Goal: Task Accomplishment & Management: Use online tool/utility

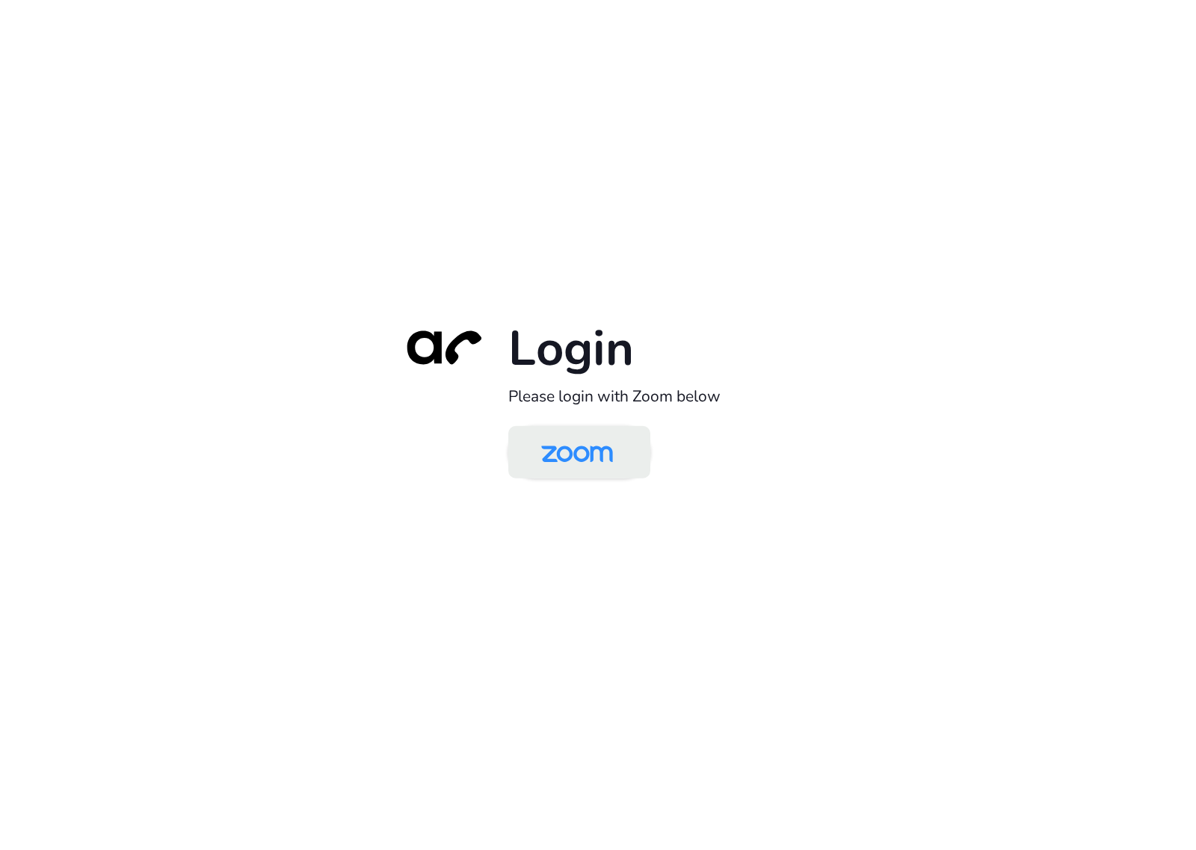
click at [544, 472] on img at bounding box center [577, 453] width 103 height 49
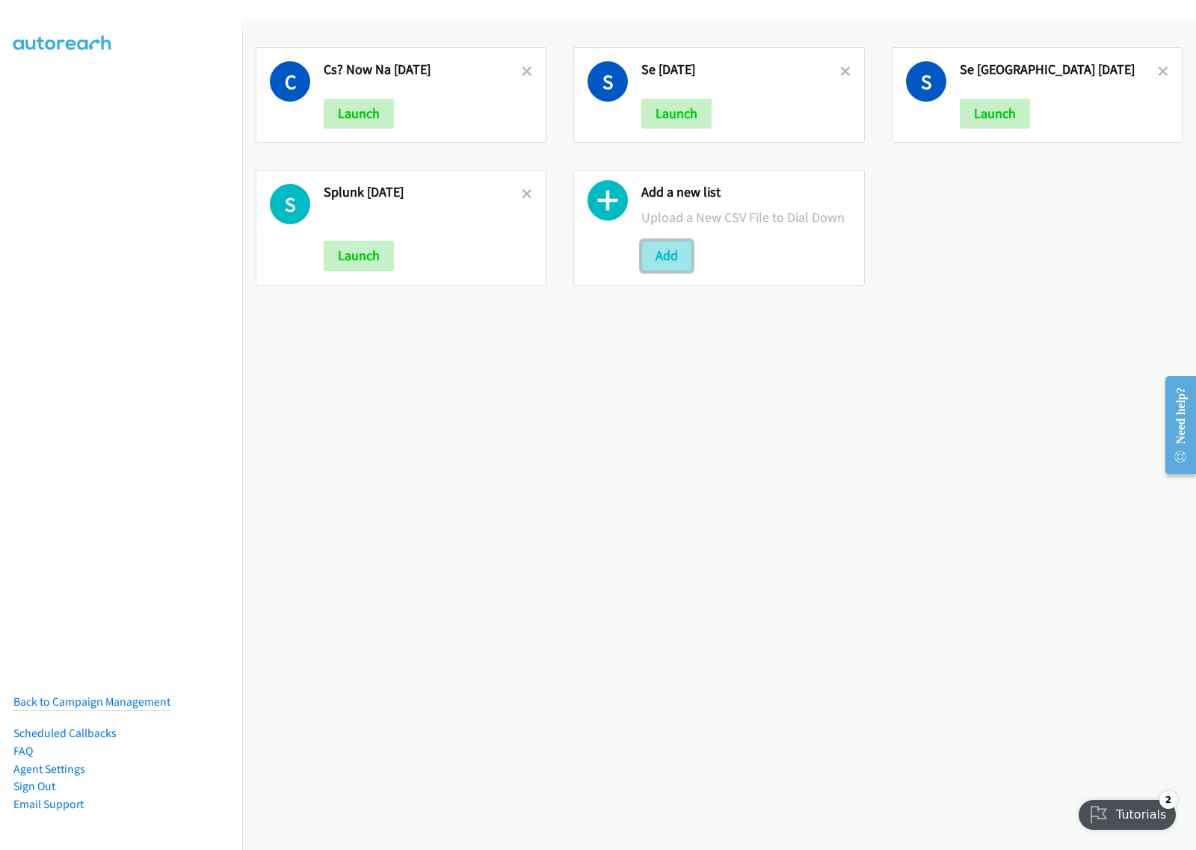
click at [666, 255] on button "Add" at bounding box center [666, 256] width 51 height 30
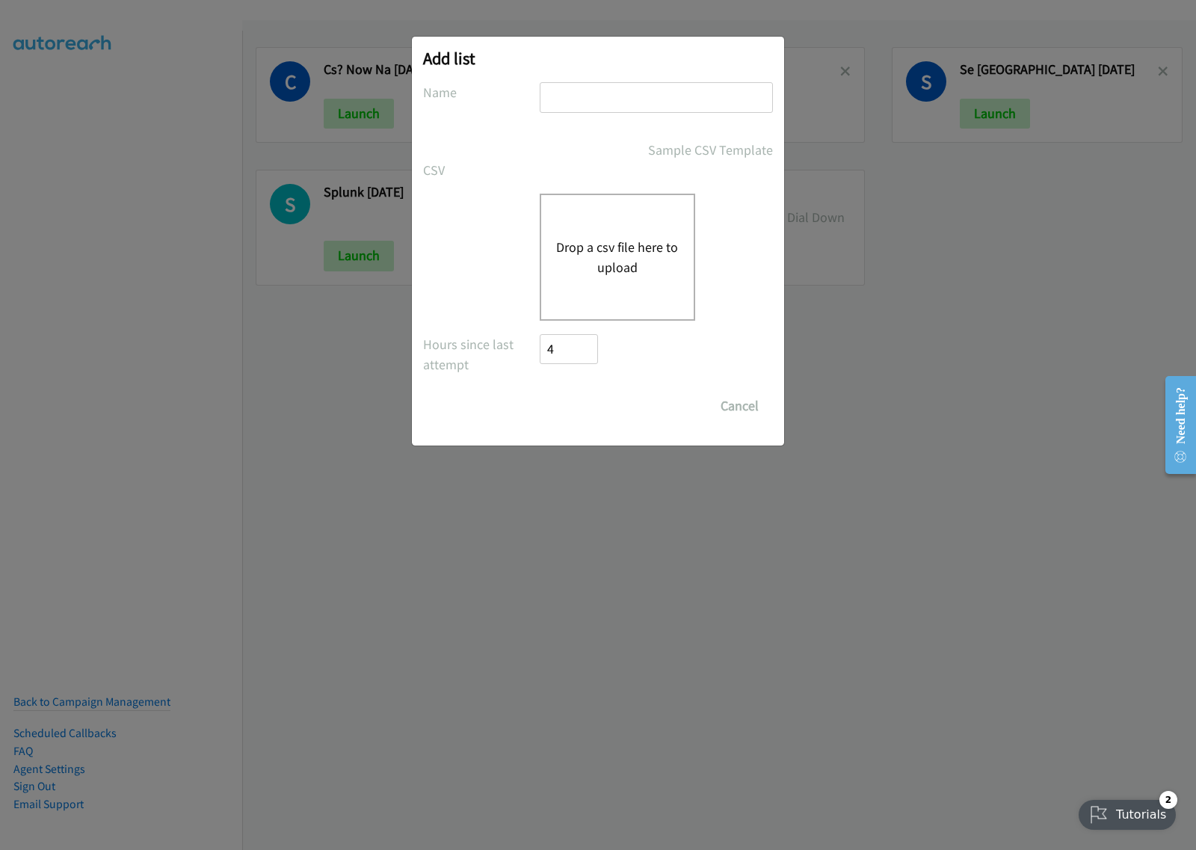
click at [604, 102] on input "text" at bounding box center [656, 97] width 233 height 31
type input "SE aug28"
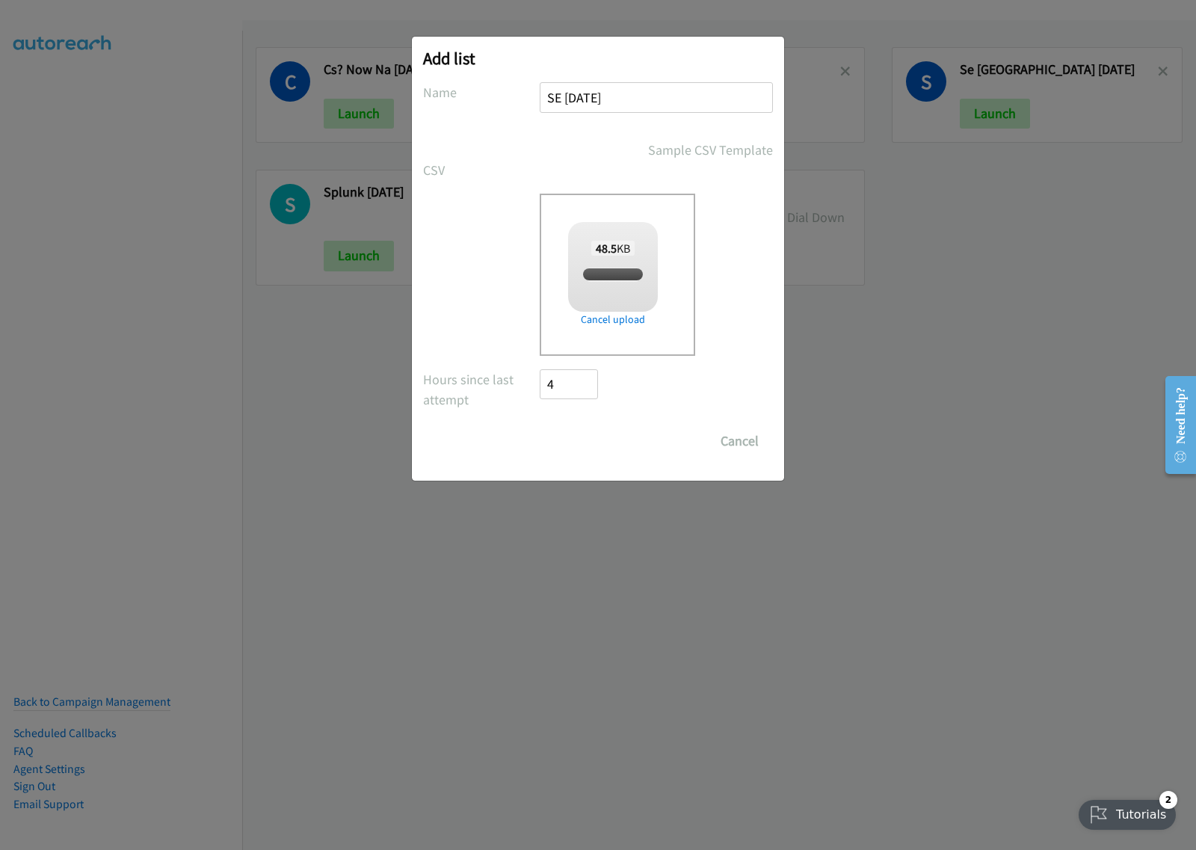
checkbox input "true"
click at [579, 431] on input "Save List" at bounding box center [579, 441] width 78 height 30
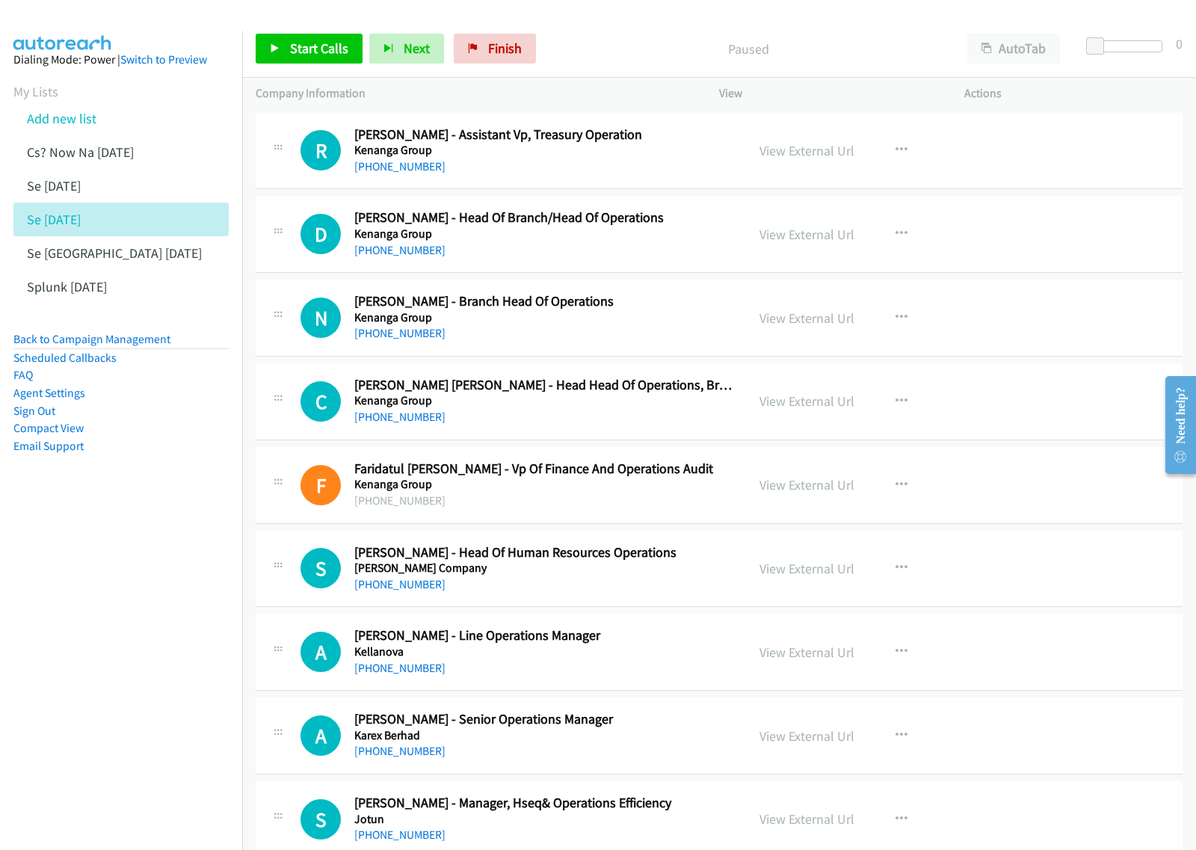
click at [141, 668] on nav "Dialing Mode: Power | Switch to Preview My Lists Add new list Cs? Now Na Aug27 …" at bounding box center [121, 456] width 243 height 850
click at [1036, 42] on button "AutoTab" at bounding box center [1013, 49] width 93 height 30
click at [901, 230] on button "button" at bounding box center [901, 234] width 40 height 30
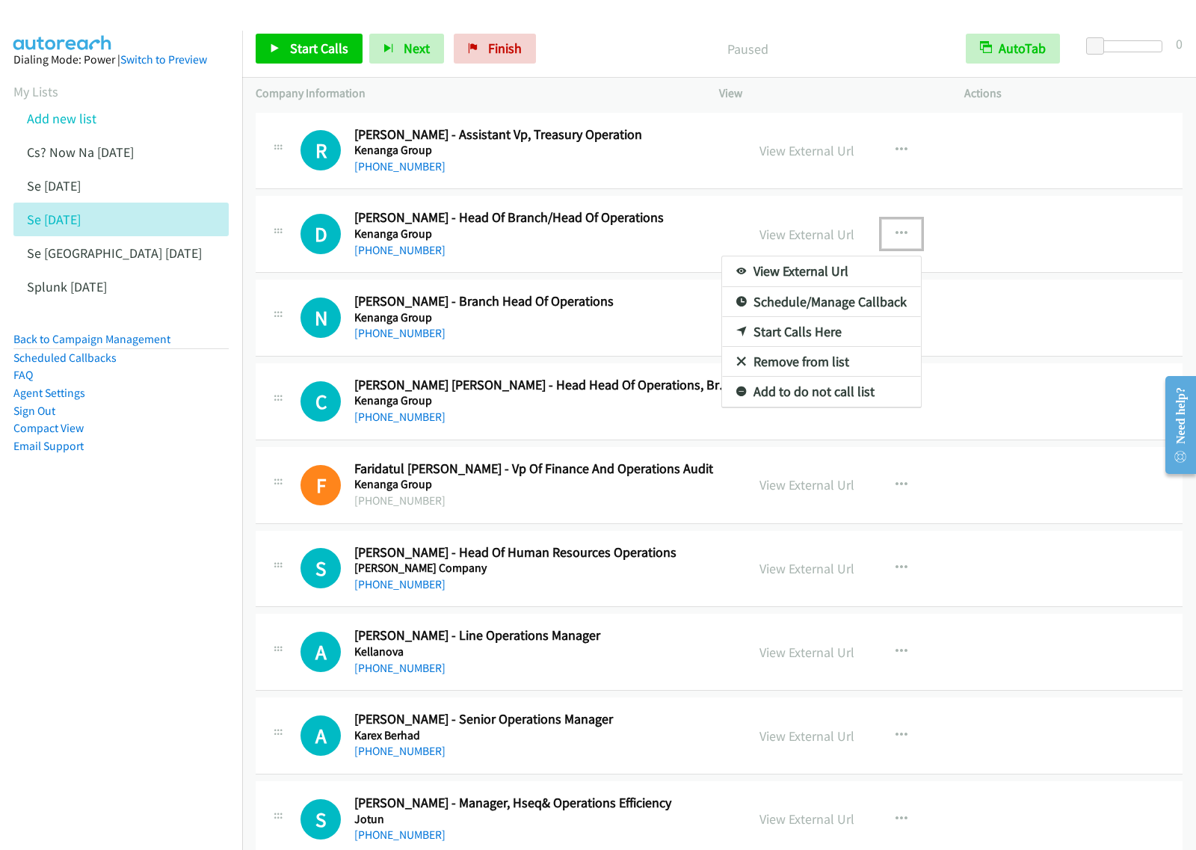
click at [862, 269] on link "View External Url" at bounding box center [821, 271] width 199 height 30
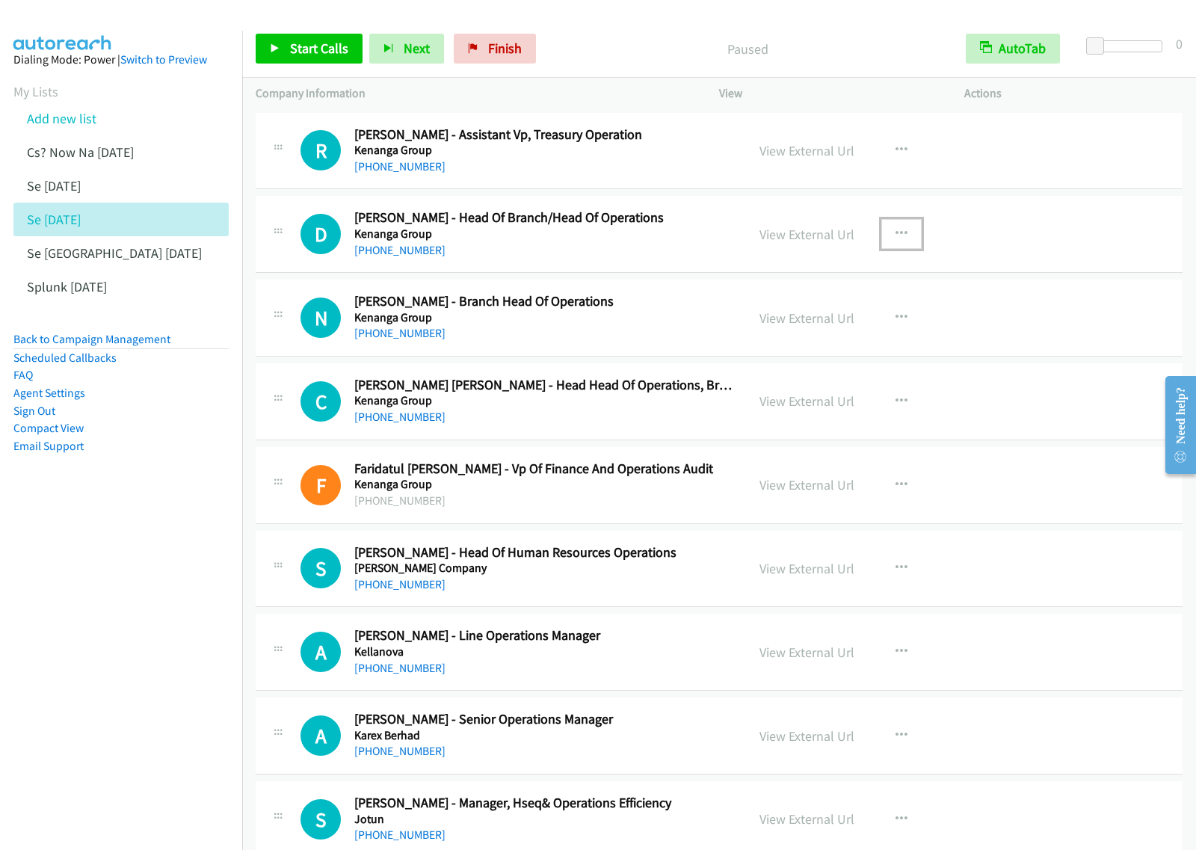
click at [641, 244] on div "+60 19-655 2363" at bounding box center [543, 250] width 378 height 18
click at [898, 236] on icon "button" at bounding box center [902, 234] width 12 height 12
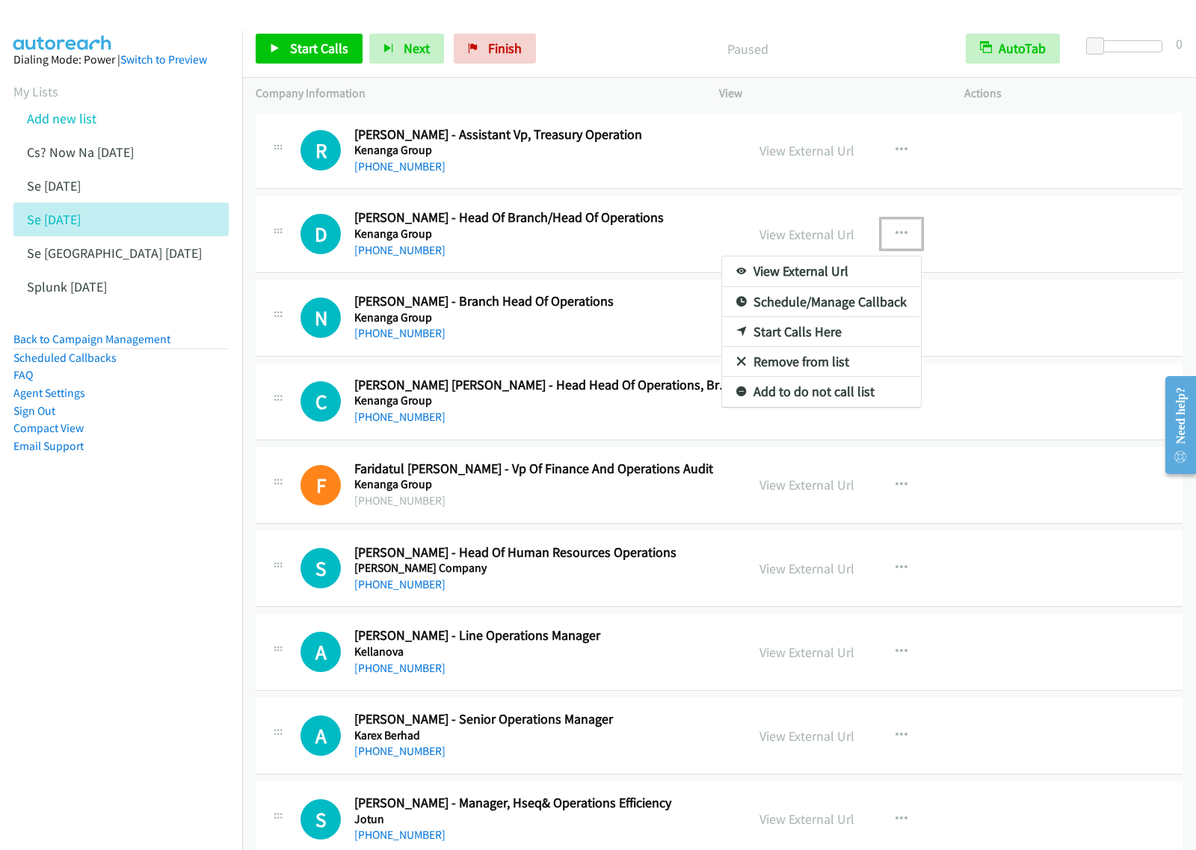
click at [816, 333] on link "Start Calls Here" at bounding box center [821, 332] width 199 height 30
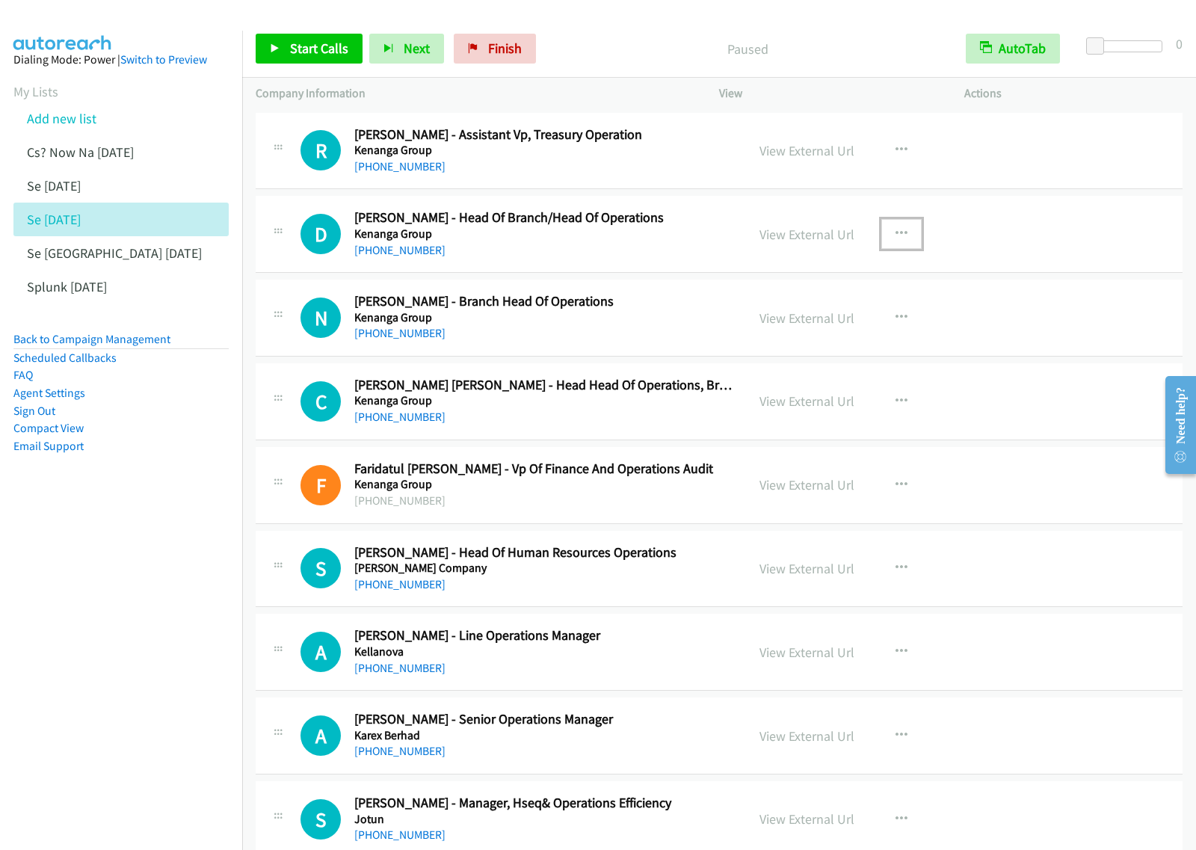
drag, startPoint x: 892, startPoint y: 241, endPoint x: 891, endPoint y: 250, distance: 9.7
click at [892, 241] on button "button" at bounding box center [901, 234] width 40 height 30
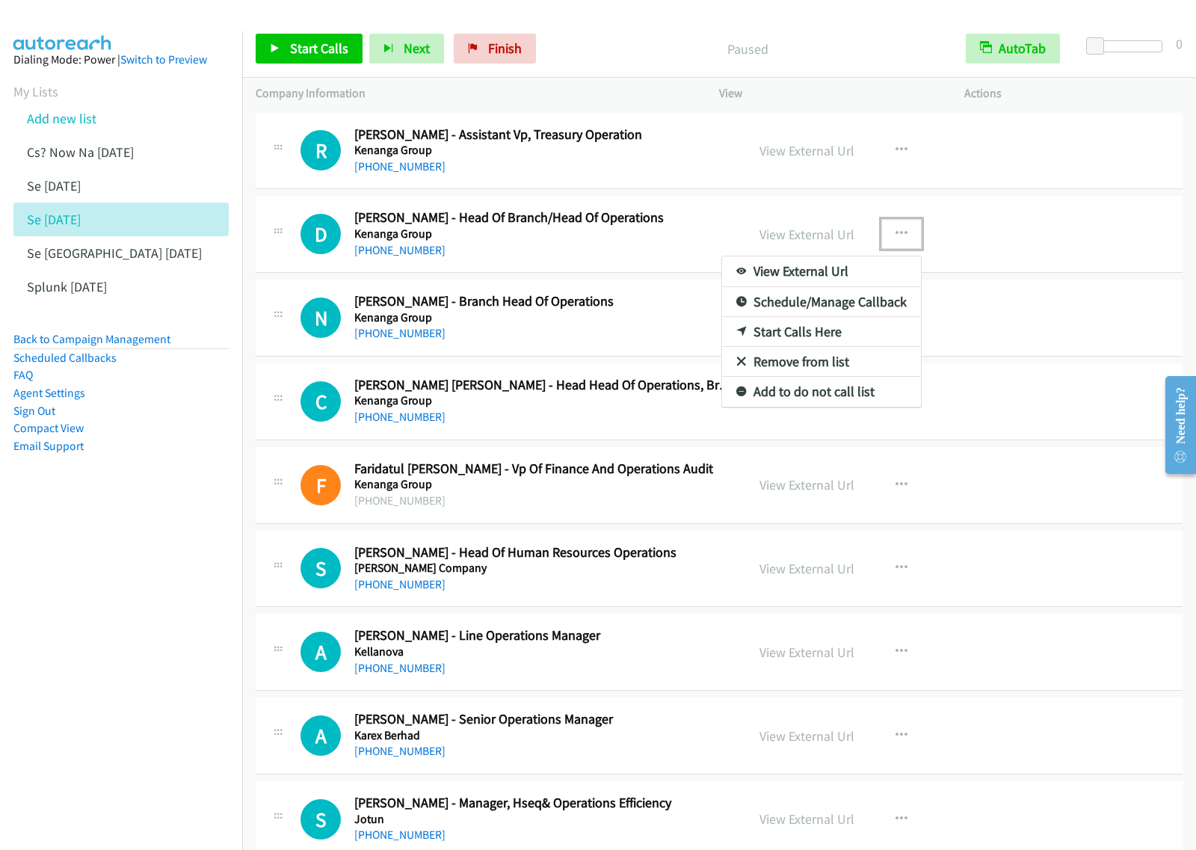
click at [831, 327] on link "Start Calls Here" at bounding box center [821, 332] width 199 height 30
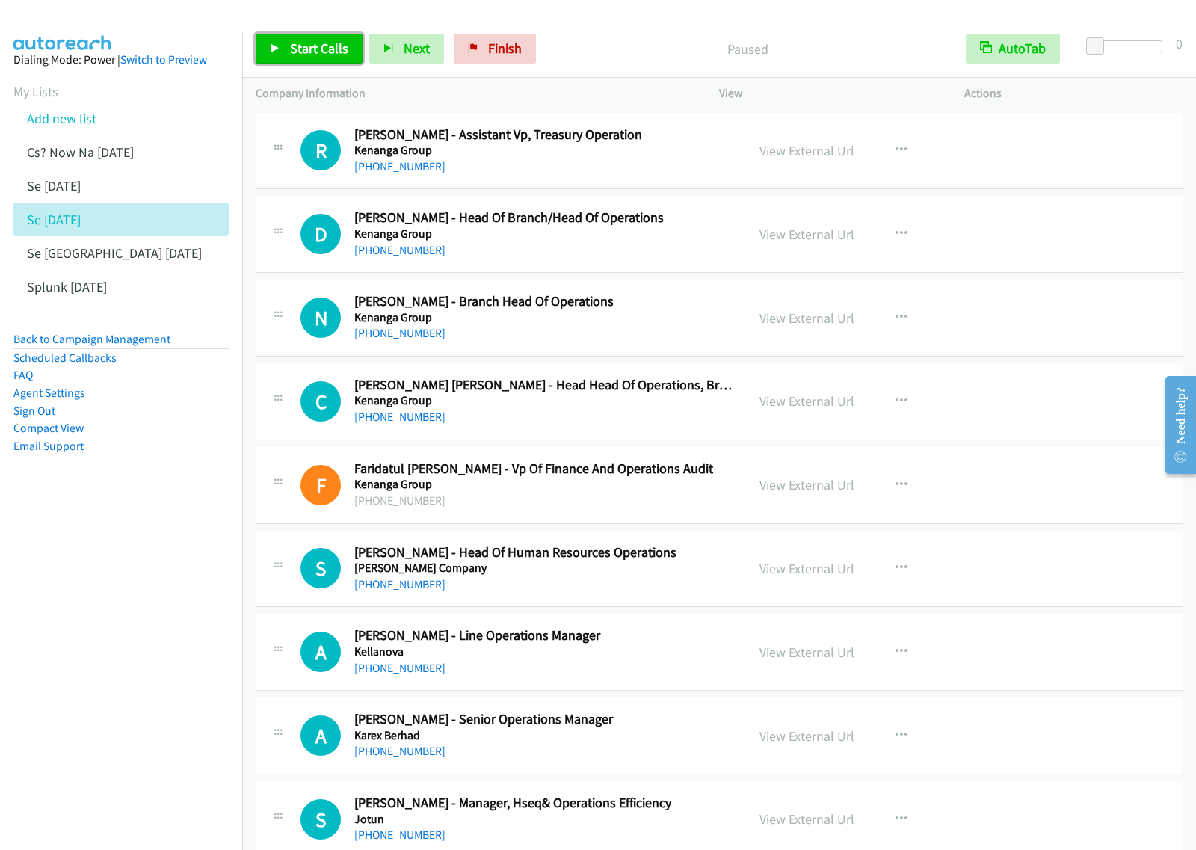
click at [288, 40] on link "Start Calls" at bounding box center [309, 49] width 107 height 30
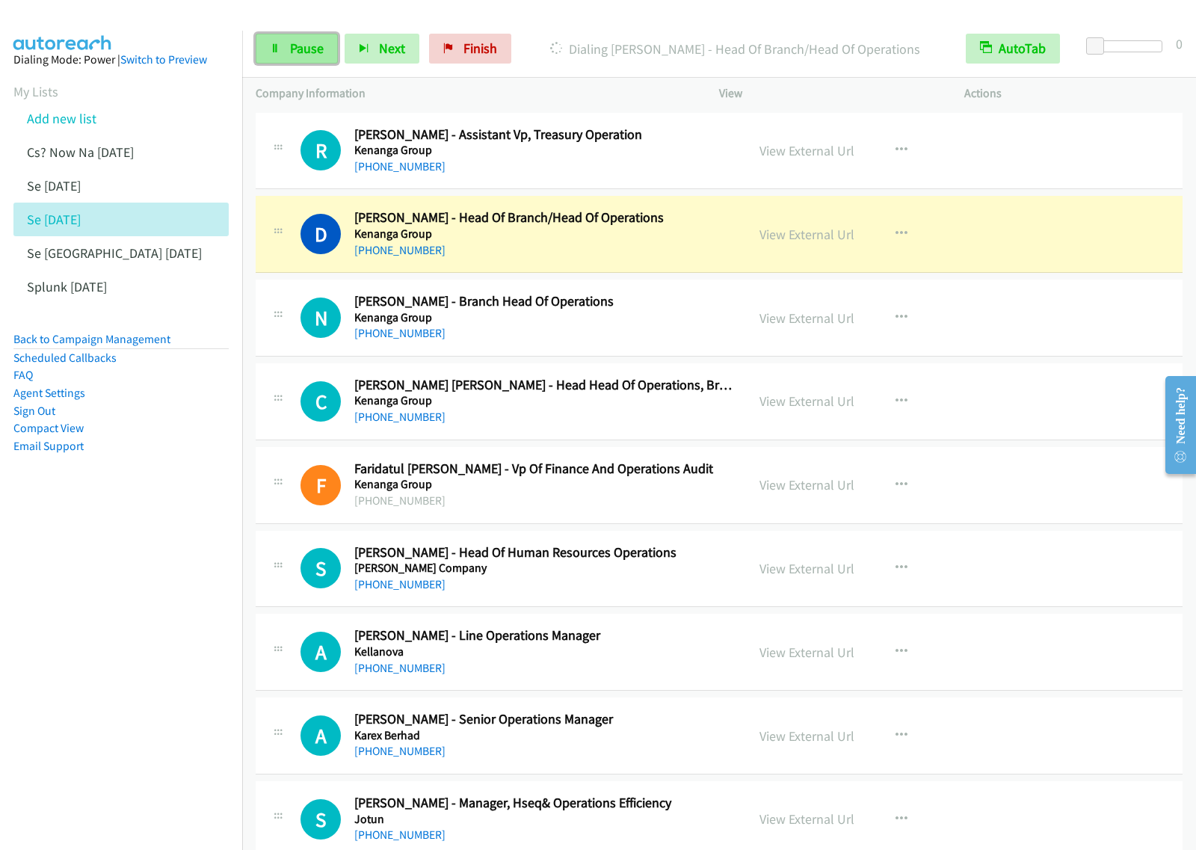
click at [299, 49] on span "Pause" at bounding box center [307, 48] width 34 height 17
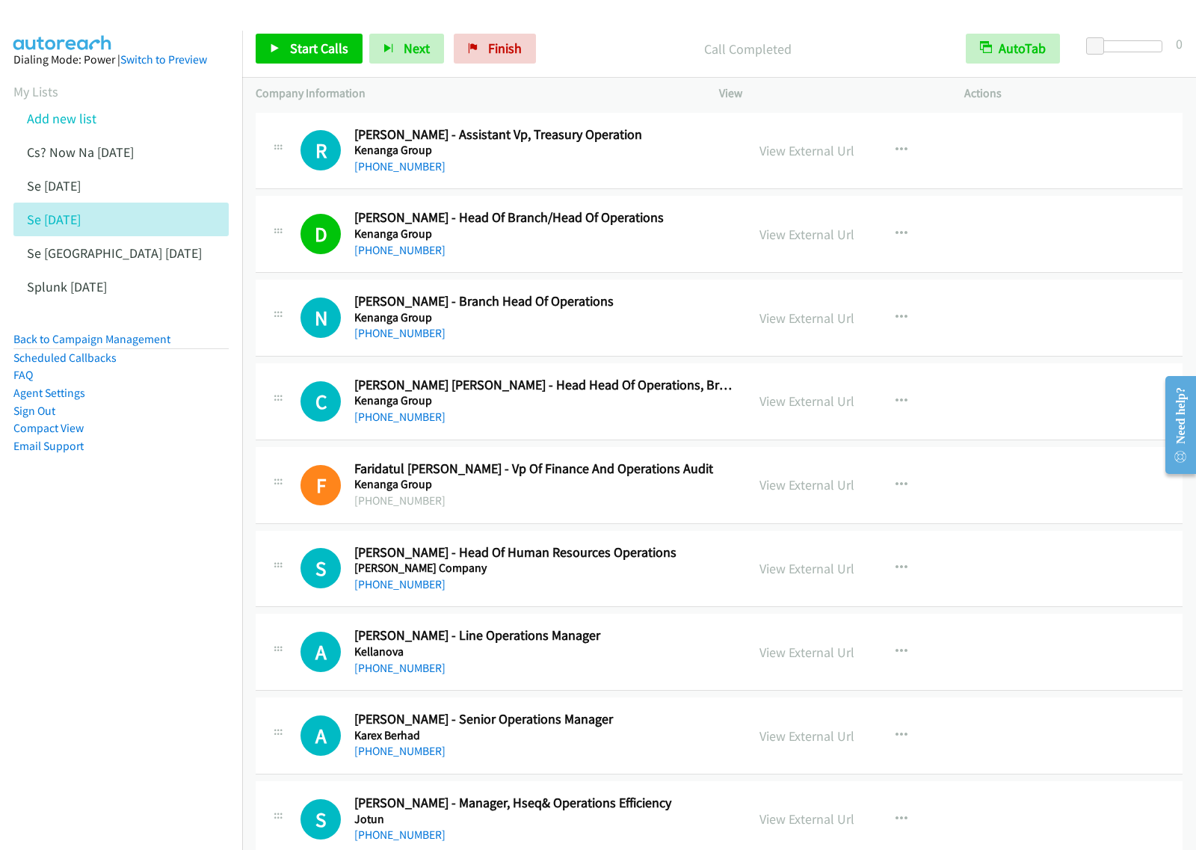
click at [147, 490] on aside "Dialing Mode: Power | Switch to Preview My Lists Add new list Cs? Now Na Aug27 …" at bounding box center [121, 277] width 242 height 492
click at [334, 38] on link "Start Calls" at bounding box center [309, 49] width 107 height 30
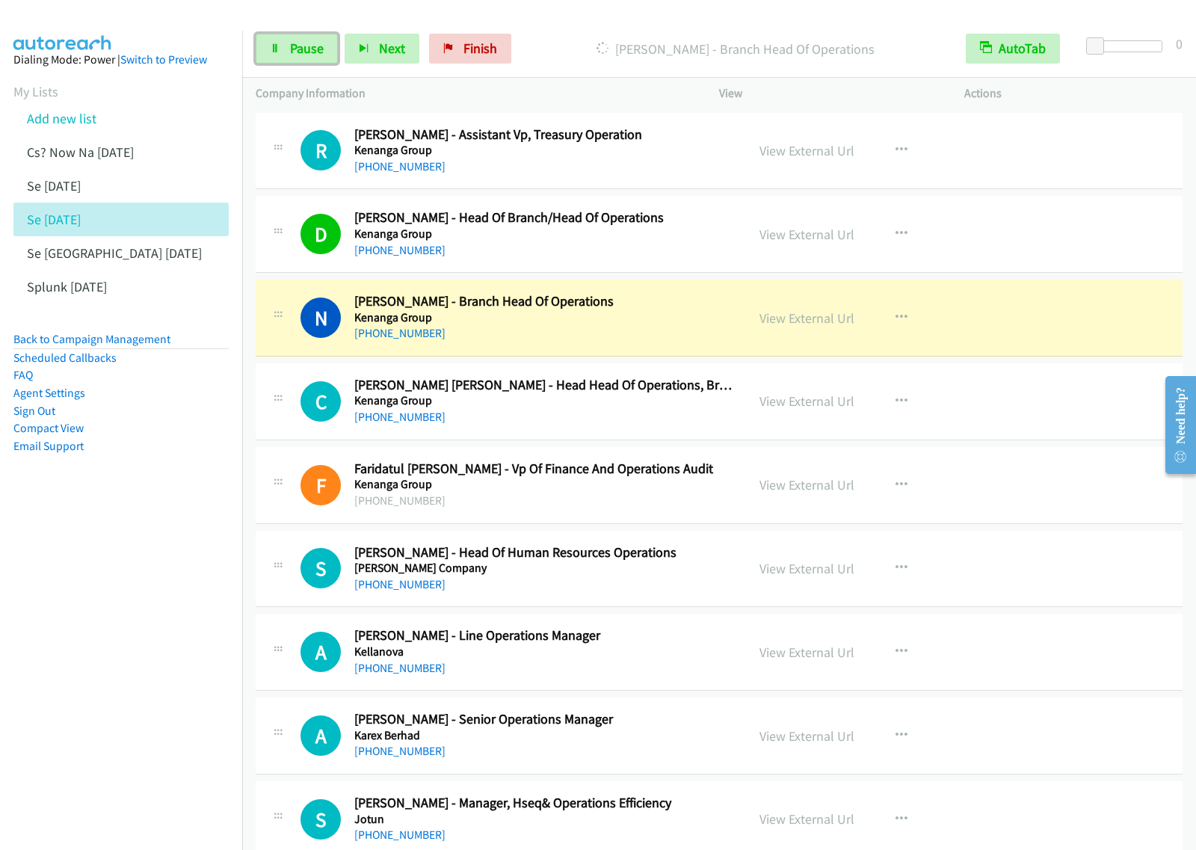
drag, startPoint x: 309, startPoint y: 61, endPoint x: 324, endPoint y: 73, distance: 19.6
click at [307, 62] on link "Pause" at bounding box center [297, 49] width 82 height 30
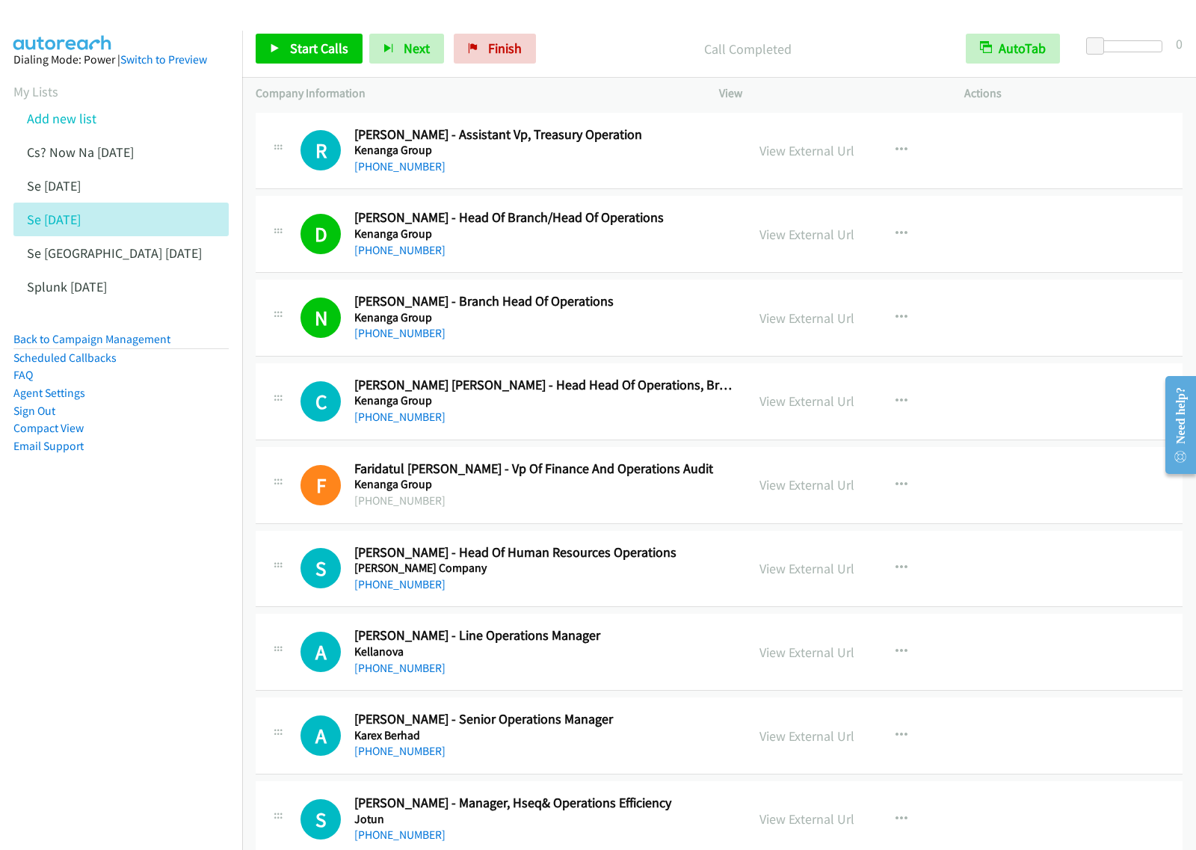
click at [127, 633] on nav "Dialing Mode: Power | Switch to Preview My Lists Add new list Cs? Now Na Aug27 …" at bounding box center [121, 456] width 243 height 850
click at [310, 61] on link "Start Calls" at bounding box center [309, 49] width 107 height 30
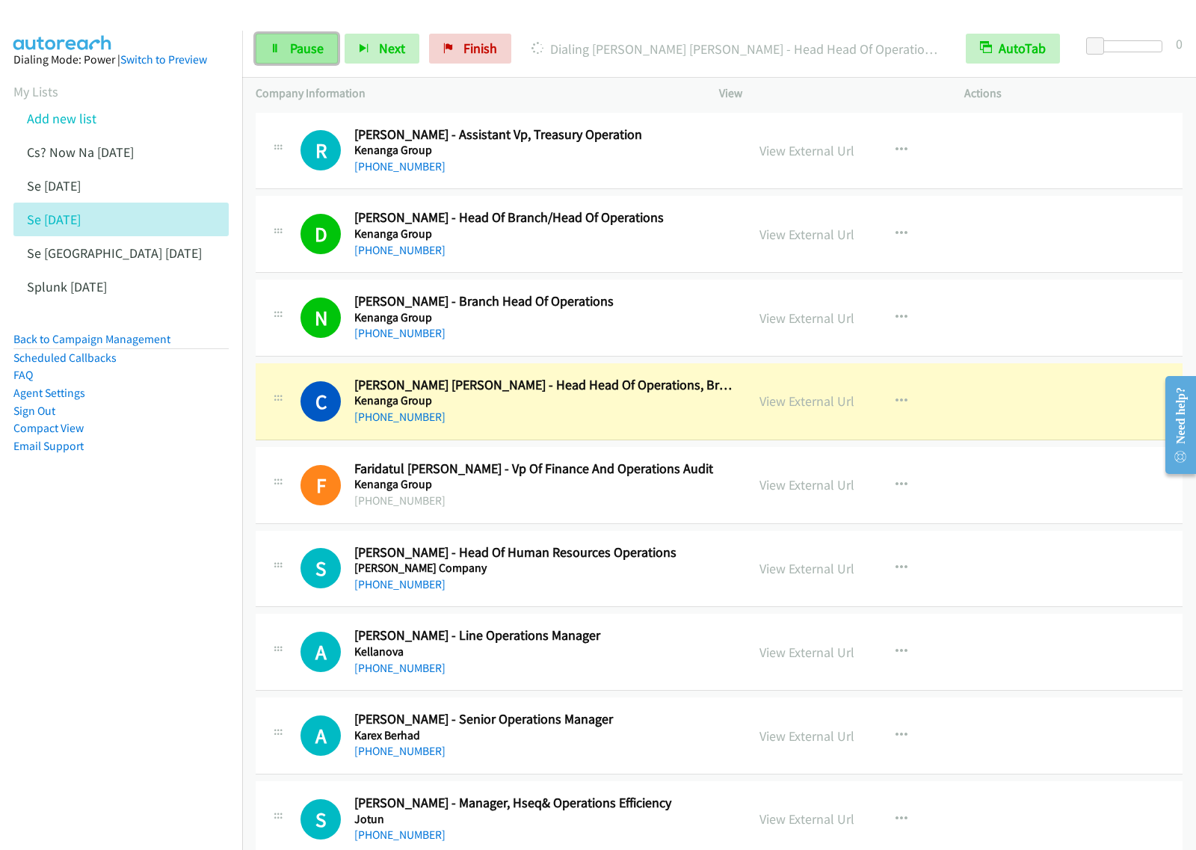
drag, startPoint x: 304, startPoint y: 58, endPoint x: 324, endPoint y: 58, distance: 19.4
click at [304, 58] on link "Pause" at bounding box center [297, 49] width 82 height 30
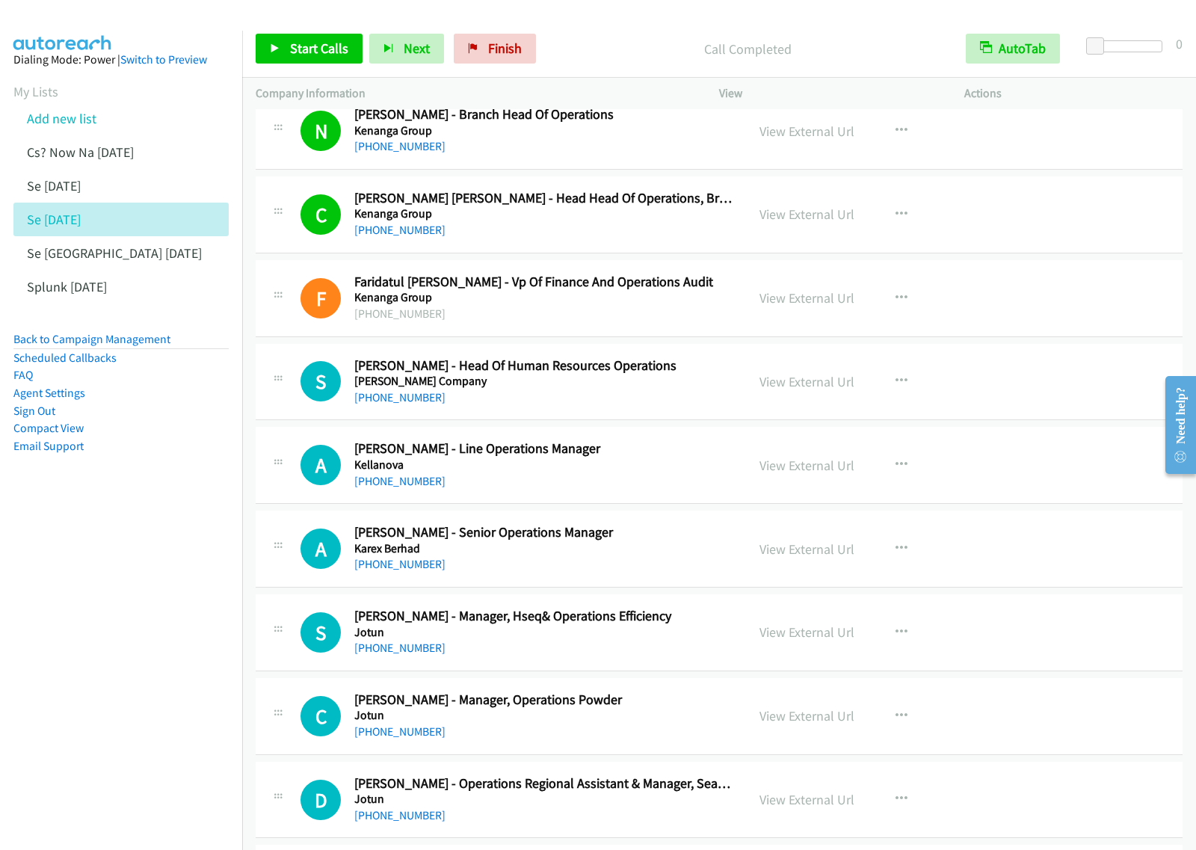
scroll to position [280, 0]
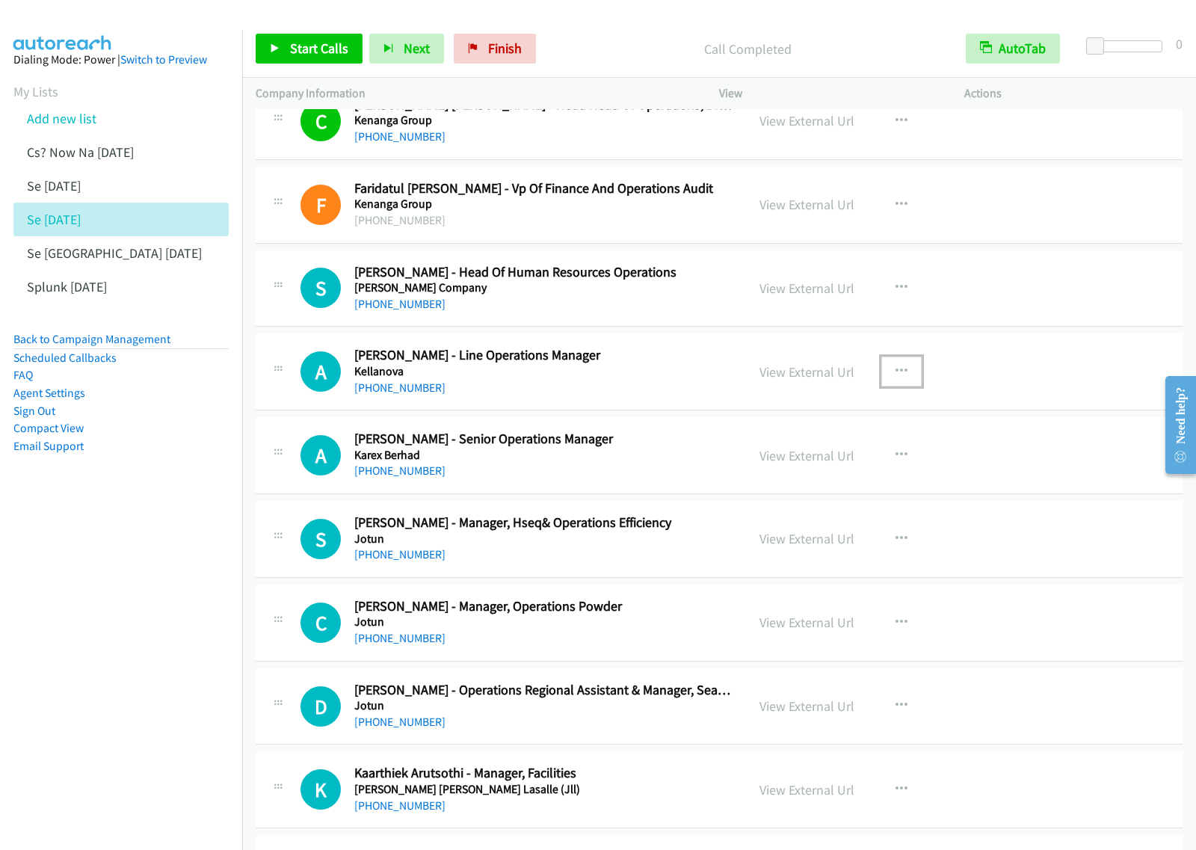
click at [896, 372] on icon "button" at bounding box center [902, 372] width 12 height 12
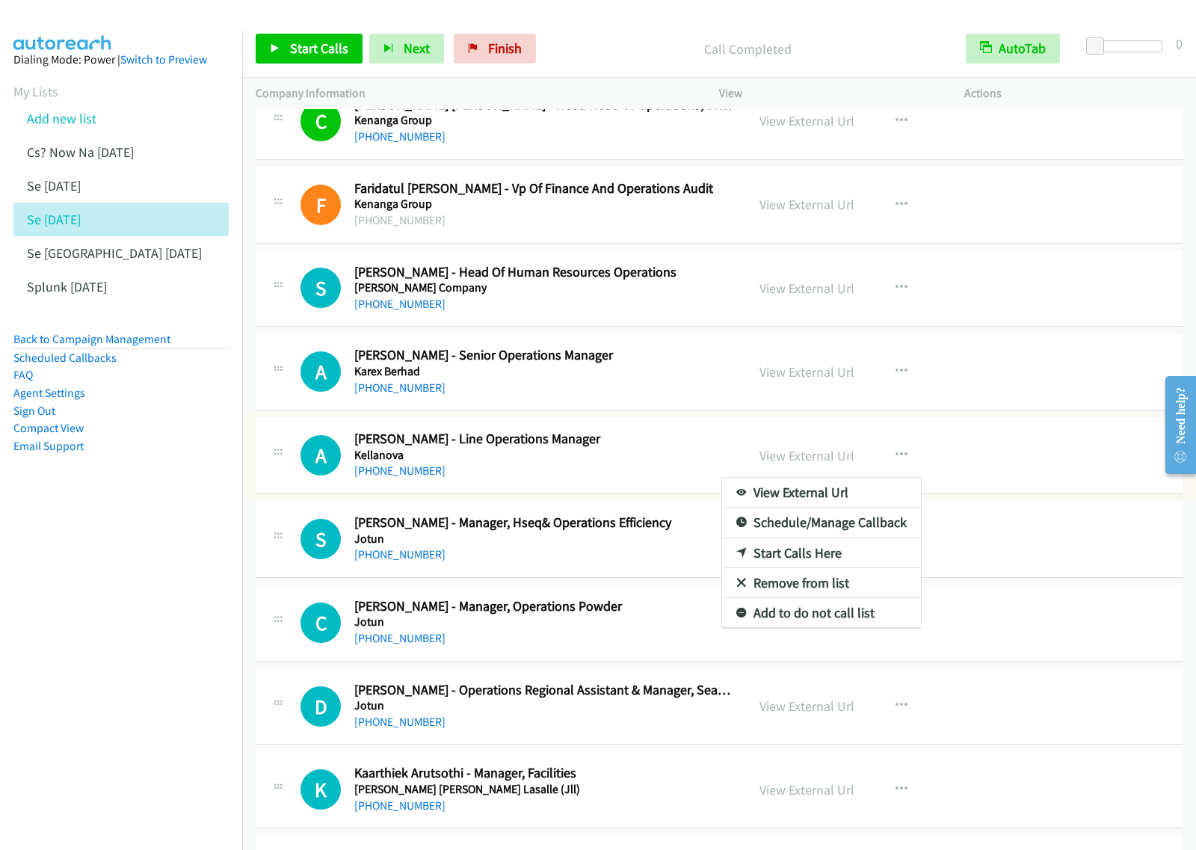
click at [656, 385] on div at bounding box center [598, 425] width 1196 height 850
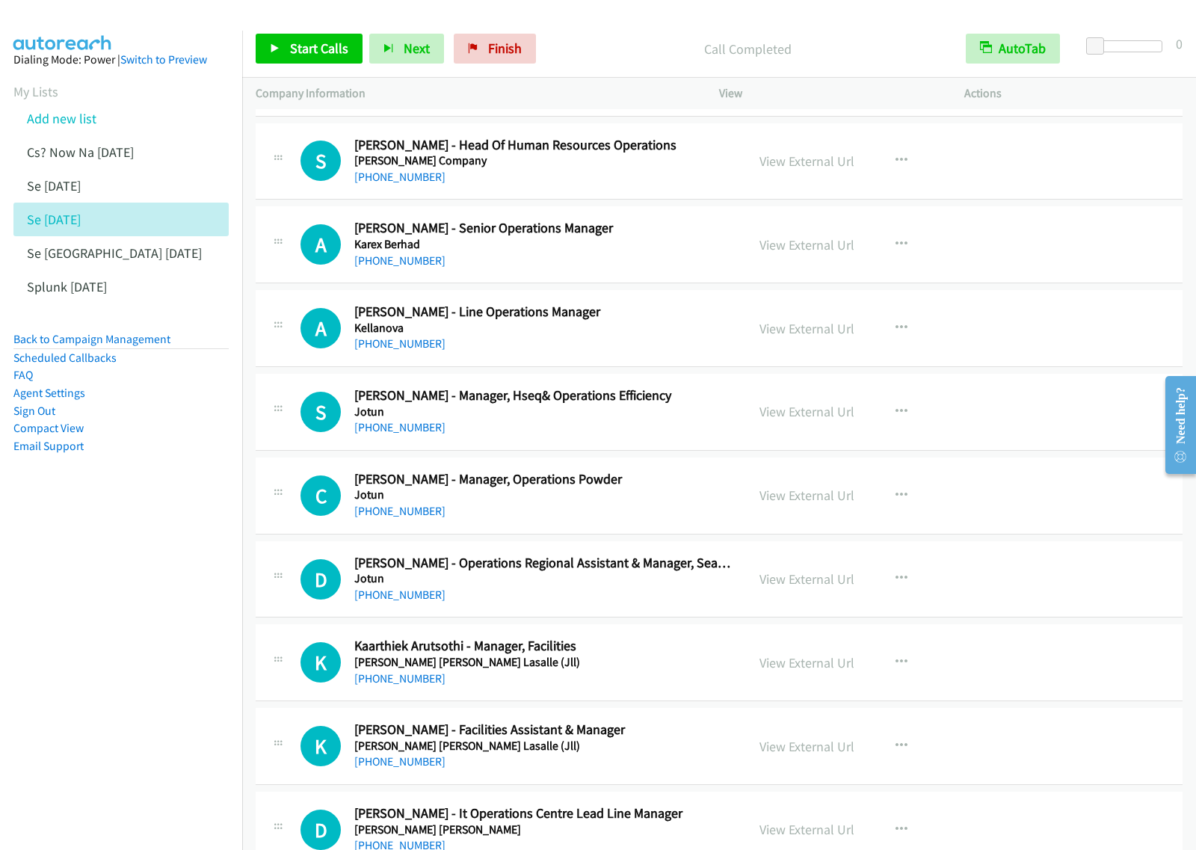
scroll to position [374, 0]
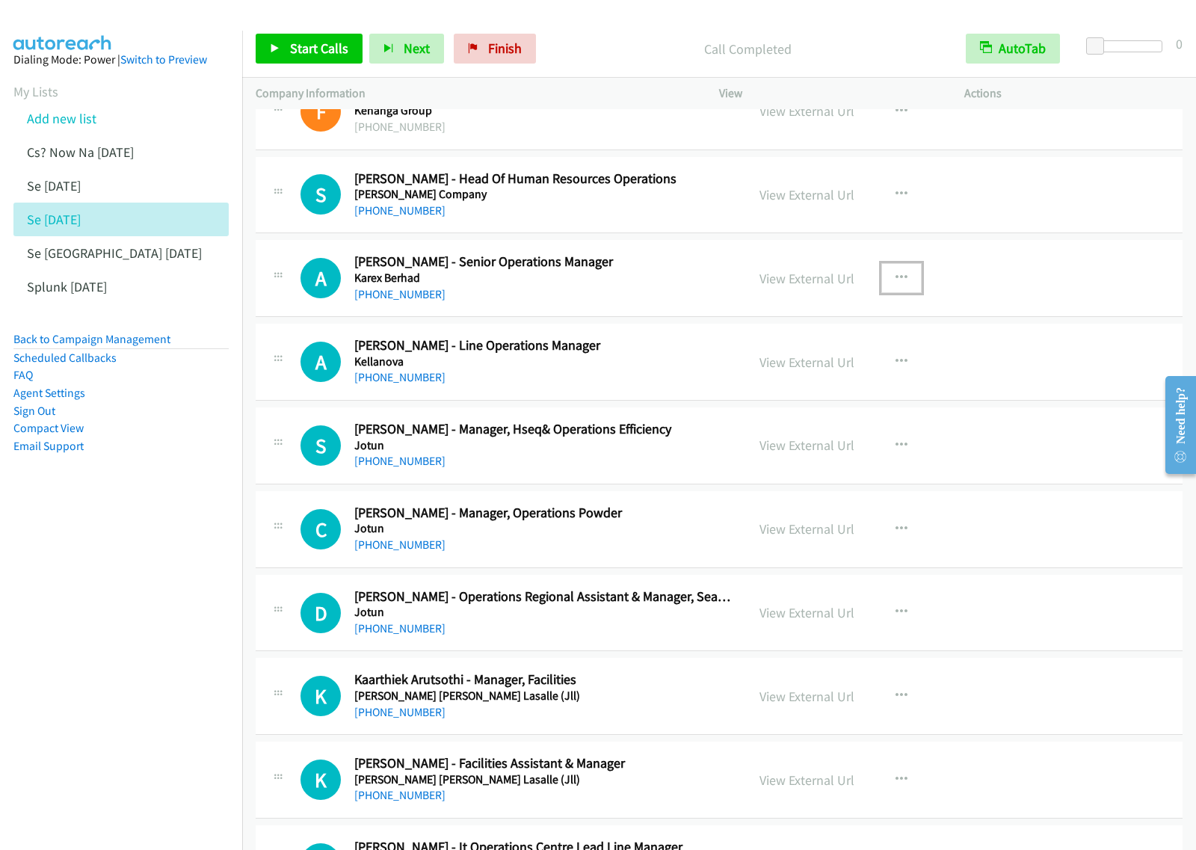
click at [896, 283] on icon "button" at bounding box center [902, 278] width 12 height 12
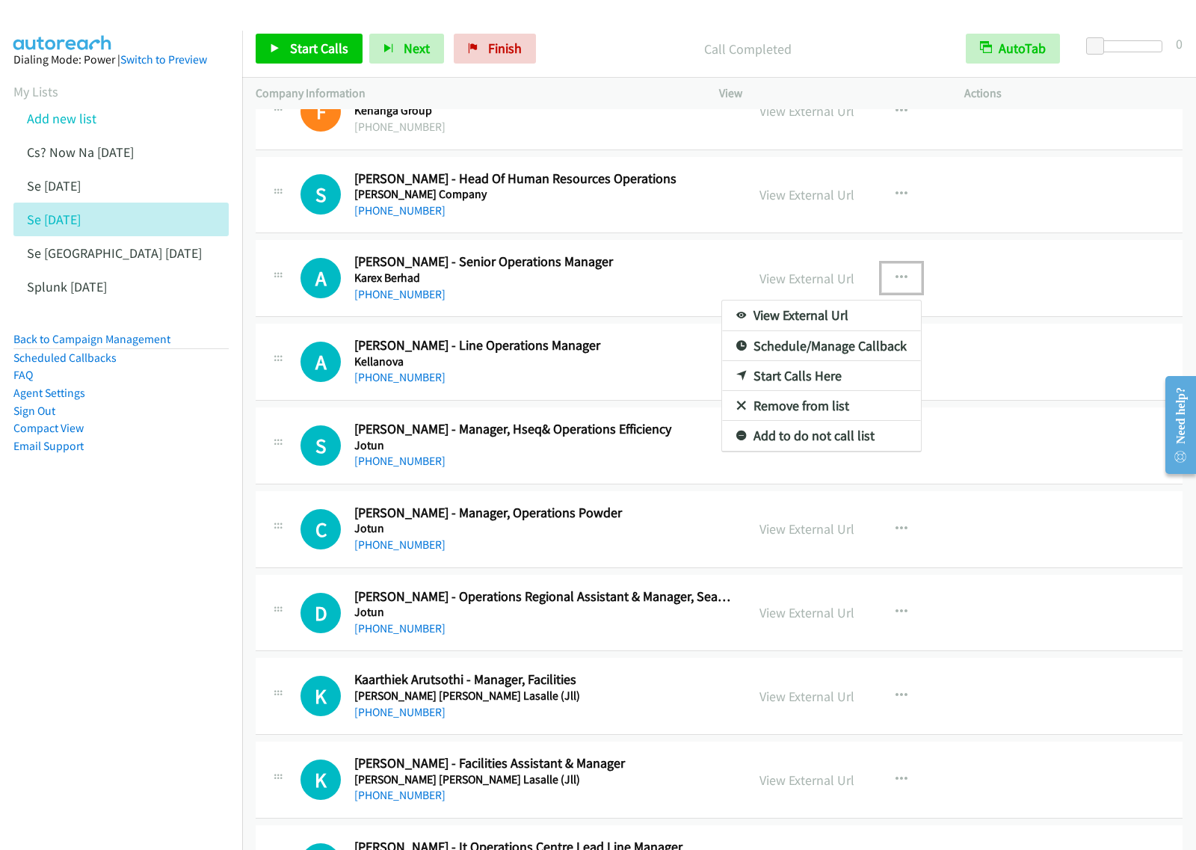
click at [801, 375] on link "Start Calls Here" at bounding box center [821, 376] width 199 height 30
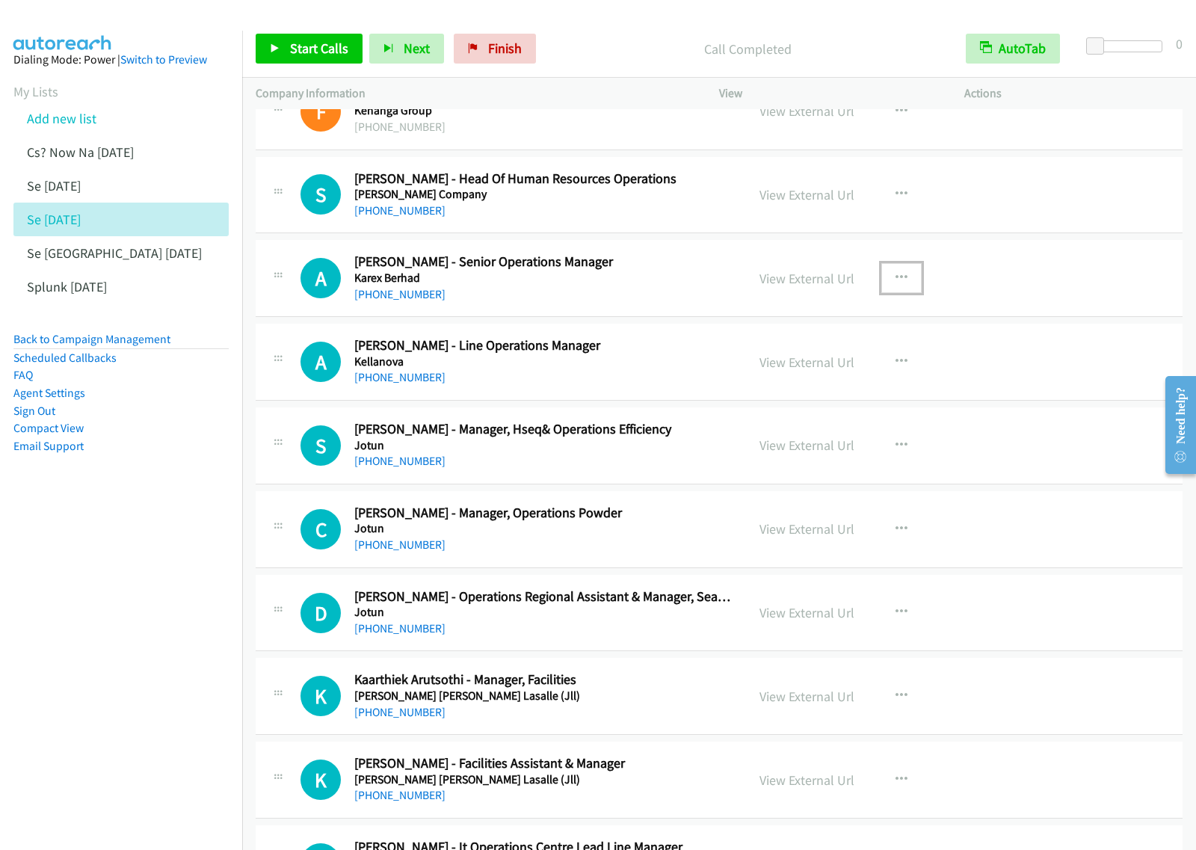
click at [896, 280] on icon "button" at bounding box center [902, 278] width 12 height 12
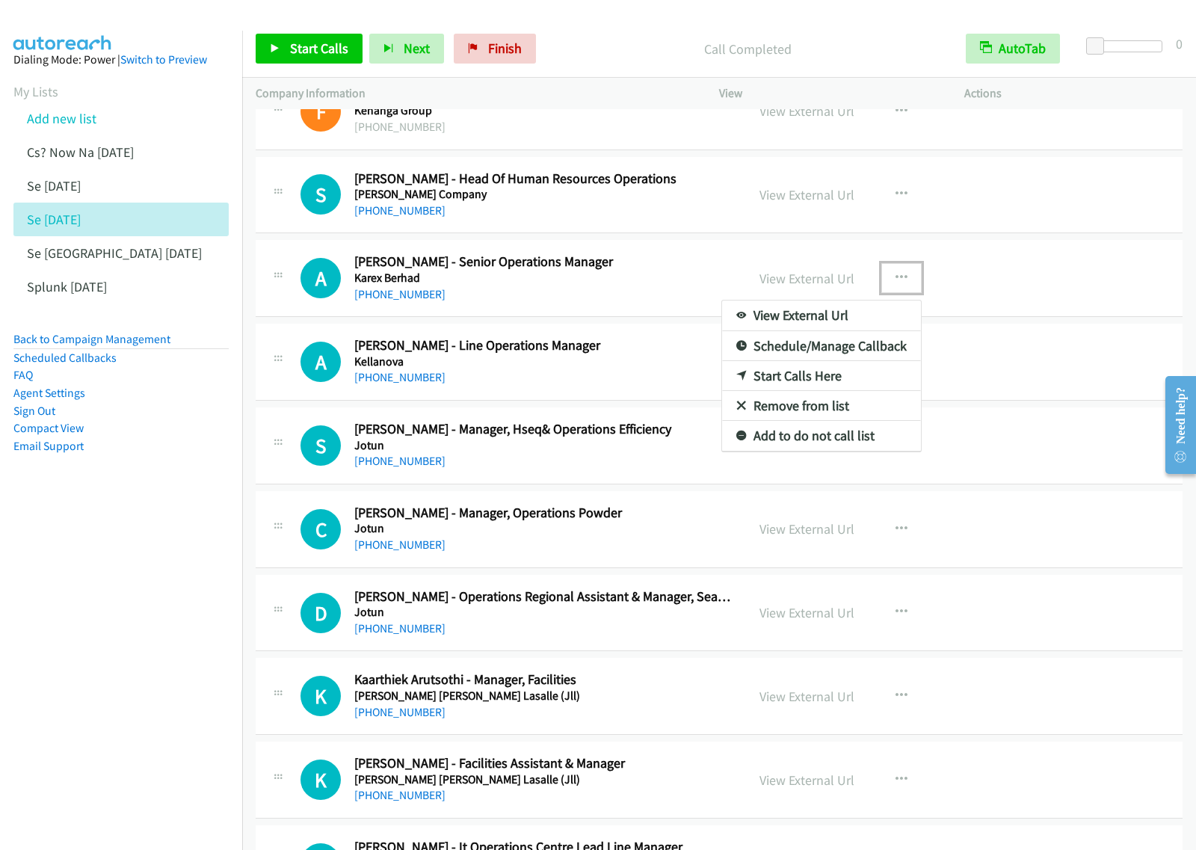
click at [836, 372] on link "Start Calls Here" at bounding box center [821, 376] width 199 height 30
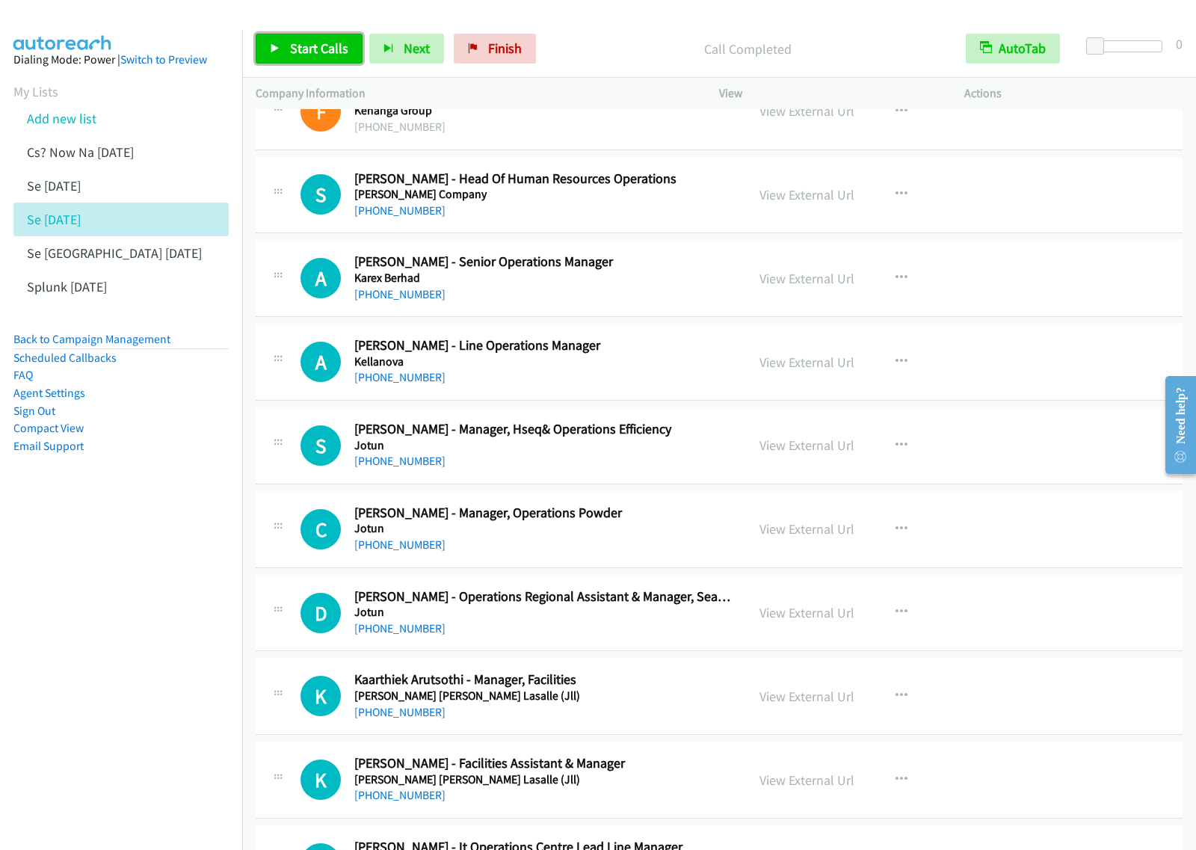
click at [307, 38] on link "Start Calls" at bounding box center [309, 49] width 107 height 30
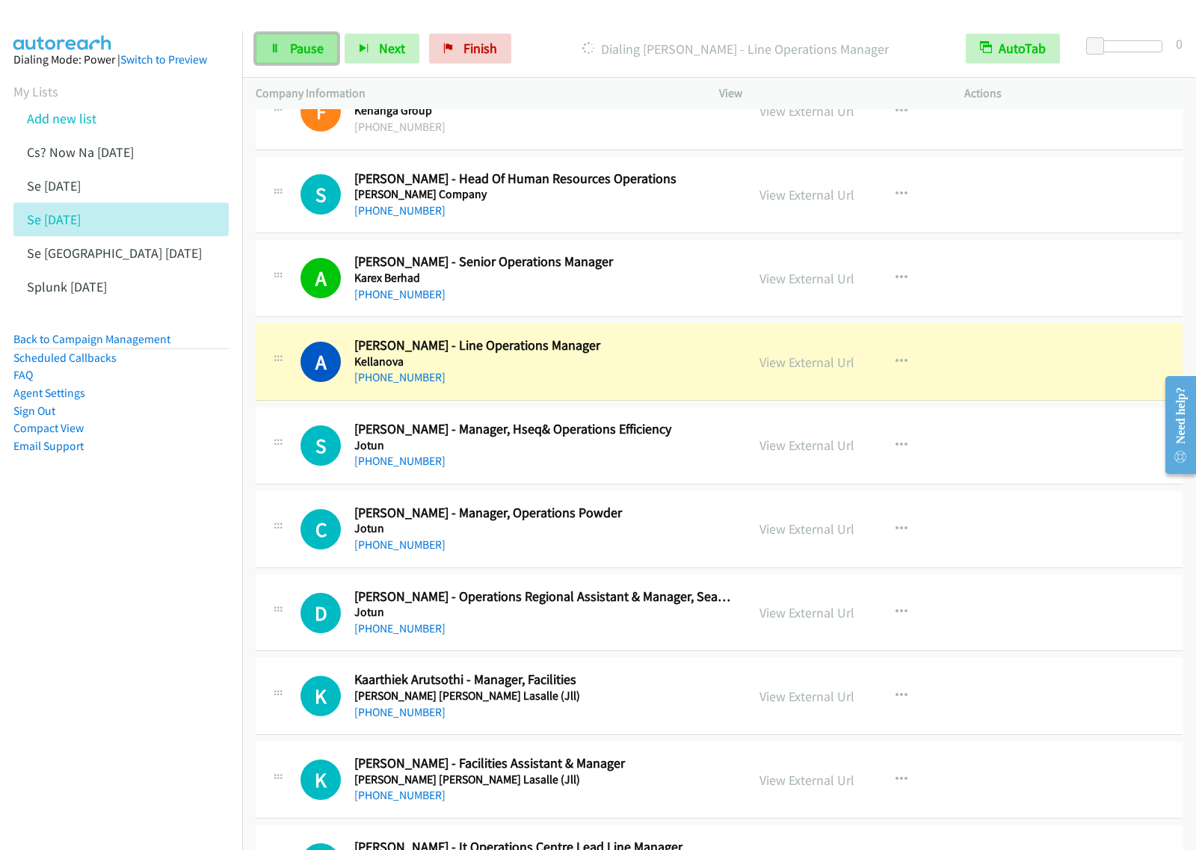
click at [320, 55] on span "Pause" at bounding box center [307, 48] width 34 height 17
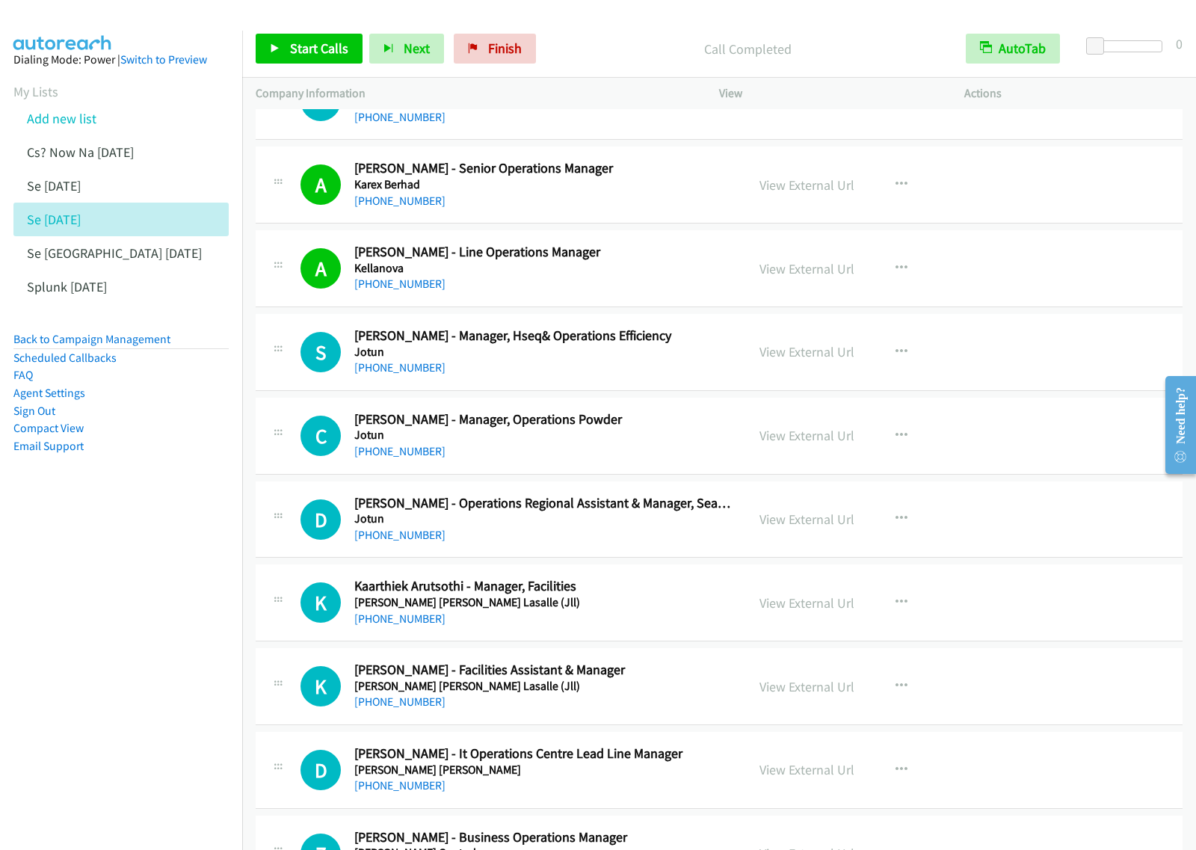
scroll to position [561, 0]
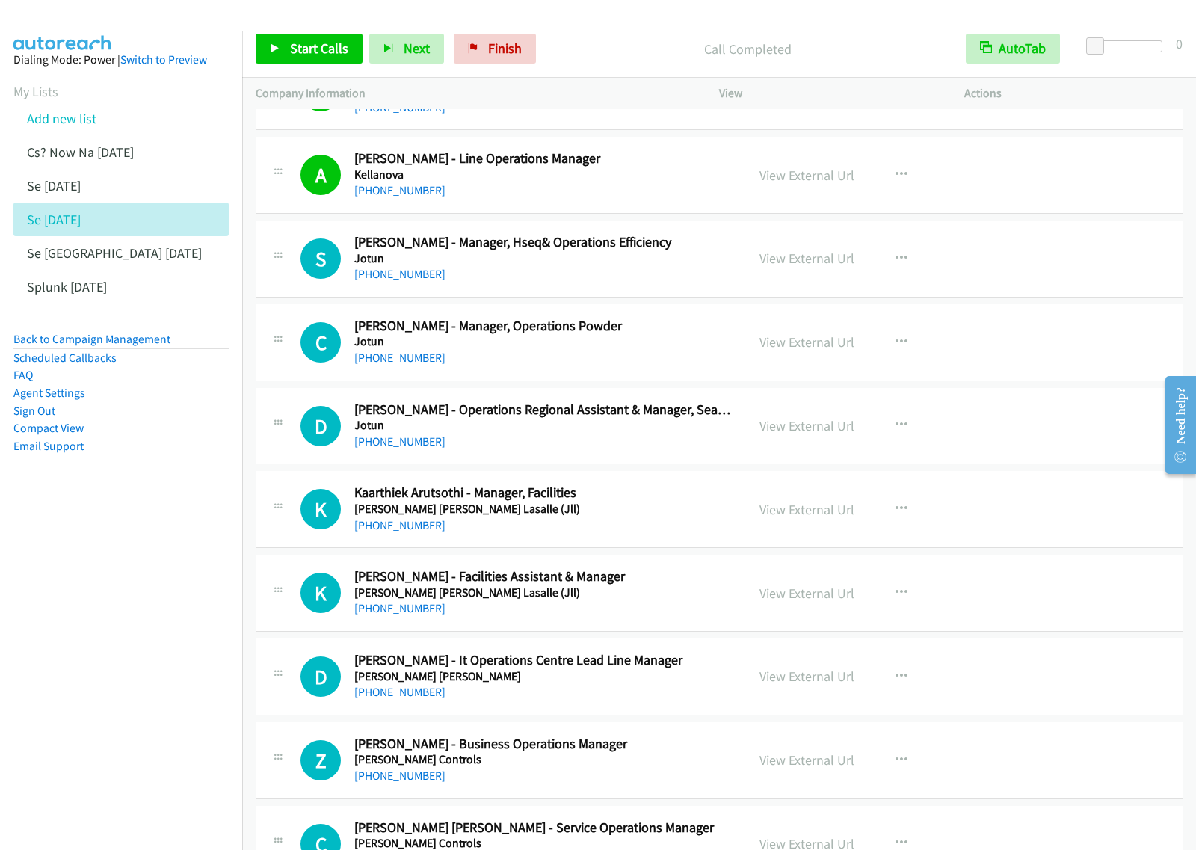
click at [710, 341] on h5 "Jotun" at bounding box center [543, 341] width 378 height 15
click at [899, 341] on icon "button" at bounding box center [902, 342] width 12 height 12
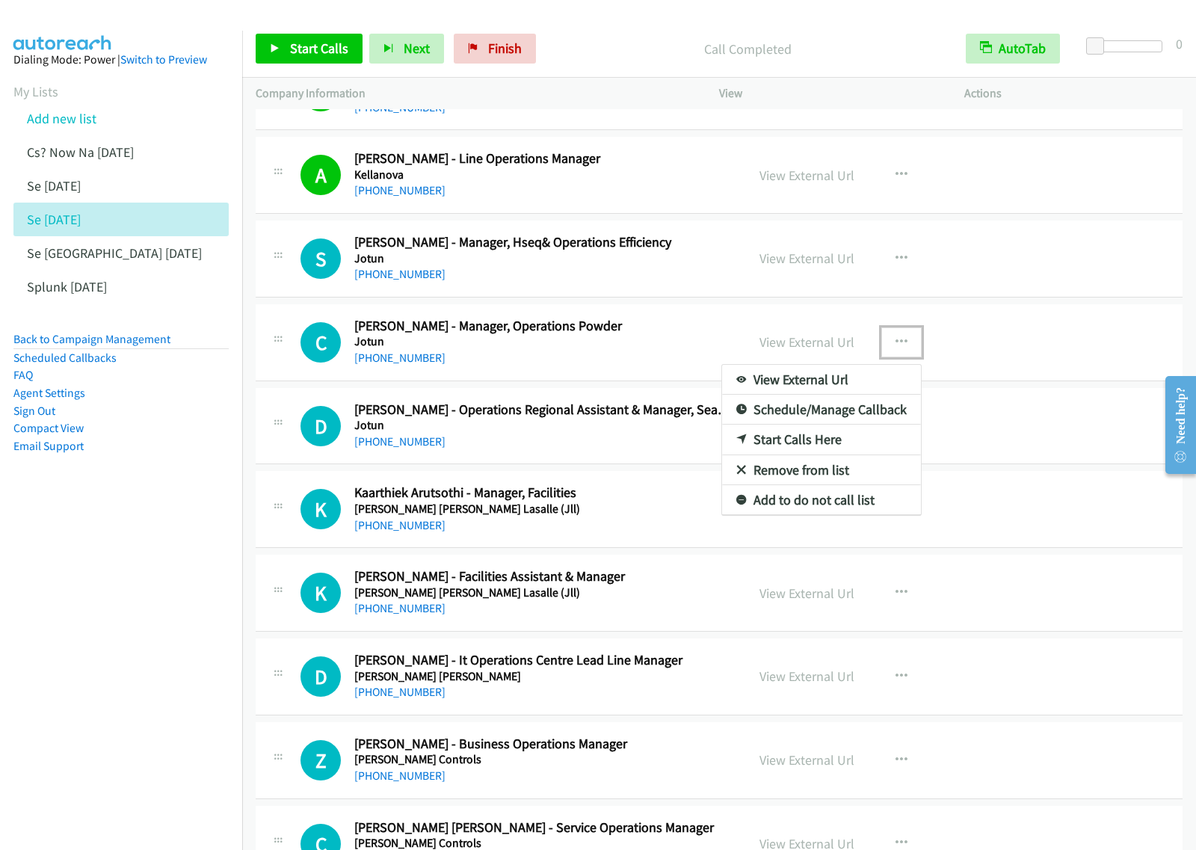
click at [827, 437] on link "Start Calls Here" at bounding box center [821, 440] width 199 height 30
click at [901, 342] on button "button" at bounding box center [901, 342] width 40 height 30
click at [849, 436] on link "Start Calls Here" at bounding box center [821, 440] width 199 height 30
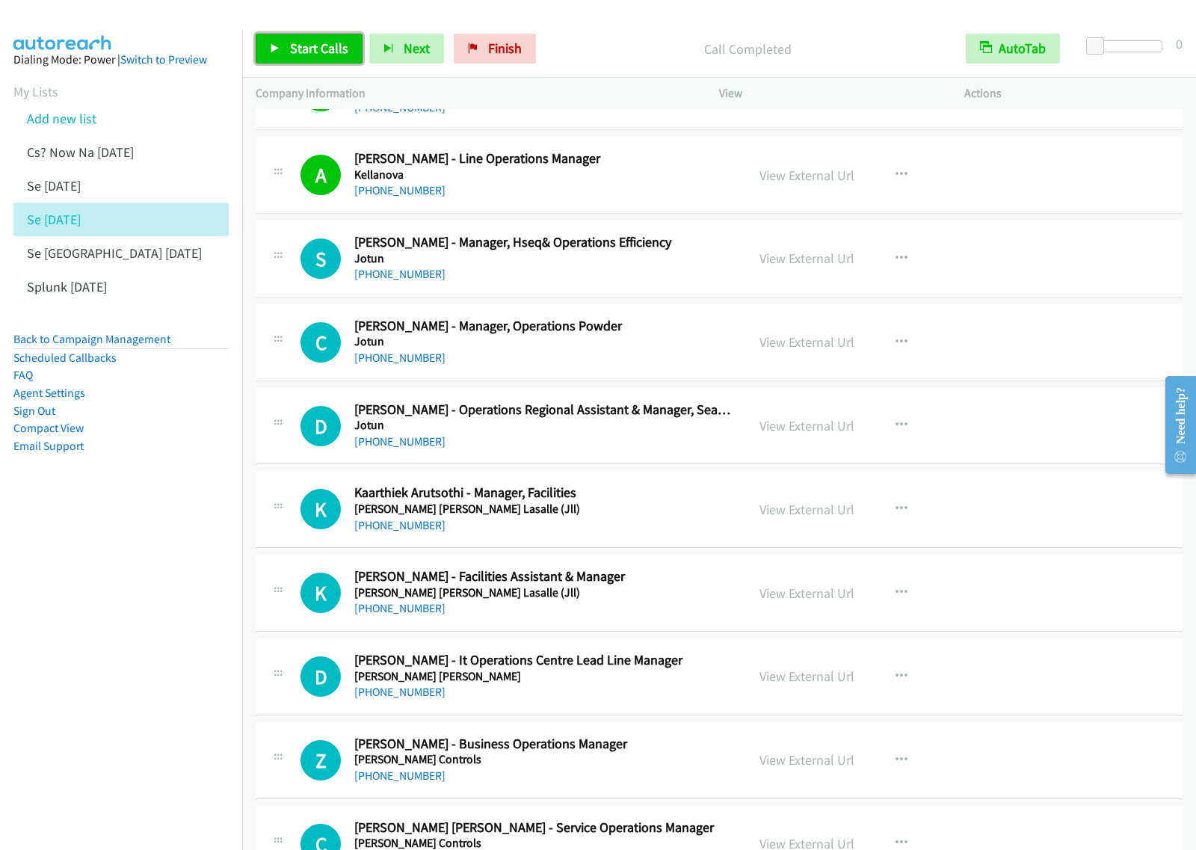
click at [340, 60] on link "Start Calls" at bounding box center [309, 49] width 107 height 30
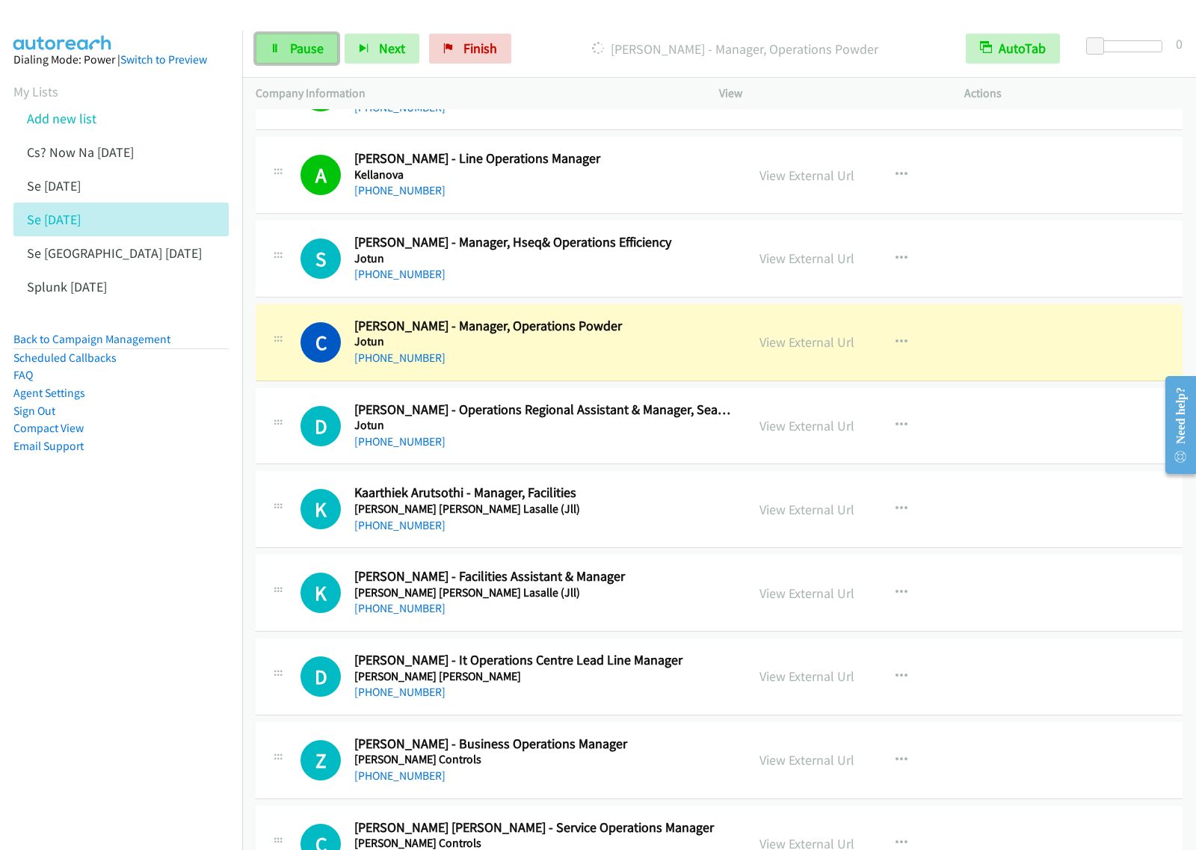
click at [300, 56] on span "Pause" at bounding box center [307, 48] width 34 height 17
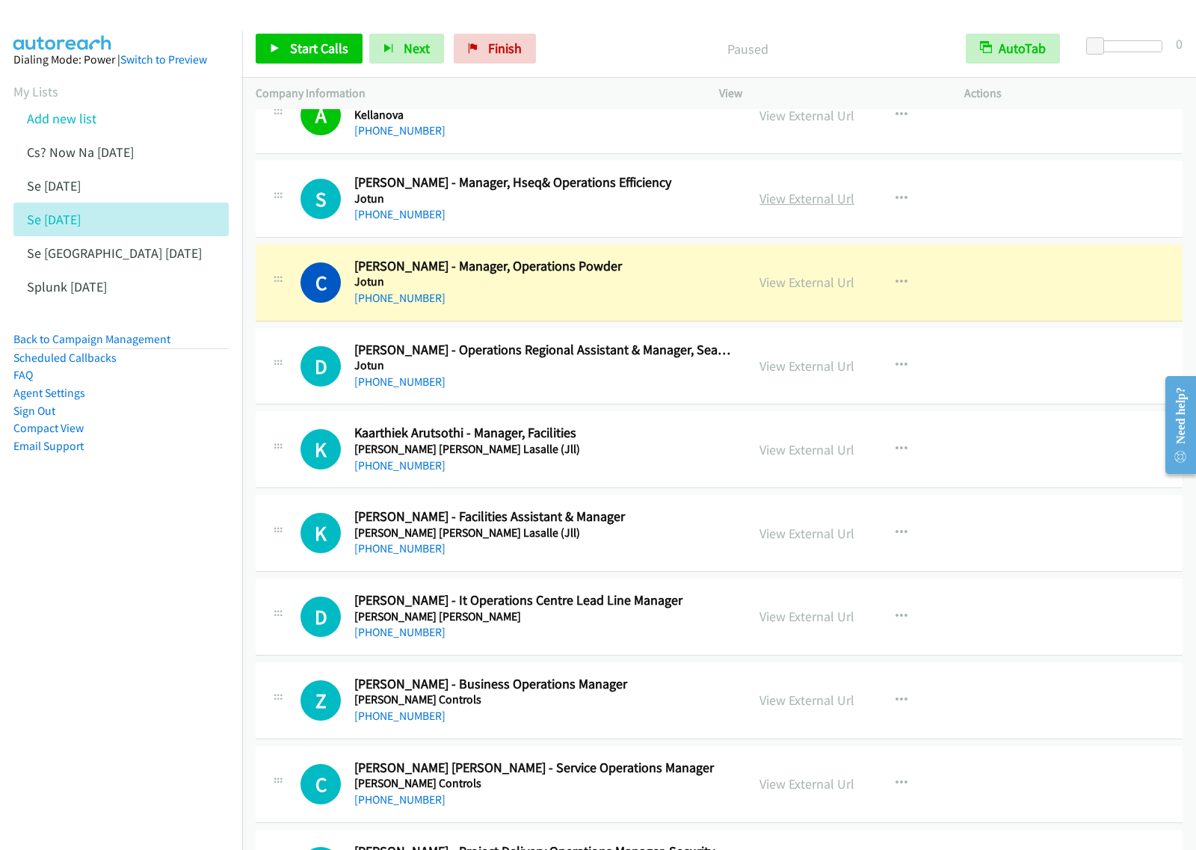
scroll to position [654, 0]
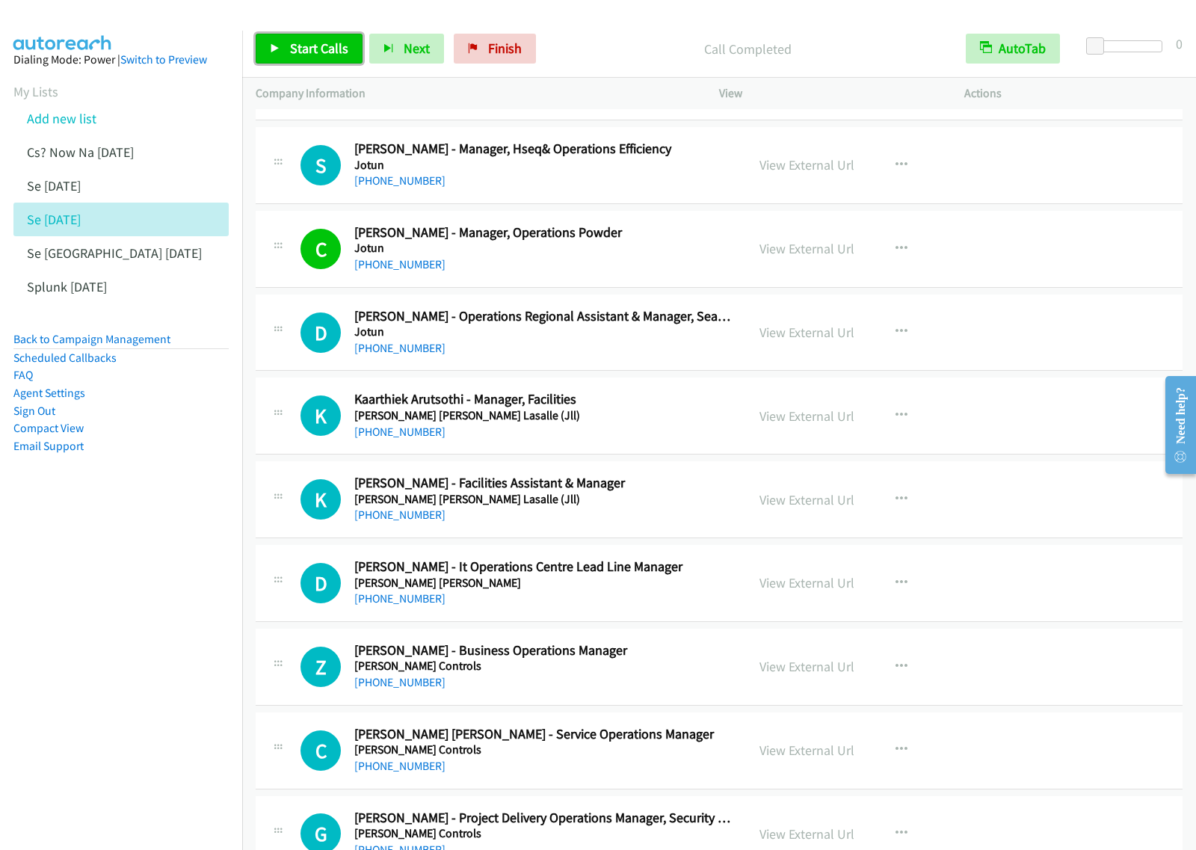
click at [335, 61] on link "Start Calls" at bounding box center [309, 49] width 107 height 30
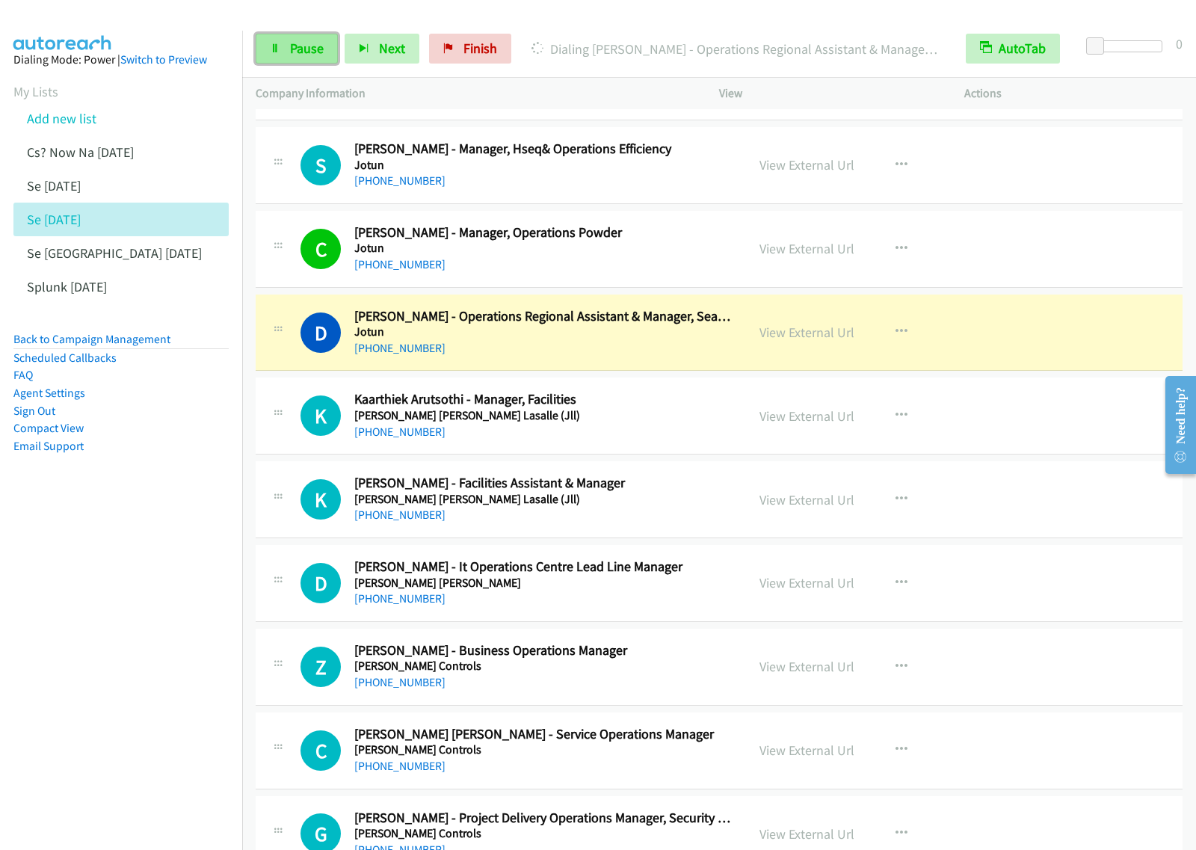
click at [283, 53] on link "Pause" at bounding box center [297, 49] width 82 height 30
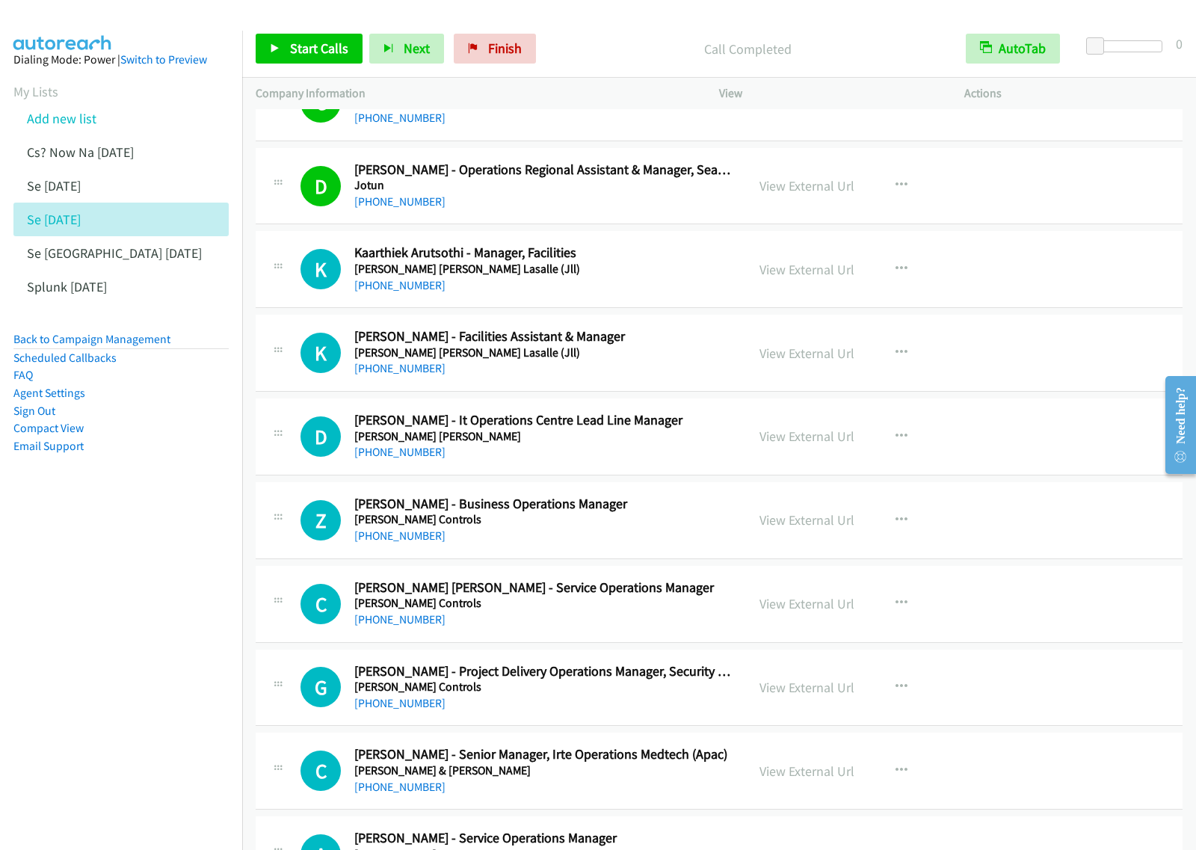
scroll to position [841, 0]
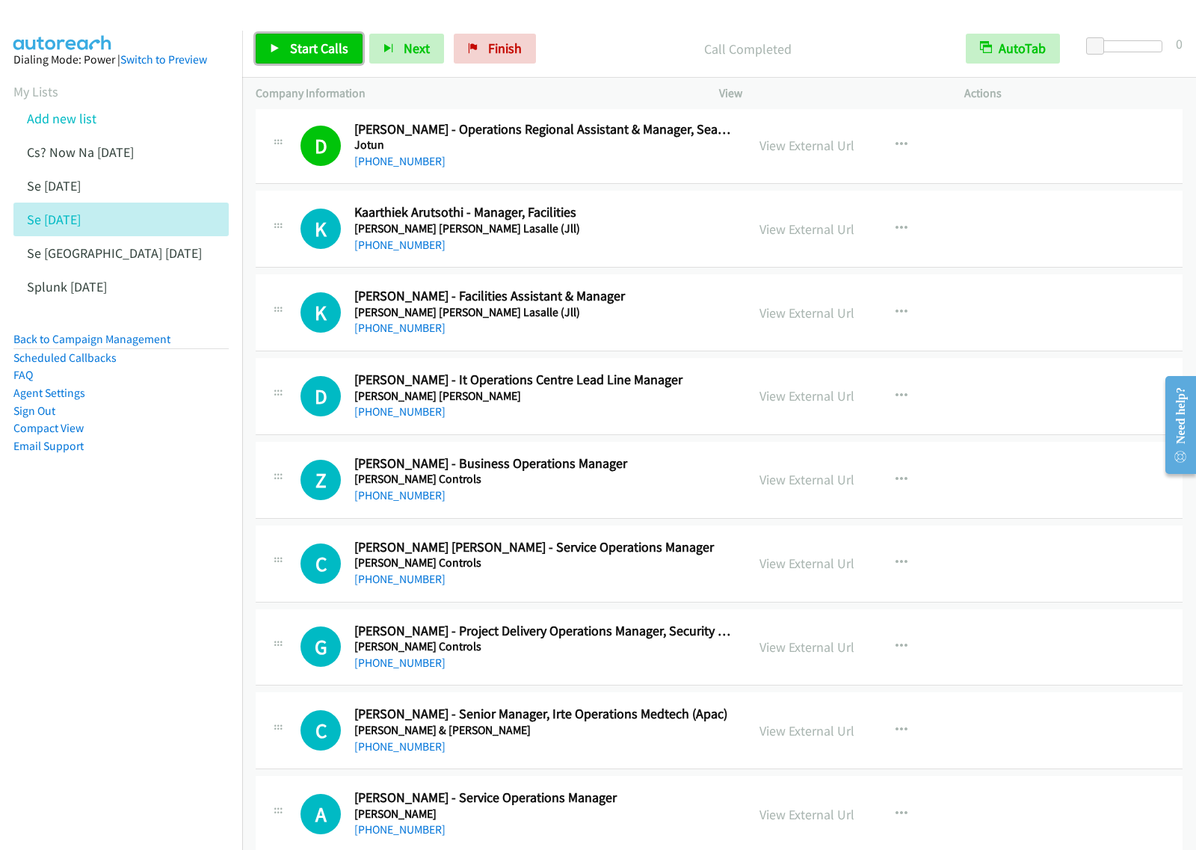
click at [315, 49] on span "Start Calls" at bounding box center [319, 48] width 58 height 17
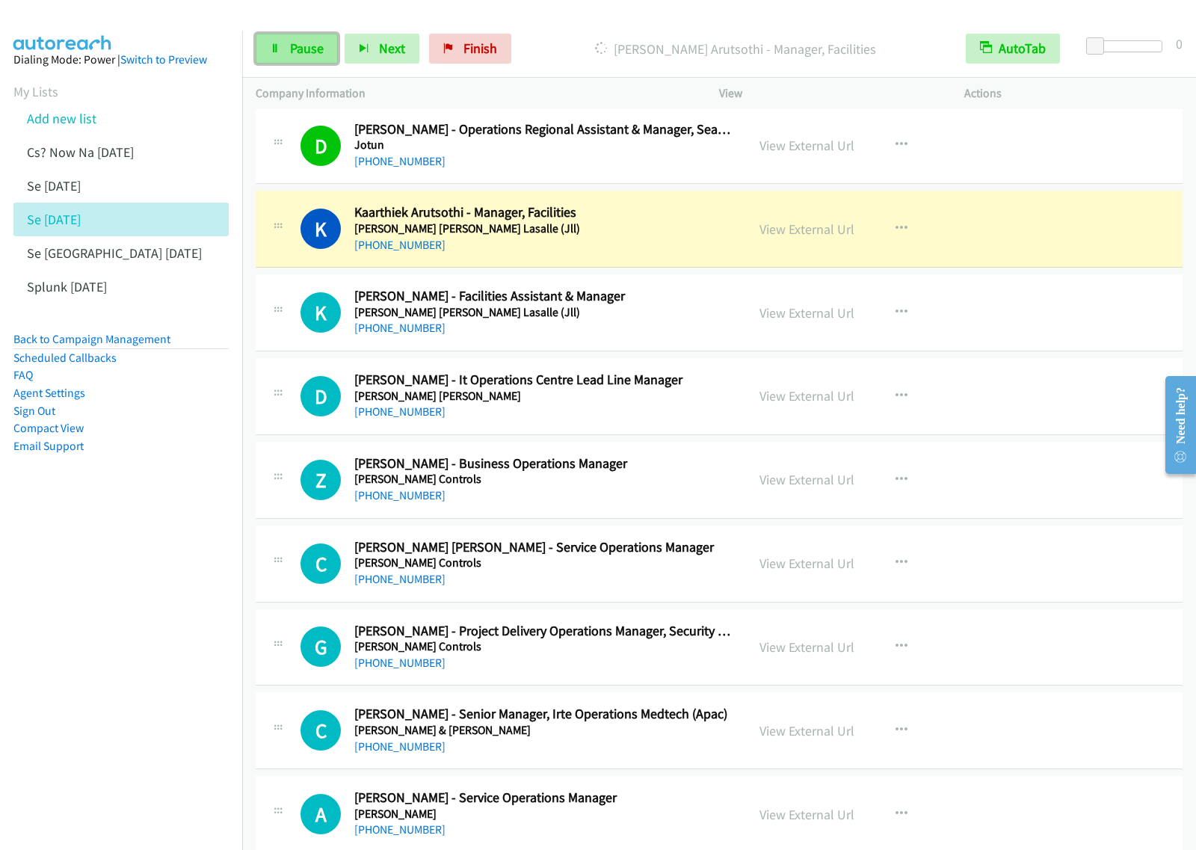
click at [290, 57] on span "Pause" at bounding box center [307, 48] width 34 height 17
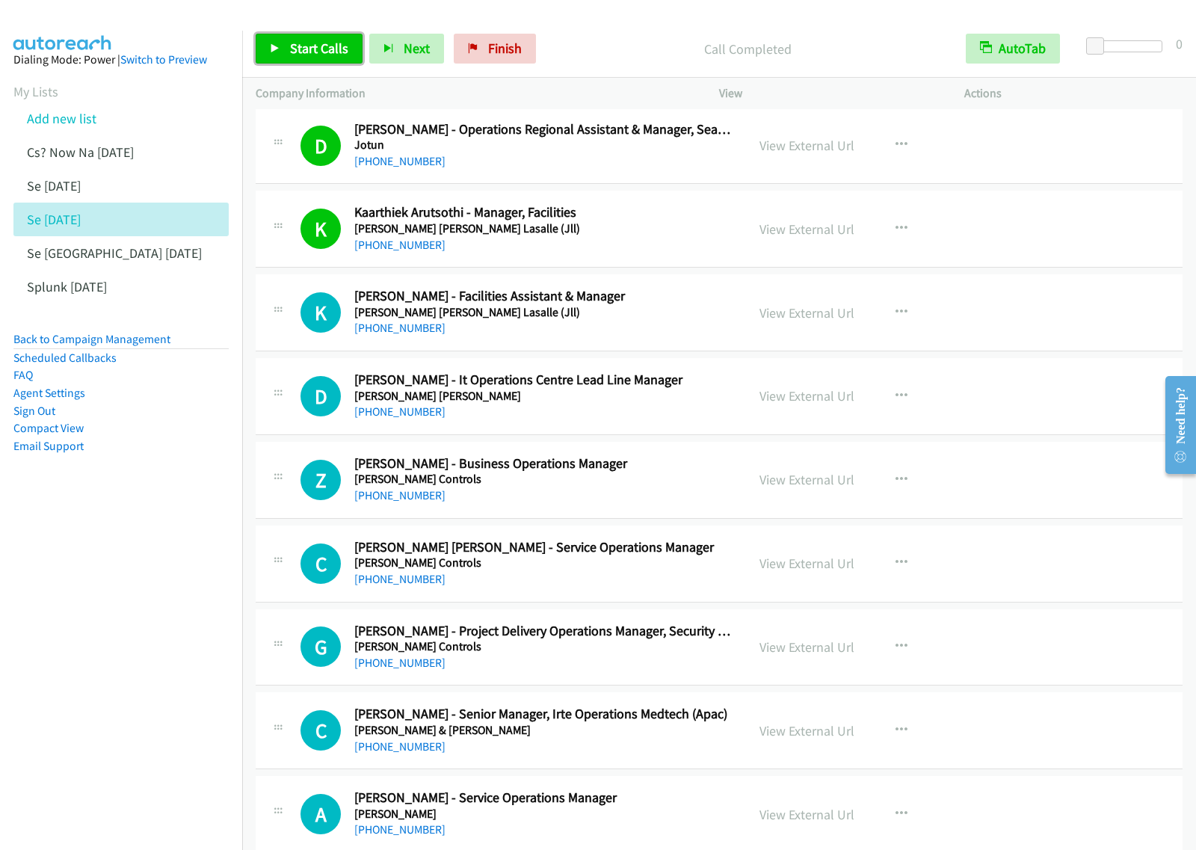
click at [321, 61] on link "Start Calls" at bounding box center [309, 49] width 107 height 30
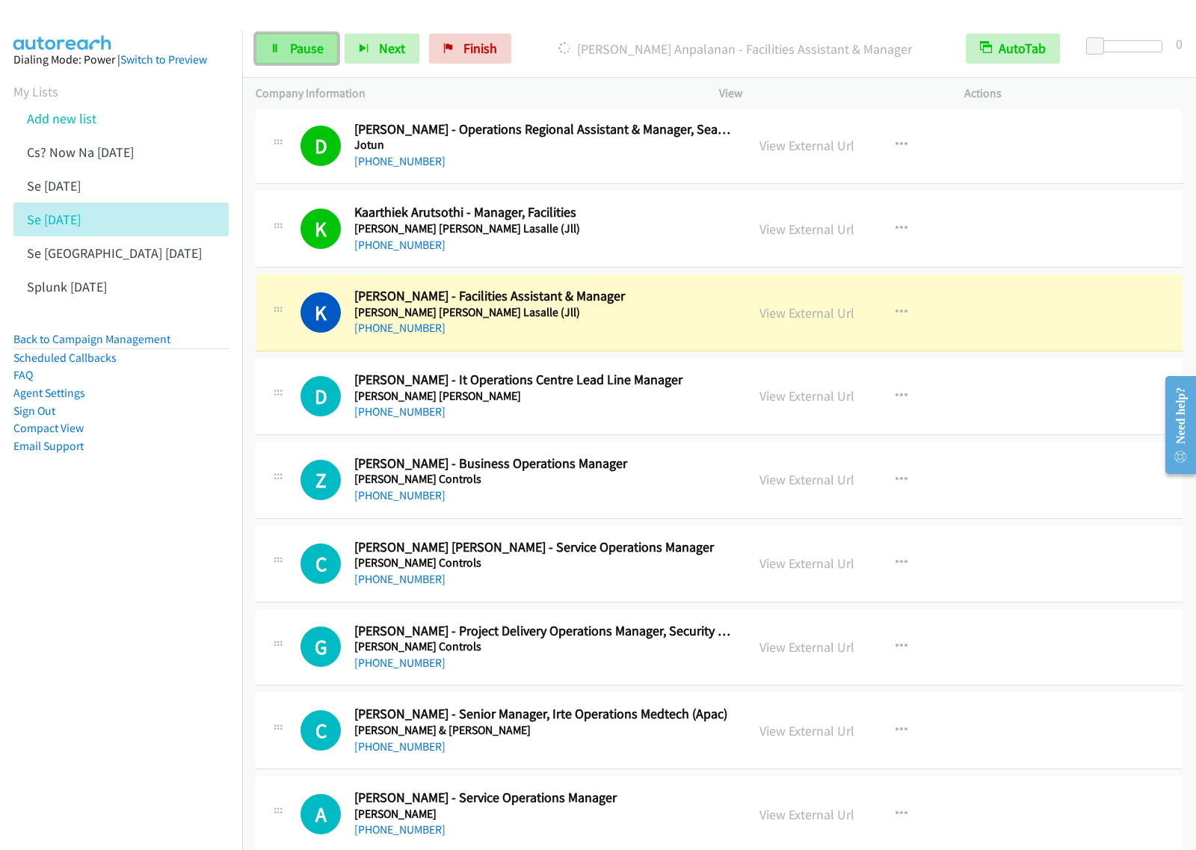
click at [312, 62] on link "Pause" at bounding box center [297, 49] width 82 height 30
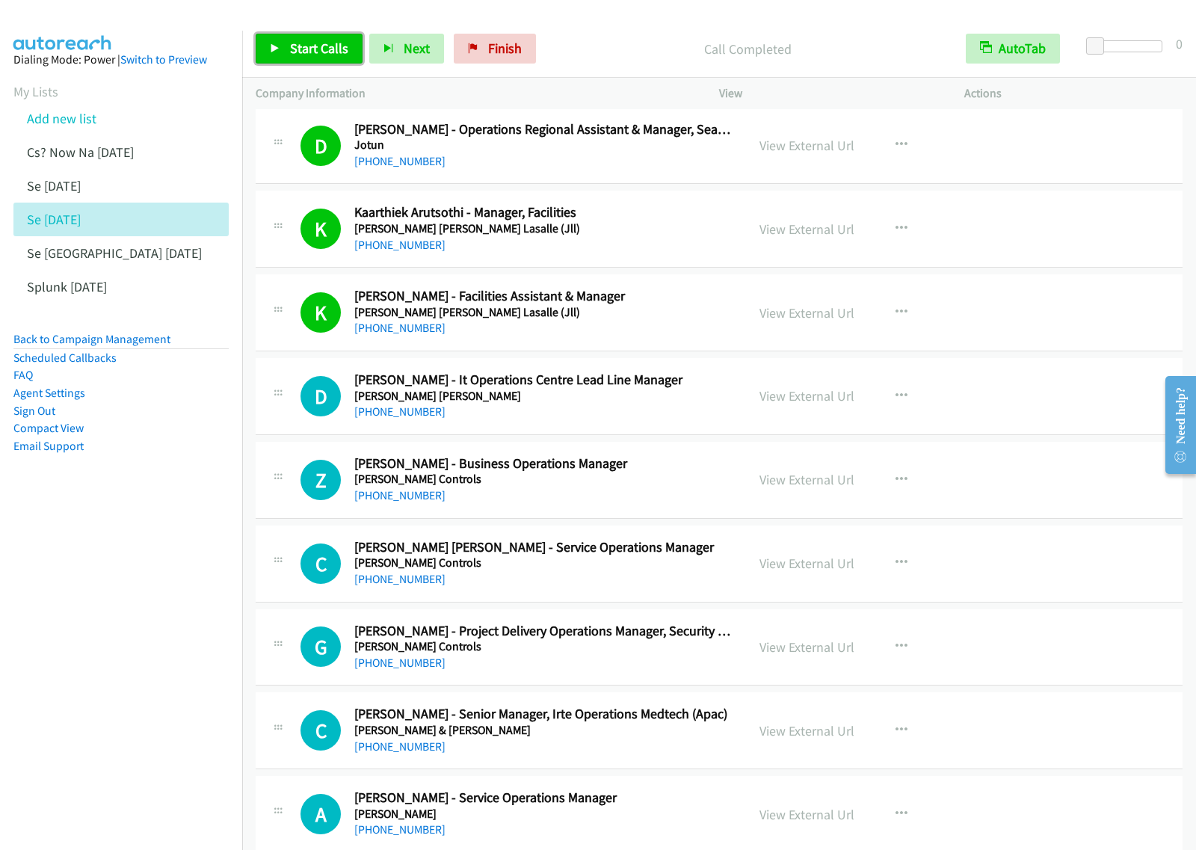
click at [324, 55] on span "Start Calls" at bounding box center [319, 48] width 58 height 17
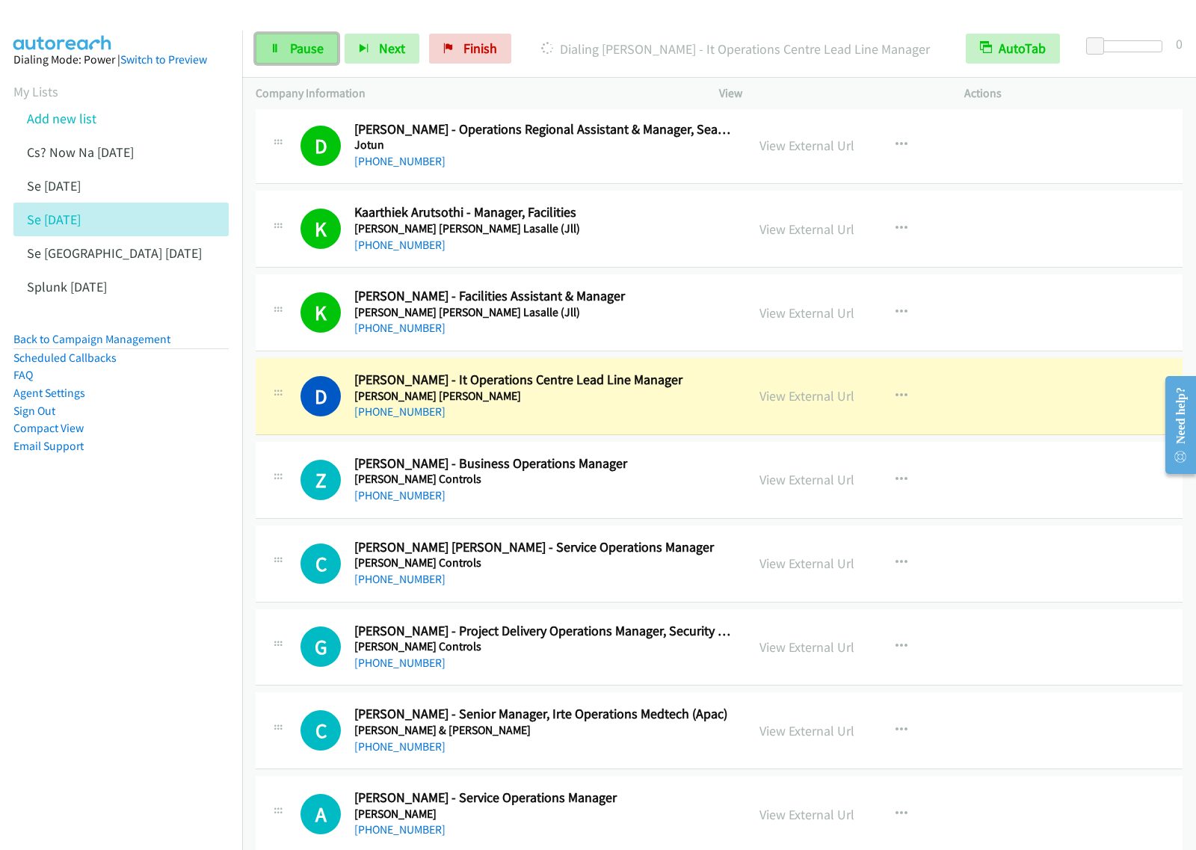
drag, startPoint x: 321, startPoint y: 51, endPoint x: 331, endPoint y: 46, distance: 11.0
click at [321, 51] on span "Pause" at bounding box center [307, 48] width 34 height 17
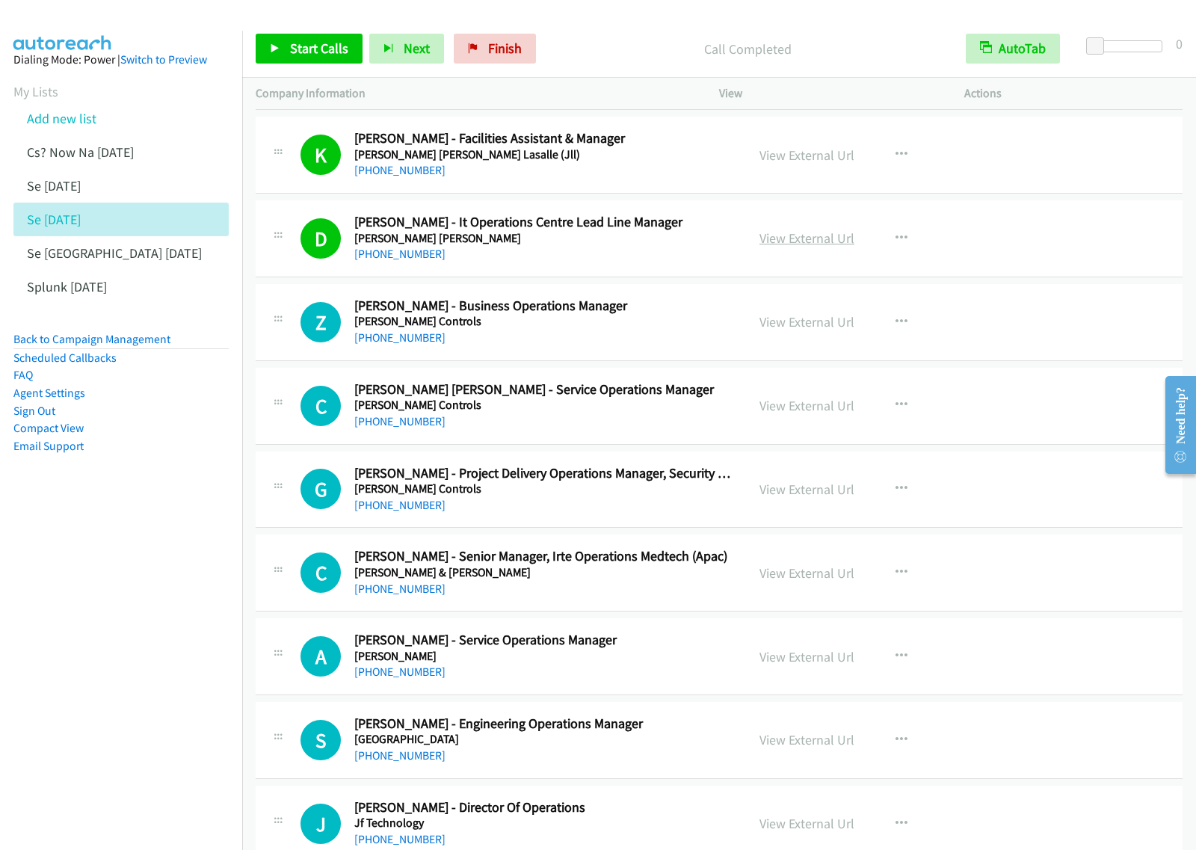
scroll to position [1028, 0]
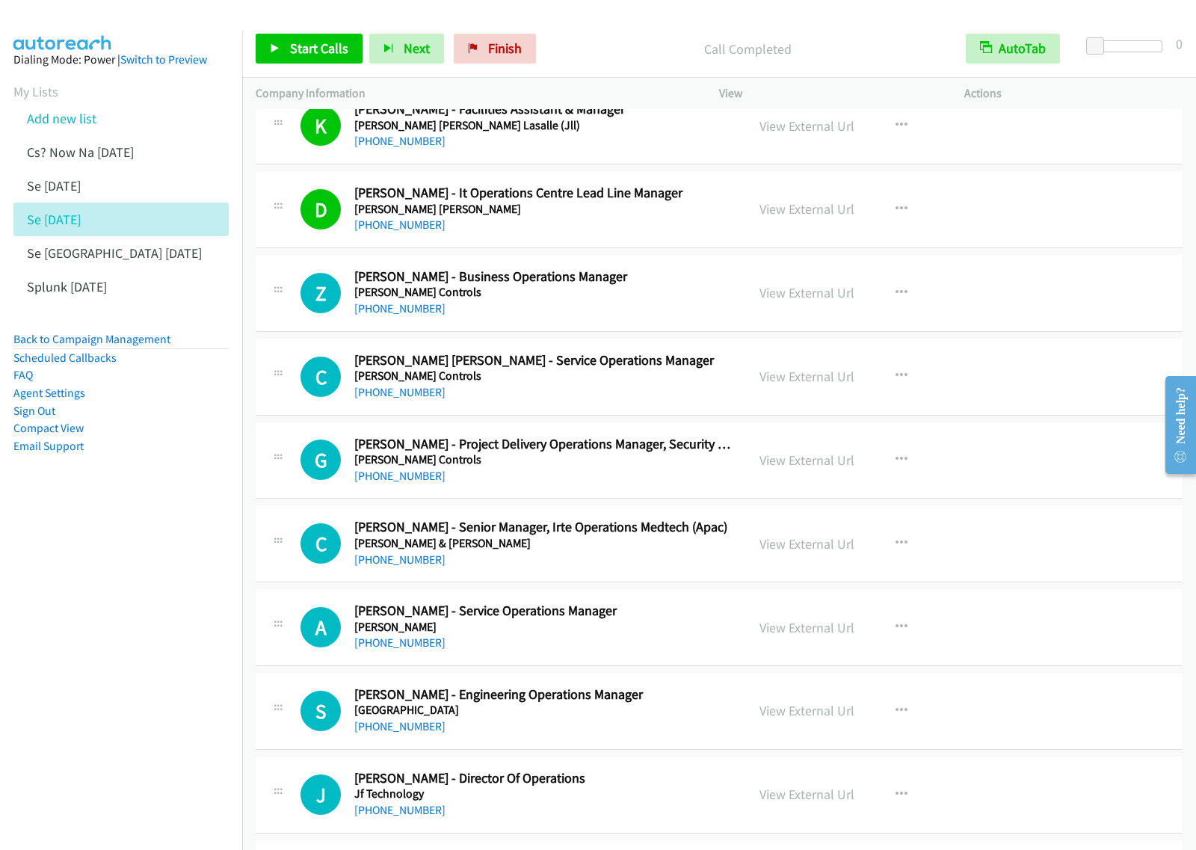
click at [686, 385] on div "+60 17-217 8790" at bounding box center [543, 393] width 378 height 18
click at [896, 378] on icon "button" at bounding box center [902, 376] width 12 height 12
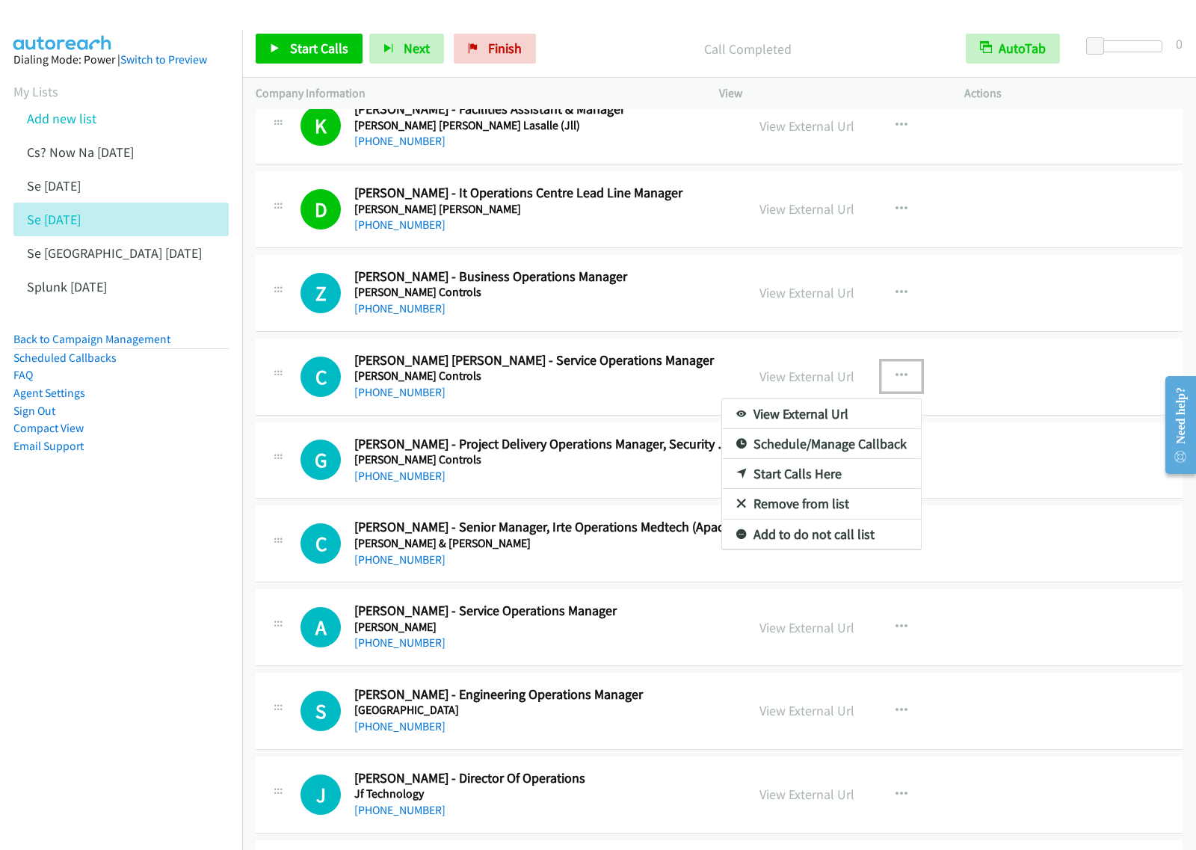
click at [824, 475] on link "Start Calls Here" at bounding box center [821, 474] width 199 height 30
click at [906, 371] on button "button" at bounding box center [901, 376] width 40 height 30
click at [860, 477] on link "Start Calls Here" at bounding box center [821, 474] width 199 height 30
click at [886, 387] on button "button" at bounding box center [901, 376] width 40 height 30
click at [867, 472] on link "Start Calls Here" at bounding box center [821, 474] width 199 height 30
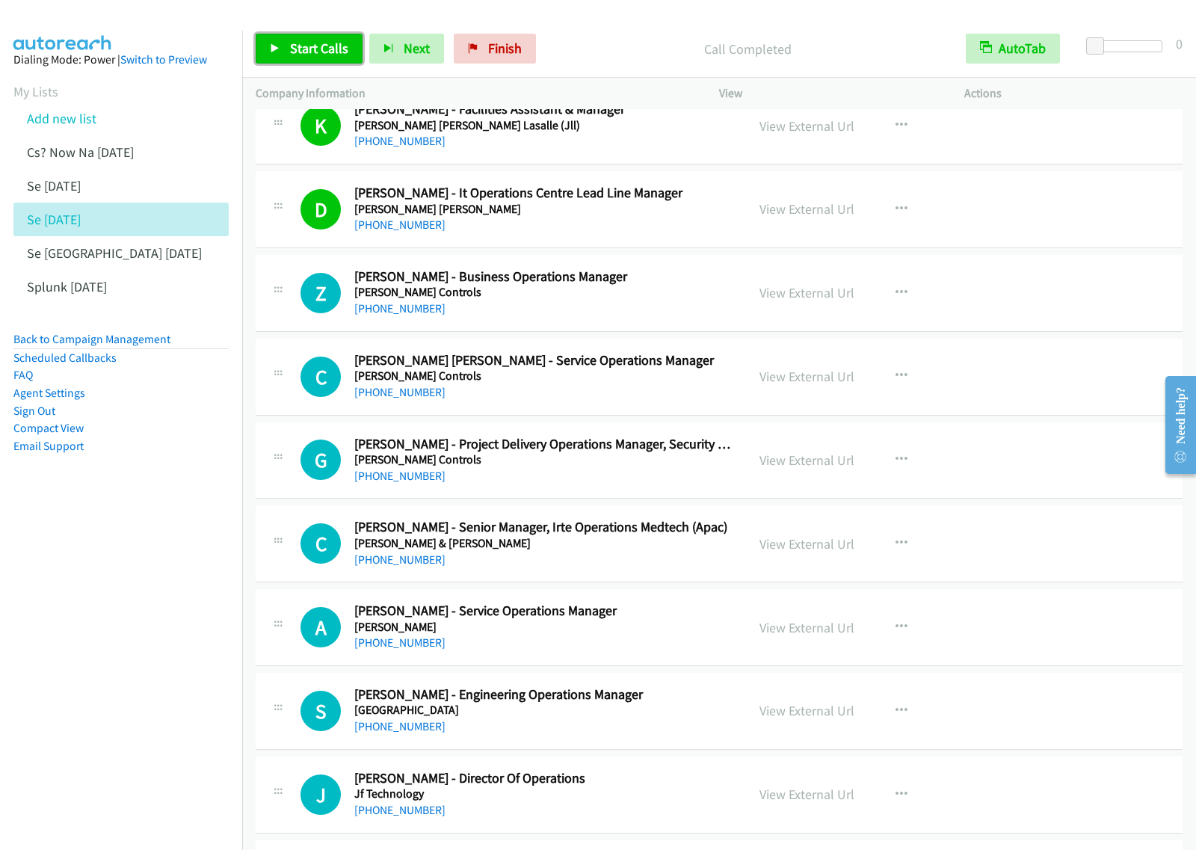
click at [325, 51] on span "Start Calls" at bounding box center [319, 48] width 58 height 17
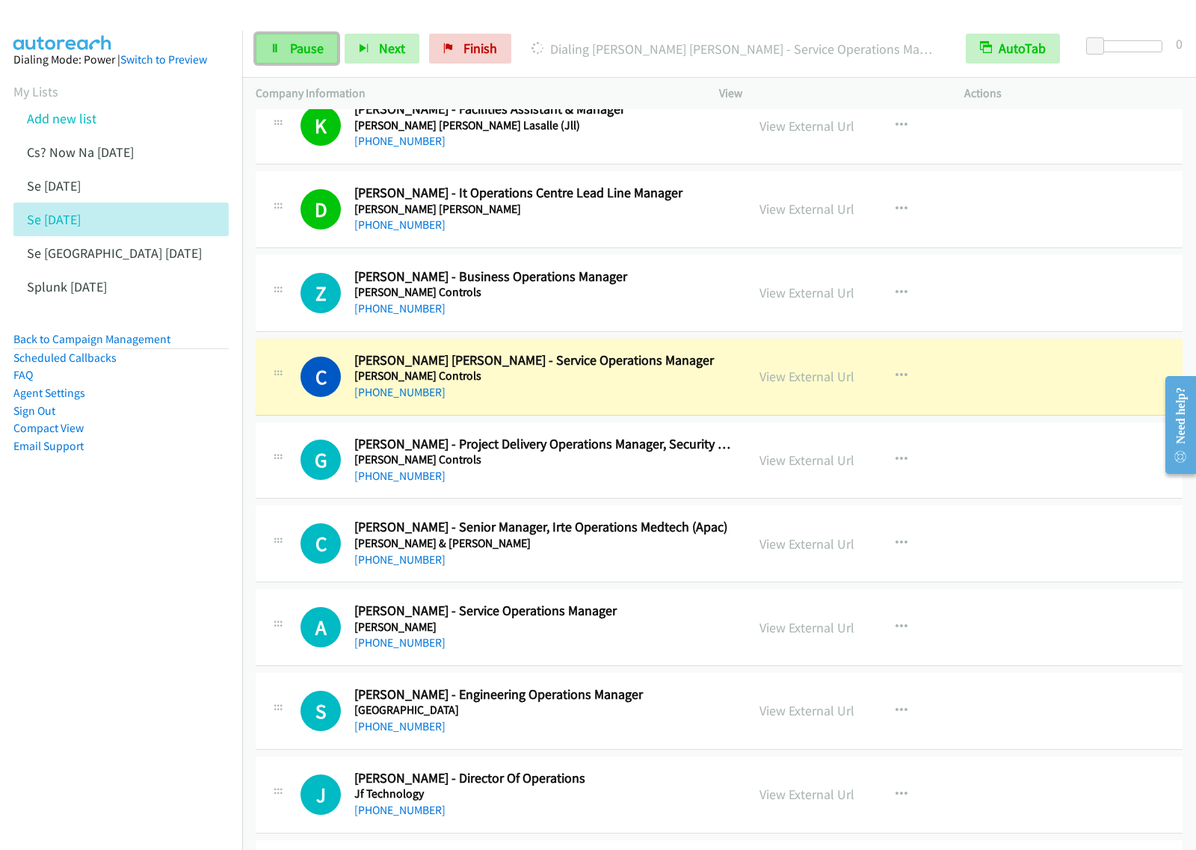
click at [319, 49] on span "Pause" at bounding box center [307, 48] width 34 height 17
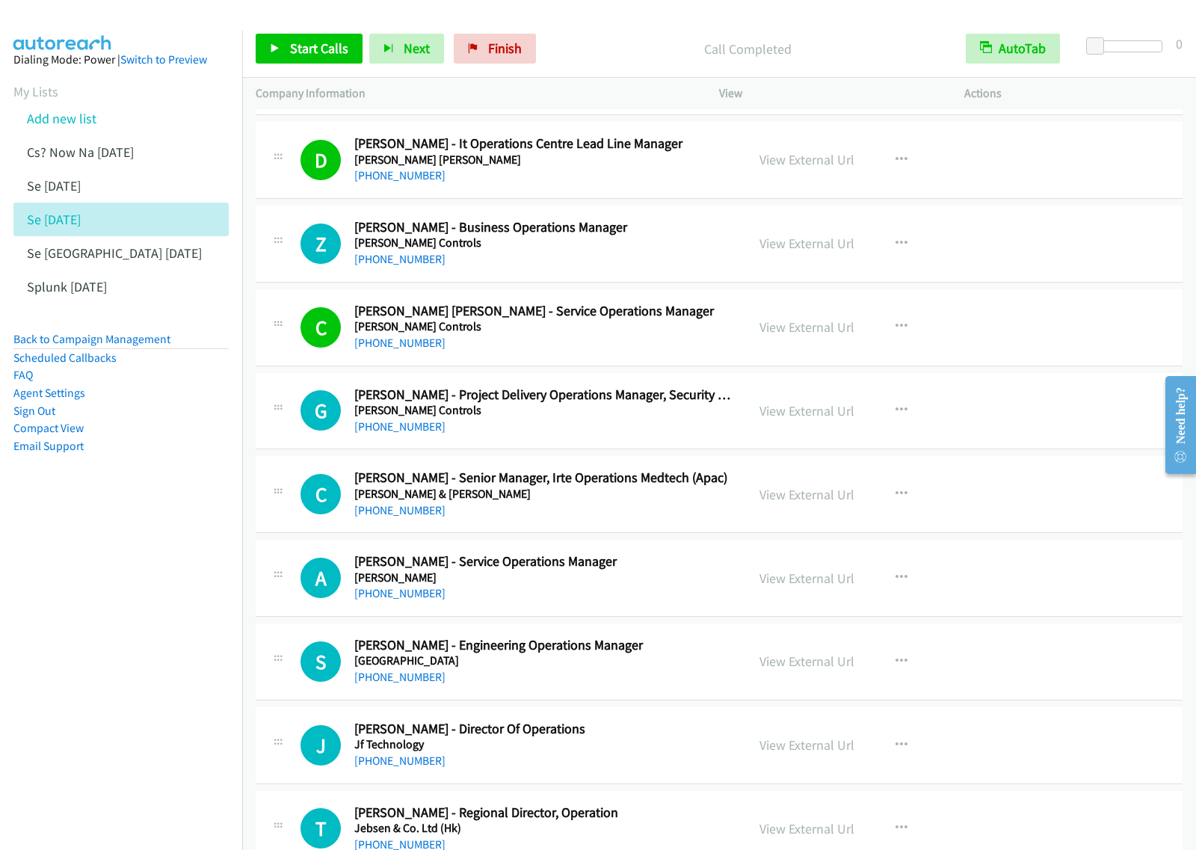
scroll to position [1121, 0]
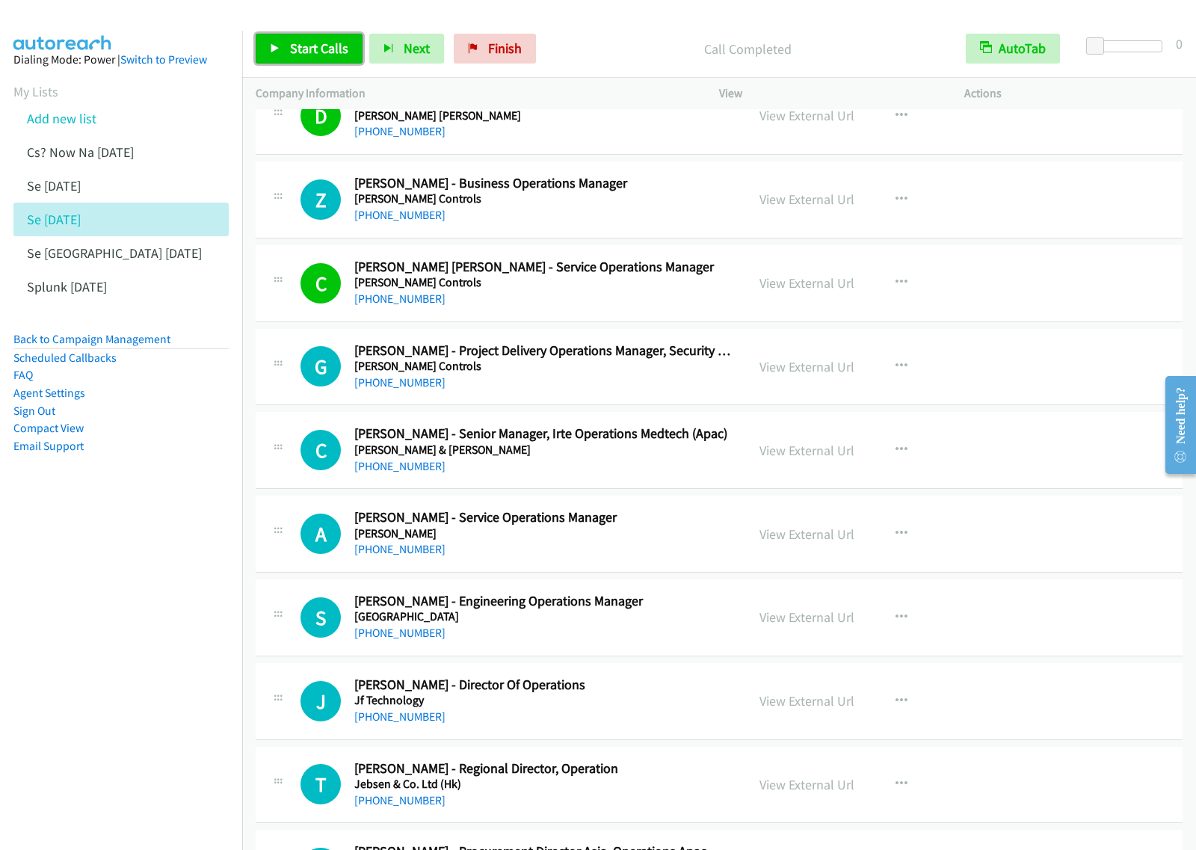
click at [283, 50] on link "Start Calls" at bounding box center [309, 49] width 107 height 30
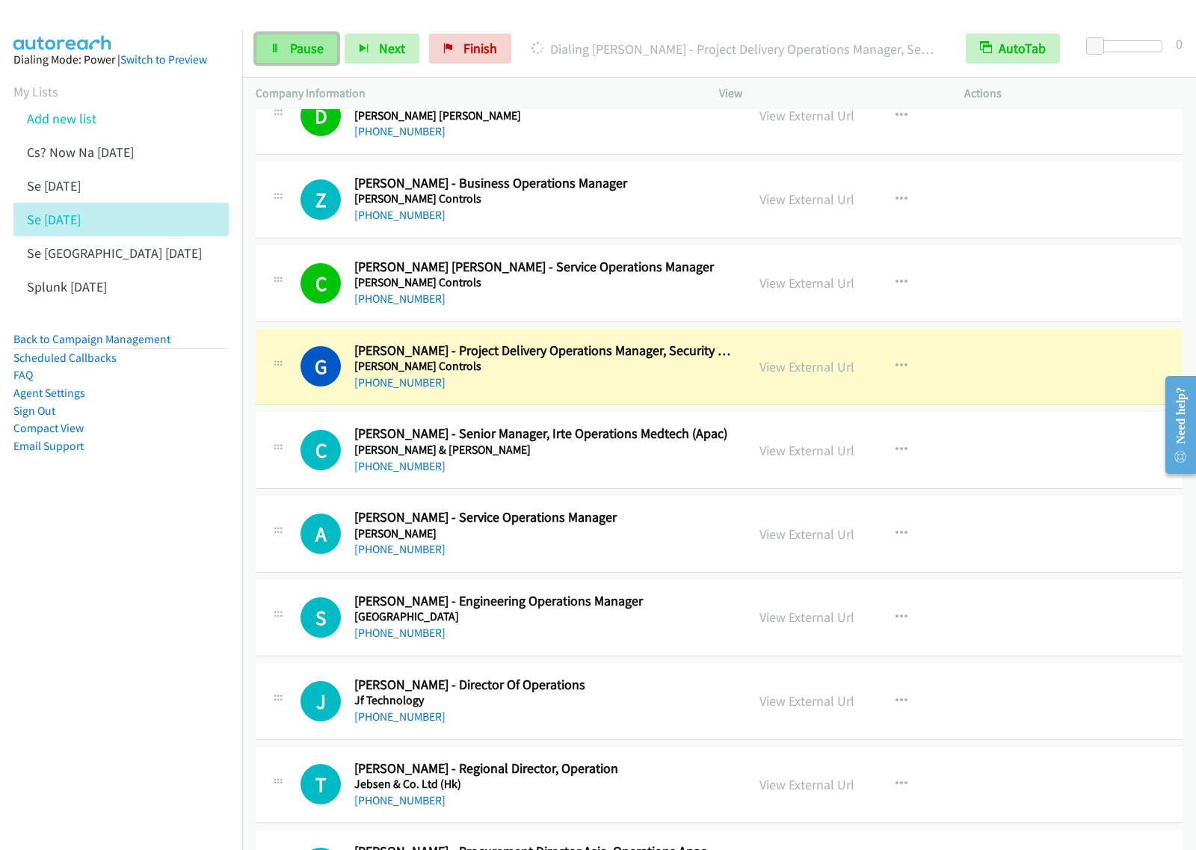
click at [292, 52] on span "Pause" at bounding box center [307, 48] width 34 height 17
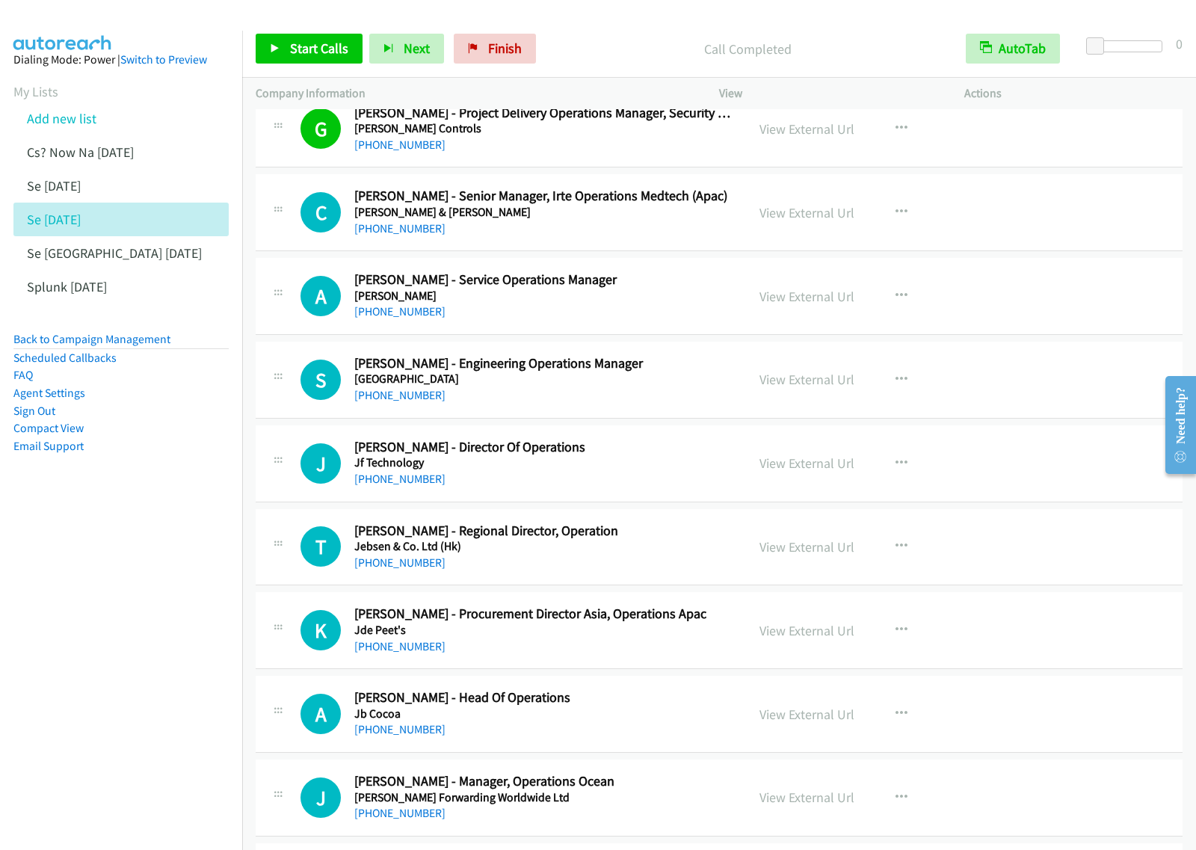
scroll to position [1402, 0]
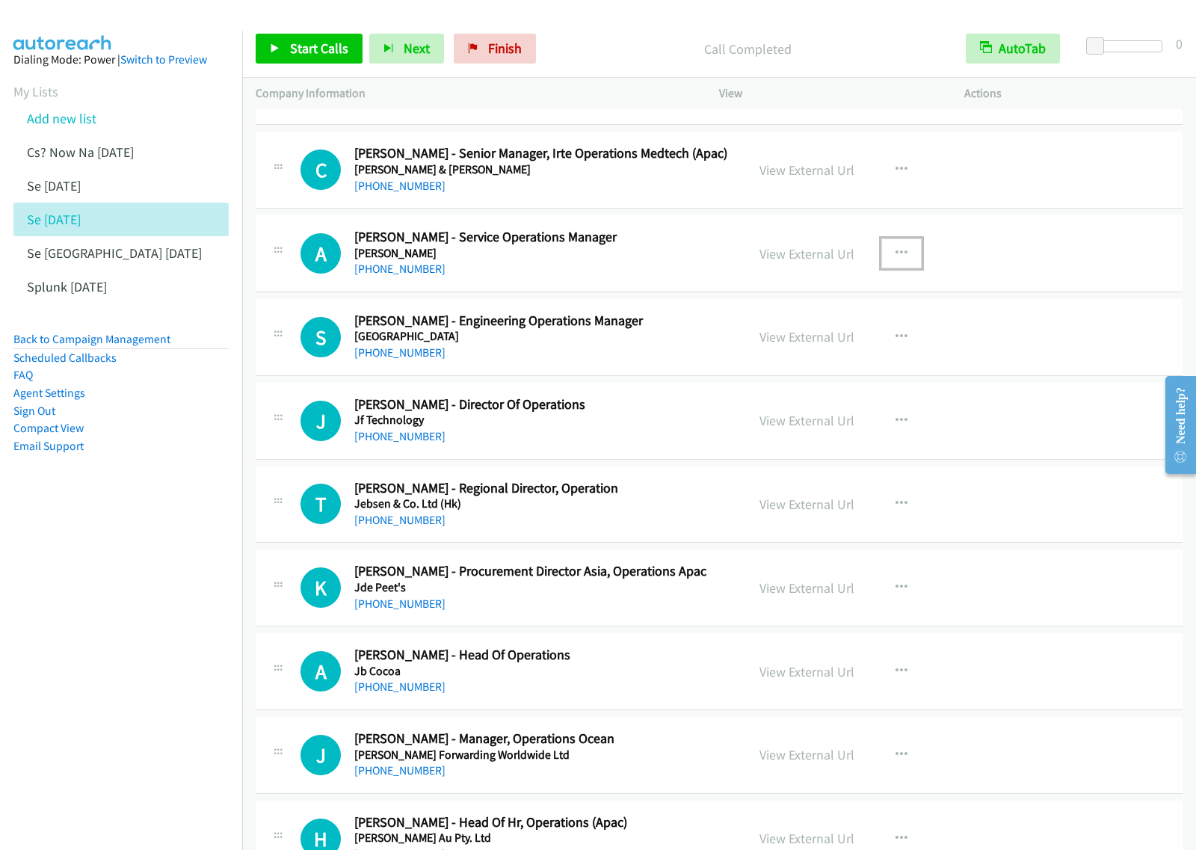
click at [899, 254] on icon "button" at bounding box center [902, 253] width 12 height 12
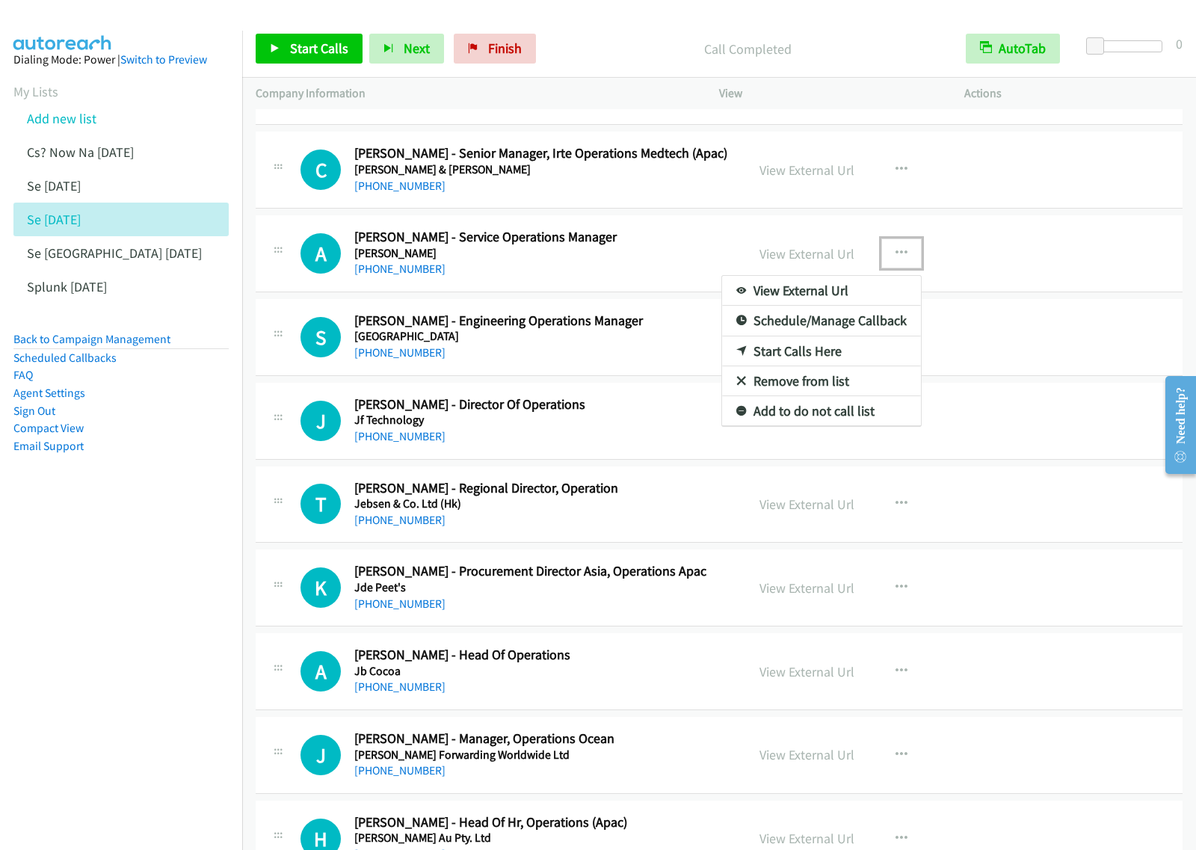
click at [817, 355] on link "Start Calls Here" at bounding box center [821, 351] width 199 height 30
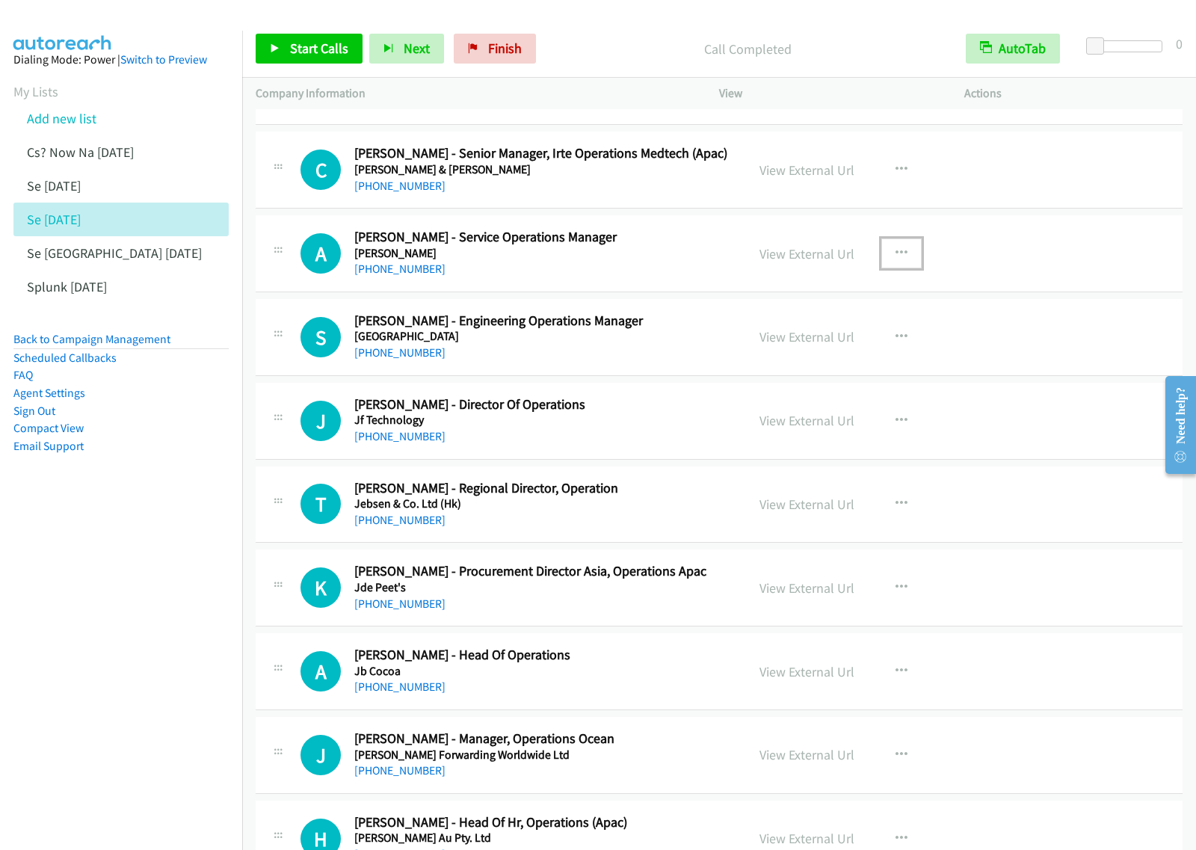
click at [884, 247] on button "button" at bounding box center [901, 253] width 40 height 30
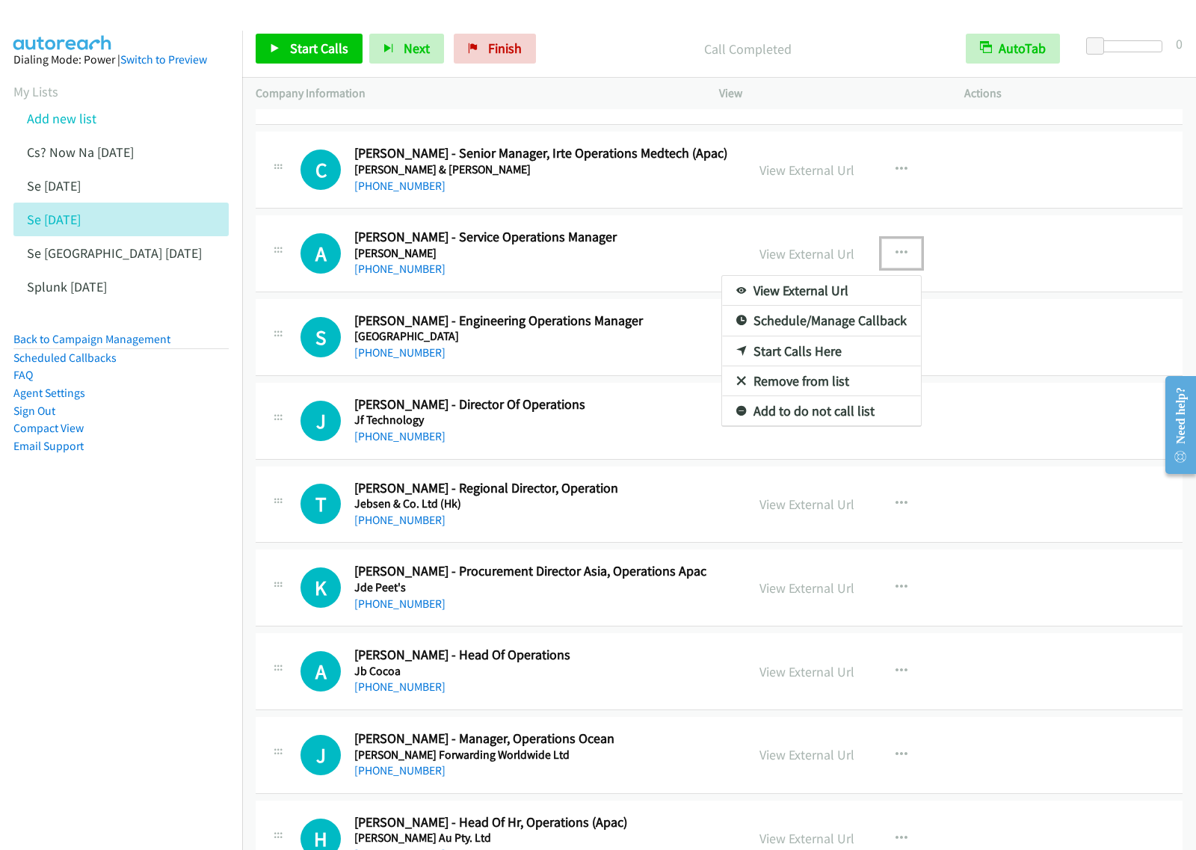
click at [850, 355] on link "Start Calls Here" at bounding box center [821, 351] width 199 height 30
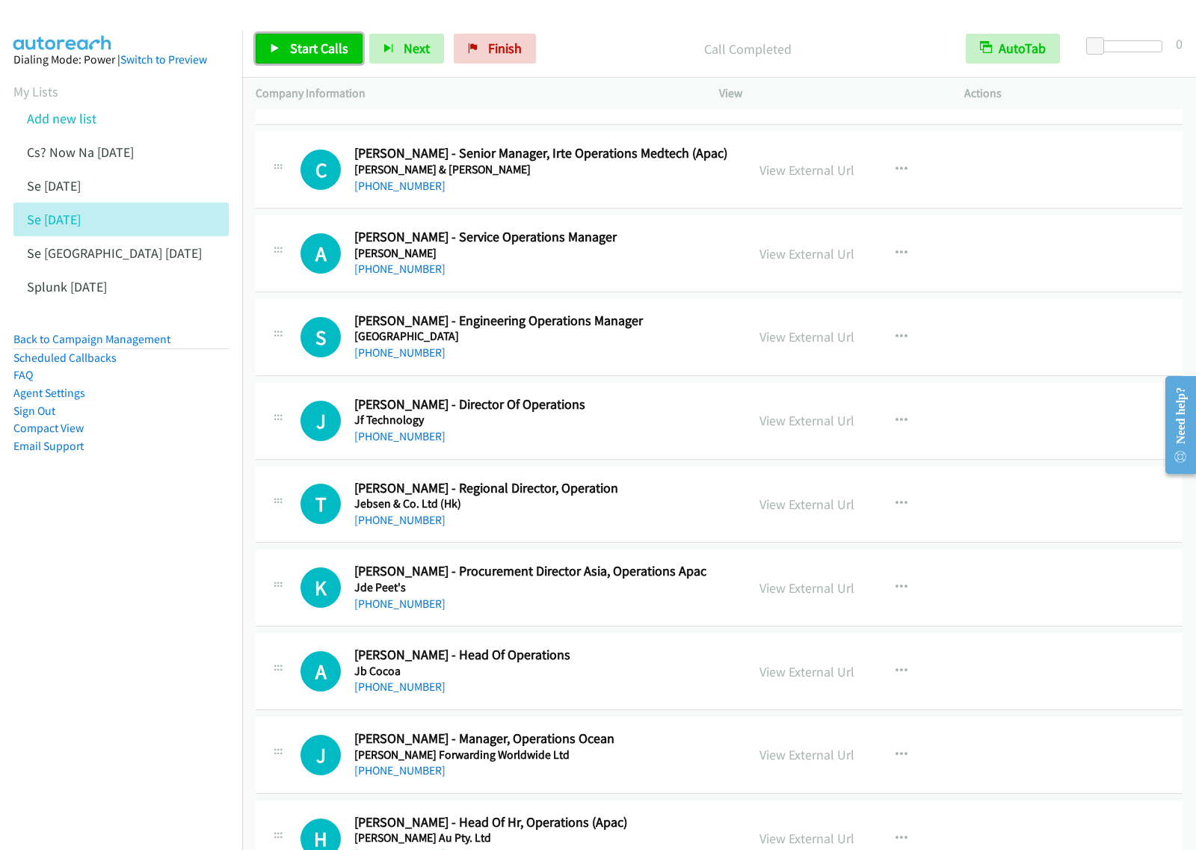
click at [318, 43] on span "Start Calls" at bounding box center [319, 48] width 58 height 17
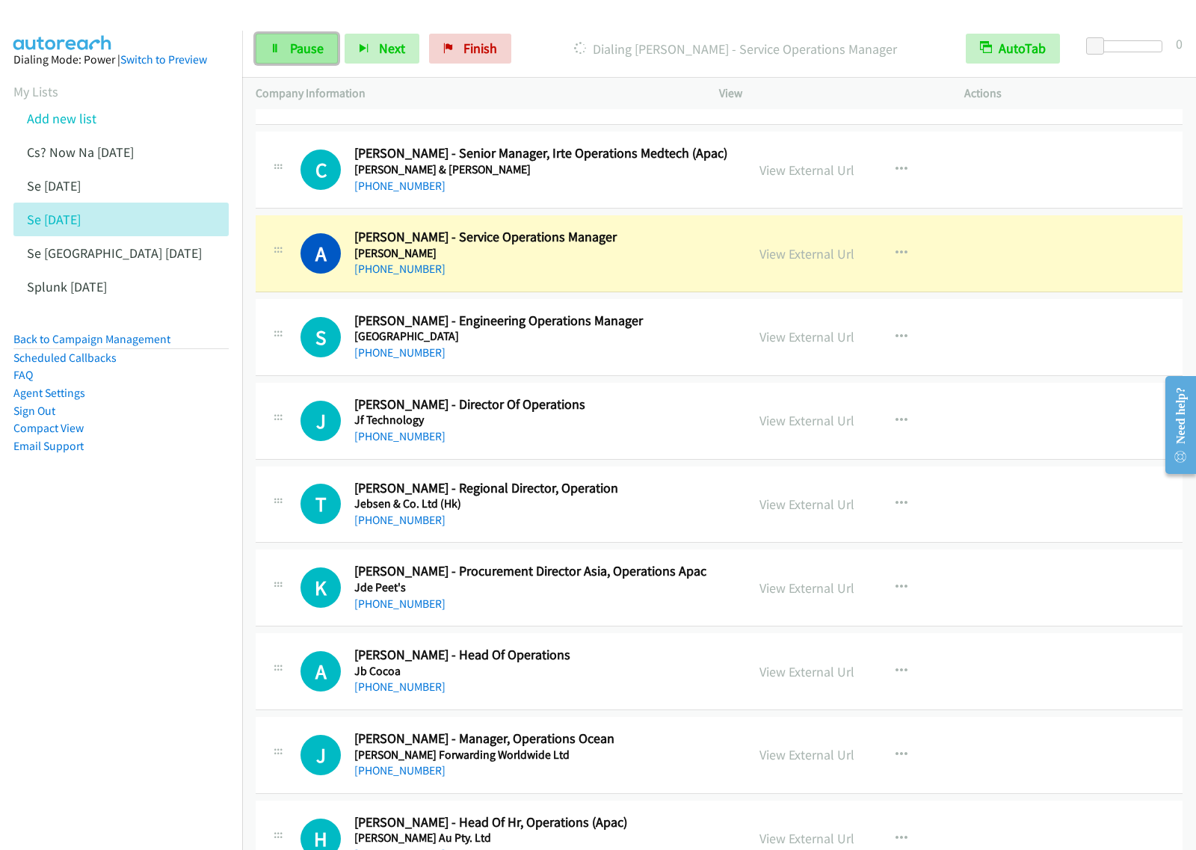
click at [318, 58] on link "Pause" at bounding box center [297, 49] width 82 height 30
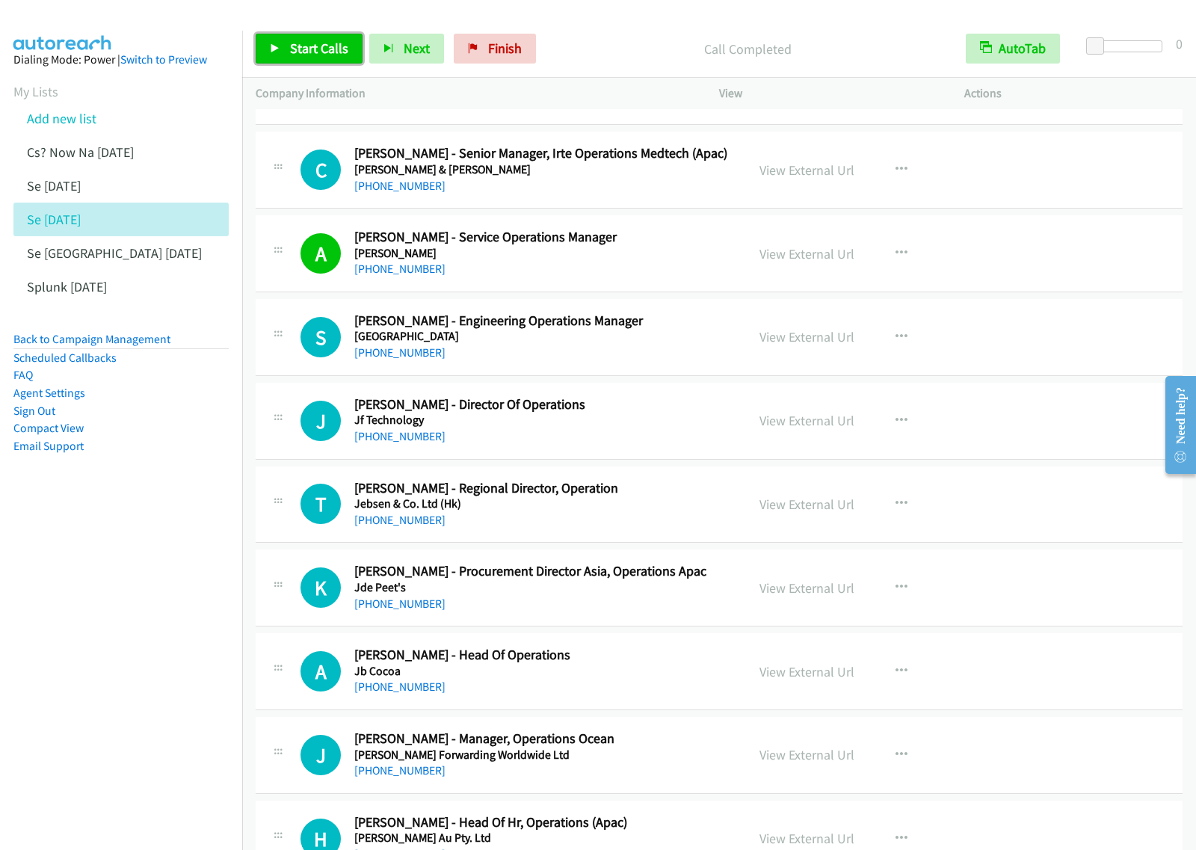
click at [330, 52] on span "Start Calls" at bounding box center [319, 48] width 58 height 17
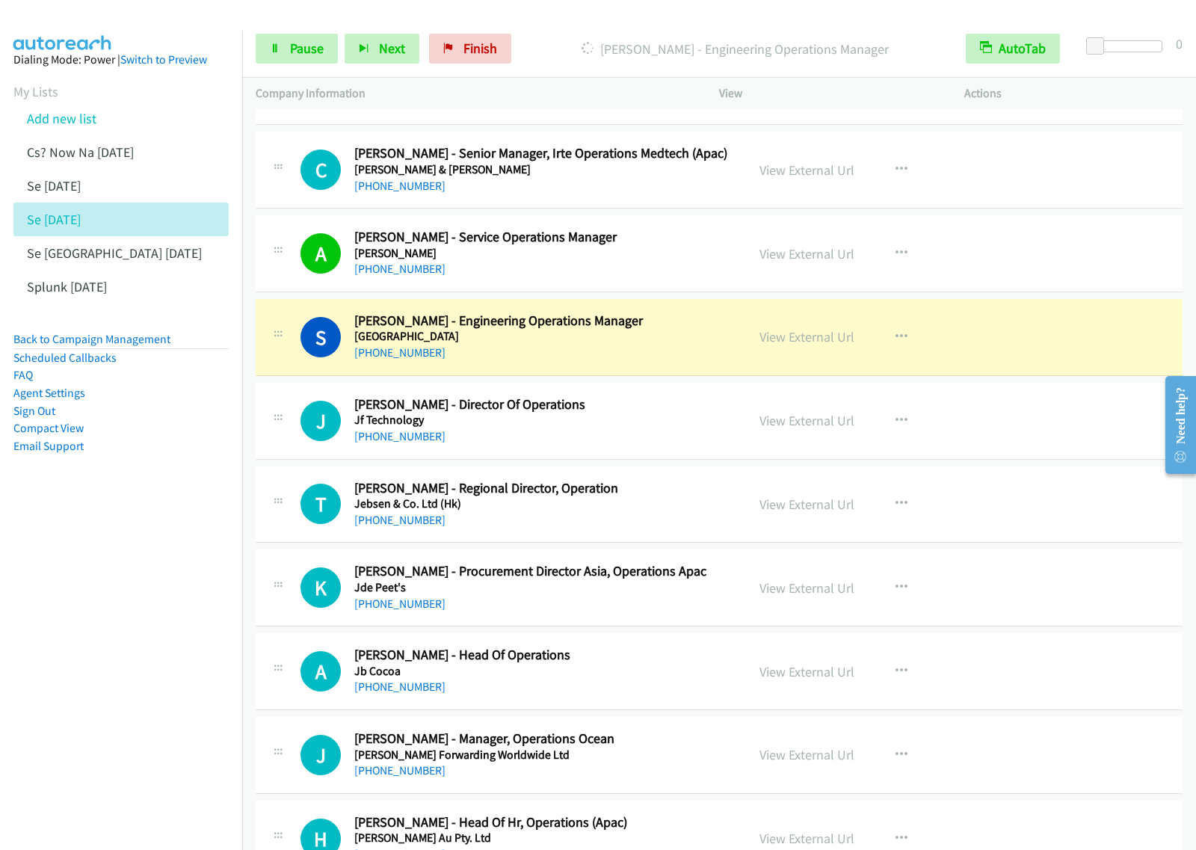
click at [319, 64] on div "Start Calls Pause Next Finish Dialing Siva Kumar - Engineering Operations Manag…" at bounding box center [719, 49] width 954 height 58
click at [307, 41] on span "Pause" at bounding box center [307, 48] width 34 height 17
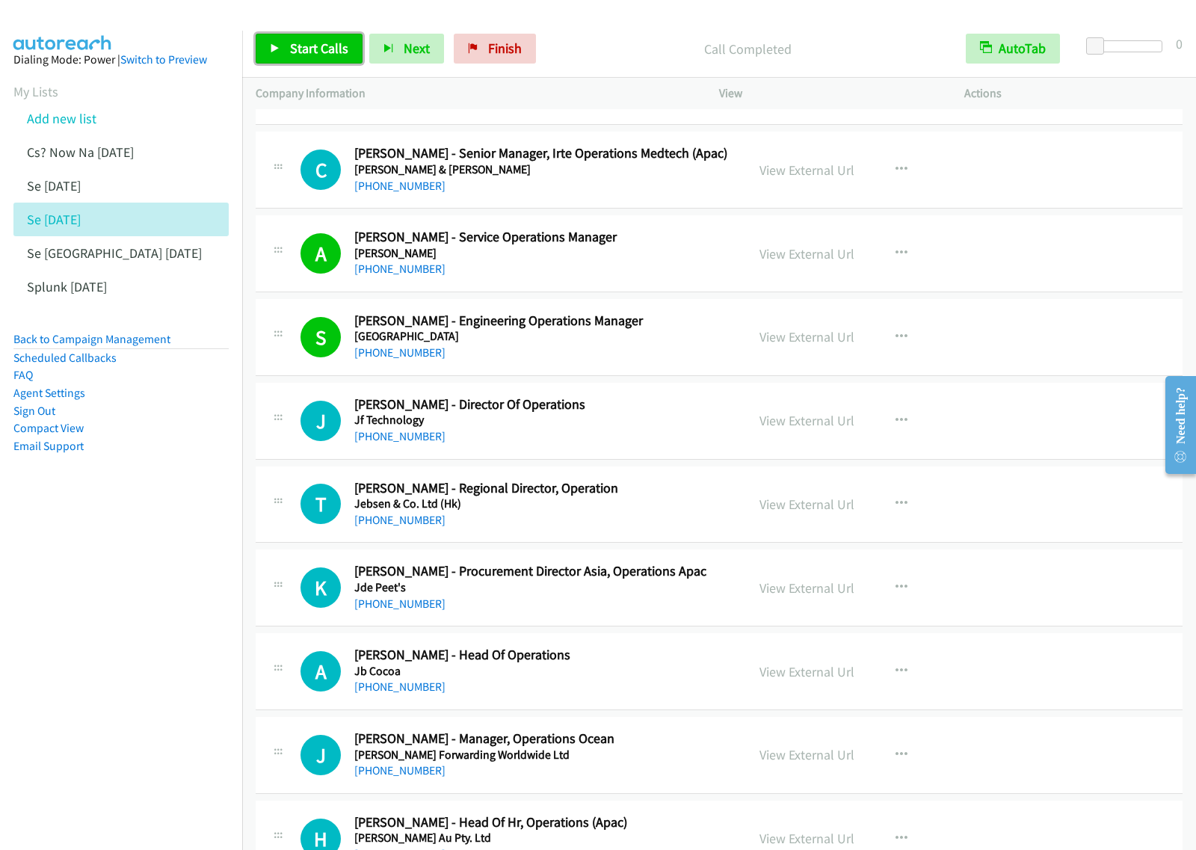
click at [310, 60] on link "Start Calls" at bounding box center [309, 49] width 107 height 30
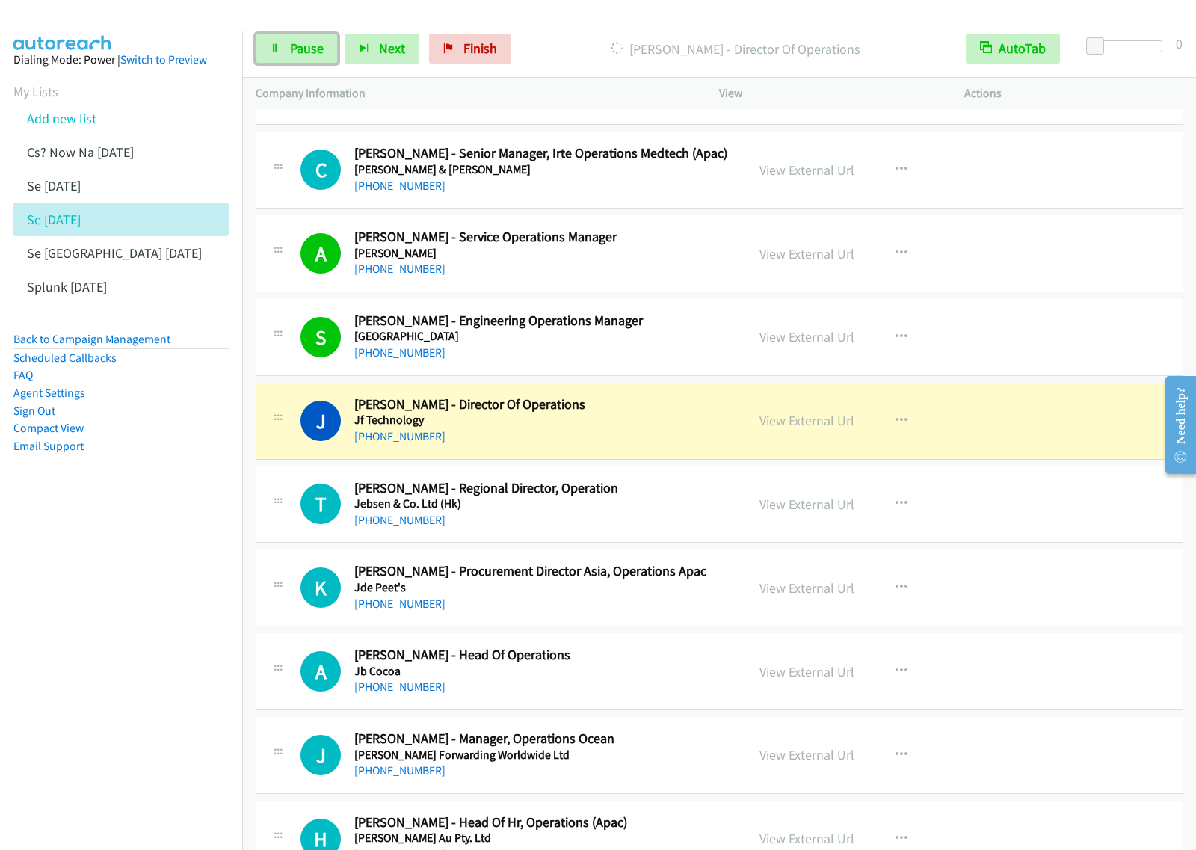
drag, startPoint x: 308, startPoint y: 49, endPoint x: 386, endPoint y: 28, distance: 80.5
click at [308, 47] on span "Pause" at bounding box center [307, 48] width 34 height 17
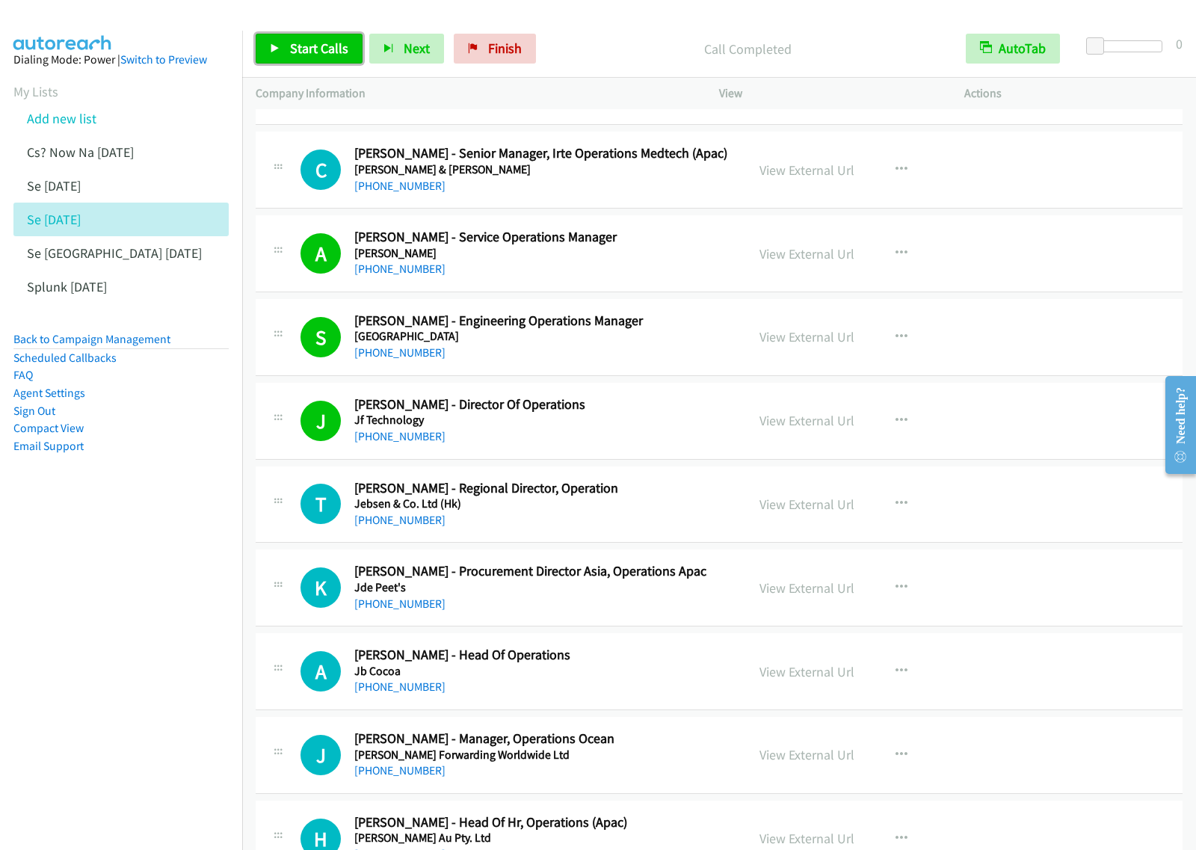
click at [350, 55] on link "Start Calls" at bounding box center [309, 49] width 107 height 30
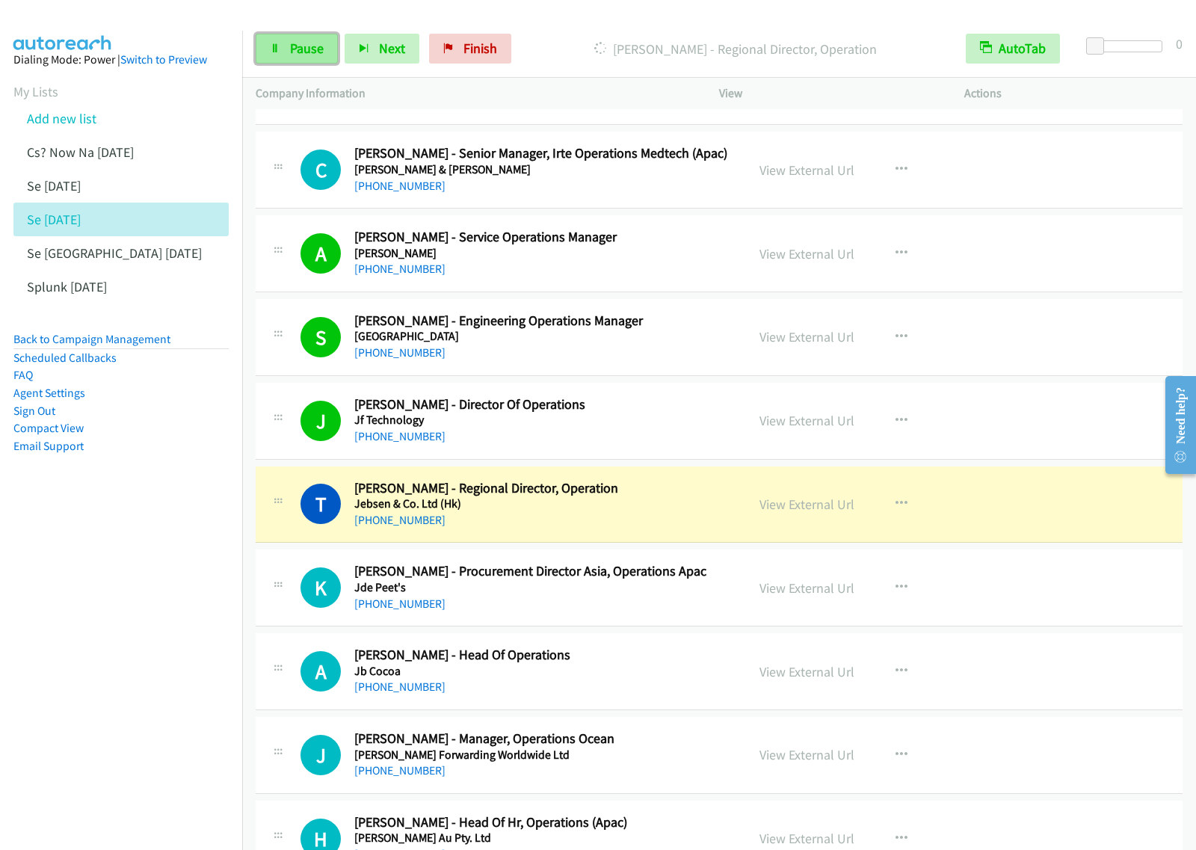
click at [307, 43] on span "Pause" at bounding box center [307, 48] width 34 height 17
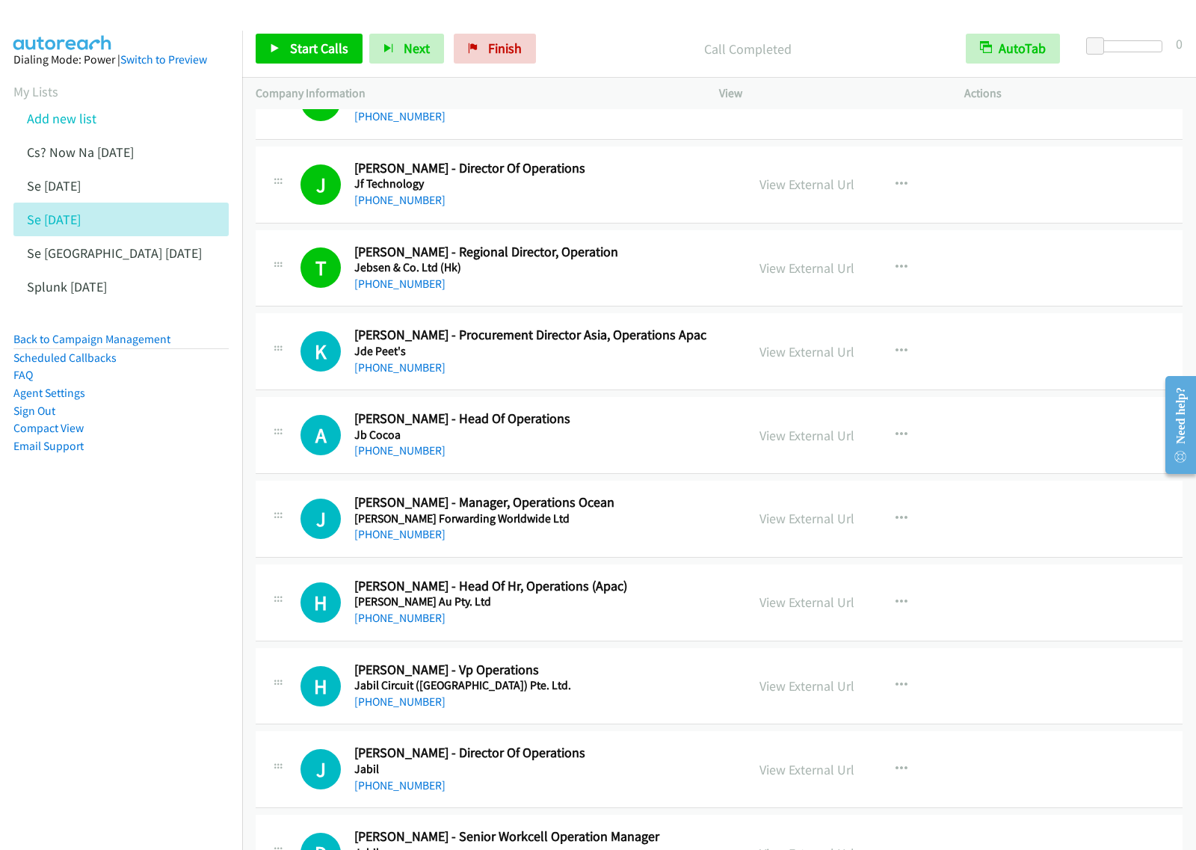
scroll to position [1682, 0]
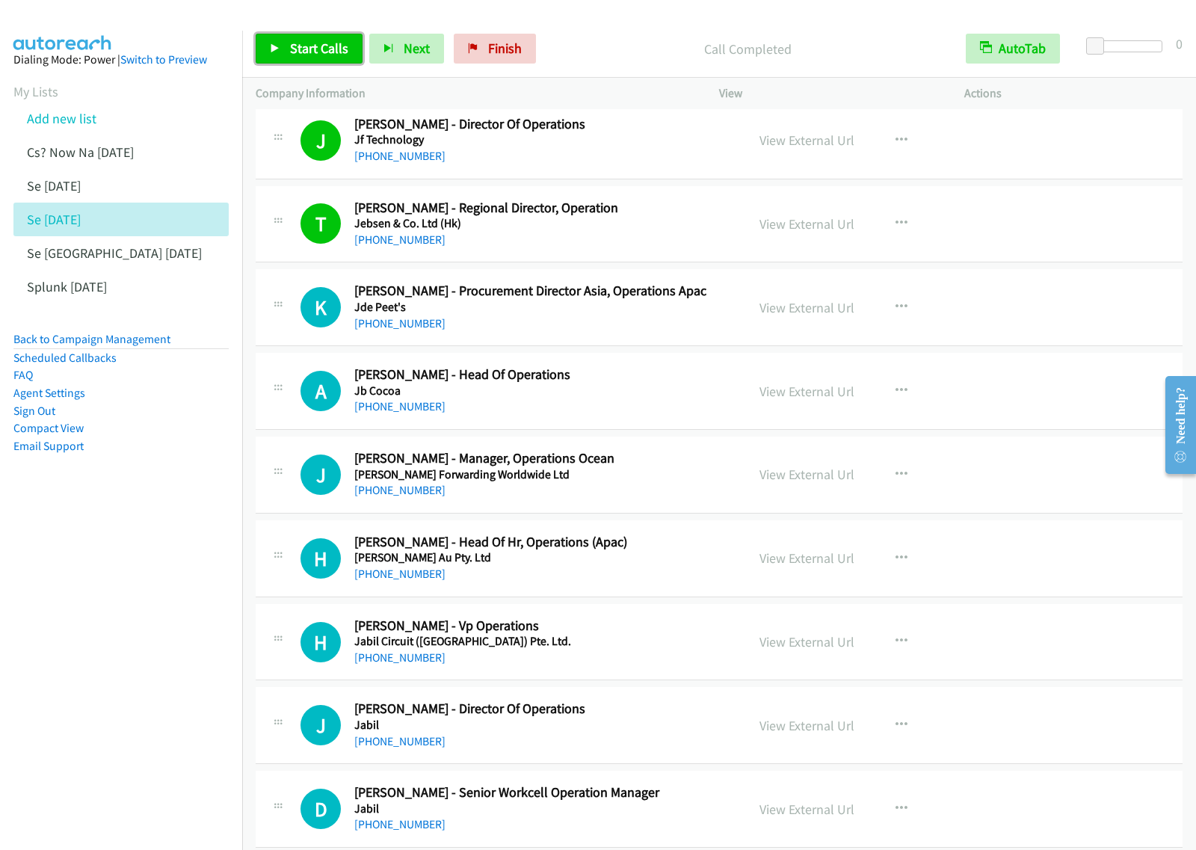
click at [330, 54] on span "Start Calls" at bounding box center [319, 48] width 58 height 17
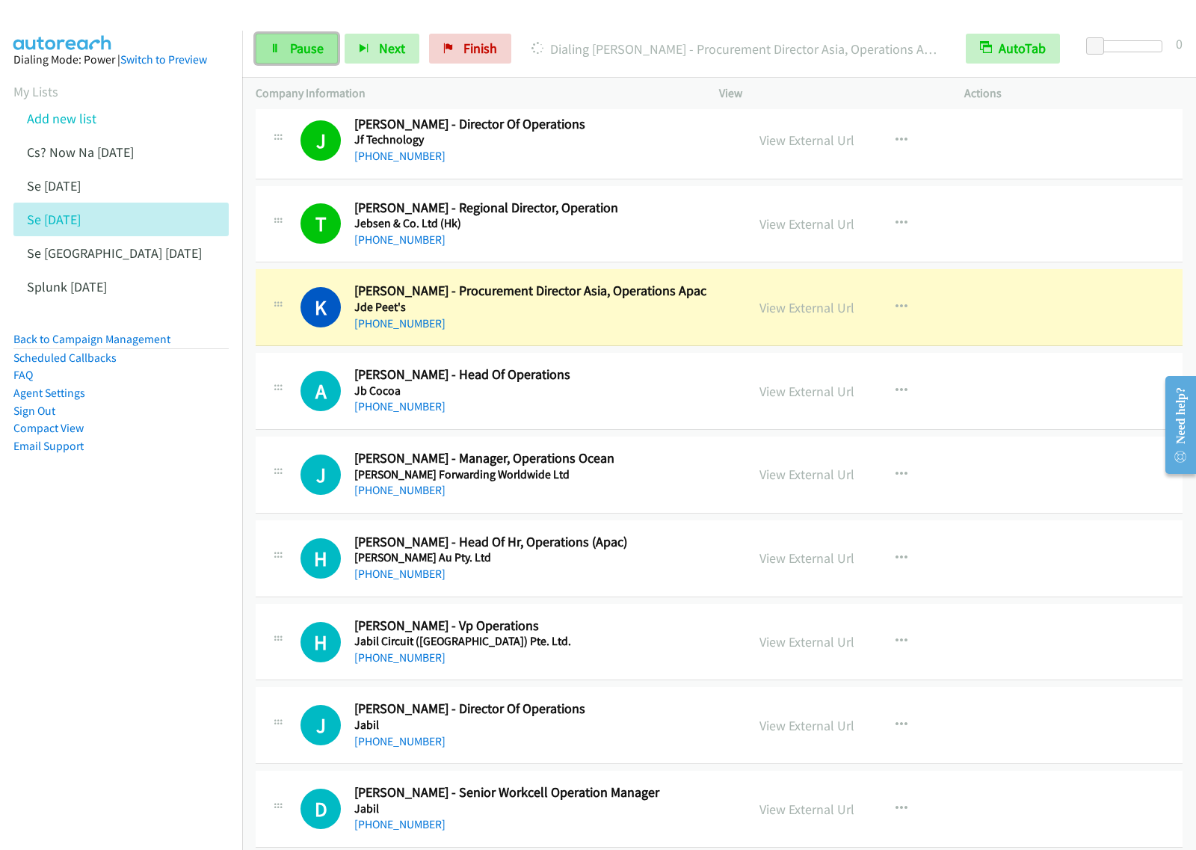
click at [283, 64] on link "Pause" at bounding box center [297, 49] width 82 height 30
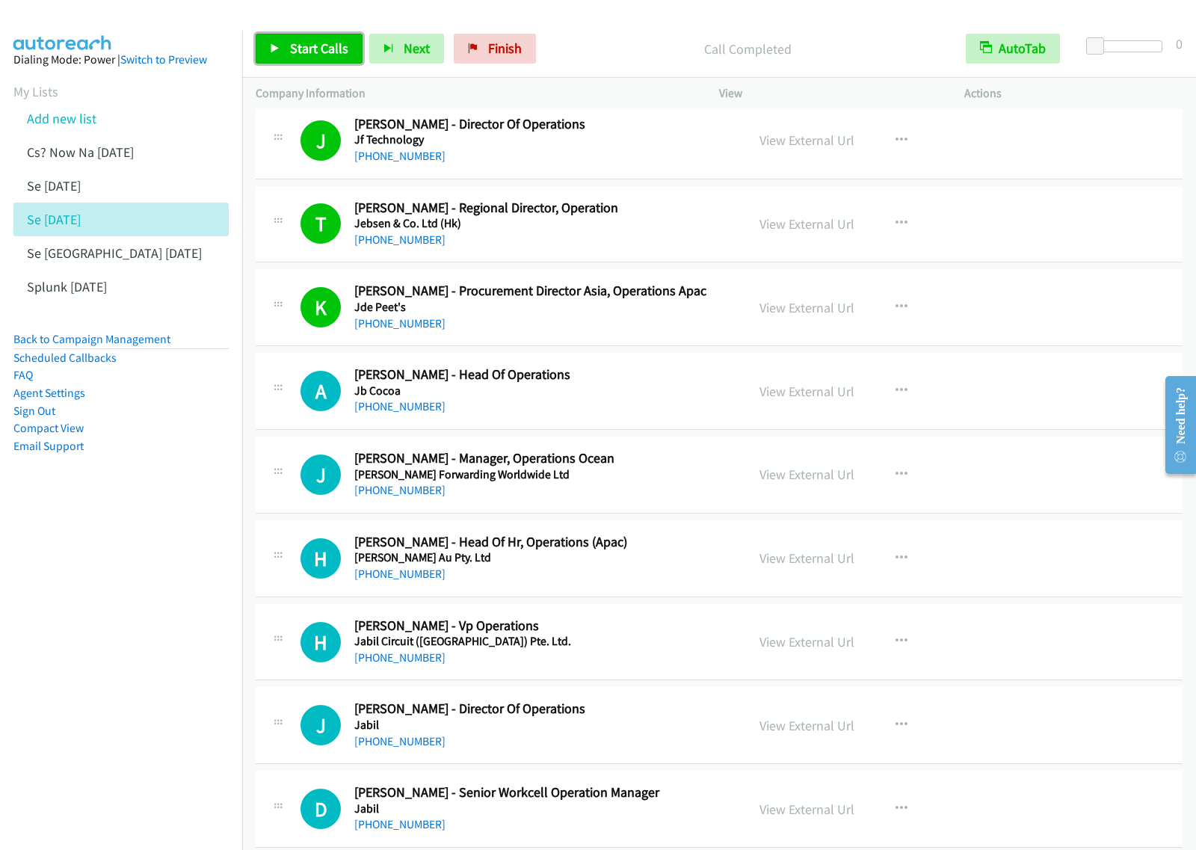
click at [312, 43] on span "Start Calls" at bounding box center [319, 48] width 58 height 17
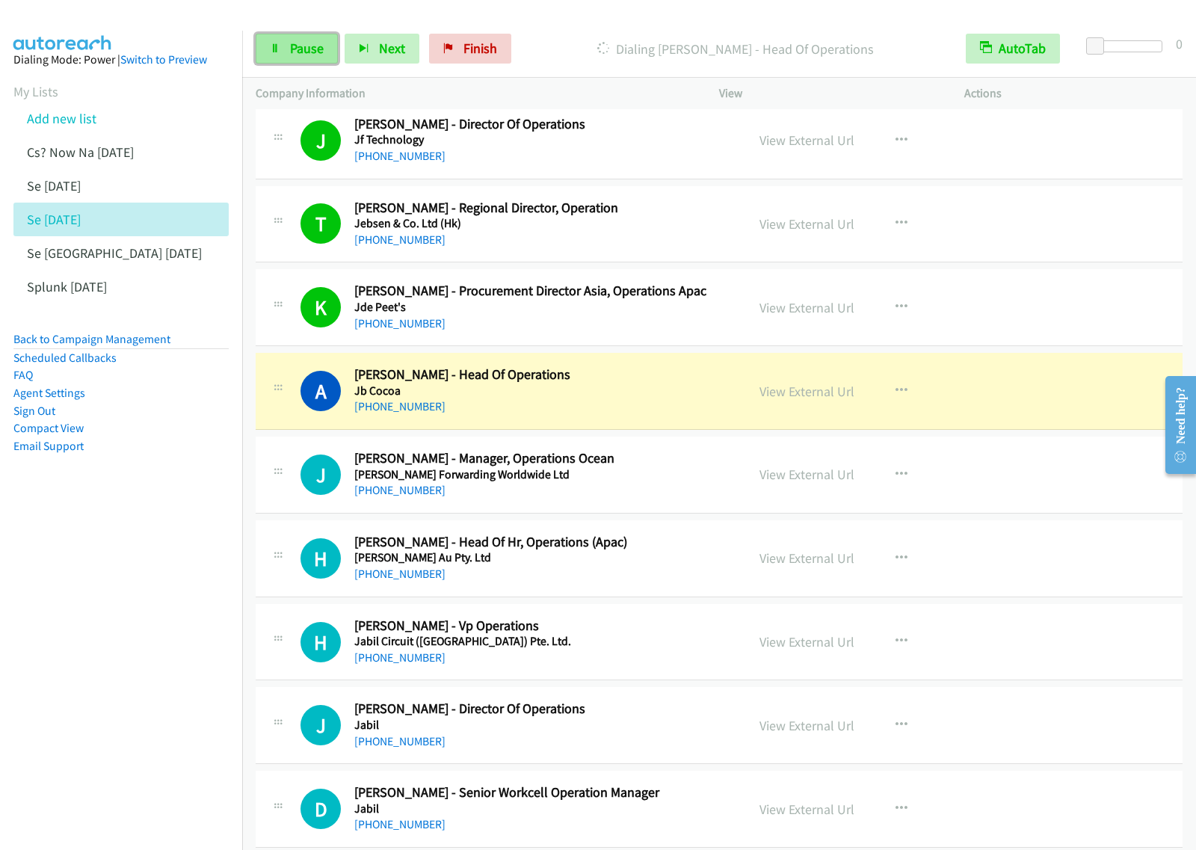
click at [294, 60] on link "Pause" at bounding box center [297, 49] width 82 height 30
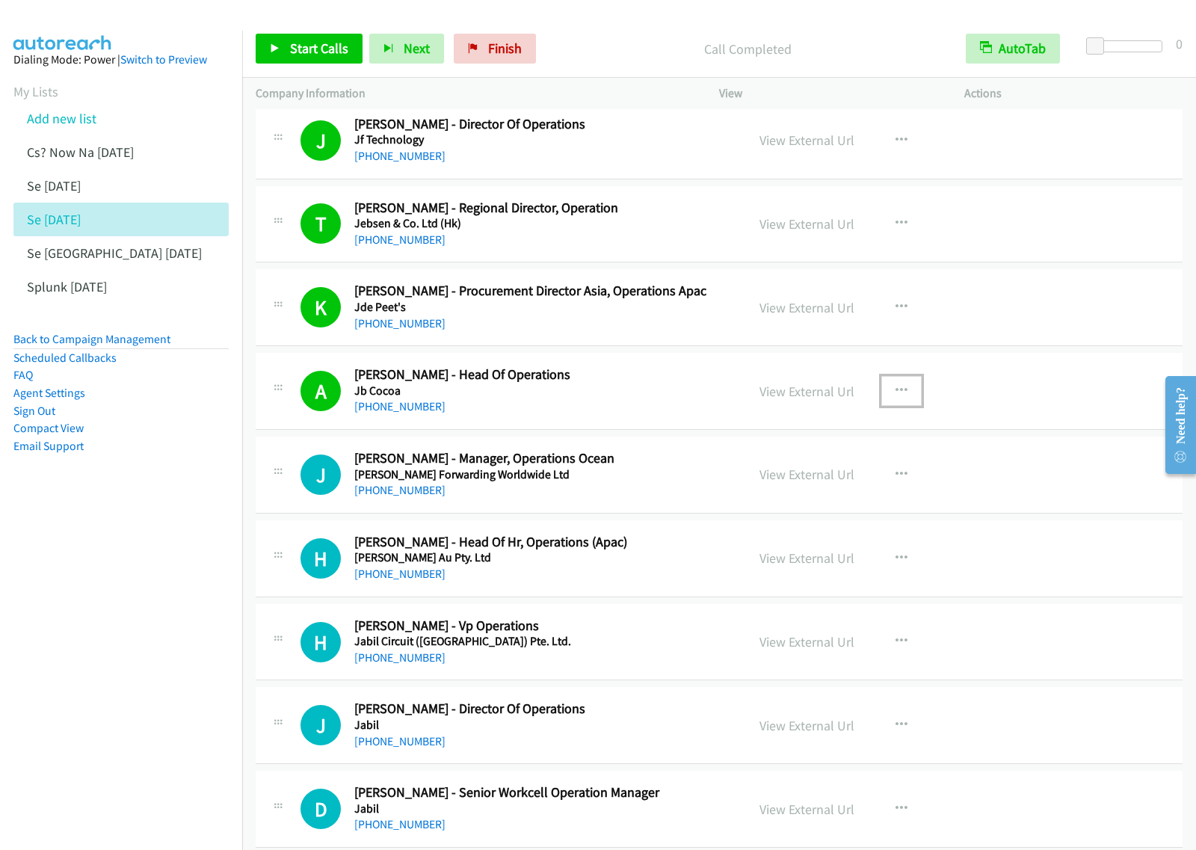
click at [896, 390] on icon "button" at bounding box center [902, 391] width 12 height 12
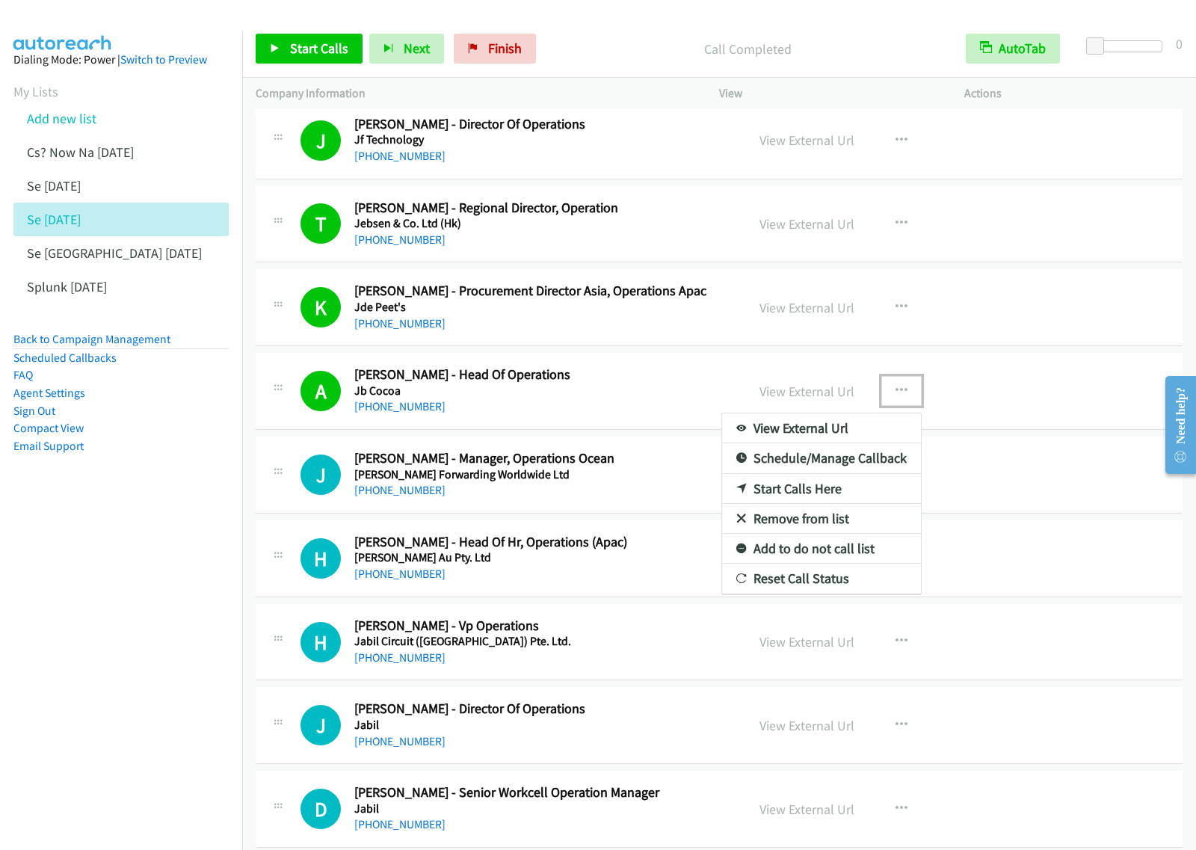
click at [849, 434] on link "View External Url" at bounding box center [821, 428] width 199 height 30
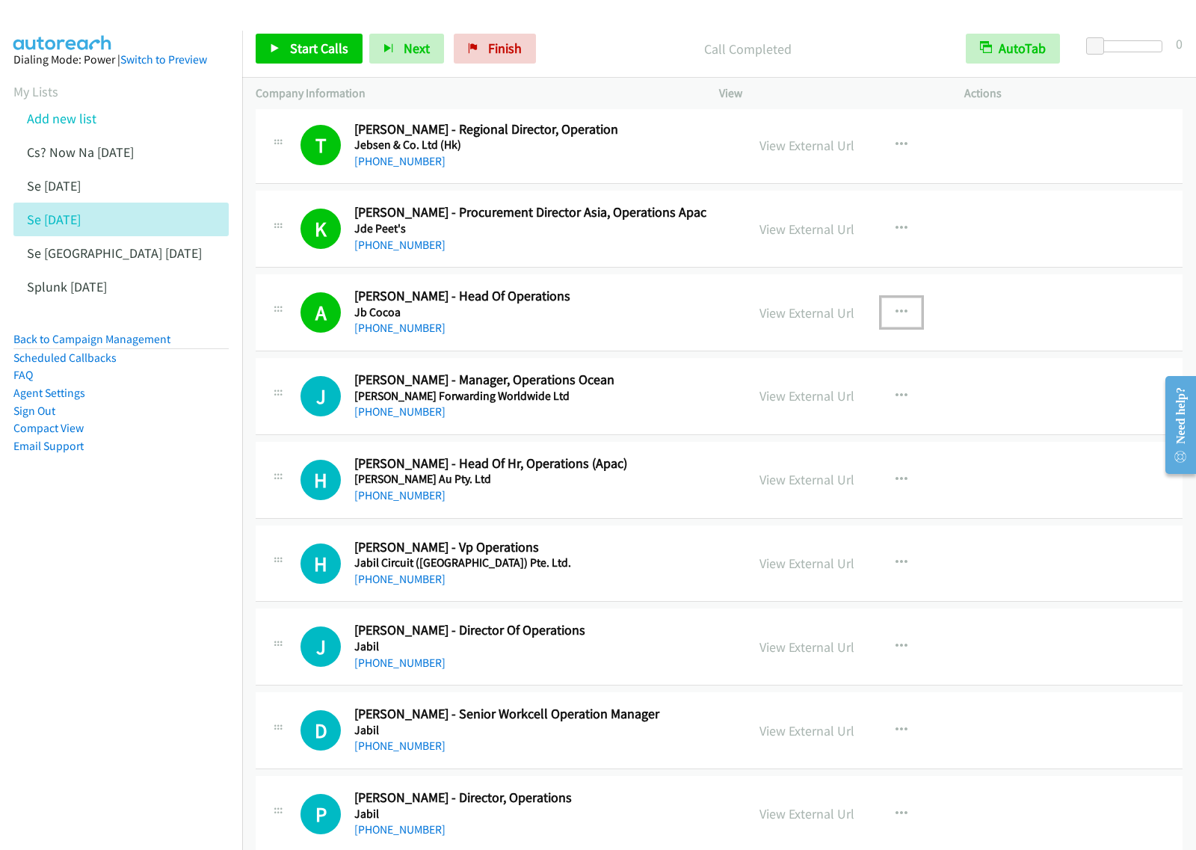
scroll to position [1869, 0]
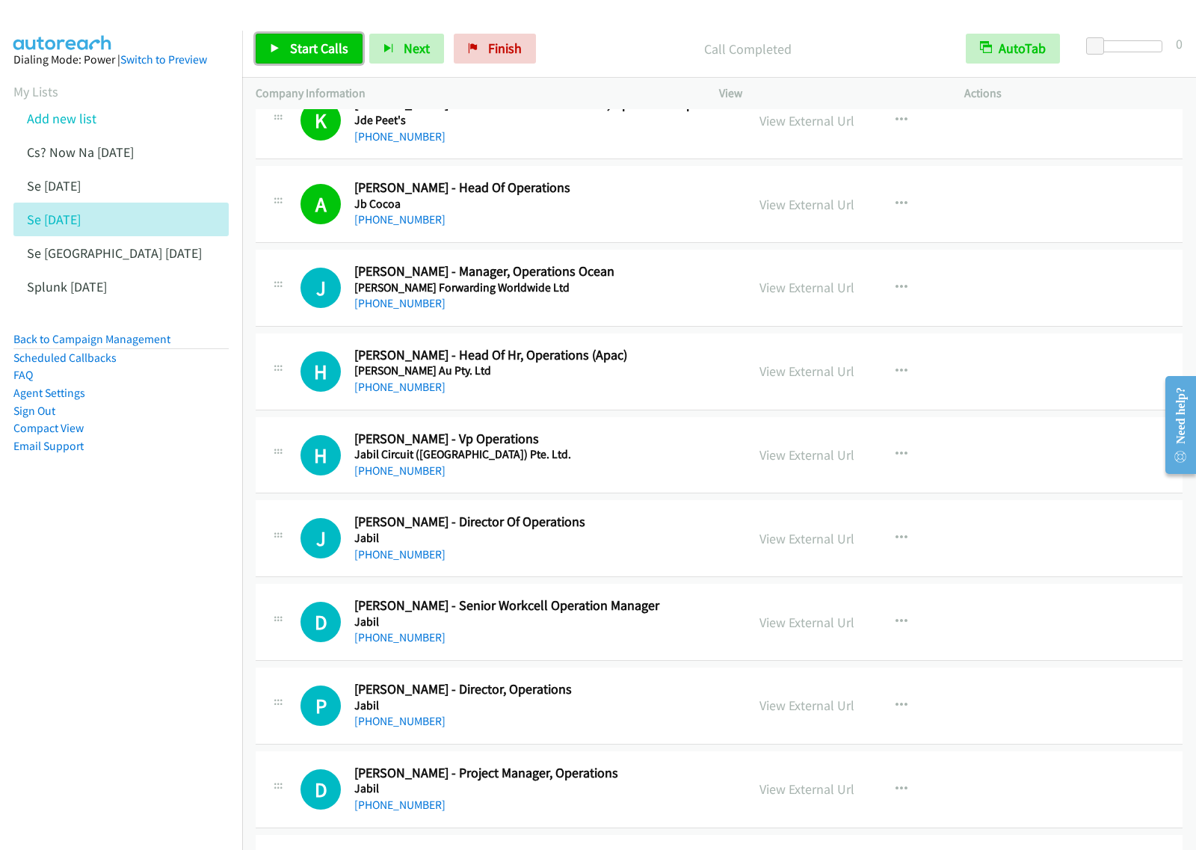
click at [305, 43] on span "Start Calls" at bounding box center [319, 48] width 58 height 17
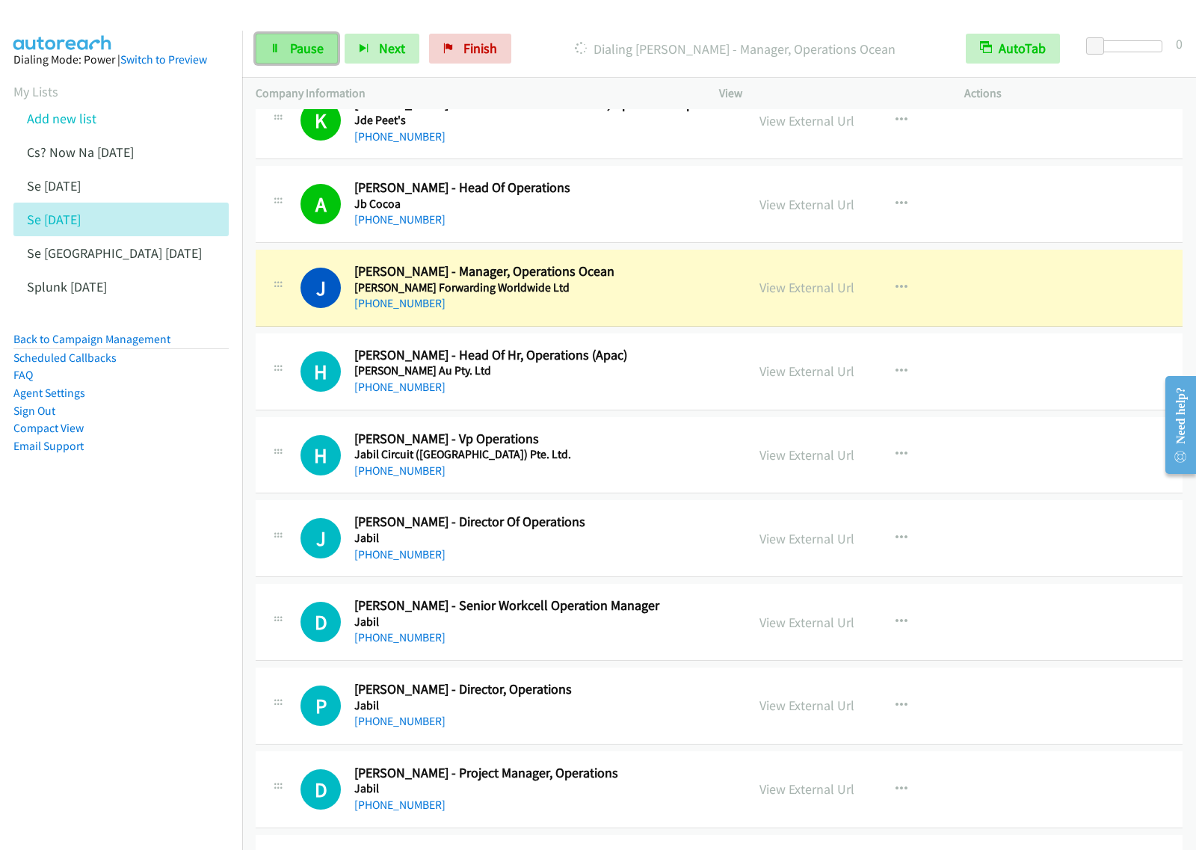
click at [303, 61] on link "Pause" at bounding box center [297, 49] width 82 height 30
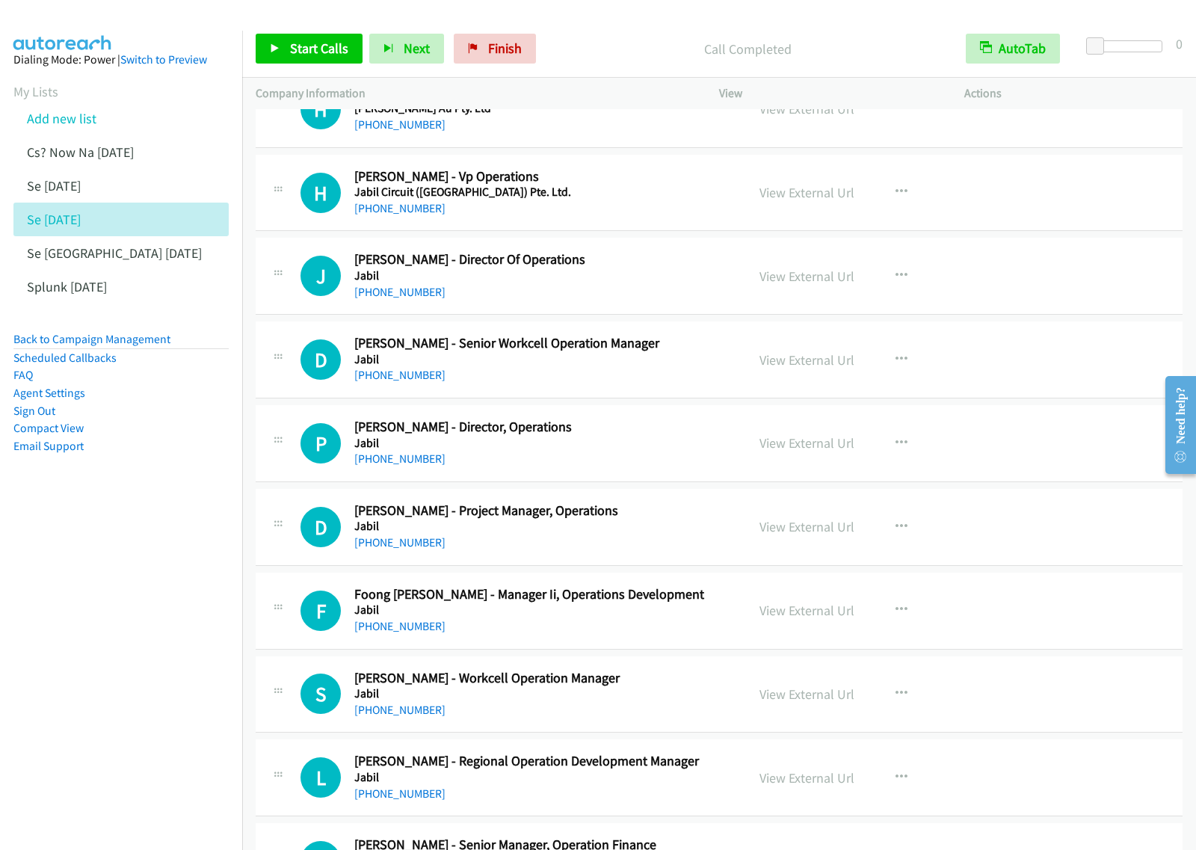
scroll to position [2149, 0]
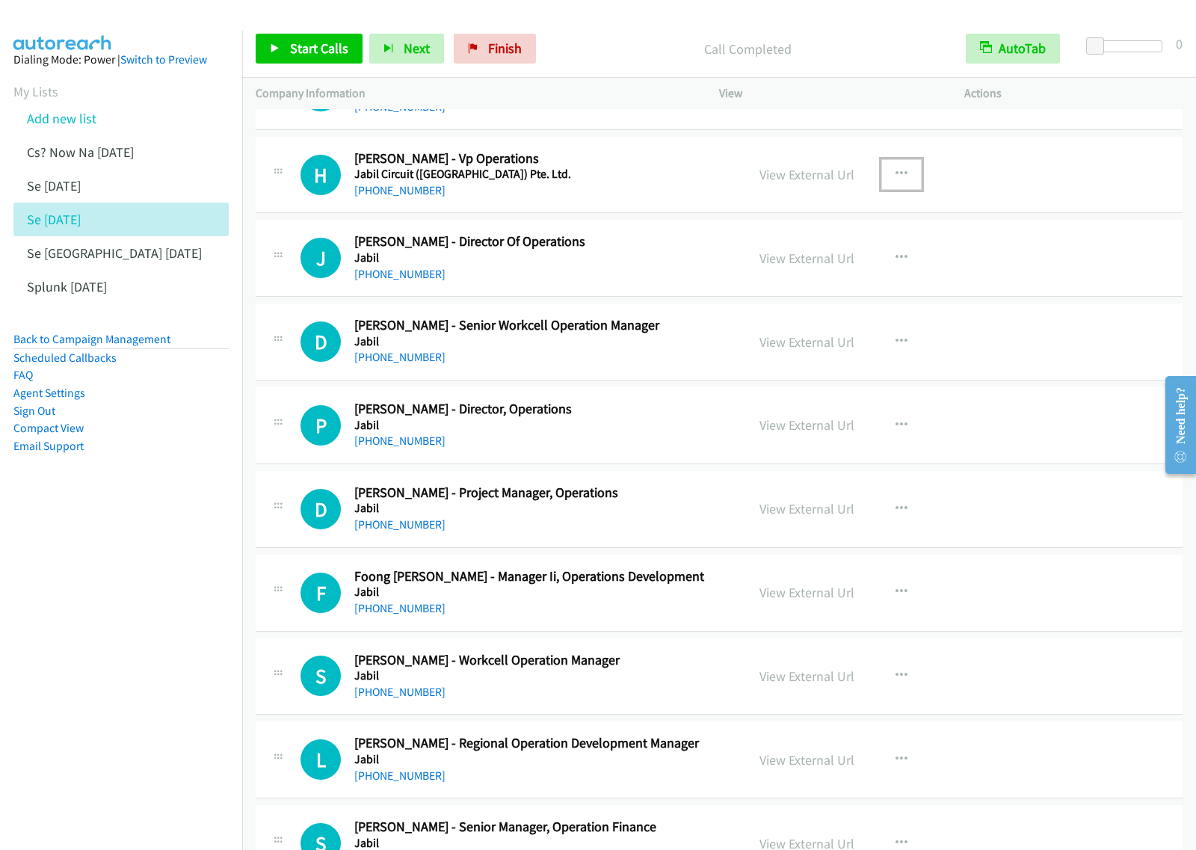
click at [896, 178] on icon "button" at bounding box center [902, 174] width 12 height 12
click at [819, 271] on link "Start Calls Here" at bounding box center [821, 272] width 199 height 30
click at [902, 176] on button "button" at bounding box center [901, 174] width 40 height 30
click at [832, 270] on link "Start Calls Here" at bounding box center [821, 272] width 199 height 30
click at [322, 51] on span "Start Calls" at bounding box center [319, 48] width 58 height 17
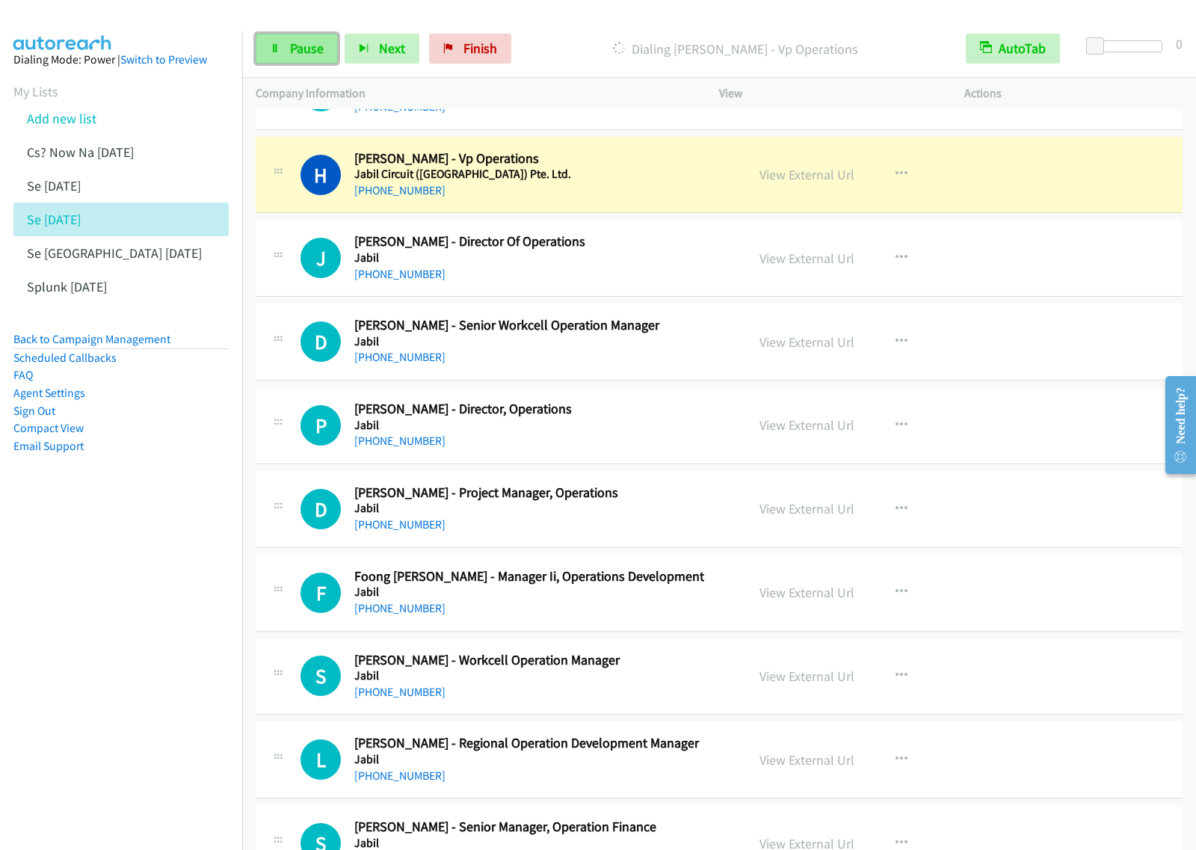
click at [308, 43] on span "Pause" at bounding box center [307, 48] width 34 height 17
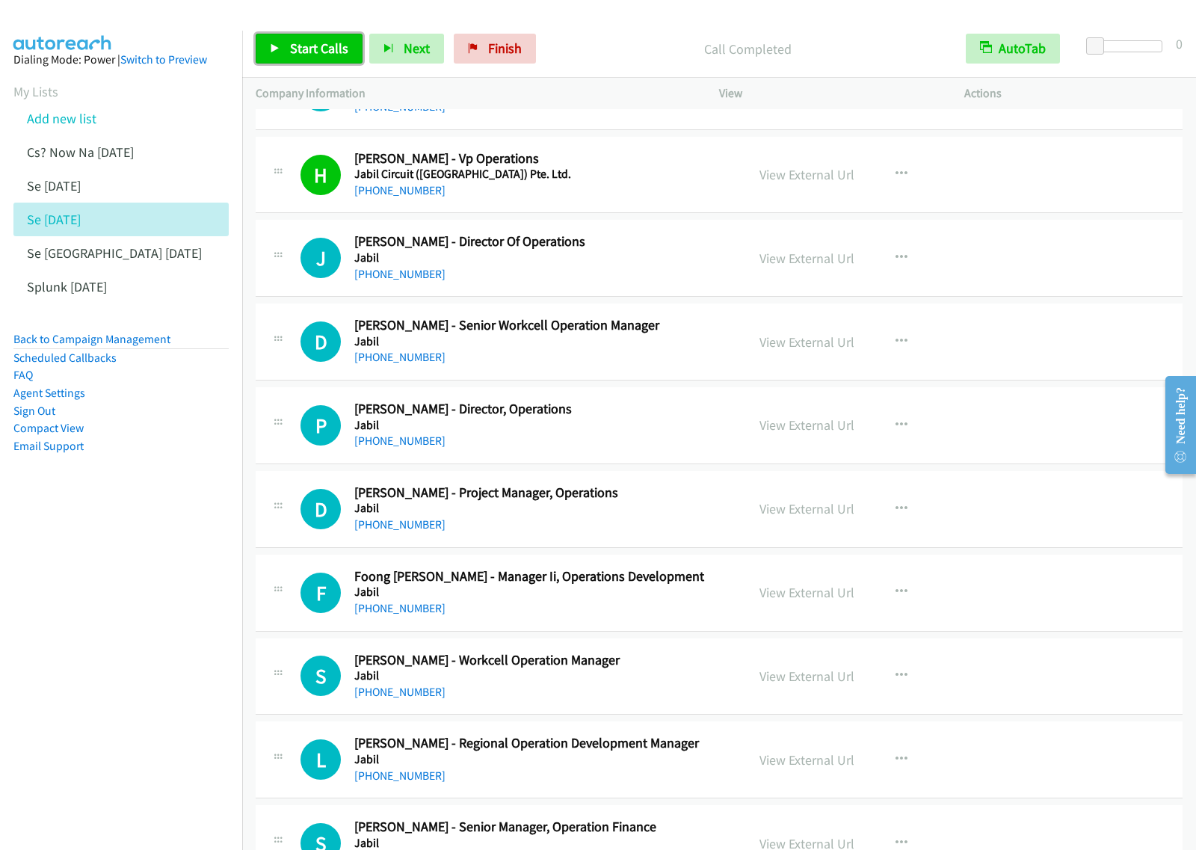
click at [298, 46] on span "Start Calls" at bounding box center [319, 48] width 58 height 17
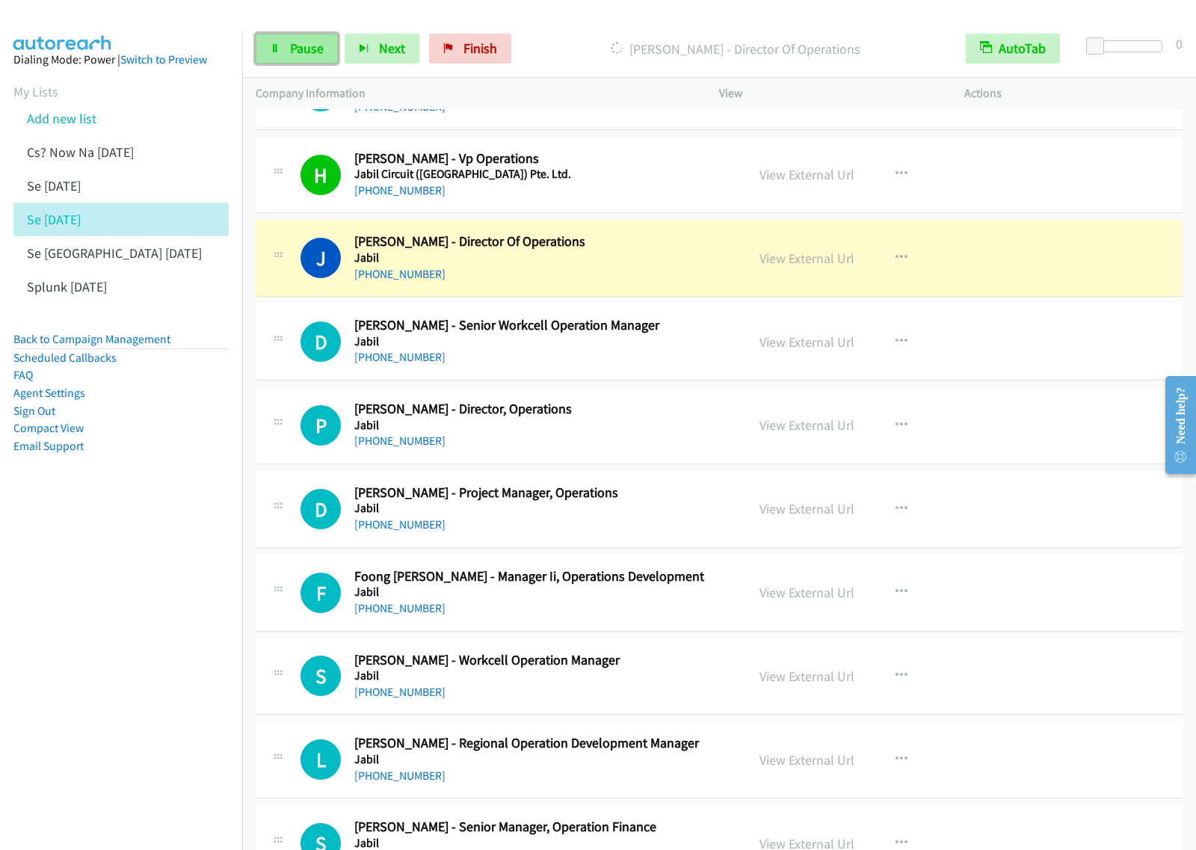
click at [304, 49] on span "Pause" at bounding box center [307, 48] width 34 height 17
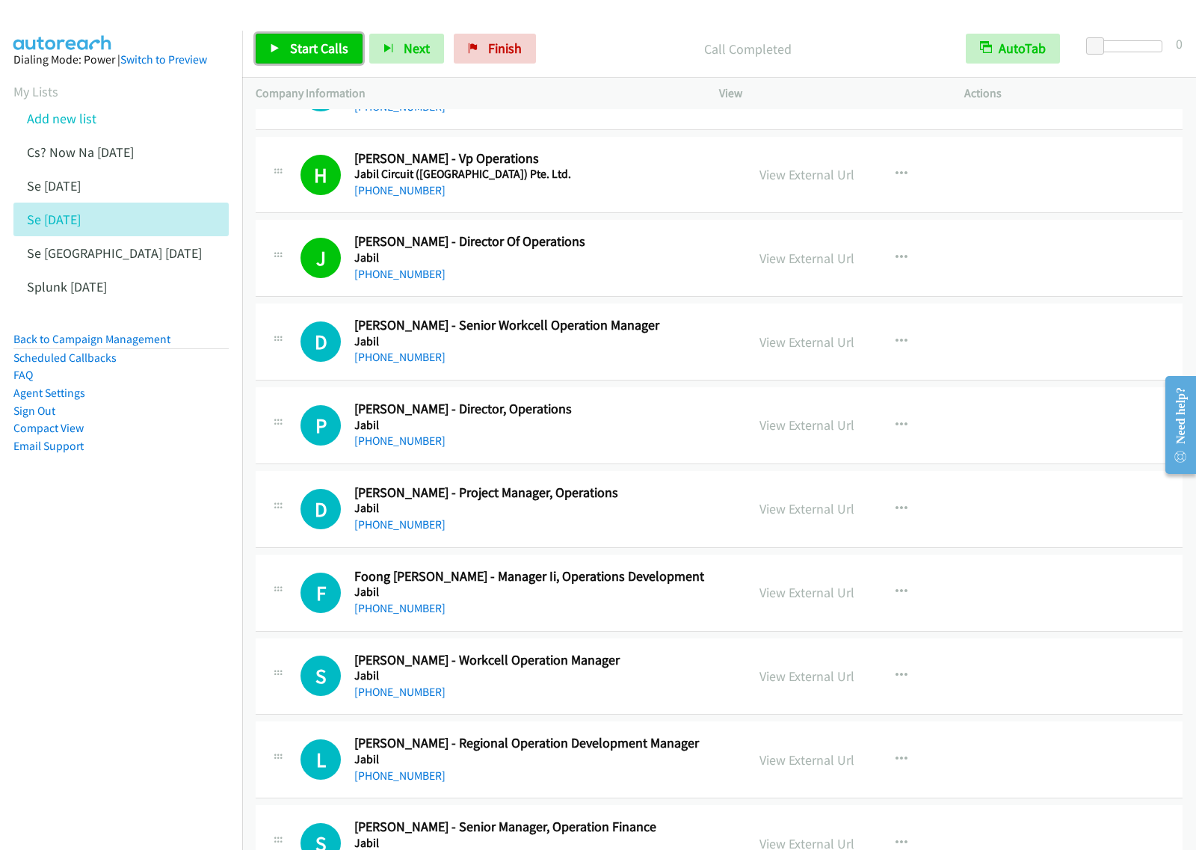
click at [323, 47] on span "Start Calls" at bounding box center [319, 48] width 58 height 17
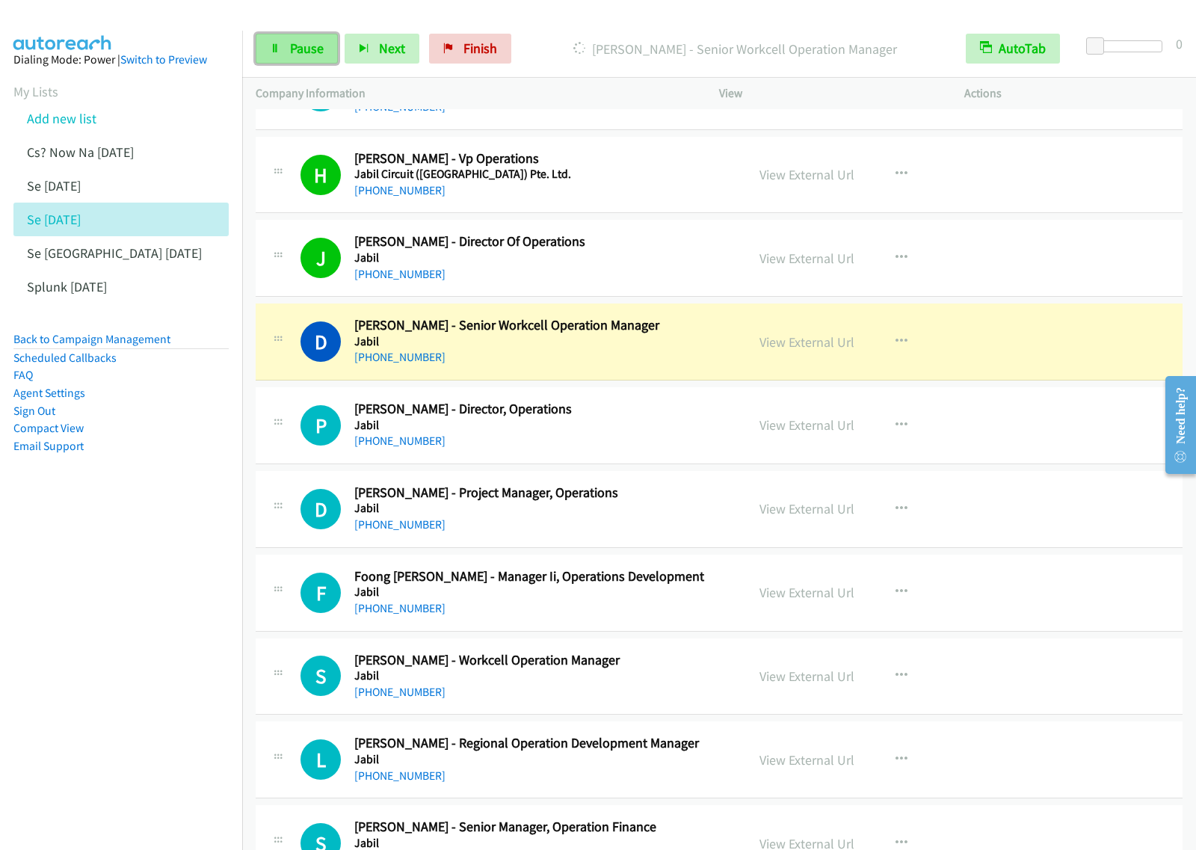
click at [315, 49] on span "Pause" at bounding box center [307, 48] width 34 height 17
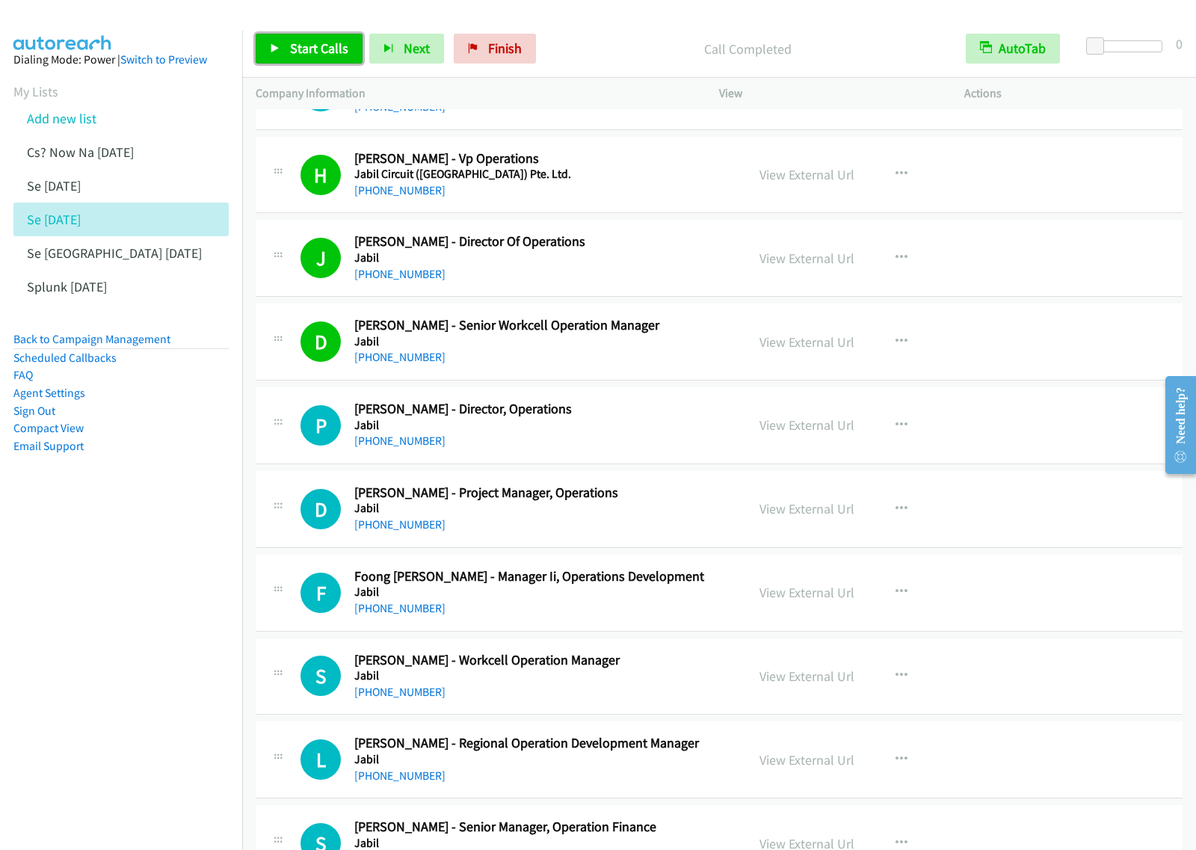
click at [327, 46] on span "Start Calls" at bounding box center [319, 48] width 58 height 17
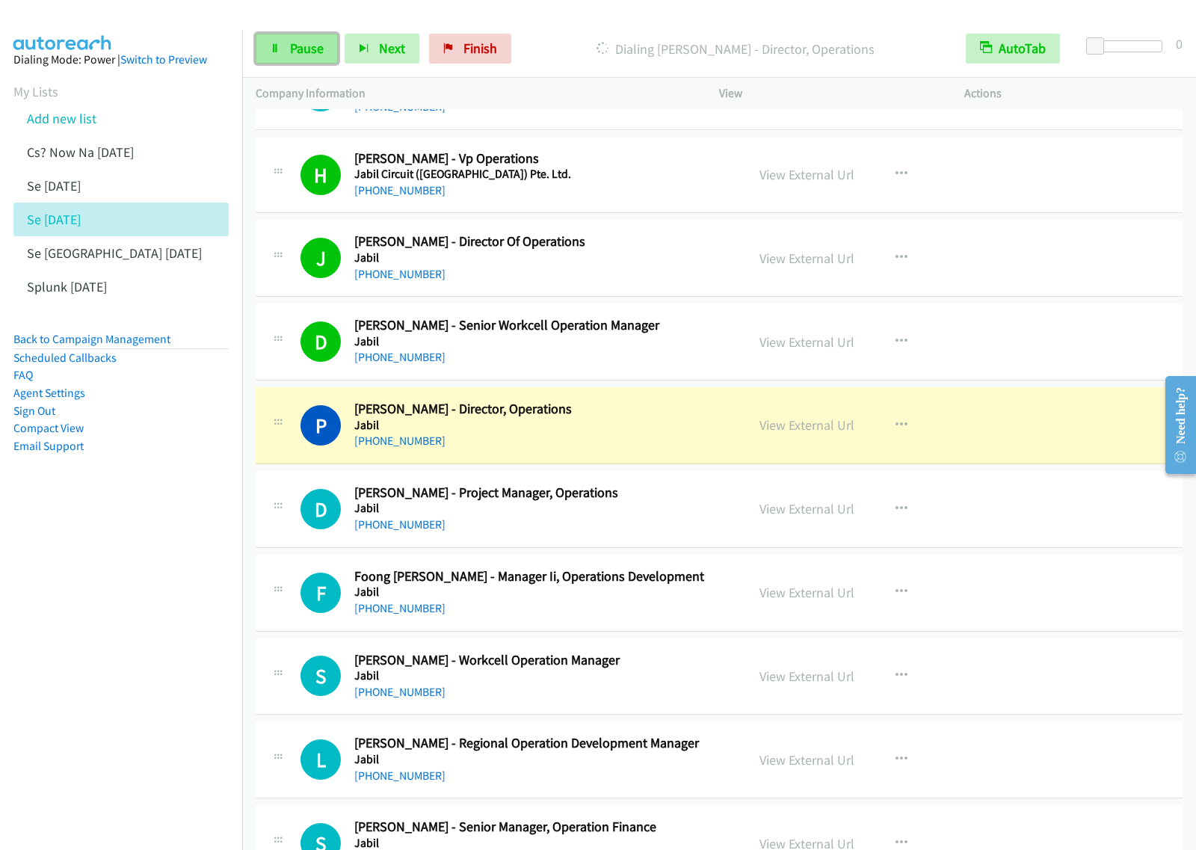
click at [299, 42] on span "Pause" at bounding box center [307, 48] width 34 height 17
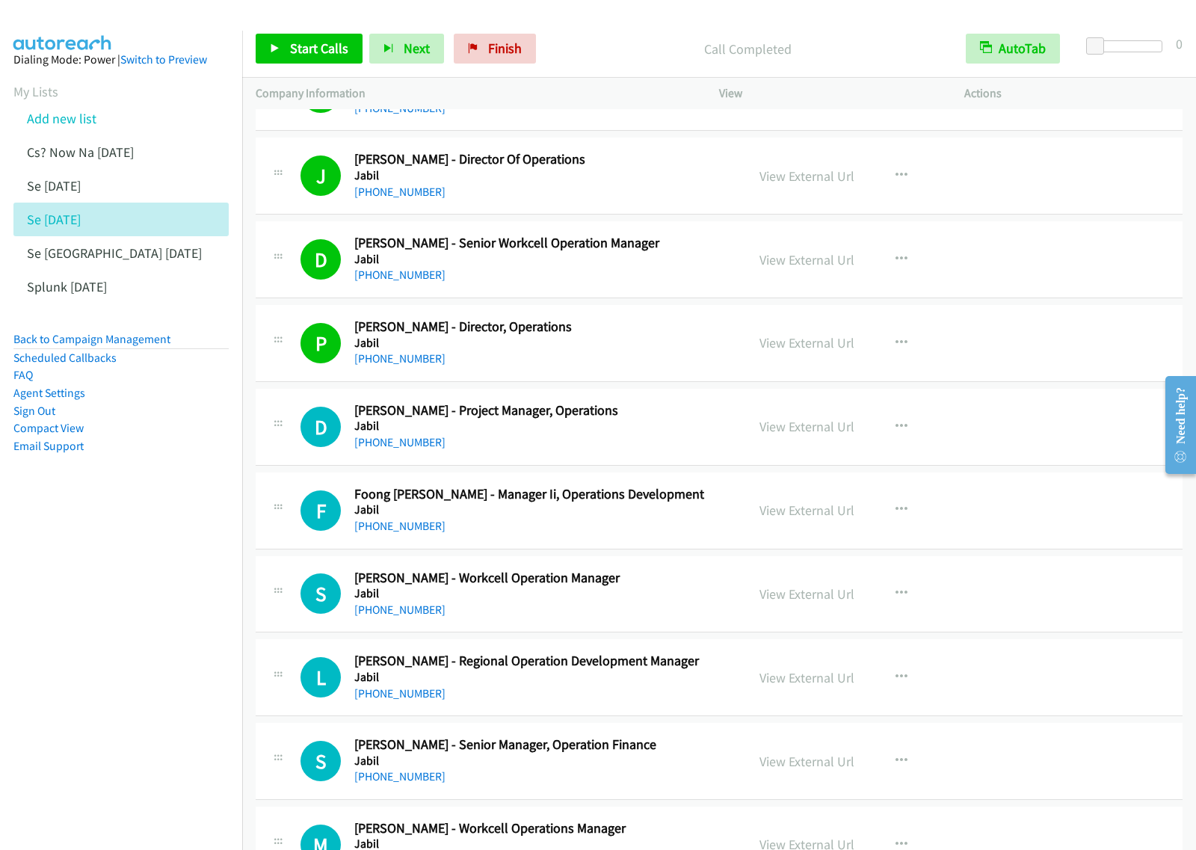
scroll to position [2336, 0]
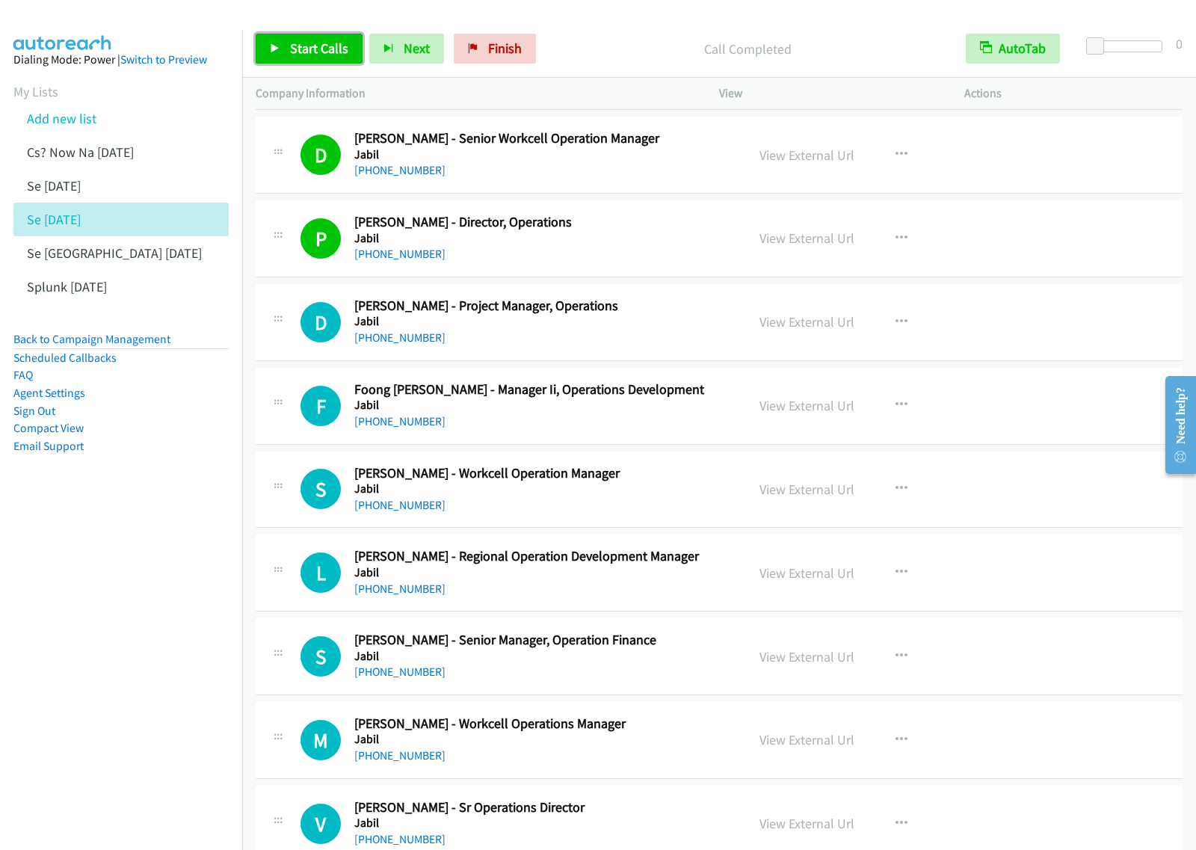
click at [330, 47] on span "Start Calls" at bounding box center [319, 48] width 58 height 17
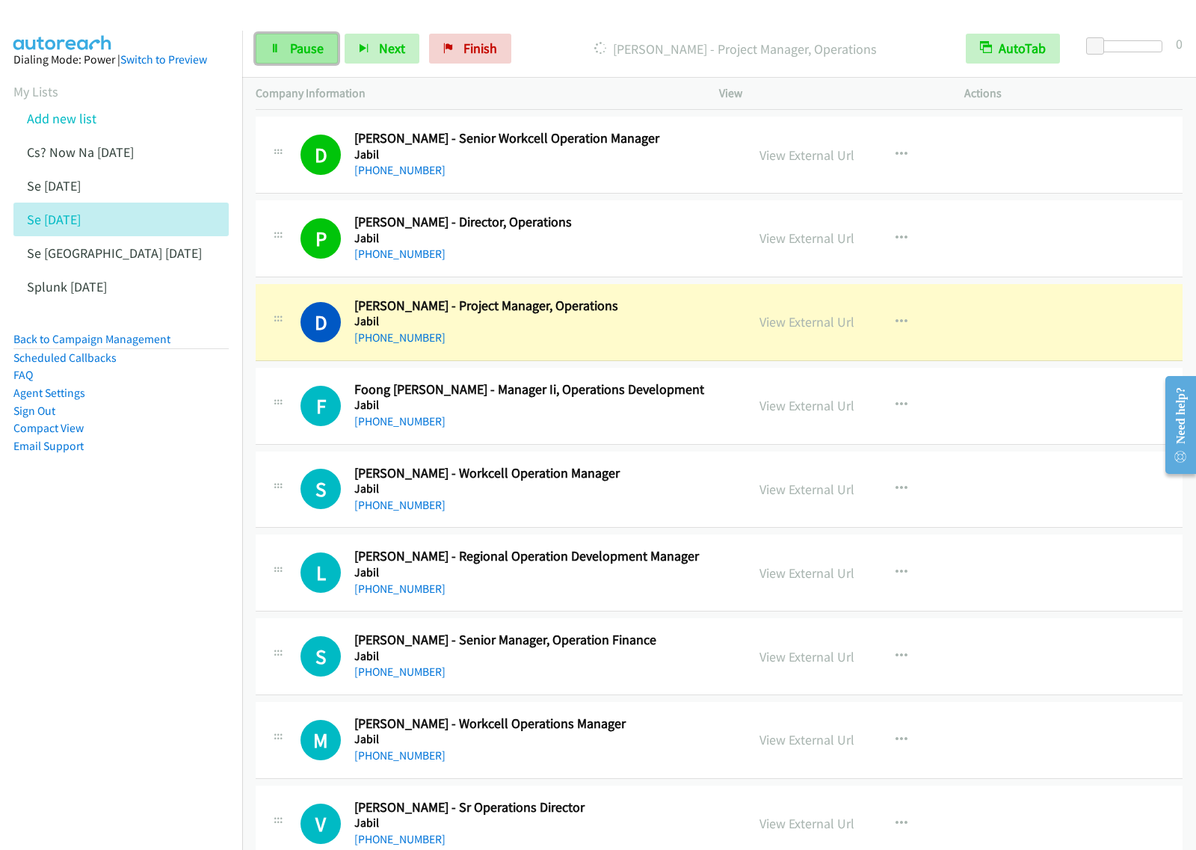
click at [303, 51] on span "Pause" at bounding box center [307, 48] width 34 height 17
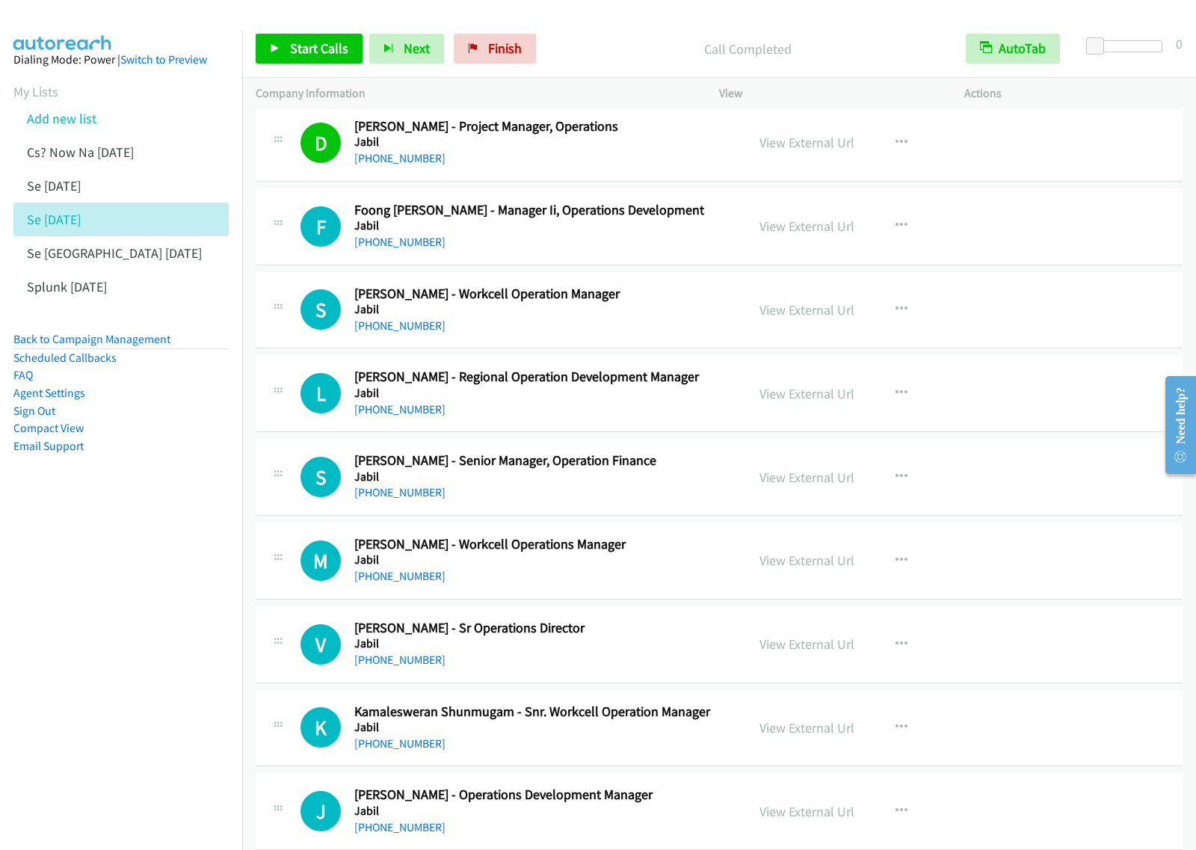
scroll to position [2523, 0]
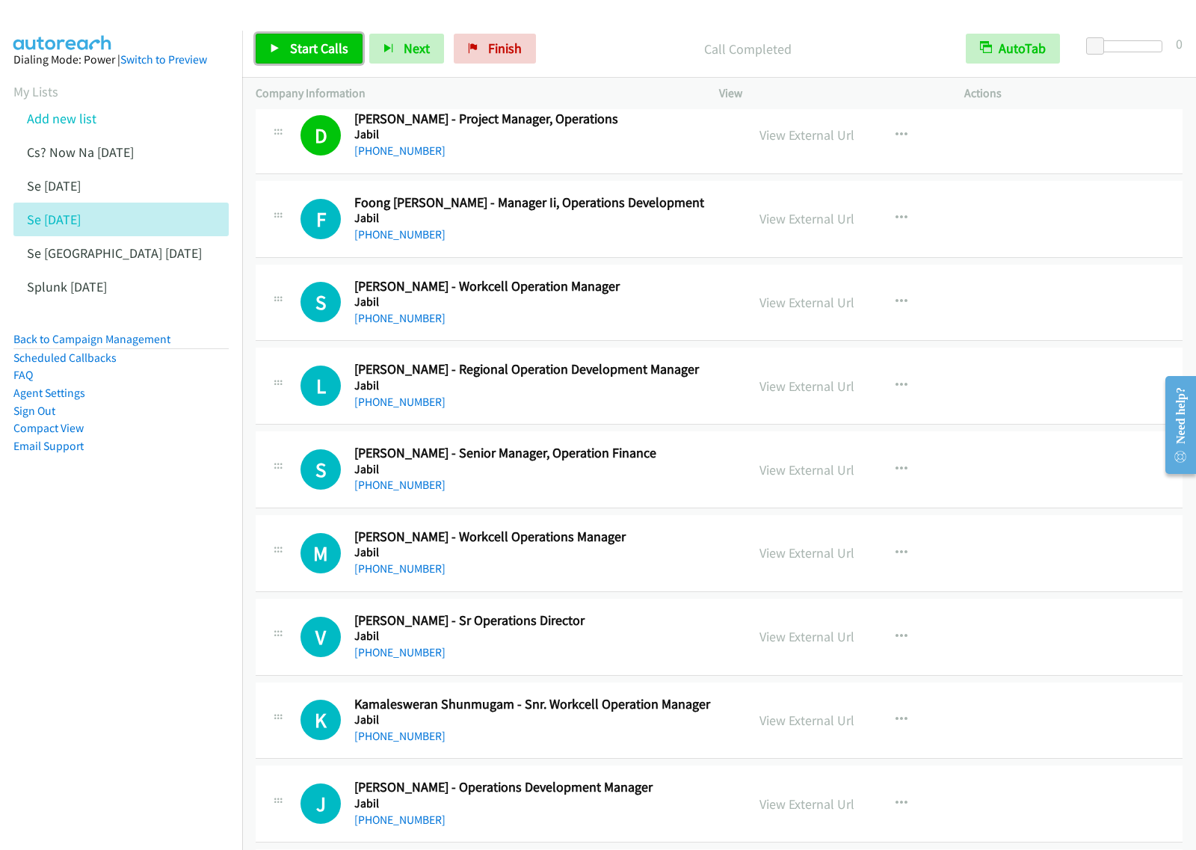
click at [335, 45] on span "Start Calls" at bounding box center [319, 48] width 58 height 17
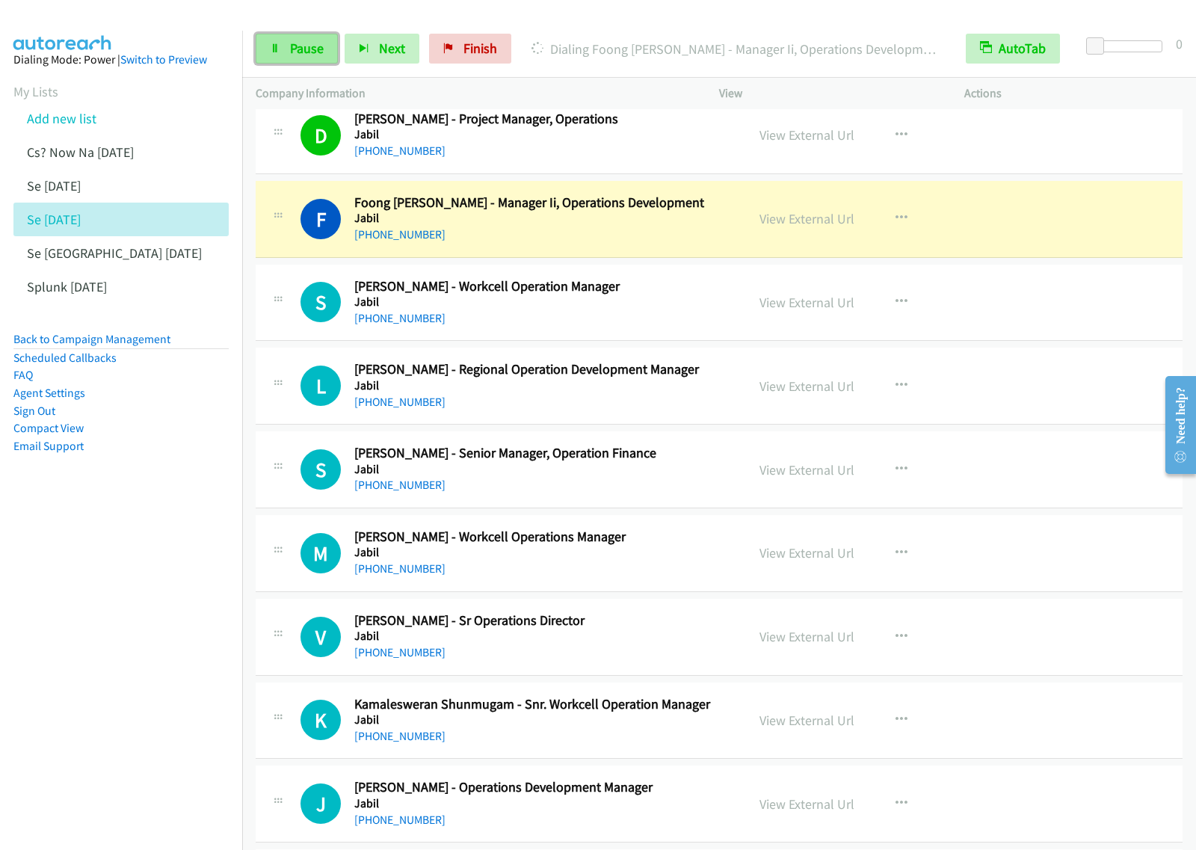
click at [283, 56] on link "Pause" at bounding box center [297, 49] width 82 height 30
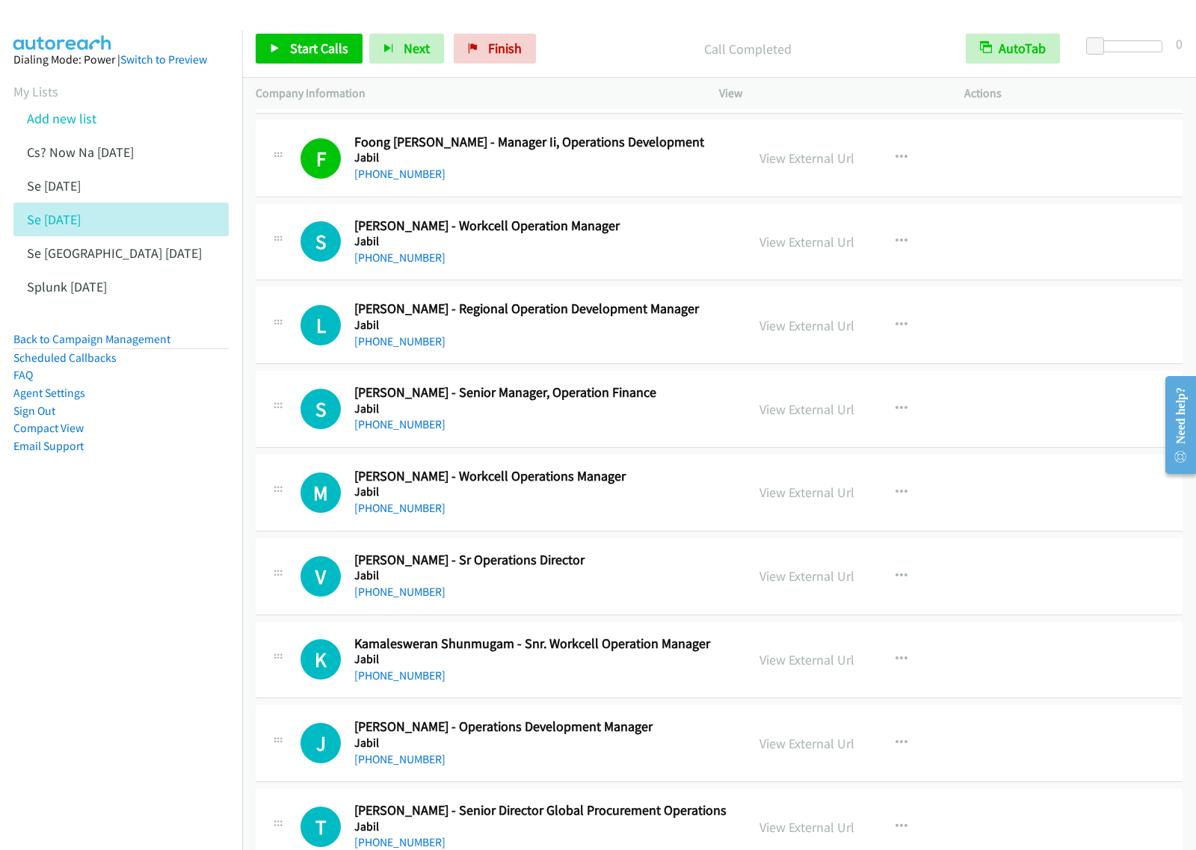
scroll to position [2617, 0]
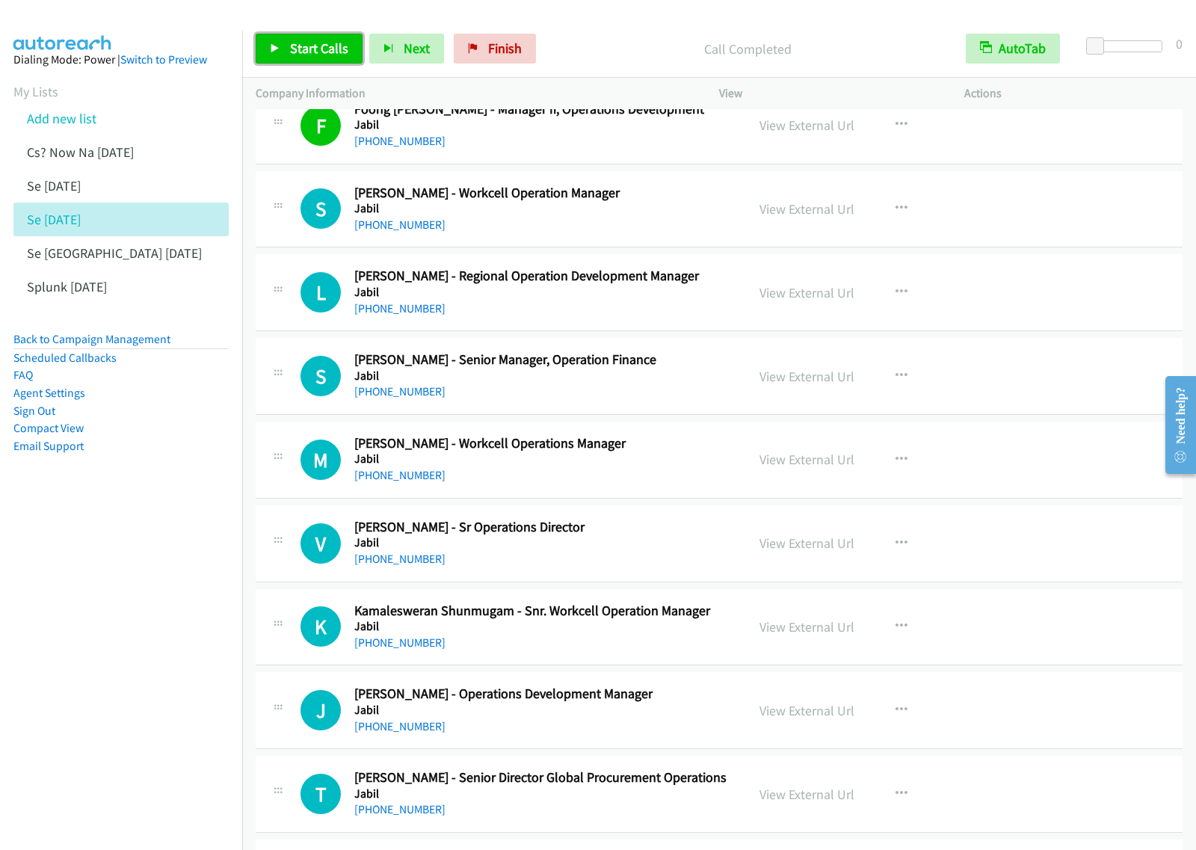
click at [348, 45] on link "Start Calls" at bounding box center [309, 49] width 107 height 30
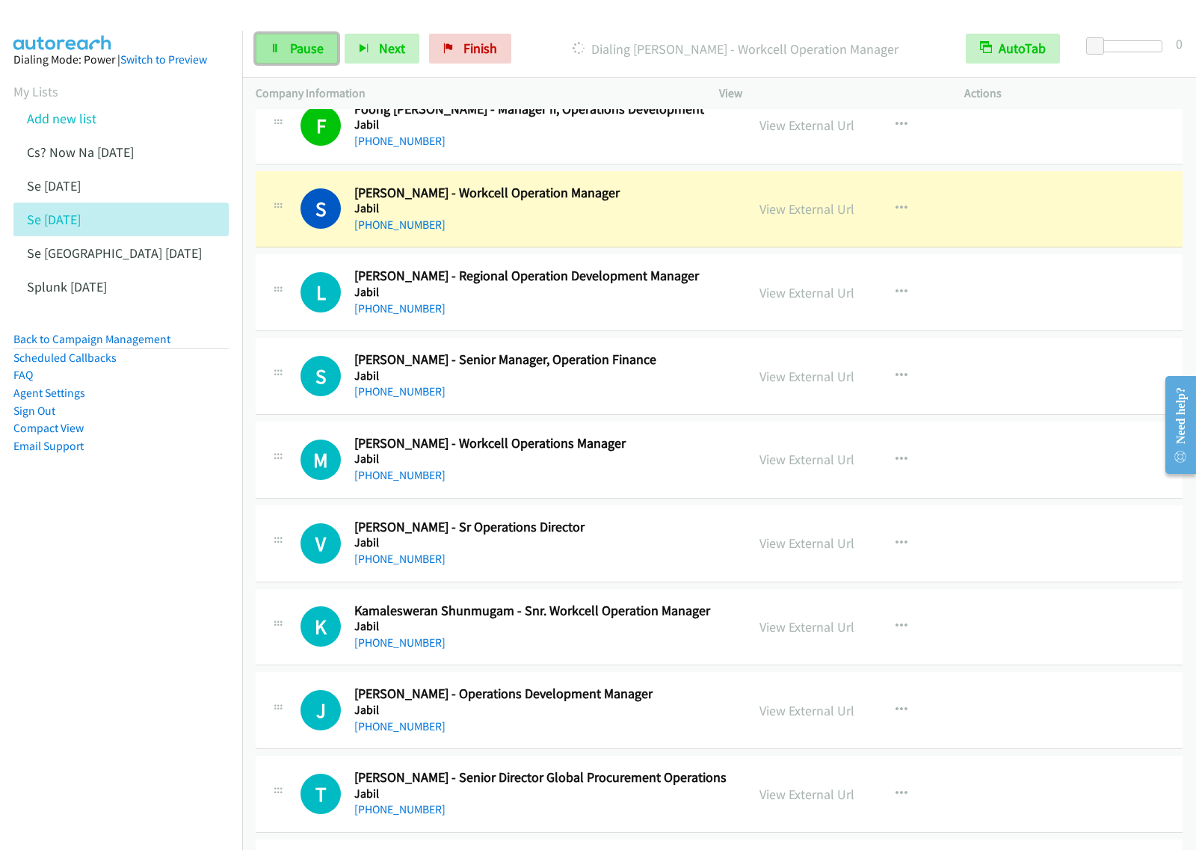
click at [304, 43] on span "Pause" at bounding box center [307, 48] width 34 height 17
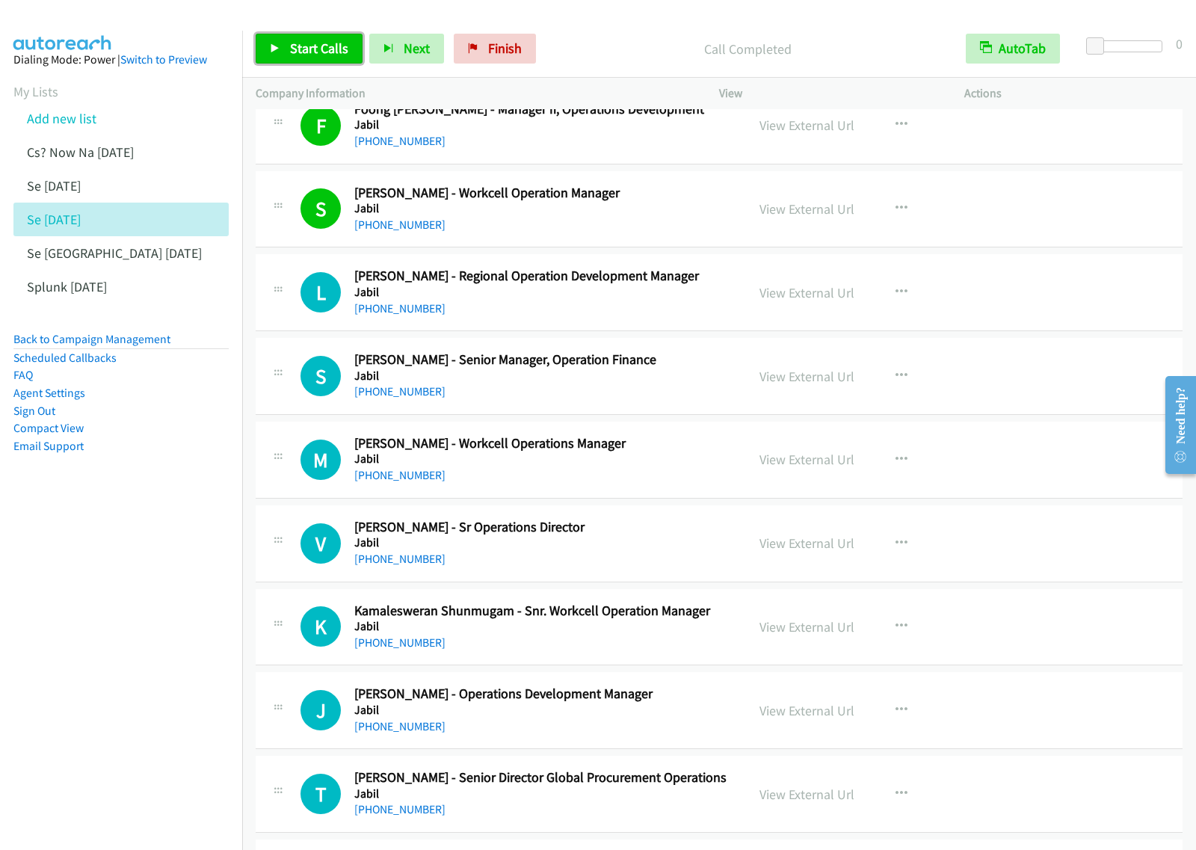
click at [327, 50] on span "Start Calls" at bounding box center [319, 48] width 58 height 17
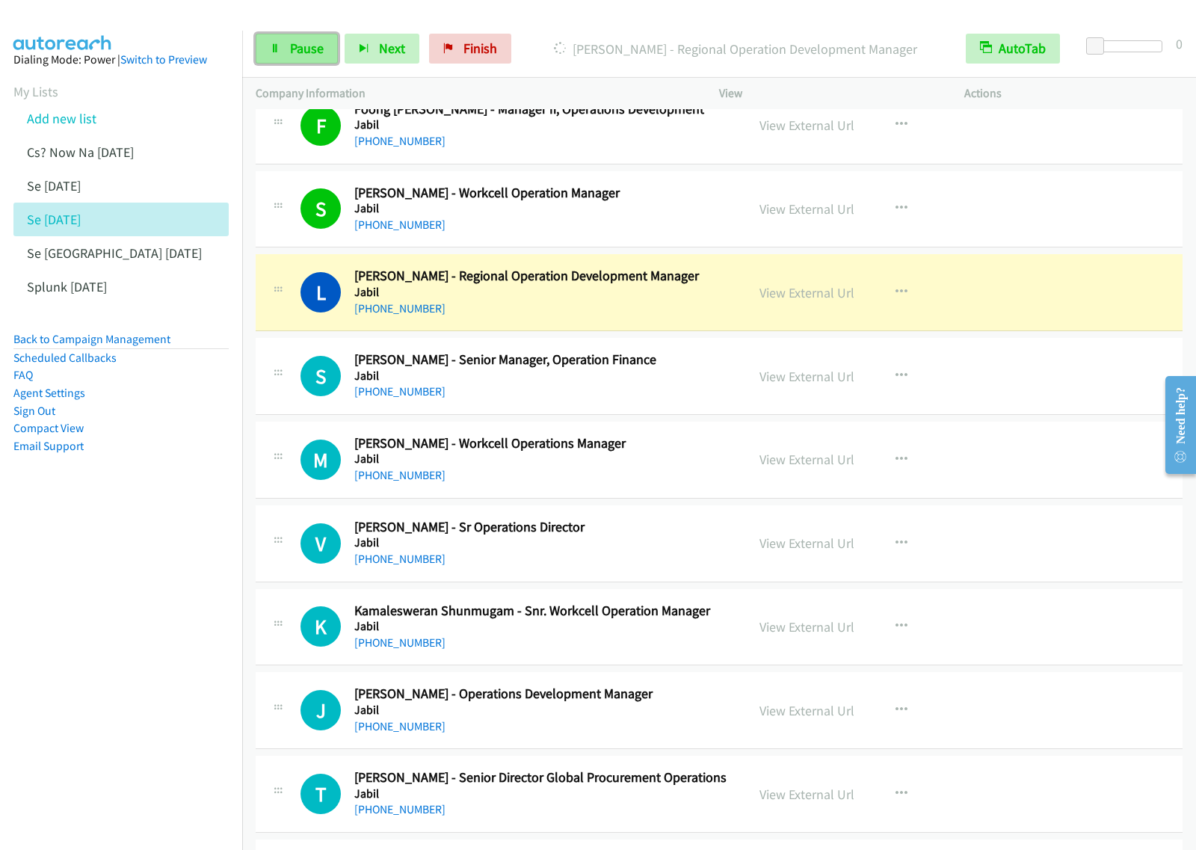
click at [296, 45] on span "Pause" at bounding box center [307, 48] width 34 height 17
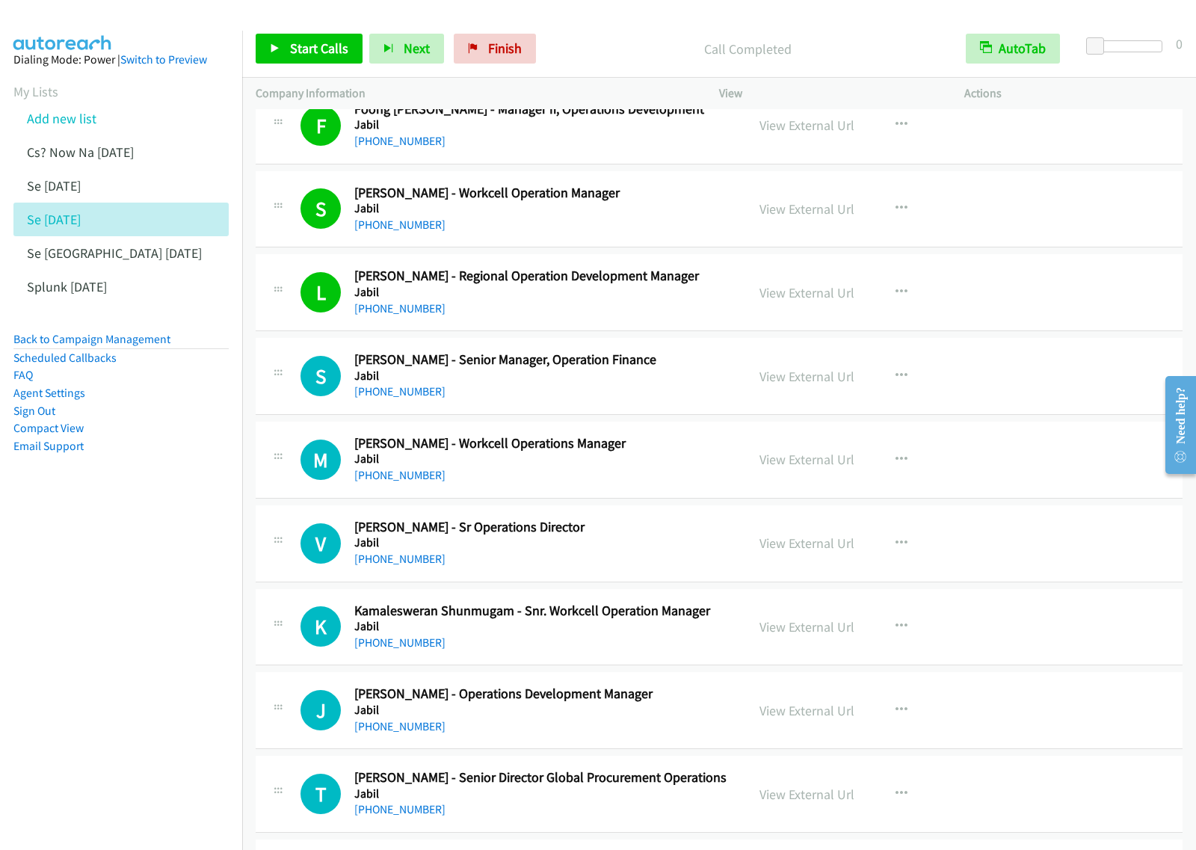
click at [176, 567] on nav "Dialing Mode: Power | Switch to Preview My Lists Add new list Cs? Now Na Aug27 …" at bounding box center [121, 456] width 243 height 850
click at [331, 43] on span "Start Calls" at bounding box center [319, 48] width 58 height 17
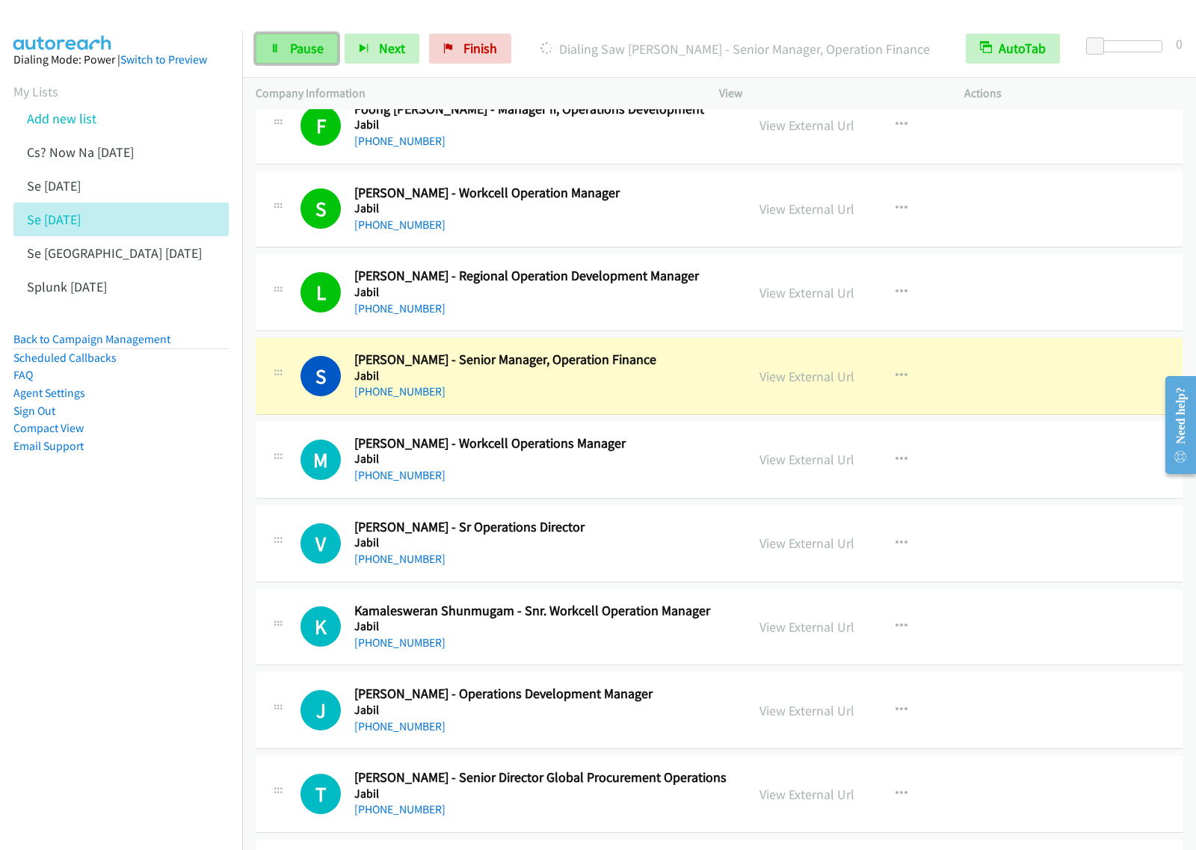
click at [321, 56] on span "Pause" at bounding box center [307, 48] width 34 height 17
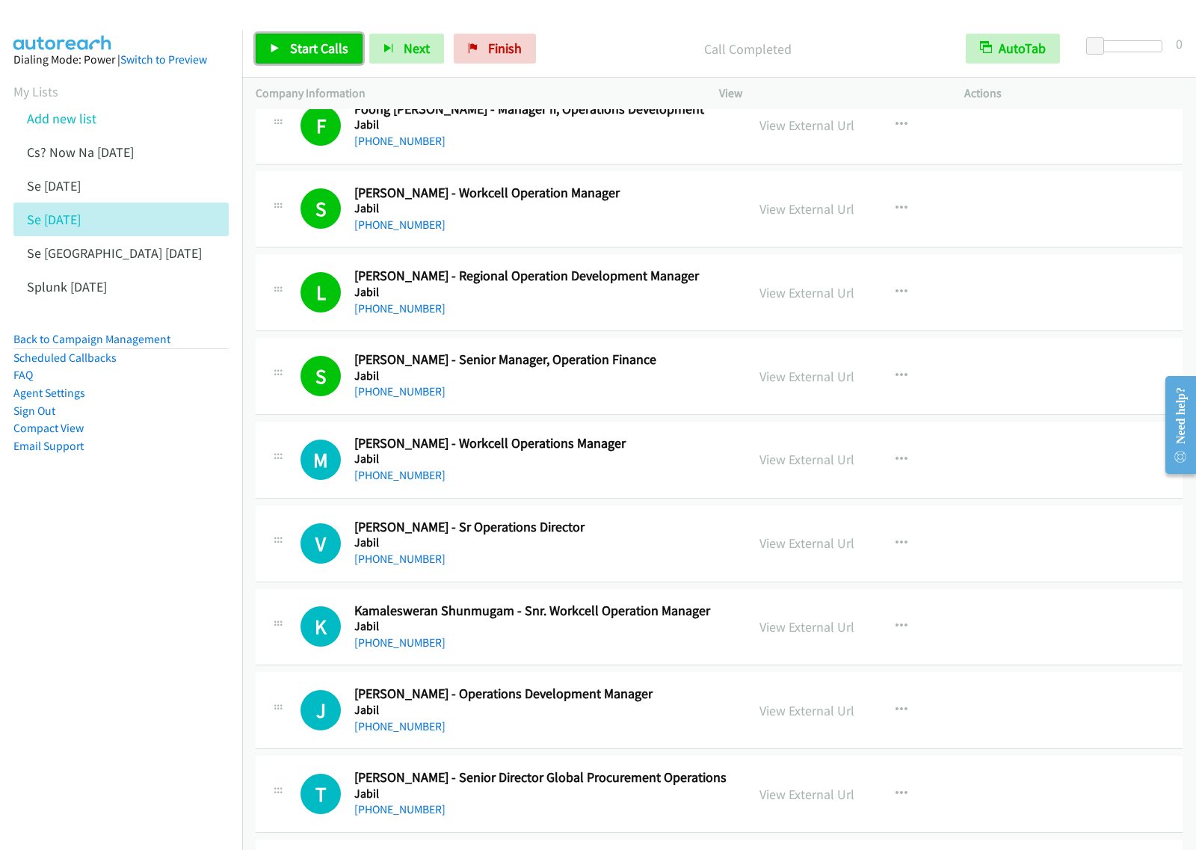
click at [319, 50] on span "Start Calls" at bounding box center [319, 48] width 58 height 17
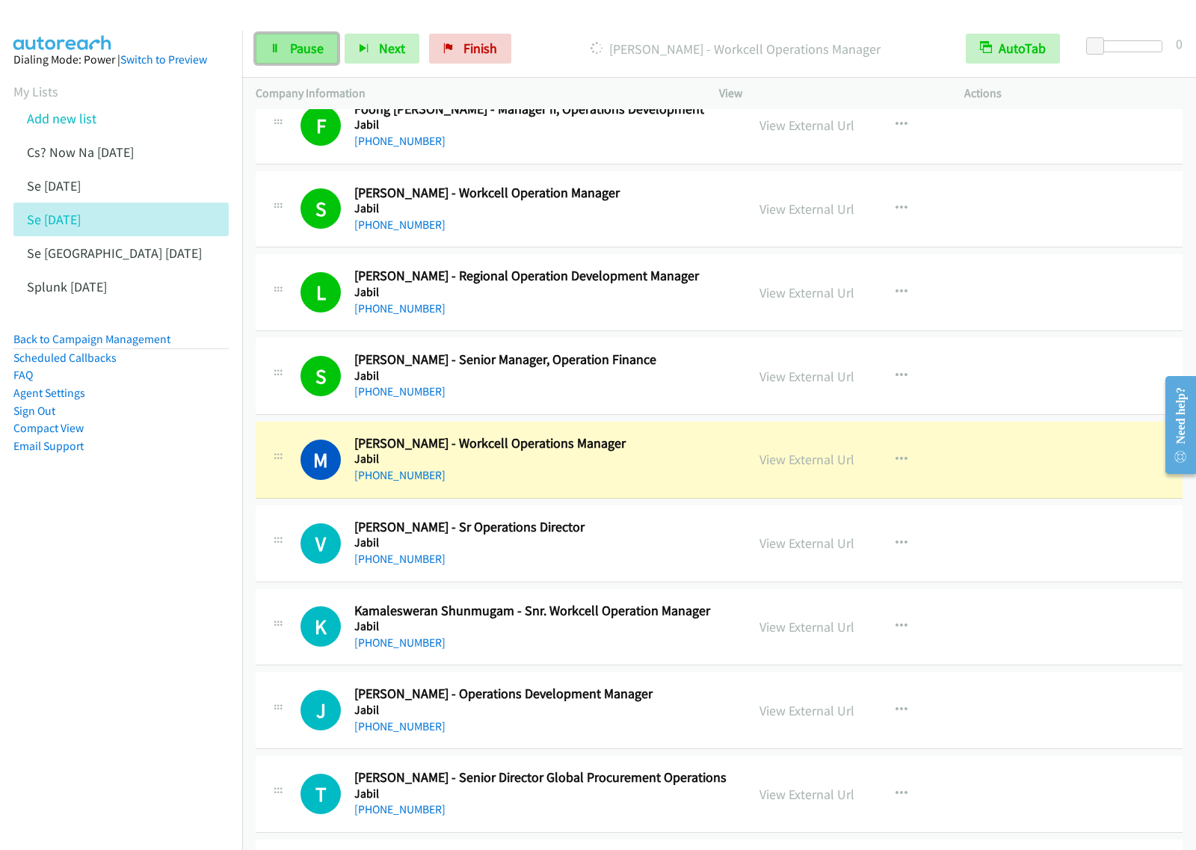
click at [292, 56] on span "Pause" at bounding box center [307, 48] width 34 height 17
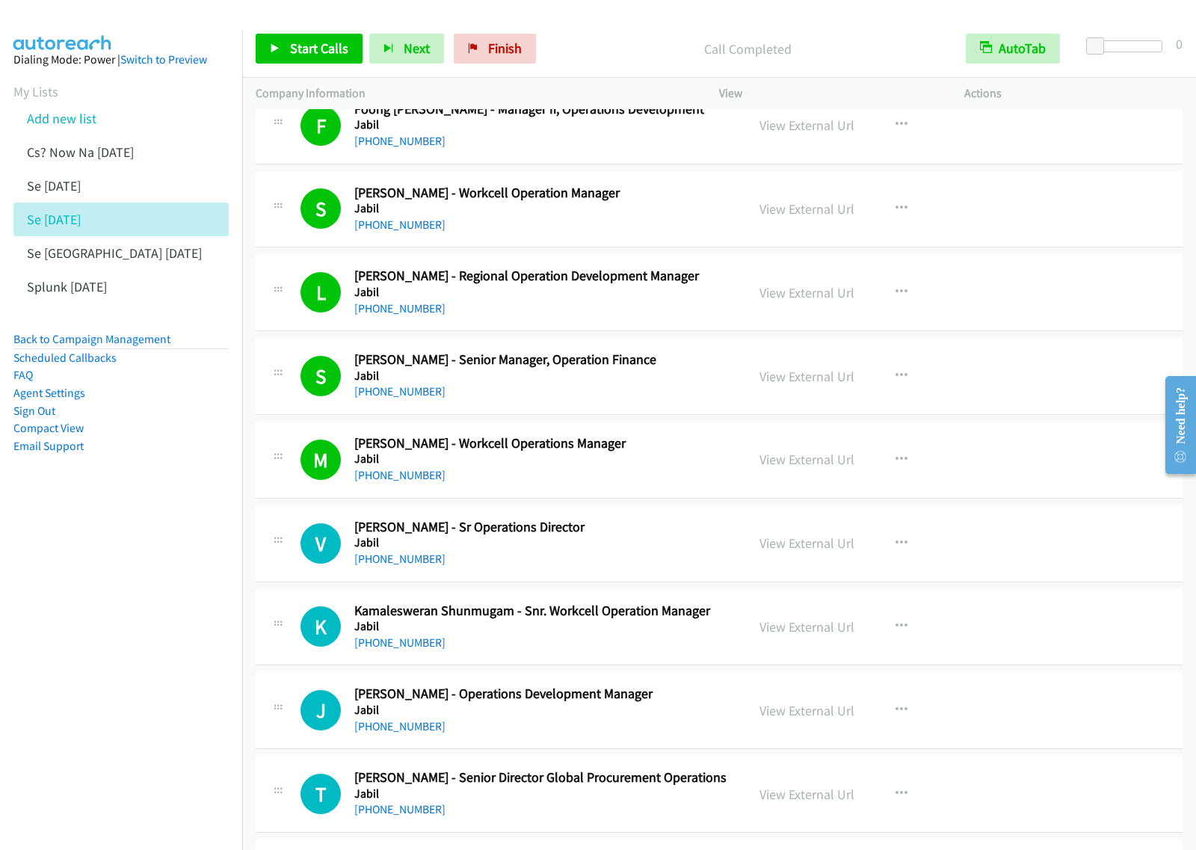
click at [170, 518] on aside "Dialing Mode: Power | Switch to Preview My Lists Add new list Cs? Now Na Aug27 …" at bounding box center [121, 277] width 242 height 492
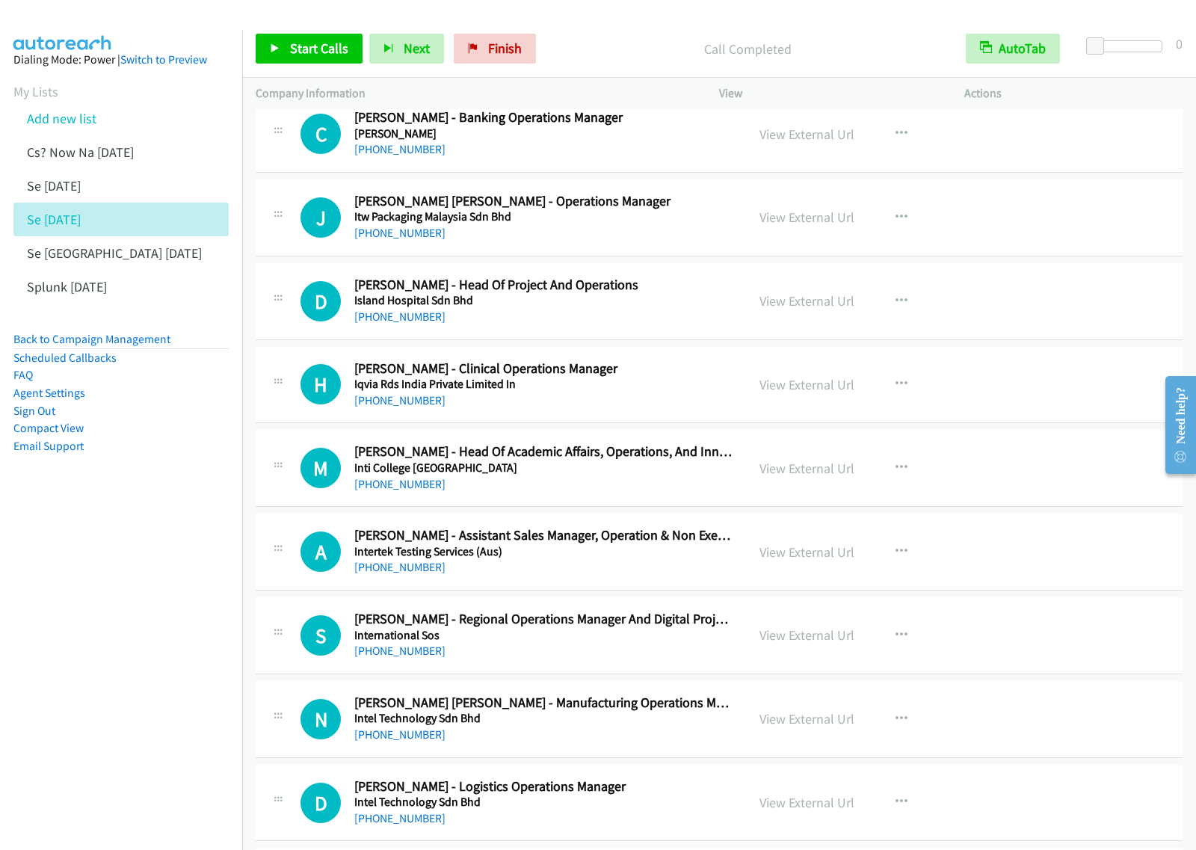
scroll to position [4205, 0]
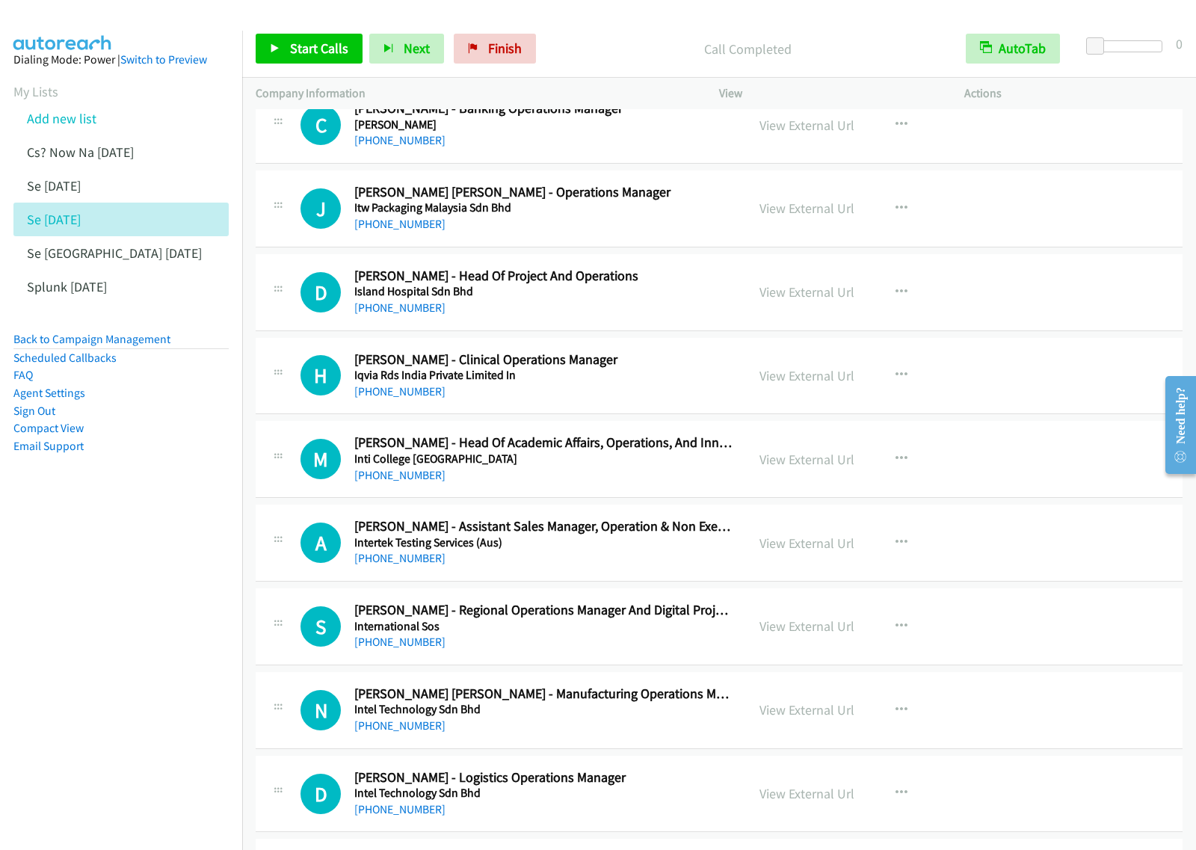
click at [638, 327] on div "D Callback Scheduled David Maniam - Head Of Project And Operations Island Hospi…" at bounding box center [719, 292] width 927 height 77
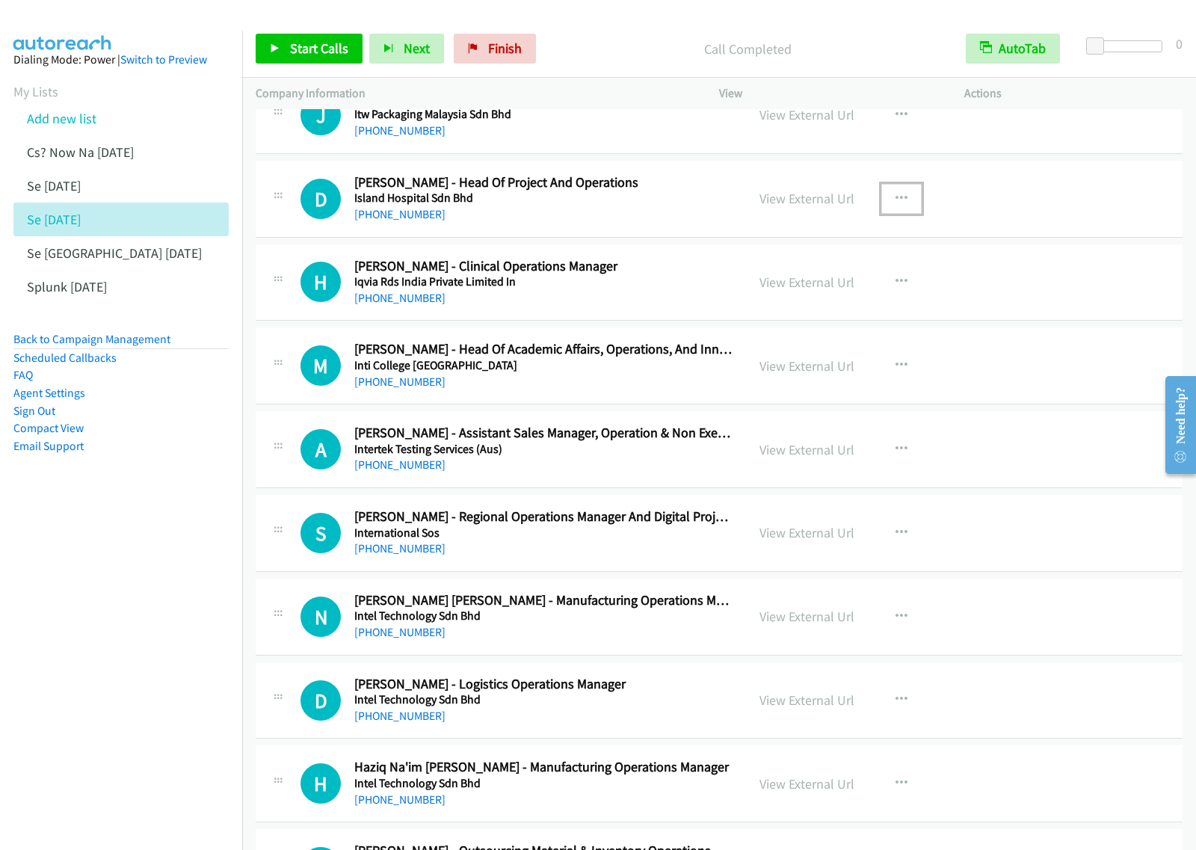
click at [901, 208] on button "button" at bounding box center [901, 199] width 40 height 30
click at [860, 304] on link "Start Calls Here" at bounding box center [821, 296] width 199 height 30
click at [910, 211] on button "button" at bounding box center [901, 199] width 40 height 30
click at [847, 311] on link "Start Calls Here" at bounding box center [821, 296] width 199 height 30
click at [323, 58] on link "Start Calls" at bounding box center [309, 49] width 107 height 30
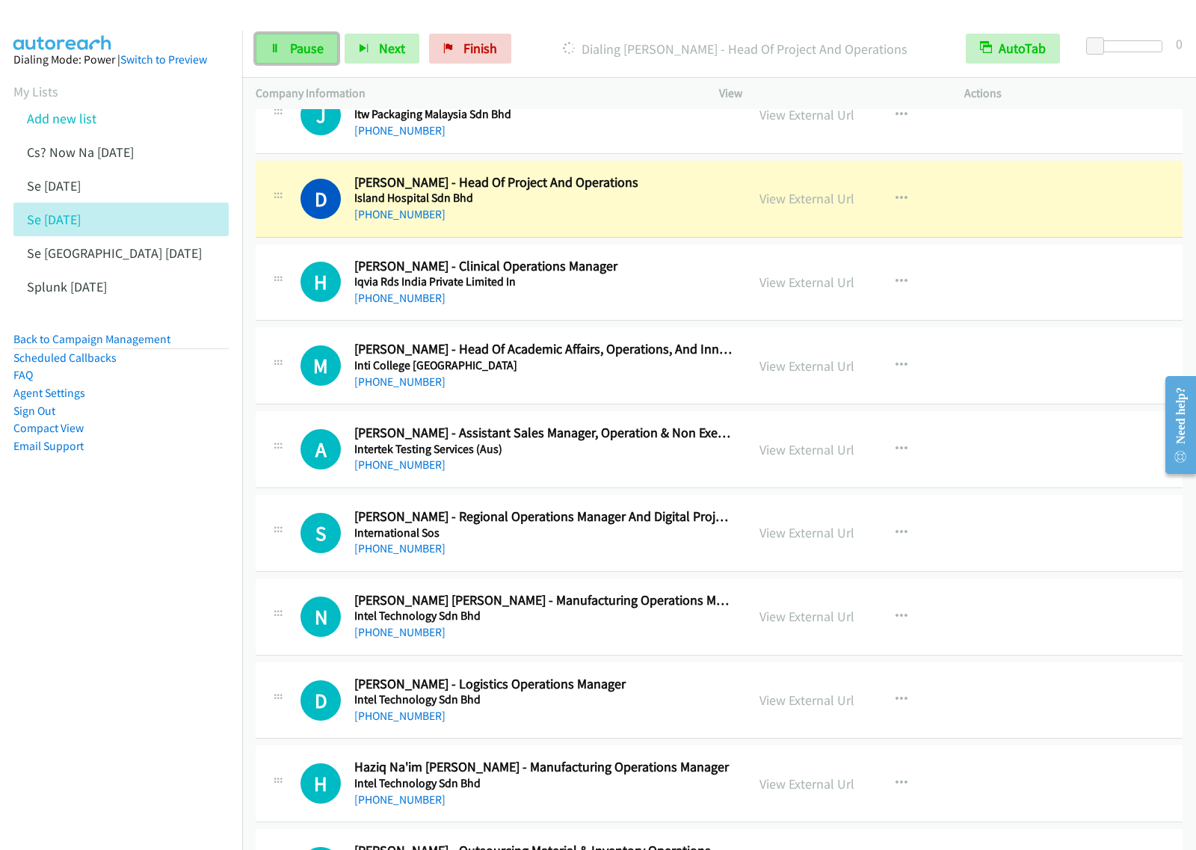
click at [289, 58] on link "Pause" at bounding box center [297, 49] width 82 height 30
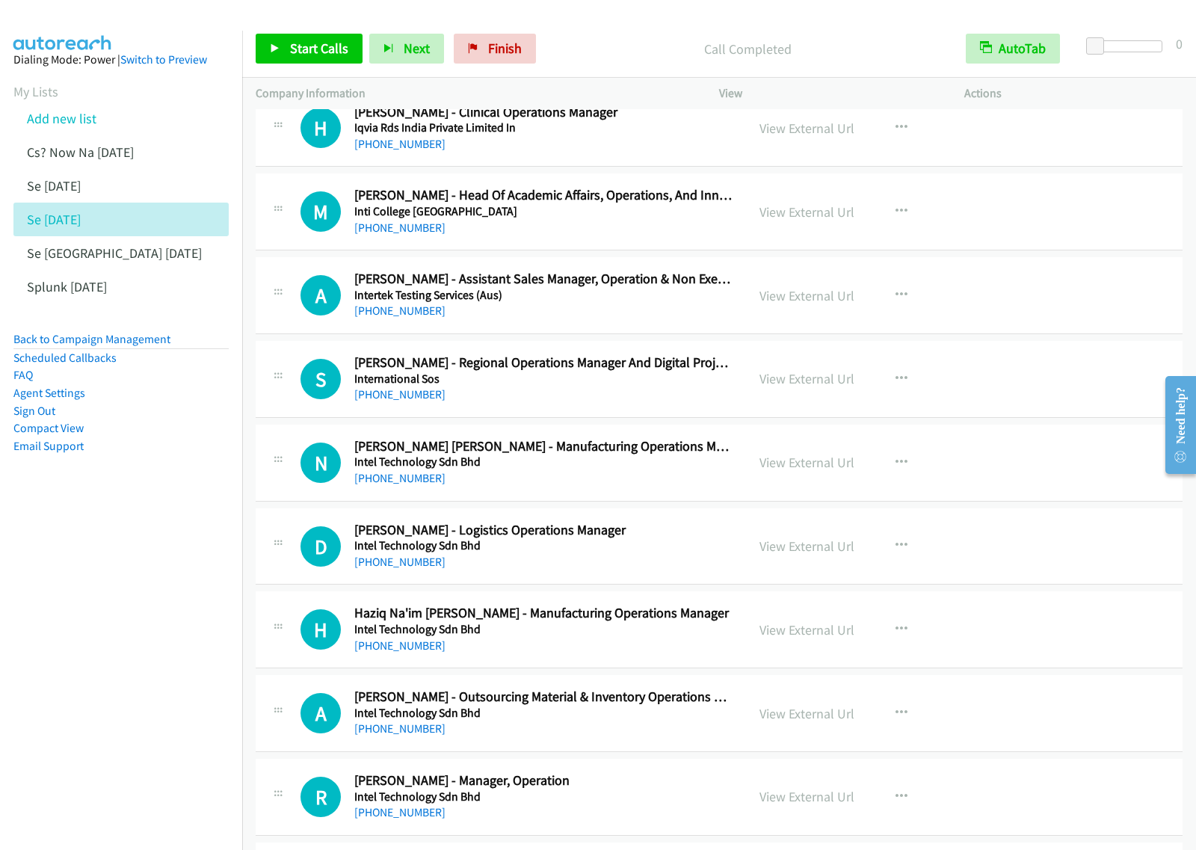
scroll to position [4486, 0]
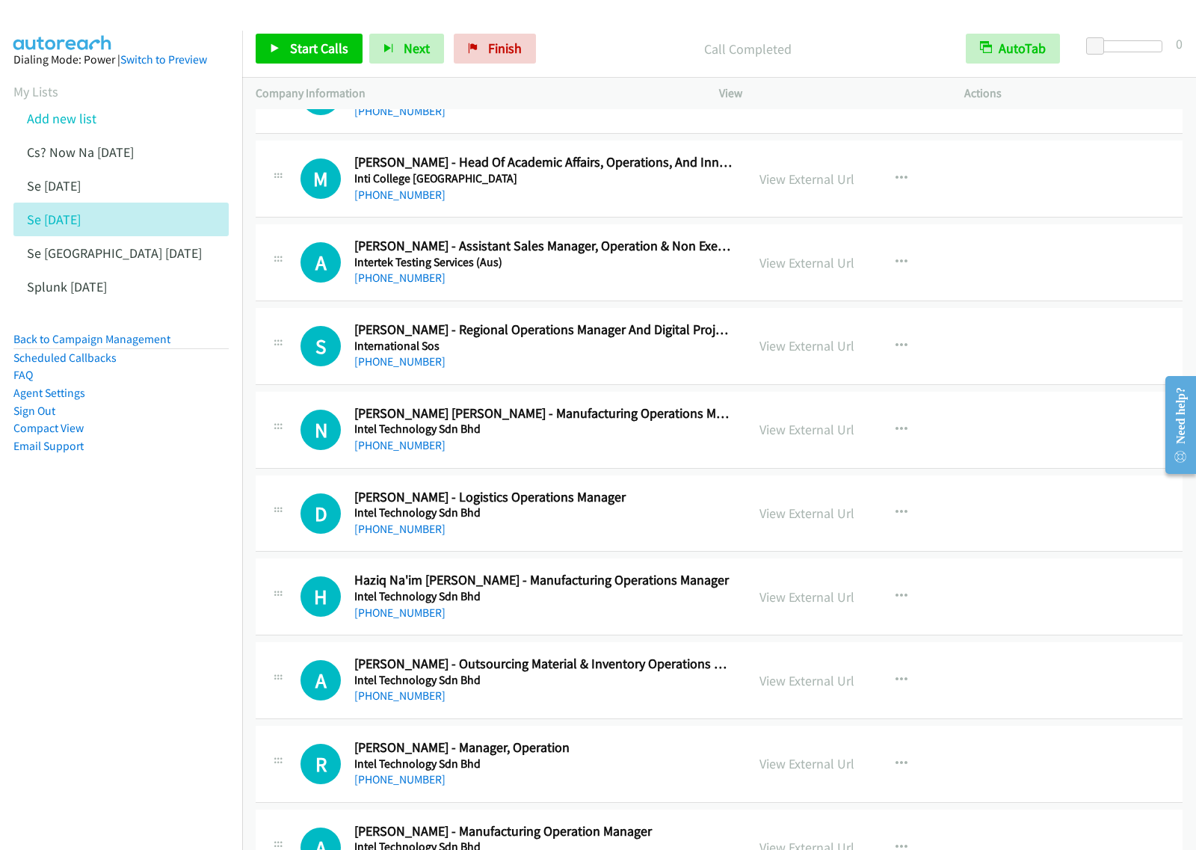
click at [611, 287] on div "+60 16-920 6785" at bounding box center [543, 278] width 378 height 18
click at [896, 268] on icon "button" at bounding box center [902, 262] width 12 height 12
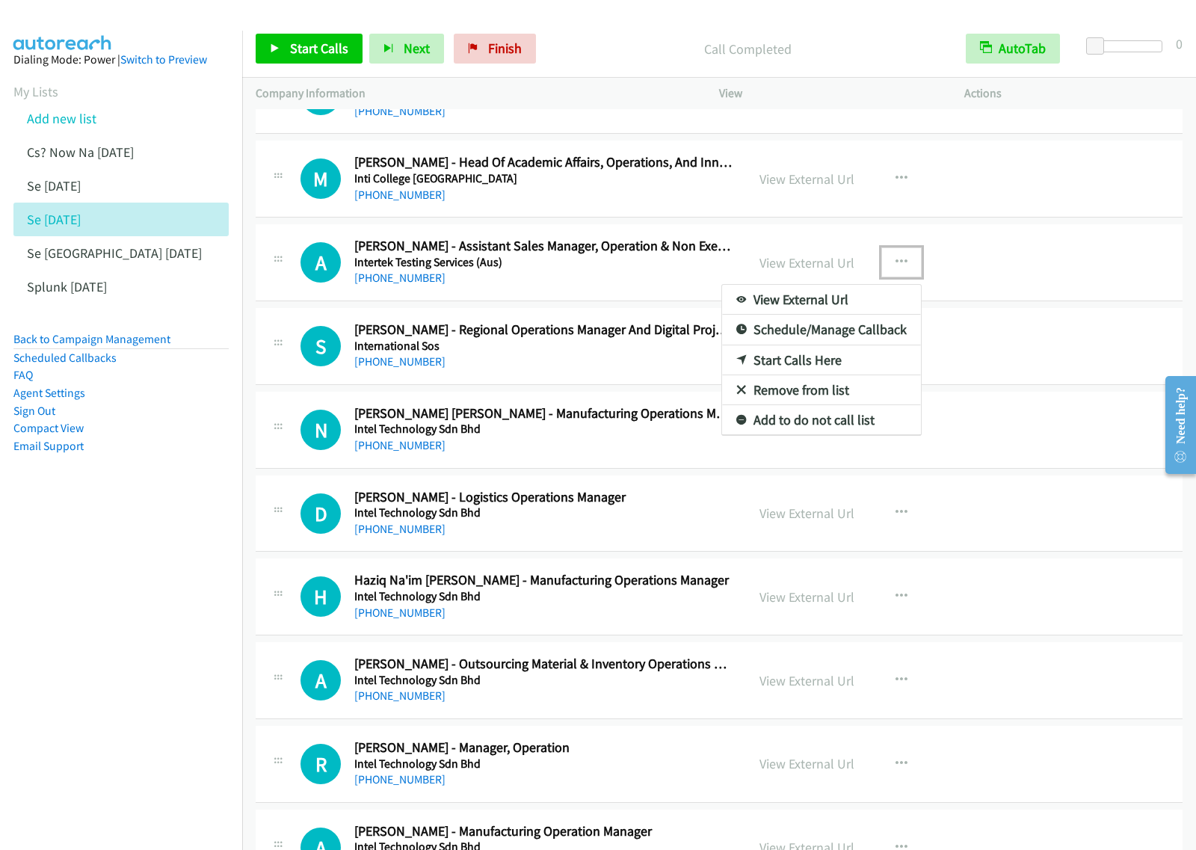
click at [807, 363] on link "Start Calls Here" at bounding box center [821, 360] width 199 height 30
click at [896, 265] on icon "button" at bounding box center [902, 262] width 12 height 12
click at [816, 360] on link "Start Calls Here" at bounding box center [821, 360] width 199 height 30
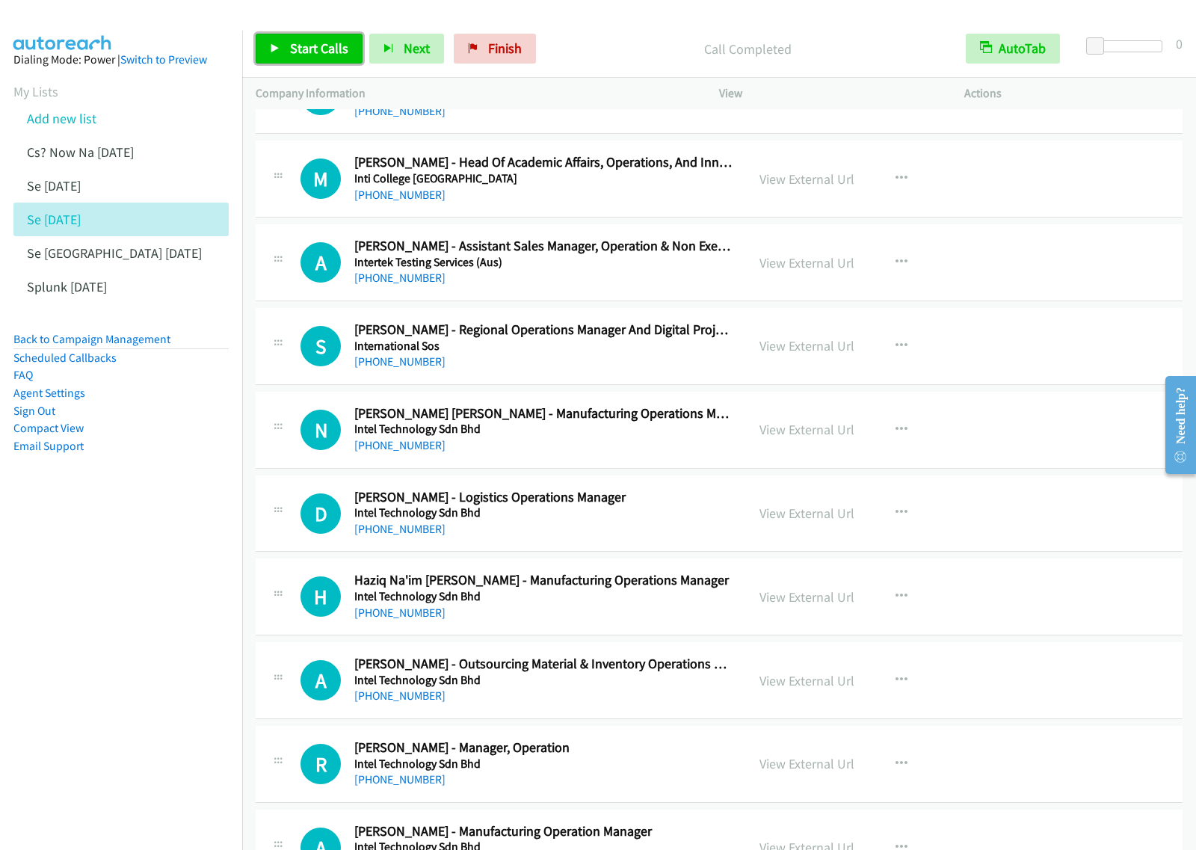
click at [318, 51] on span "Start Calls" at bounding box center [319, 48] width 58 height 17
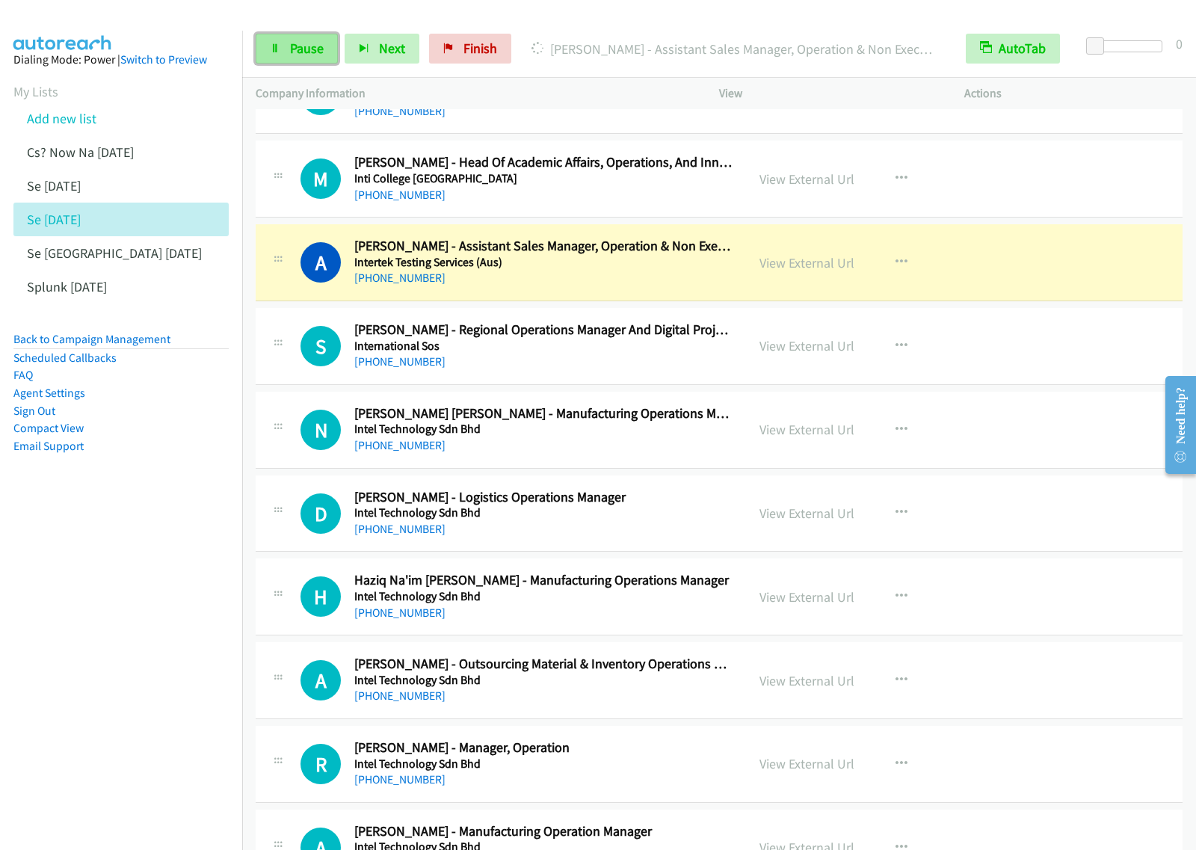
click at [315, 46] on span "Pause" at bounding box center [307, 48] width 34 height 17
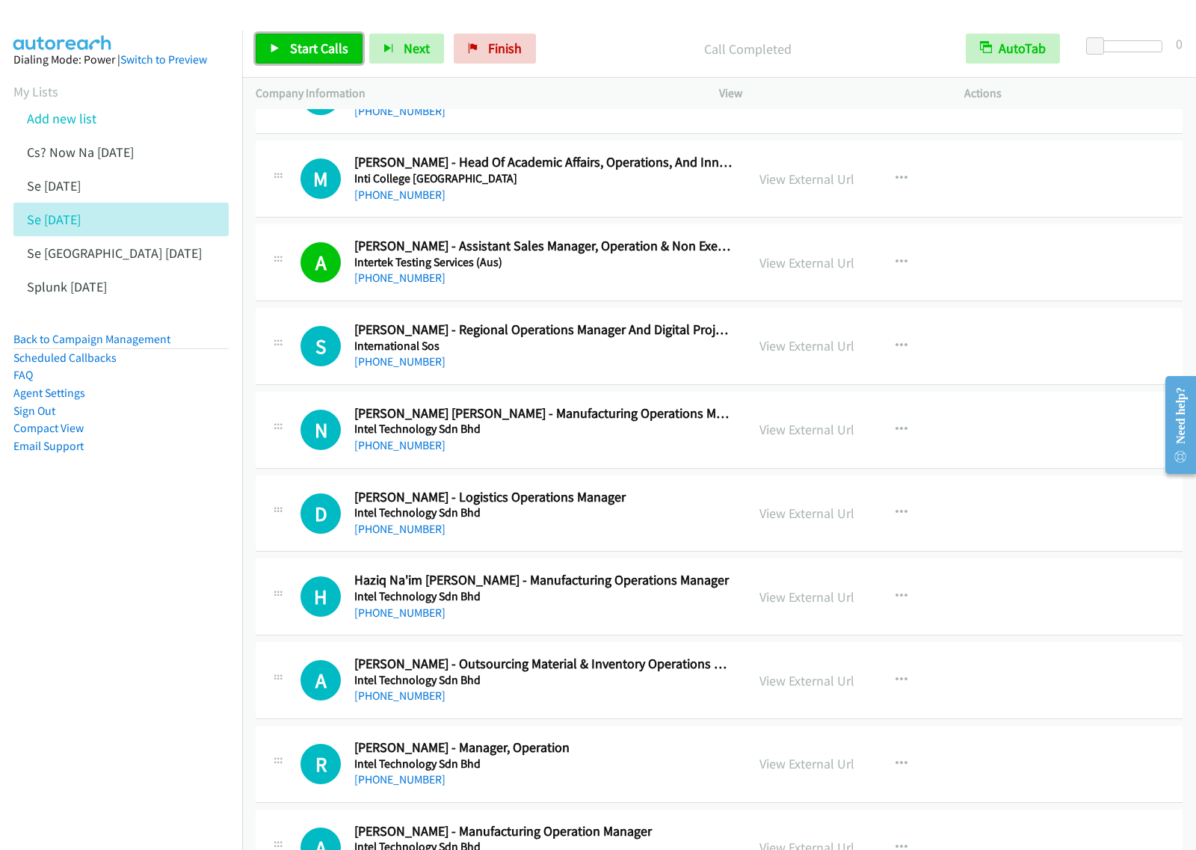
drag, startPoint x: 292, startPoint y: 52, endPoint x: 357, endPoint y: 88, distance: 73.6
click at [292, 52] on span "Start Calls" at bounding box center [319, 48] width 58 height 17
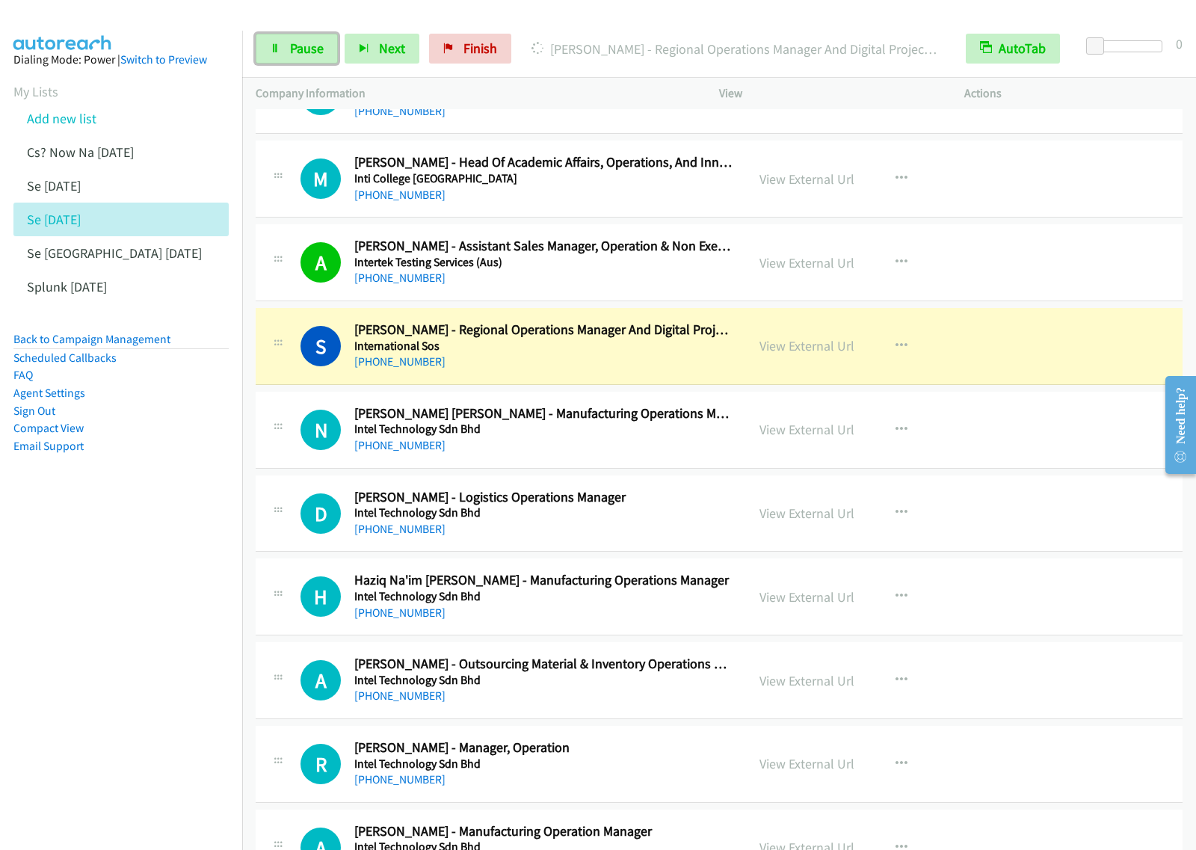
drag, startPoint x: 296, startPoint y: 49, endPoint x: 338, endPoint y: 37, distance: 43.3
click at [296, 49] on span "Pause" at bounding box center [307, 48] width 34 height 17
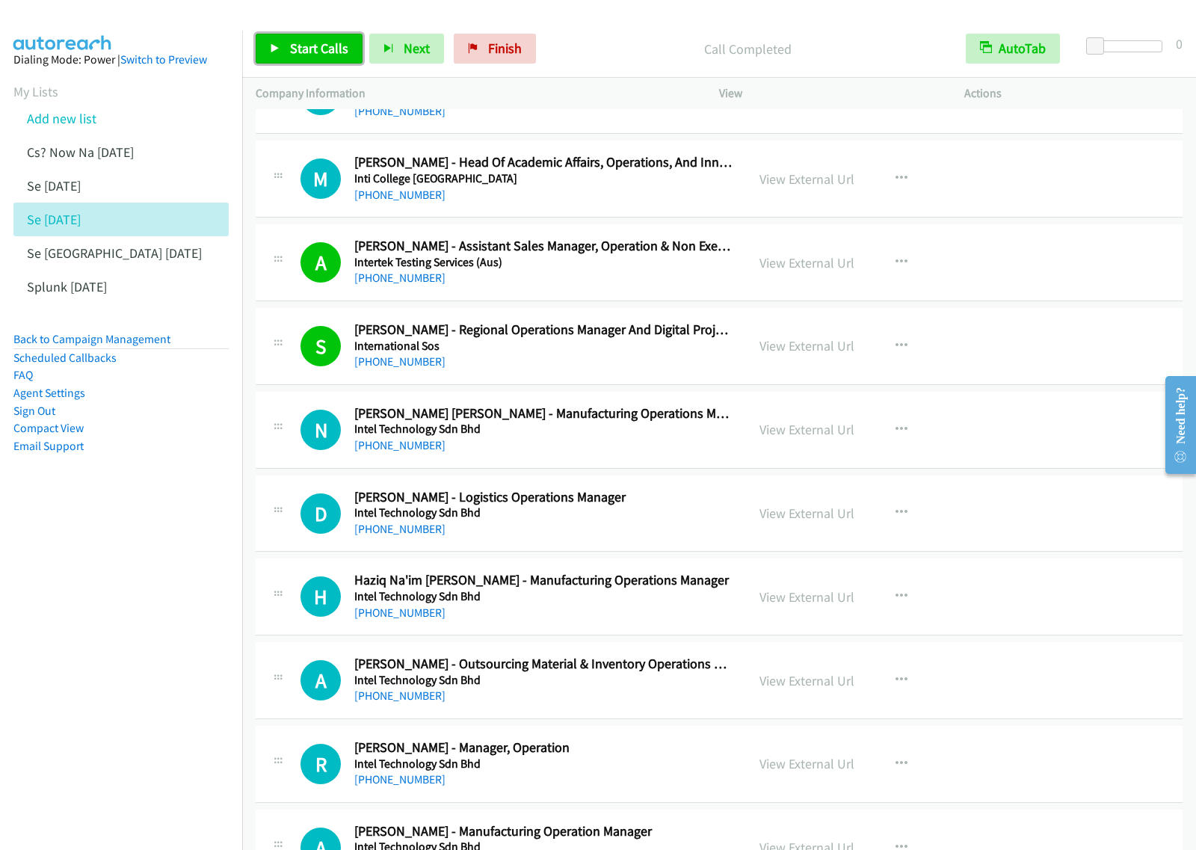
click at [319, 53] on span "Start Calls" at bounding box center [319, 48] width 58 height 17
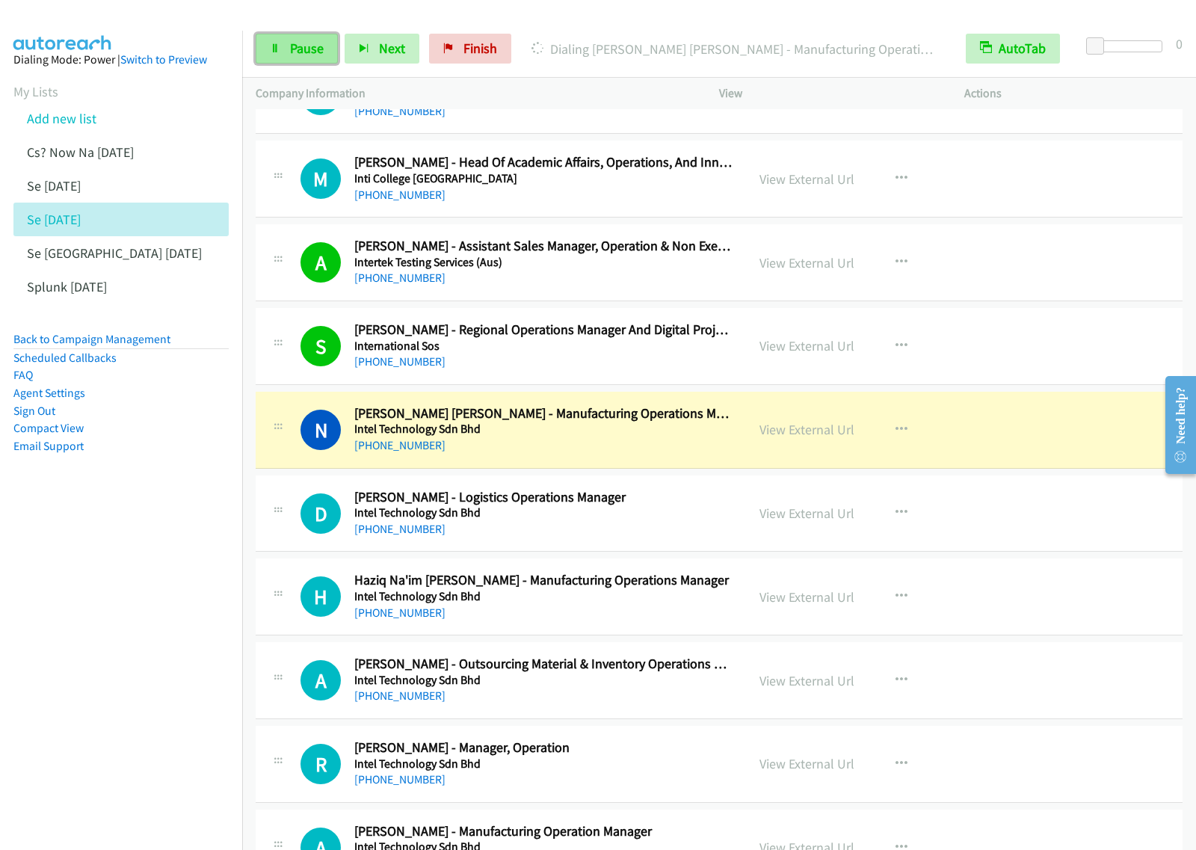
click at [271, 51] on icon at bounding box center [275, 49] width 10 height 10
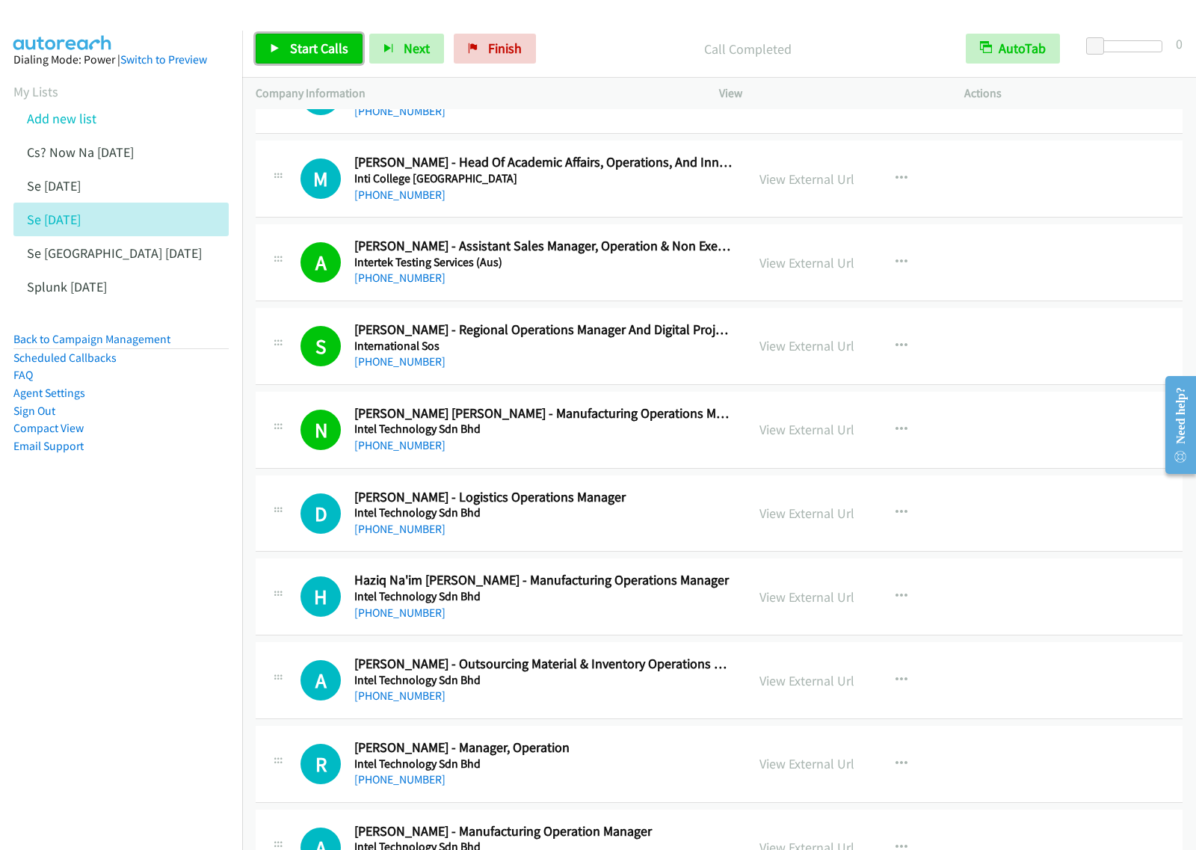
click at [330, 53] on span "Start Calls" at bounding box center [319, 48] width 58 height 17
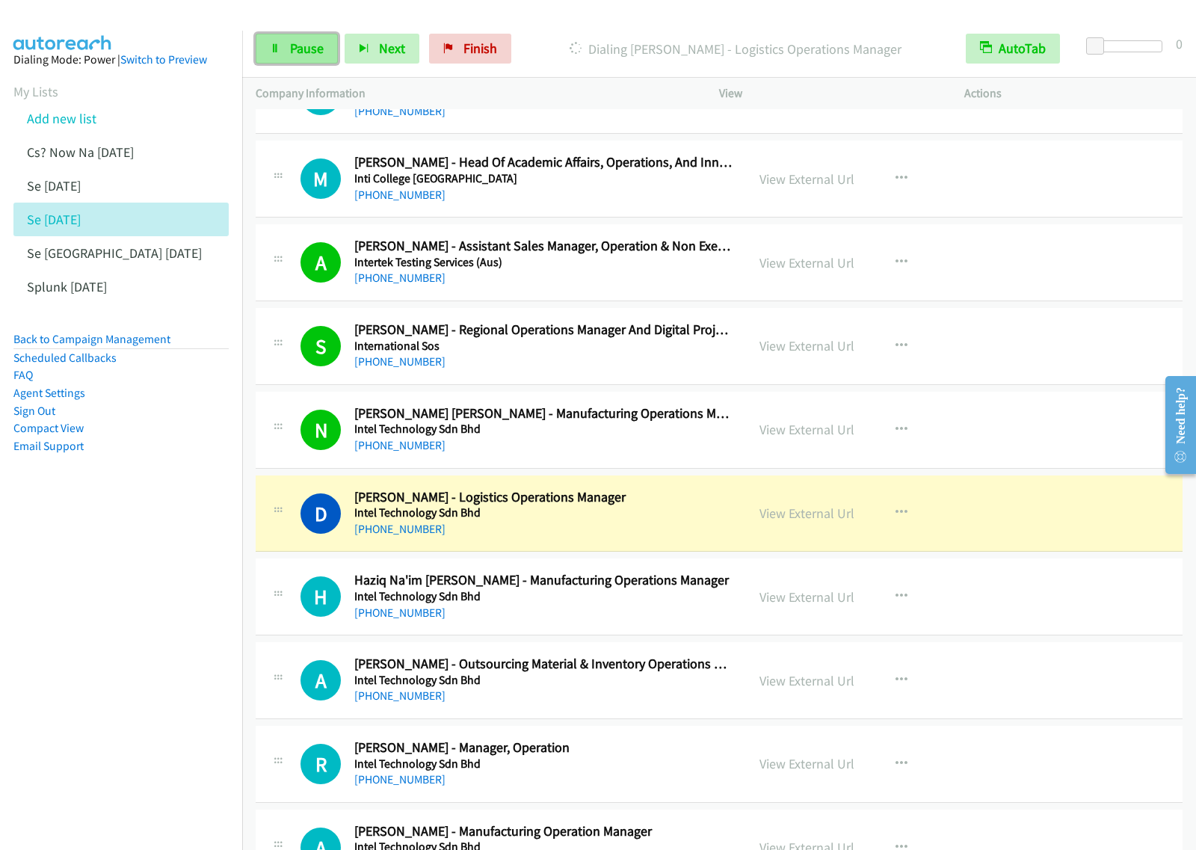
click at [327, 46] on link "Pause" at bounding box center [297, 49] width 82 height 30
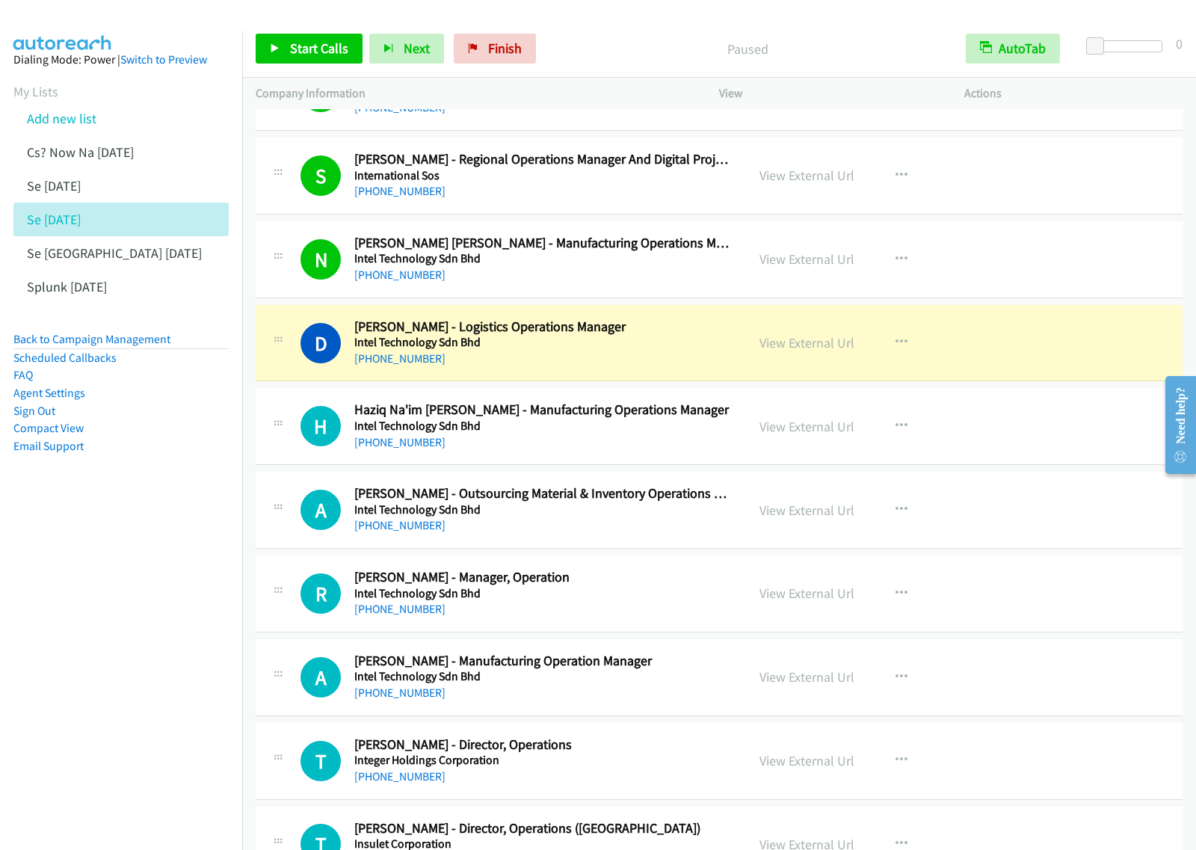
scroll to position [4766, 0]
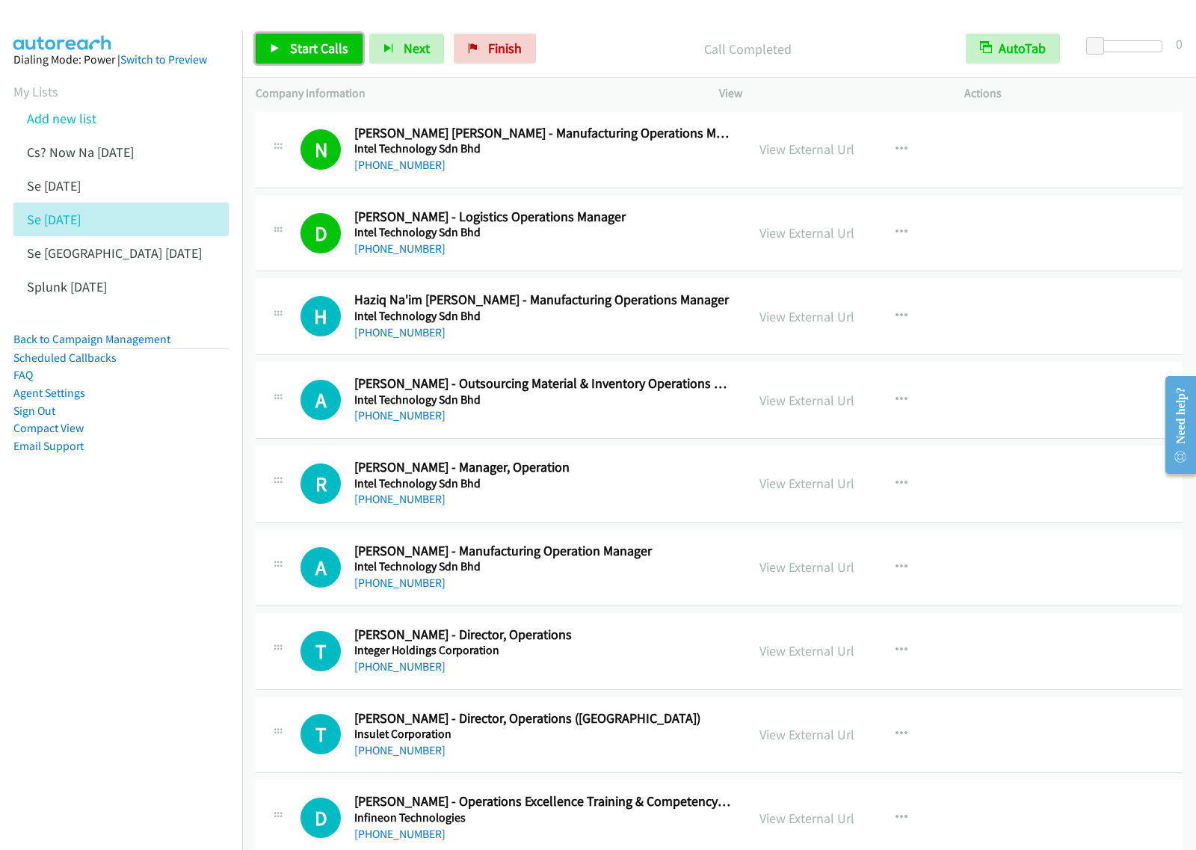
click at [333, 45] on span "Start Calls" at bounding box center [319, 48] width 58 height 17
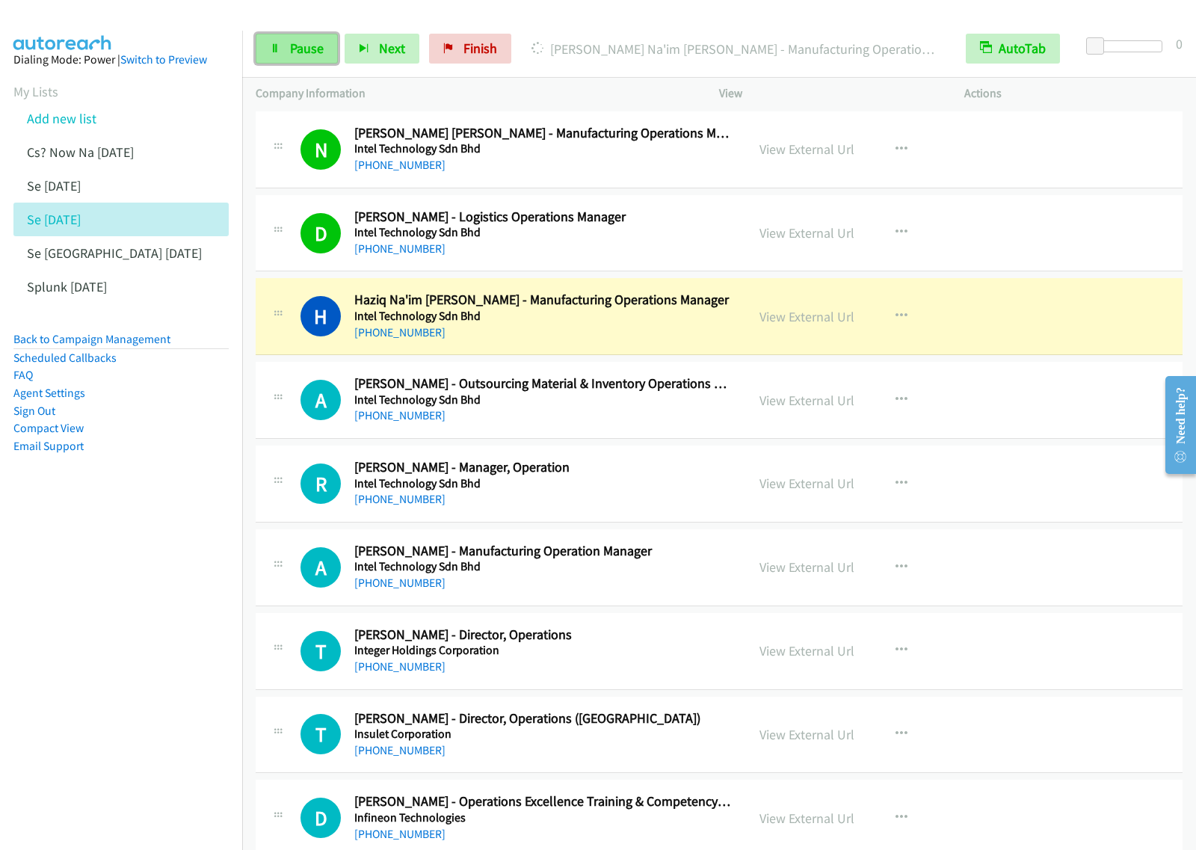
click at [290, 38] on link "Pause" at bounding box center [297, 49] width 82 height 30
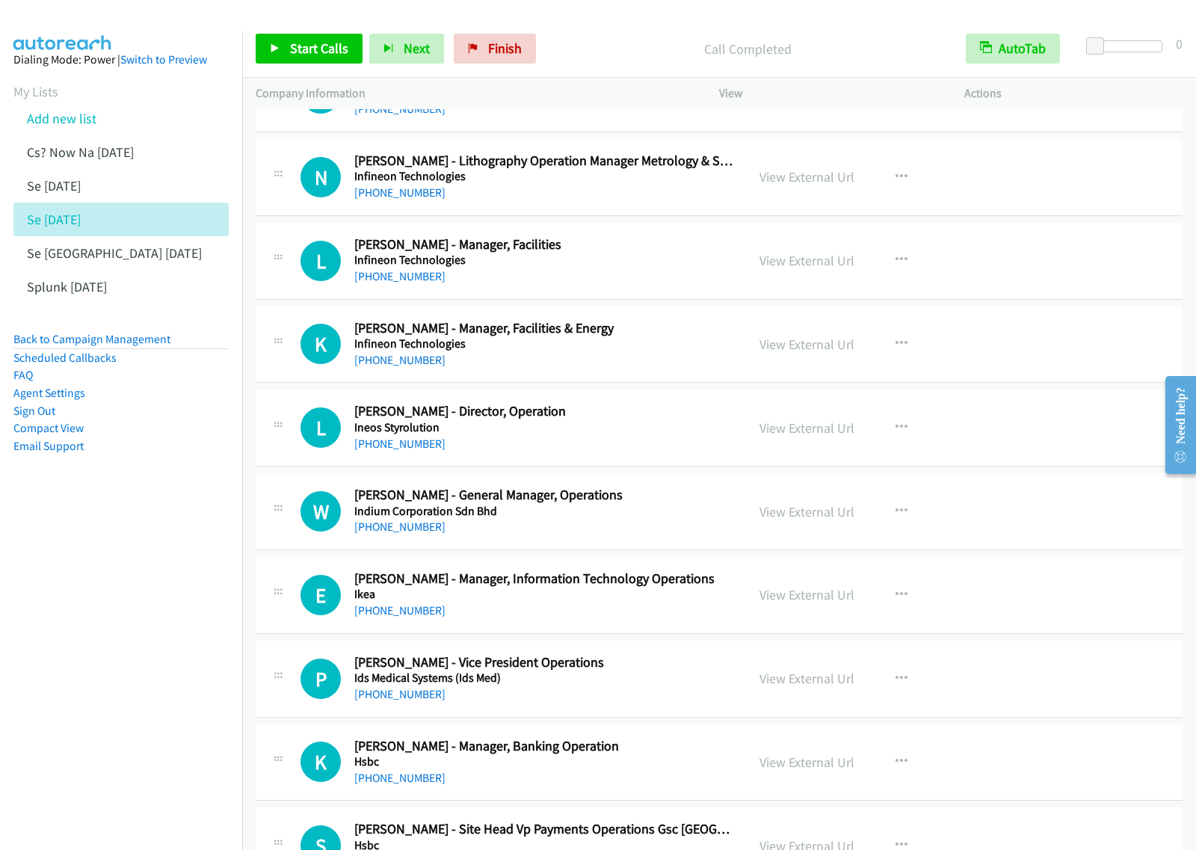
scroll to position [7850, 0]
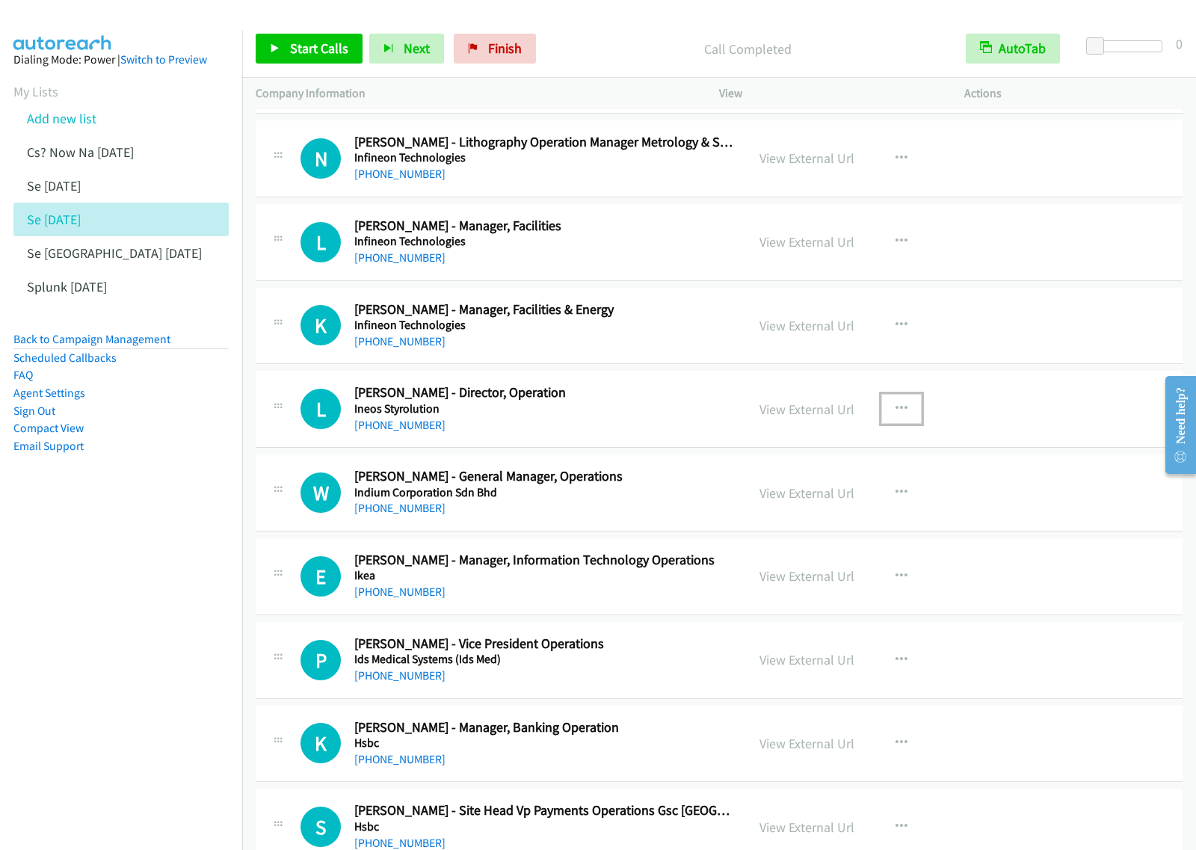
click at [896, 415] on icon "button" at bounding box center [902, 409] width 12 height 12
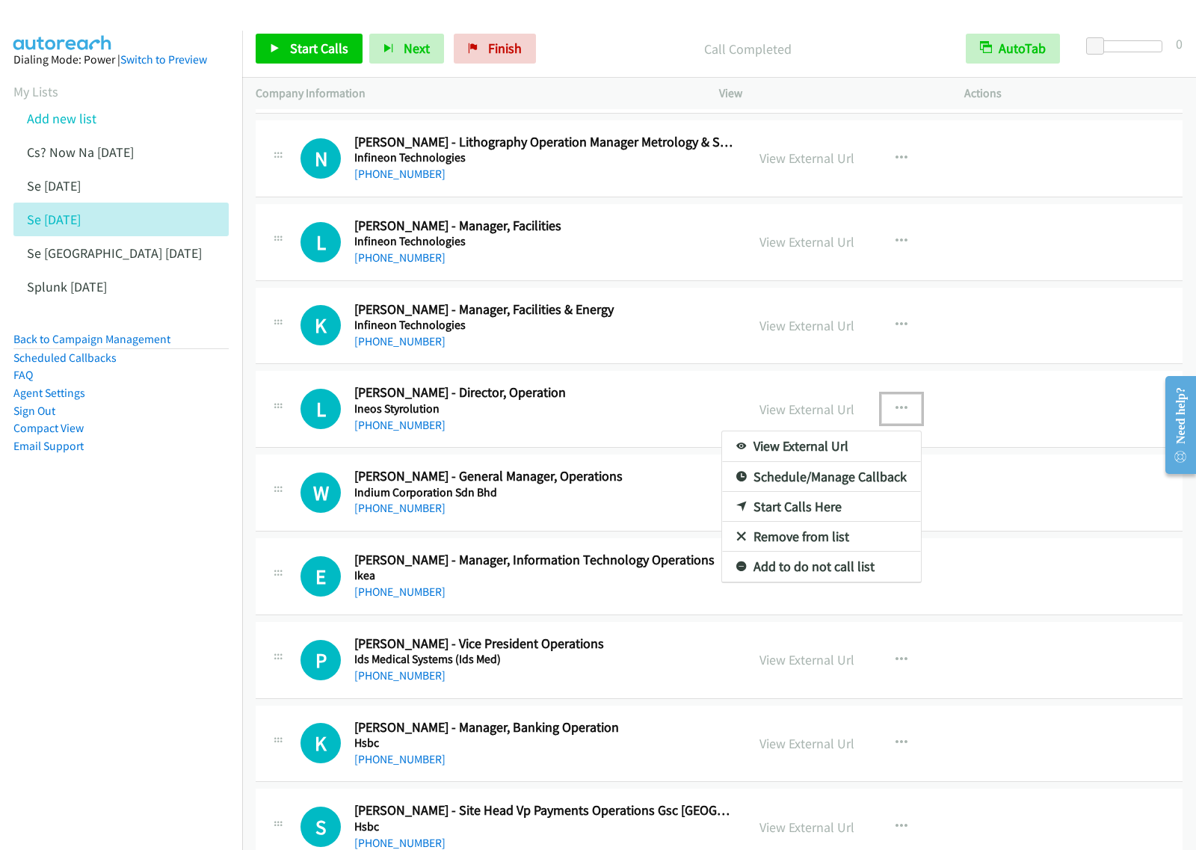
click at [808, 518] on link "Start Calls Here" at bounding box center [821, 507] width 199 height 30
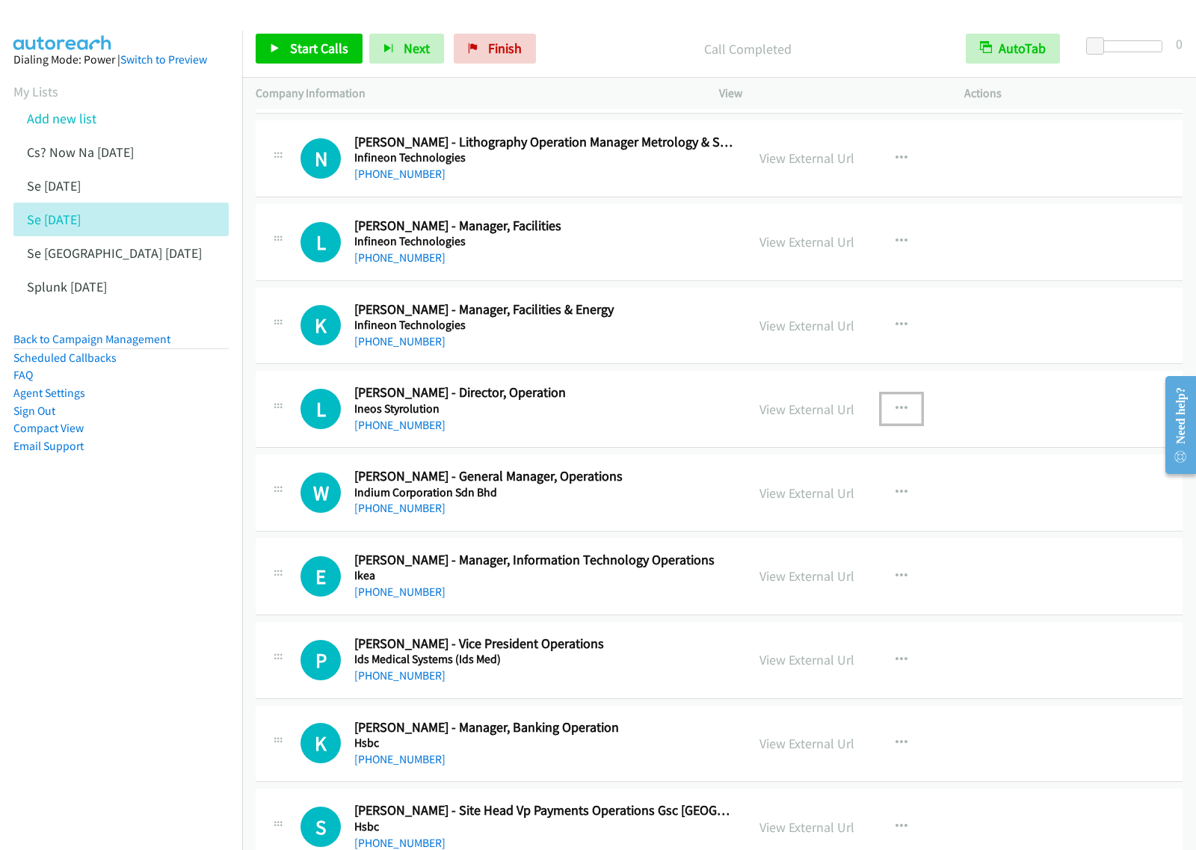
click at [884, 424] on button "button" at bounding box center [901, 409] width 40 height 30
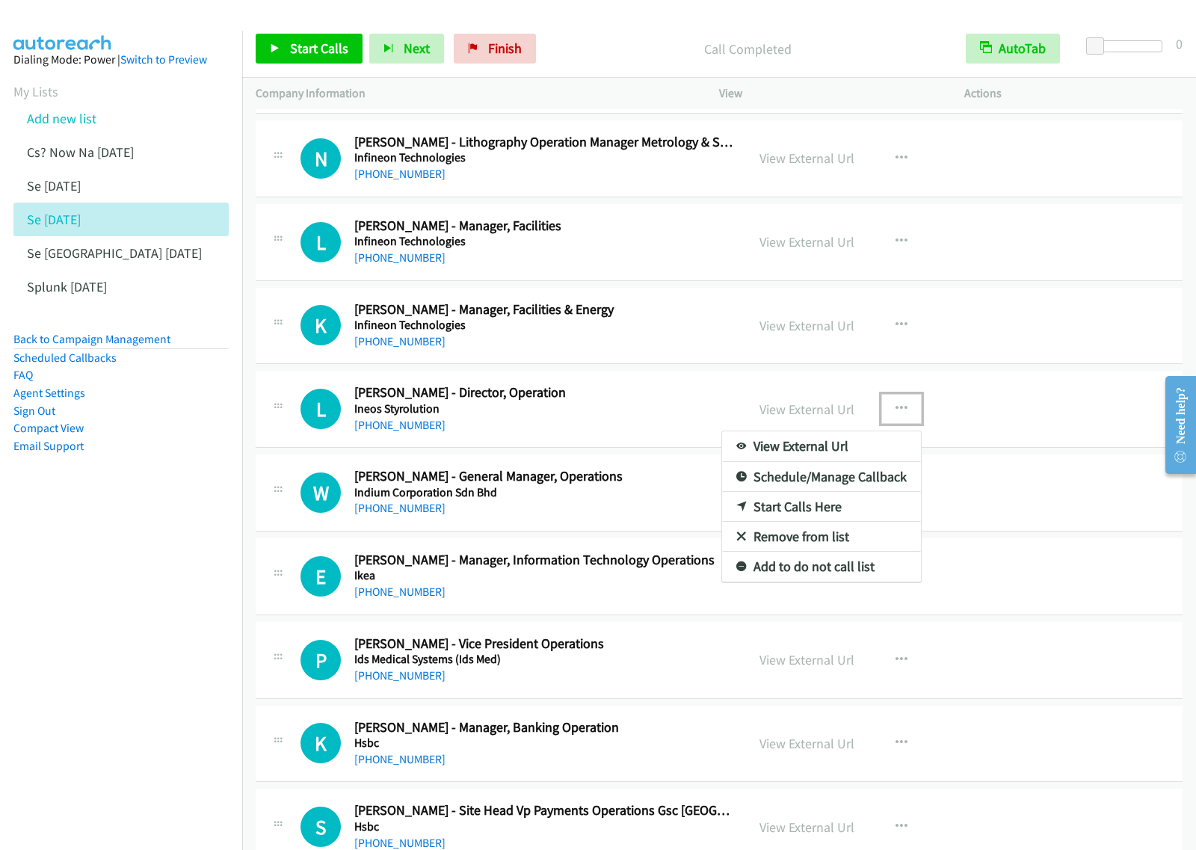
click at [827, 522] on link "Start Calls Here" at bounding box center [821, 507] width 199 height 30
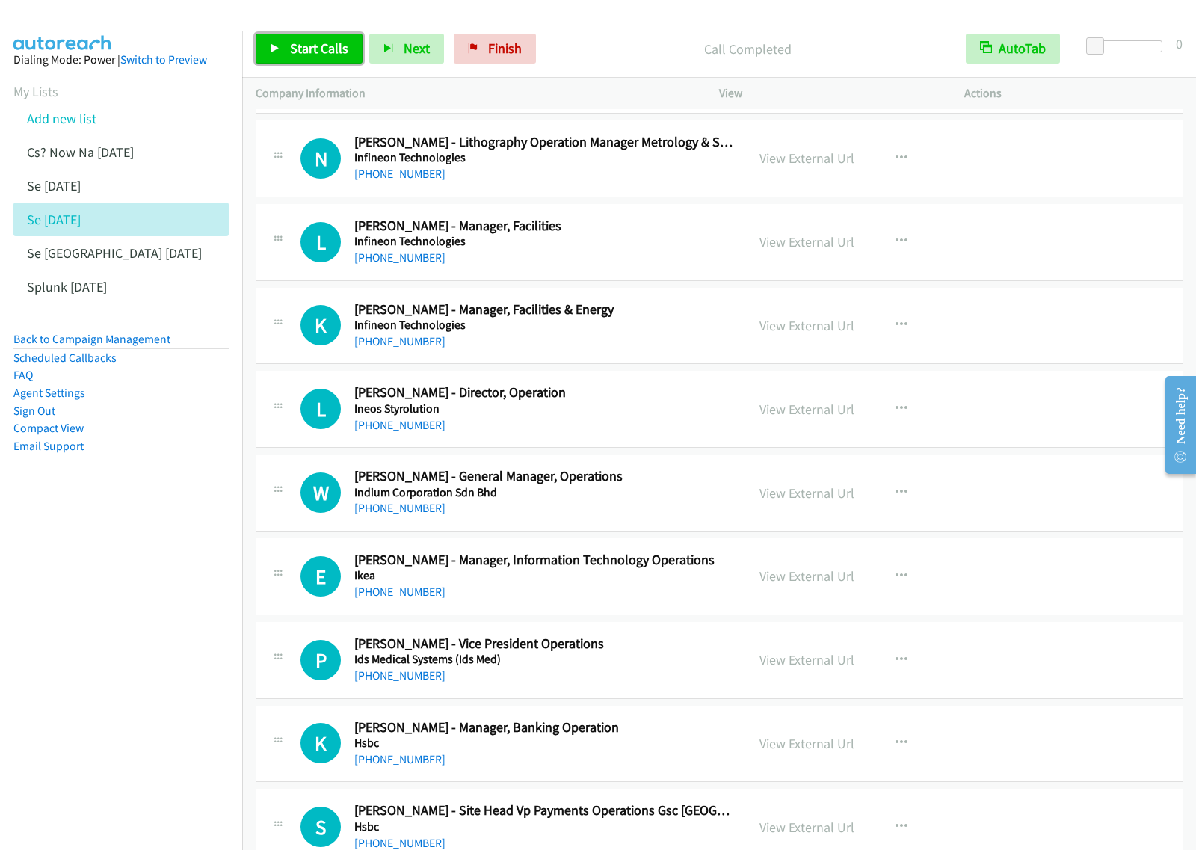
click at [310, 51] on span "Start Calls" at bounding box center [319, 48] width 58 height 17
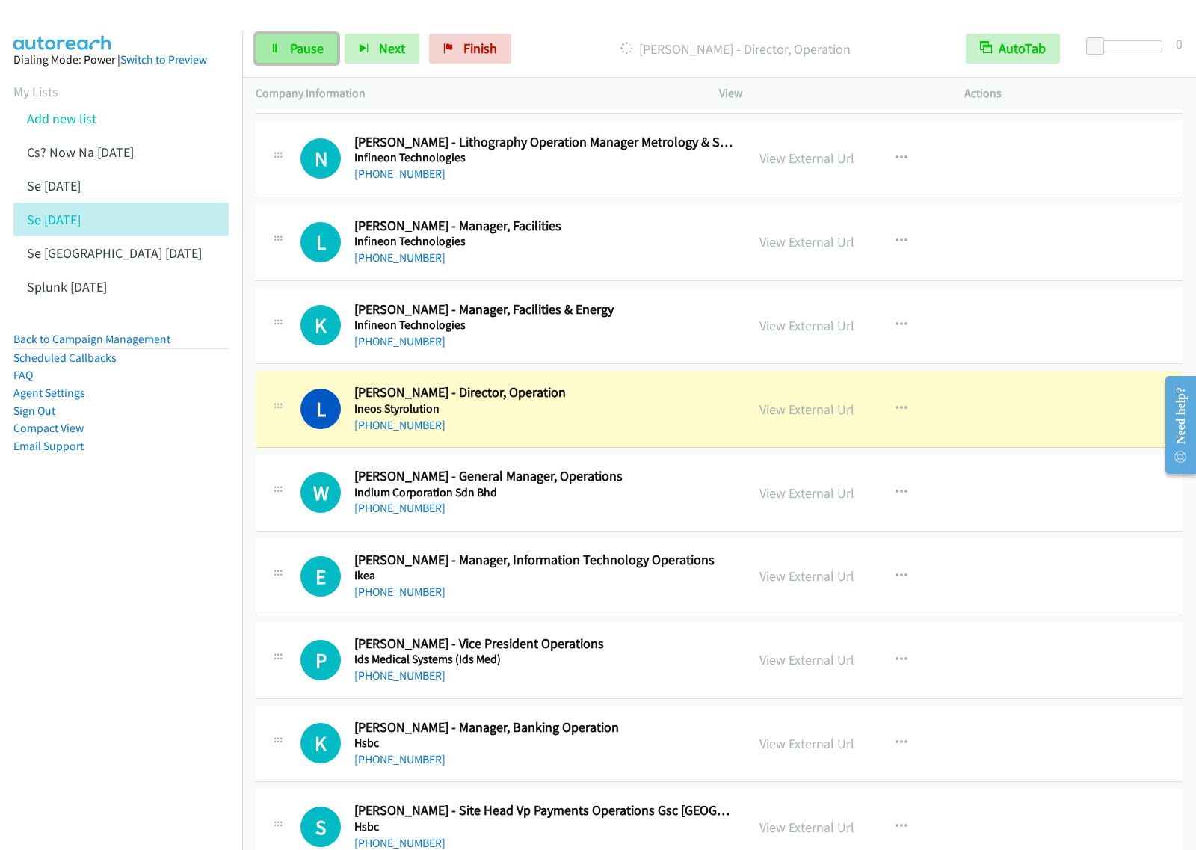
click at [299, 50] on span "Pause" at bounding box center [307, 48] width 34 height 17
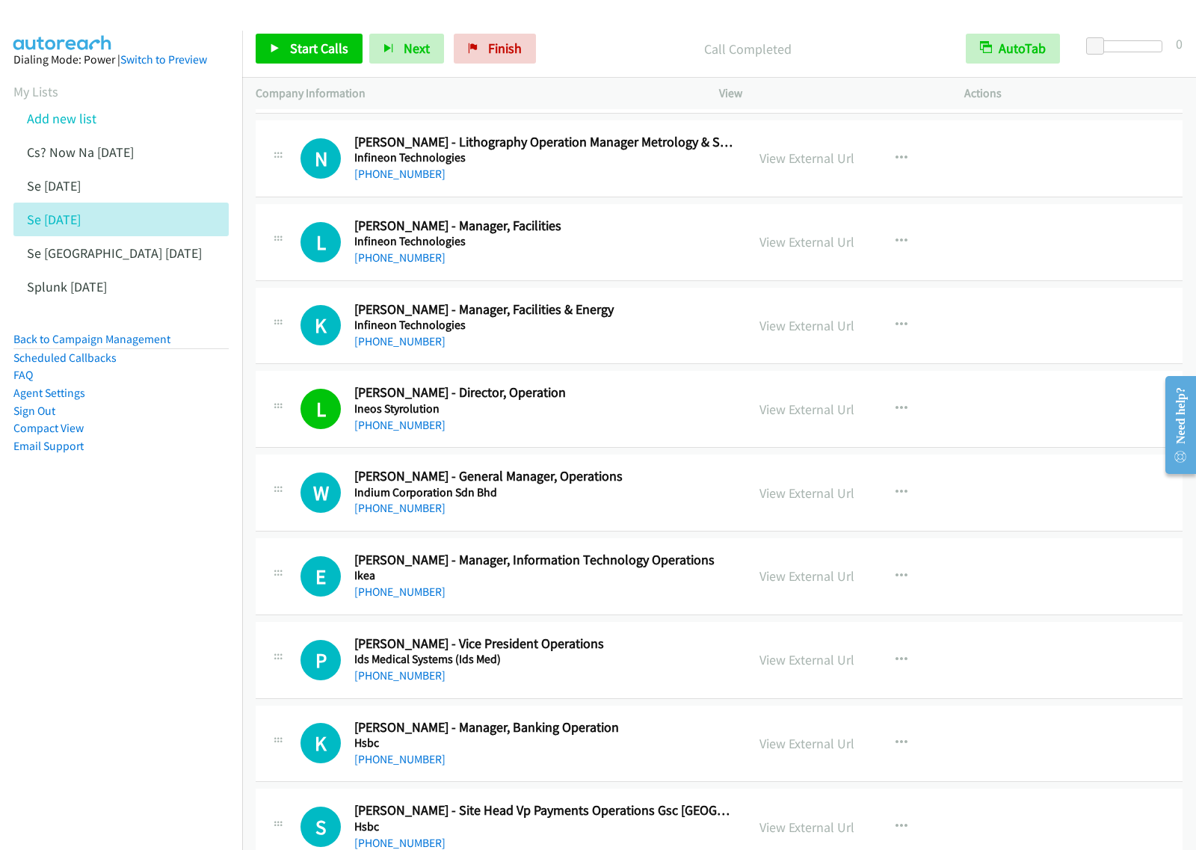
click at [296, 64] on div "Start Calls Pause Next Finish Call Completed AutoTab AutoTab 0" at bounding box center [719, 49] width 954 height 58
click at [304, 57] on span "Start Calls" at bounding box center [319, 48] width 58 height 17
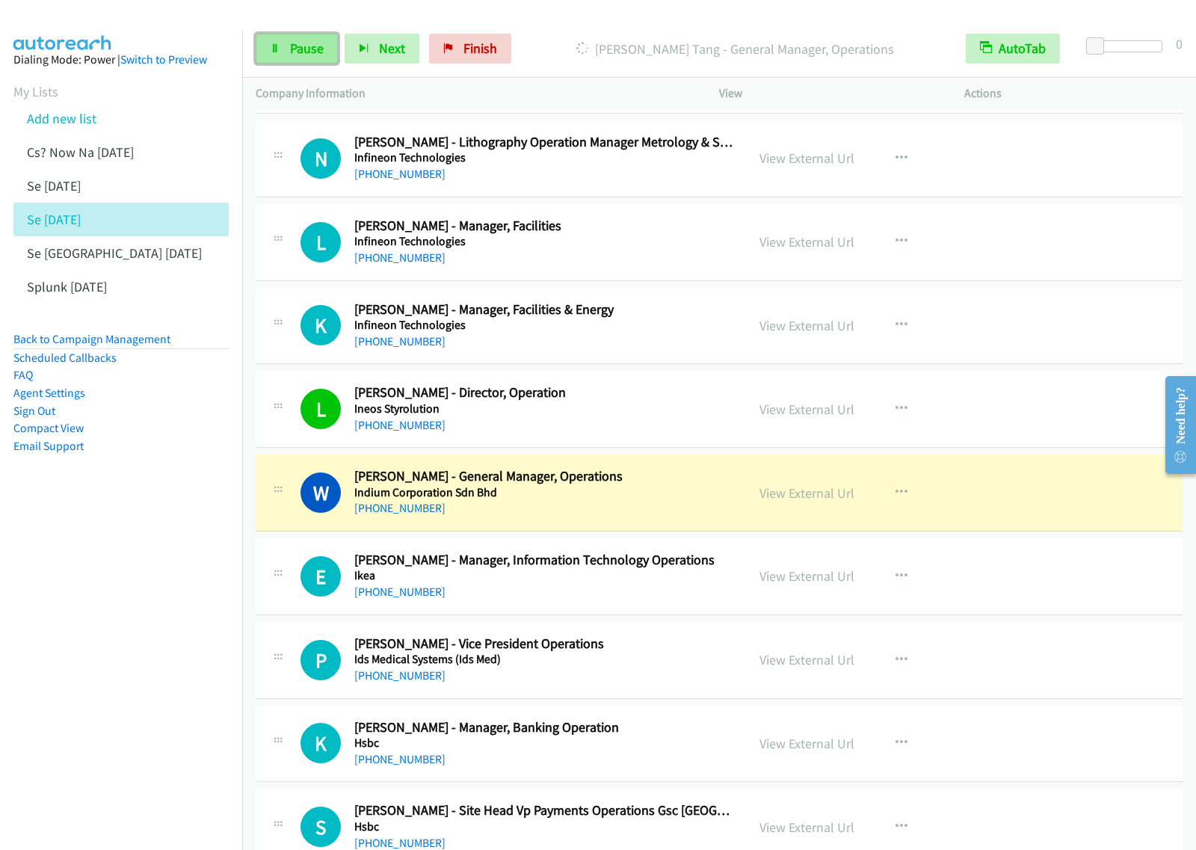
click at [294, 46] on span "Pause" at bounding box center [307, 48] width 34 height 17
click at [150, 561] on nav "Dialing Mode: Power | Switch to Preview My Lists Add new list Cs? Now Na Aug27 …" at bounding box center [121, 456] width 243 height 850
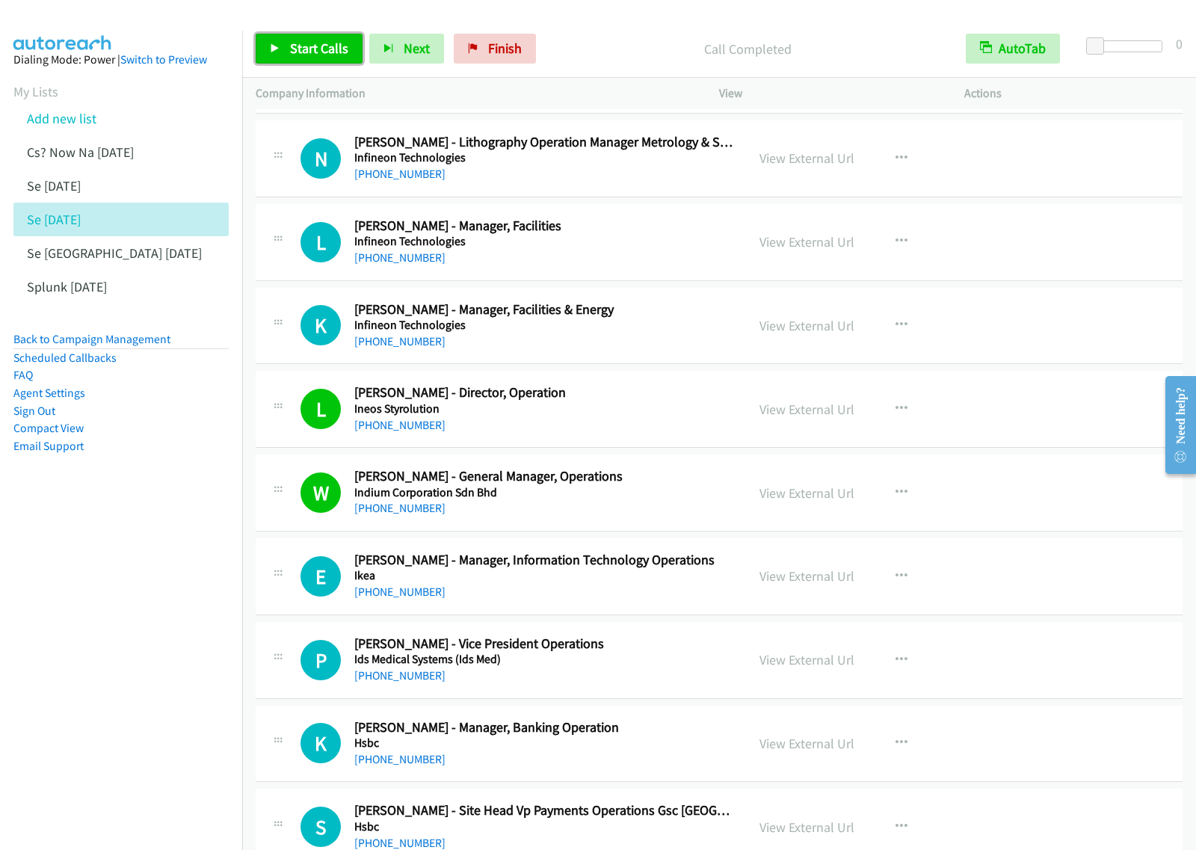
click at [323, 55] on span "Start Calls" at bounding box center [319, 48] width 58 height 17
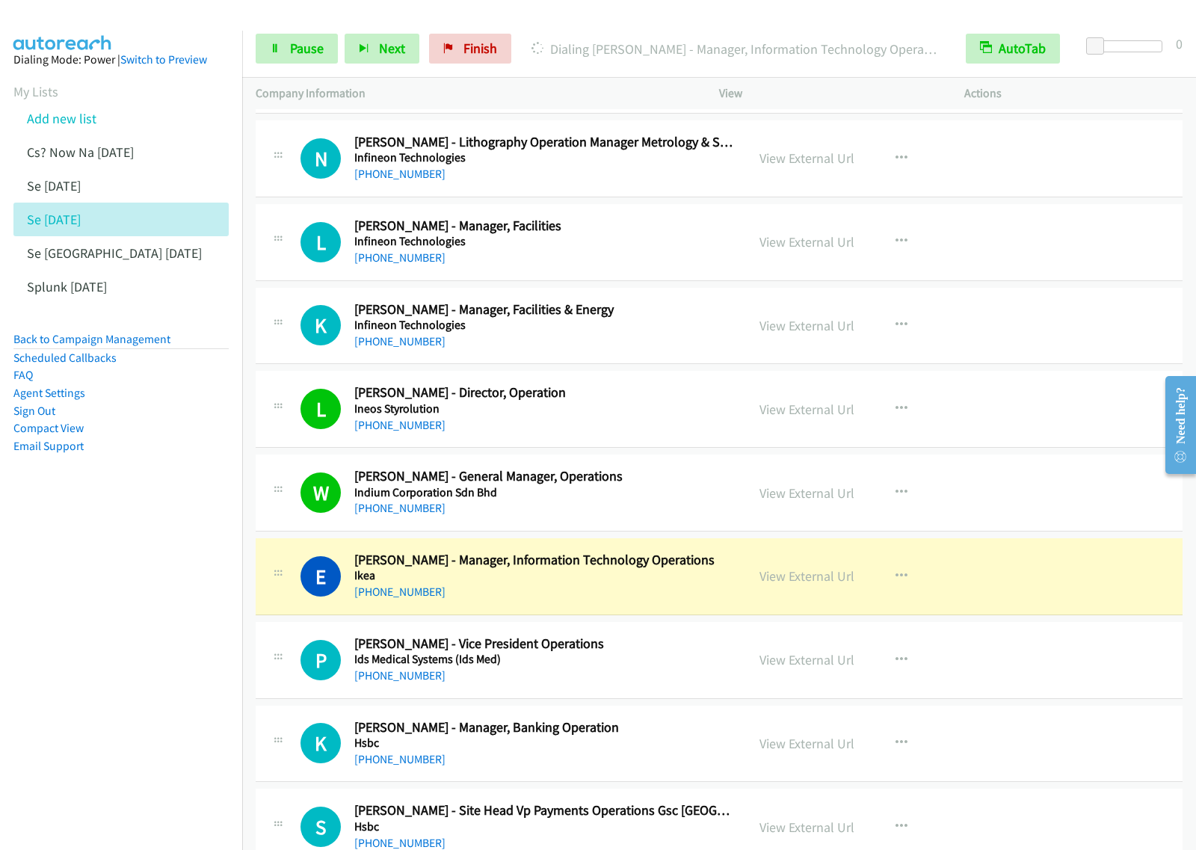
click at [337, 62] on div "Start Calls Pause Next Finish" at bounding box center [387, 49] width 262 height 30
click at [327, 62] on link "Pause" at bounding box center [297, 49] width 82 height 30
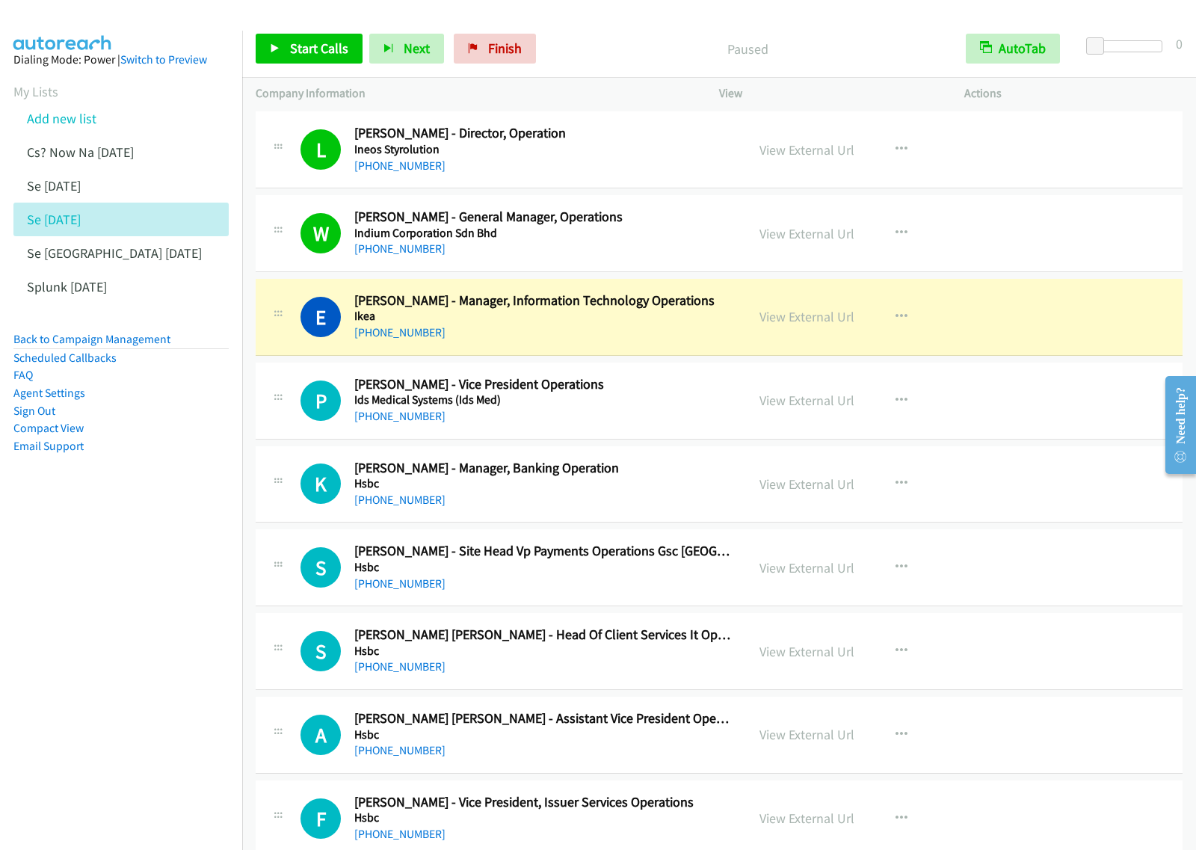
scroll to position [8224, 0]
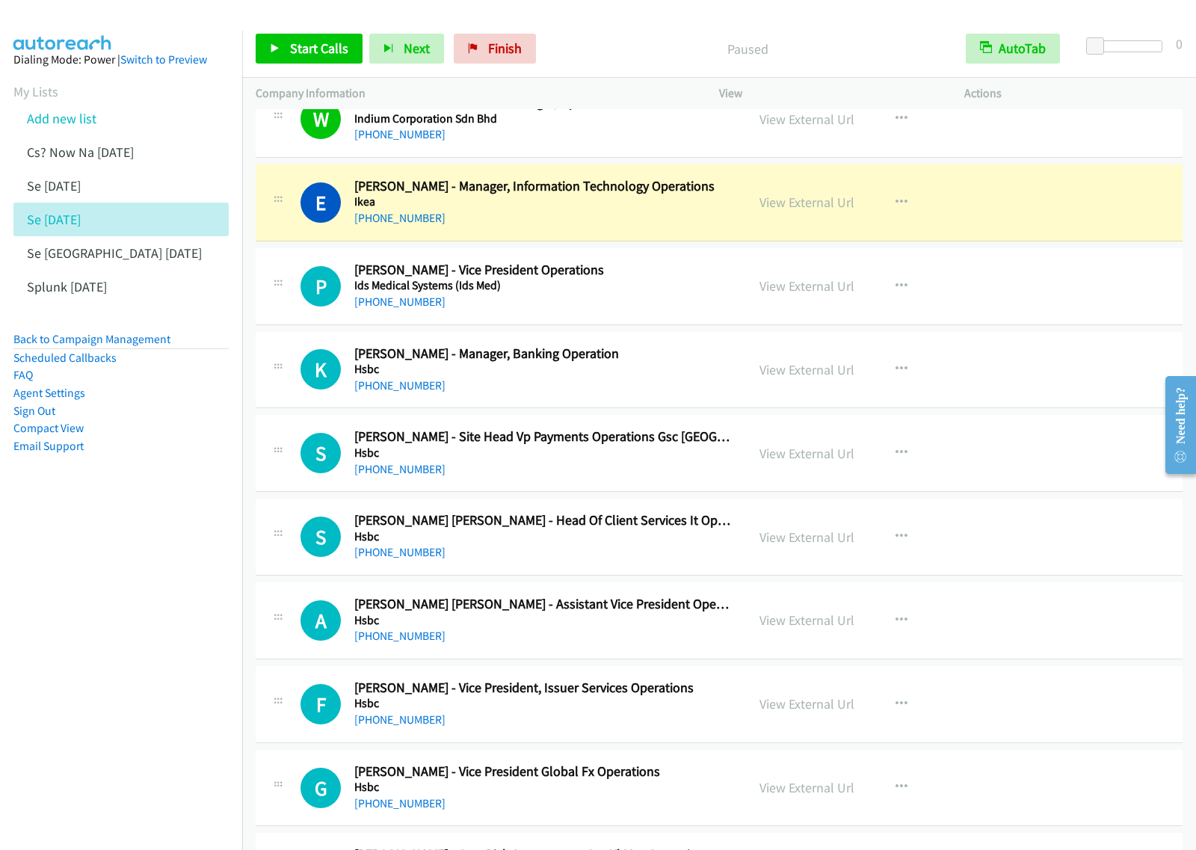
click at [169, 508] on aside "Dialing Mode: Power | Switch to Preview My Lists Add new list Cs? Now Na Aug27 …" at bounding box center [121, 277] width 242 height 492
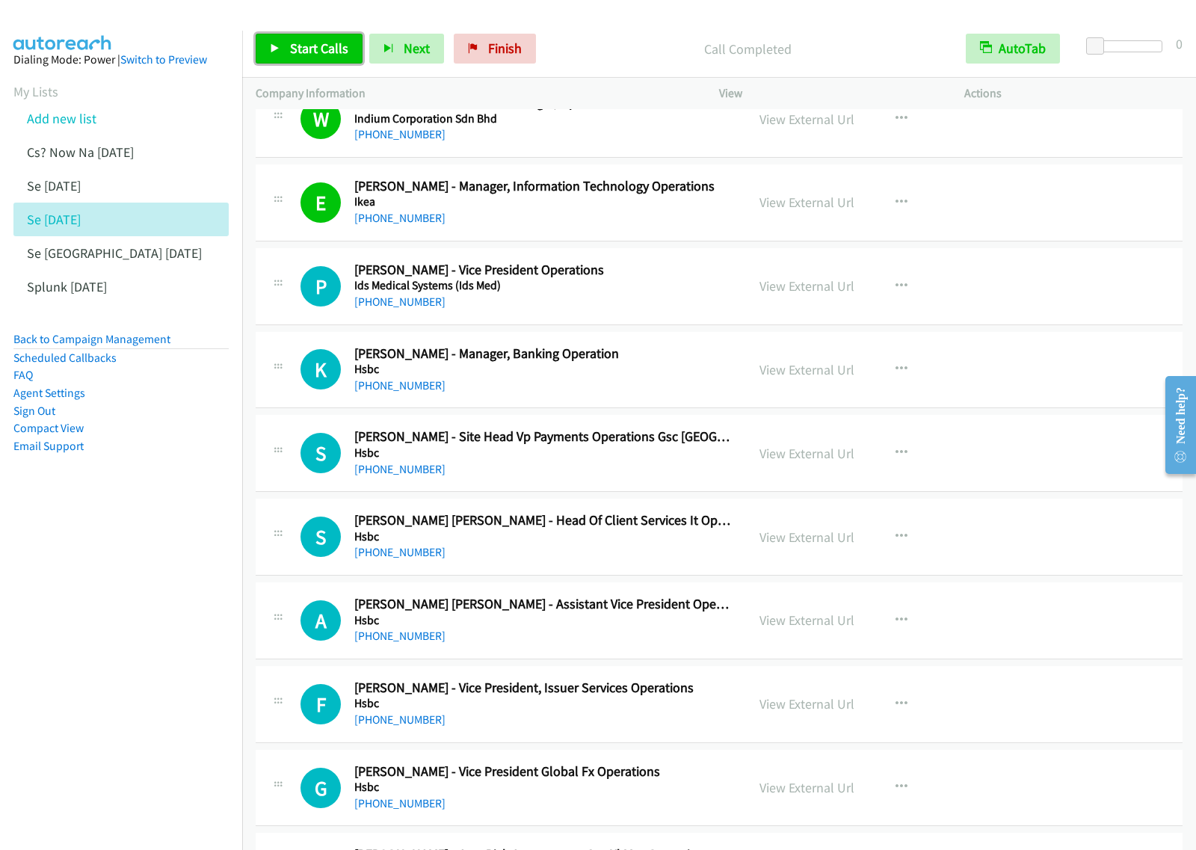
click at [309, 49] on span "Start Calls" at bounding box center [319, 48] width 58 height 17
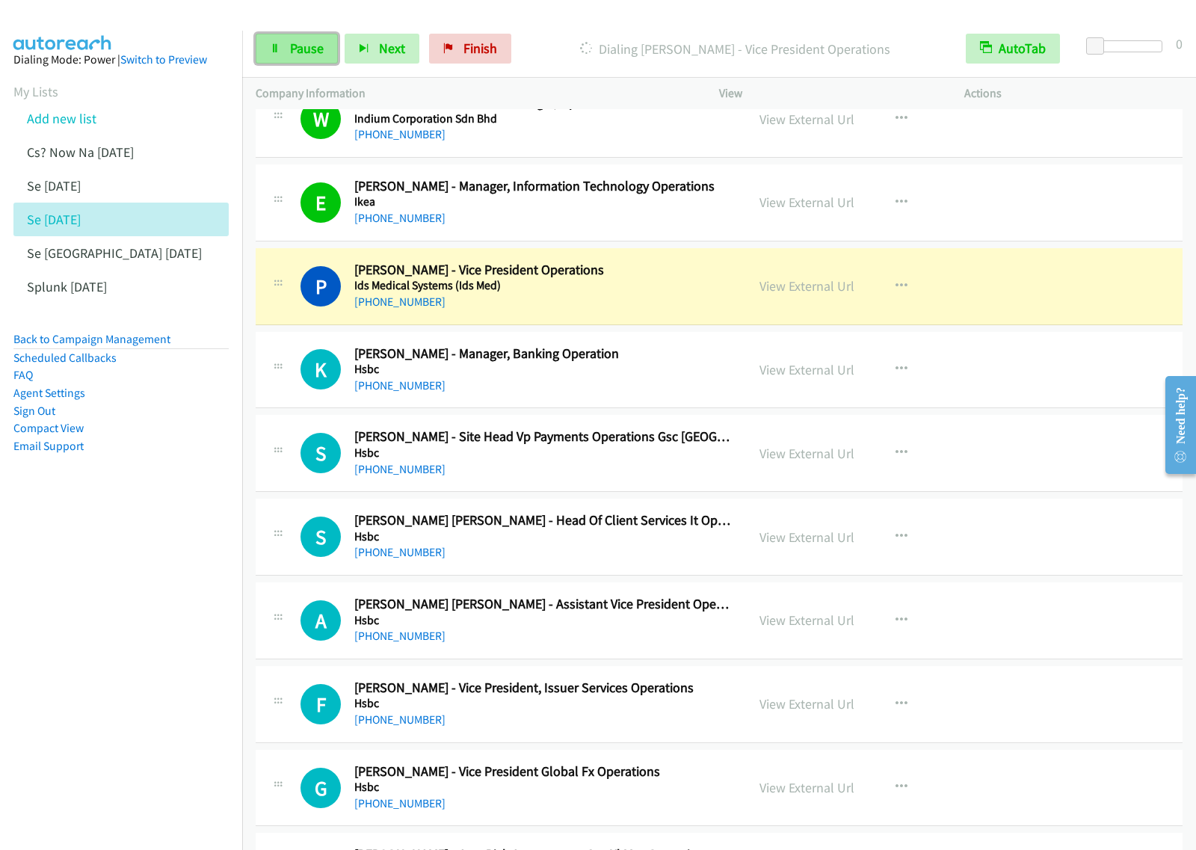
click at [297, 54] on span "Pause" at bounding box center [307, 48] width 34 height 17
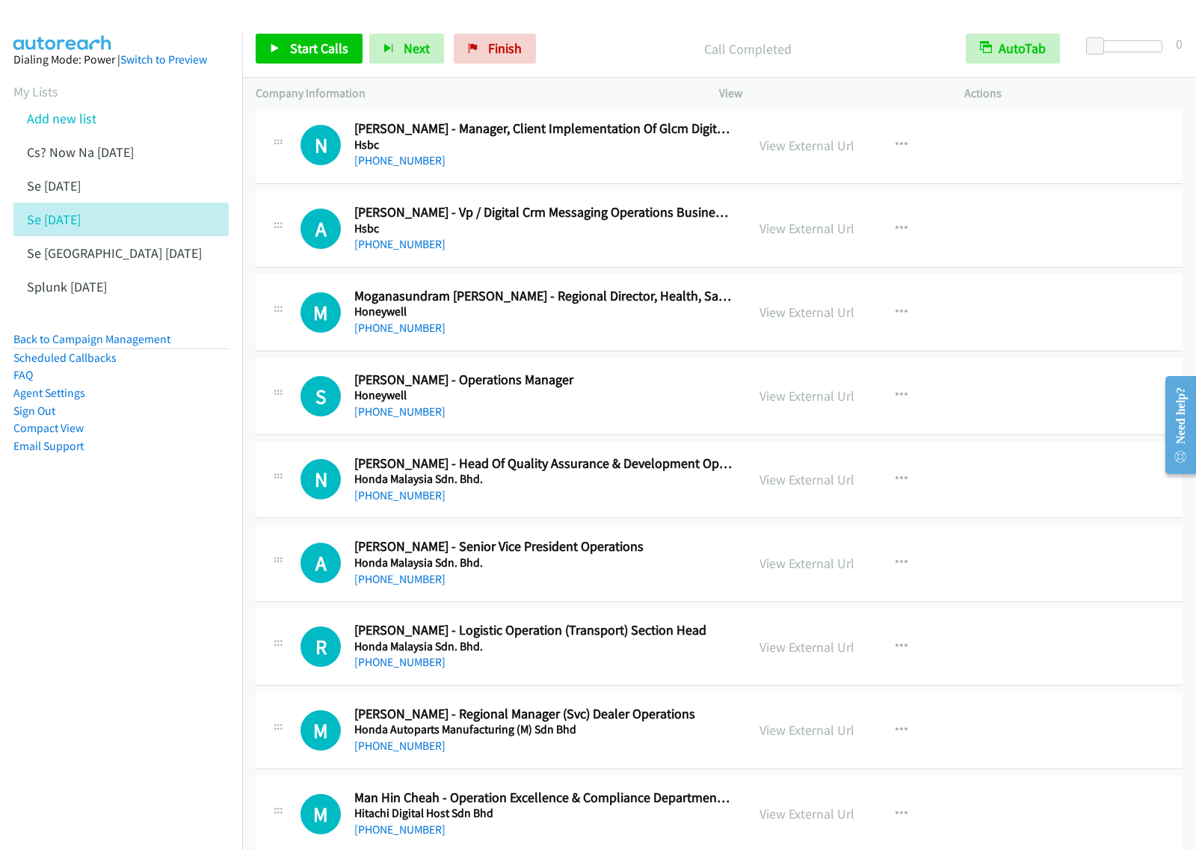
scroll to position [9065, 0]
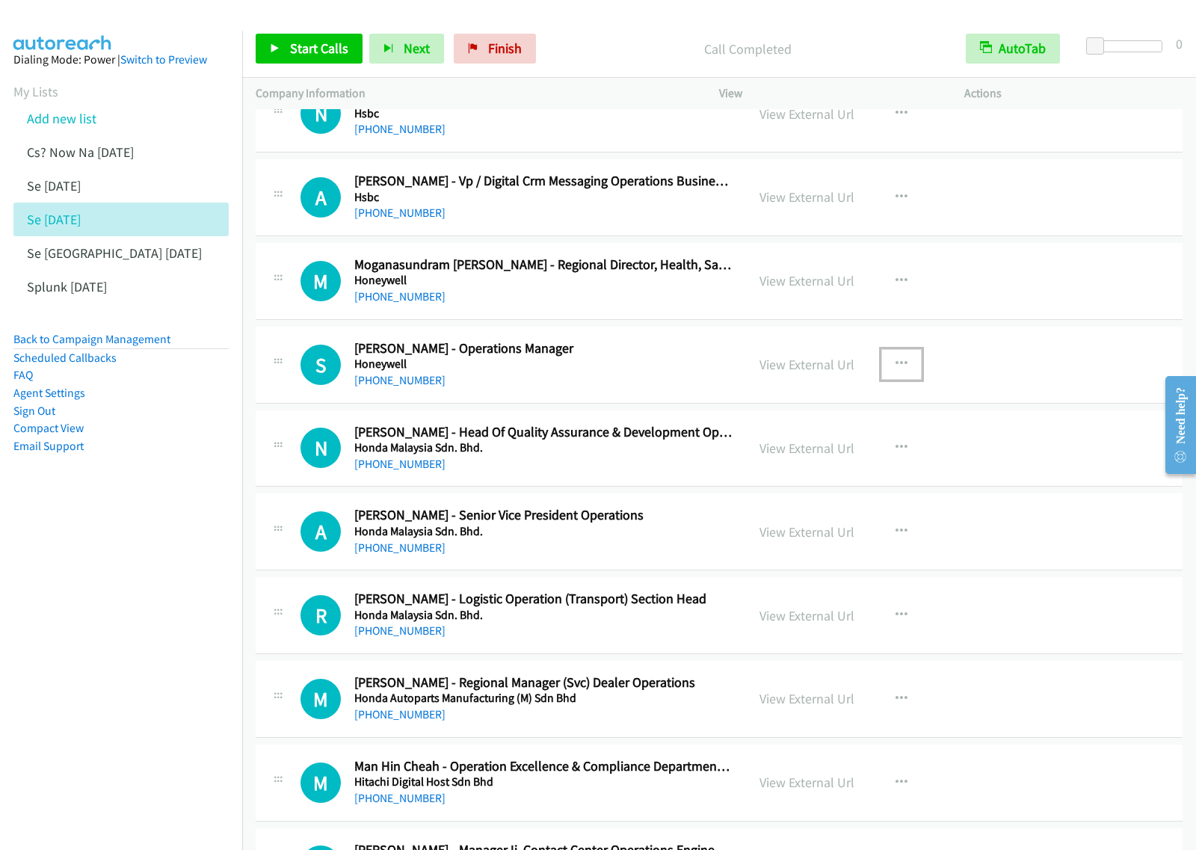
click at [896, 370] on icon "button" at bounding box center [902, 364] width 12 height 12
click at [828, 477] on link "Start Calls Here" at bounding box center [821, 462] width 199 height 30
click at [887, 379] on button "button" at bounding box center [901, 364] width 40 height 30
click at [842, 477] on link "Start Calls Here" at bounding box center [821, 462] width 199 height 30
click at [314, 50] on span "Start Calls" at bounding box center [319, 48] width 58 height 17
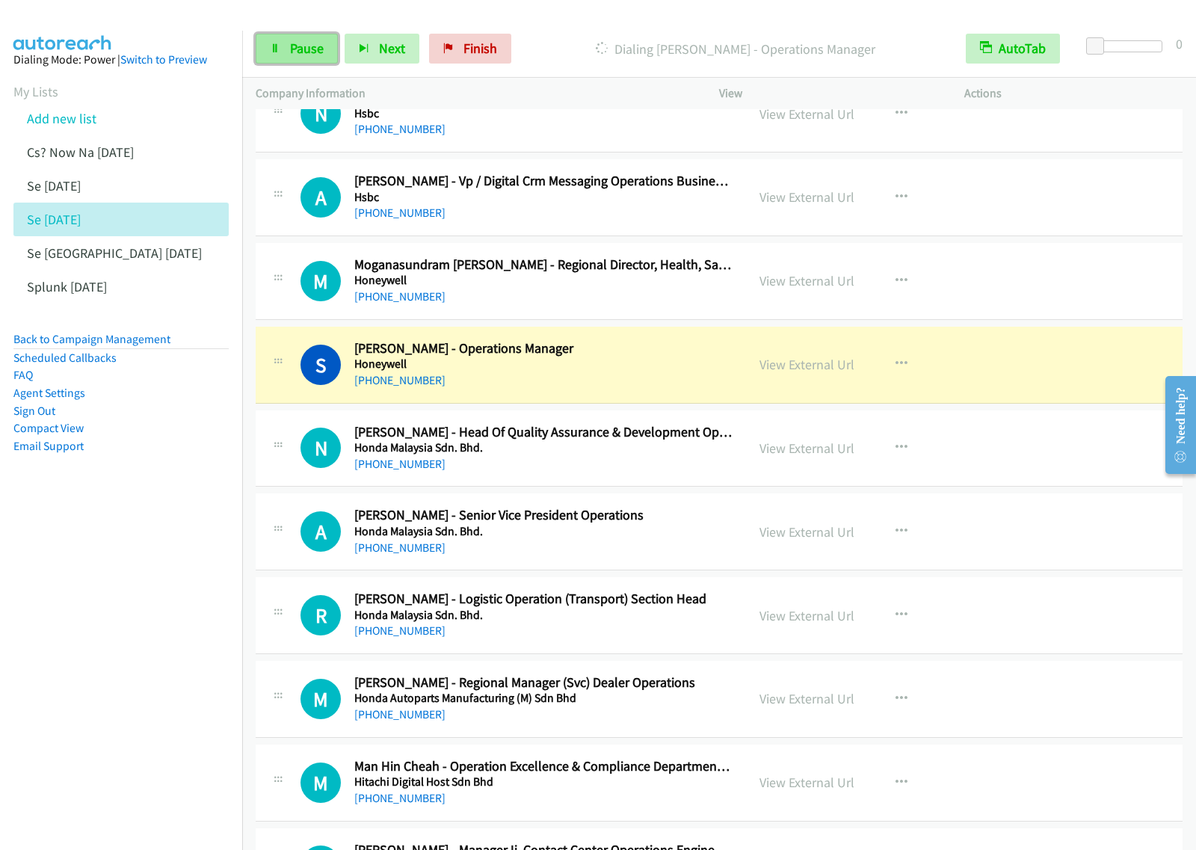
click at [311, 47] on span "Pause" at bounding box center [307, 48] width 34 height 17
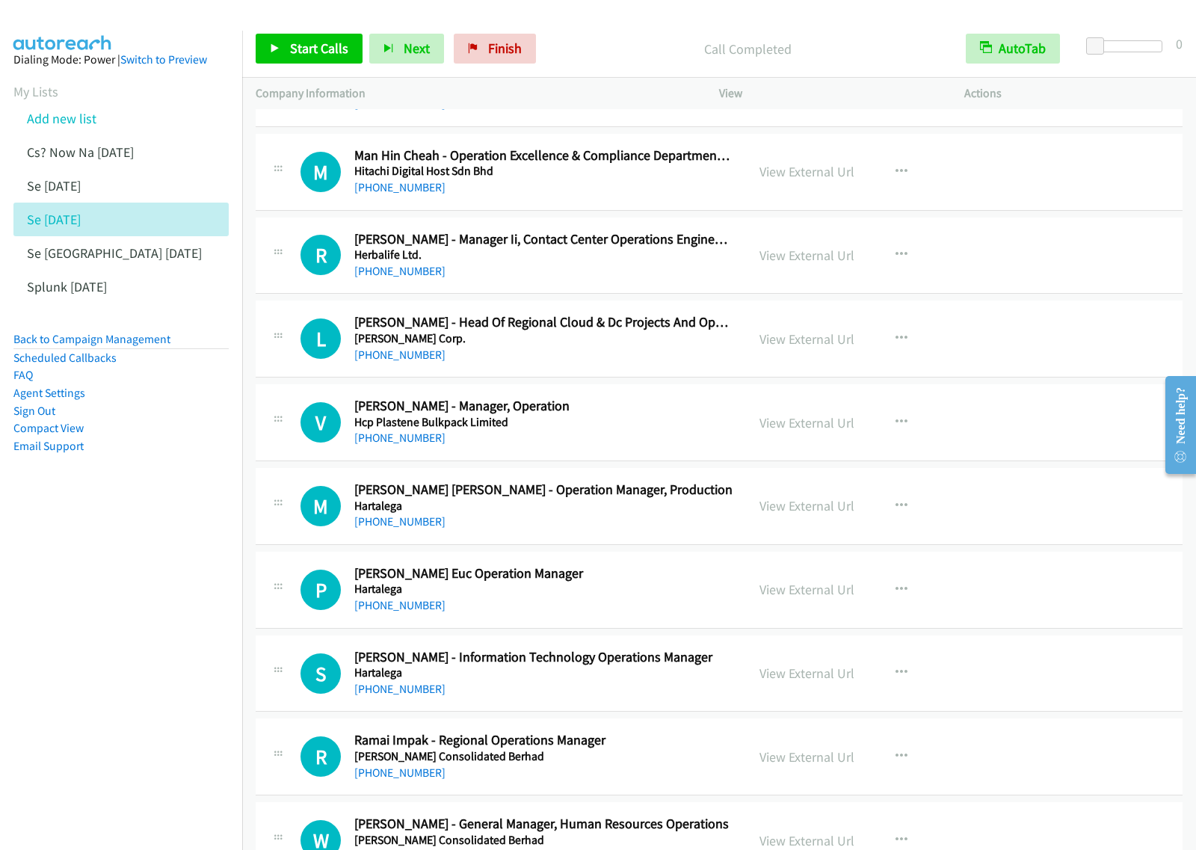
scroll to position [9719, 0]
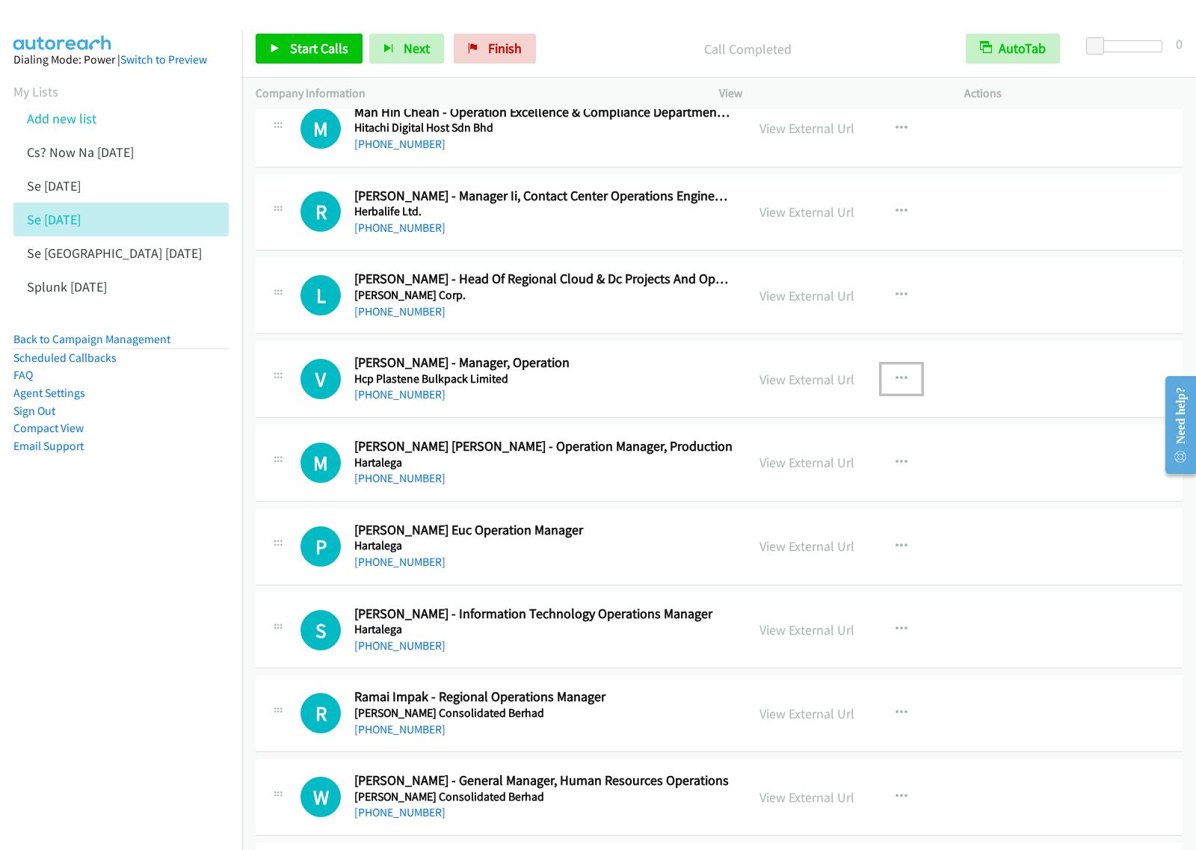
click at [899, 385] on icon "button" at bounding box center [902, 379] width 12 height 12
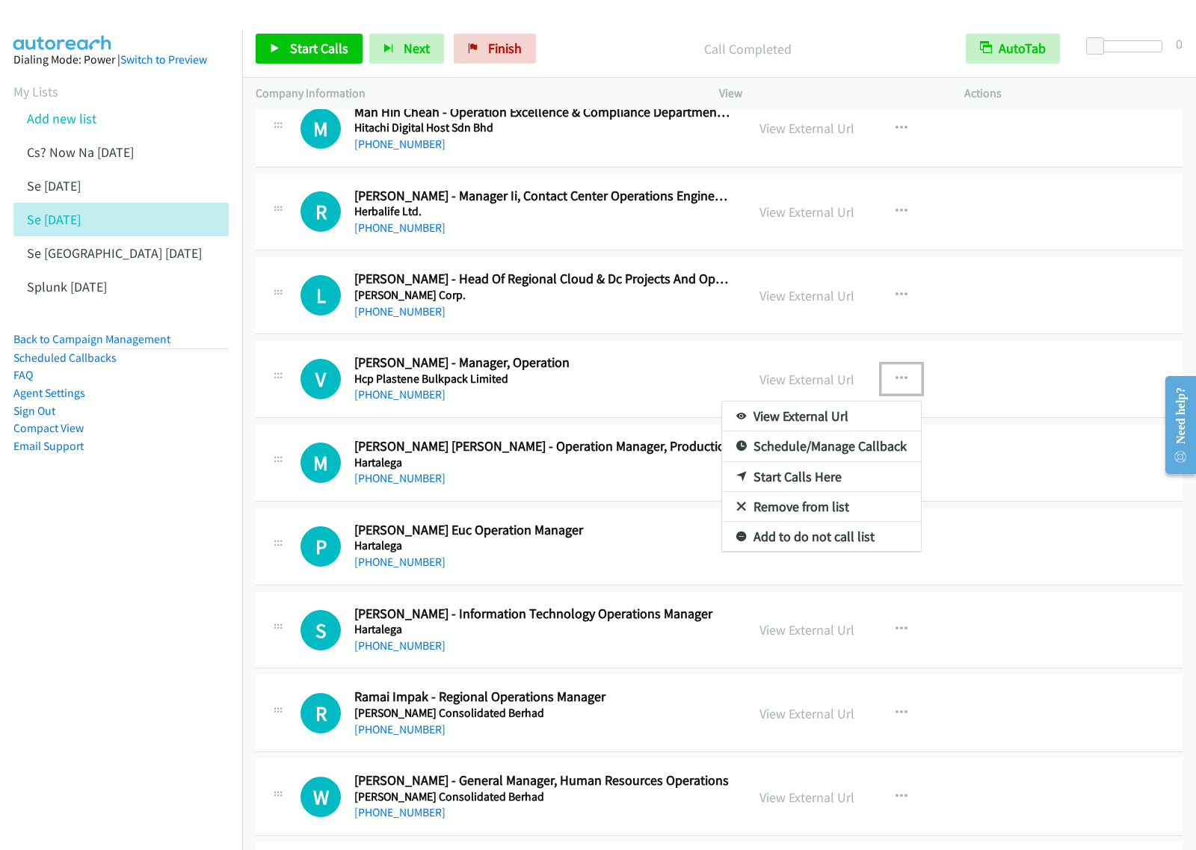
click at [843, 492] on link "Start Calls Here" at bounding box center [821, 477] width 199 height 30
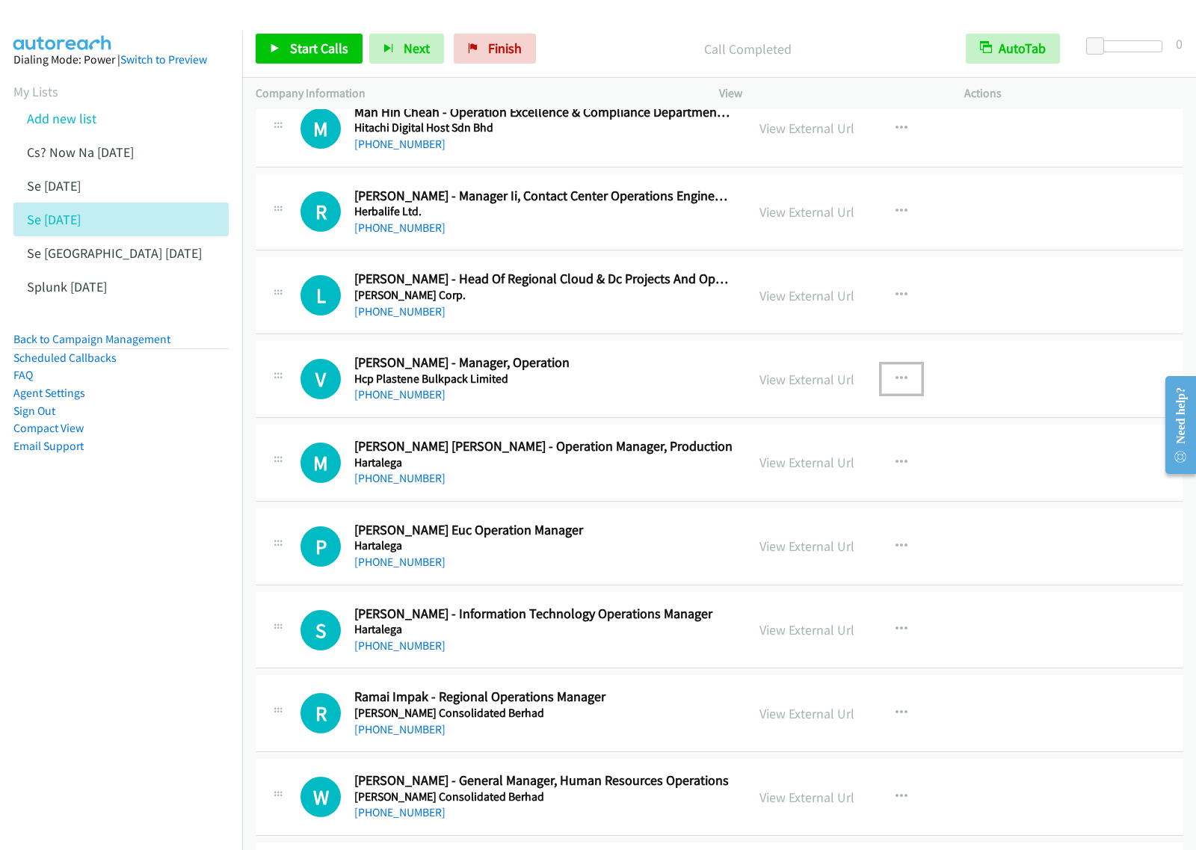
click at [897, 385] on icon "button" at bounding box center [902, 379] width 12 height 12
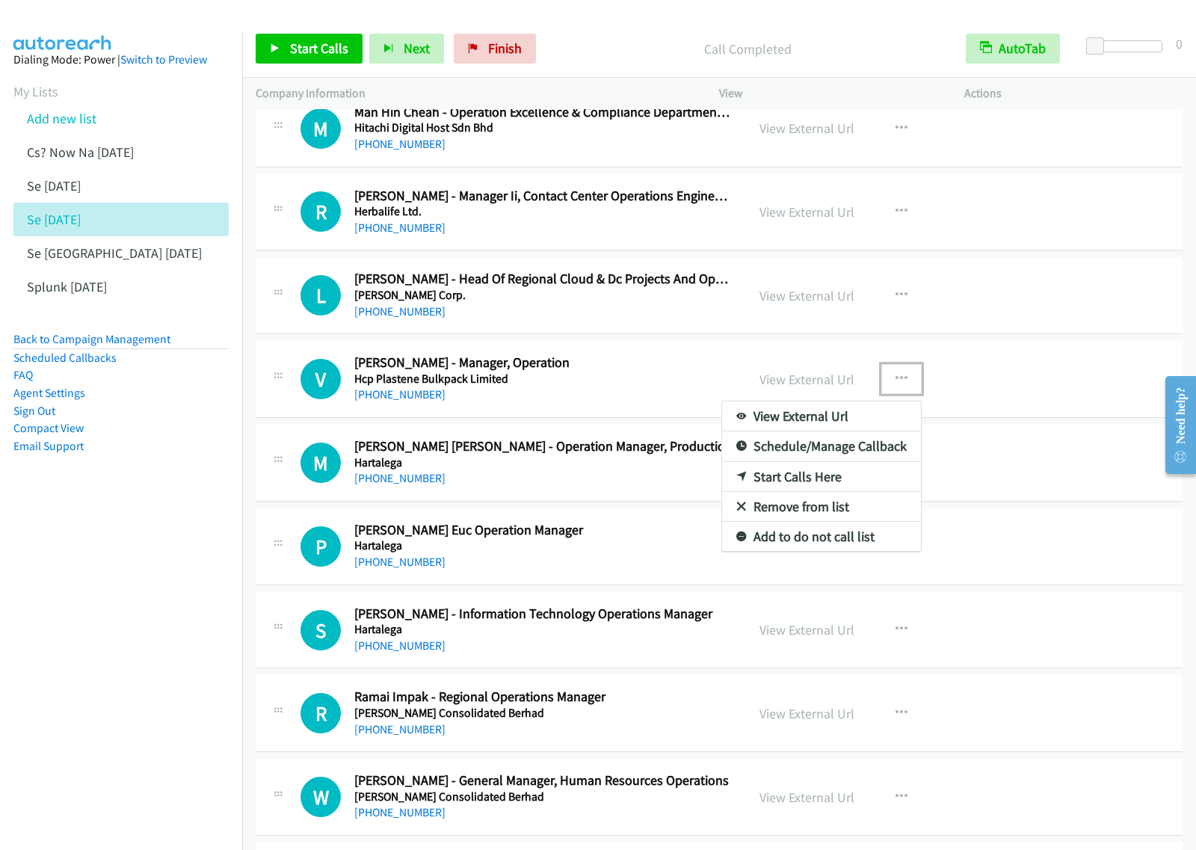
click at [846, 492] on link "Start Calls Here" at bounding box center [821, 477] width 199 height 30
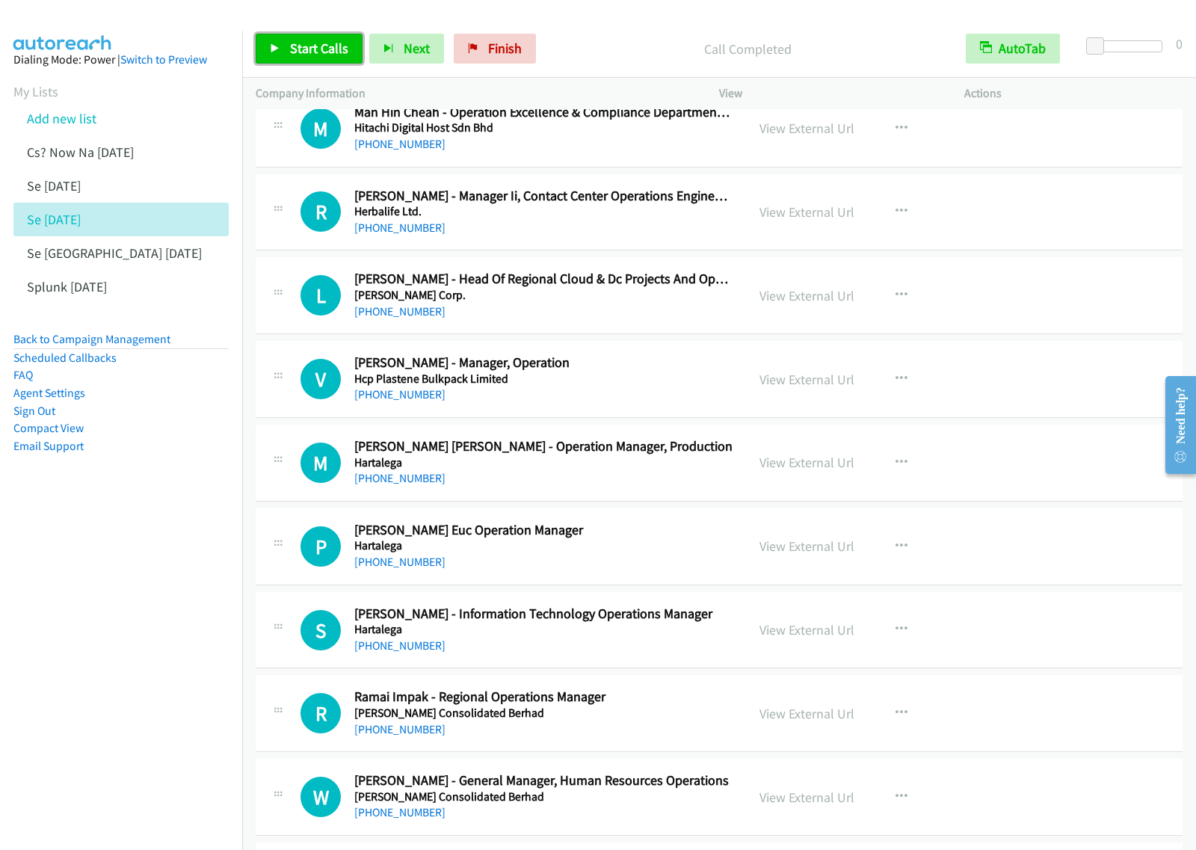
click at [319, 51] on span "Start Calls" at bounding box center [319, 48] width 58 height 17
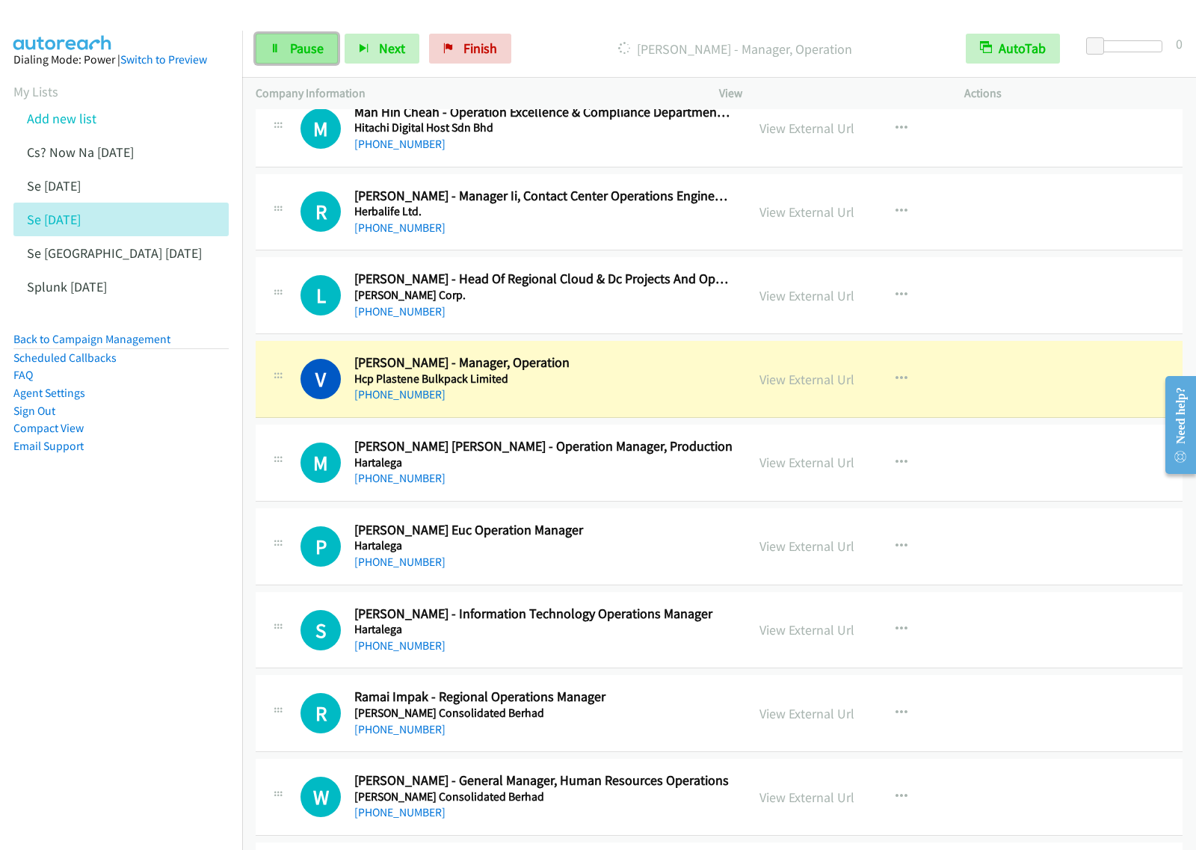
click at [324, 55] on link "Pause" at bounding box center [297, 49] width 82 height 30
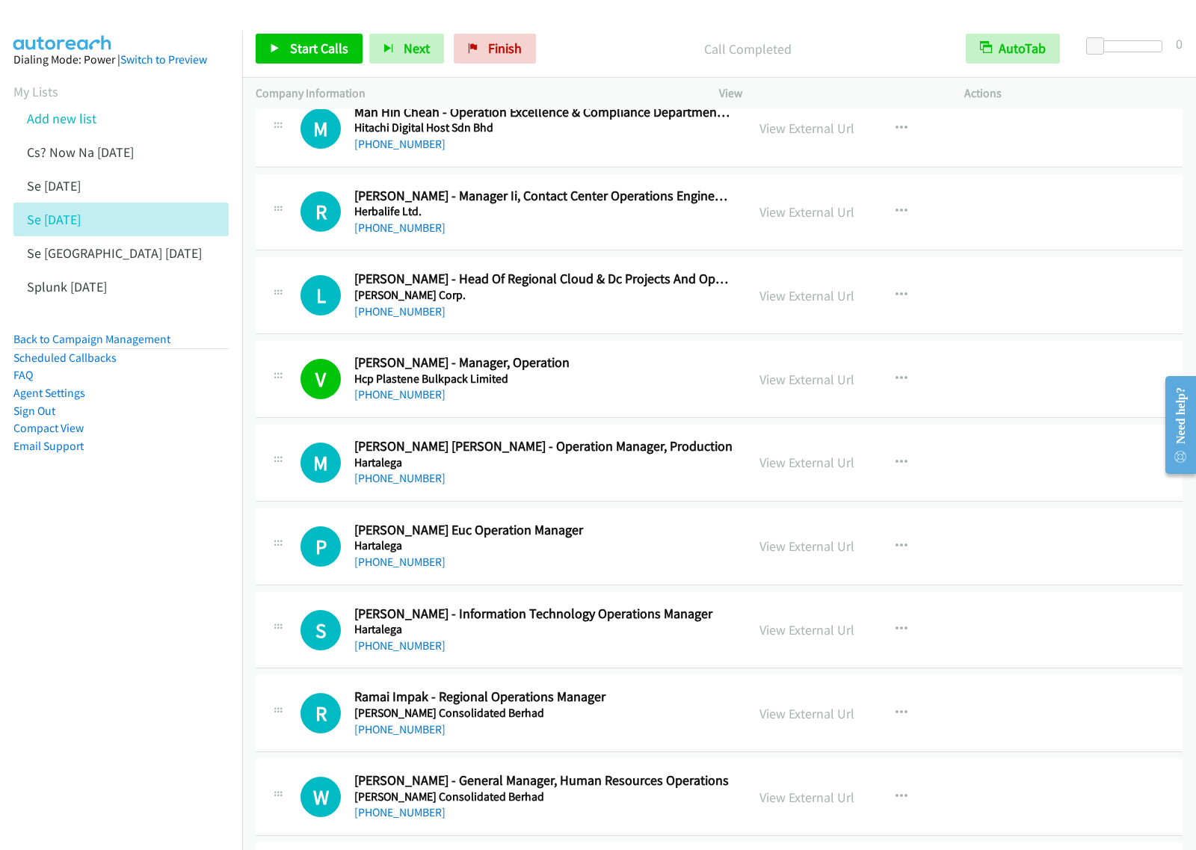
scroll to position [9812, 0]
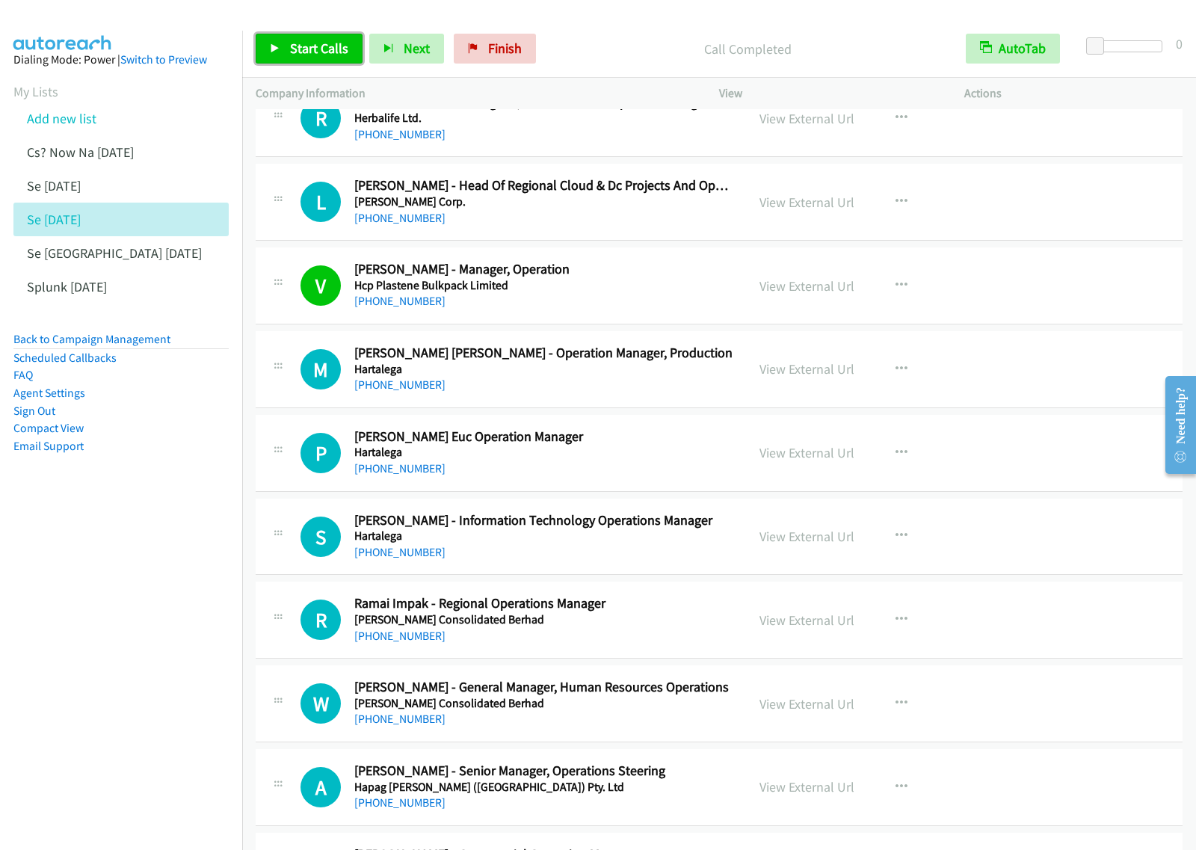
click at [330, 55] on span "Start Calls" at bounding box center [319, 48] width 58 height 17
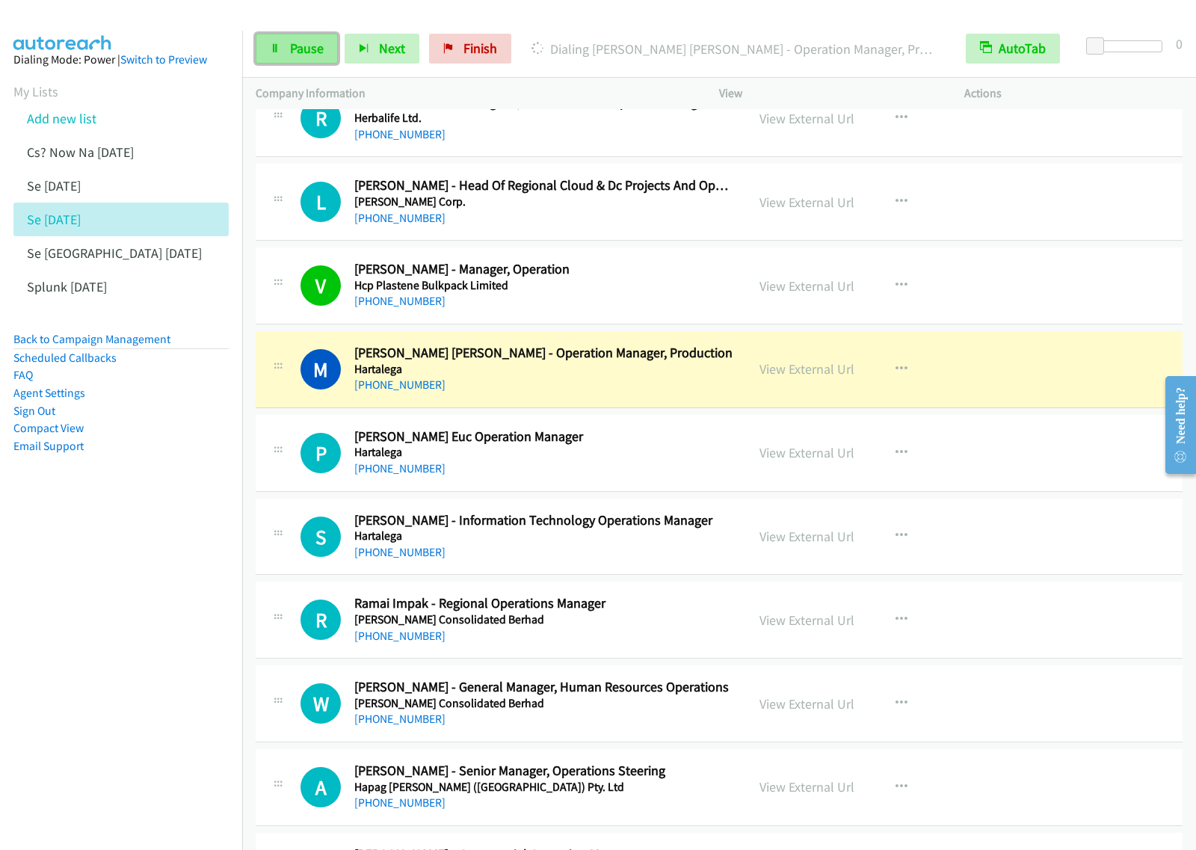
click at [309, 46] on span "Pause" at bounding box center [307, 48] width 34 height 17
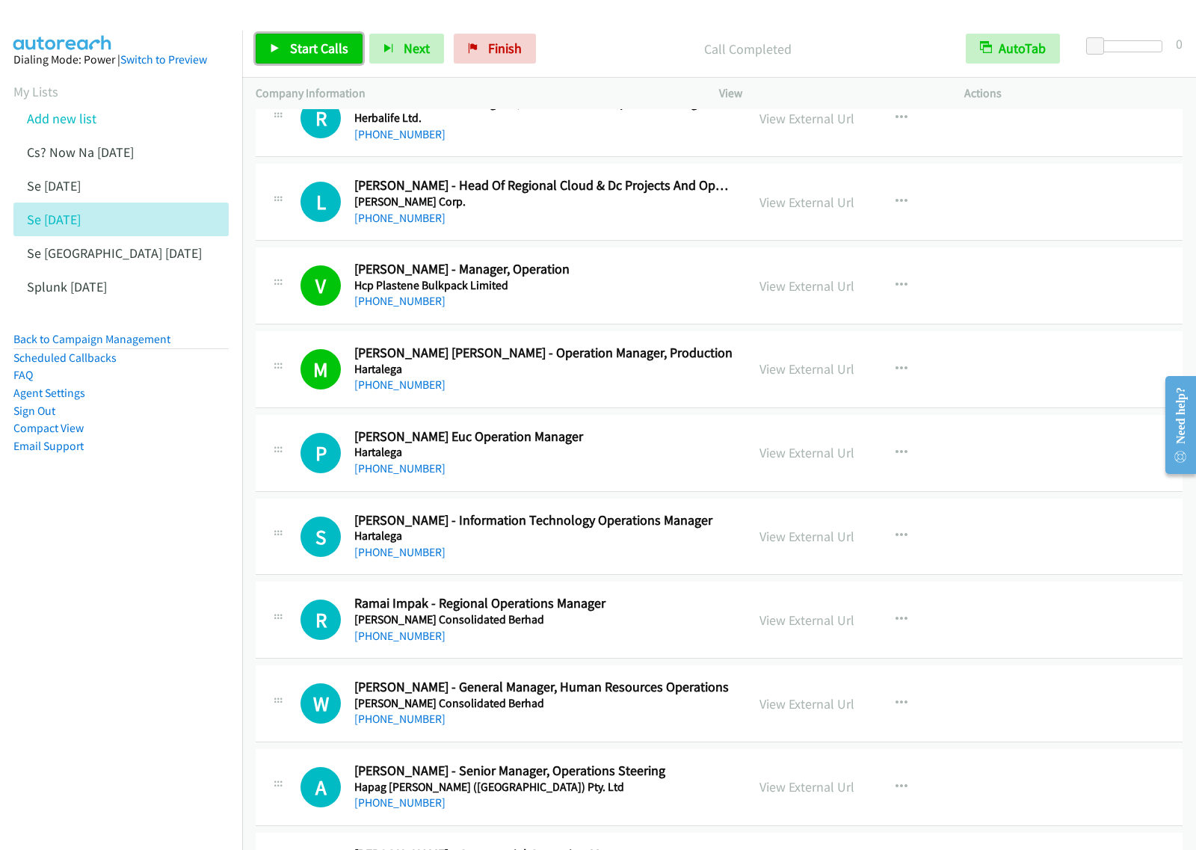
click at [304, 46] on span "Start Calls" at bounding box center [319, 48] width 58 height 17
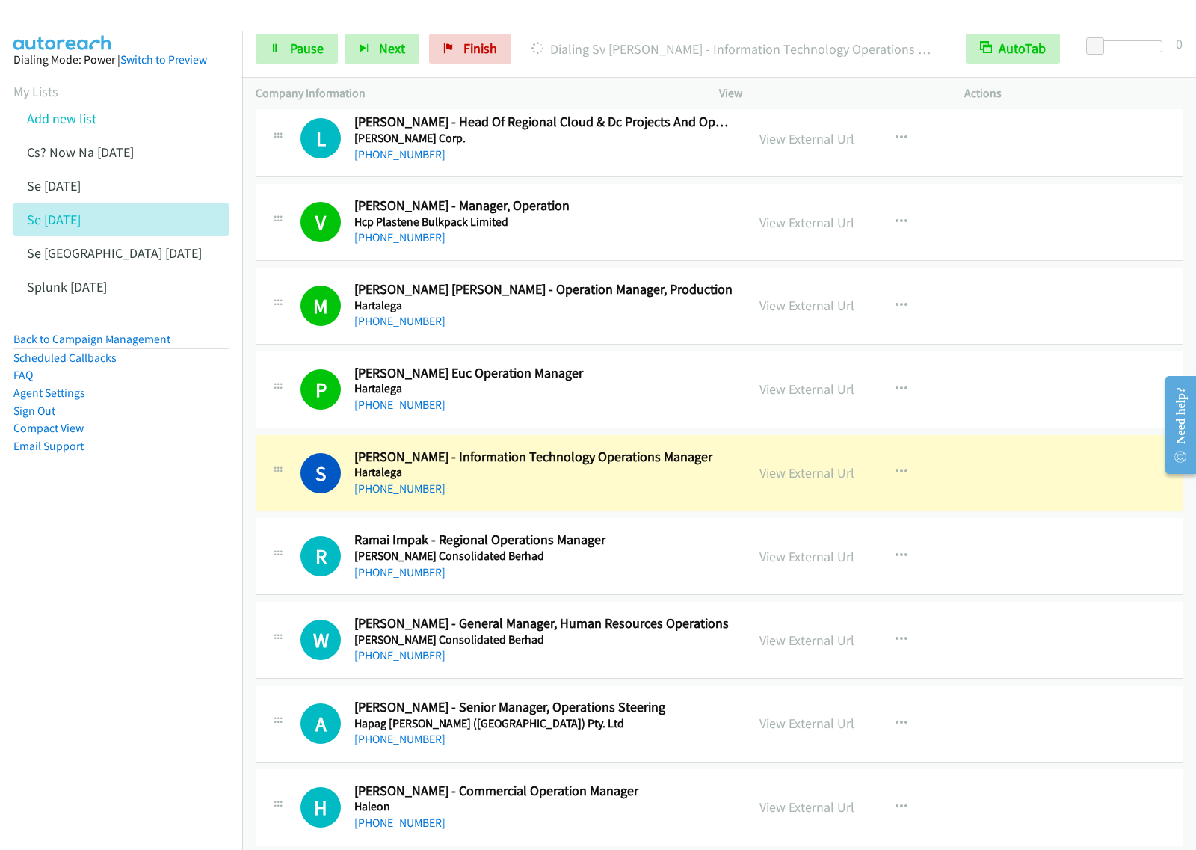
scroll to position [9999, 0]
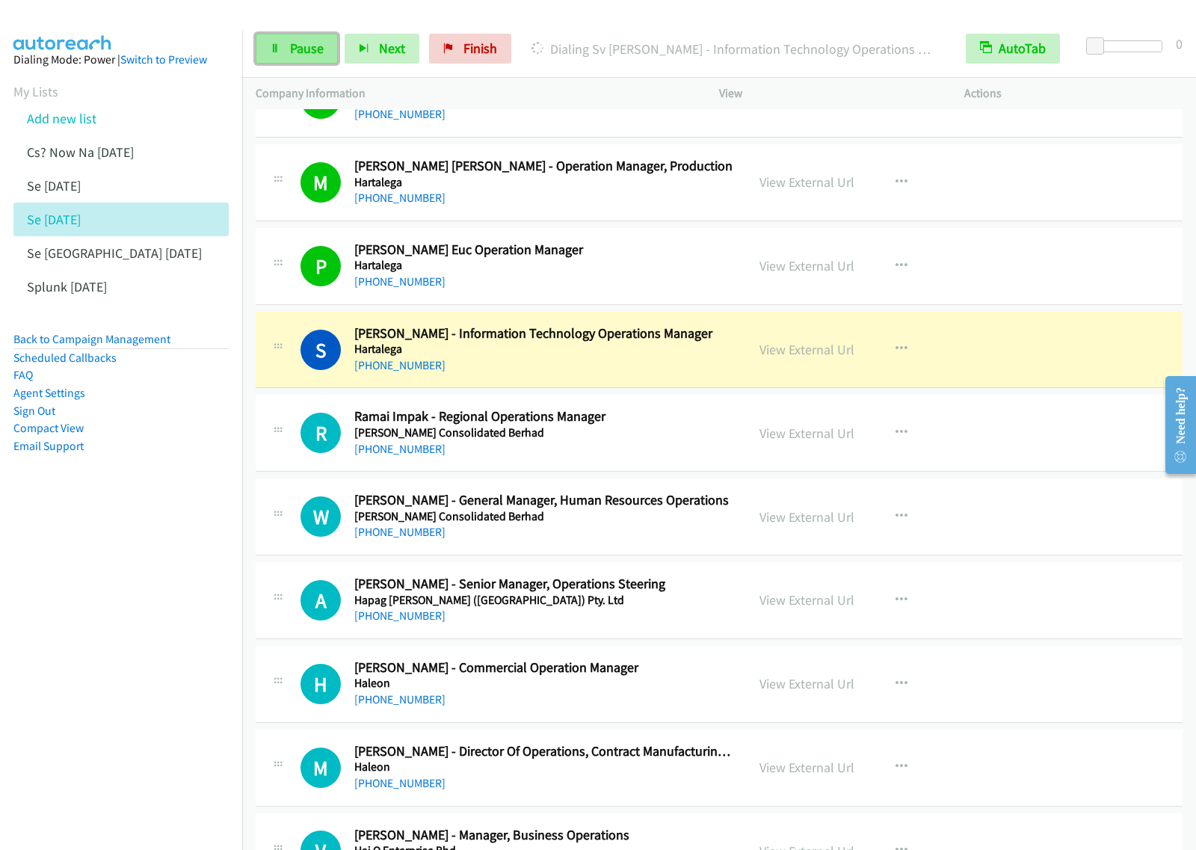
click at [296, 47] on span "Pause" at bounding box center [307, 48] width 34 height 17
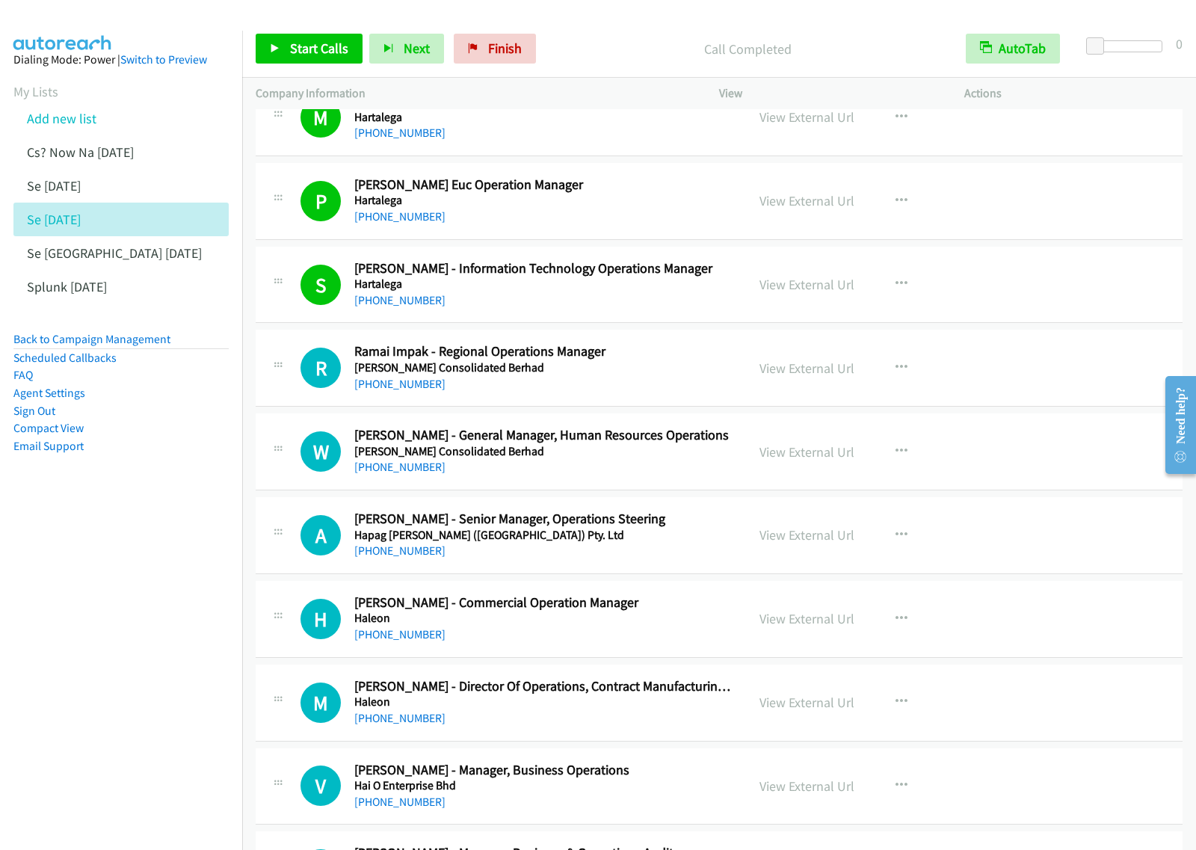
scroll to position [10093, 0]
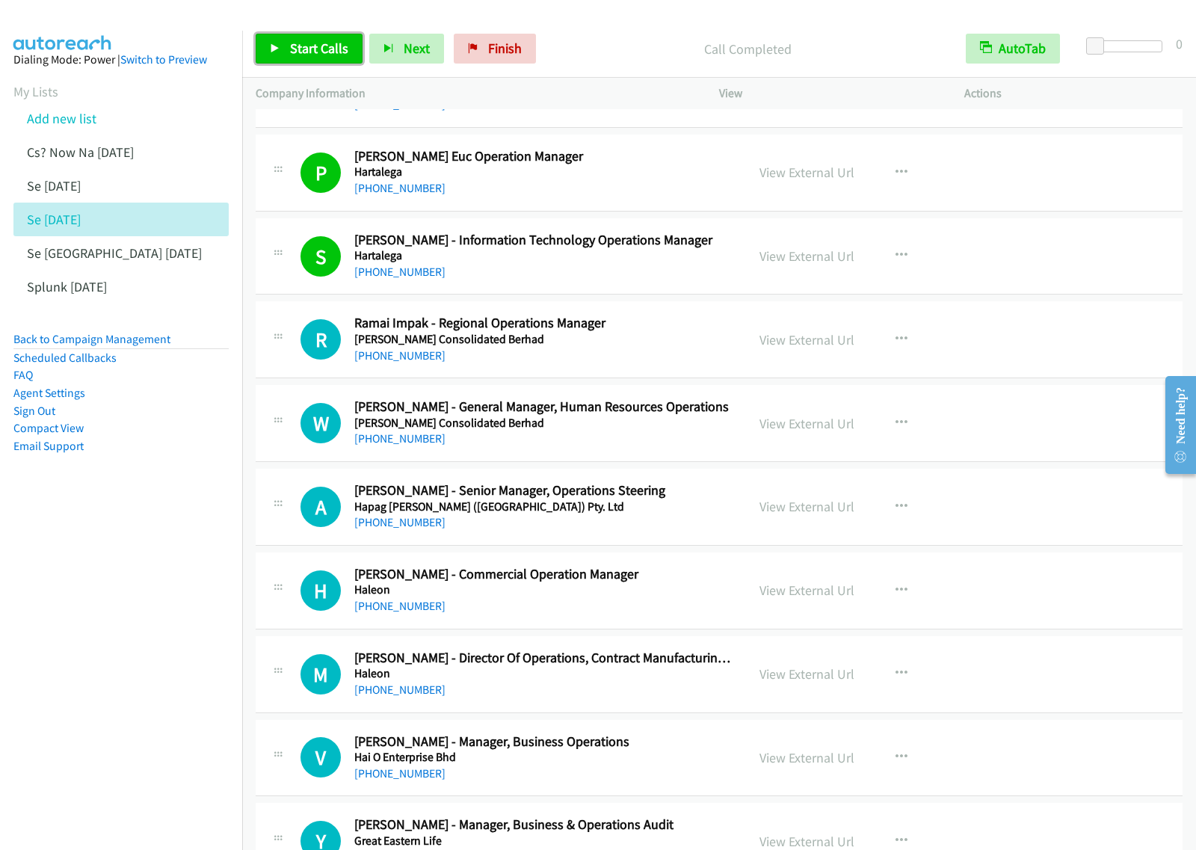
click at [297, 52] on span "Start Calls" at bounding box center [319, 48] width 58 height 17
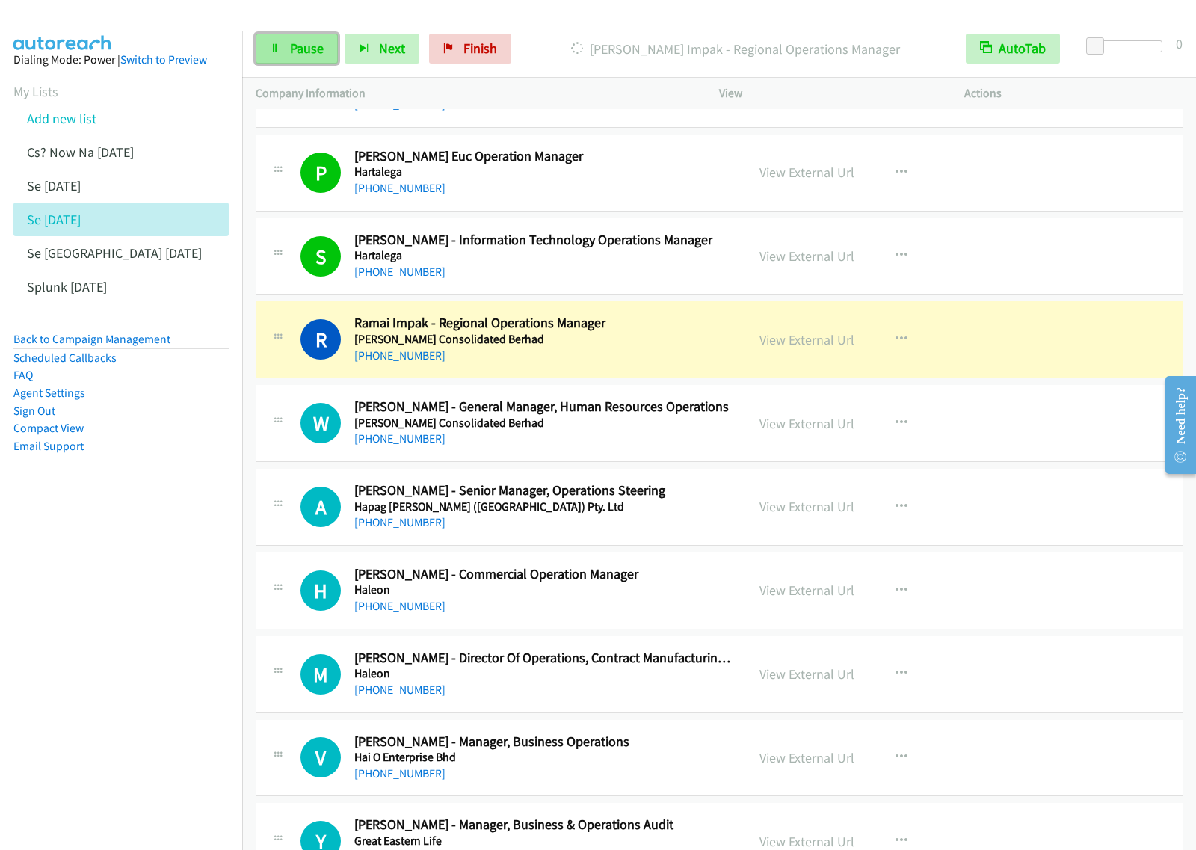
click at [297, 58] on link "Pause" at bounding box center [297, 49] width 82 height 30
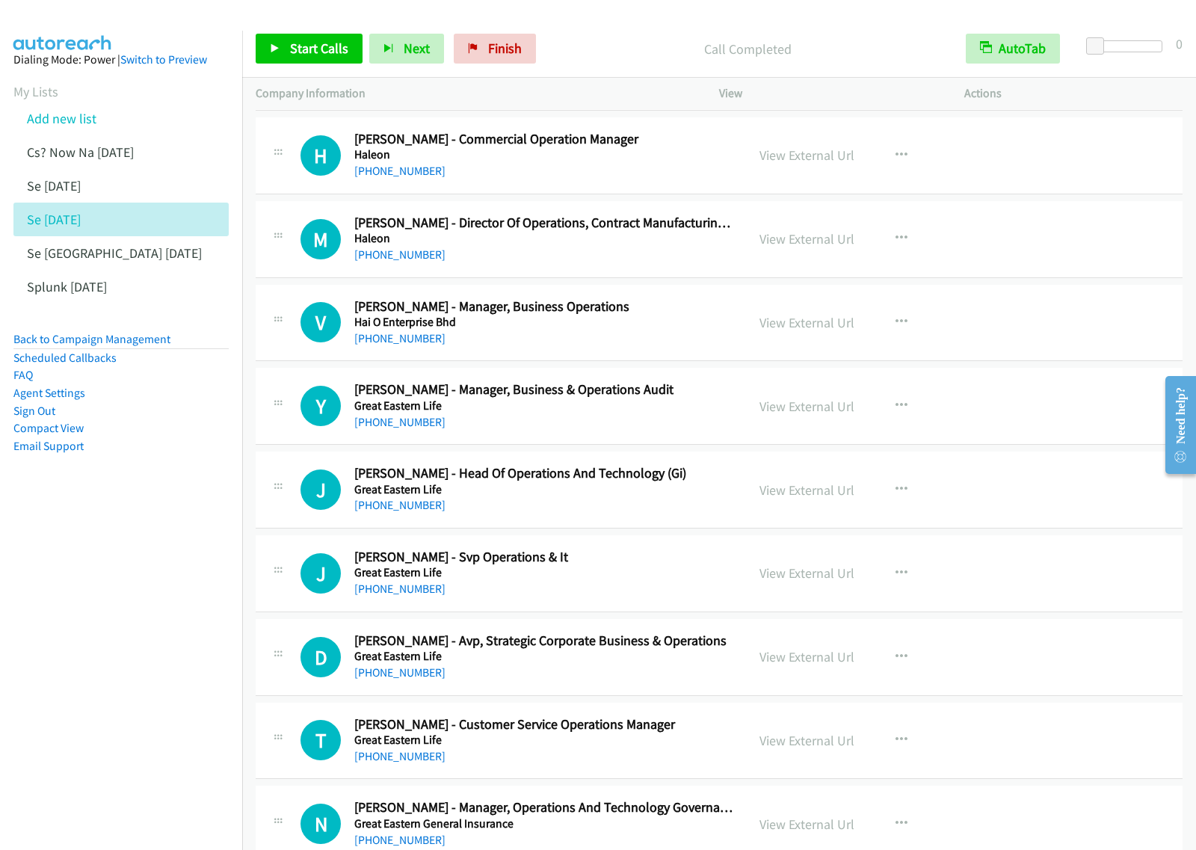
scroll to position [10653, 0]
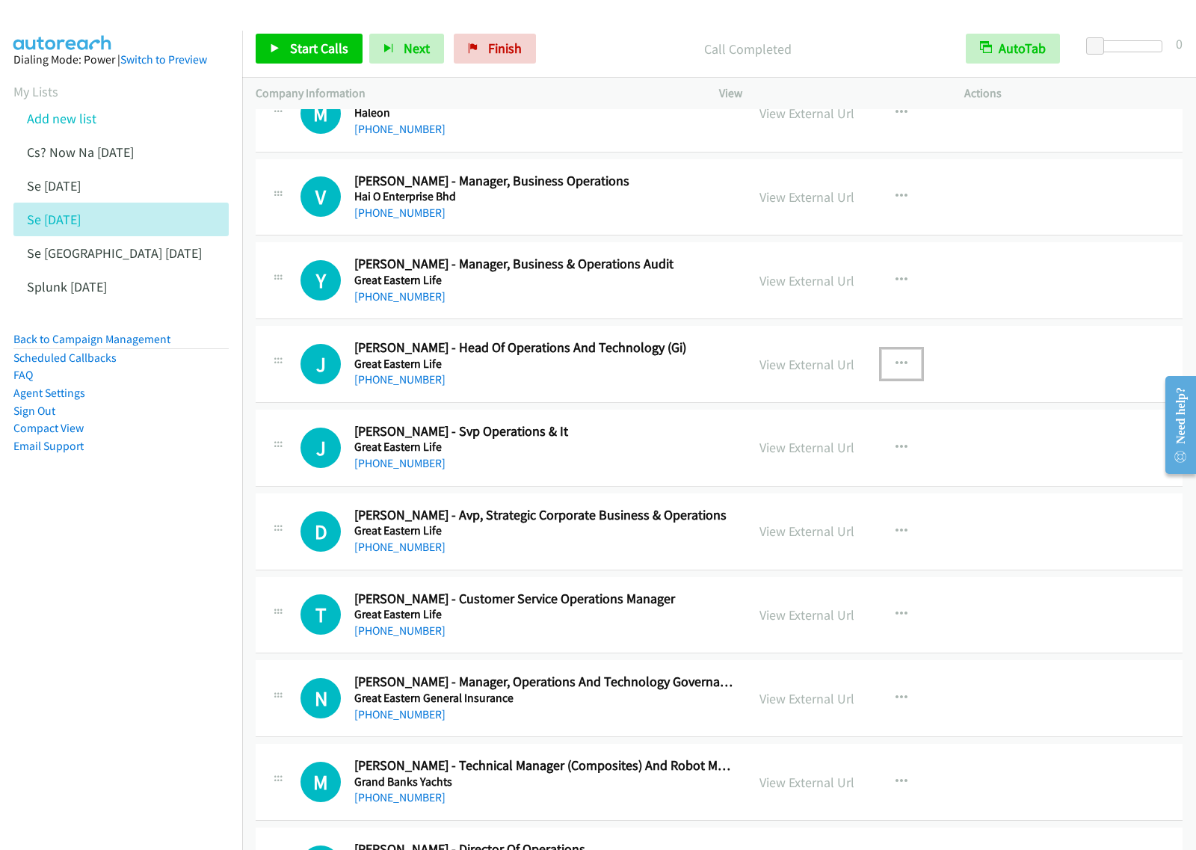
click at [896, 379] on button "button" at bounding box center [901, 364] width 40 height 30
click at [831, 477] on link "Start Calls Here" at bounding box center [821, 462] width 199 height 30
click at [894, 379] on button "button" at bounding box center [901, 364] width 40 height 30
click at [849, 477] on link "Start Calls Here" at bounding box center [821, 462] width 199 height 30
click at [340, 50] on span "Start Calls" at bounding box center [319, 48] width 58 height 17
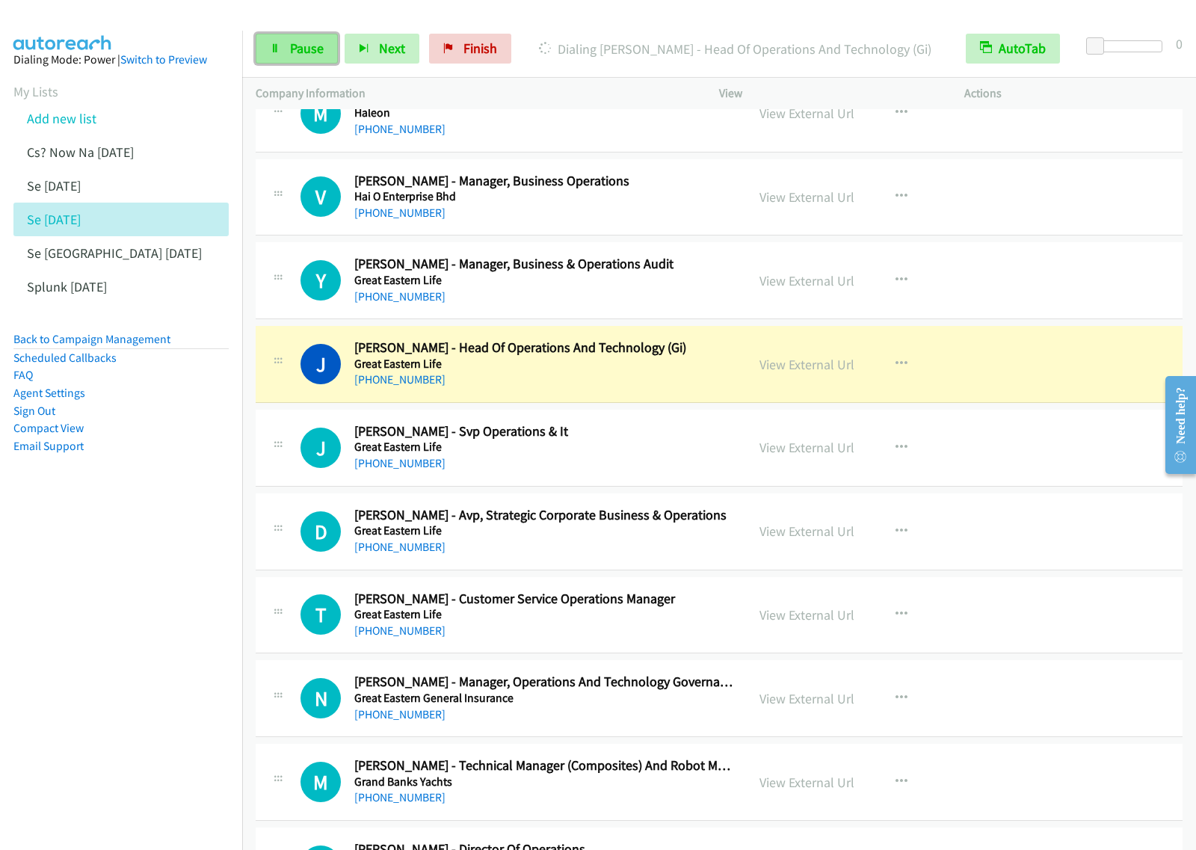
drag, startPoint x: 293, startPoint y: 51, endPoint x: 309, endPoint y: 55, distance: 16.1
click at [293, 51] on span "Pause" at bounding box center [307, 48] width 34 height 17
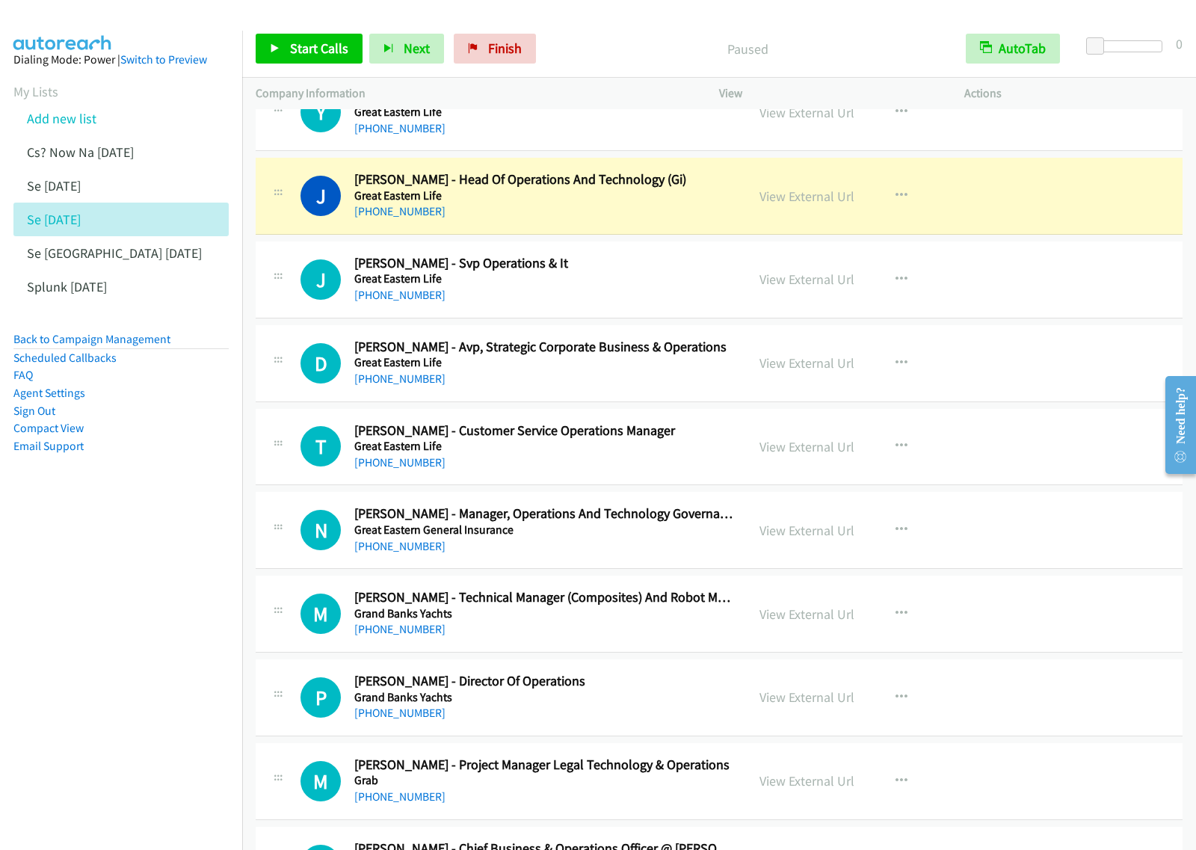
scroll to position [10840, 0]
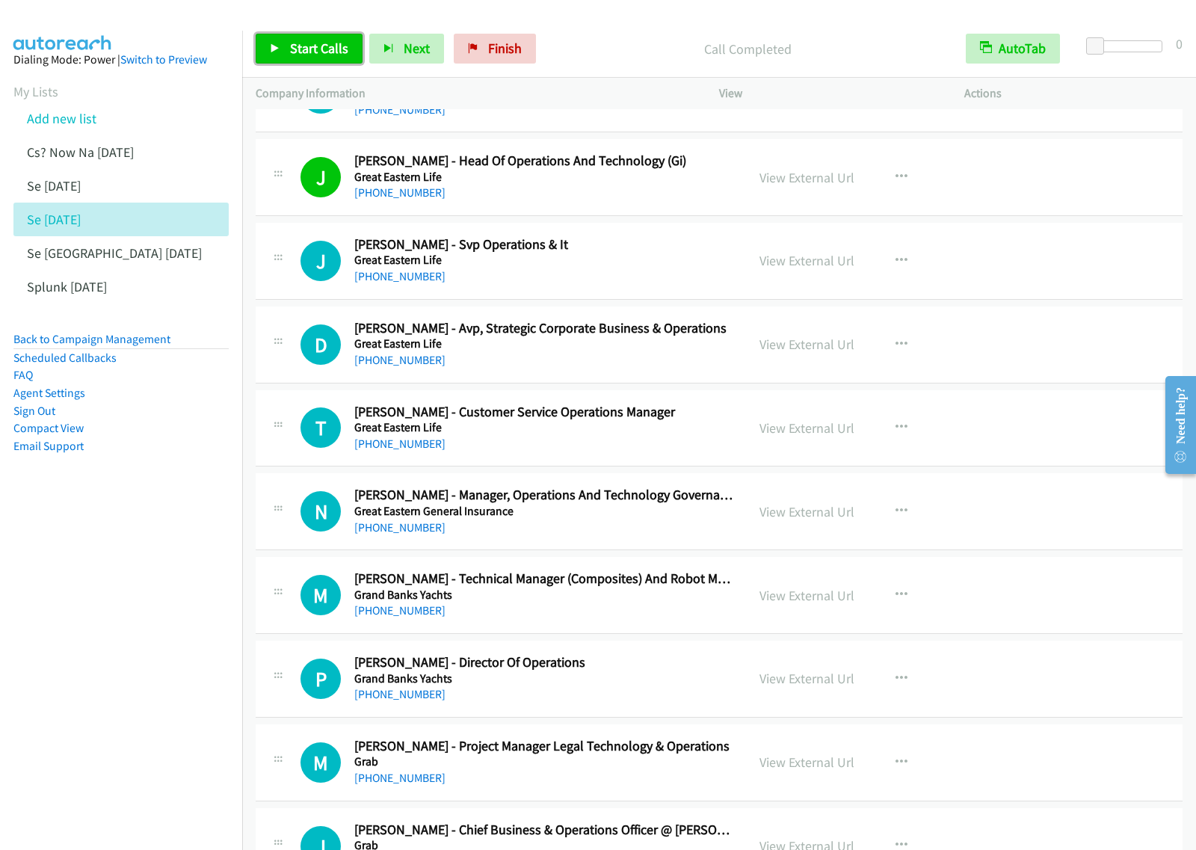
click at [322, 58] on link "Start Calls" at bounding box center [309, 49] width 107 height 30
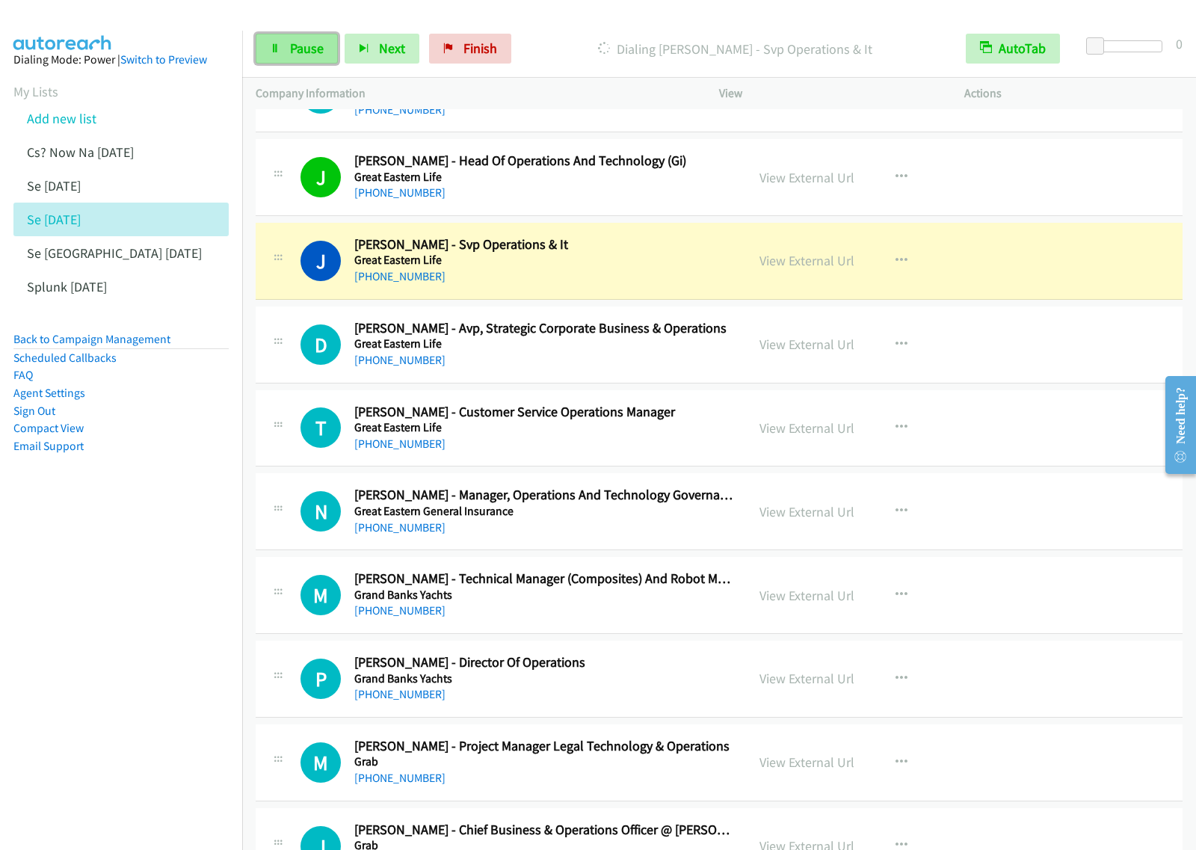
click at [292, 52] on span "Pause" at bounding box center [307, 48] width 34 height 17
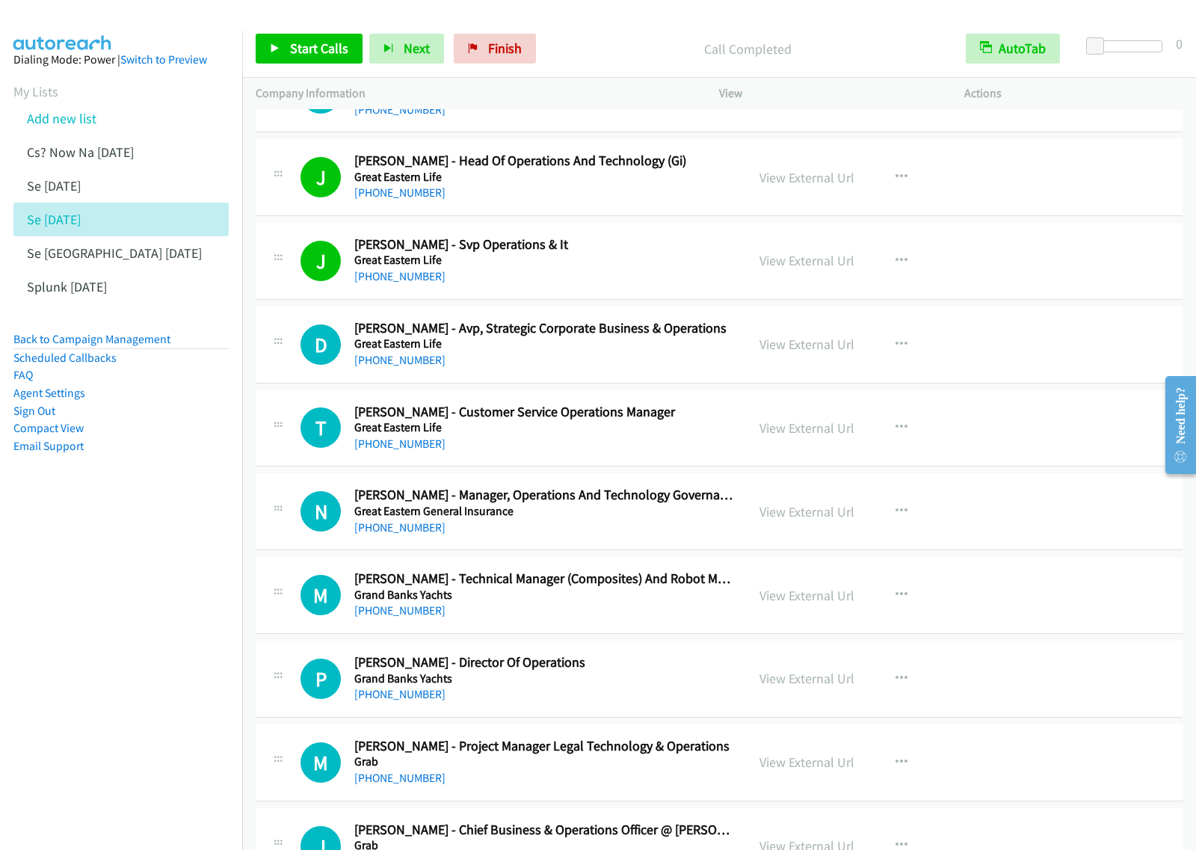
drag, startPoint x: 61, startPoint y: 594, endPoint x: 159, endPoint y: 548, distance: 108.4
click at [61, 594] on nav "Dialing Mode: Power | Switch to Preview My Lists Add new list Cs? Now Na Aug27 …" at bounding box center [121, 456] width 243 height 850
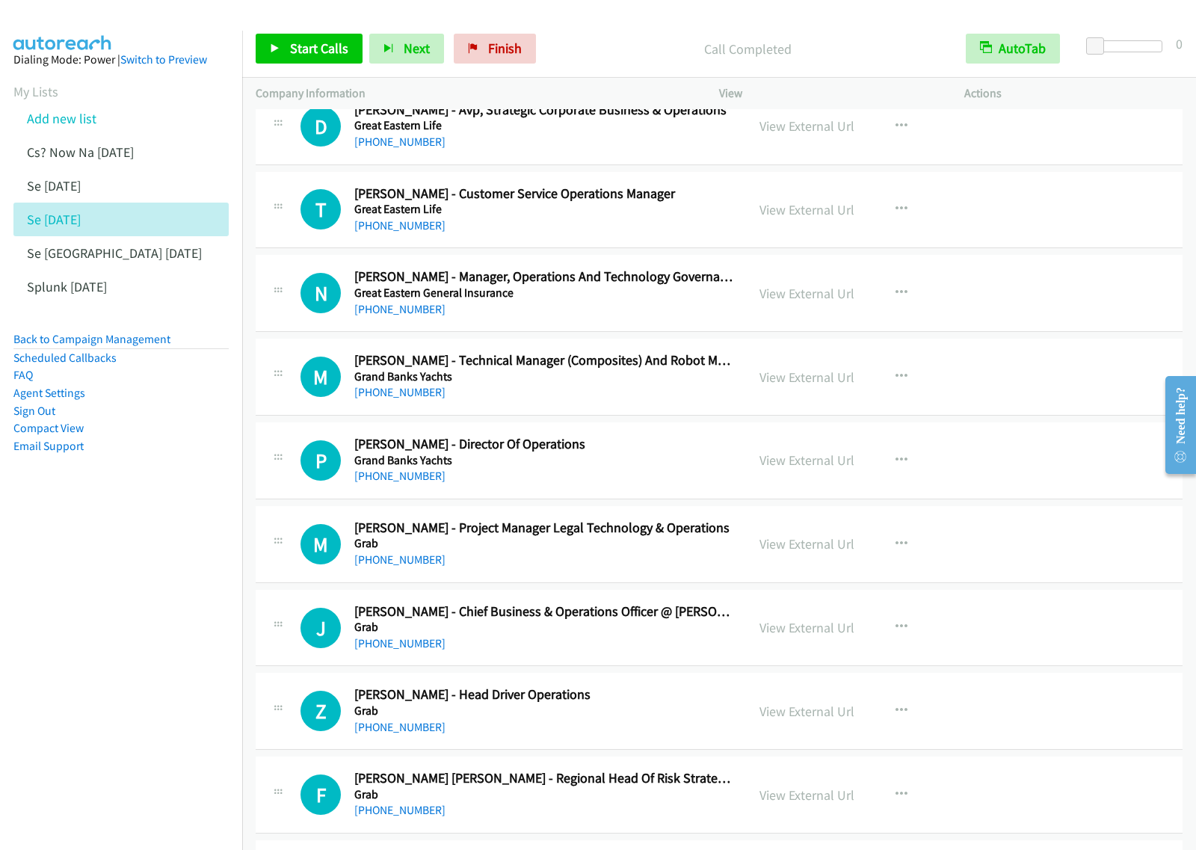
scroll to position [11121, 0]
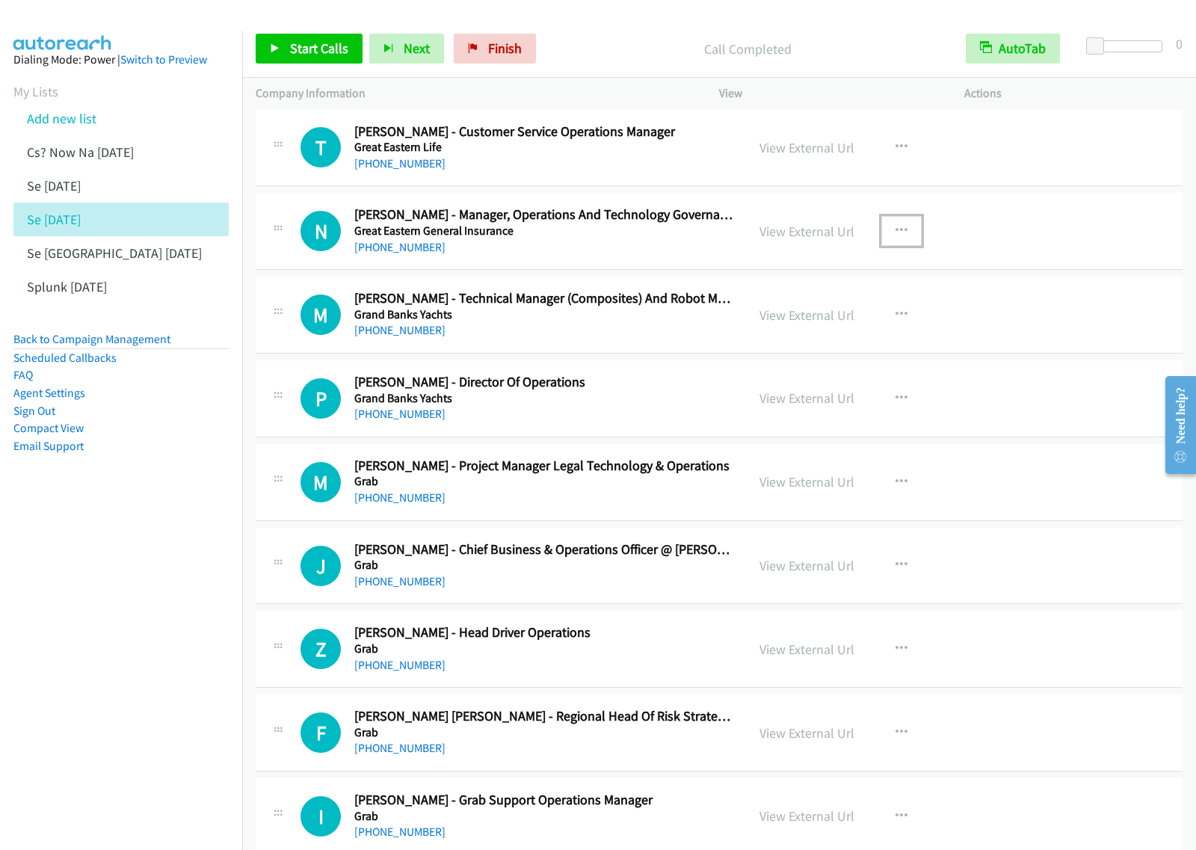
click at [893, 246] on button "button" at bounding box center [901, 231] width 40 height 30
click at [813, 344] on link "Start Calls Here" at bounding box center [821, 329] width 199 height 30
click at [881, 246] on button "button" at bounding box center [901, 231] width 40 height 30
click at [863, 342] on link "Start Calls Here" at bounding box center [821, 329] width 199 height 30
click at [318, 36] on link "Start Calls" at bounding box center [309, 49] width 107 height 30
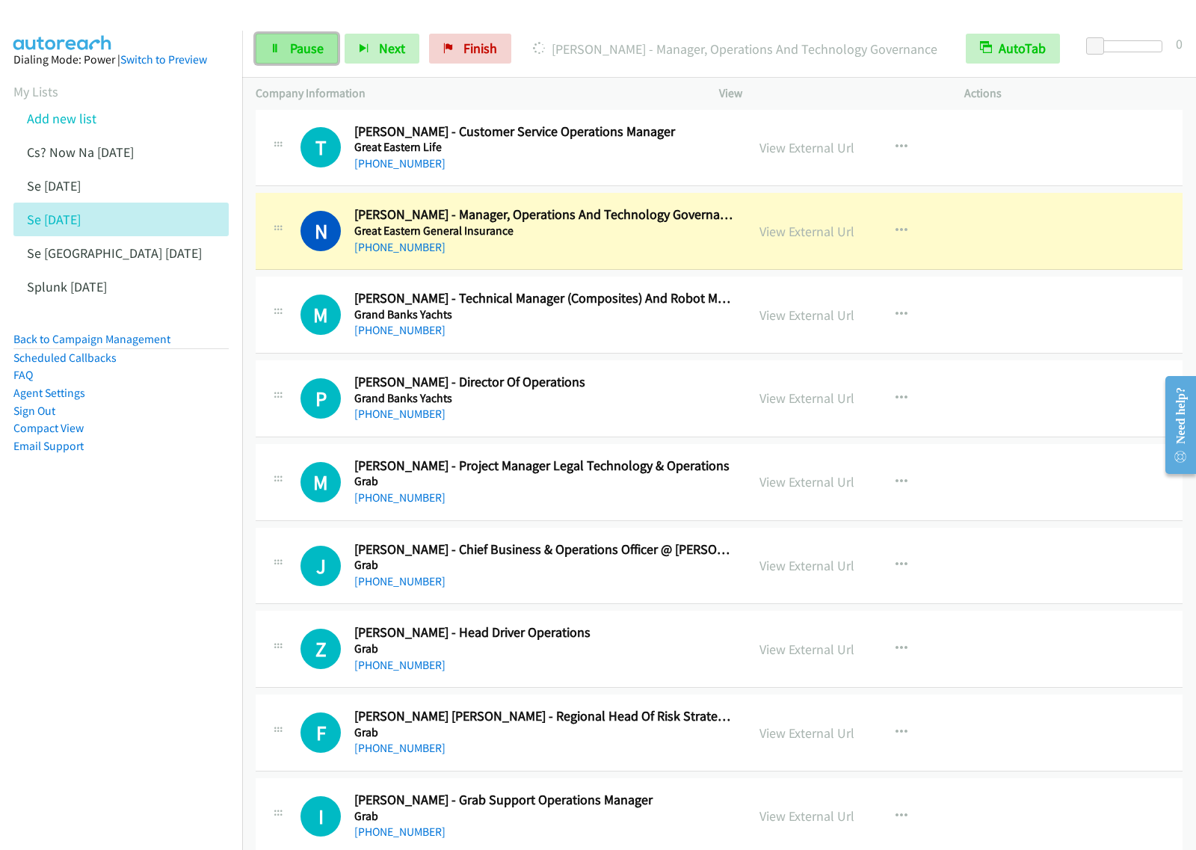
click at [309, 55] on span "Pause" at bounding box center [307, 48] width 34 height 17
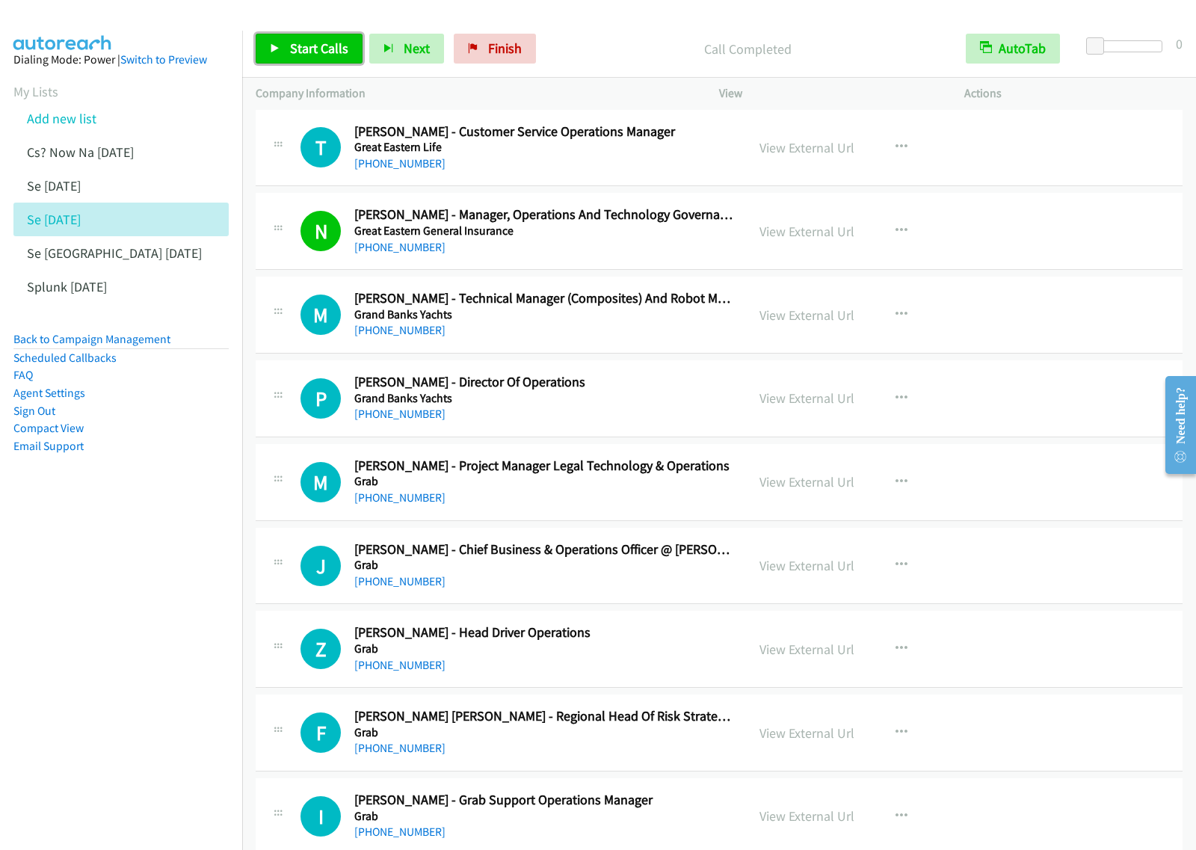
click at [312, 56] on span "Start Calls" at bounding box center [319, 48] width 58 height 17
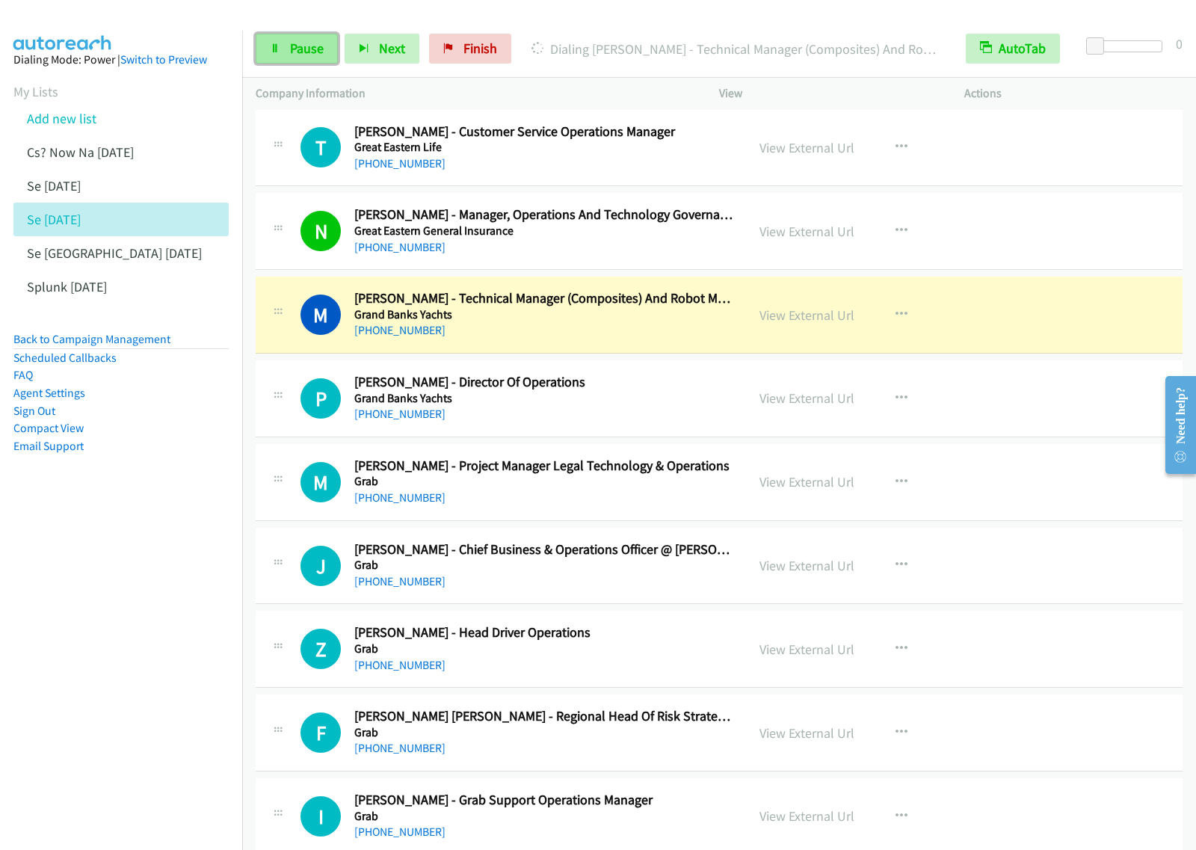
click at [313, 49] on span "Pause" at bounding box center [307, 48] width 34 height 17
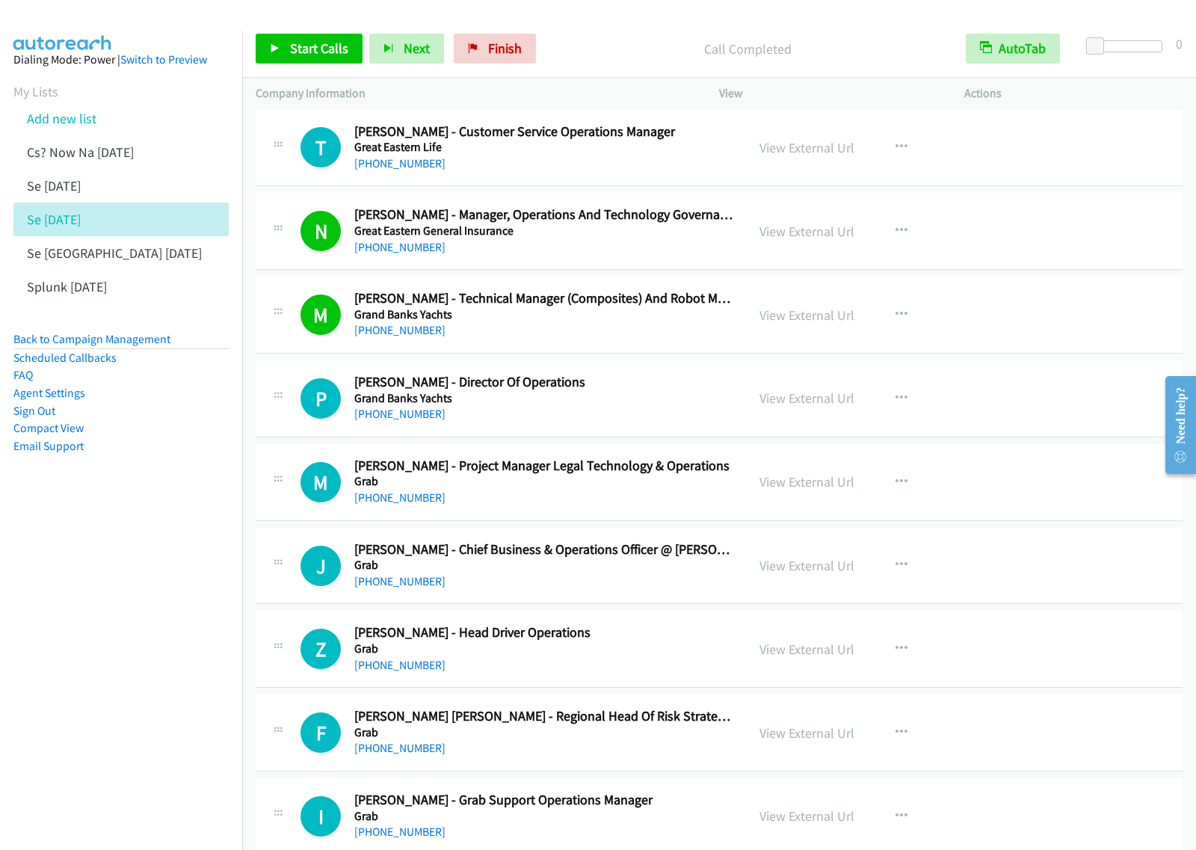
drag, startPoint x: 147, startPoint y: 633, endPoint x: 157, endPoint y: 622, distance: 14.8
click at [147, 633] on nav "Dialing Mode: Power | Switch to Preview My Lists Add new list Cs? Now Na Aug27 …" at bounding box center [121, 456] width 243 height 850
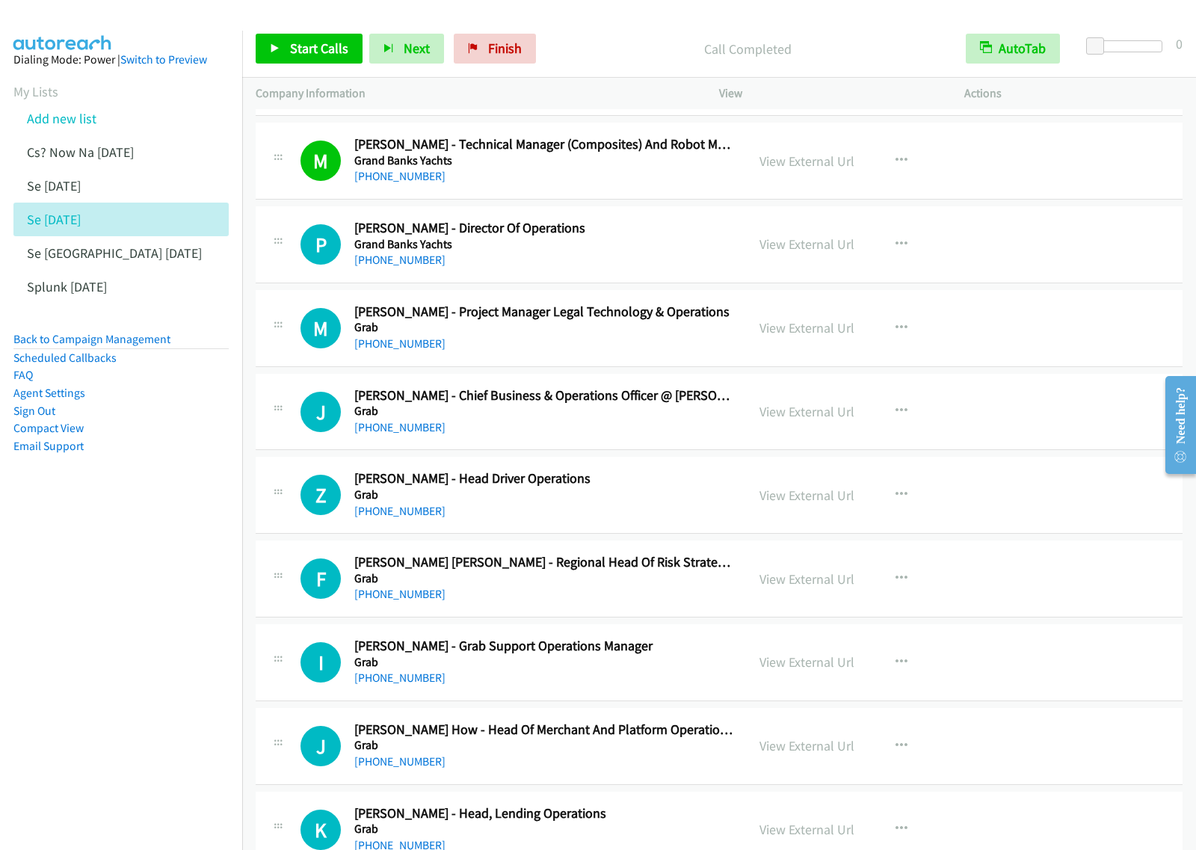
scroll to position [11401, 0]
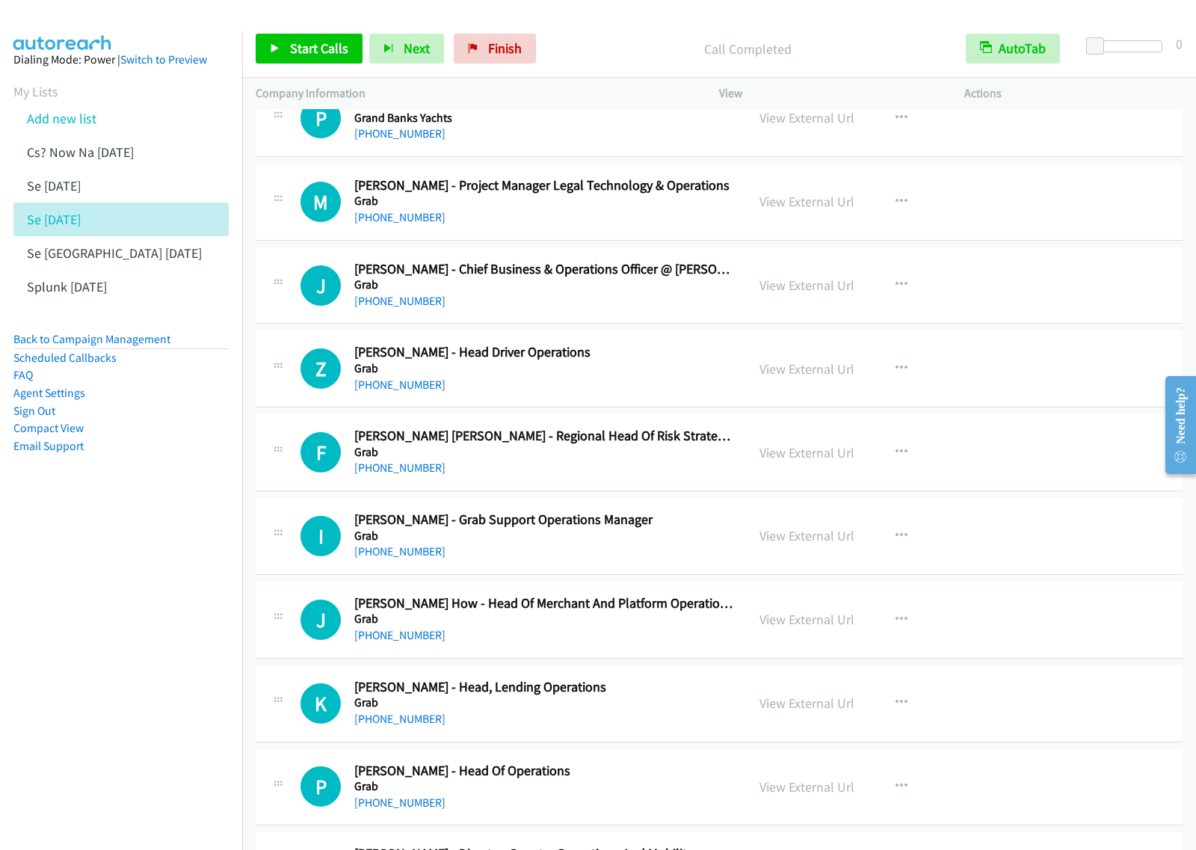
click at [551, 227] on div "+60 14-950 0240" at bounding box center [543, 218] width 378 height 18
click at [897, 208] on icon "button" at bounding box center [902, 202] width 12 height 12
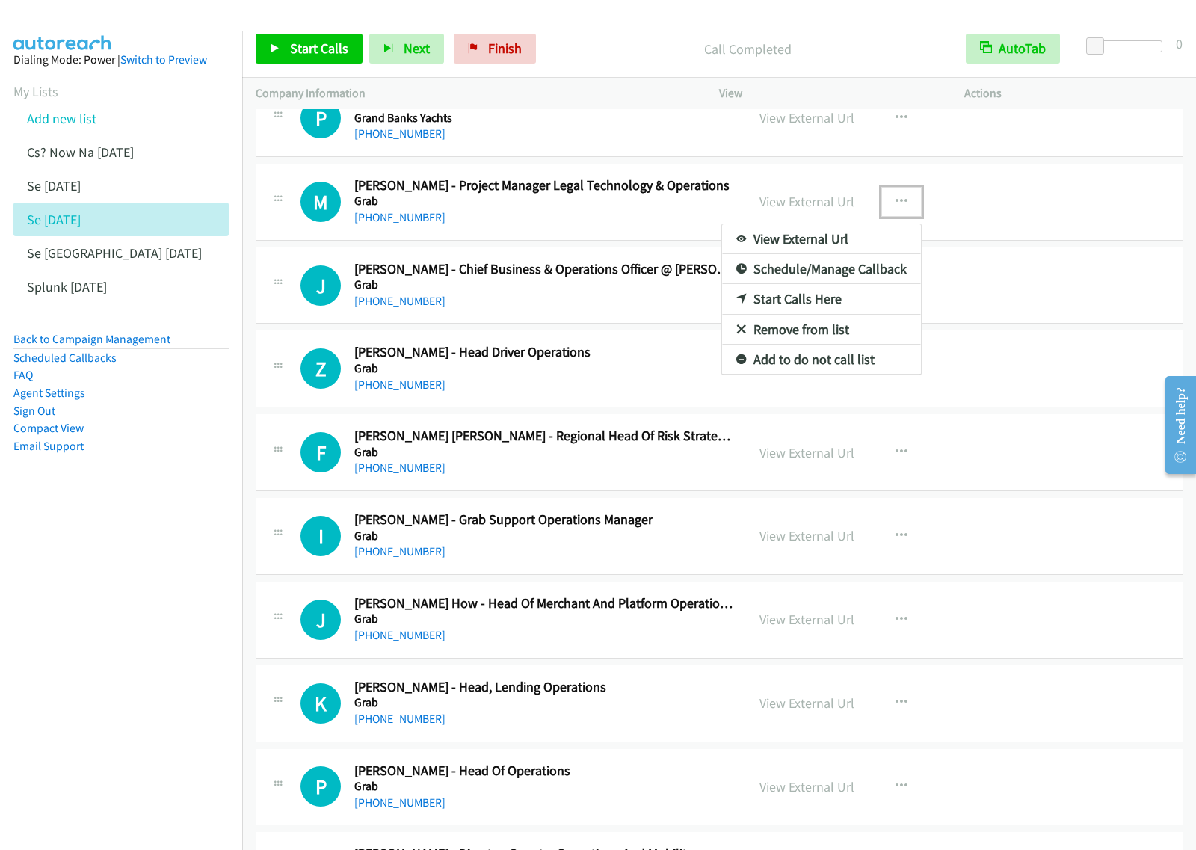
click at [831, 314] on link "Start Calls Here" at bounding box center [821, 299] width 199 height 30
click at [895, 209] on button "button" at bounding box center [901, 202] width 40 height 30
click at [831, 314] on link "Start Calls Here" at bounding box center [821, 299] width 199 height 30
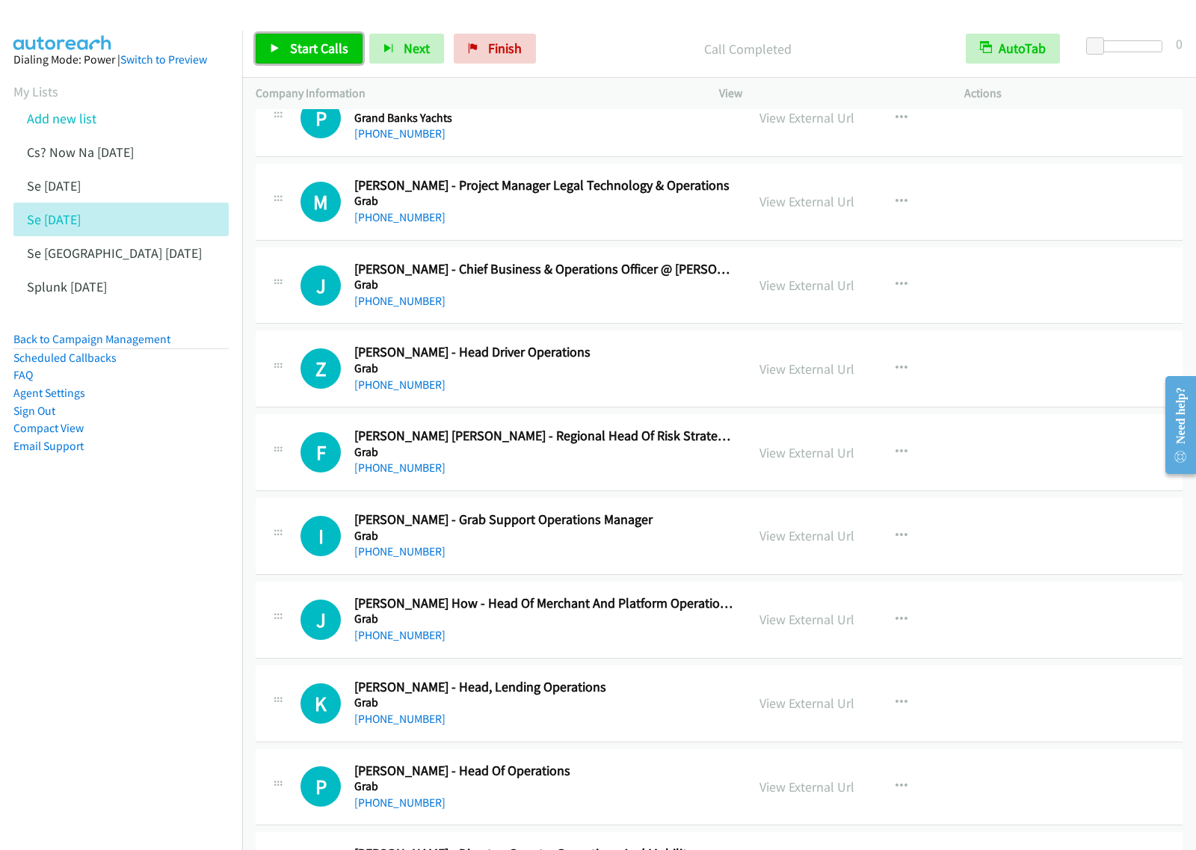
click at [303, 49] on span "Start Calls" at bounding box center [319, 48] width 58 height 17
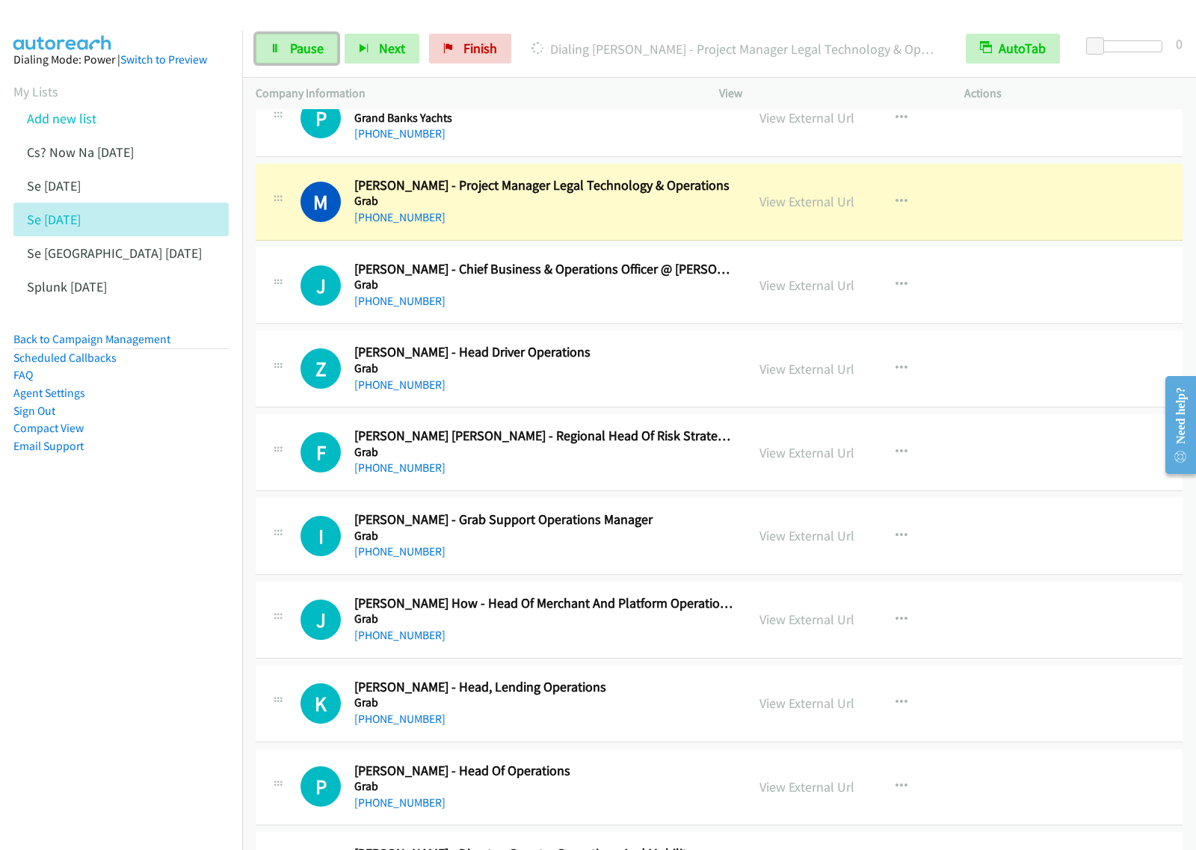
drag, startPoint x: 318, startPoint y: 53, endPoint x: 468, endPoint y: 19, distance: 153.3
click at [318, 53] on span "Pause" at bounding box center [307, 48] width 34 height 17
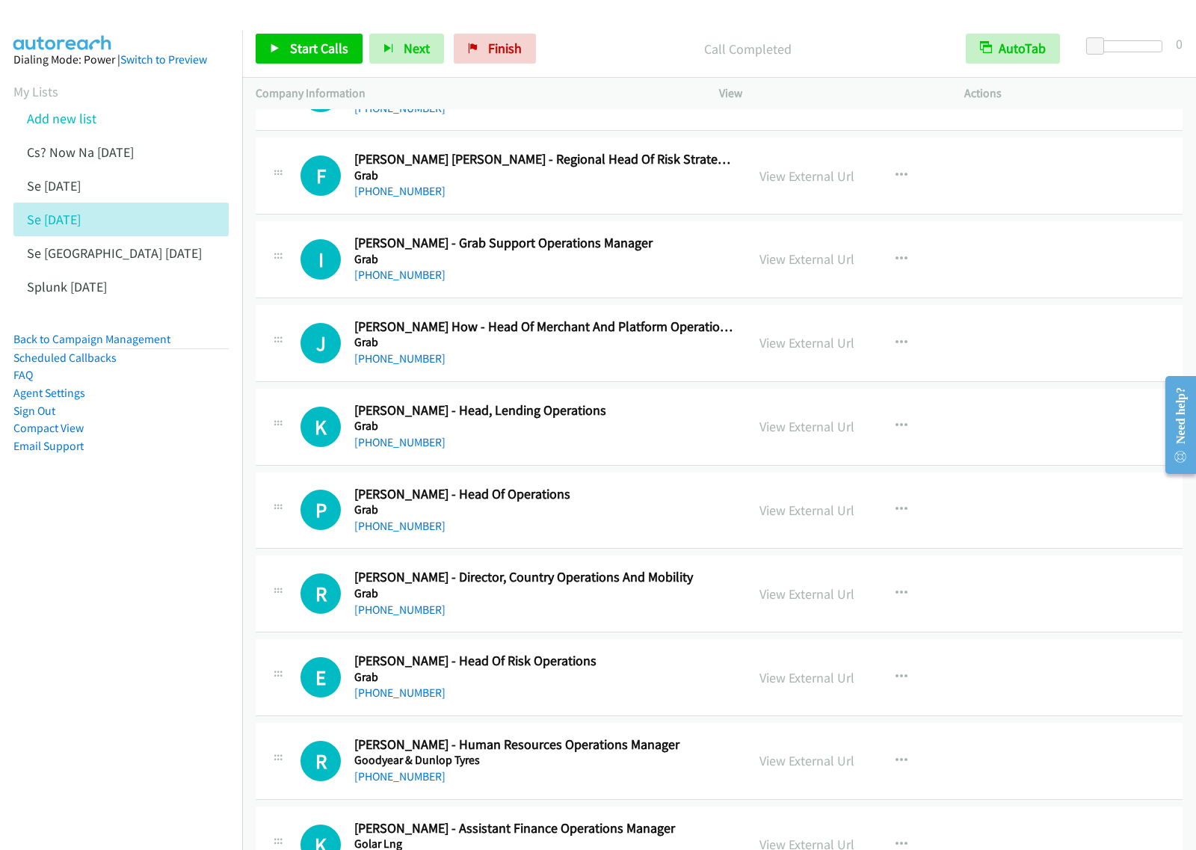
scroll to position [11681, 0]
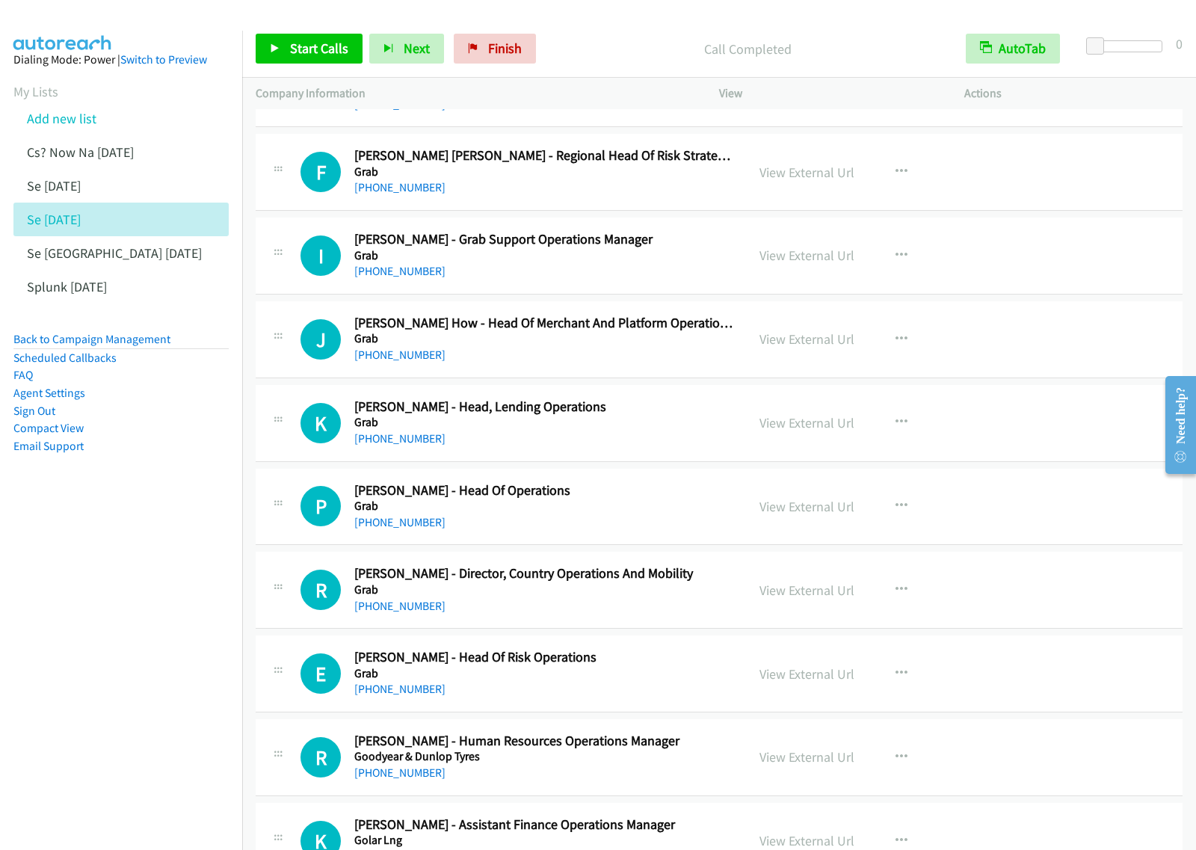
click at [694, 248] on h2 "Izzul Azhar - Grab Support Operations Manager" at bounding box center [543, 239] width 378 height 17
click at [896, 262] on icon "button" at bounding box center [902, 256] width 12 height 12
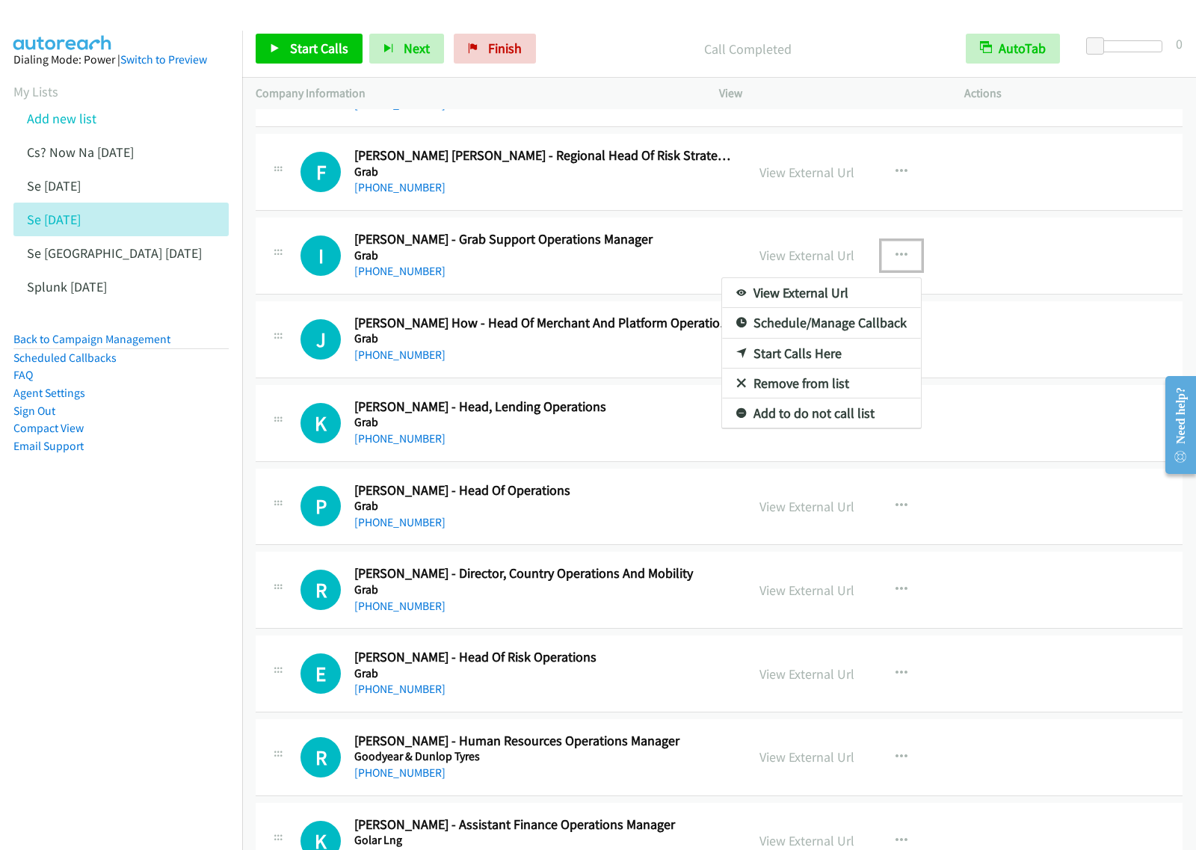
click at [843, 369] on link "Start Calls Here" at bounding box center [821, 354] width 199 height 30
click at [912, 271] on button "button" at bounding box center [901, 256] width 40 height 30
click at [849, 369] on link "Start Calls Here" at bounding box center [821, 354] width 199 height 30
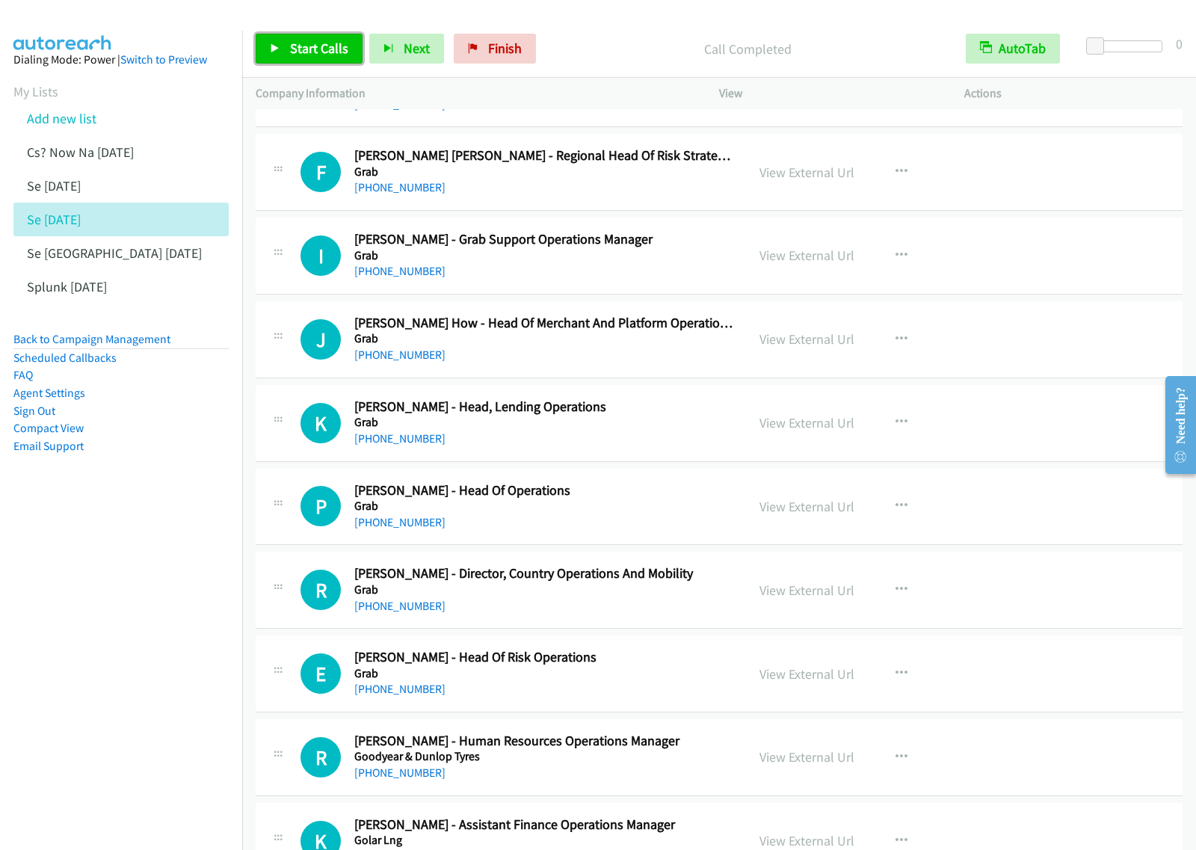
click at [326, 47] on span "Start Calls" at bounding box center [319, 48] width 58 height 17
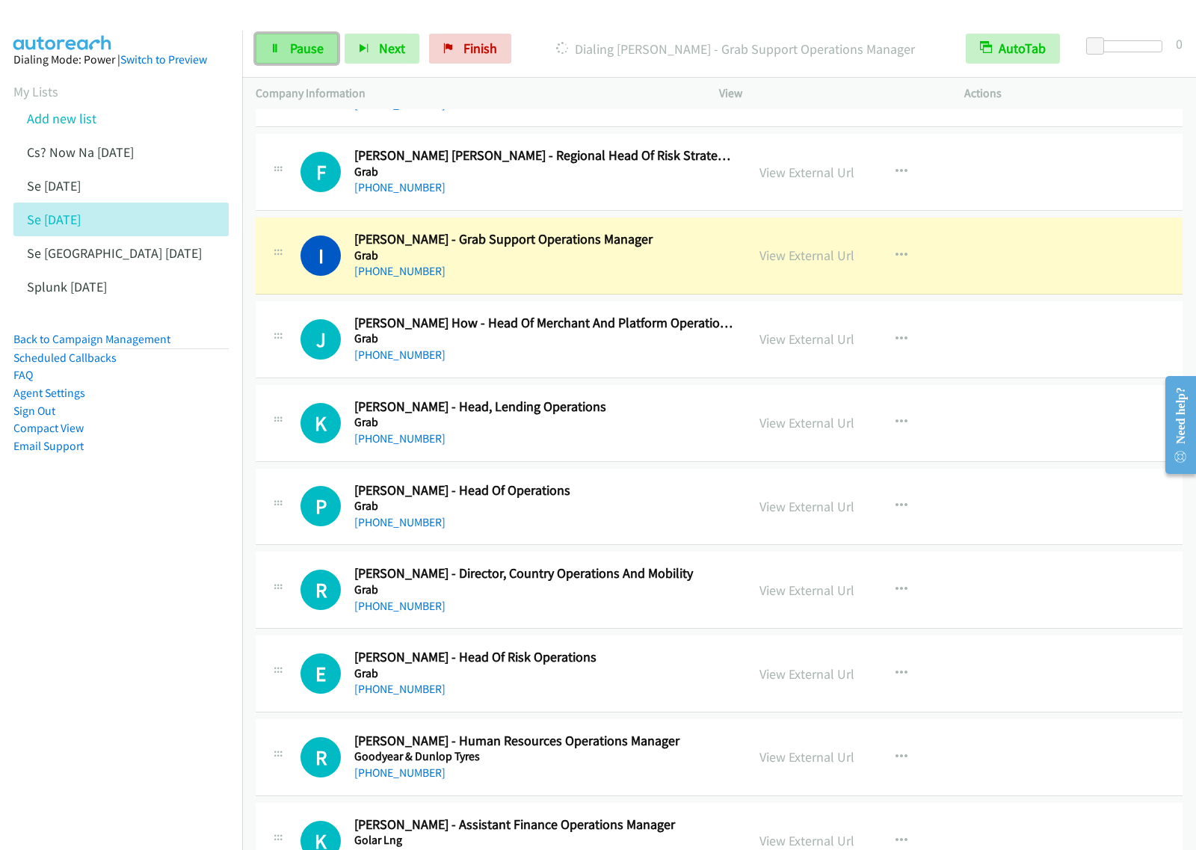
click at [304, 43] on span "Pause" at bounding box center [307, 48] width 34 height 17
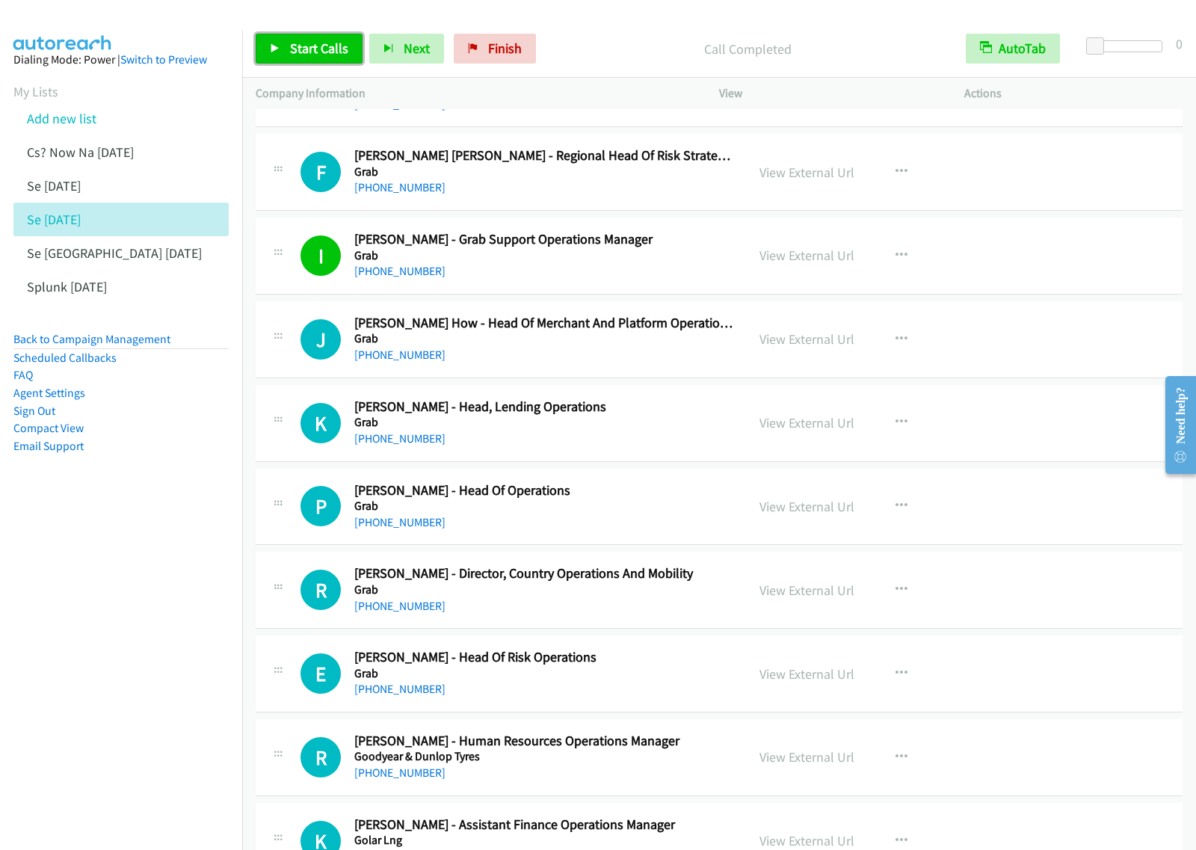
click at [318, 49] on span "Start Calls" at bounding box center [319, 48] width 58 height 17
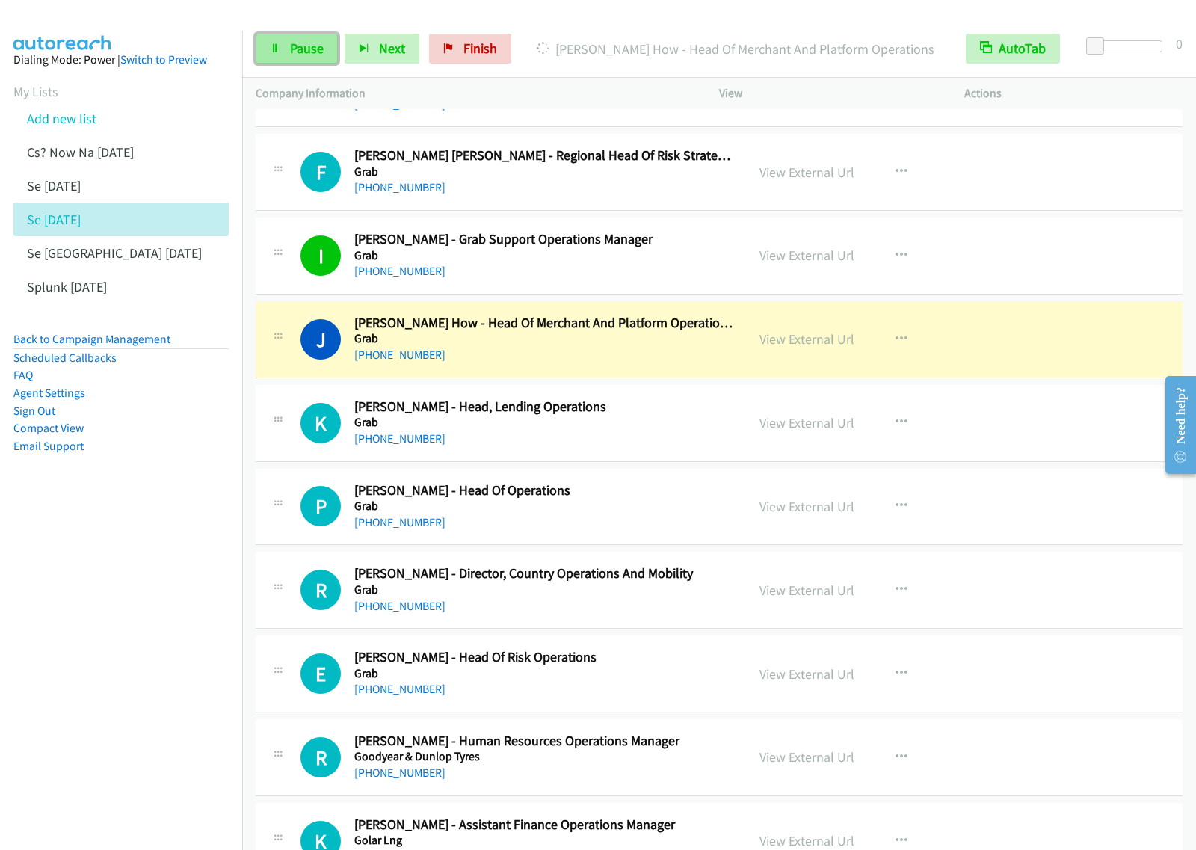
click at [308, 55] on span "Pause" at bounding box center [307, 48] width 34 height 17
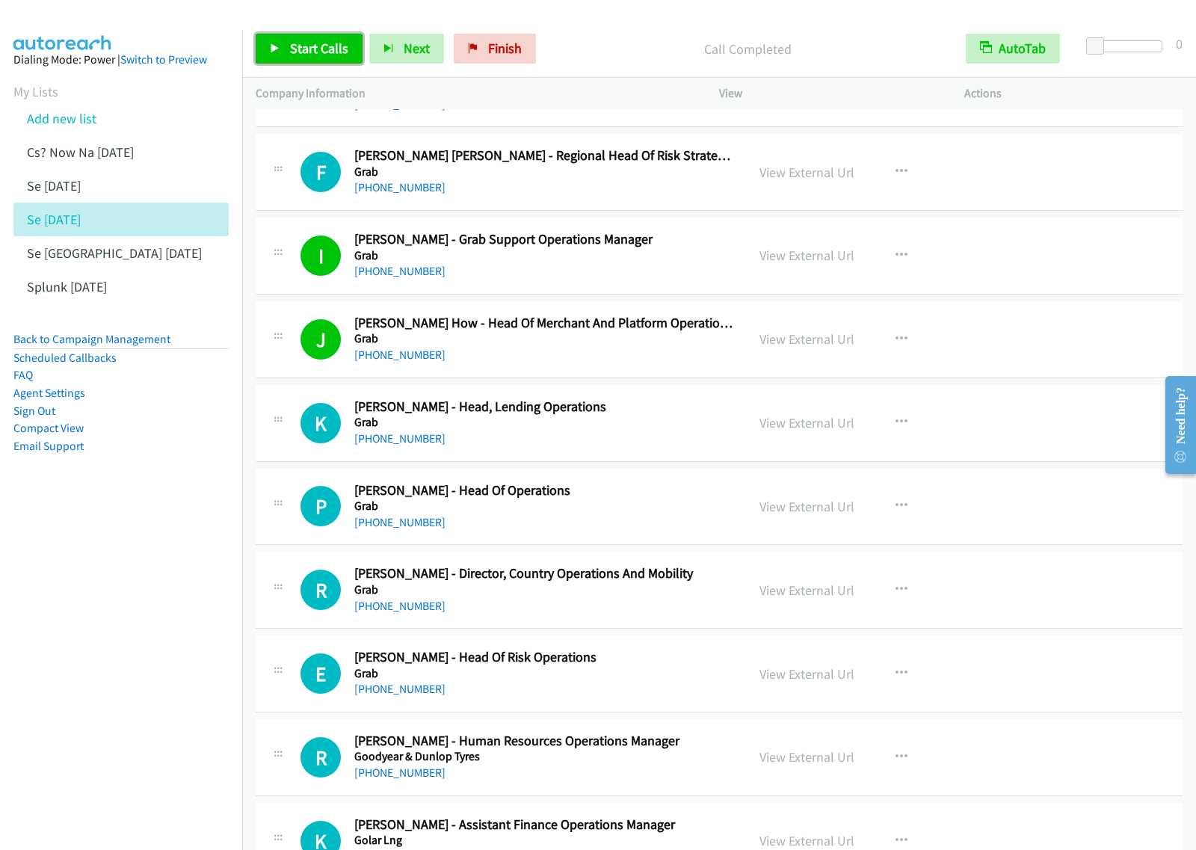
click at [290, 49] on span "Start Calls" at bounding box center [319, 48] width 58 height 17
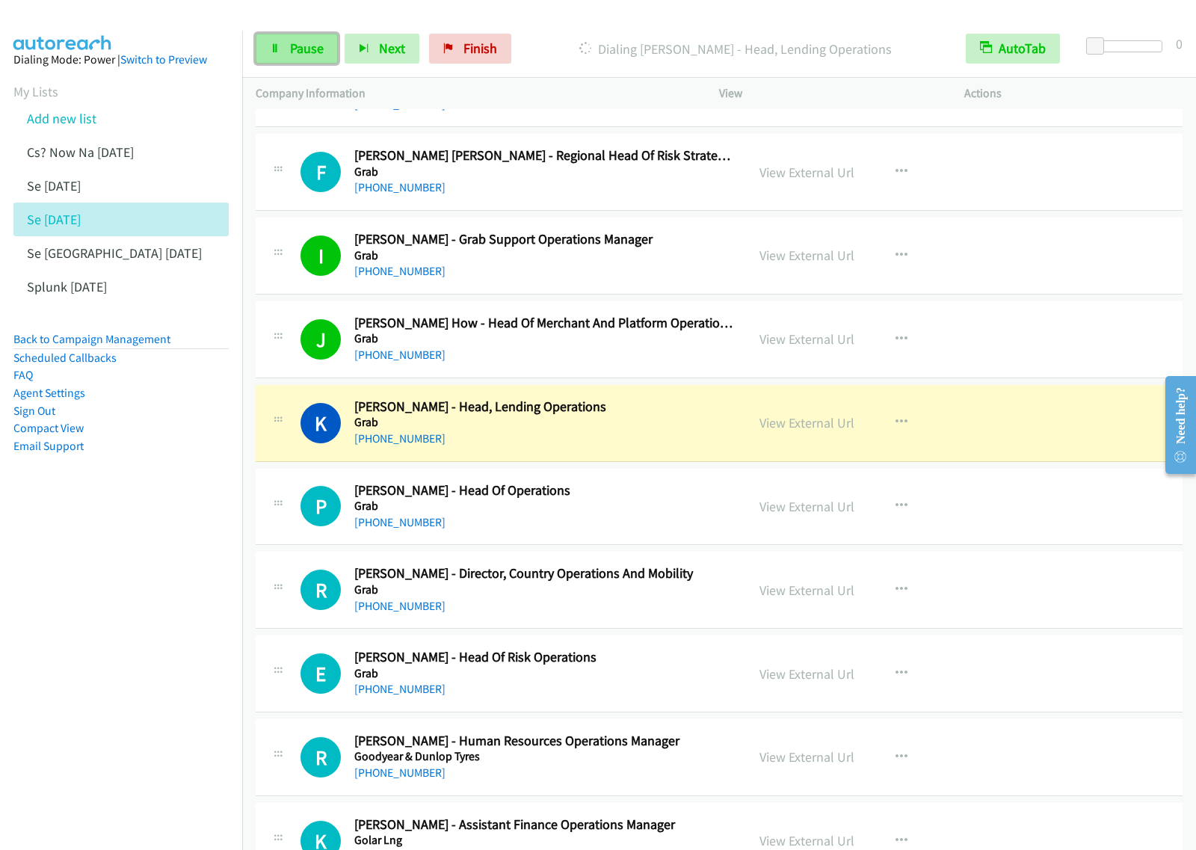
click at [314, 56] on span "Pause" at bounding box center [307, 48] width 34 height 17
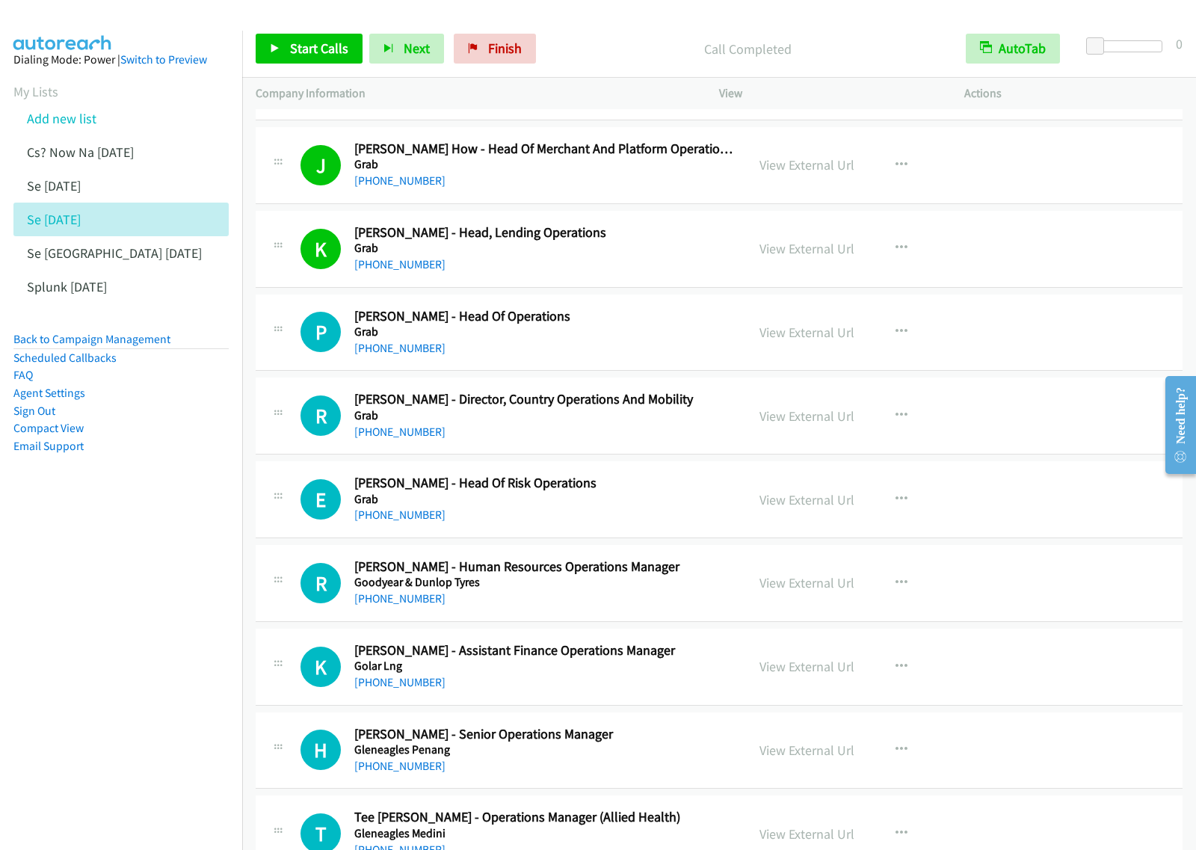
scroll to position [11868, 0]
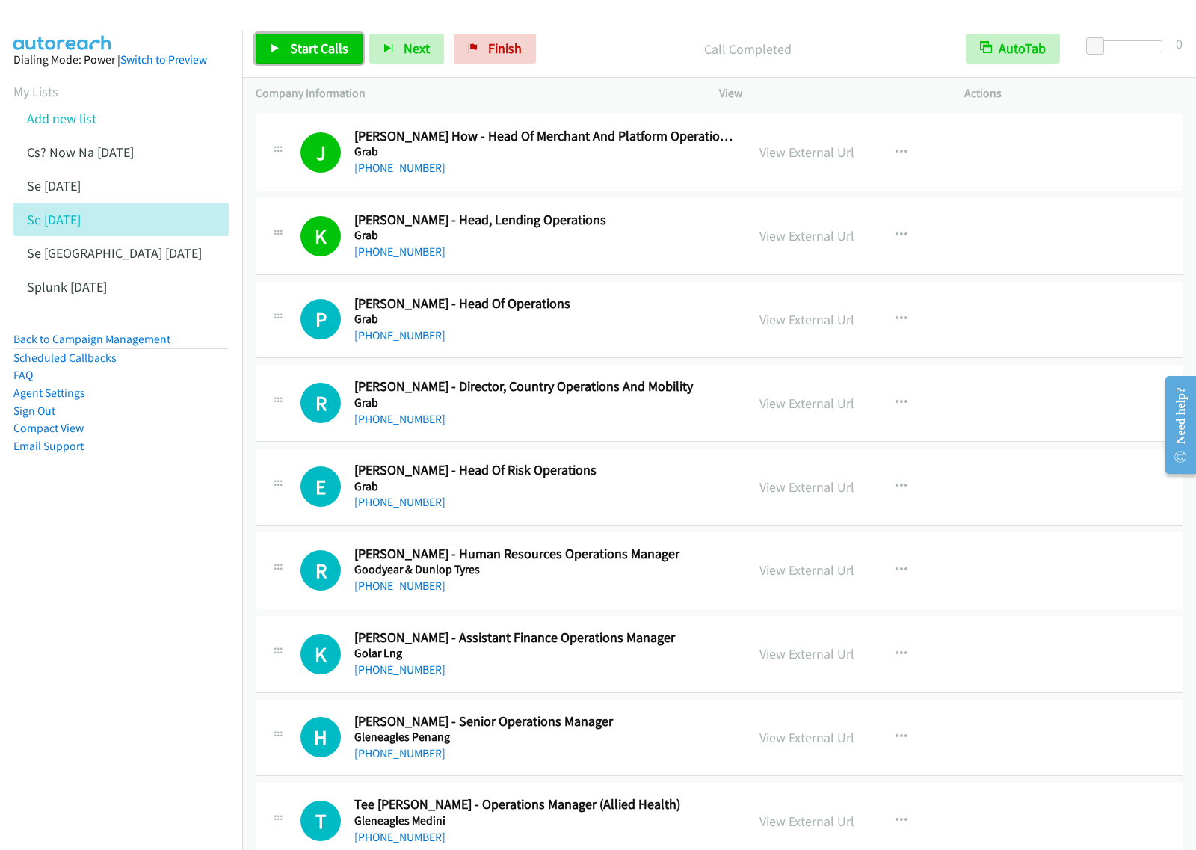
click at [322, 51] on span "Start Calls" at bounding box center [319, 48] width 58 height 17
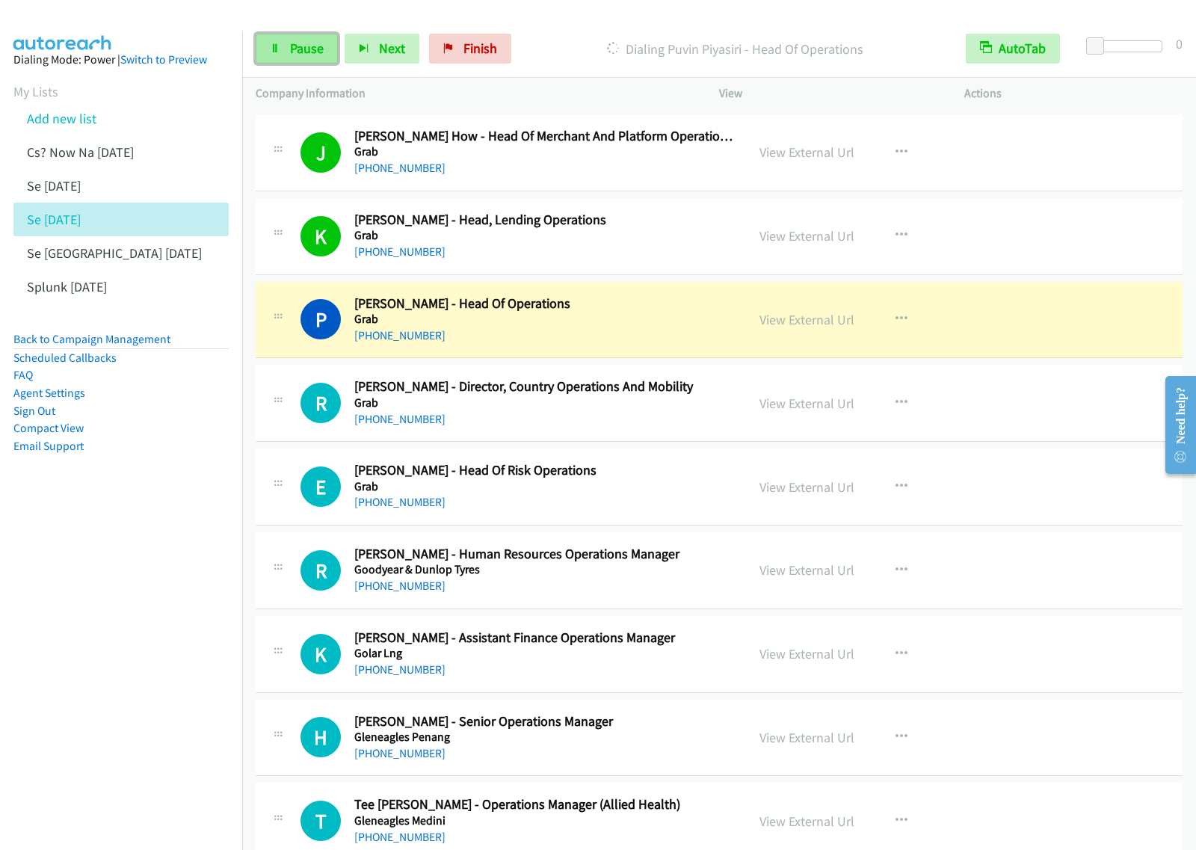
click at [304, 53] on span "Pause" at bounding box center [307, 48] width 34 height 17
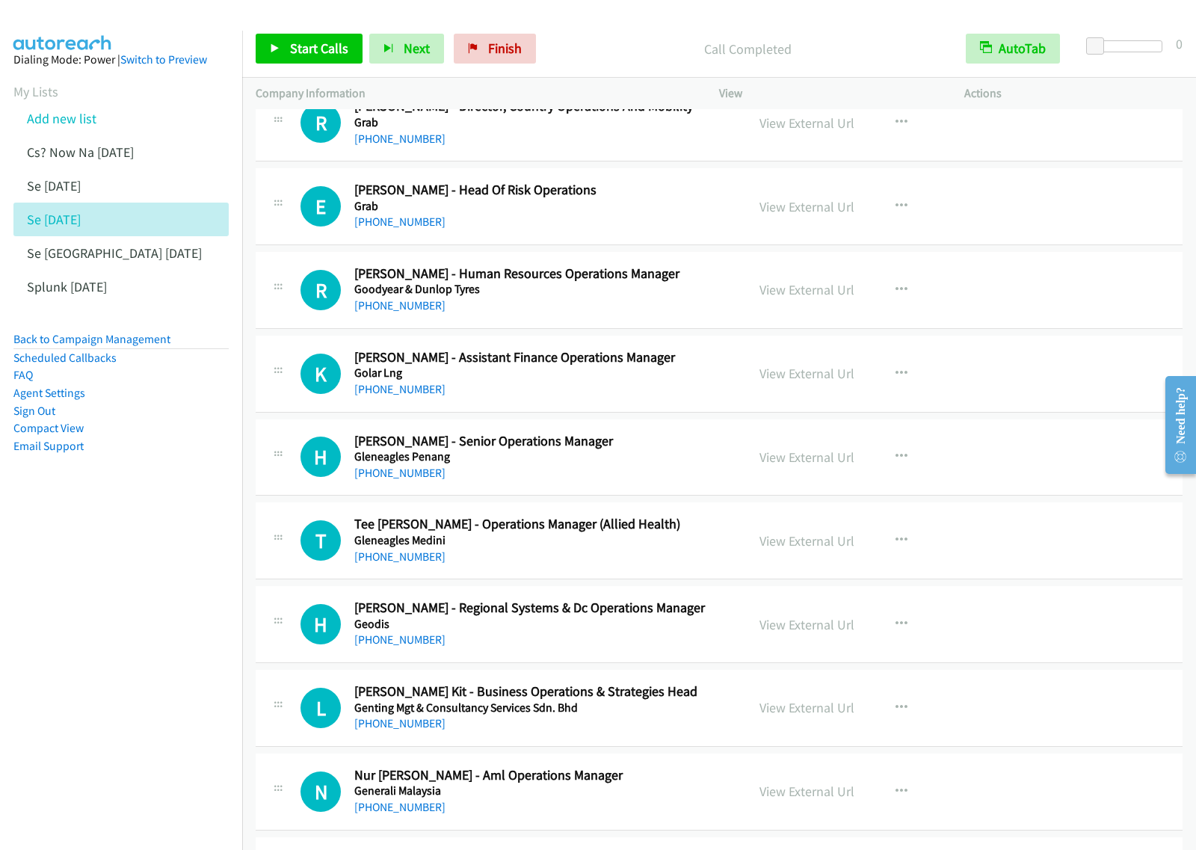
scroll to position [12242, 0]
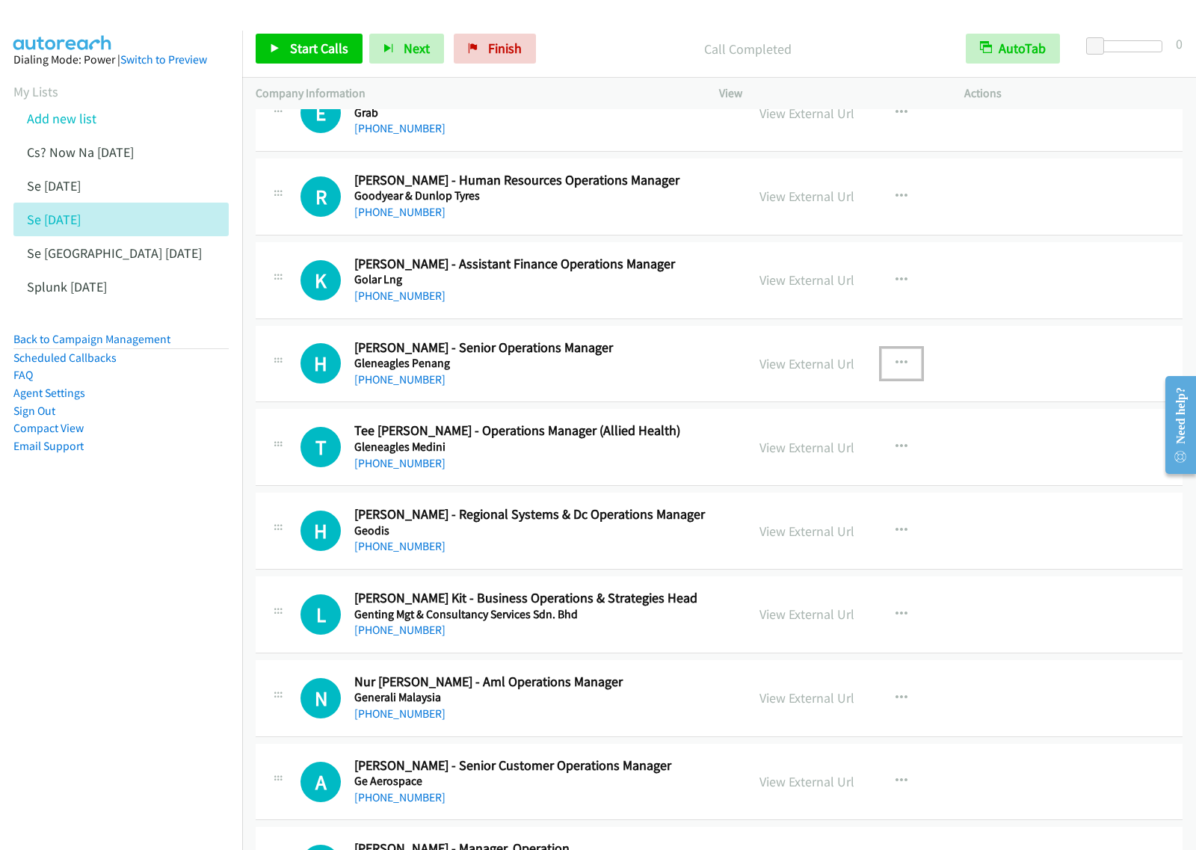
click at [886, 378] on button "button" at bounding box center [901, 363] width 40 height 30
click at [824, 476] on link "Start Calls Here" at bounding box center [821, 461] width 199 height 30
click at [895, 374] on button "button" at bounding box center [901, 363] width 40 height 30
click at [830, 476] on link "Start Calls Here" at bounding box center [821, 461] width 199 height 30
click at [322, 46] on span "Start Calls" at bounding box center [319, 48] width 58 height 17
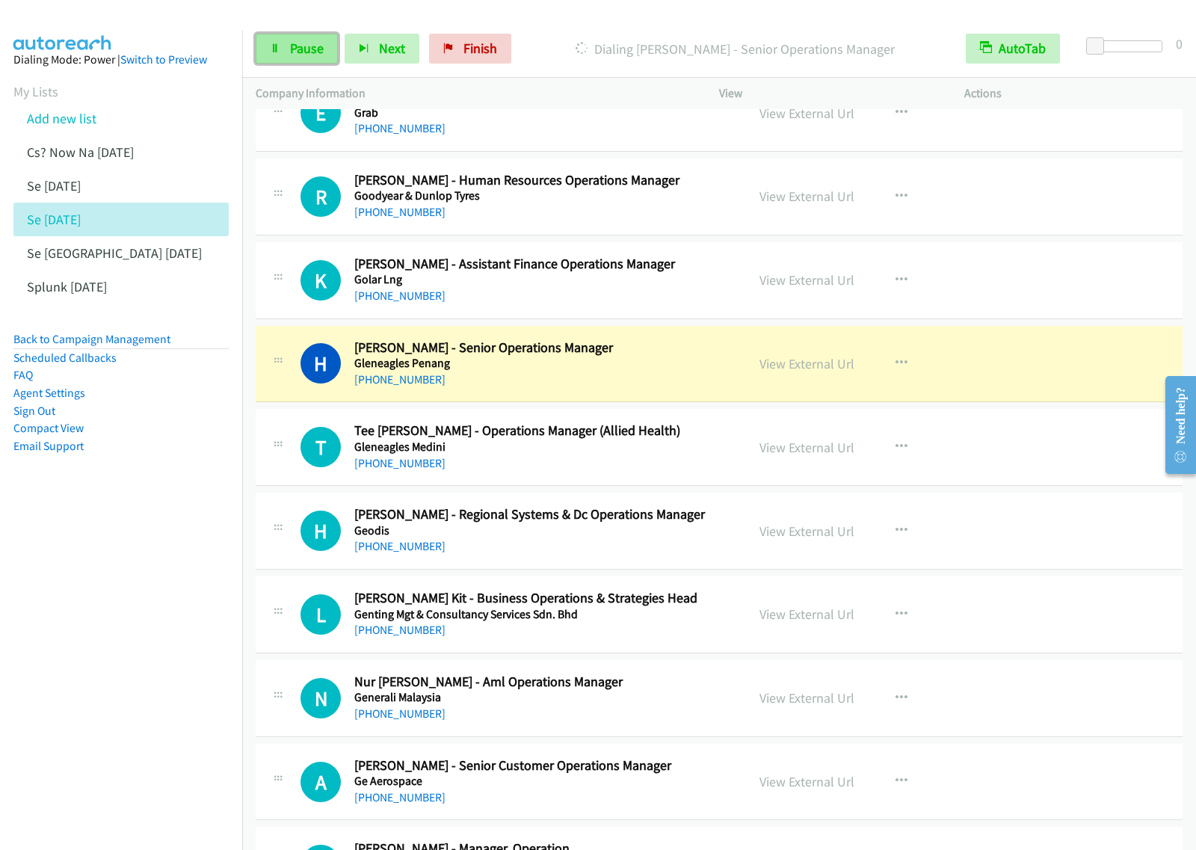
click at [292, 43] on span "Pause" at bounding box center [307, 48] width 34 height 17
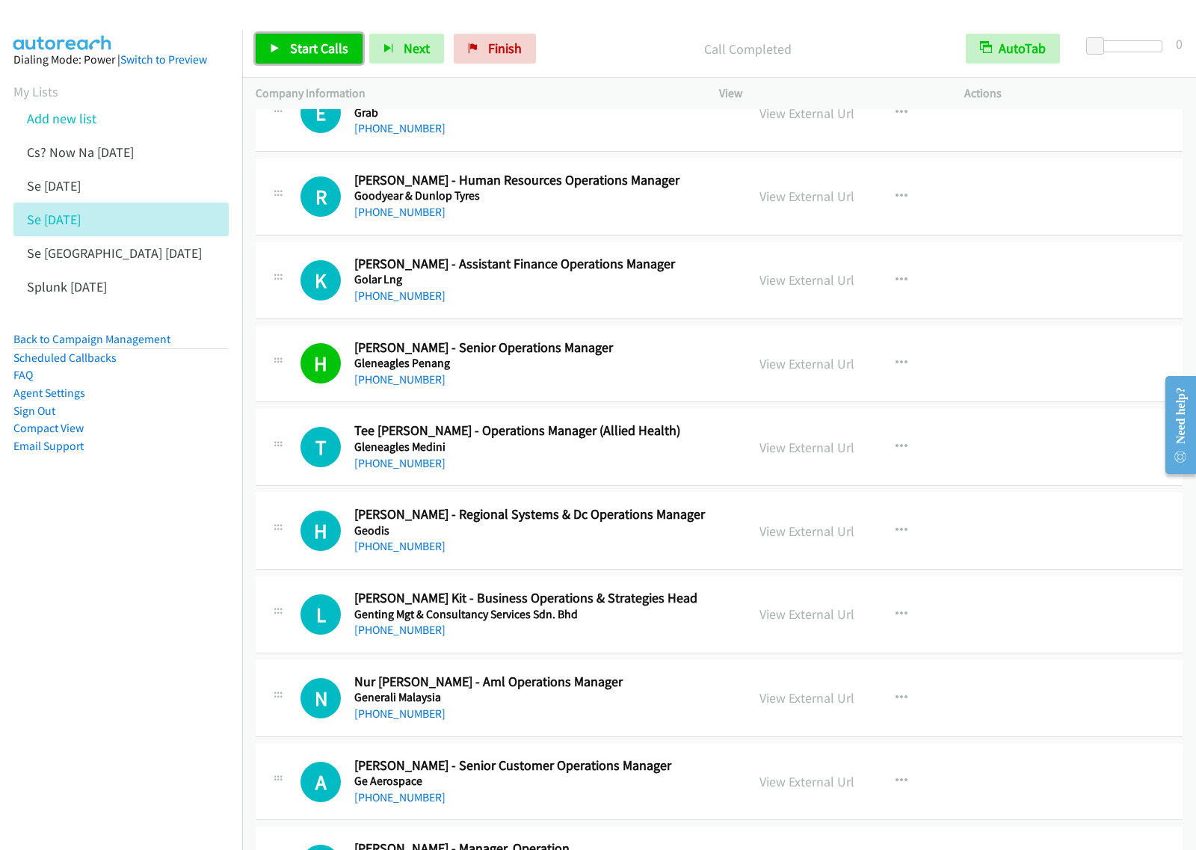
click at [339, 43] on span "Start Calls" at bounding box center [319, 48] width 58 height 17
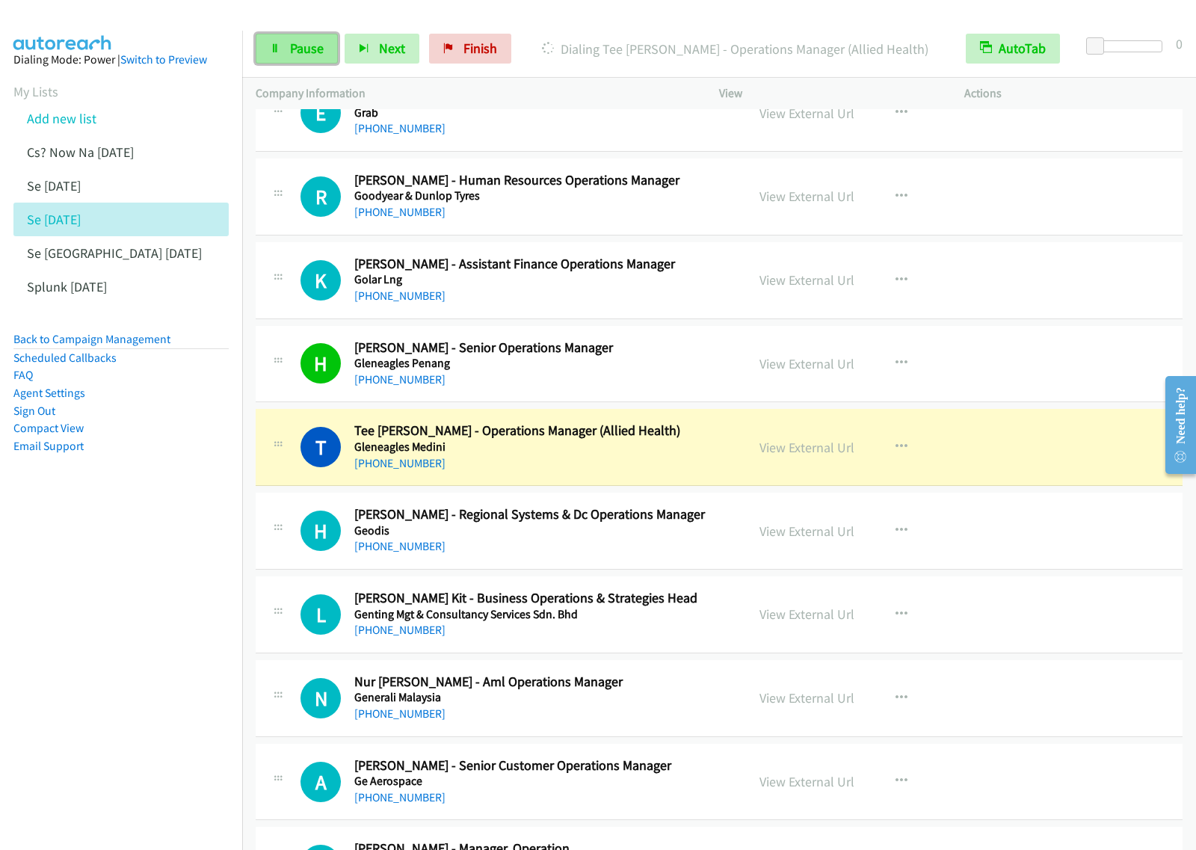
click at [288, 58] on link "Pause" at bounding box center [297, 49] width 82 height 30
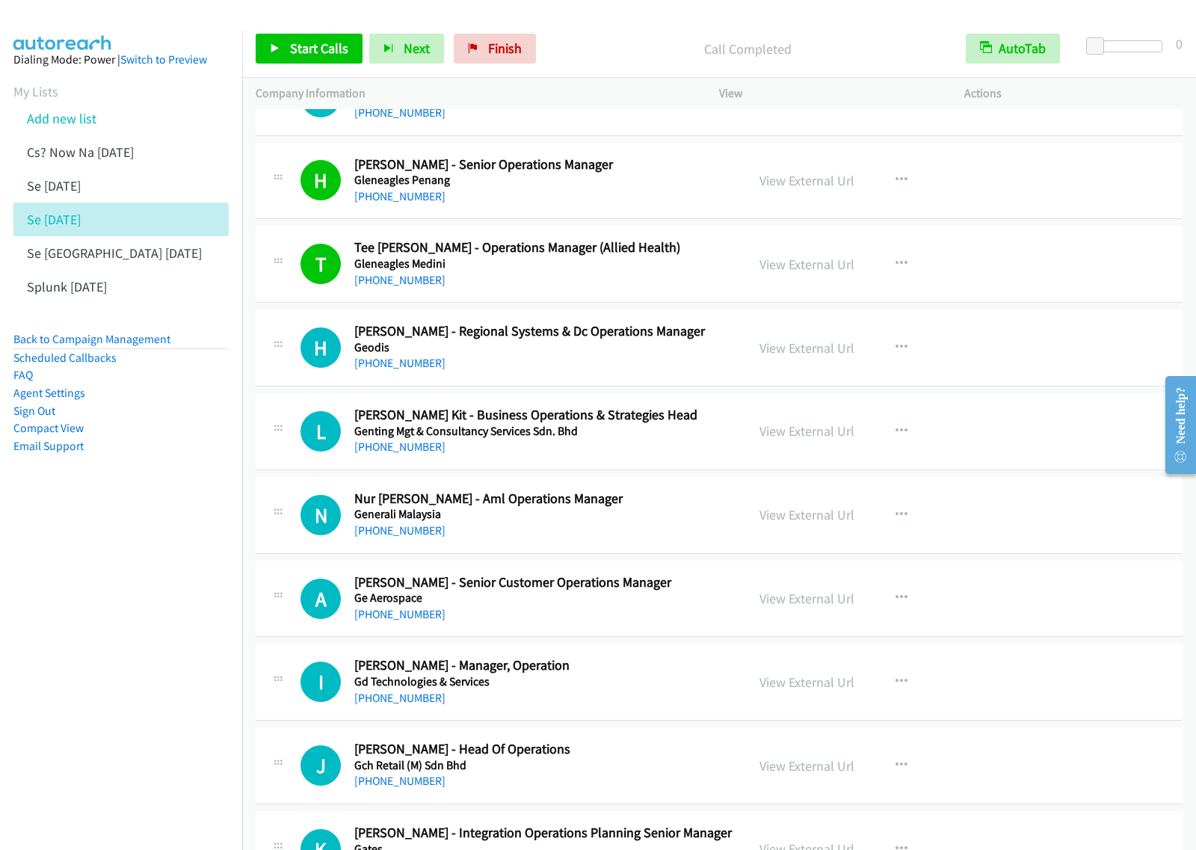
scroll to position [12429, 0]
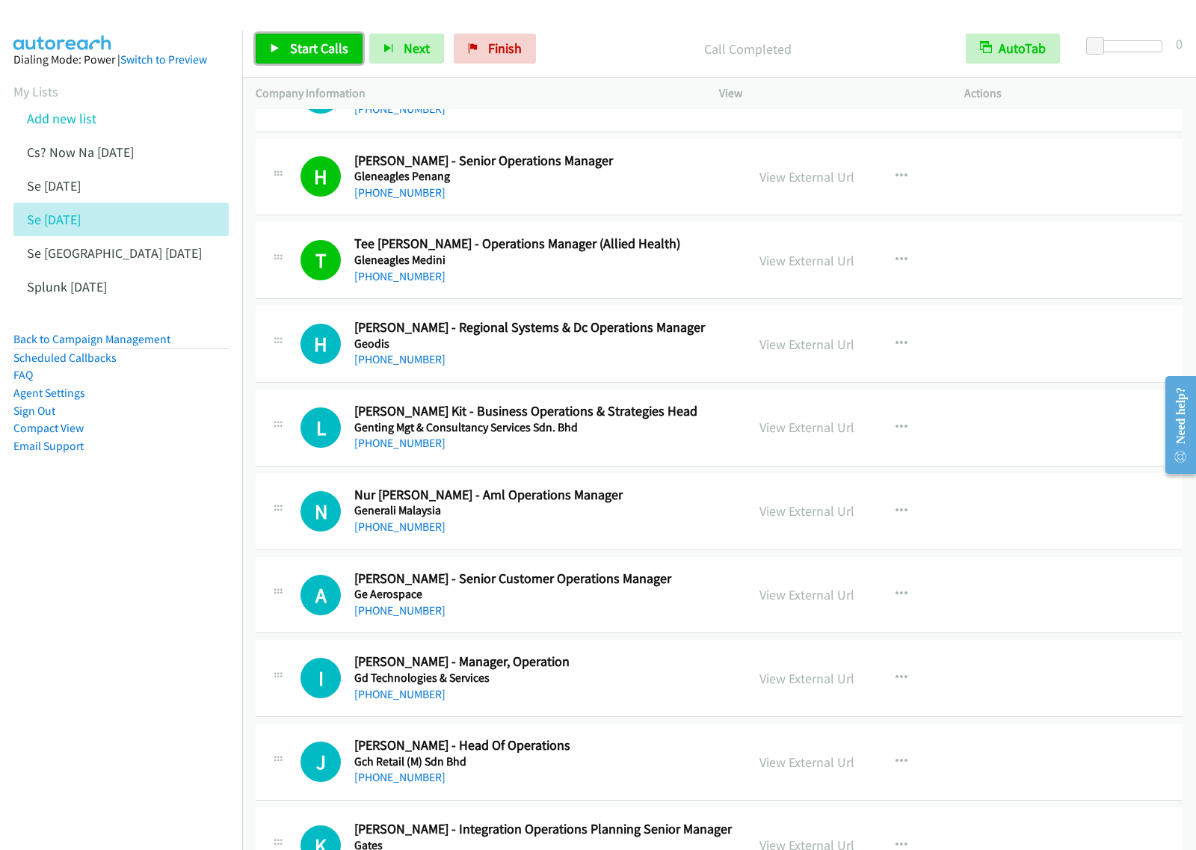
click at [305, 53] on span "Start Calls" at bounding box center [319, 48] width 58 height 17
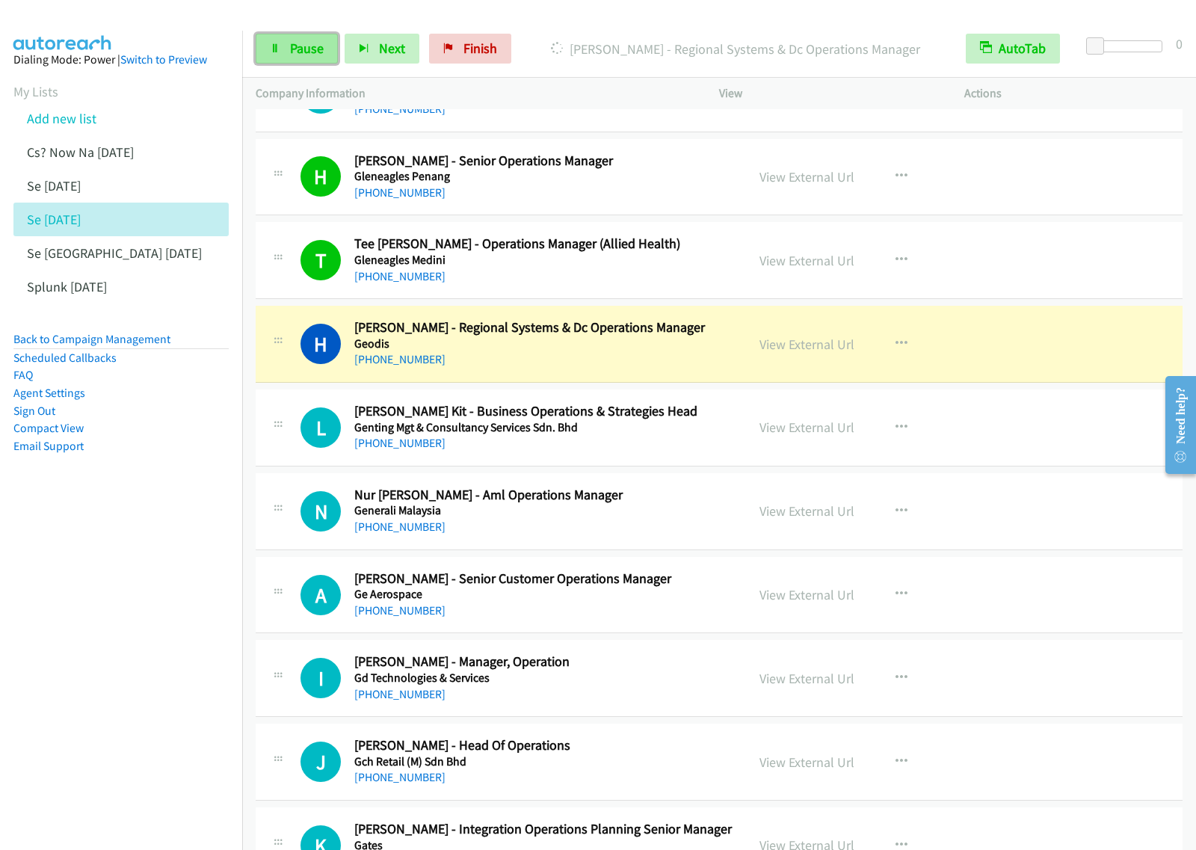
click at [304, 39] on link "Pause" at bounding box center [297, 49] width 82 height 30
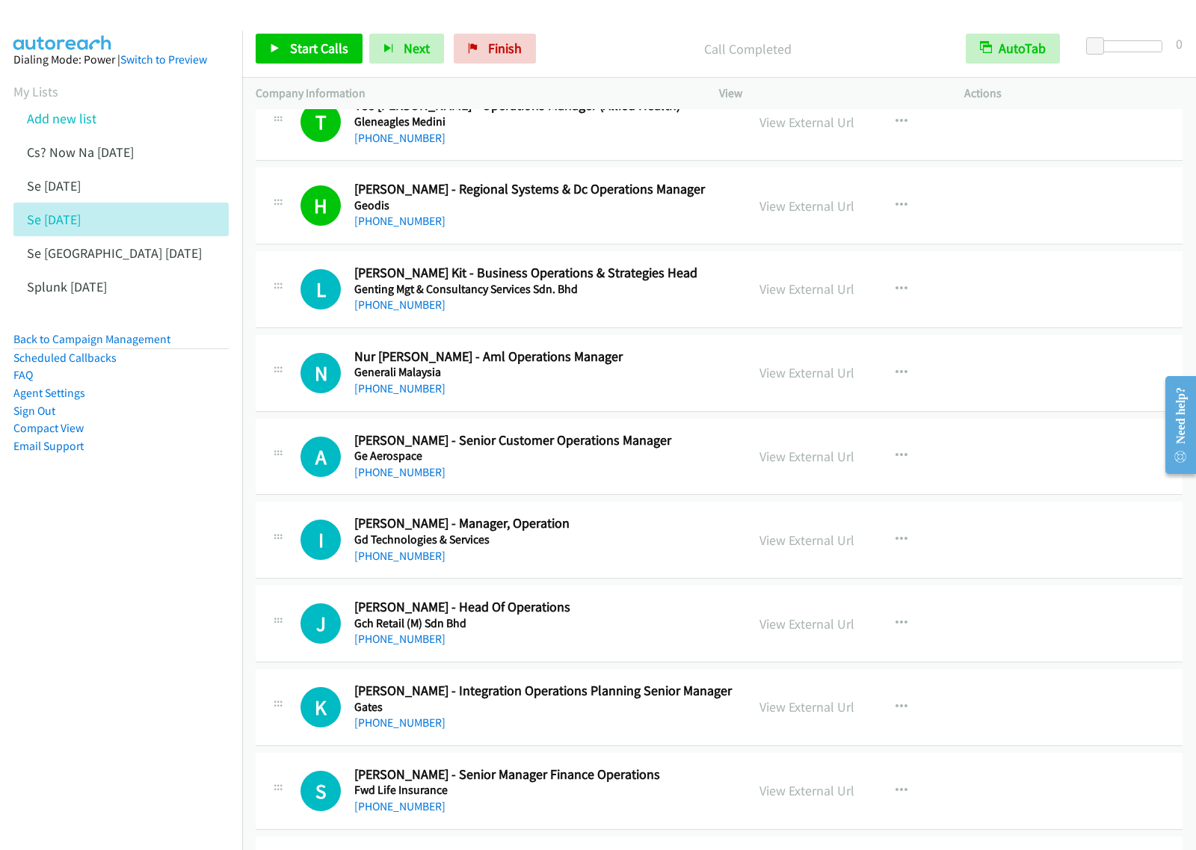
scroll to position [12616, 0]
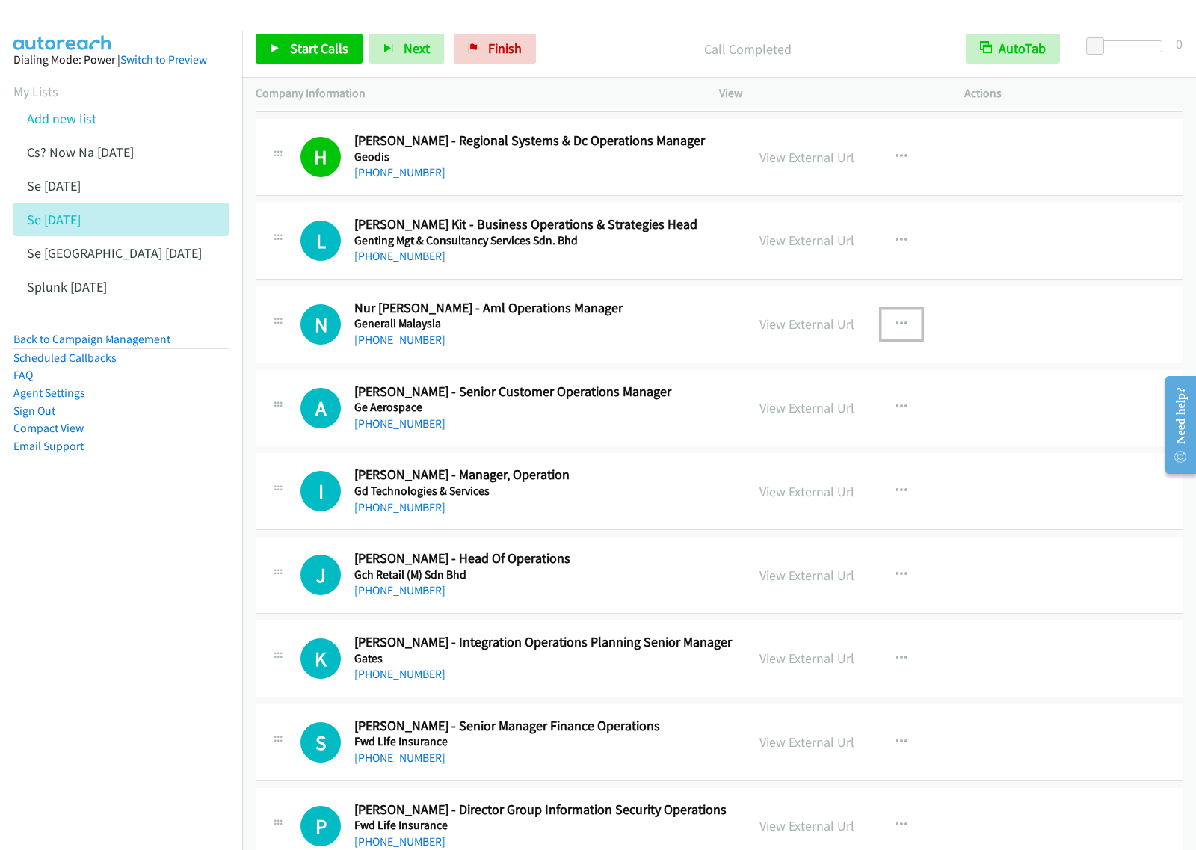
click at [896, 330] on icon "button" at bounding box center [902, 324] width 12 height 12
click at [827, 437] on link "Start Calls Here" at bounding box center [821, 422] width 199 height 30
click at [897, 330] on icon "button" at bounding box center [902, 324] width 12 height 12
click at [831, 437] on link "Start Calls Here" at bounding box center [821, 422] width 199 height 30
click at [277, 49] on icon at bounding box center [275, 49] width 10 height 10
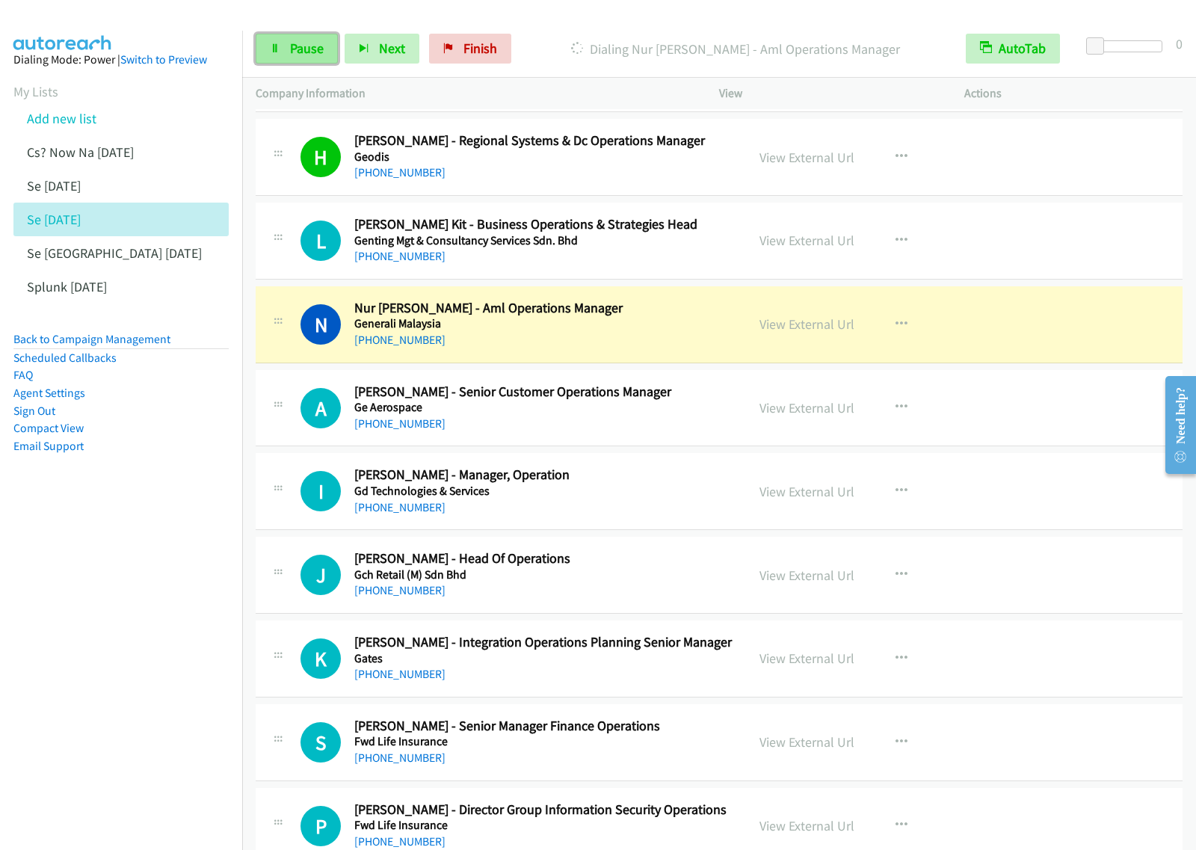
click at [298, 64] on link "Pause" at bounding box center [297, 49] width 82 height 30
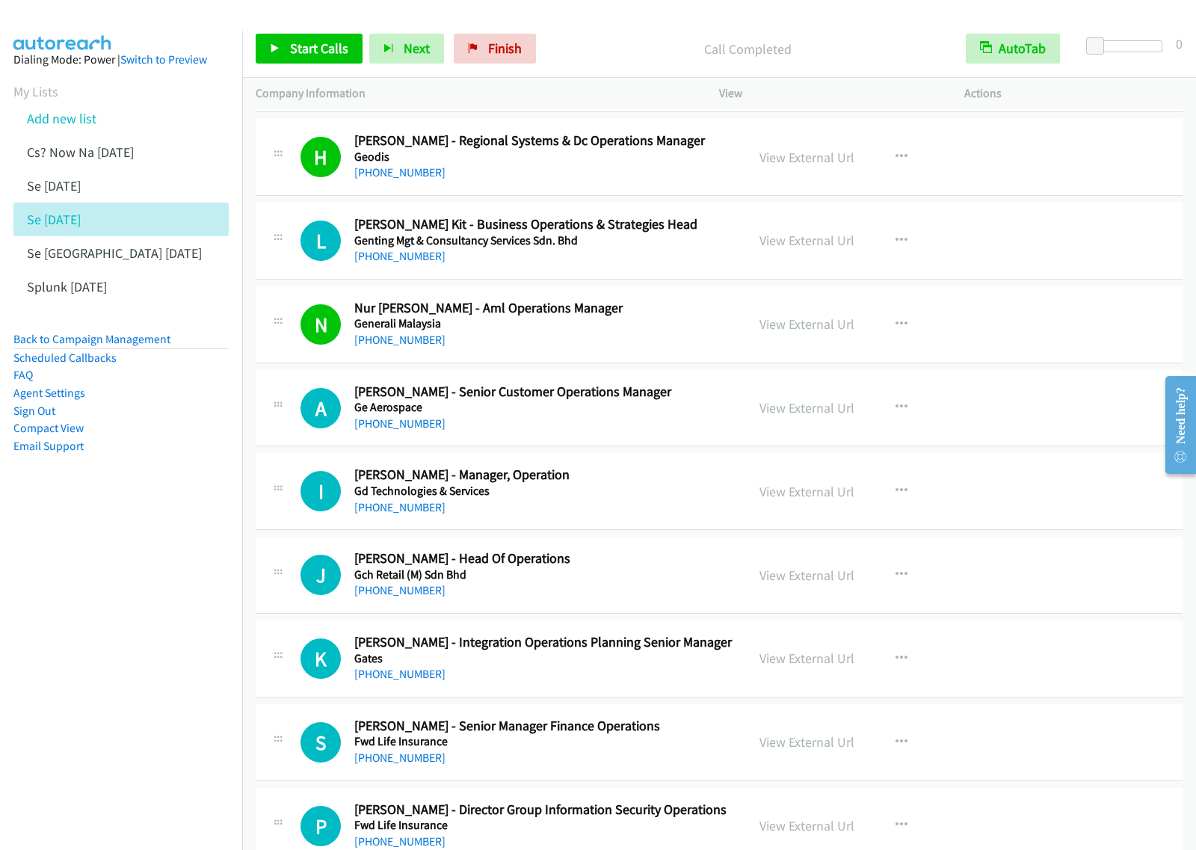
click at [624, 499] on h5 "Gd Technologies & Services" at bounding box center [543, 491] width 378 height 15
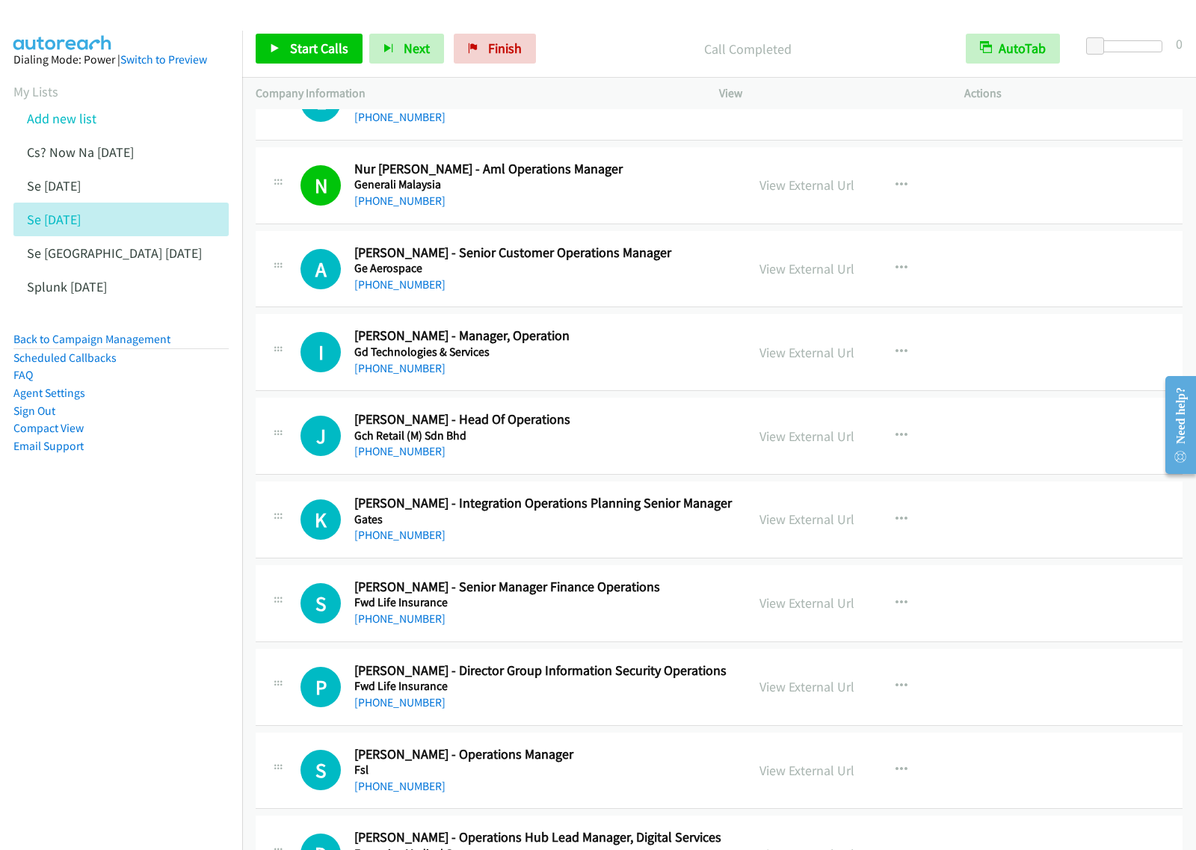
scroll to position [12803, 0]
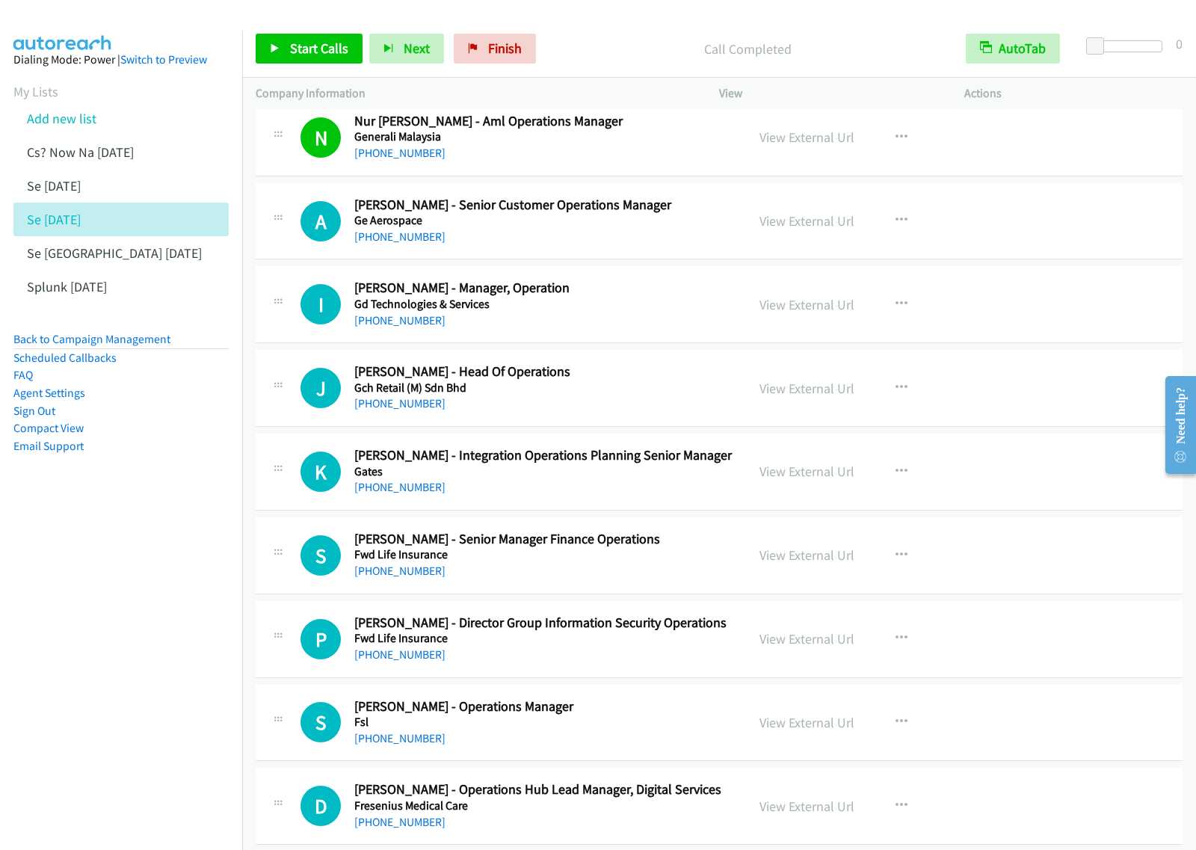
click at [650, 395] on h5 "Gch Retail (M) Sdn Bhd" at bounding box center [543, 388] width 378 height 15
click at [887, 403] on button "button" at bounding box center [901, 388] width 40 height 30
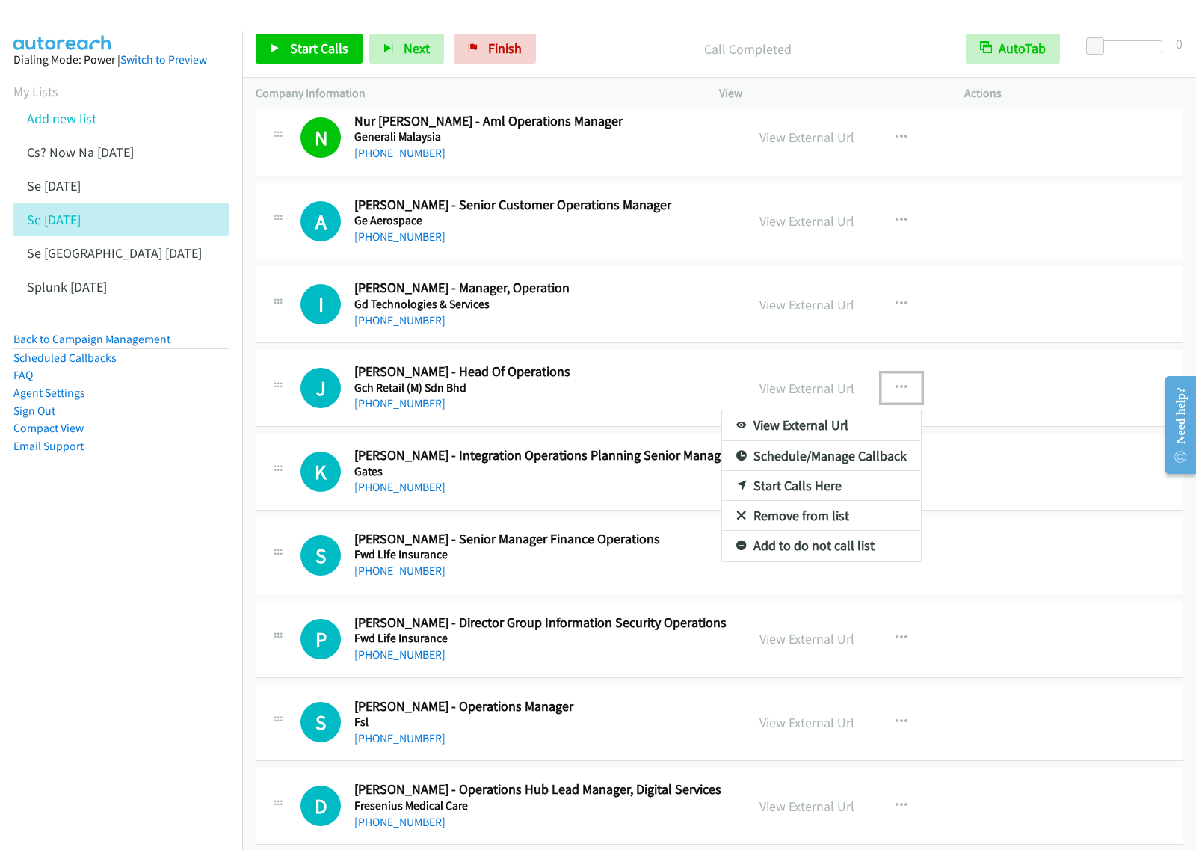
click at [785, 501] on link "Start Calls Here" at bounding box center [821, 486] width 199 height 30
click at [902, 403] on button "button" at bounding box center [901, 388] width 40 height 30
click at [843, 501] on link "Start Calls Here" at bounding box center [821, 486] width 199 height 30
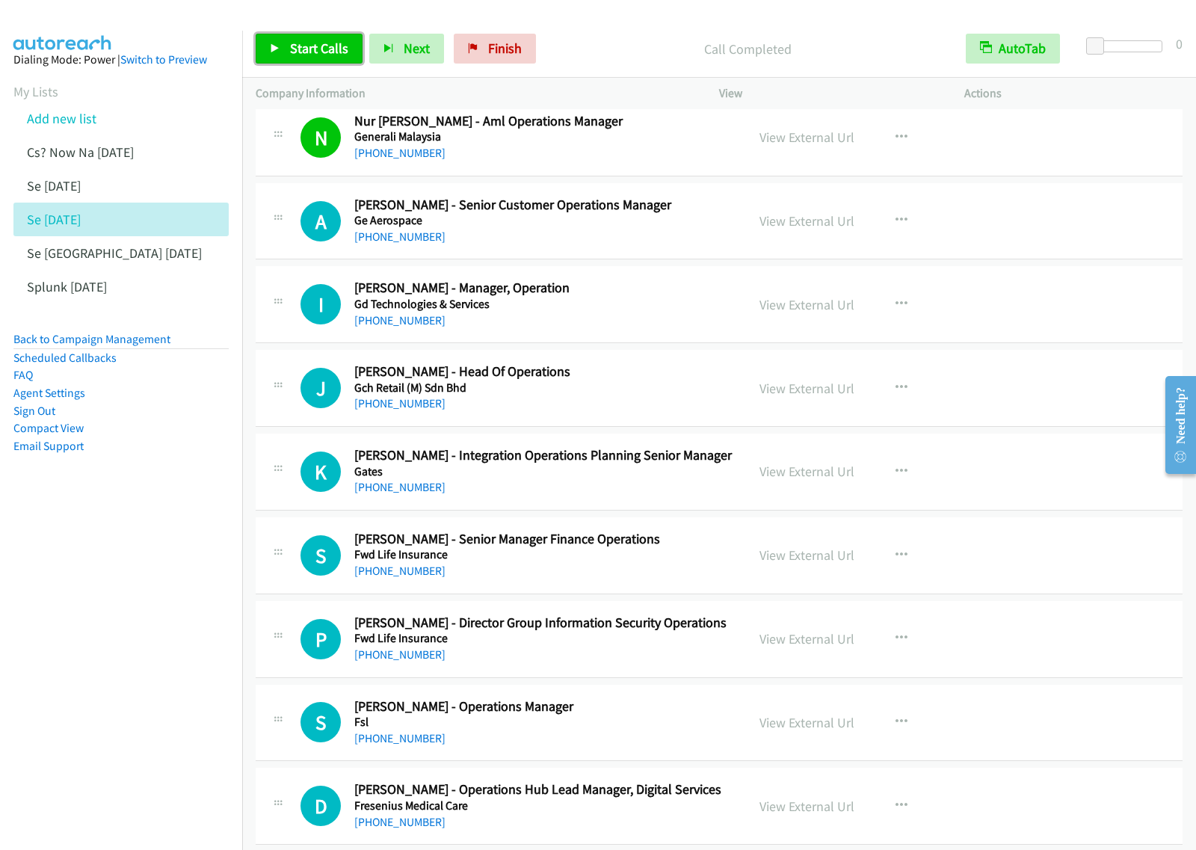
click at [344, 53] on span "Start Calls" at bounding box center [319, 48] width 58 height 17
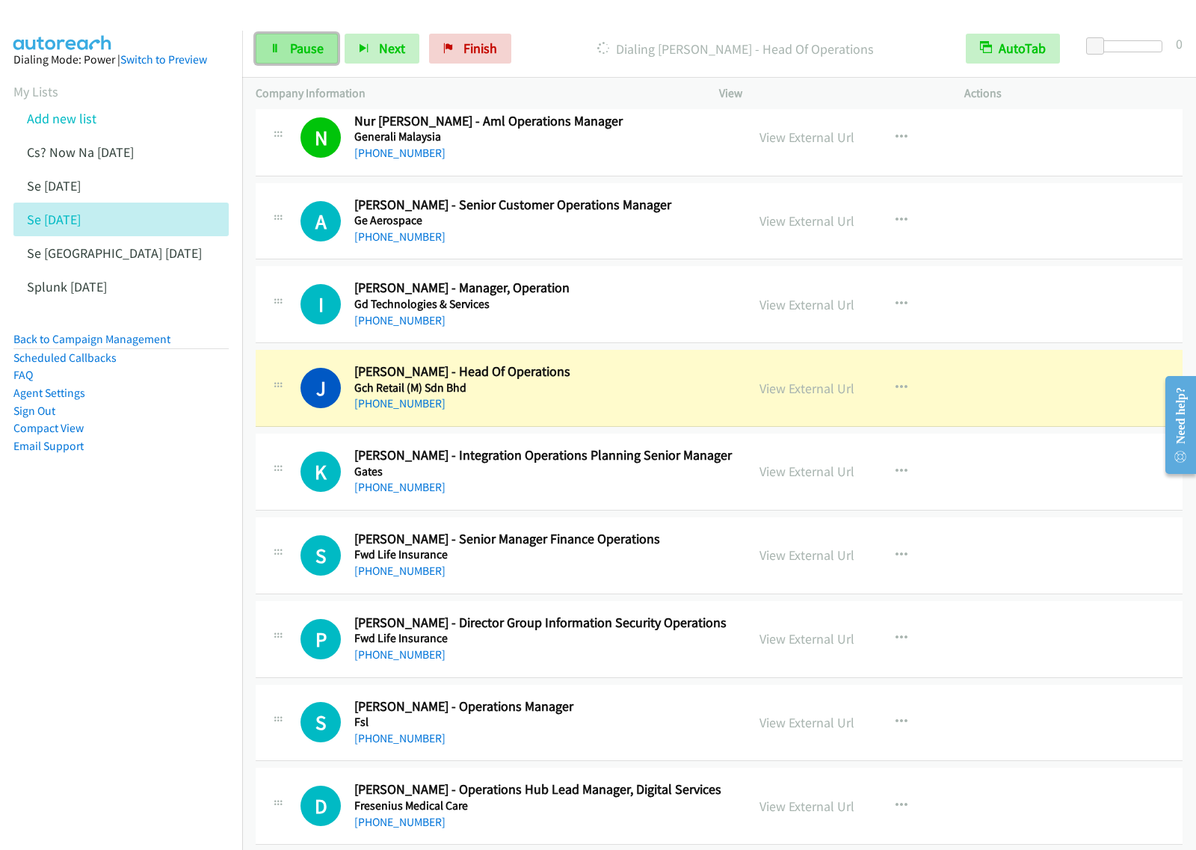
click at [304, 51] on span "Pause" at bounding box center [307, 48] width 34 height 17
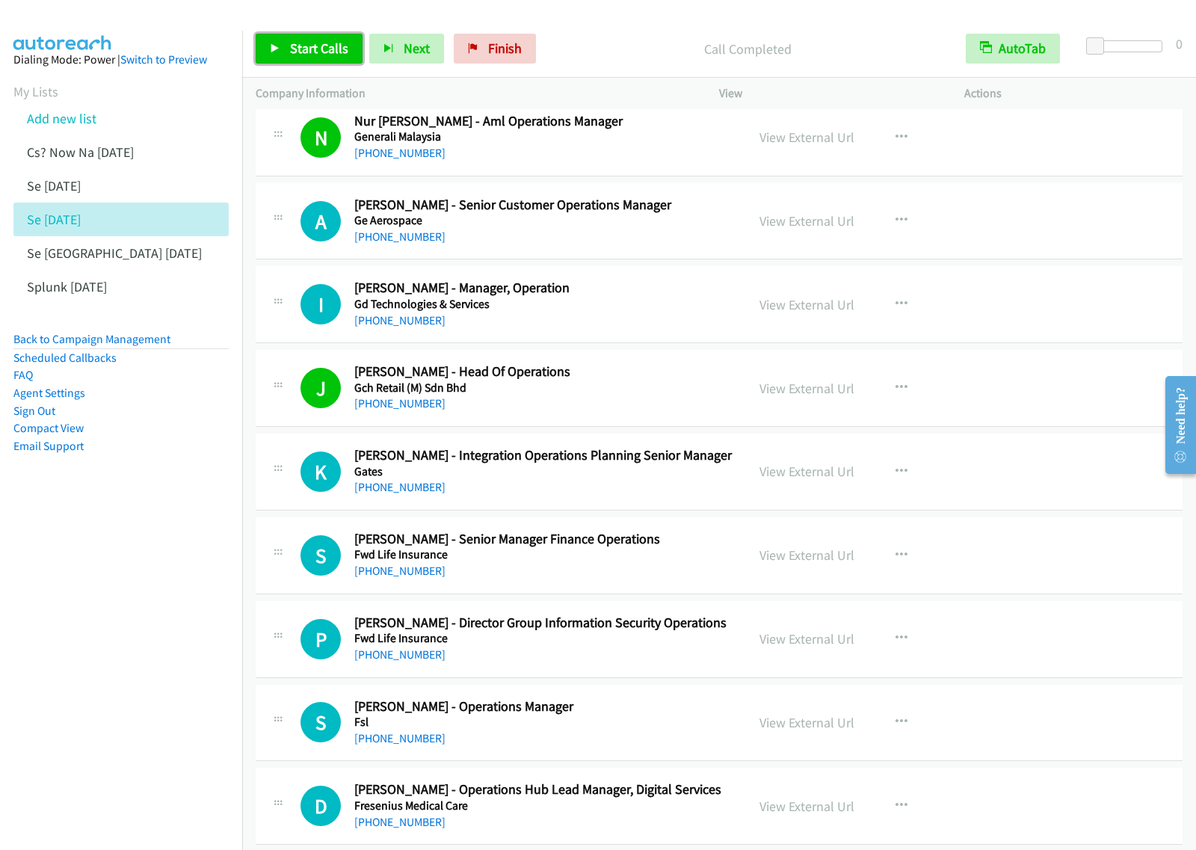
click at [310, 46] on span "Start Calls" at bounding box center [319, 48] width 58 height 17
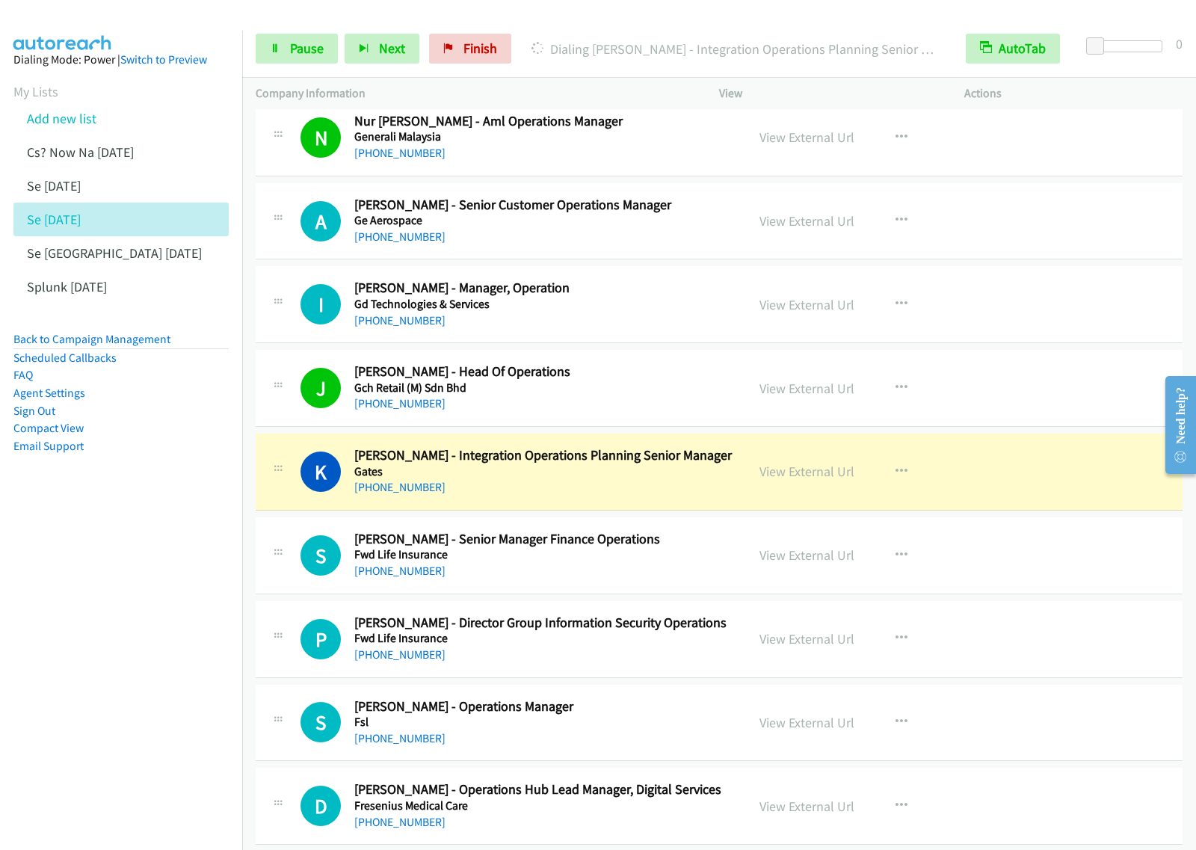
click at [324, 31] on div "Start Calls Pause Next Finish Dialing Kaladevi Suppiah - Integration Operations…" at bounding box center [719, 49] width 954 height 58
click at [319, 46] on span "Pause" at bounding box center [307, 48] width 34 height 17
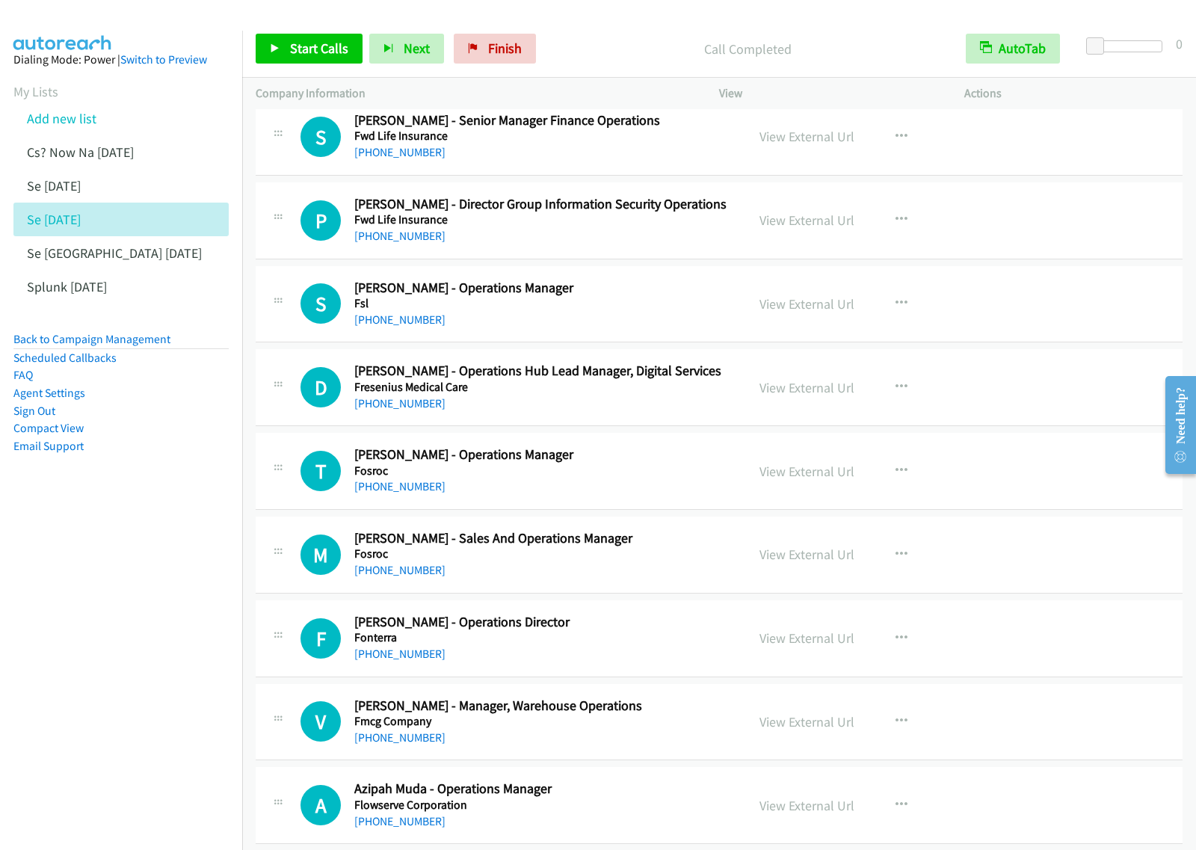
scroll to position [13270, 0]
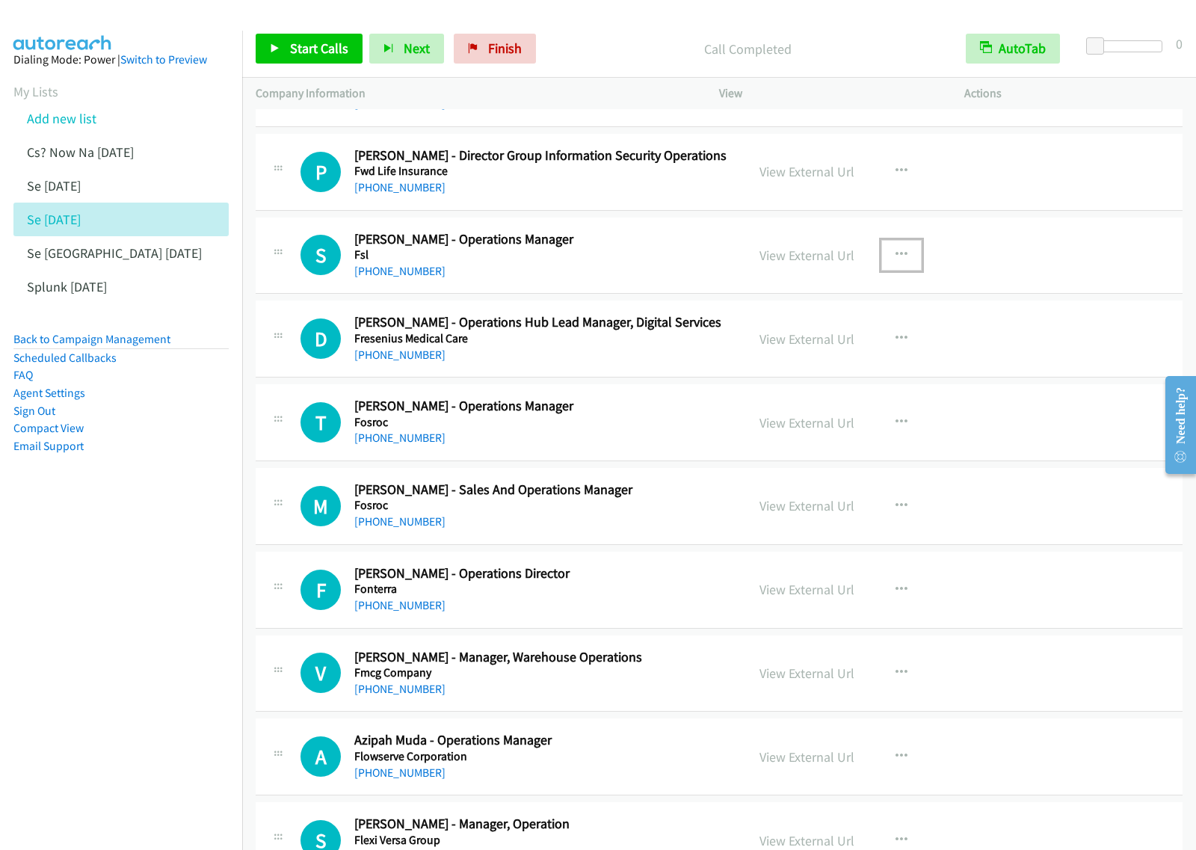
click at [896, 261] on icon "button" at bounding box center [902, 255] width 12 height 12
click at [853, 368] on link "Start Calls Here" at bounding box center [821, 353] width 199 height 30
click at [899, 261] on icon "button" at bounding box center [902, 255] width 12 height 12
click at [852, 368] on link "Start Calls Here" at bounding box center [821, 353] width 199 height 30
click at [318, 37] on link "Start Calls" at bounding box center [309, 49] width 107 height 30
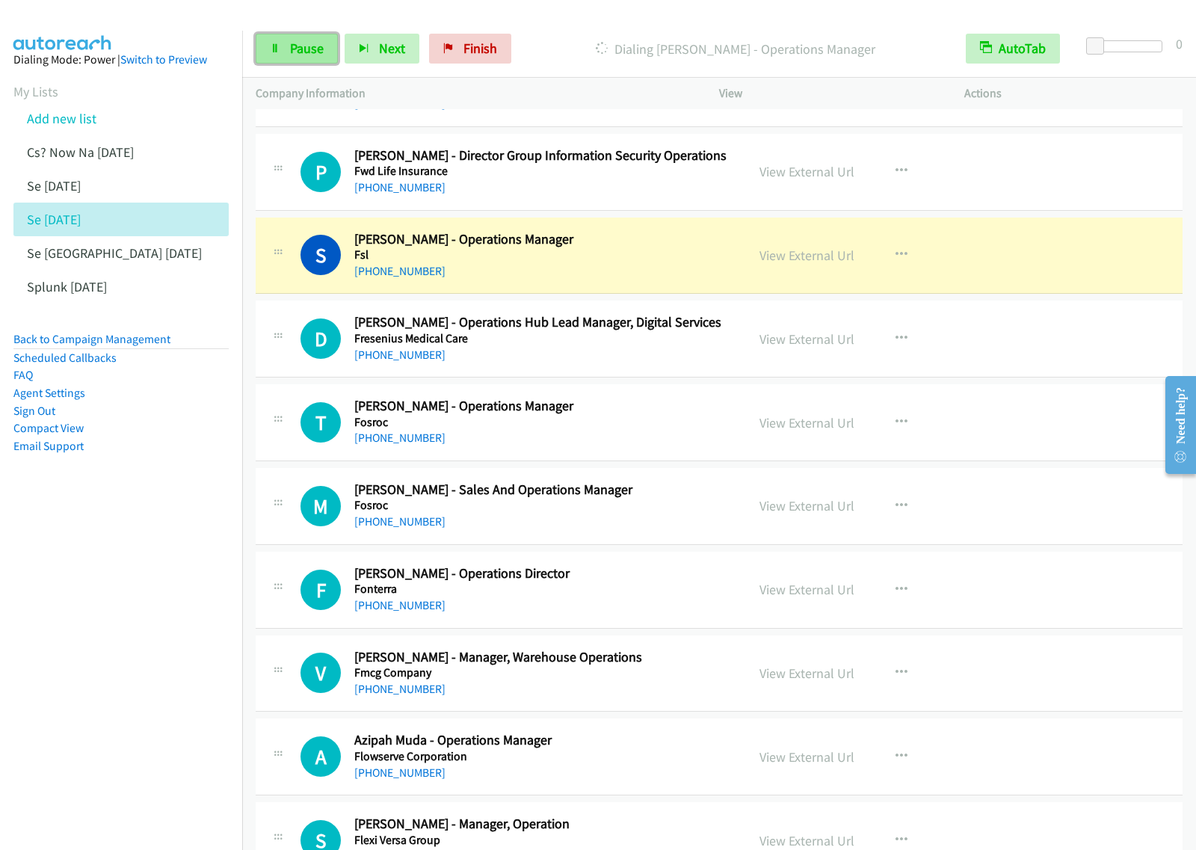
click at [264, 58] on link "Pause" at bounding box center [297, 49] width 82 height 30
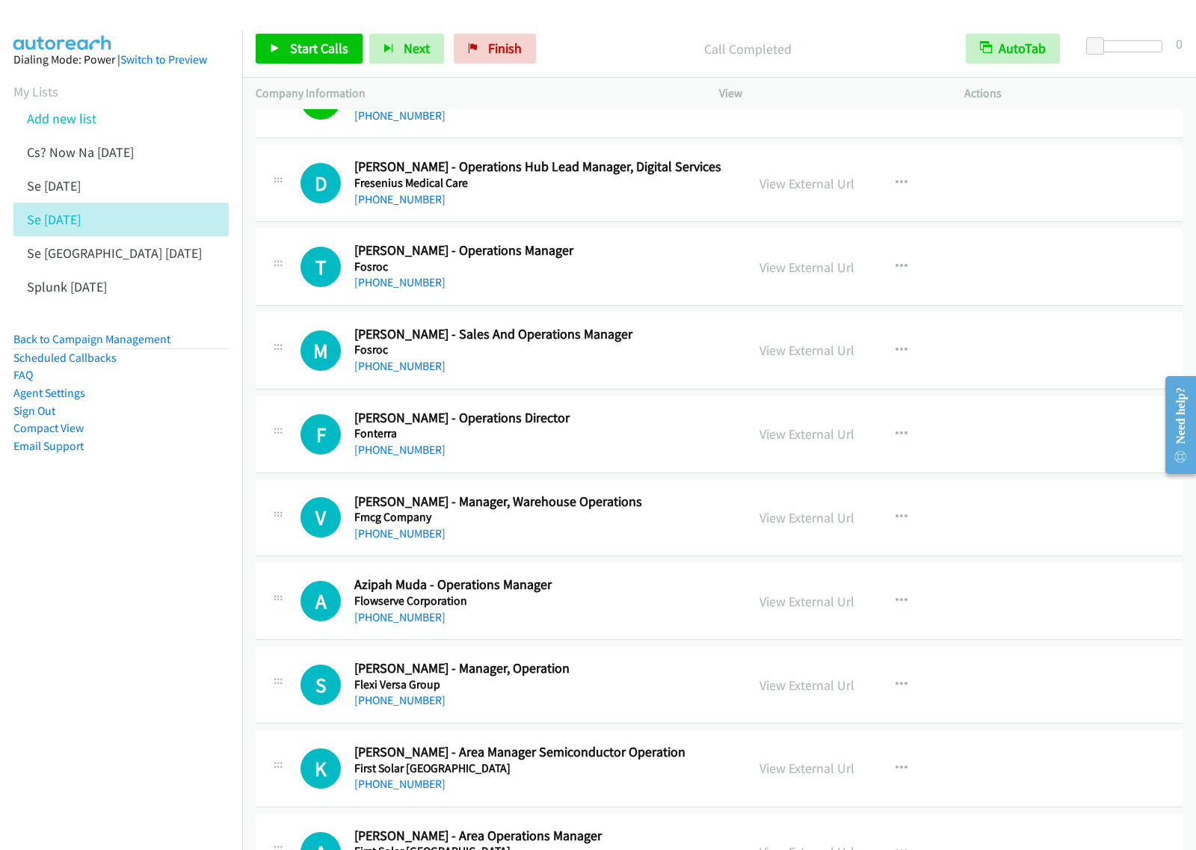
scroll to position [13457, 0]
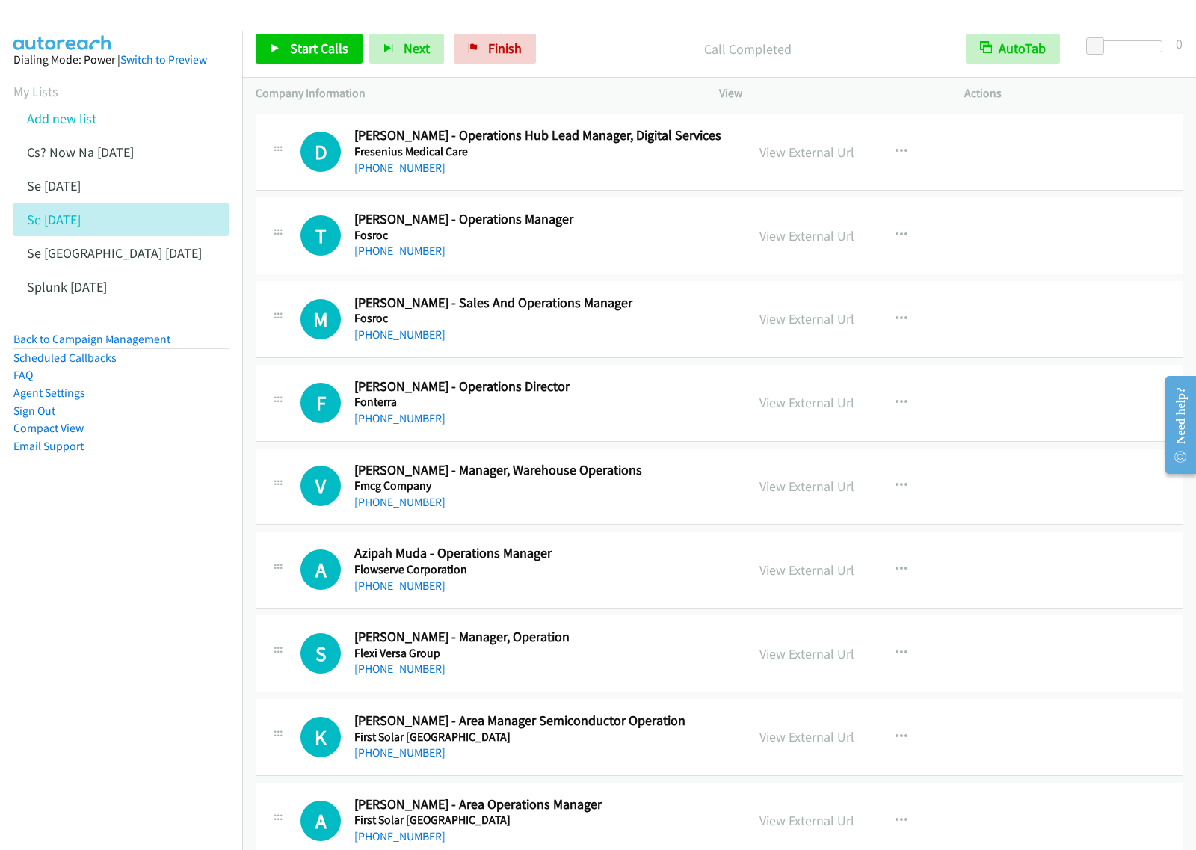
drag, startPoint x: 667, startPoint y: 258, endPoint x: 856, endPoint y: 275, distance: 189.9
click at [896, 241] on icon "button" at bounding box center [902, 236] width 12 height 12
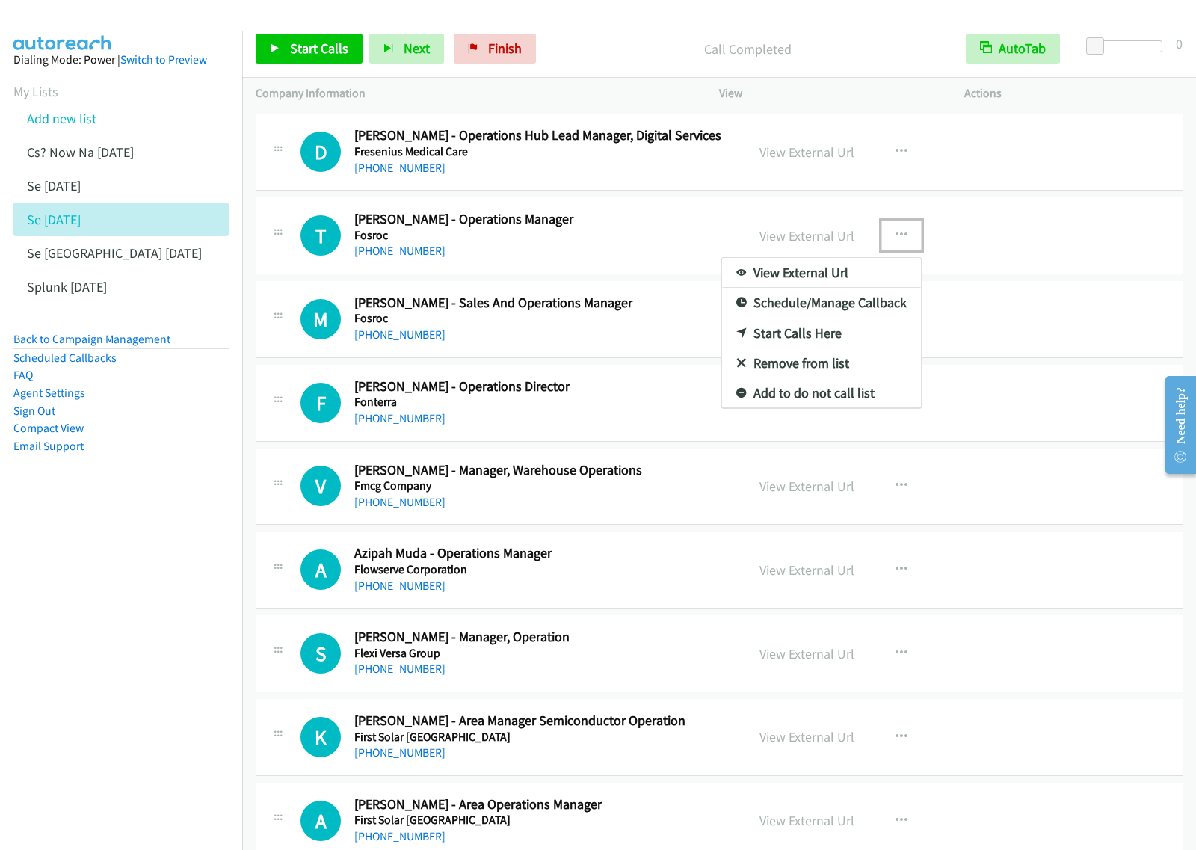
click at [825, 348] on link "Start Calls Here" at bounding box center [821, 333] width 199 height 30
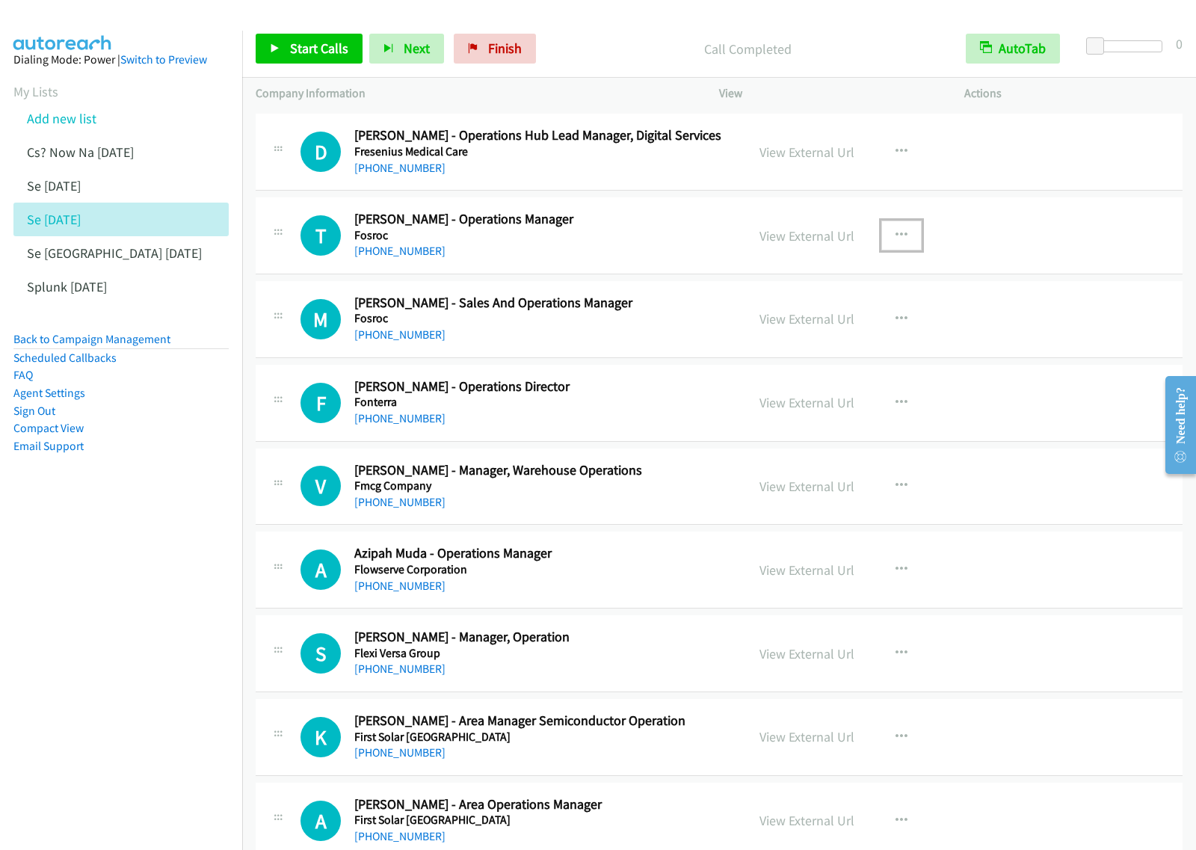
click at [896, 241] on icon "button" at bounding box center [902, 236] width 12 height 12
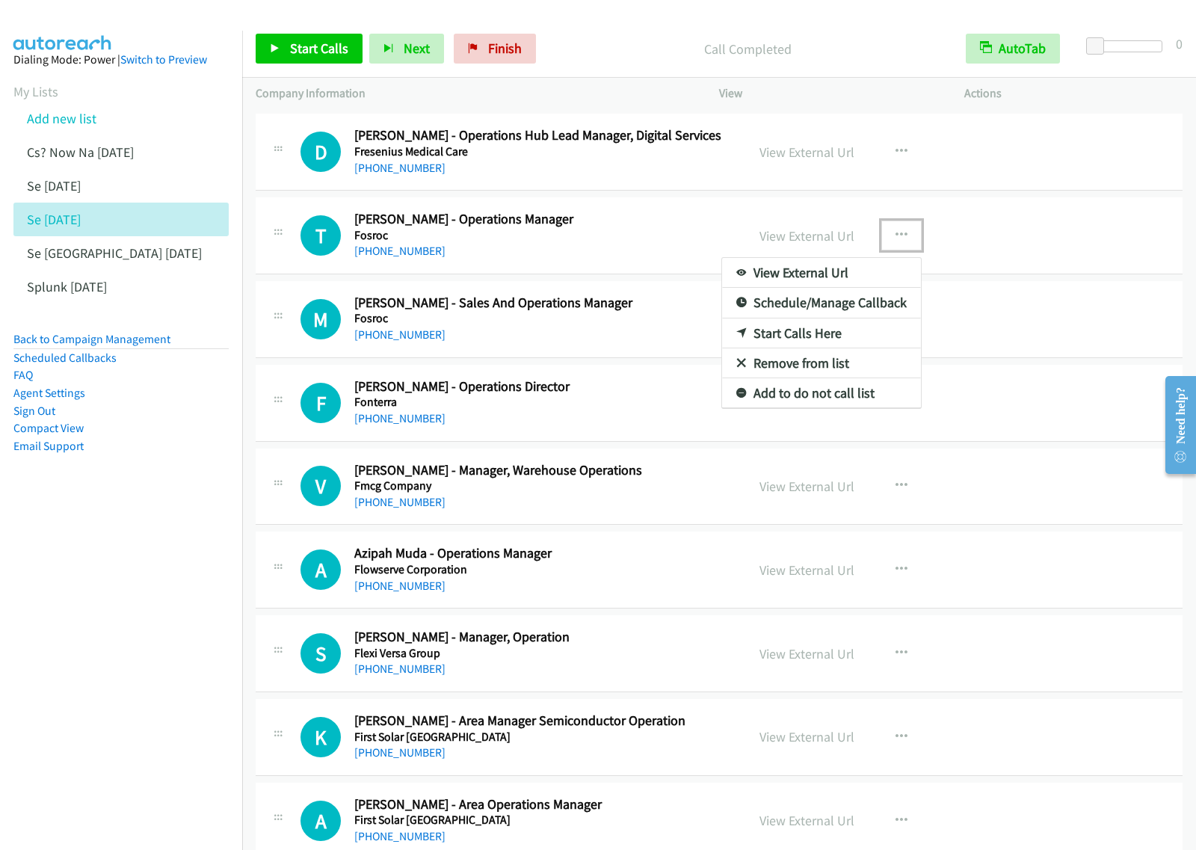
click at [843, 348] on link "Start Calls Here" at bounding box center [821, 333] width 199 height 30
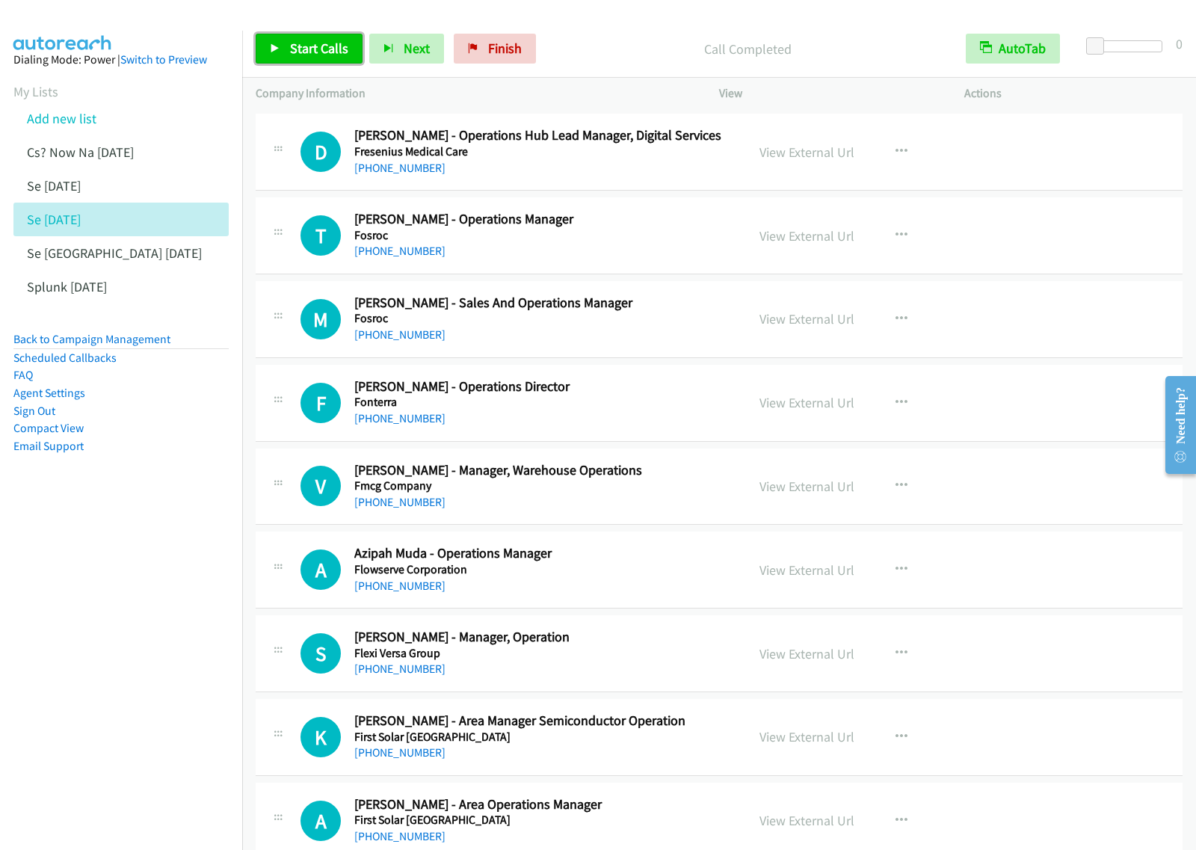
click at [327, 40] on span "Start Calls" at bounding box center [319, 48] width 58 height 17
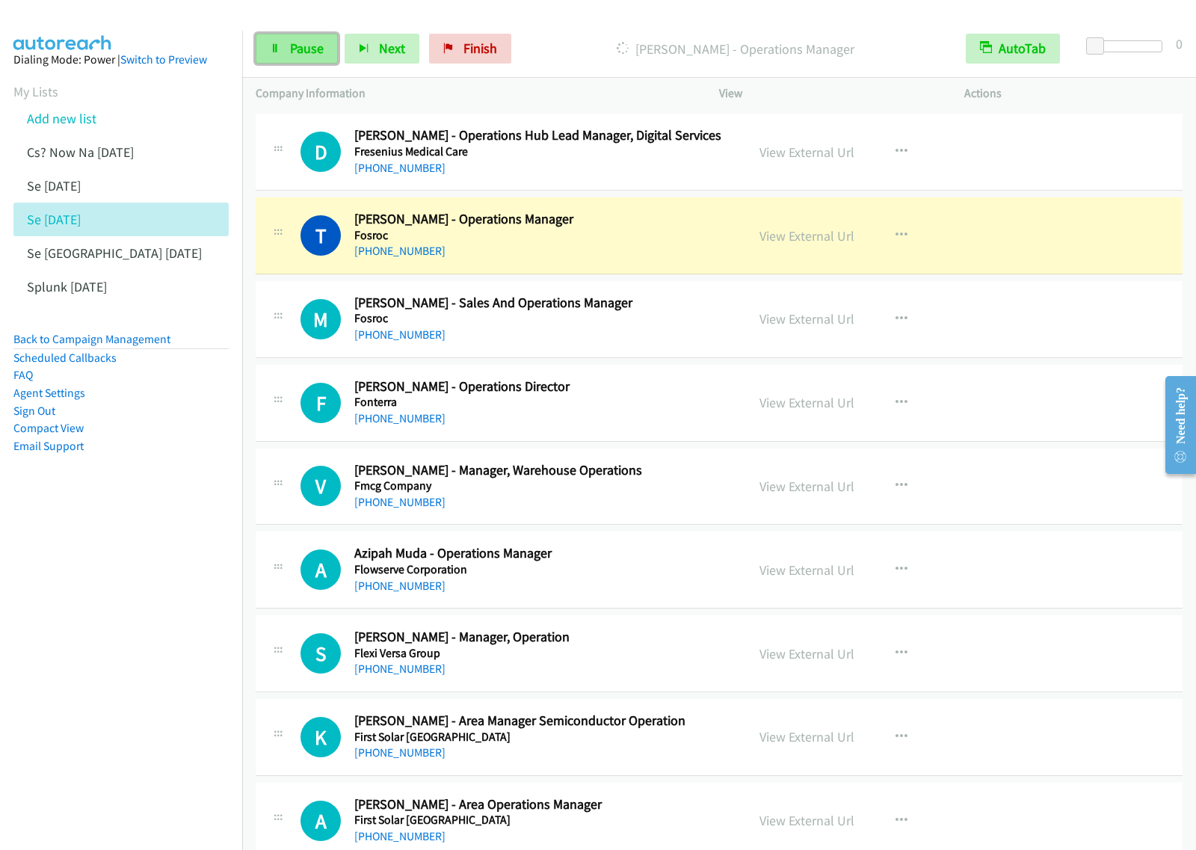
click at [285, 42] on link "Pause" at bounding box center [297, 49] width 82 height 30
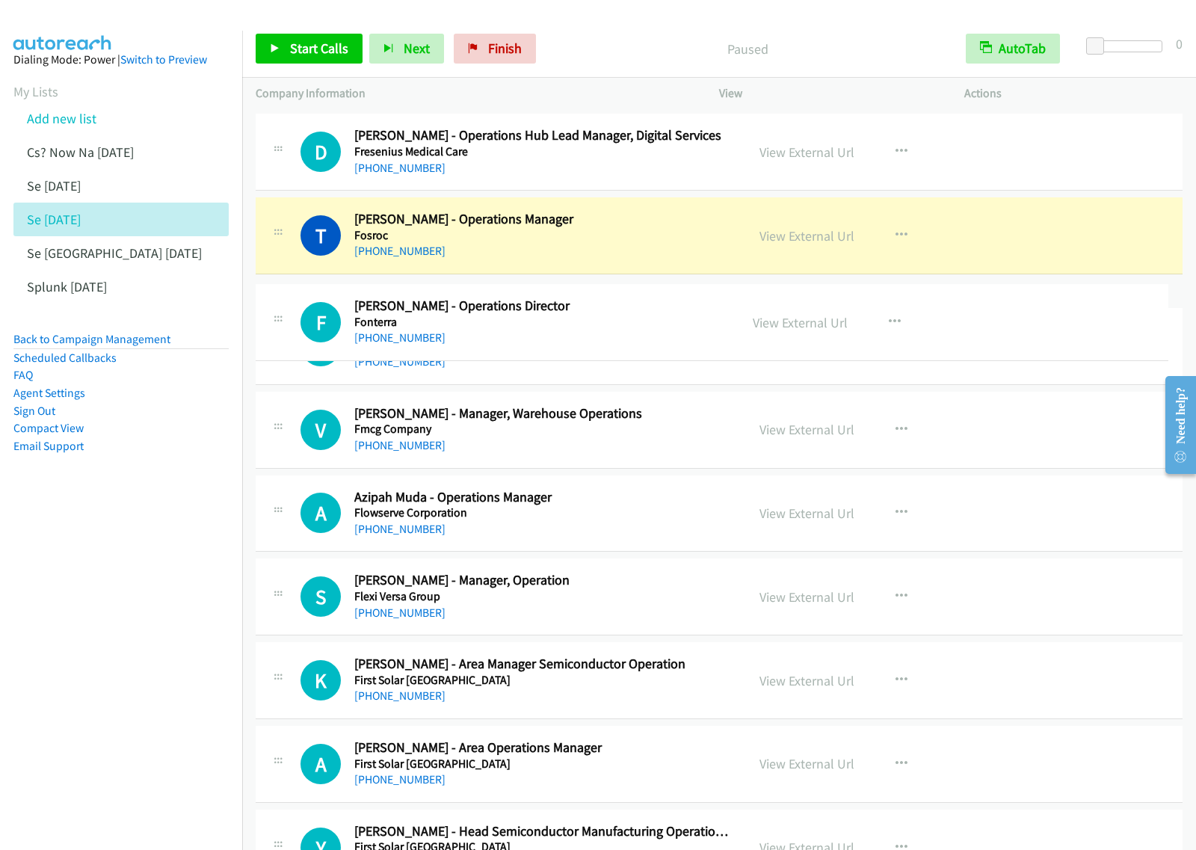
drag, startPoint x: 704, startPoint y: 325, endPoint x: 707, endPoint y: 304, distance: 21.3
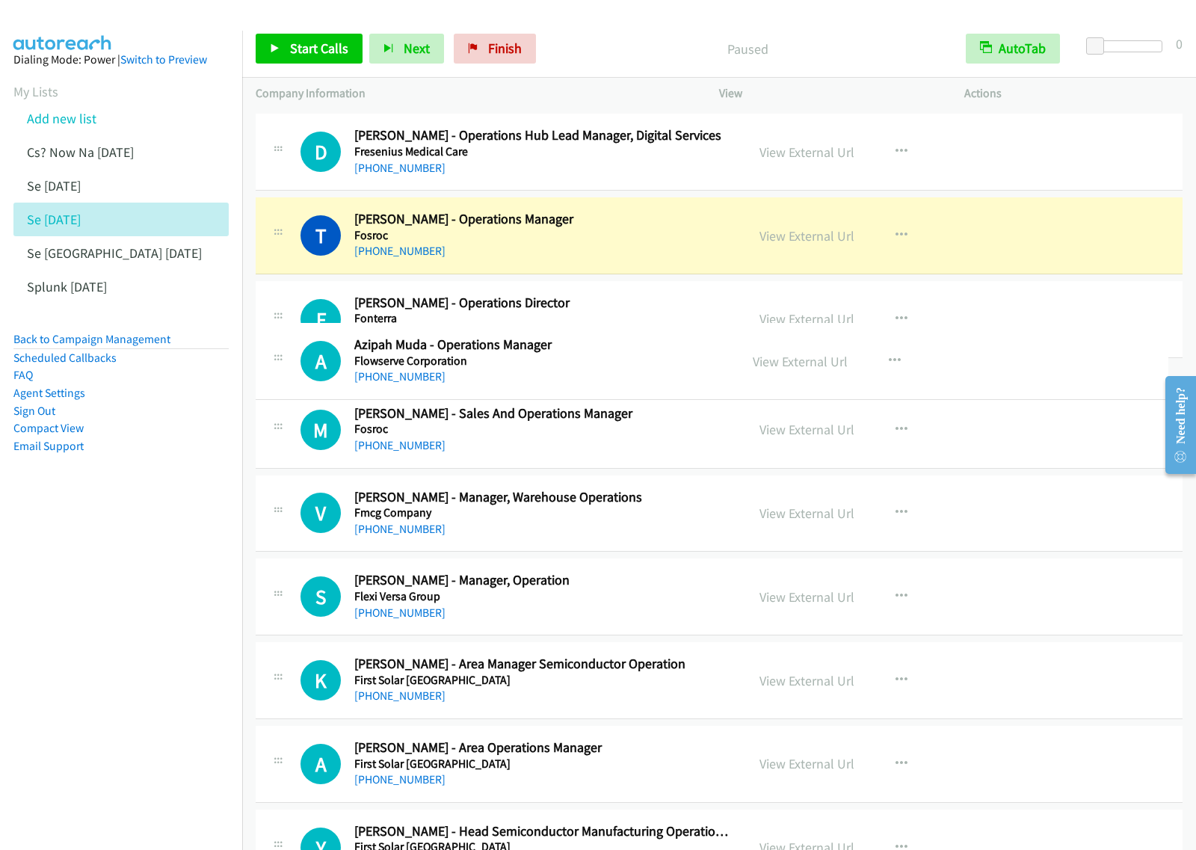
drag, startPoint x: 656, startPoint y: 587, endPoint x: 723, endPoint y: 359, distance: 237.7
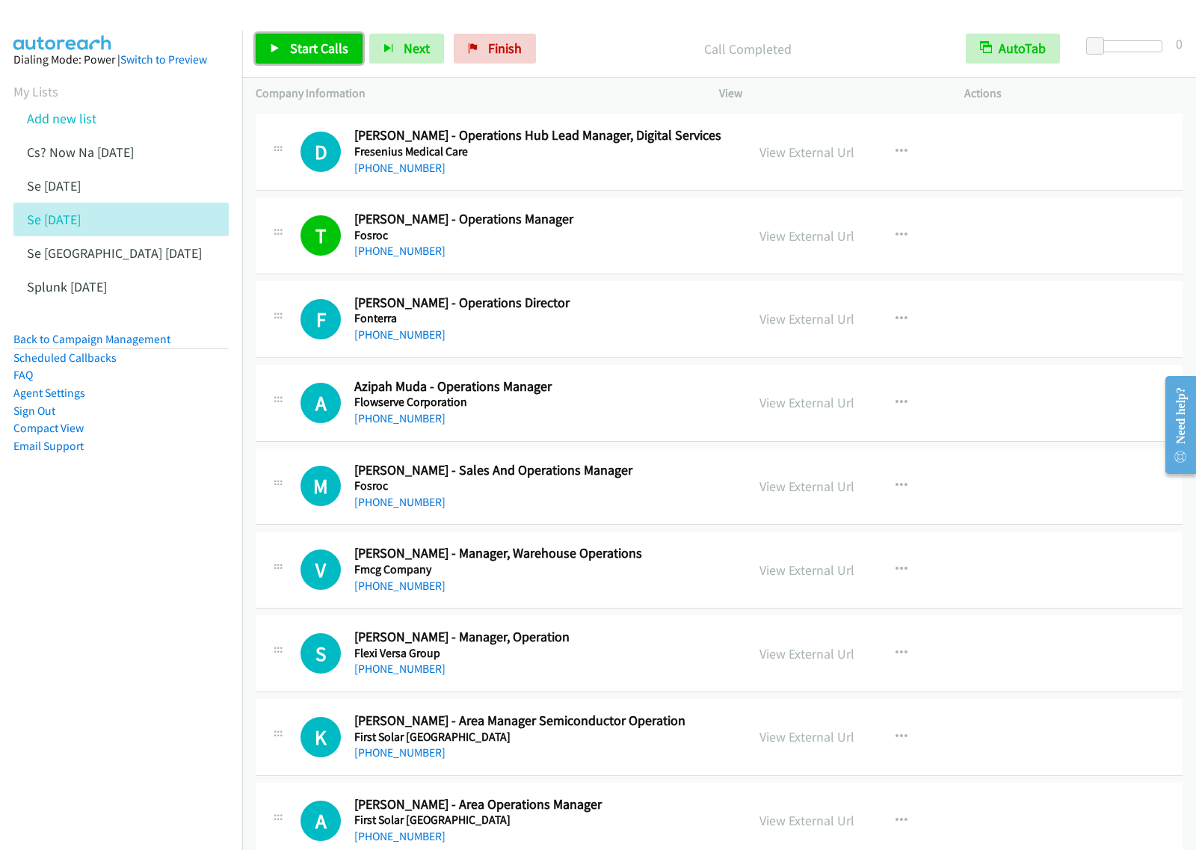
click at [336, 51] on span "Start Calls" at bounding box center [319, 48] width 58 height 17
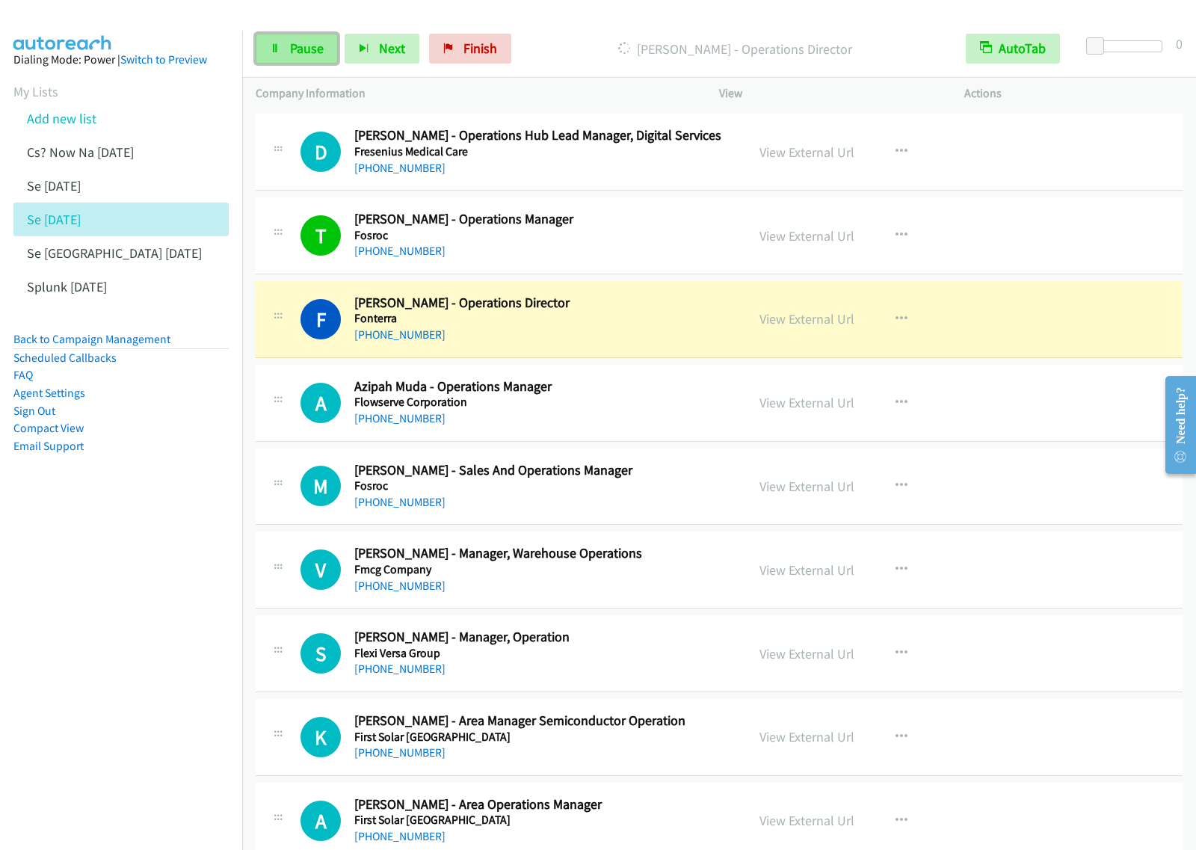
click at [311, 55] on span "Pause" at bounding box center [307, 48] width 34 height 17
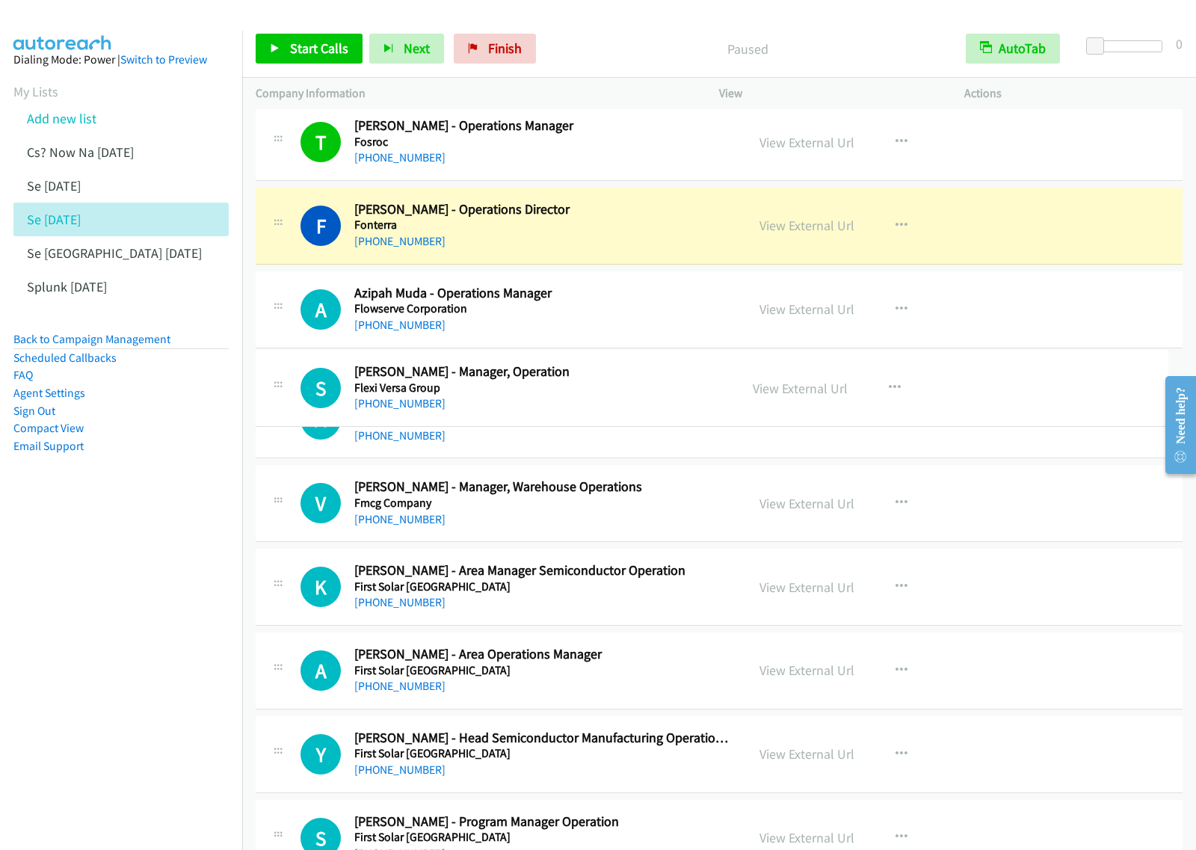
drag, startPoint x: 681, startPoint y: 570, endPoint x: 733, endPoint y: 375, distance: 201.3
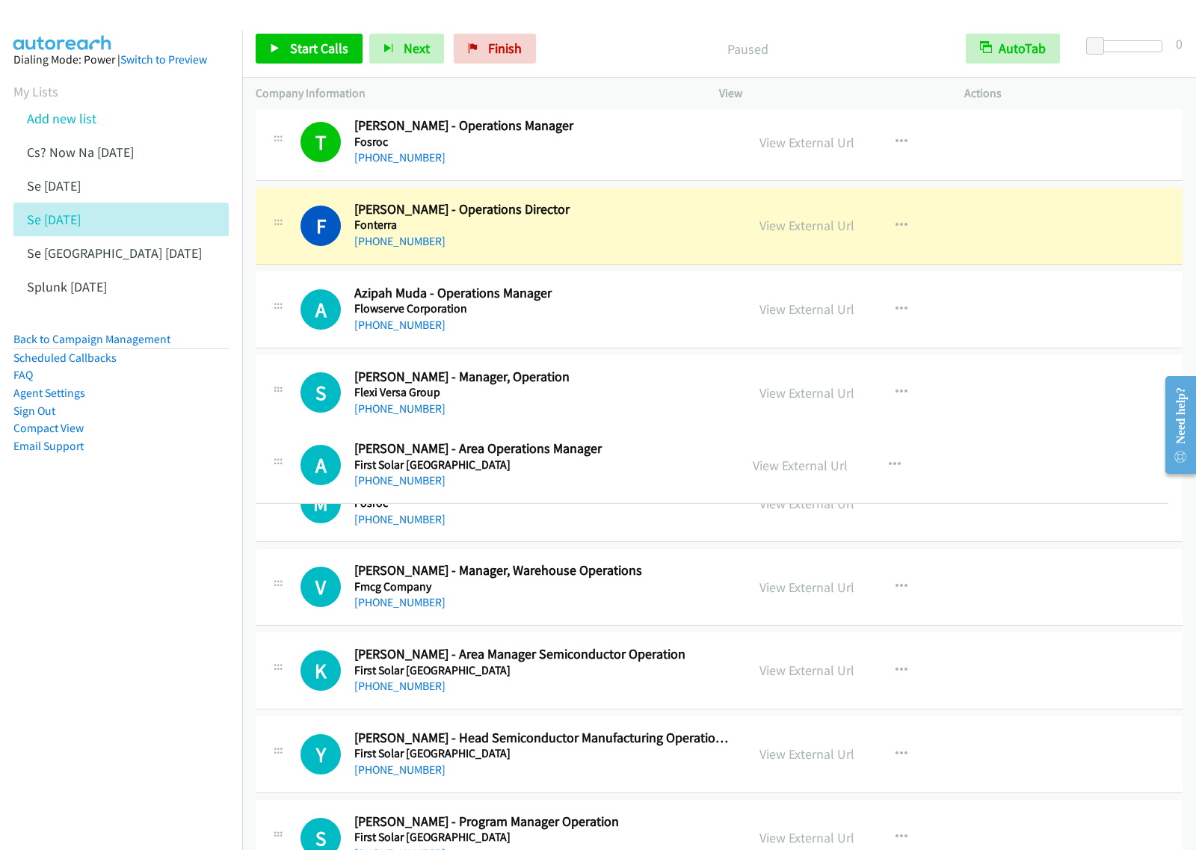
drag, startPoint x: 670, startPoint y: 745, endPoint x: 719, endPoint y: 461, distance: 289.1
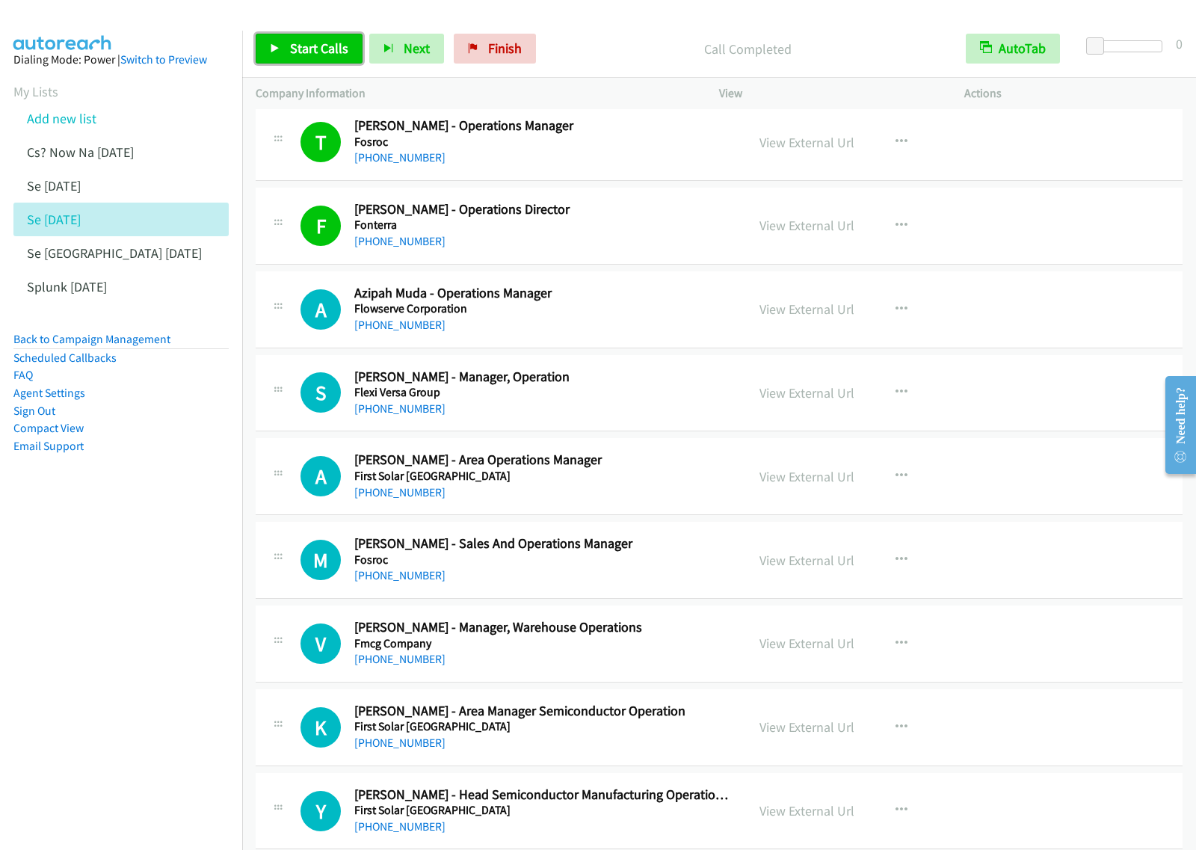
click at [308, 56] on span "Start Calls" at bounding box center [319, 48] width 58 height 17
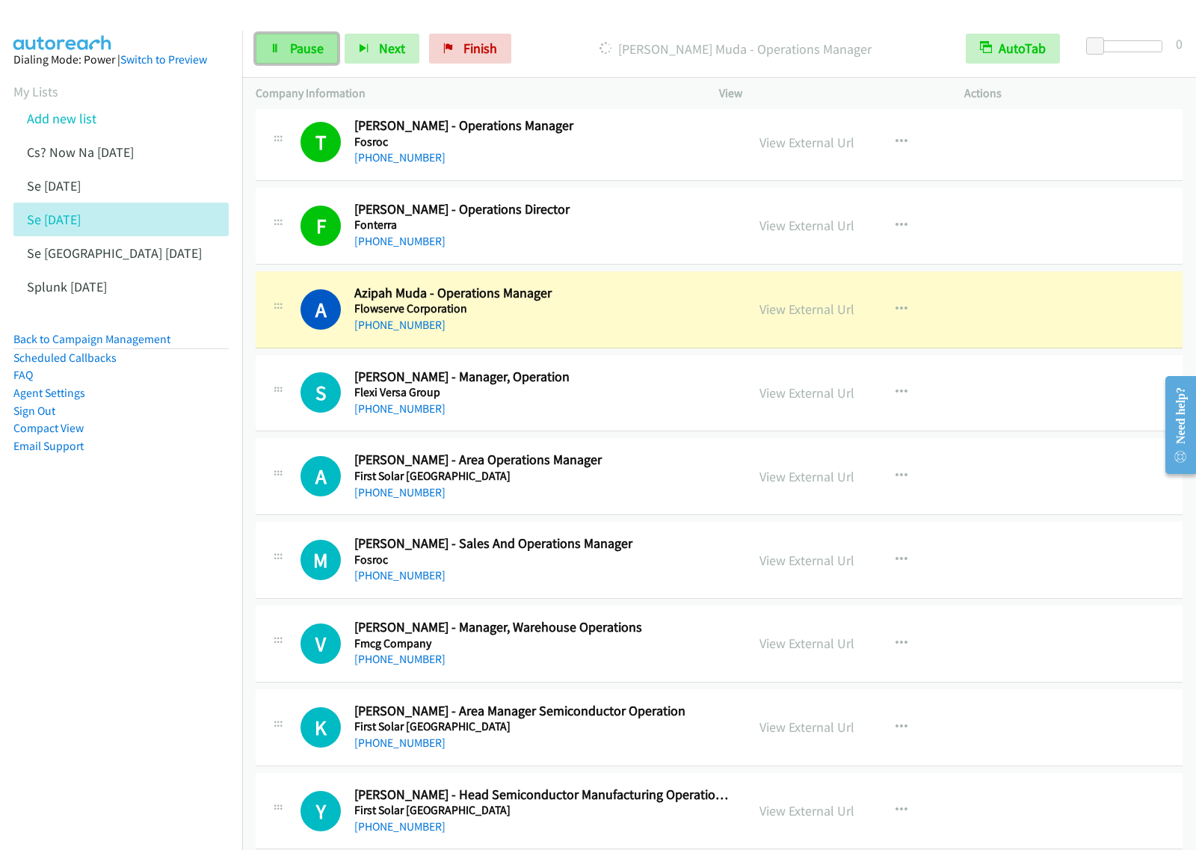
click at [315, 49] on span "Pause" at bounding box center [307, 48] width 34 height 17
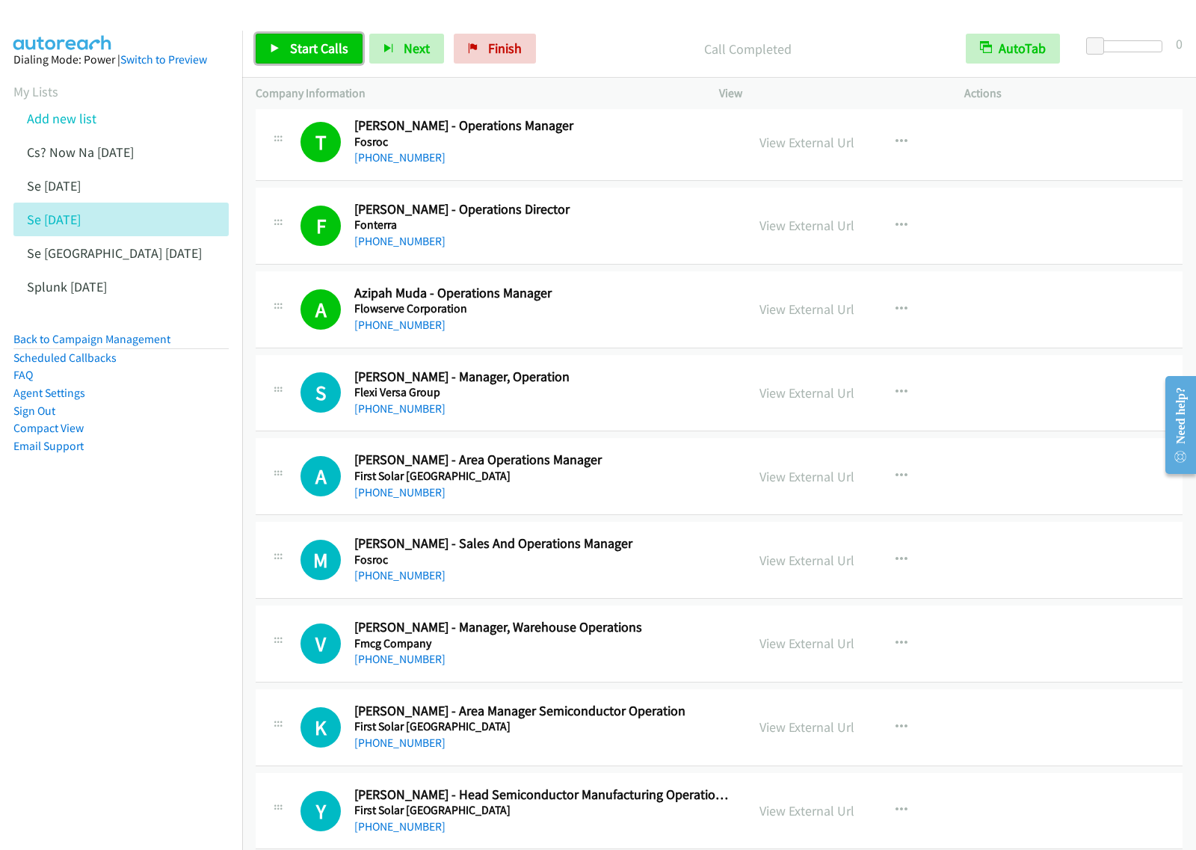
click at [333, 51] on span "Start Calls" at bounding box center [319, 48] width 58 height 17
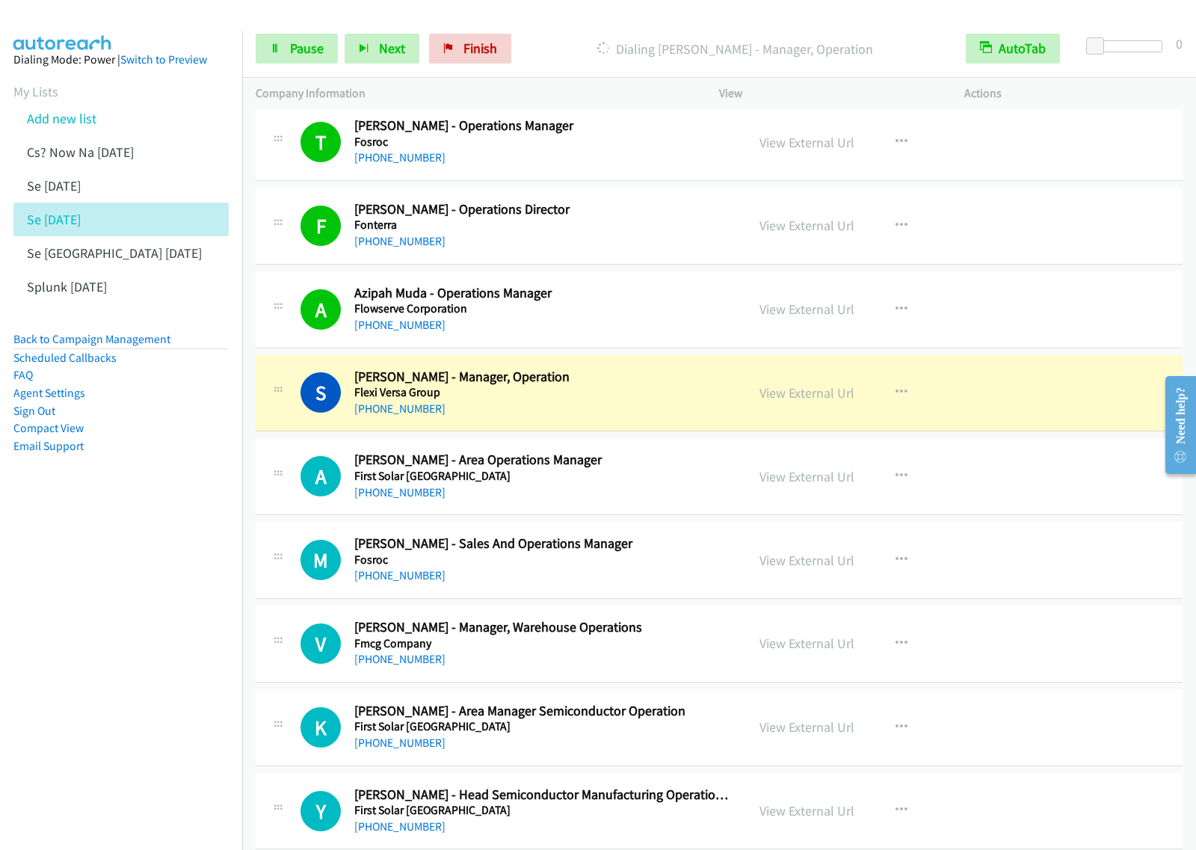
click at [293, 64] on div "Start Calls Pause Next Finish Dialing Sim Wah Leong - Manager, Operation AutoTa…" at bounding box center [719, 49] width 954 height 58
click at [311, 49] on span "Pause" at bounding box center [307, 48] width 34 height 17
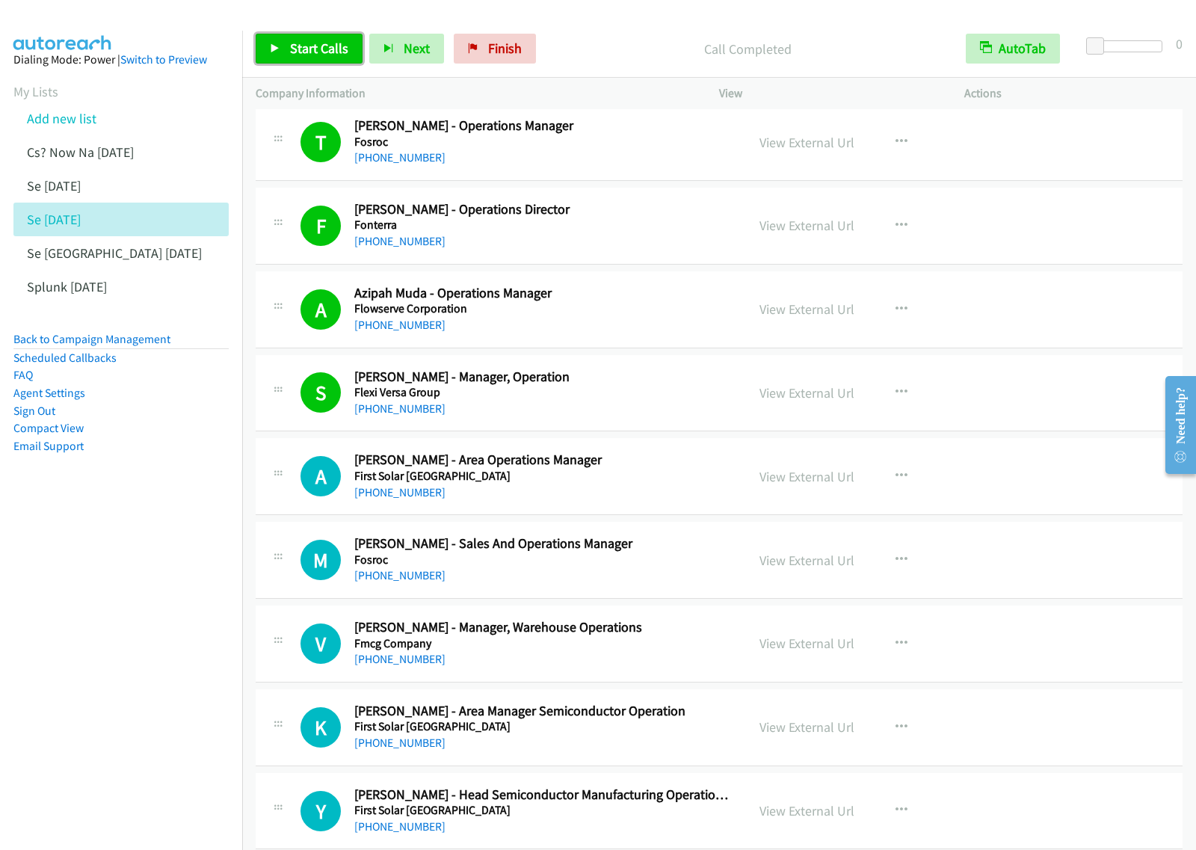
click at [338, 51] on span "Start Calls" at bounding box center [319, 48] width 58 height 17
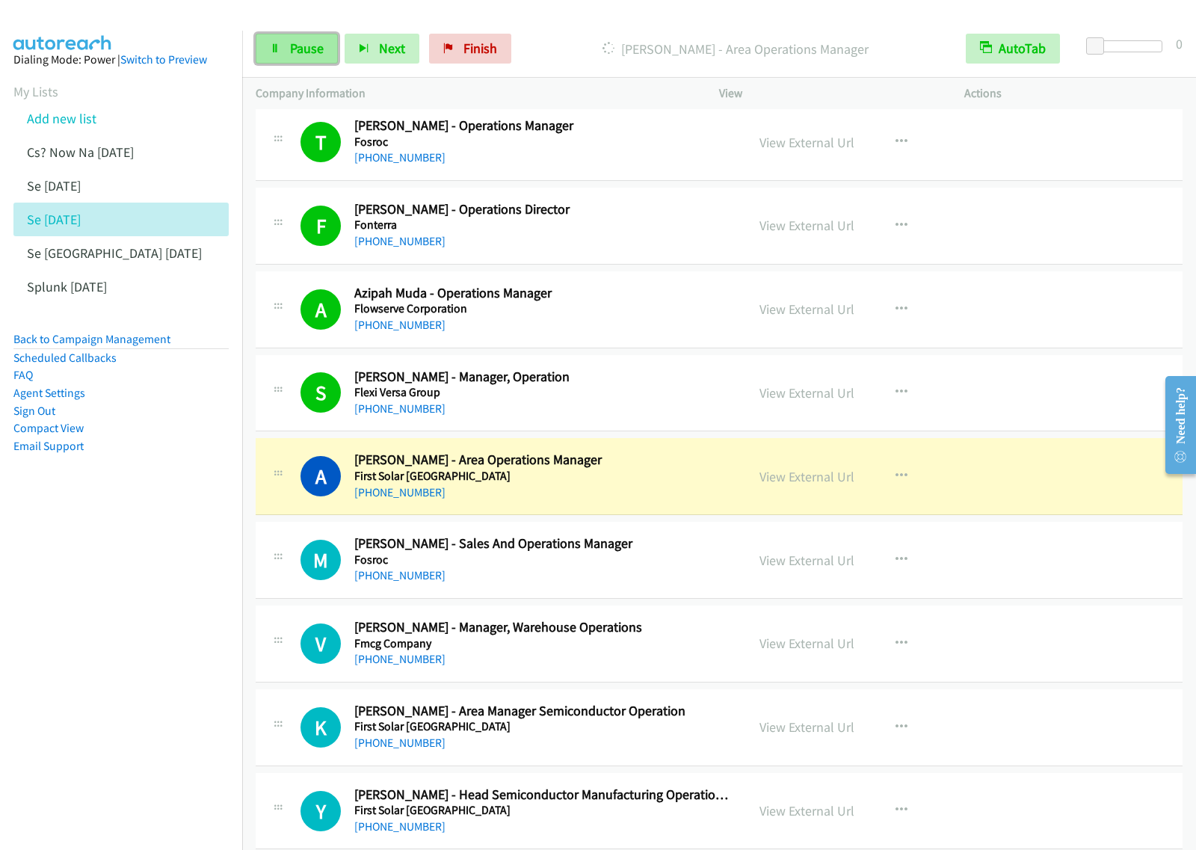
click at [301, 50] on span "Pause" at bounding box center [307, 48] width 34 height 17
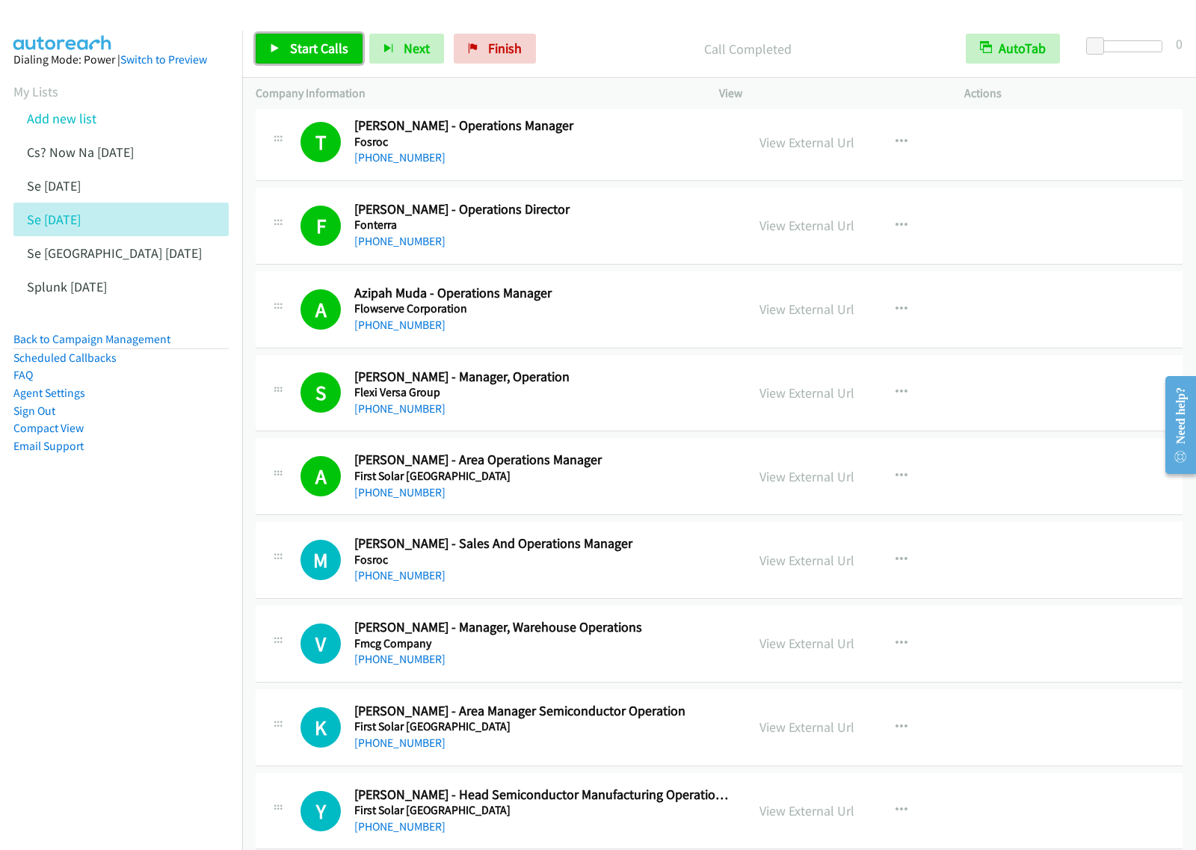
click at [322, 53] on span "Start Calls" at bounding box center [319, 48] width 58 height 17
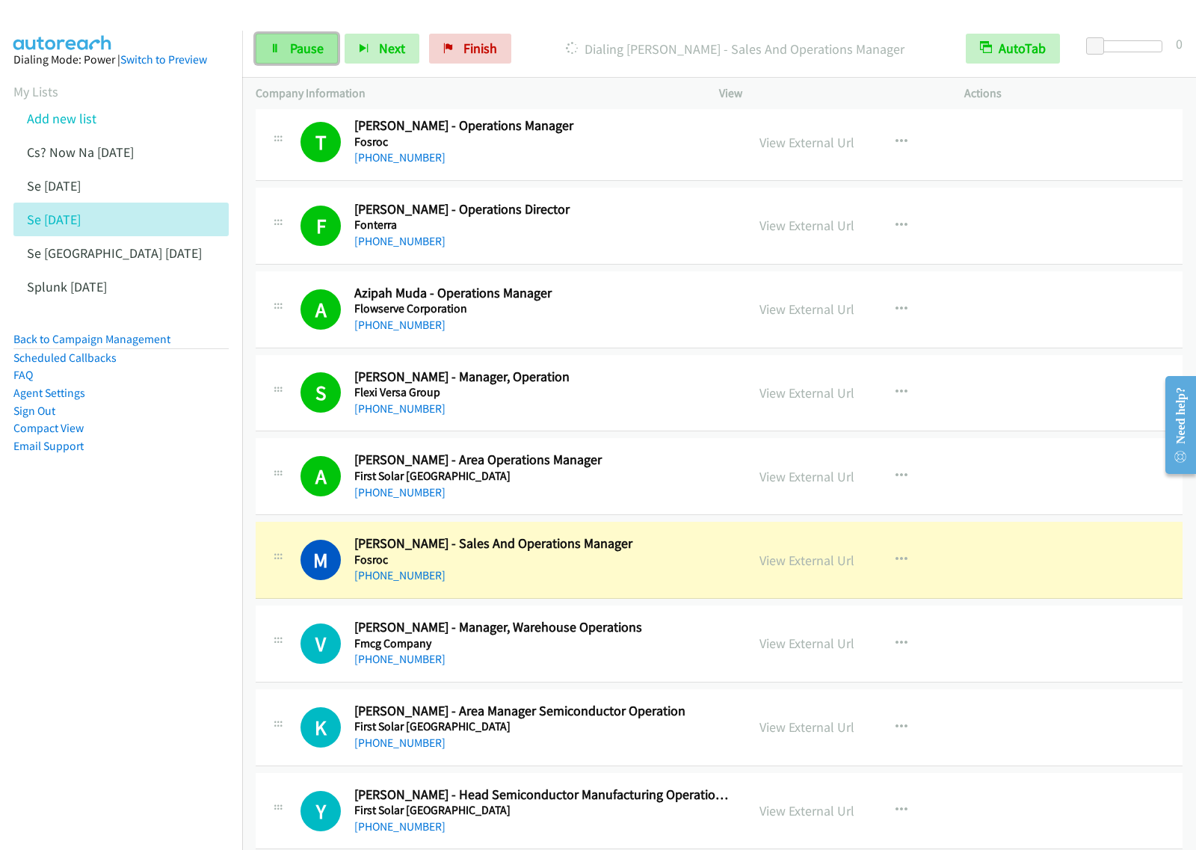
click at [309, 50] on span "Pause" at bounding box center [307, 48] width 34 height 17
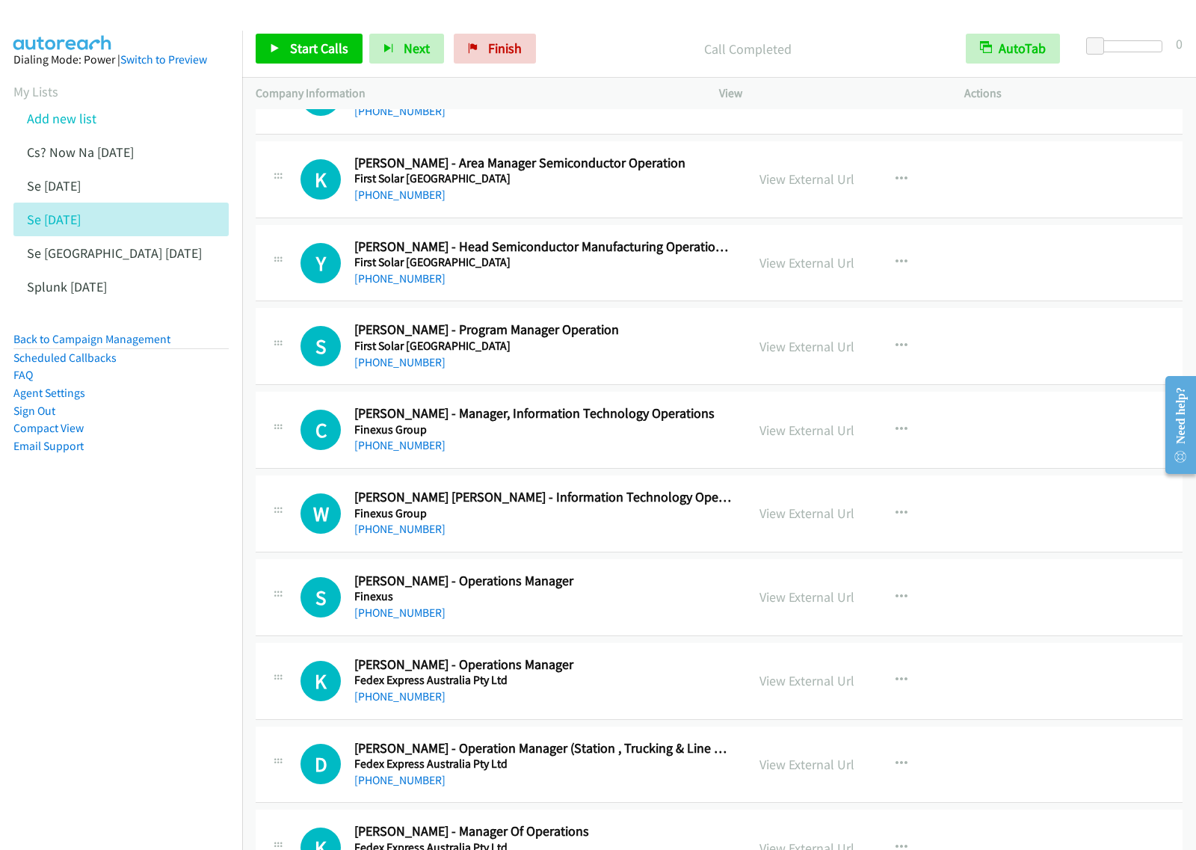
scroll to position [14111, 0]
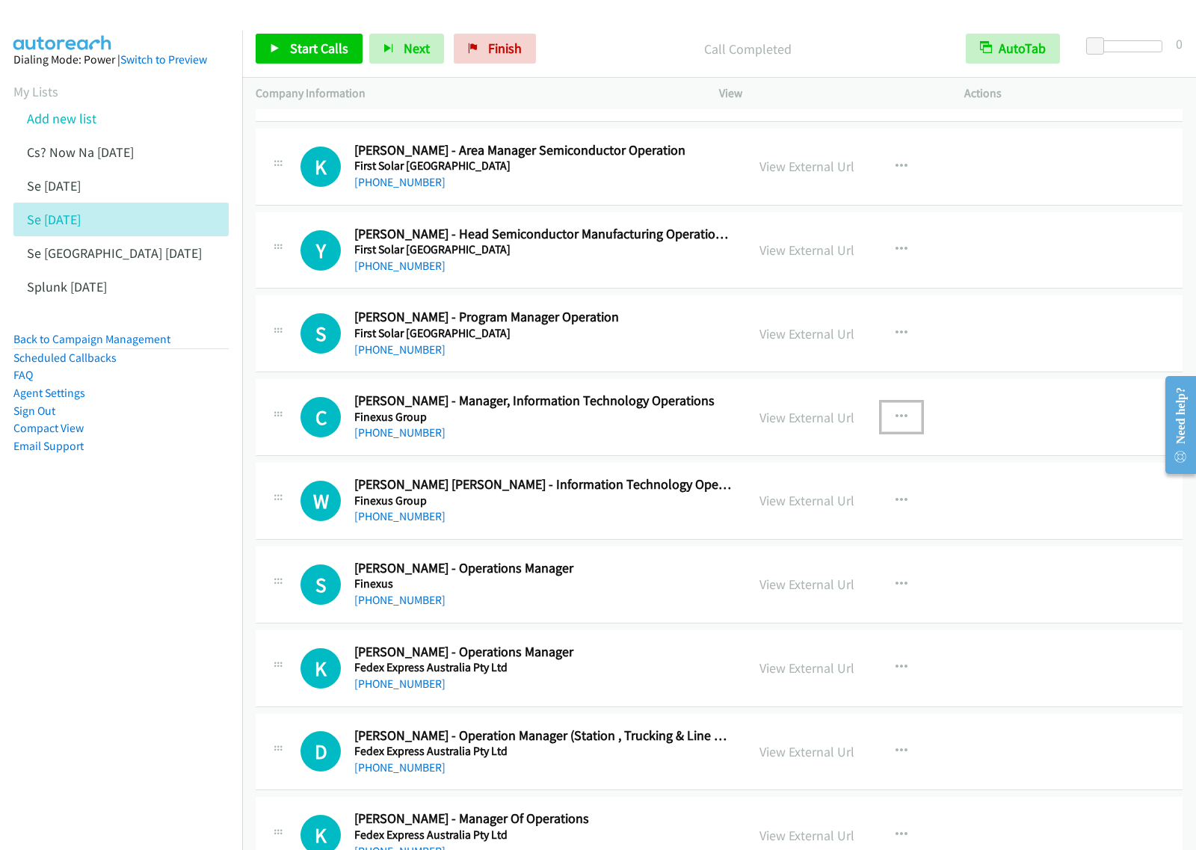
click at [896, 423] on icon "button" at bounding box center [902, 417] width 12 height 12
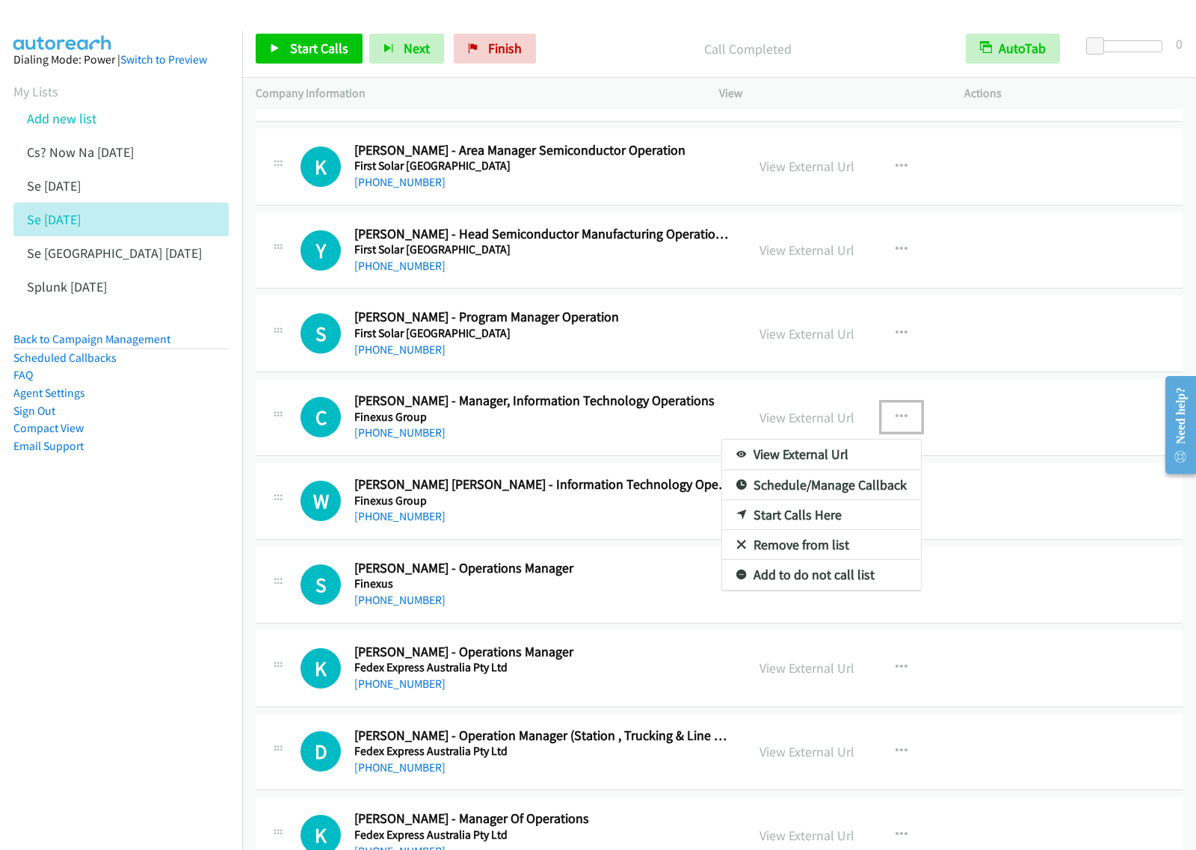
click at [843, 530] on link "Start Calls Here" at bounding box center [821, 515] width 199 height 30
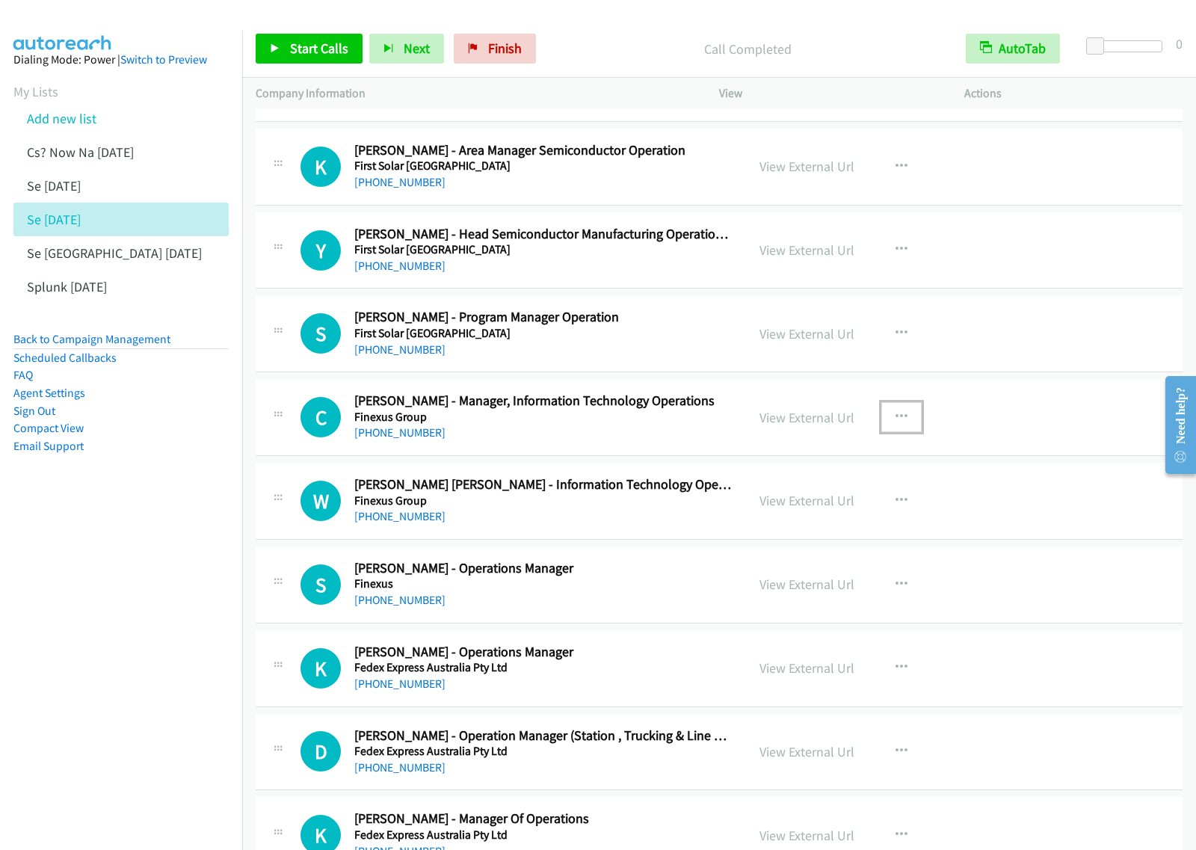
click at [896, 432] on button "button" at bounding box center [901, 417] width 40 height 30
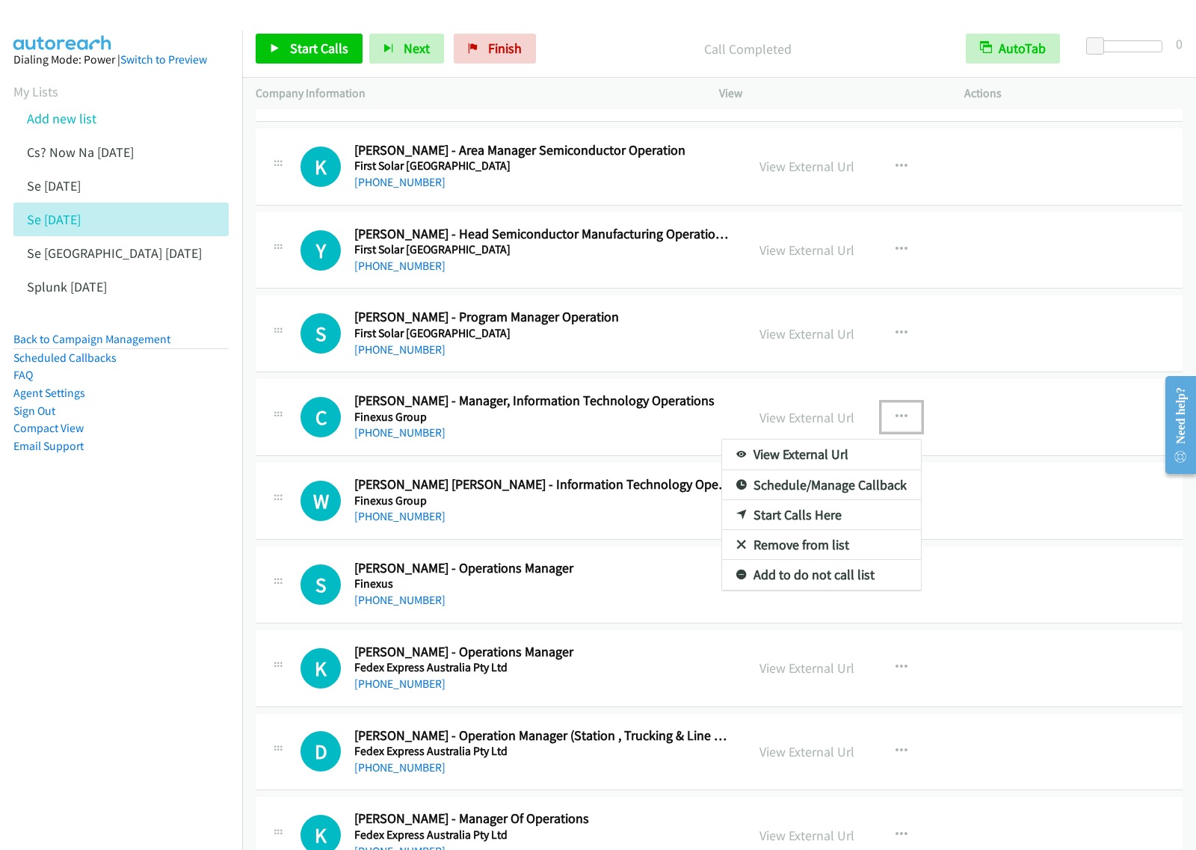
click at [860, 530] on link "Start Calls Here" at bounding box center [821, 515] width 199 height 30
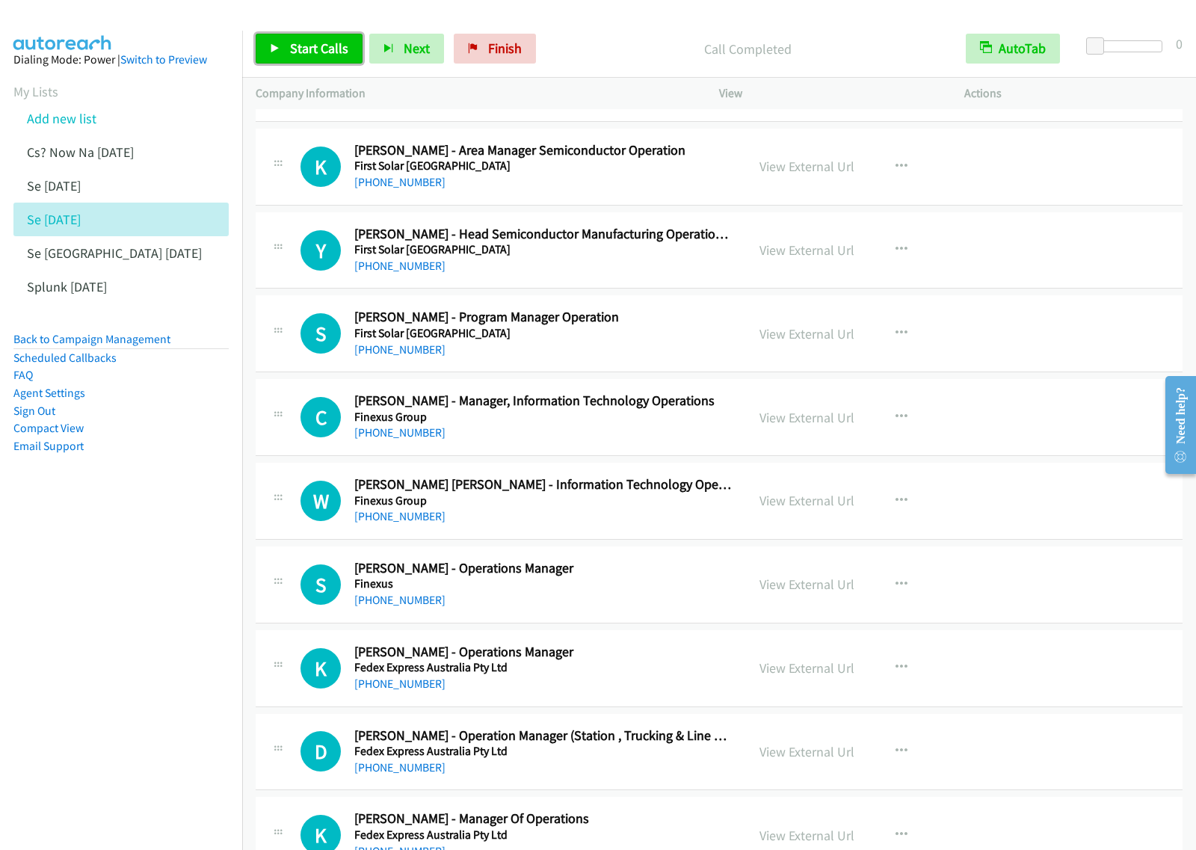
click at [330, 46] on span "Start Calls" at bounding box center [319, 48] width 58 height 17
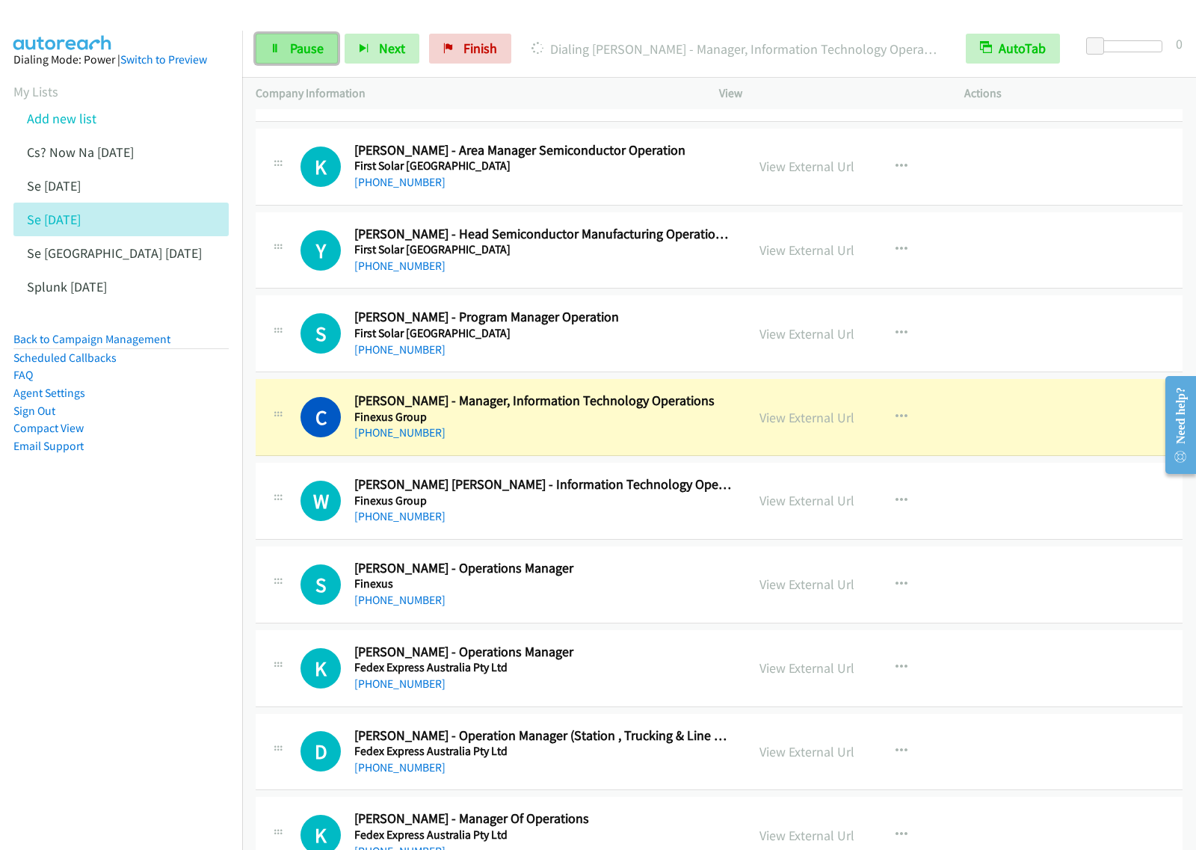
click at [289, 58] on link "Pause" at bounding box center [297, 49] width 82 height 30
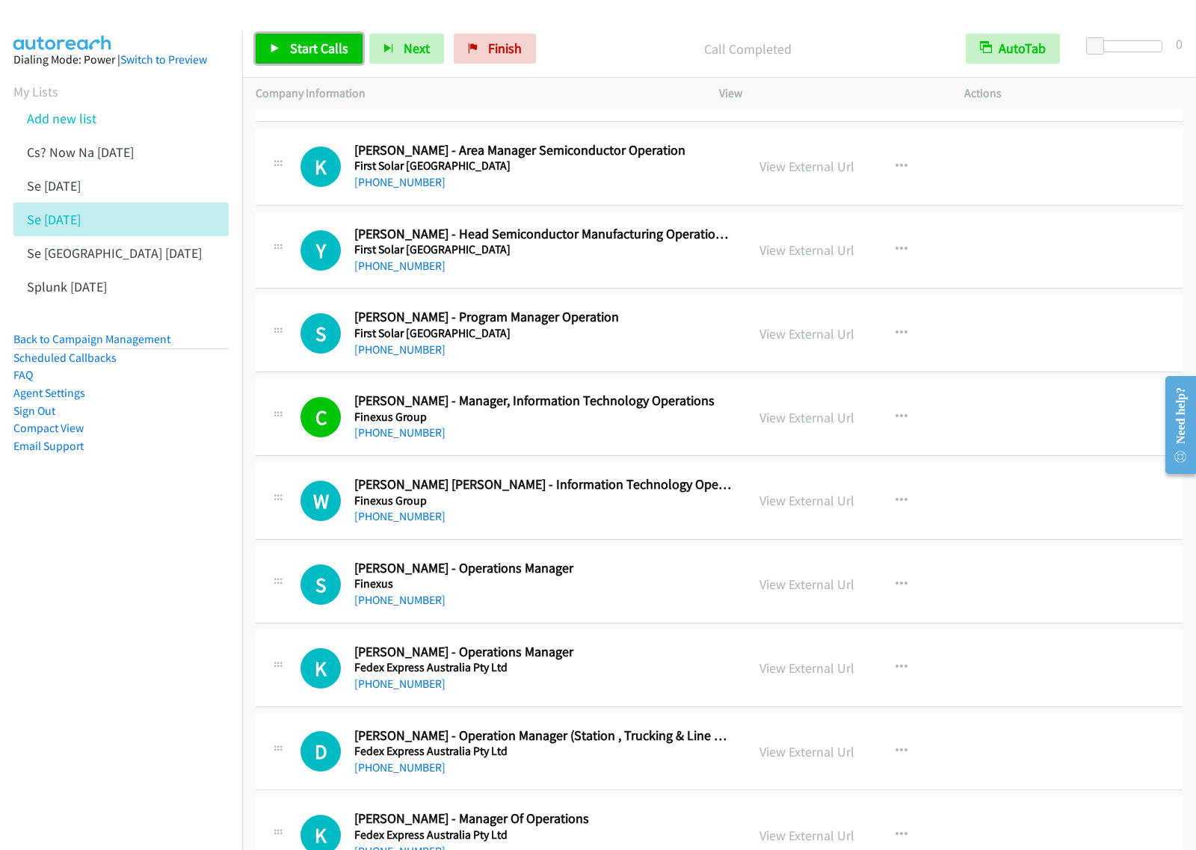
click at [308, 53] on span "Start Calls" at bounding box center [319, 48] width 58 height 17
click at [290, 47] on span "Pause" at bounding box center [307, 48] width 34 height 17
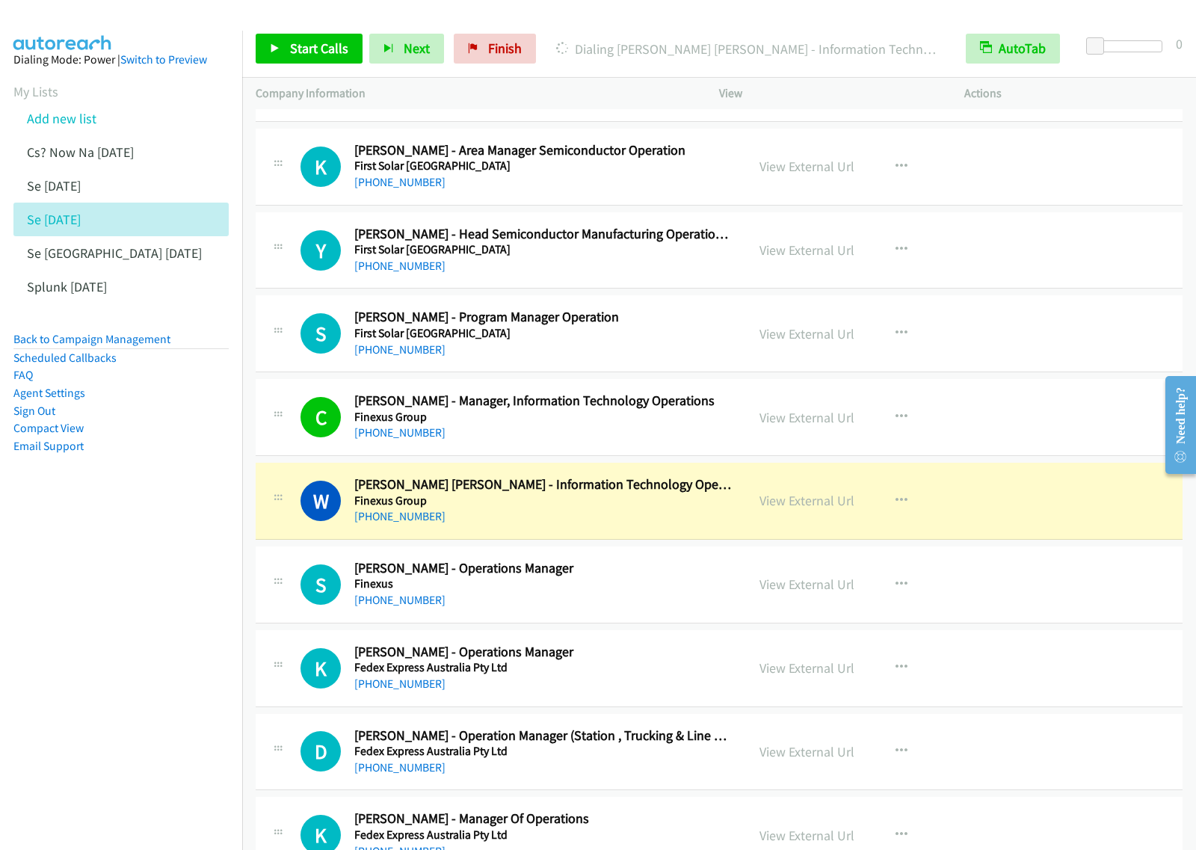
drag, startPoint x: 184, startPoint y: 674, endPoint x: 539, endPoint y: 230, distance: 568.0
click at [183, 673] on nav "Dialing Mode: Power | Switch to Preview My Lists Add new list Cs? Now Na Aug27 …" at bounding box center [121, 456] width 243 height 850
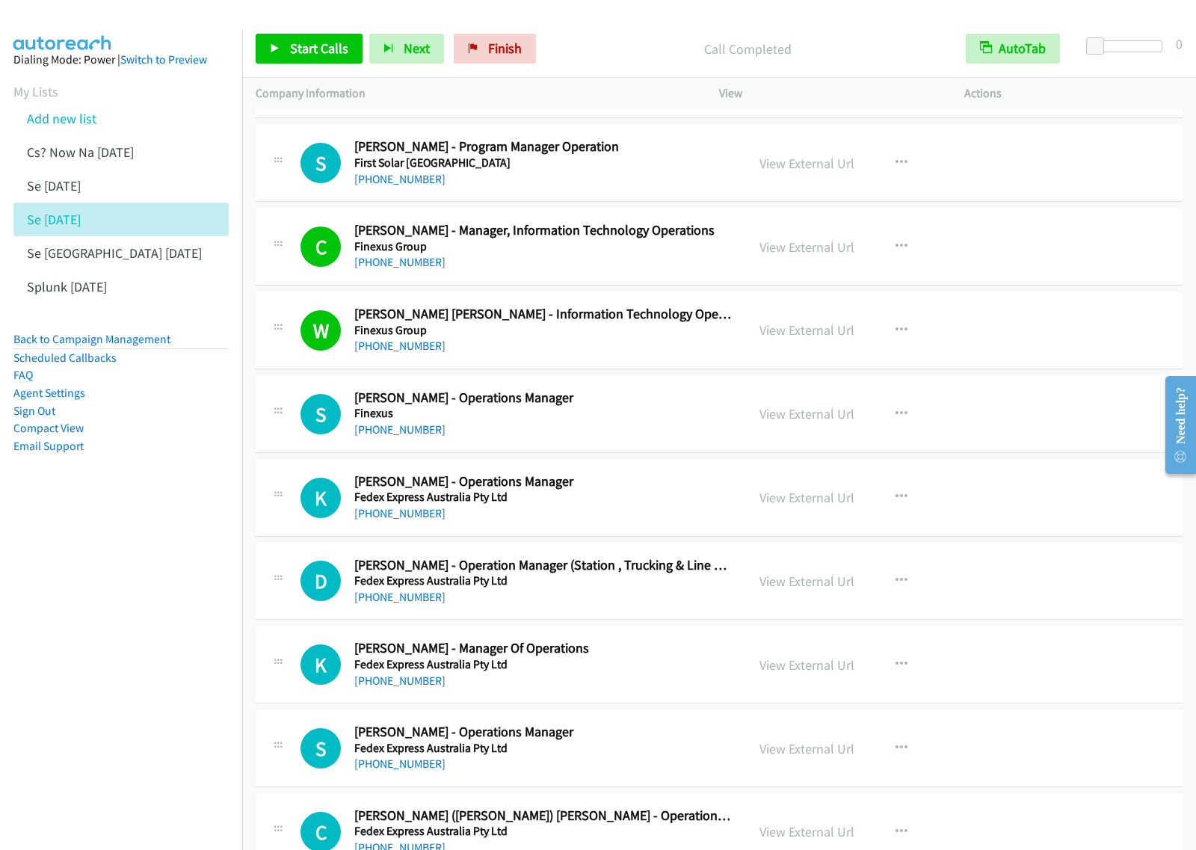
scroll to position [14298, 0]
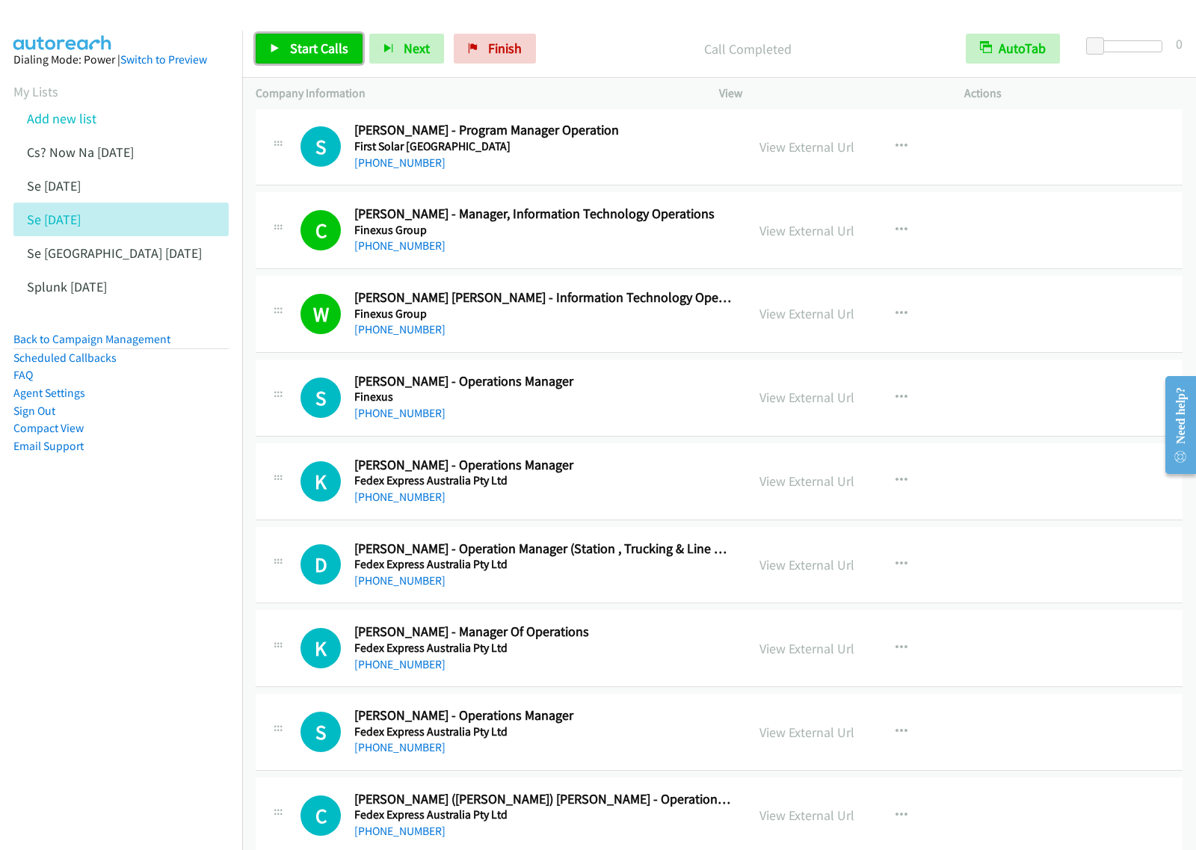
click at [327, 61] on link "Start Calls" at bounding box center [309, 49] width 107 height 30
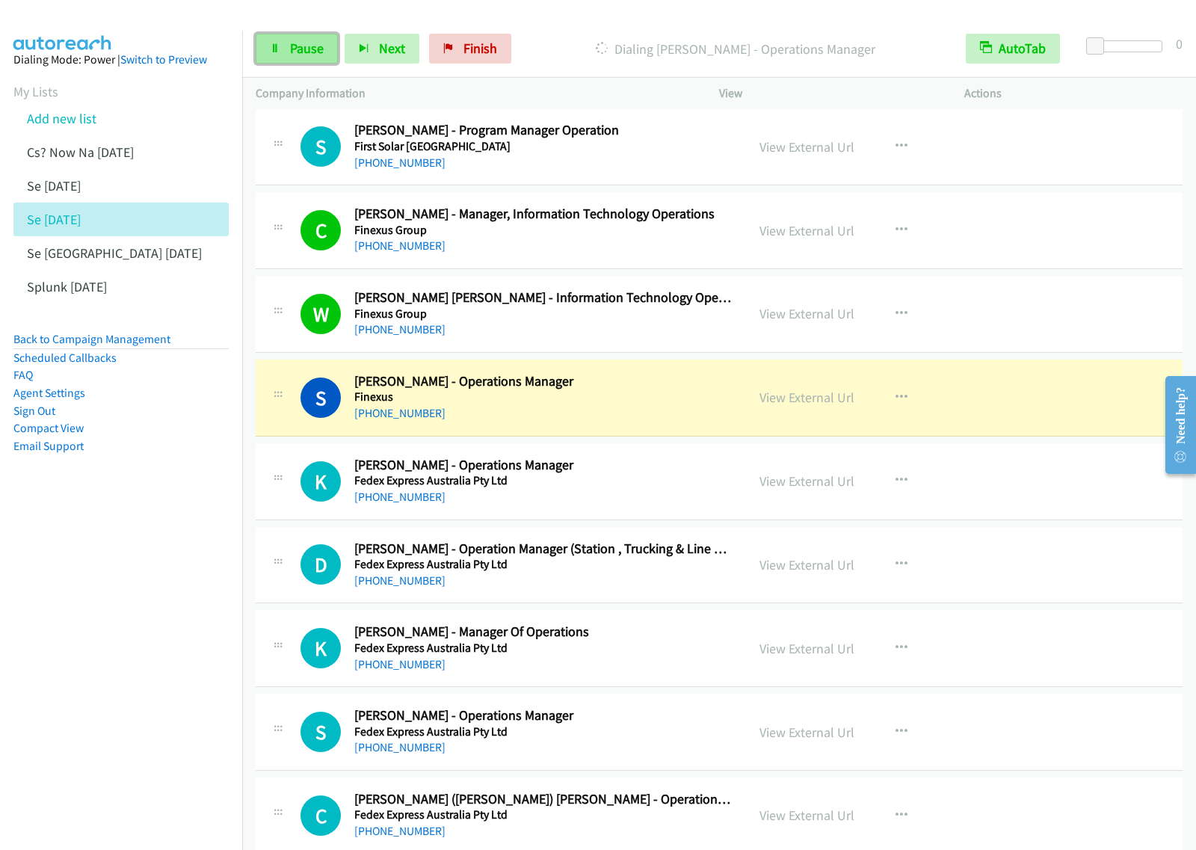
click at [284, 40] on link "Pause" at bounding box center [297, 49] width 82 height 30
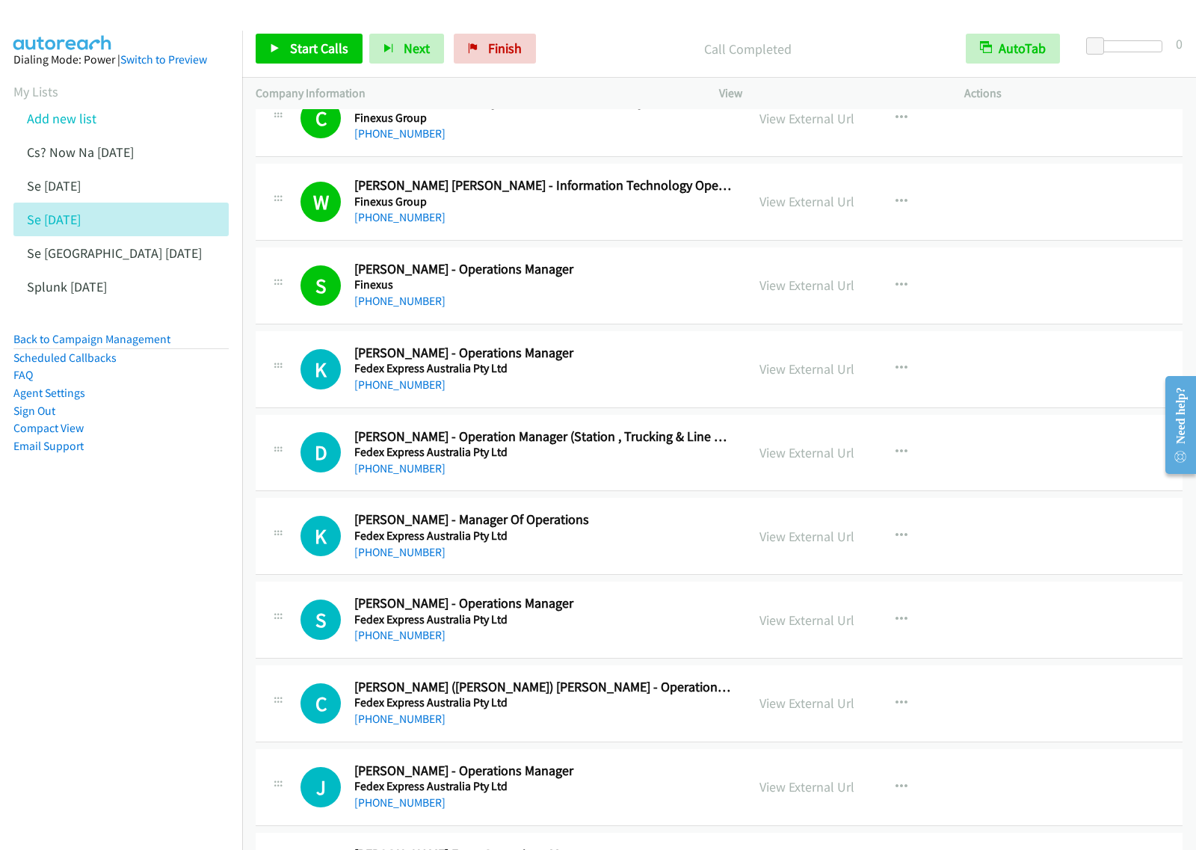
scroll to position [14485, 0]
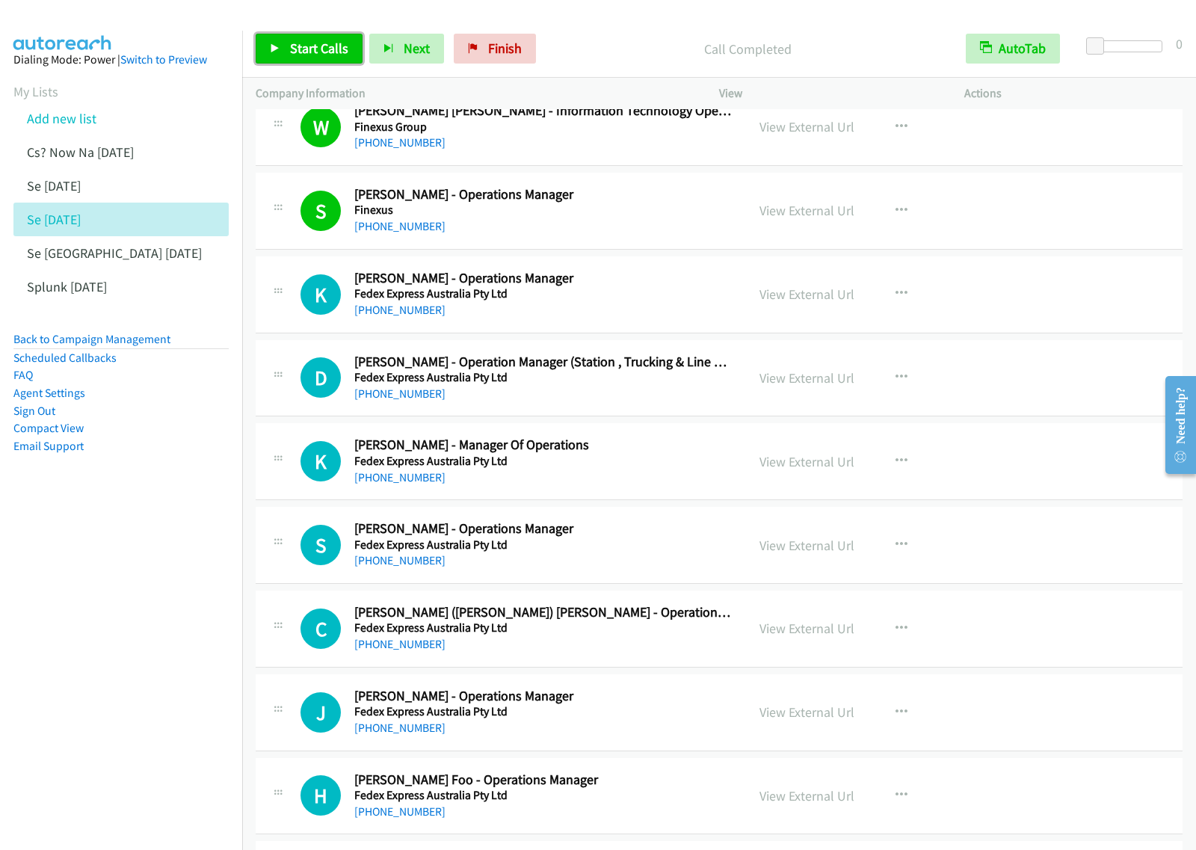
click at [278, 49] on icon at bounding box center [275, 49] width 10 height 10
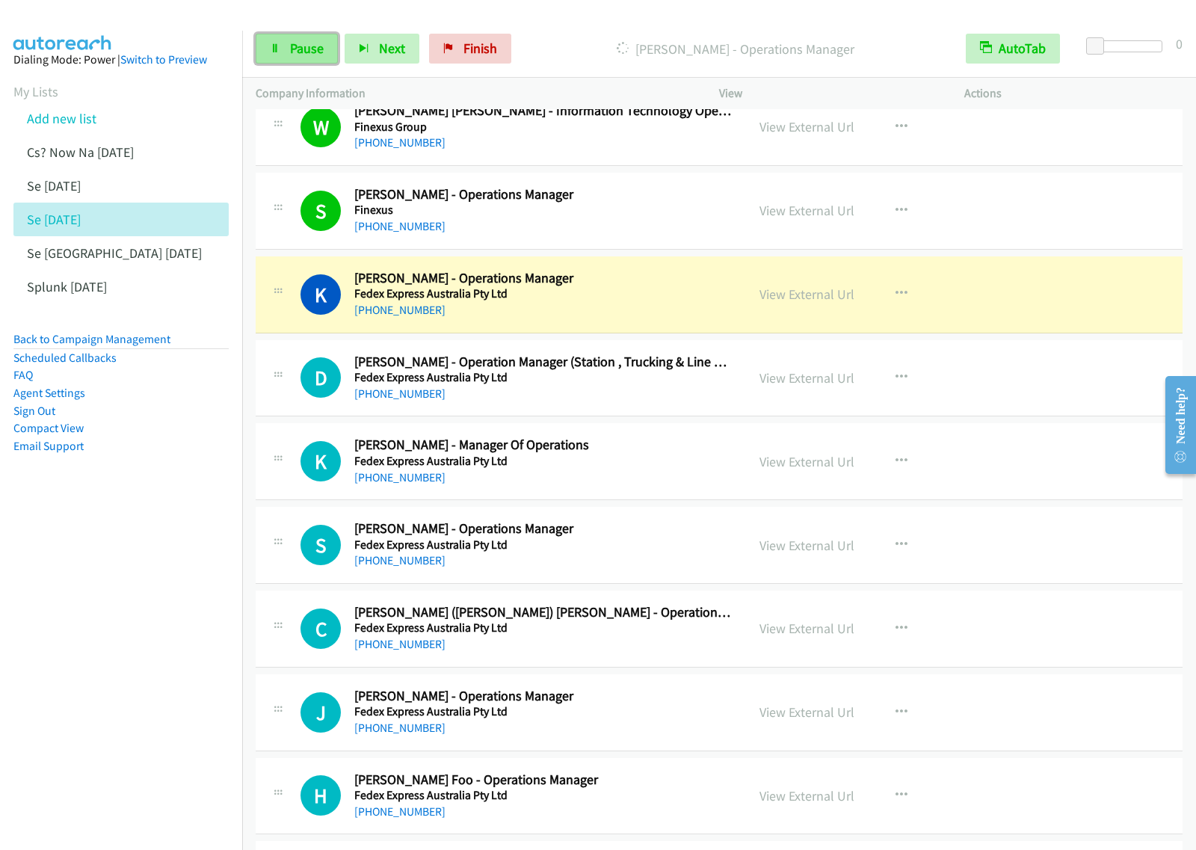
click at [329, 61] on link "Pause" at bounding box center [297, 49] width 82 height 30
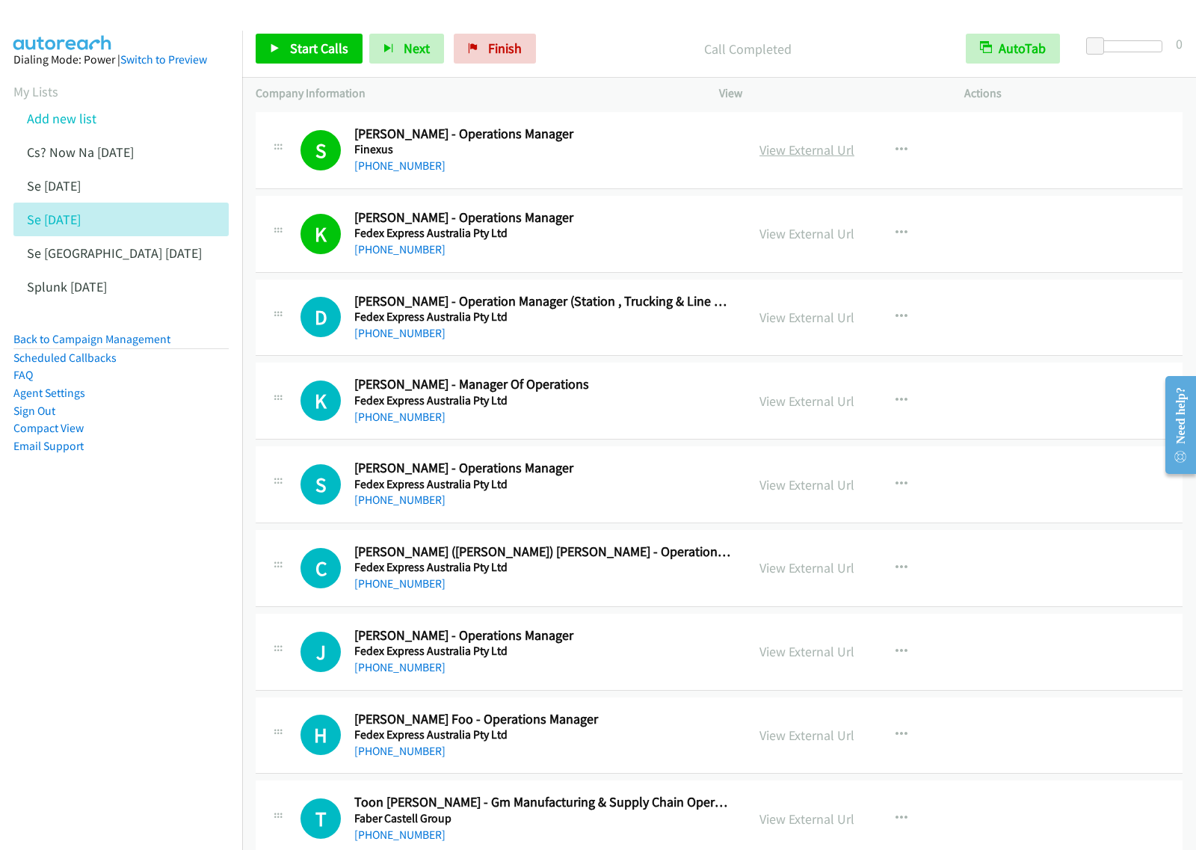
scroll to position [14578, 0]
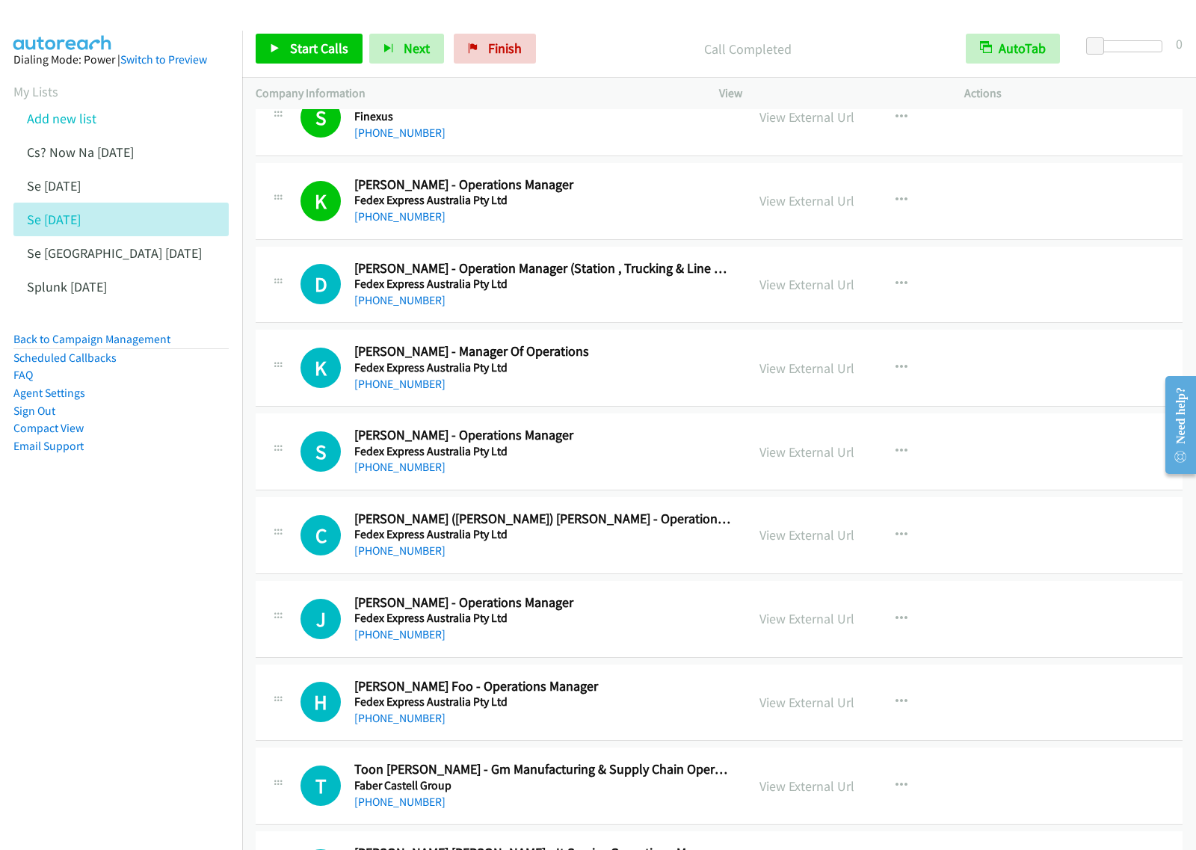
click at [670, 375] on h5 "Fedex Express Australia Pty Ltd" at bounding box center [543, 367] width 378 height 15
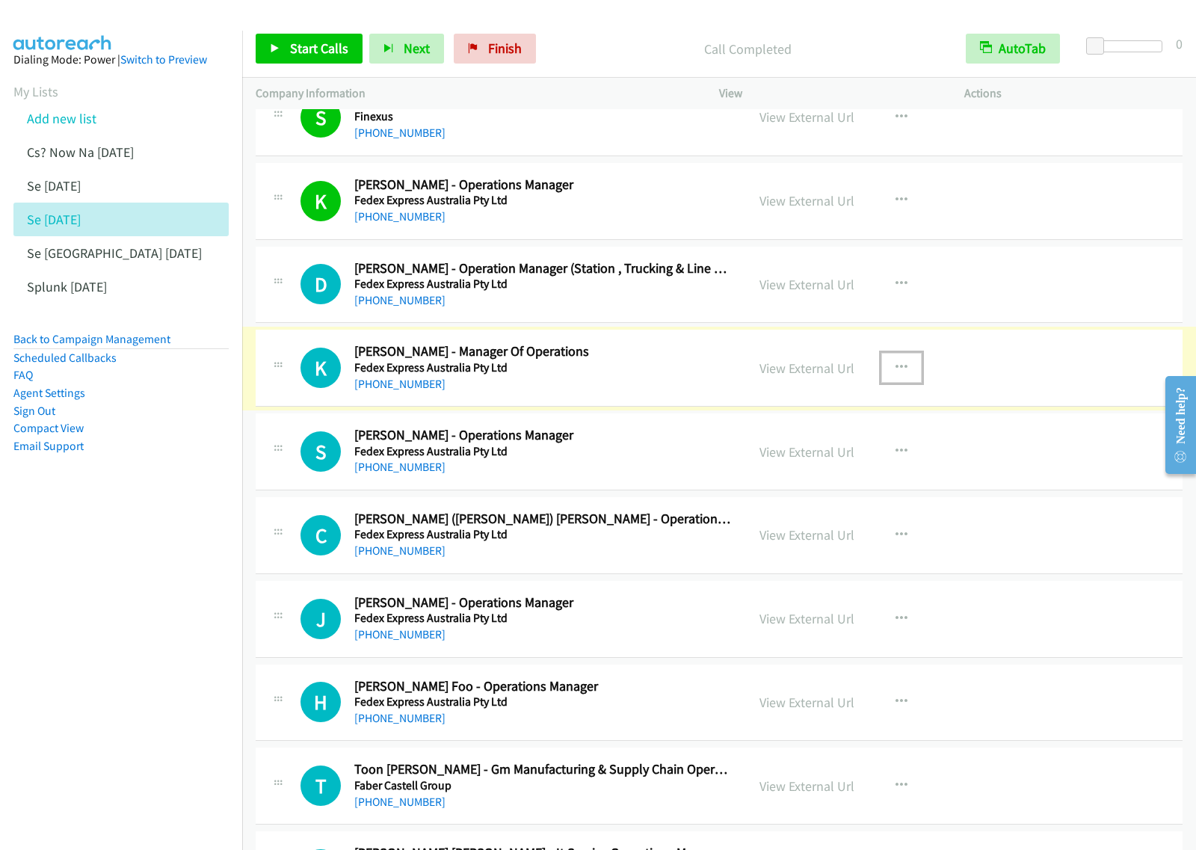
click at [896, 374] on icon "button" at bounding box center [902, 368] width 12 height 12
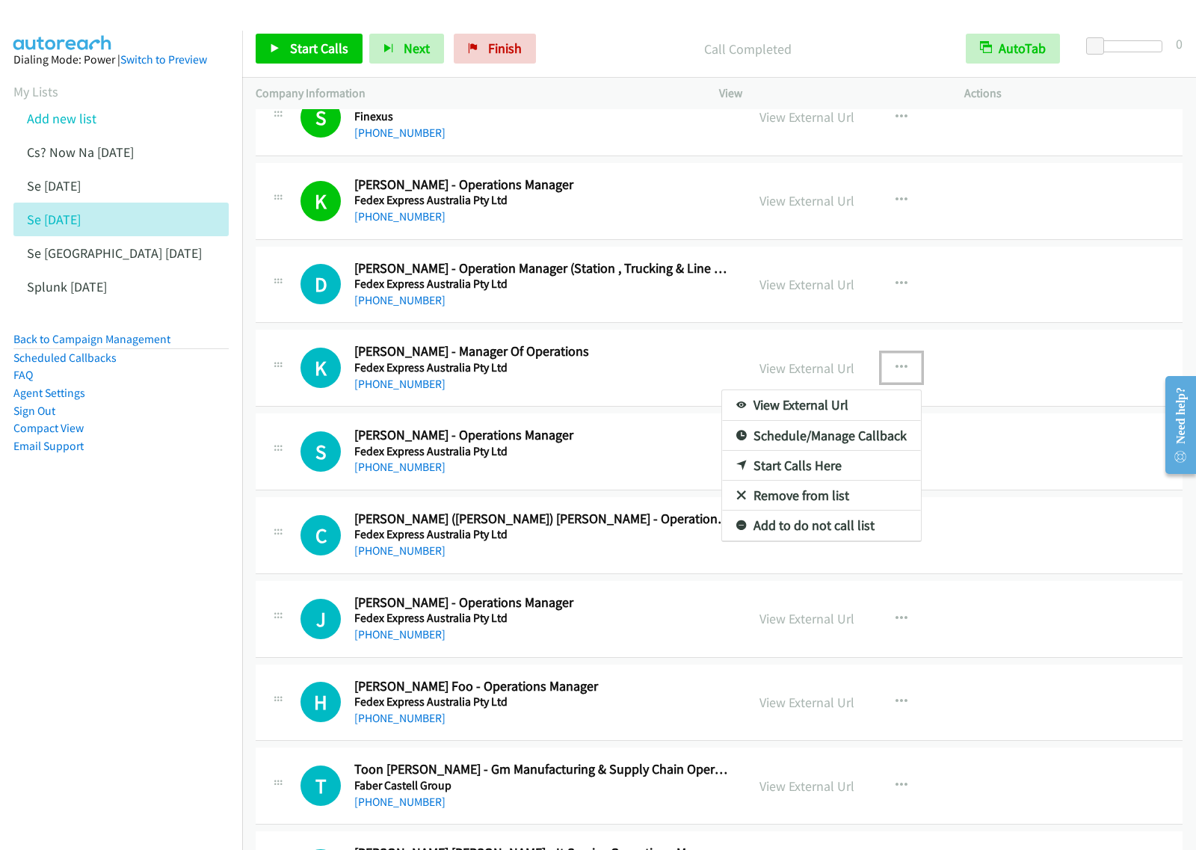
click at [830, 481] on link "Start Calls Here" at bounding box center [821, 466] width 199 height 30
click at [901, 383] on button "button" at bounding box center [901, 368] width 40 height 30
click at [832, 481] on link "Start Calls Here" at bounding box center [821, 466] width 199 height 30
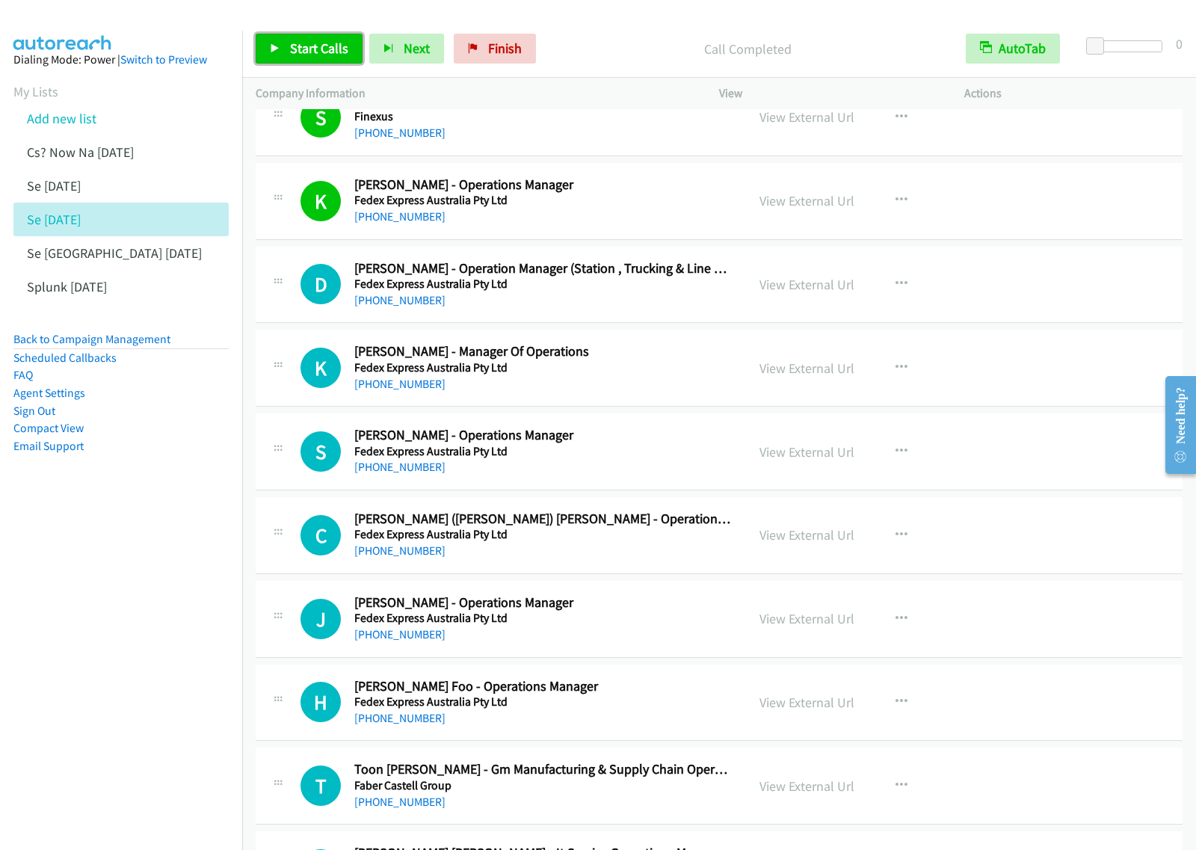
click at [327, 51] on span "Start Calls" at bounding box center [319, 48] width 58 height 17
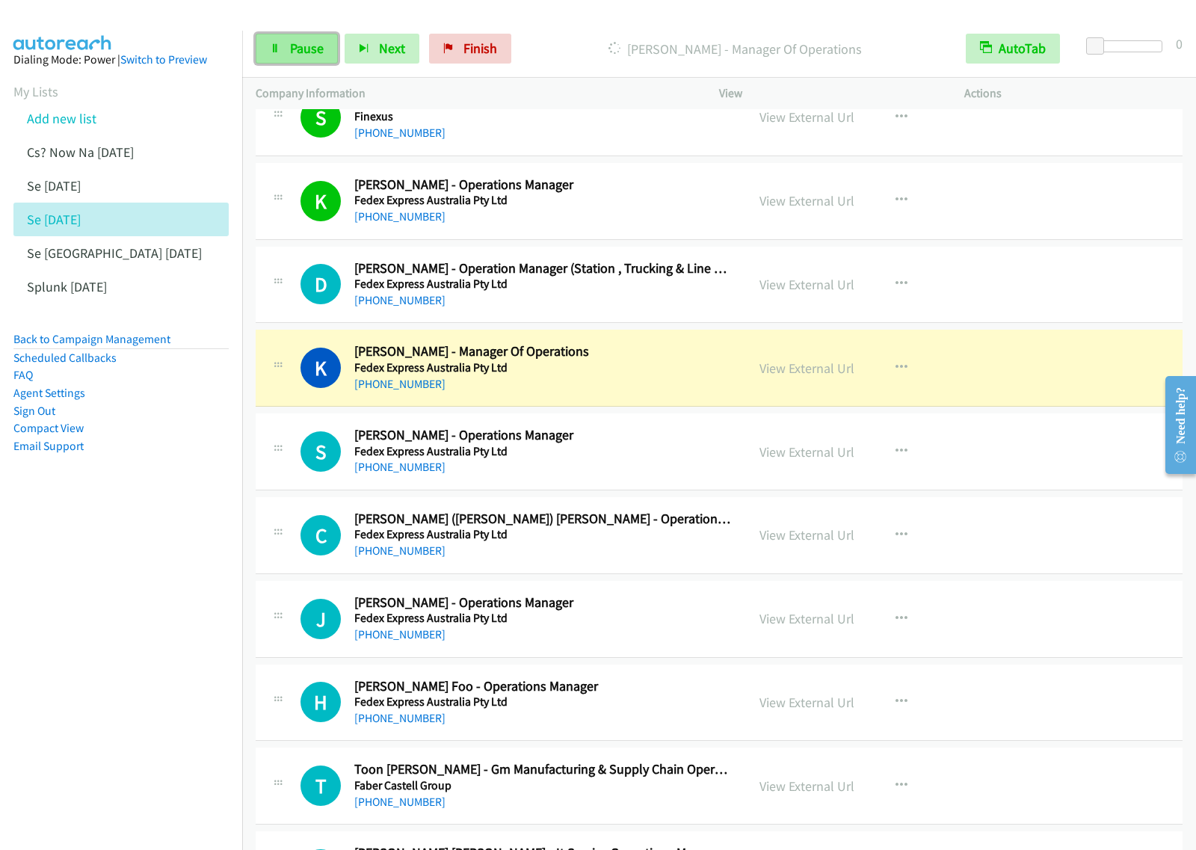
click at [299, 42] on span "Pause" at bounding box center [307, 48] width 34 height 17
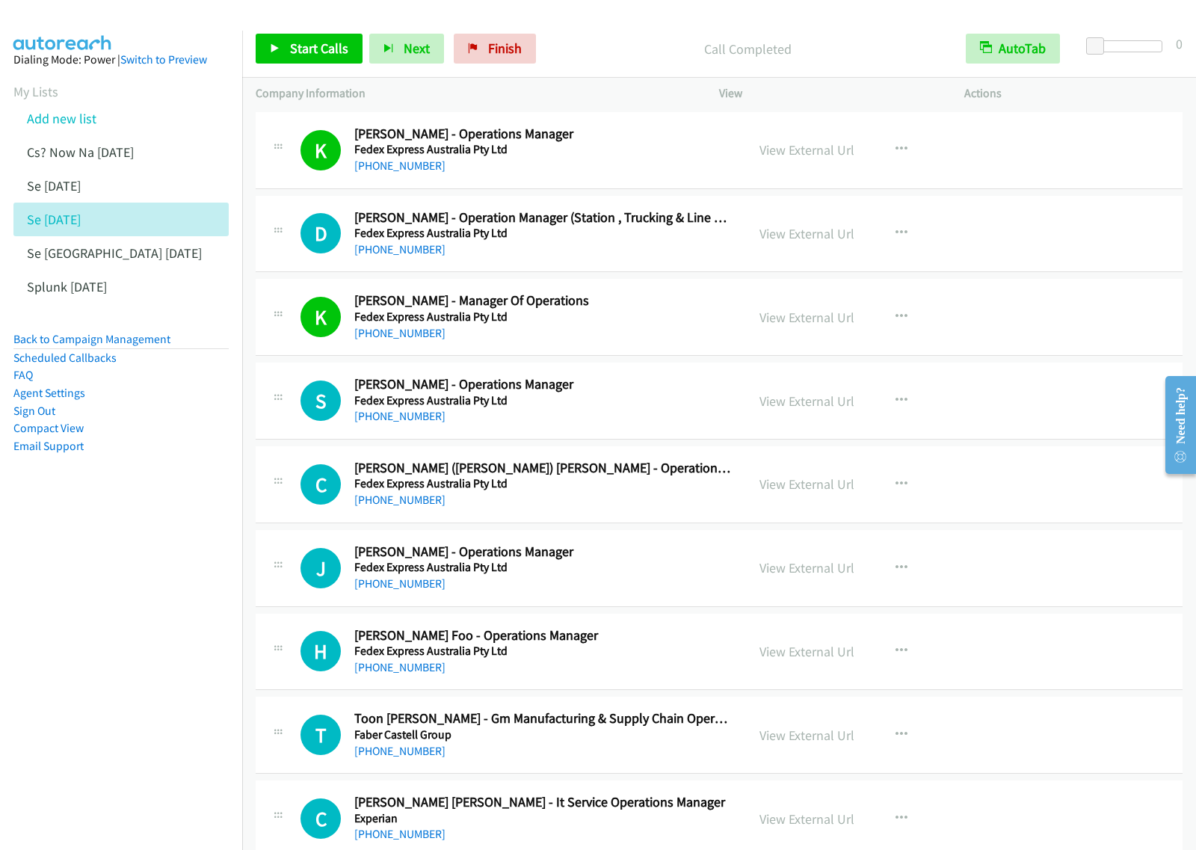
scroll to position [14672, 0]
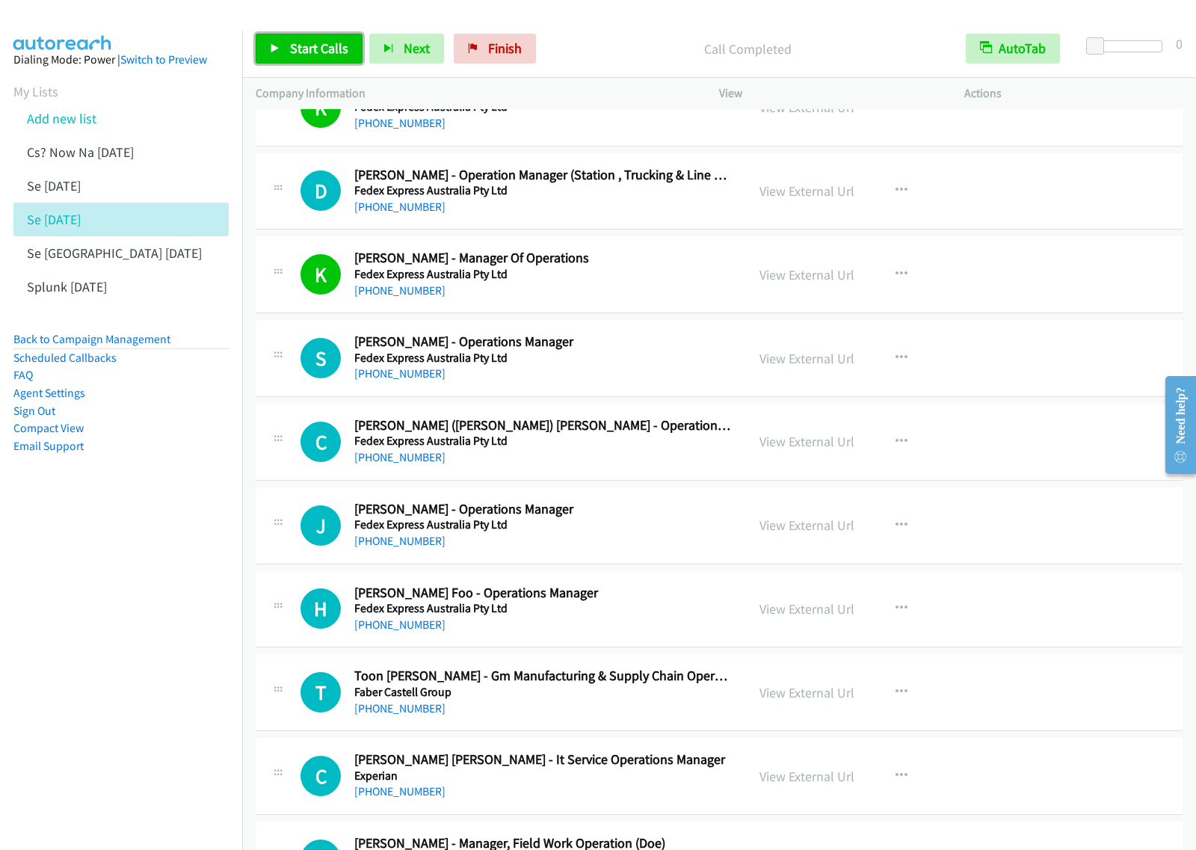
click at [340, 42] on span "Start Calls" at bounding box center [319, 48] width 58 height 17
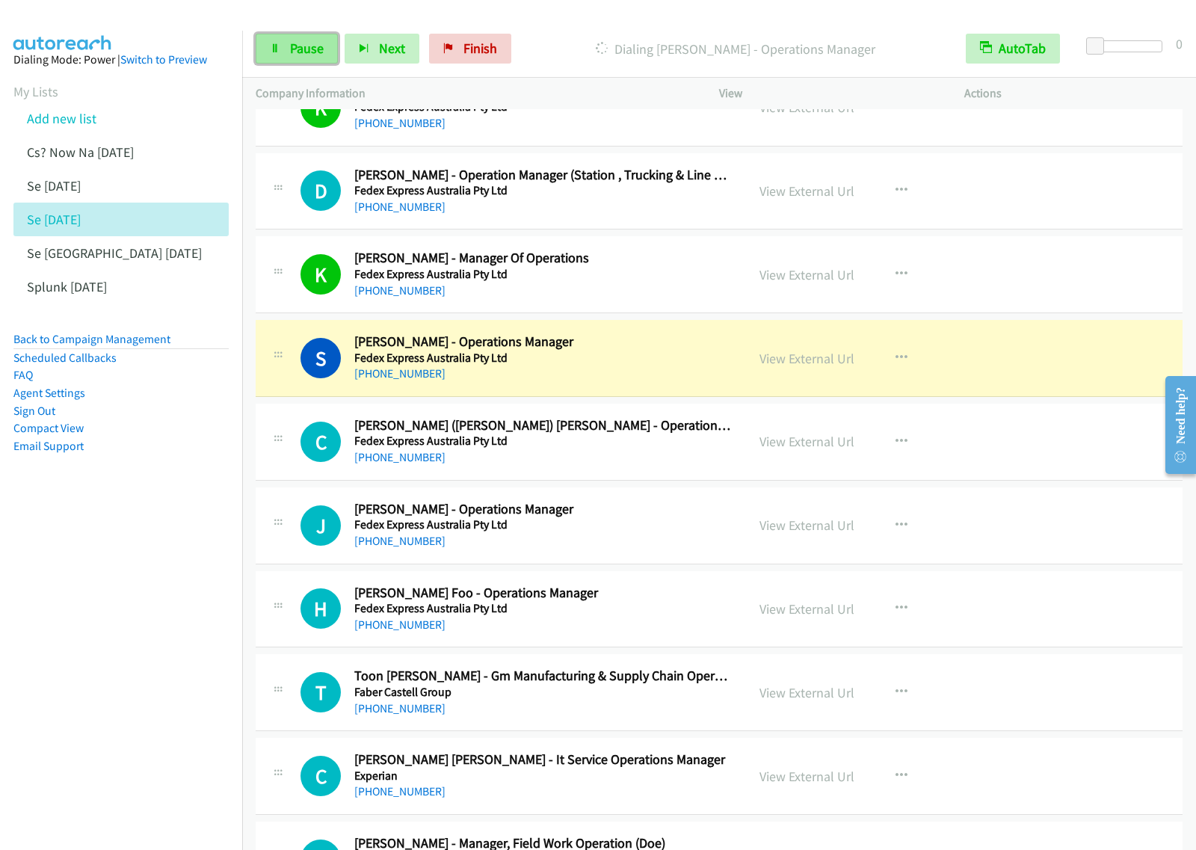
click at [286, 43] on link "Pause" at bounding box center [297, 49] width 82 height 30
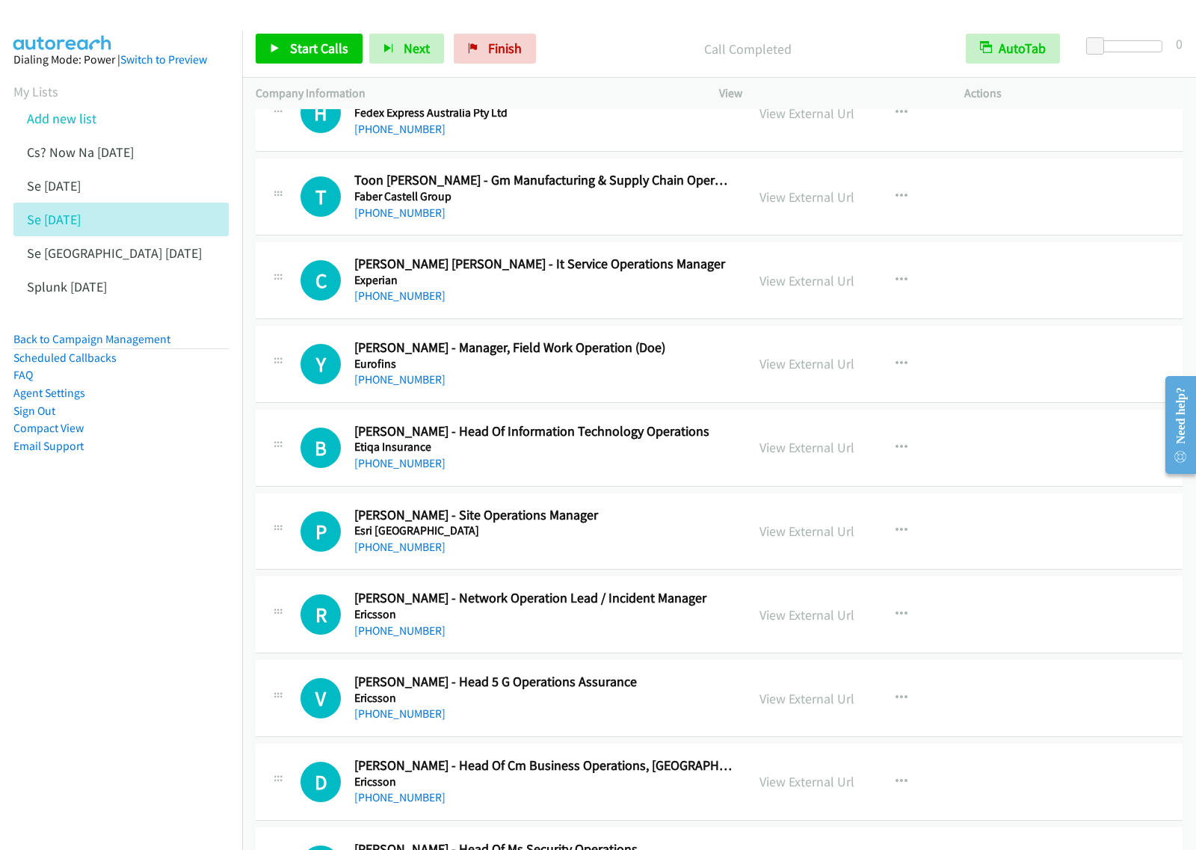
scroll to position [15139, 0]
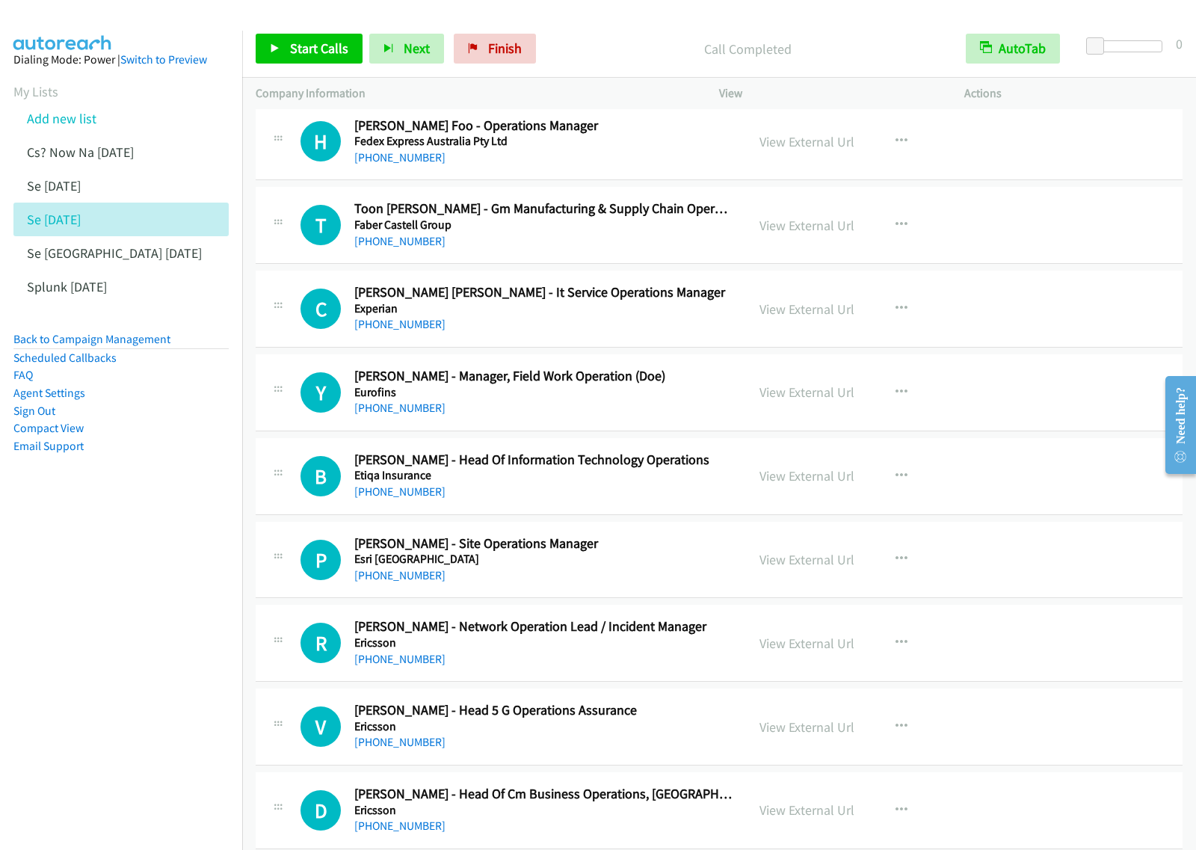
click at [581, 250] on div "+60 17-477 0687" at bounding box center [543, 242] width 378 height 18
click at [896, 231] on icon "button" at bounding box center [902, 225] width 12 height 12
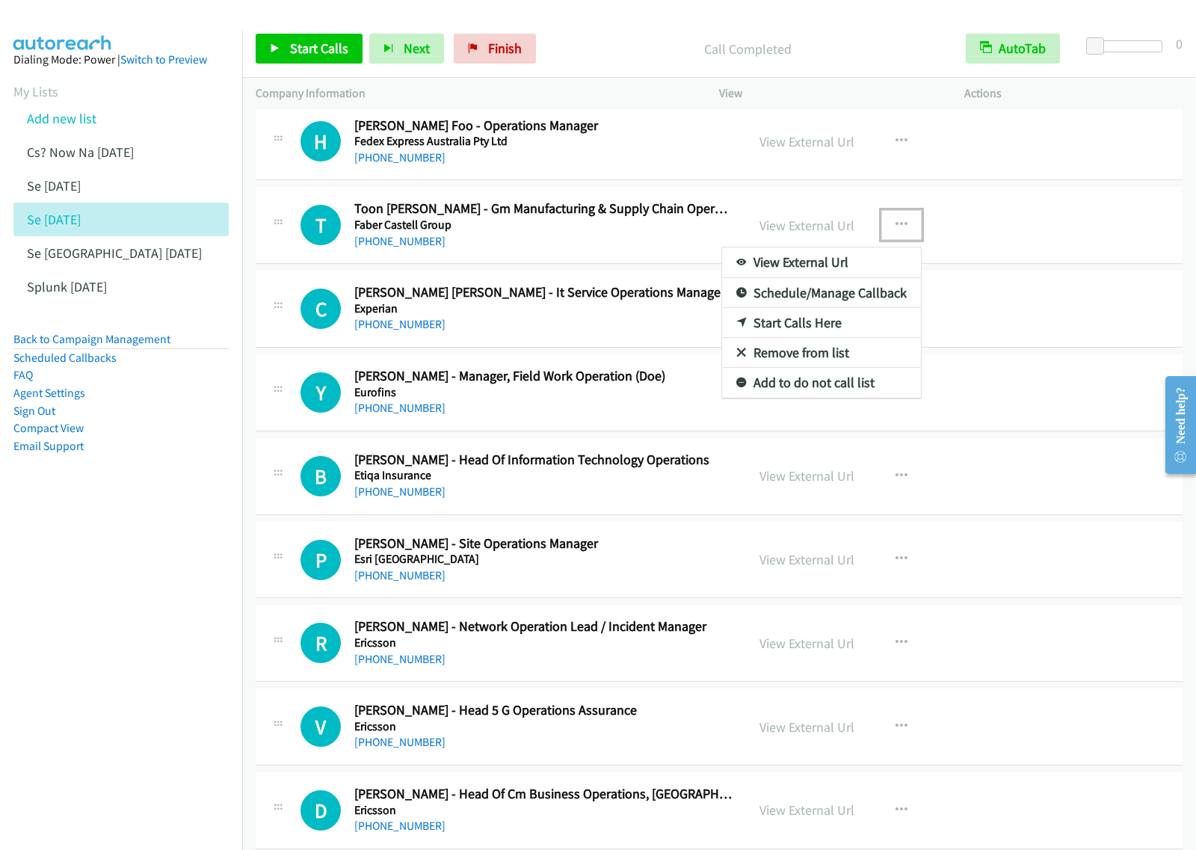
click at [831, 338] on link "Start Calls Here" at bounding box center [821, 323] width 199 height 30
click at [884, 240] on button "button" at bounding box center [901, 225] width 40 height 30
click at [842, 338] on link "Start Calls Here" at bounding box center [821, 323] width 199 height 30
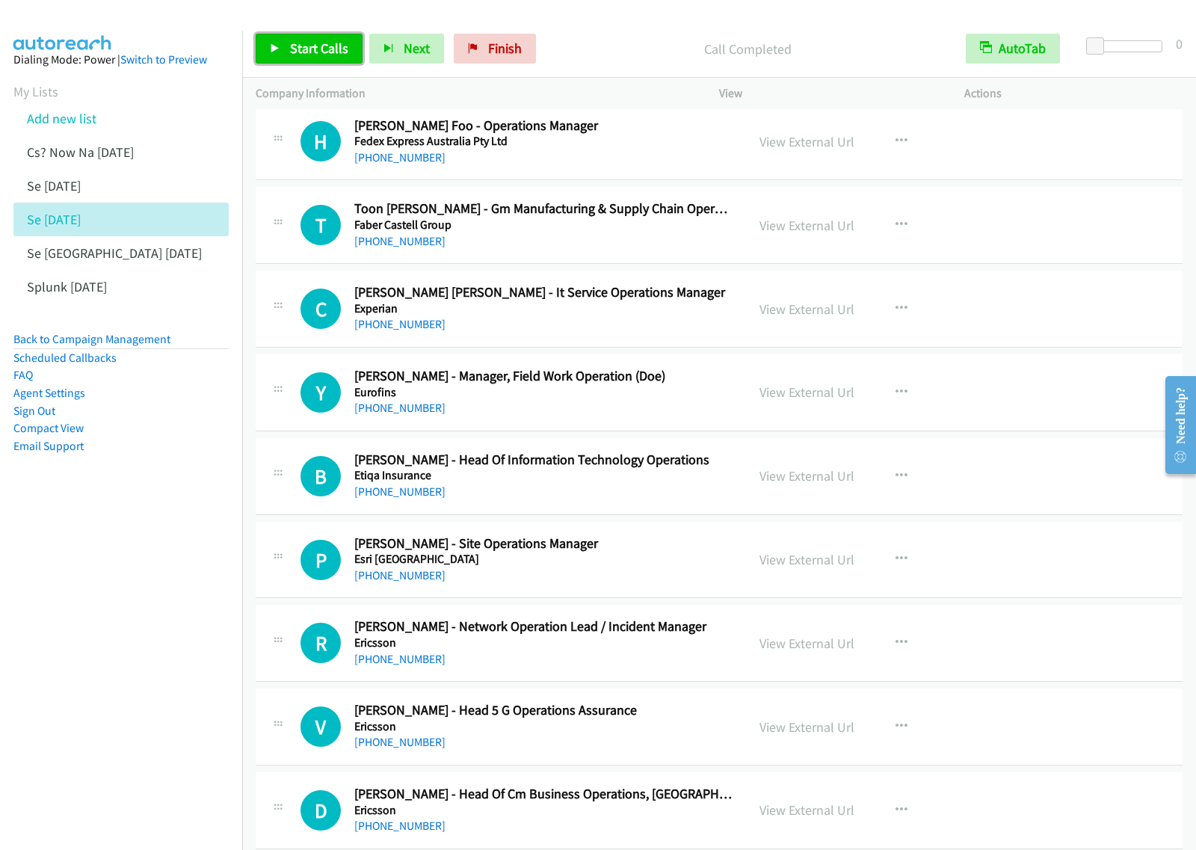
click at [300, 43] on span "Start Calls" at bounding box center [319, 48] width 58 height 17
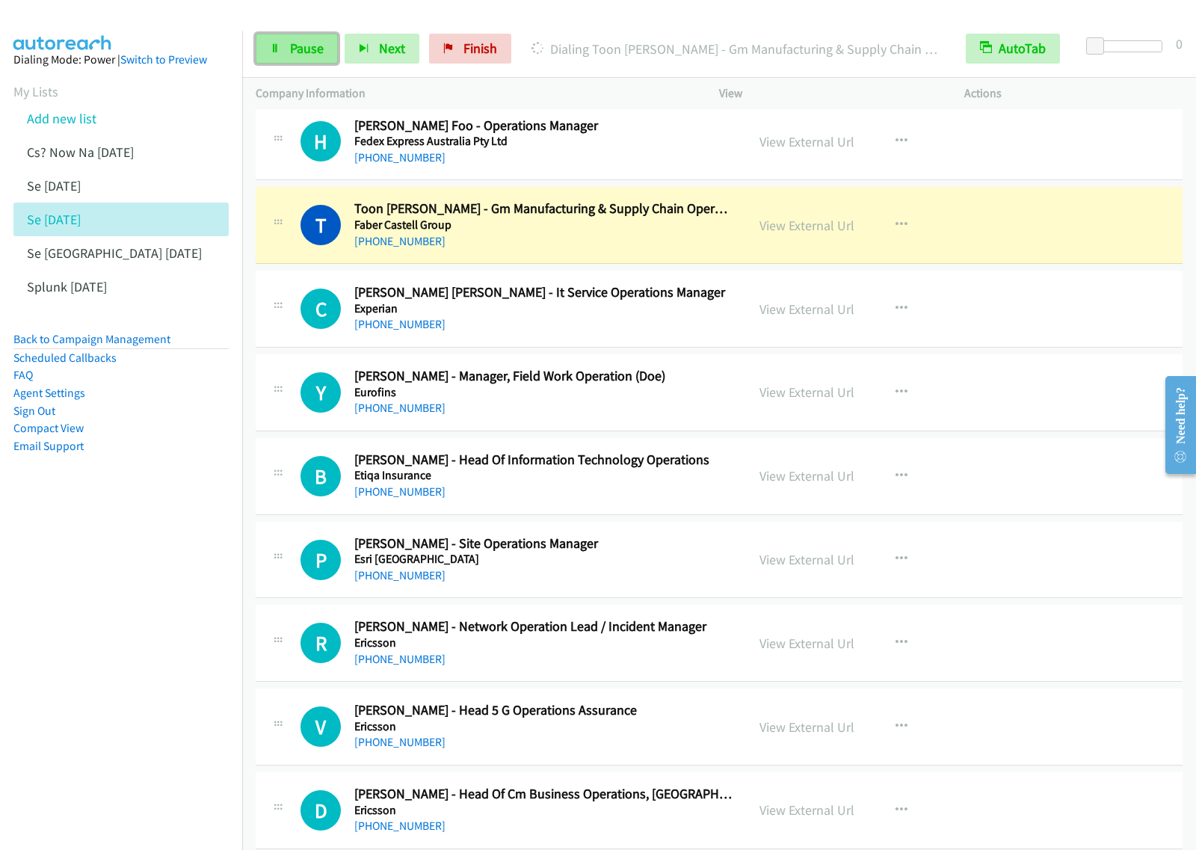
click at [274, 45] on icon at bounding box center [275, 49] width 10 height 10
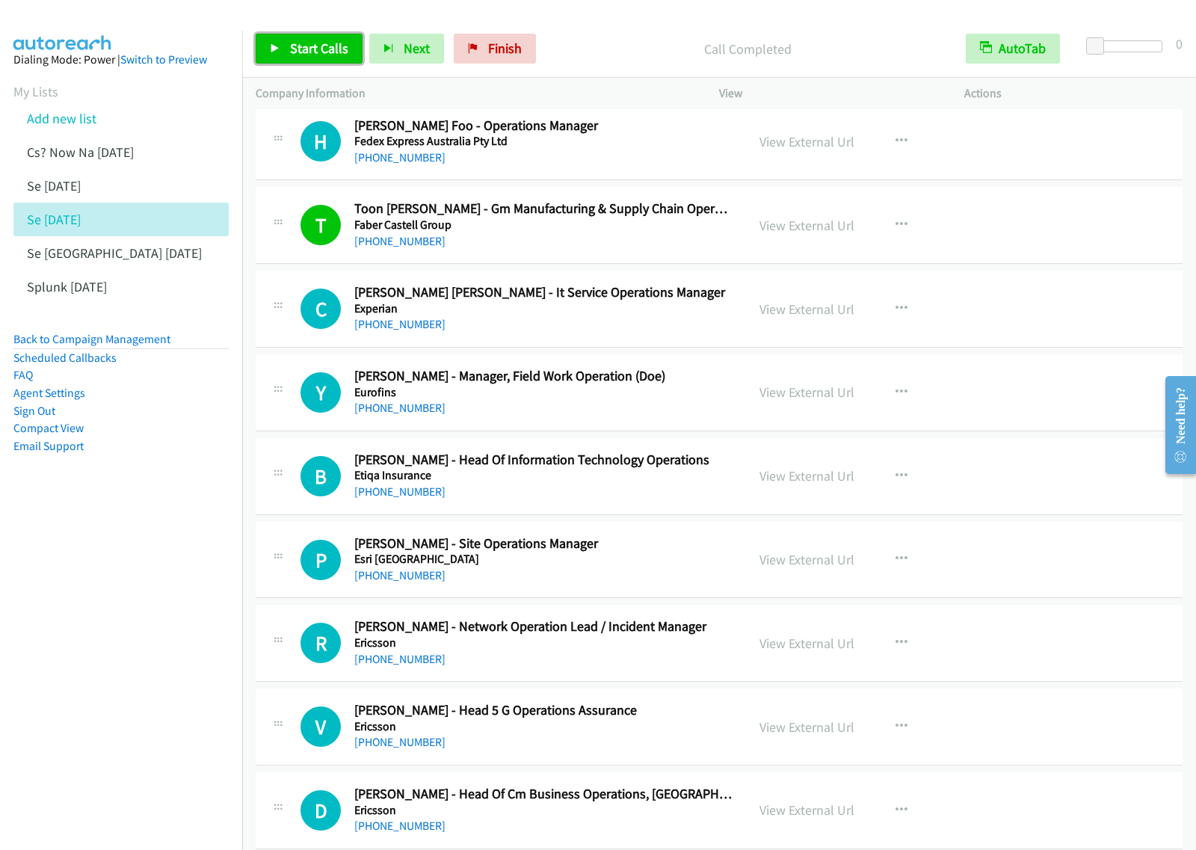
click at [313, 46] on span "Start Calls" at bounding box center [319, 48] width 58 height 17
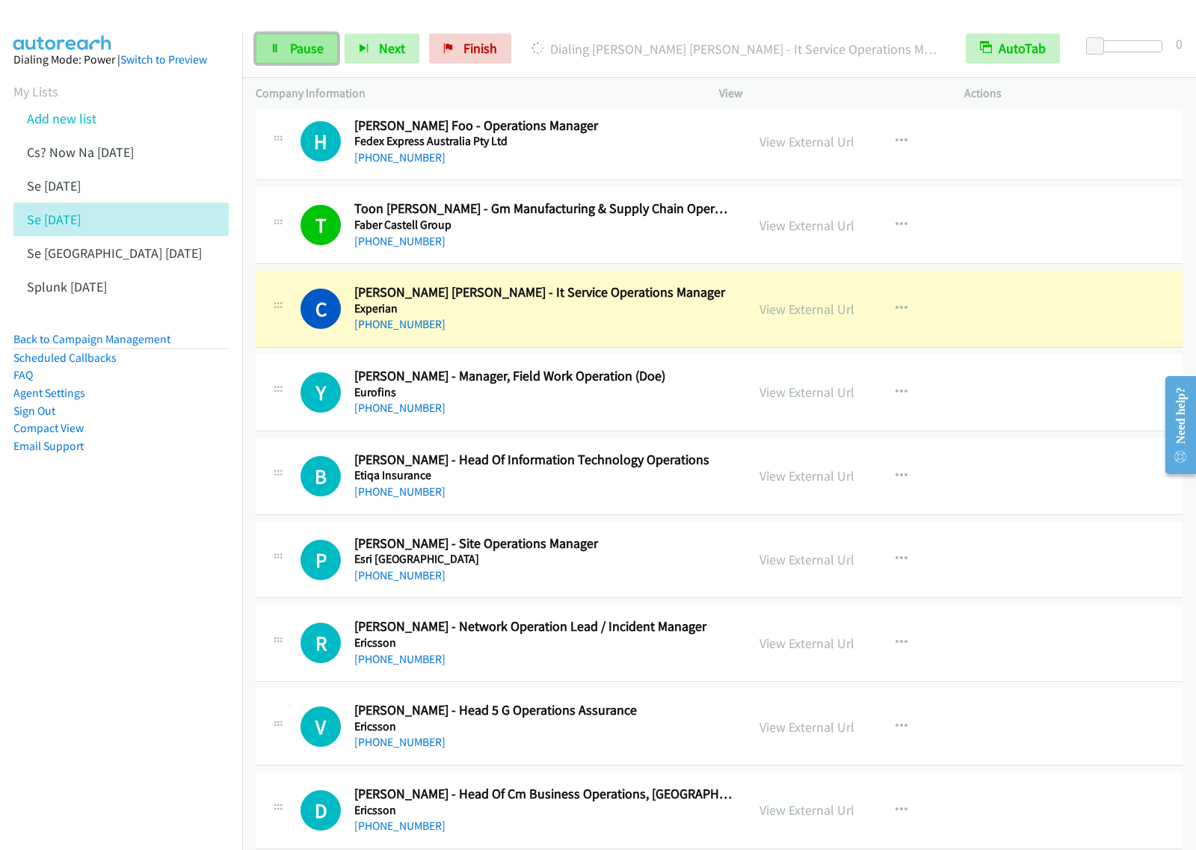
click at [309, 60] on link "Pause" at bounding box center [297, 49] width 82 height 30
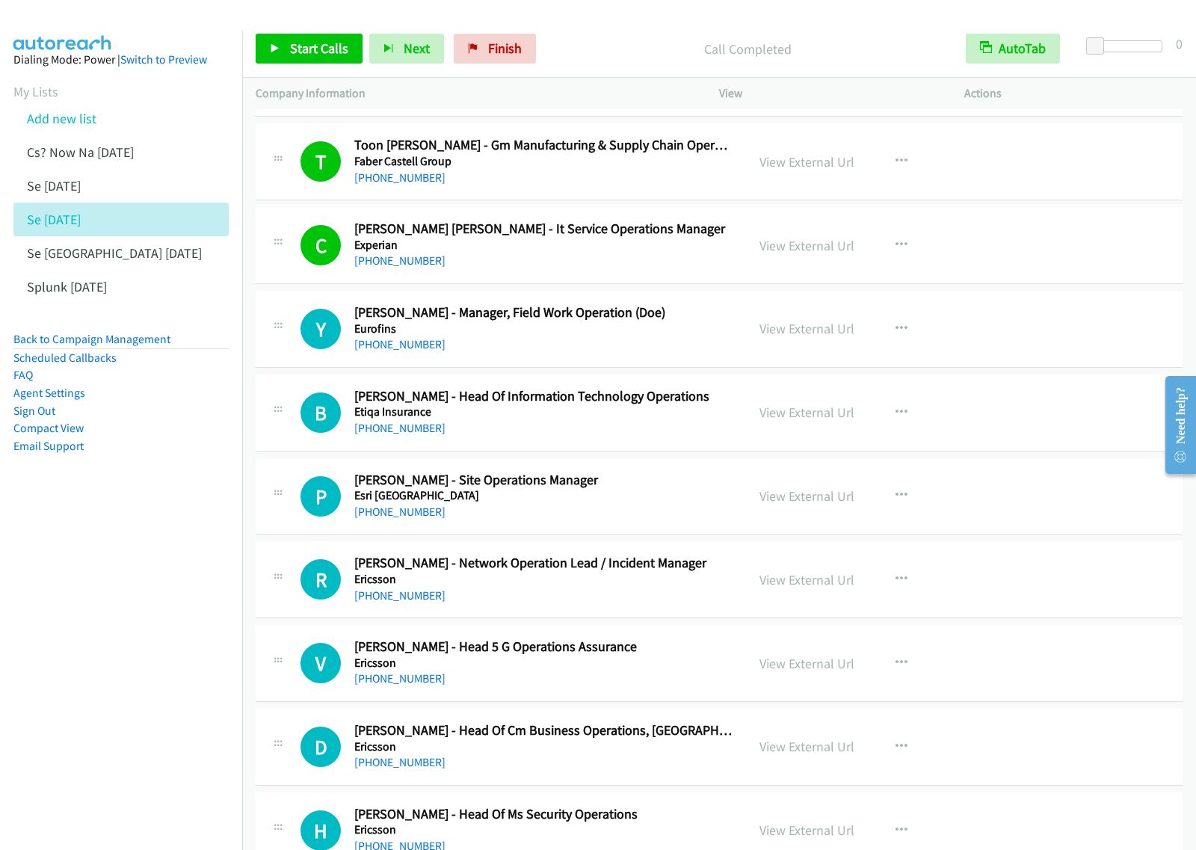
scroll to position [15233, 0]
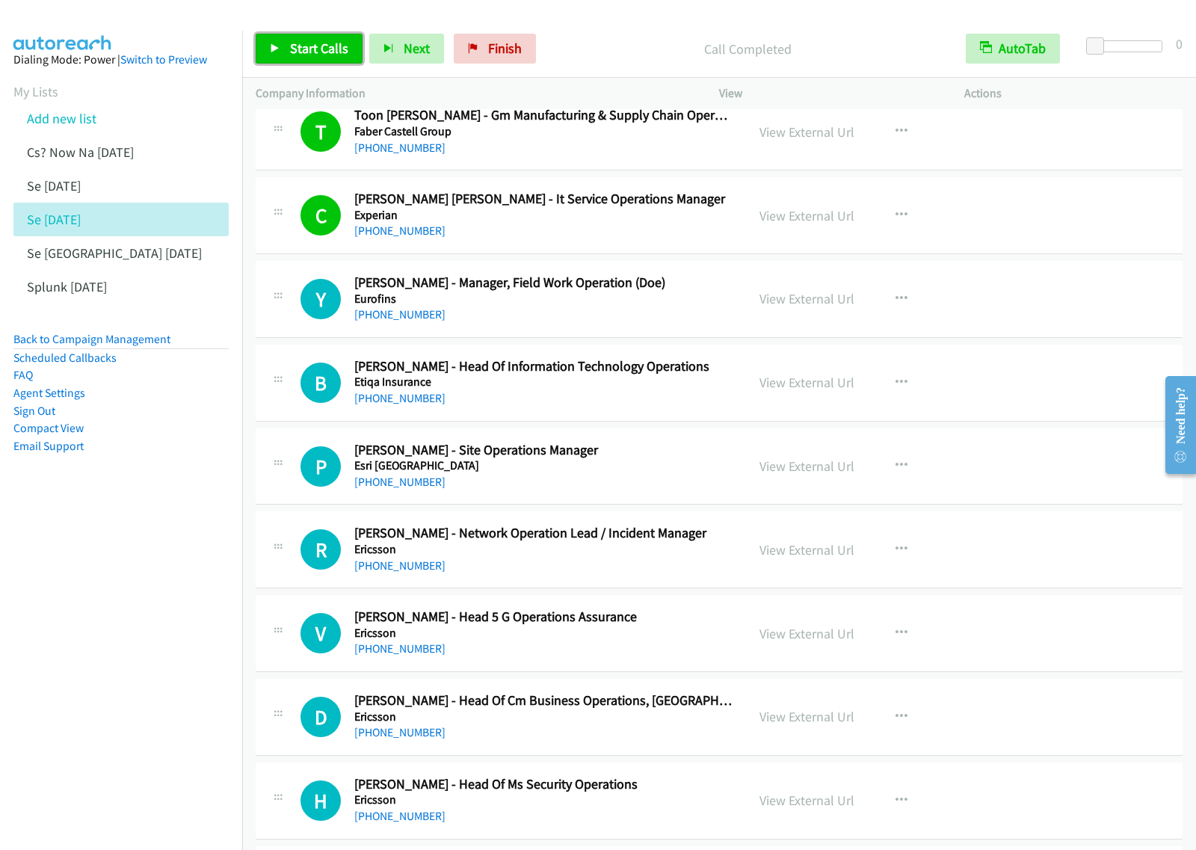
click at [310, 55] on span "Start Calls" at bounding box center [319, 48] width 58 height 17
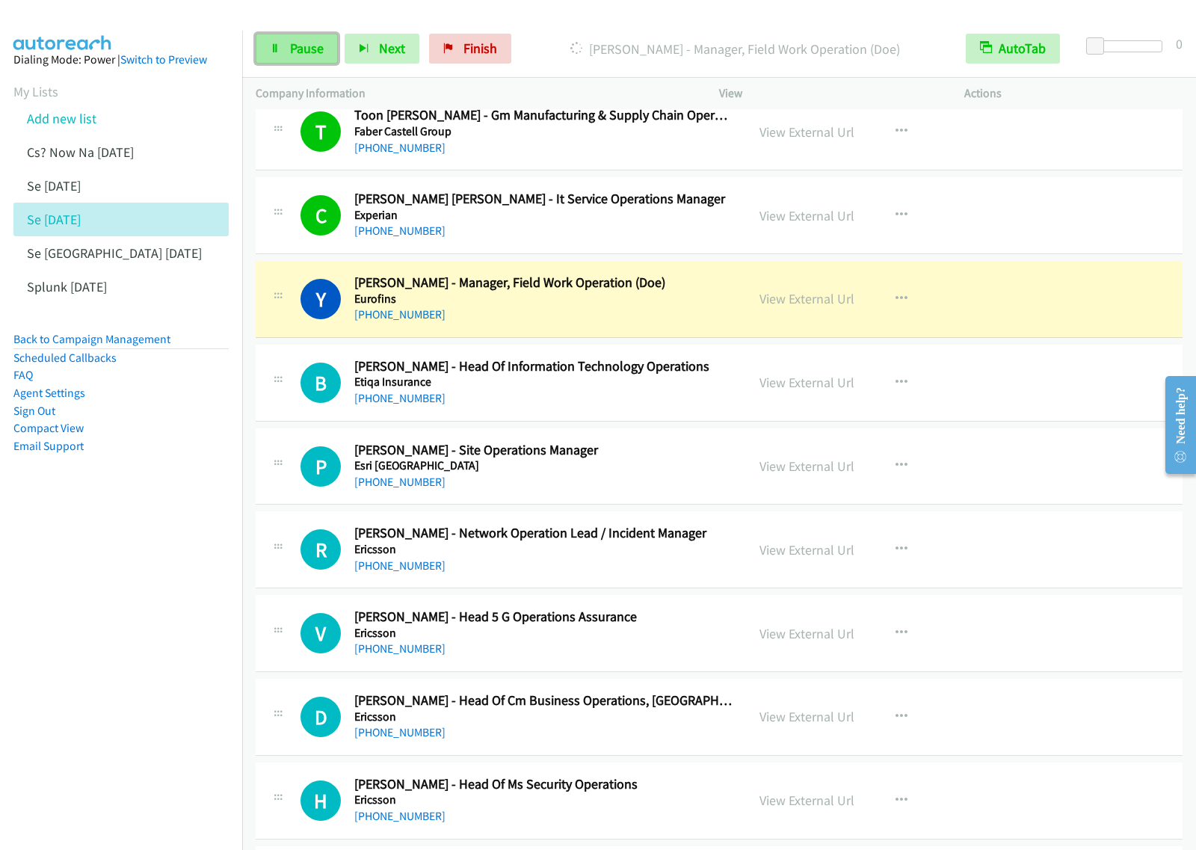
click at [279, 58] on link "Pause" at bounding box center [297, 49] width 82 height 30
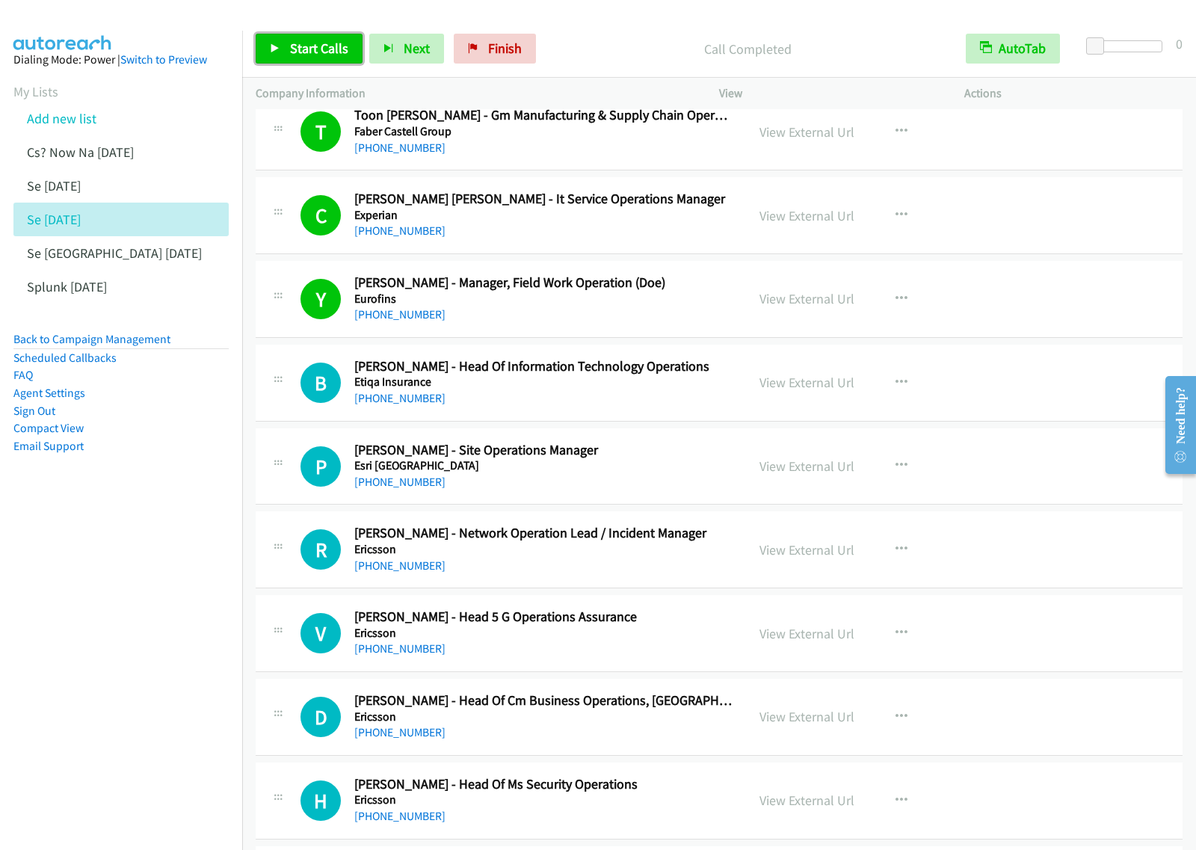
click at [315, 51] on span "Start Calls" at bounding box center [319, 48] width 58 height 17
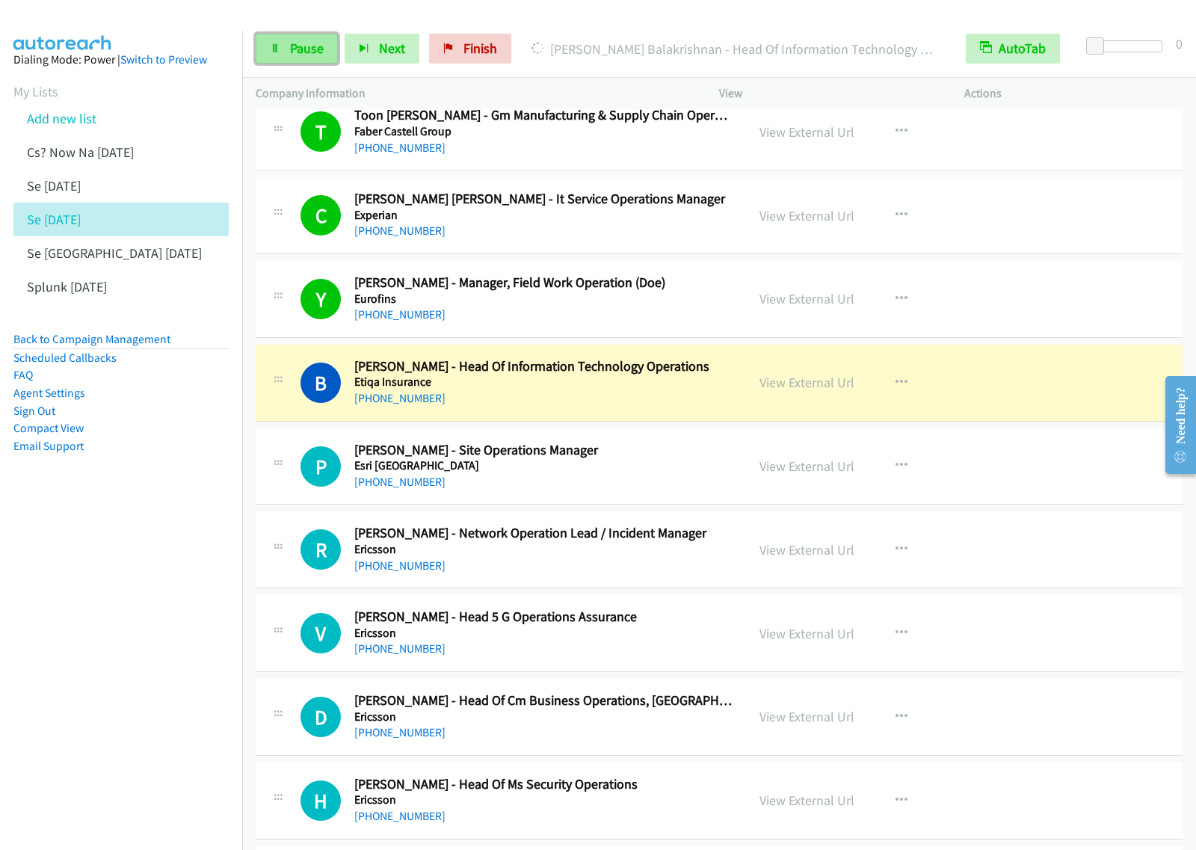
click at [325, 43] on link "Pause" at bounding box center [297, 49] width 82 height 30
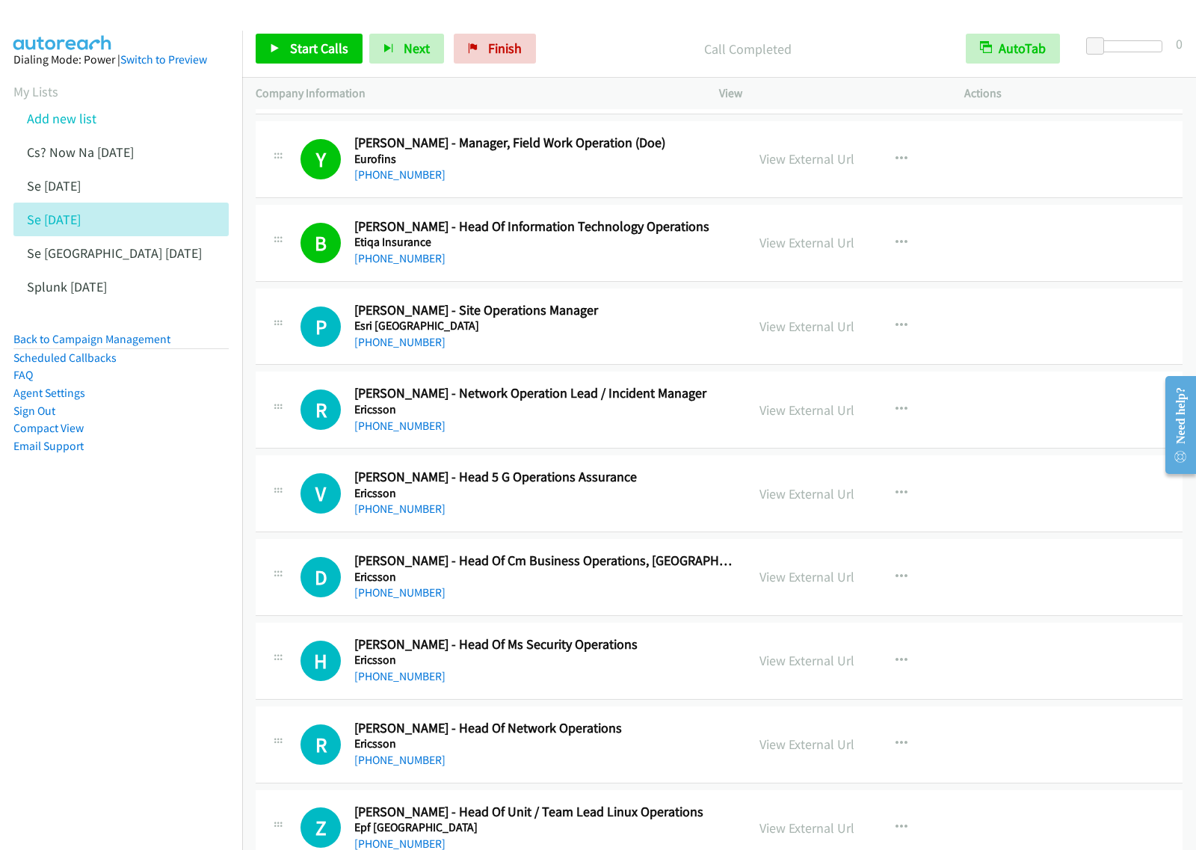
scroll to position [15420, 0]
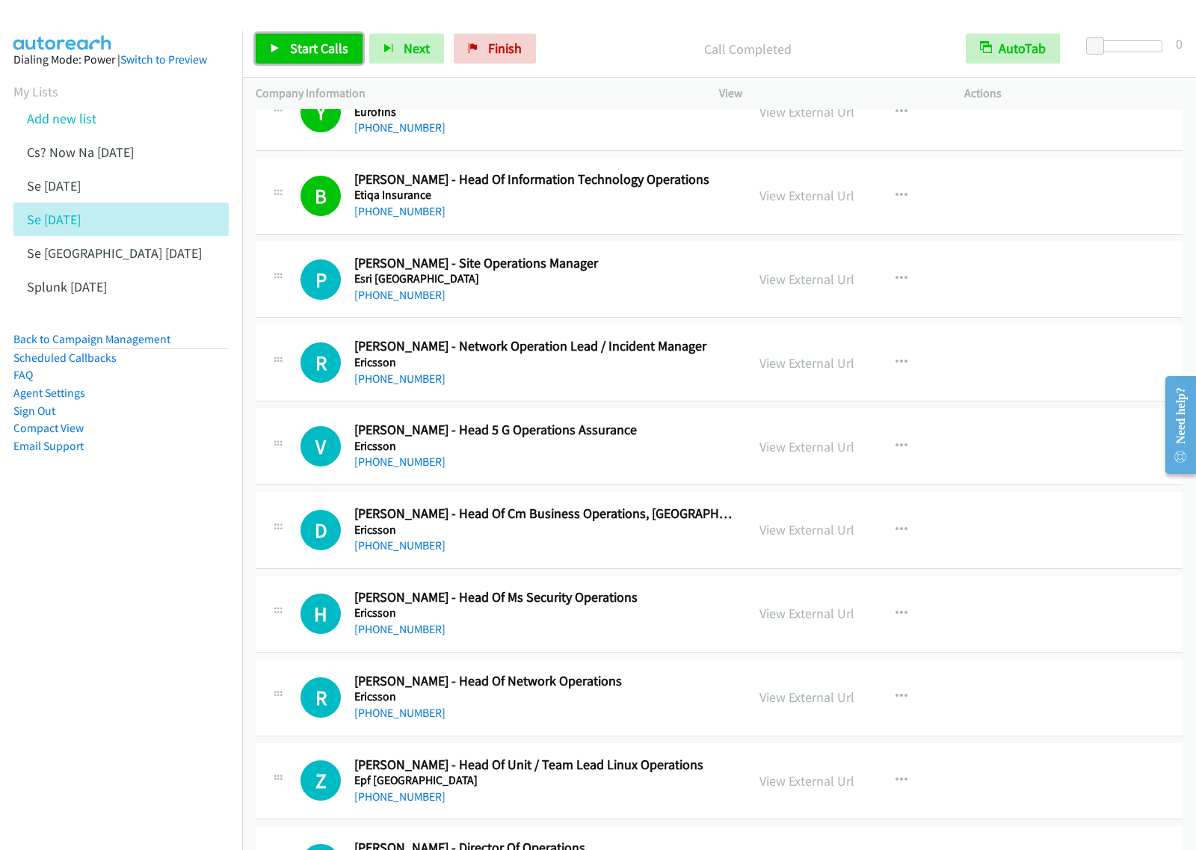
click at [330, 43] on span "Start Calls" at bounding box center [319, 48] width 58 height 17
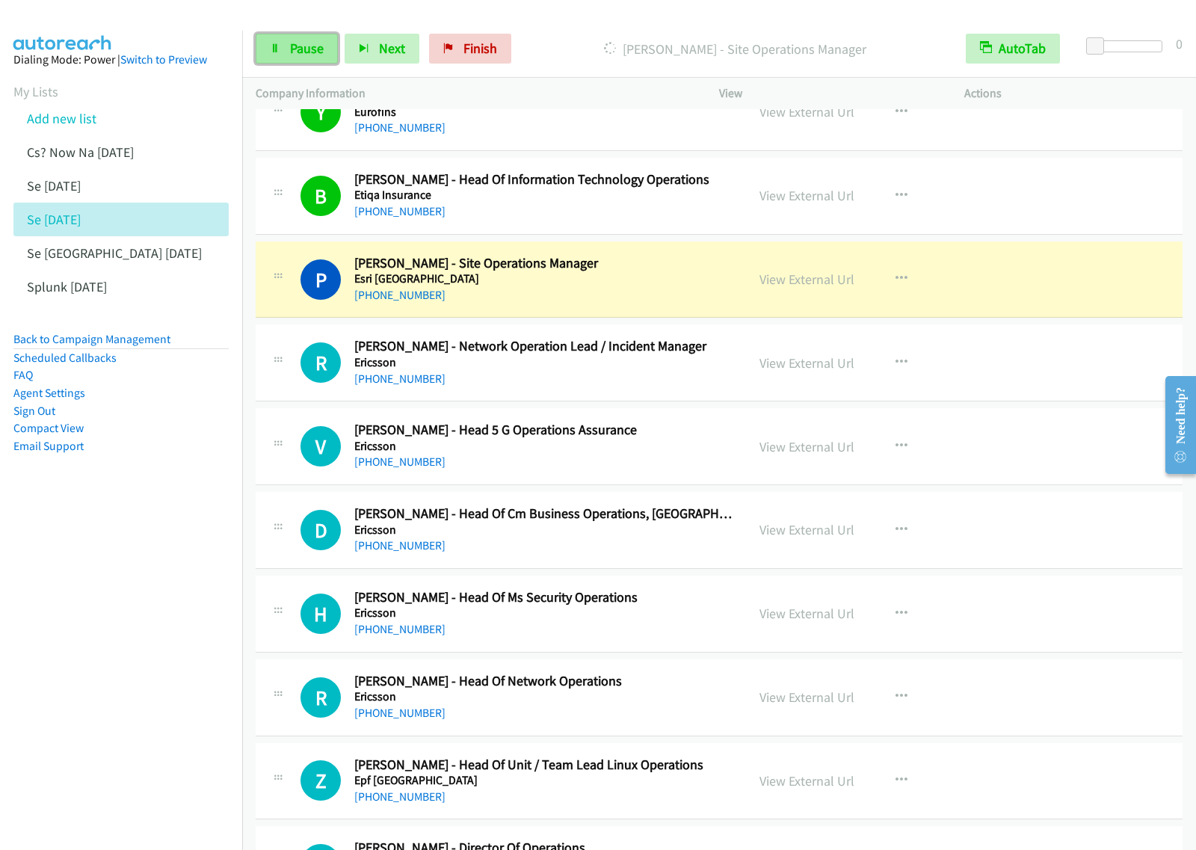
click at [333, 52] on link "Pause" at bounding box center [297, 49] width 82 height 30
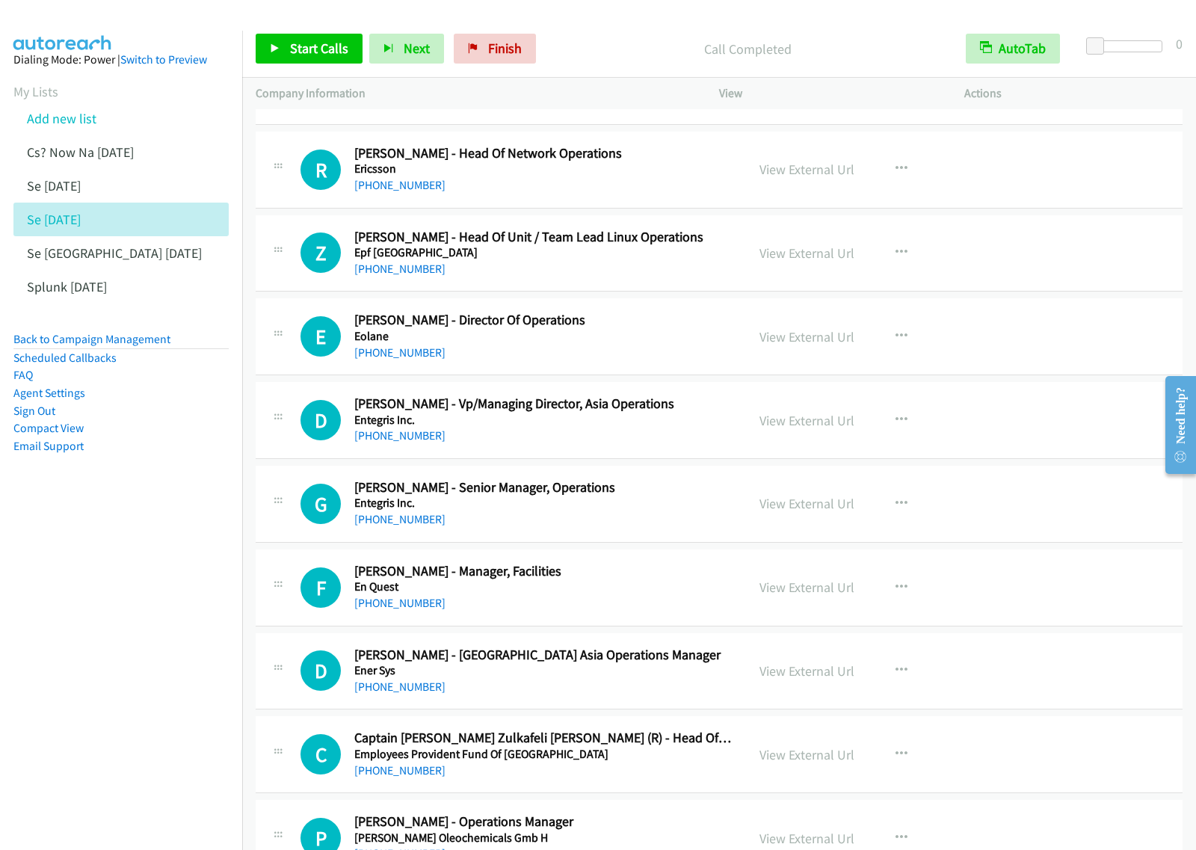
scroll to position [15980, 0]
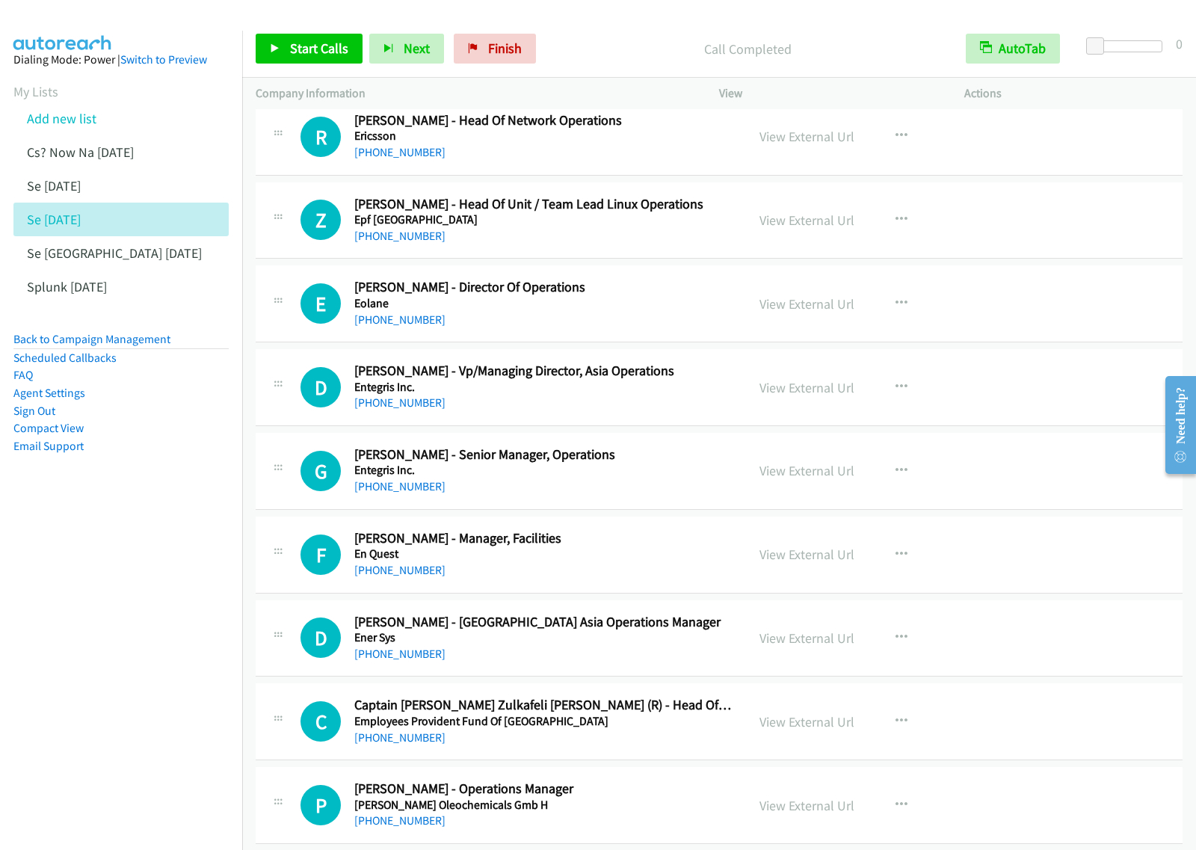
click at [688, 311] on h5 "Eolane" at bounding box center [543, 303] width 378 height 15
click at [871, 326] on div "View External Url View External Url Schedule/Manage Callback Start Calls Here R…" at bounding box center [875, 303] width 259 height 49
click at [908, 318] on button "button" at bounding box center [901, 304] width 40 height 30
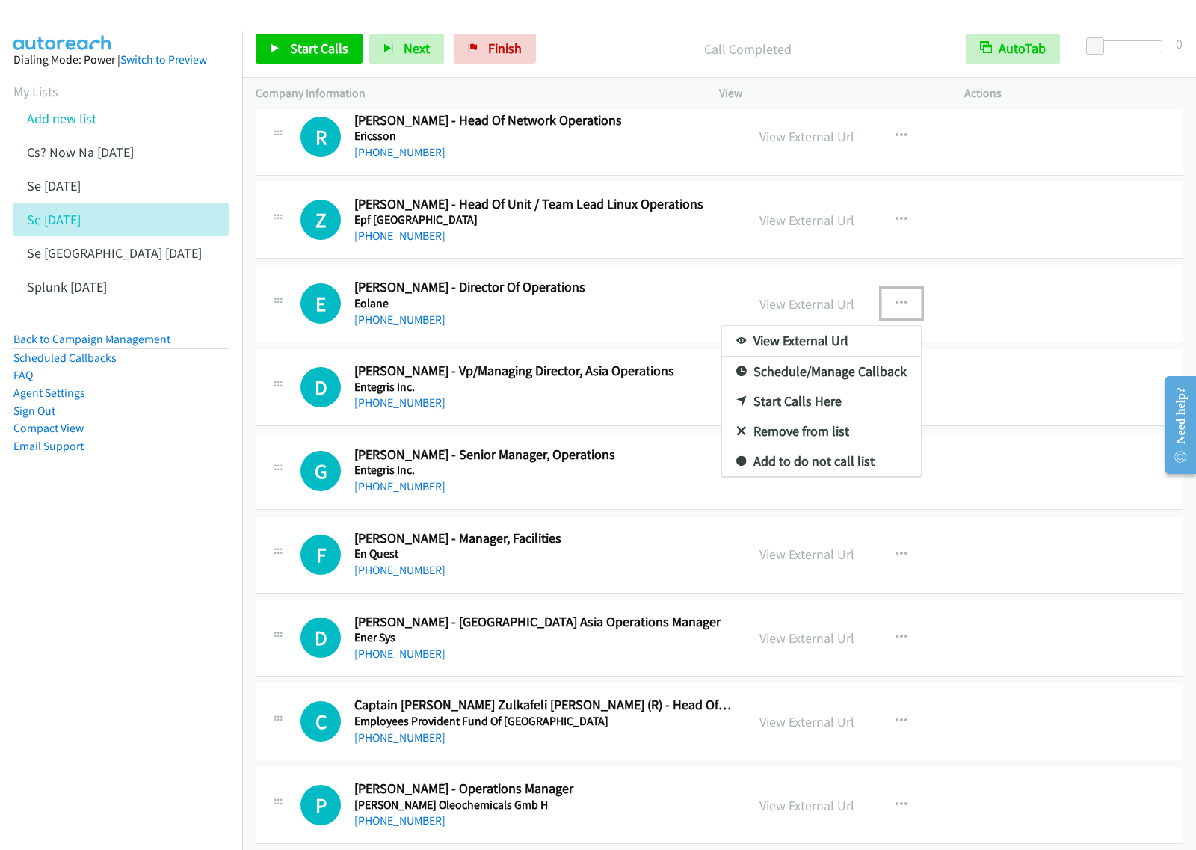
click at [846, 416] on link "Start Calls Here" at bounding box center [821, 402] width 199 height 30
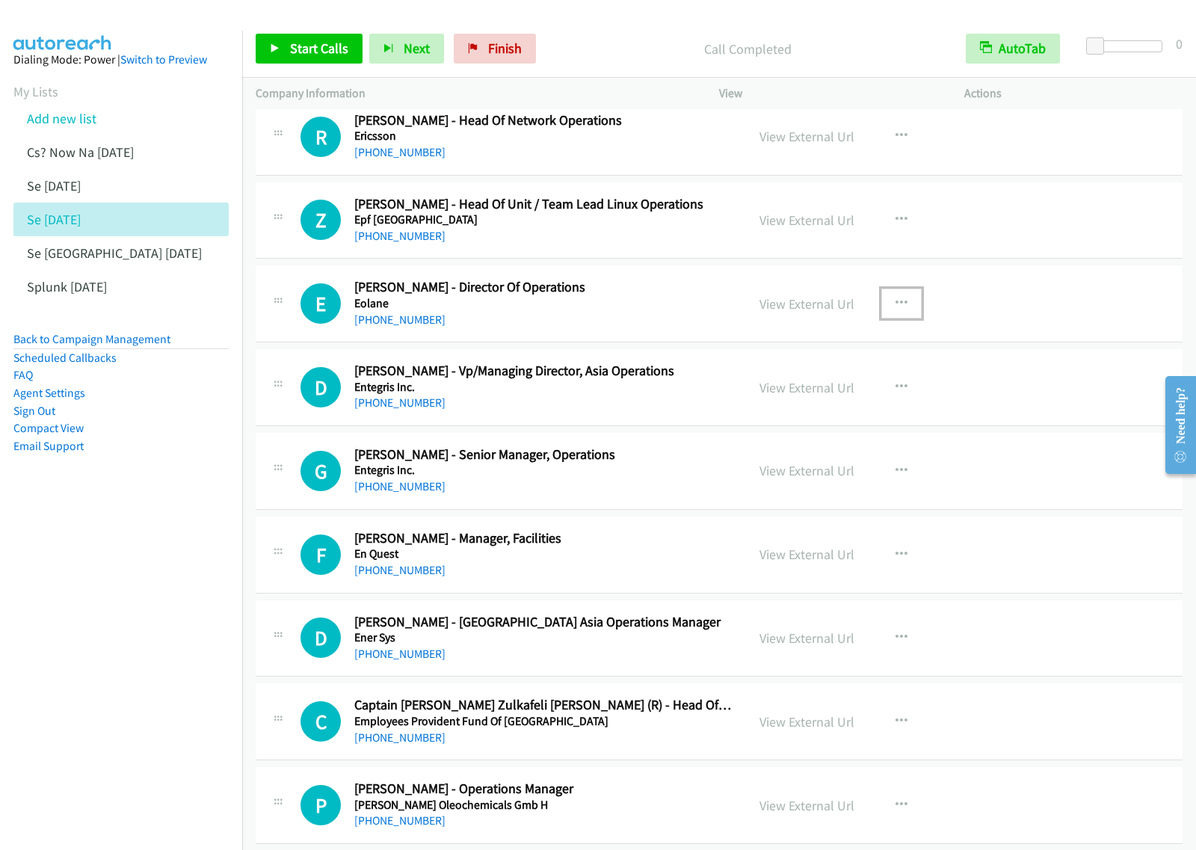
click at [903, 318] on button "button" at bounding box center [901, 304] width 40 height 30
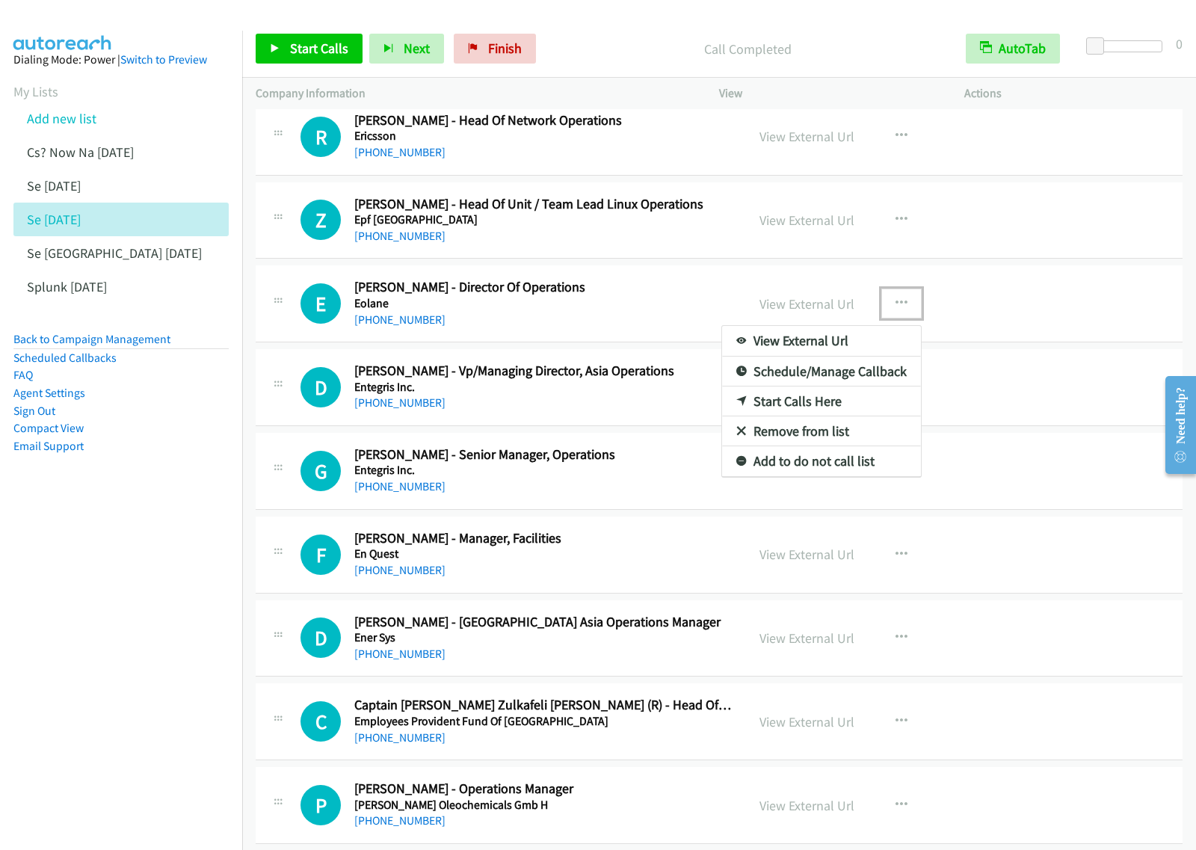
click at [863, 416] on link "Start Calls Here" at bounding box center [821, 402] width 199 height 30
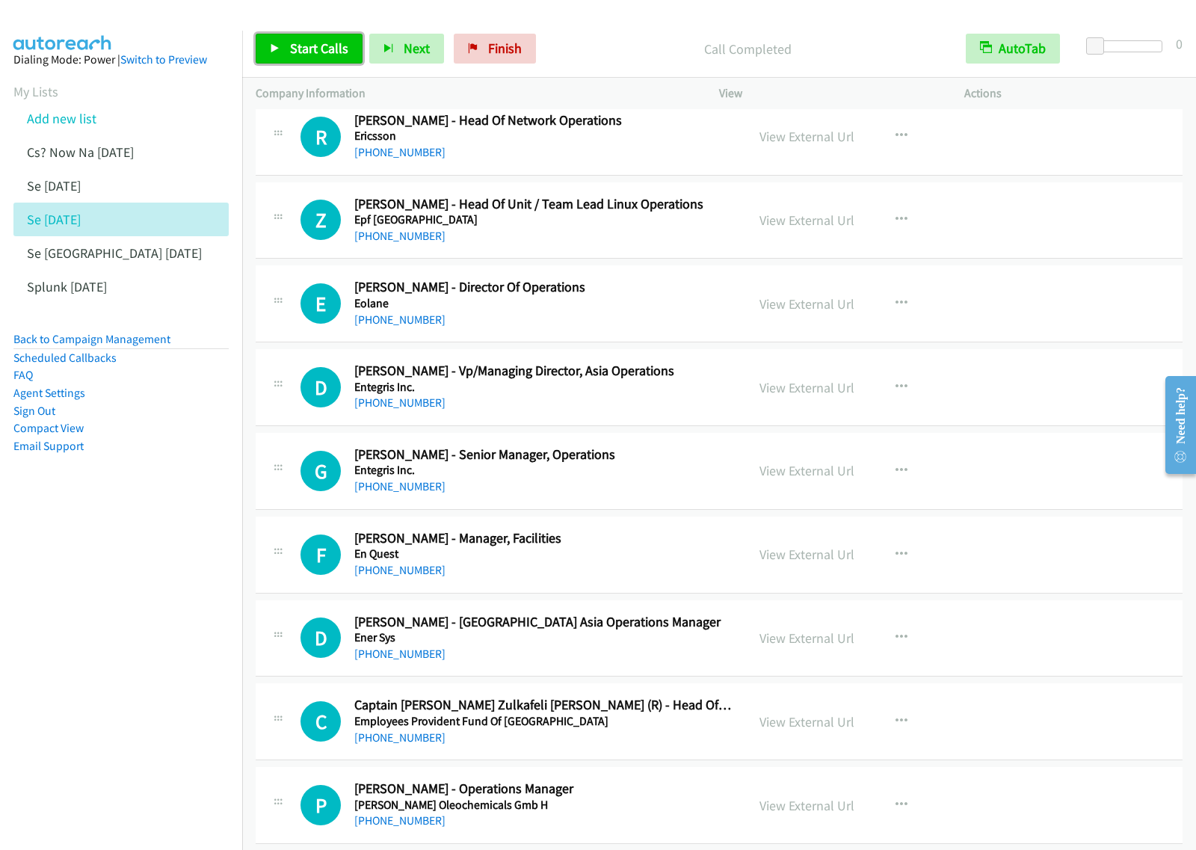
click at [319, 52] on span "Start Calls" at bounding box center [319, 48] width 58 height 17
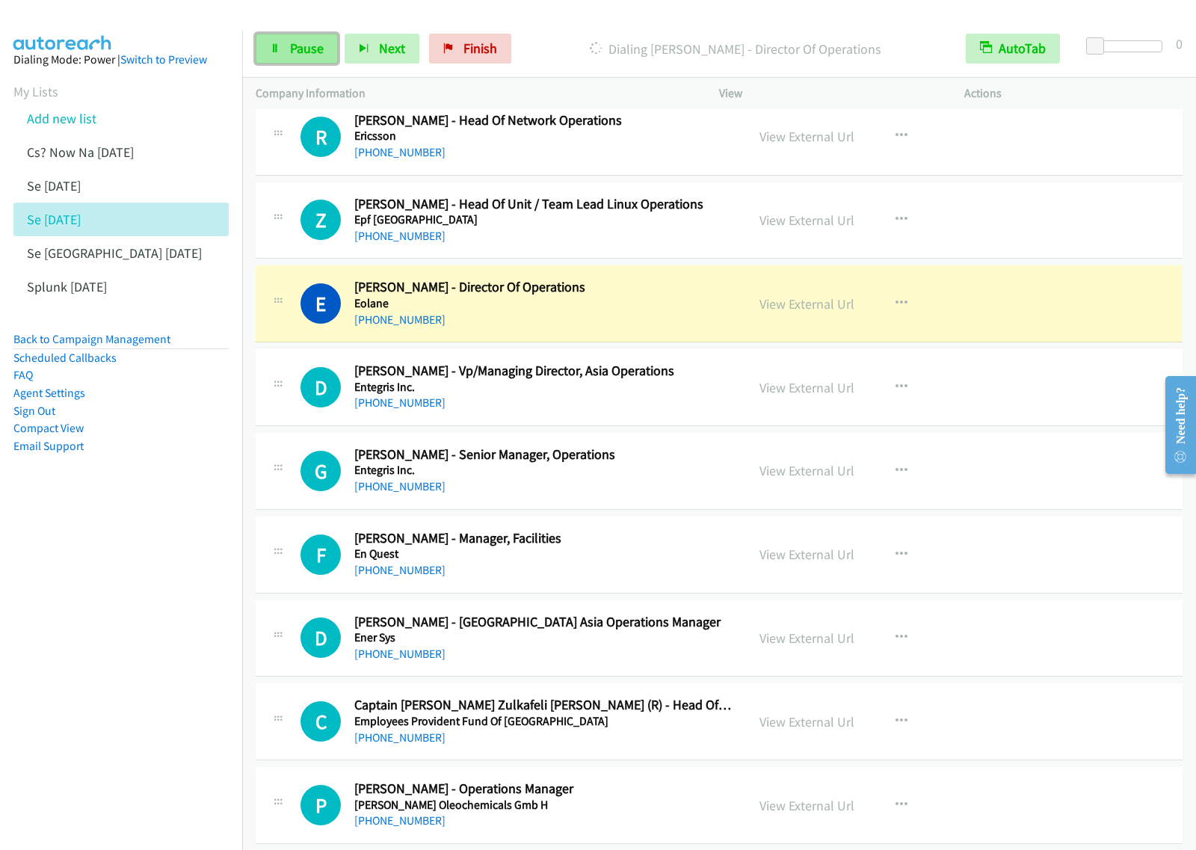
click at [296, 53] on span "Pause" at bounding box center [307, 48] width 34 height 17
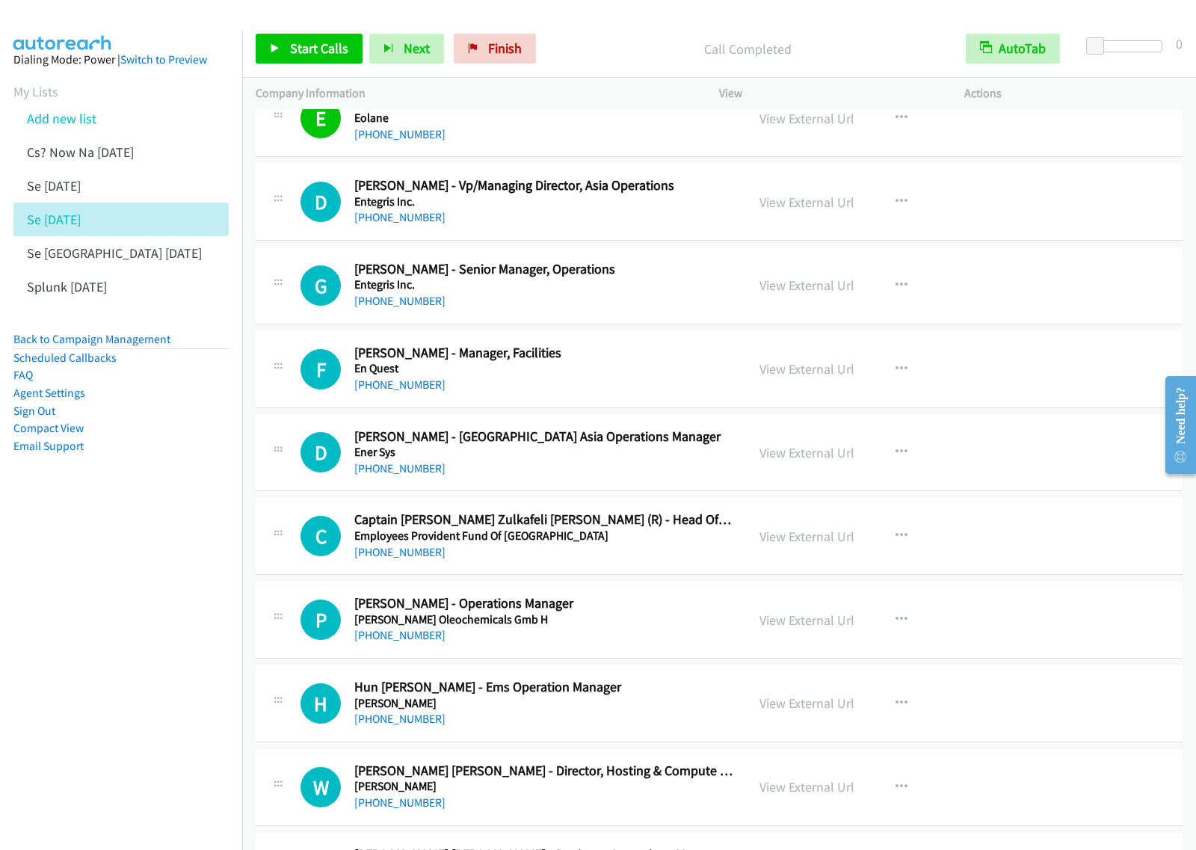
scroll to position [16167, 0]
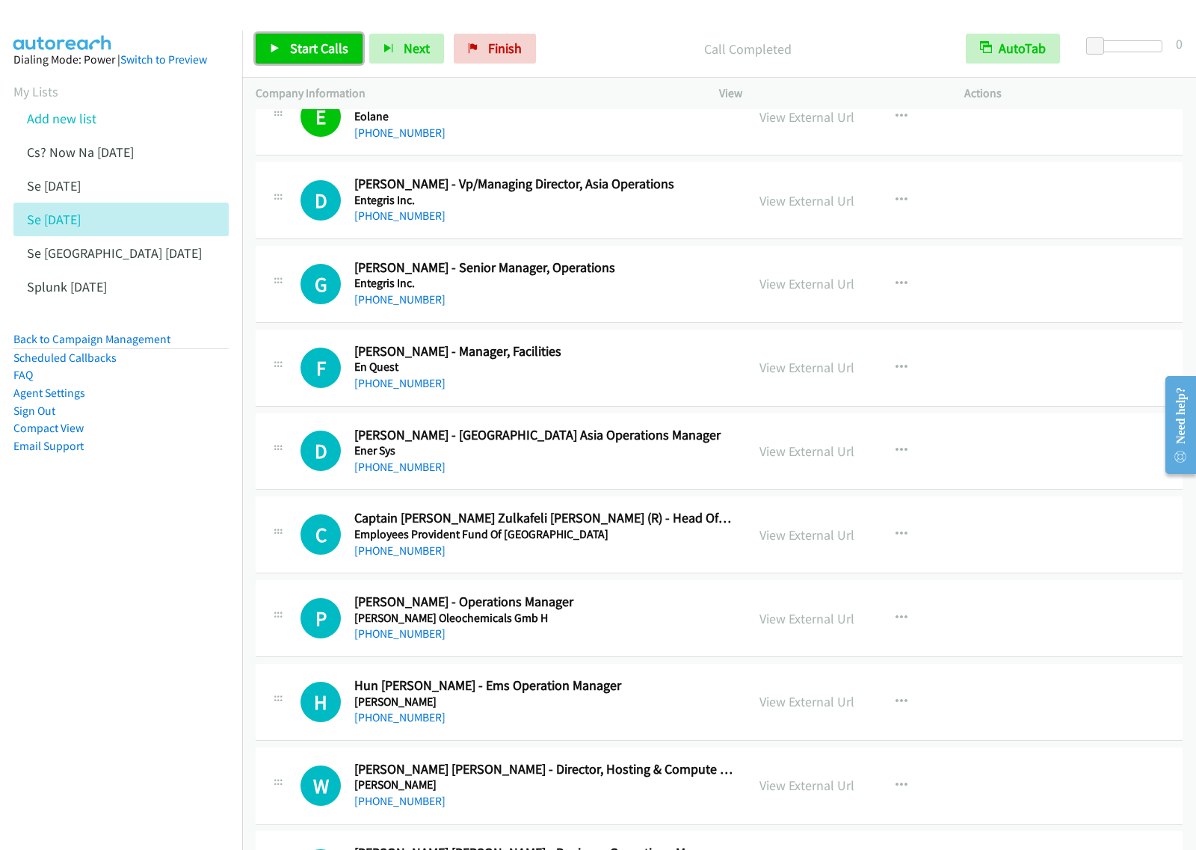
click at [297, 43] on span "Start Calls" at bounding box center [319, 48] width 58 height 17
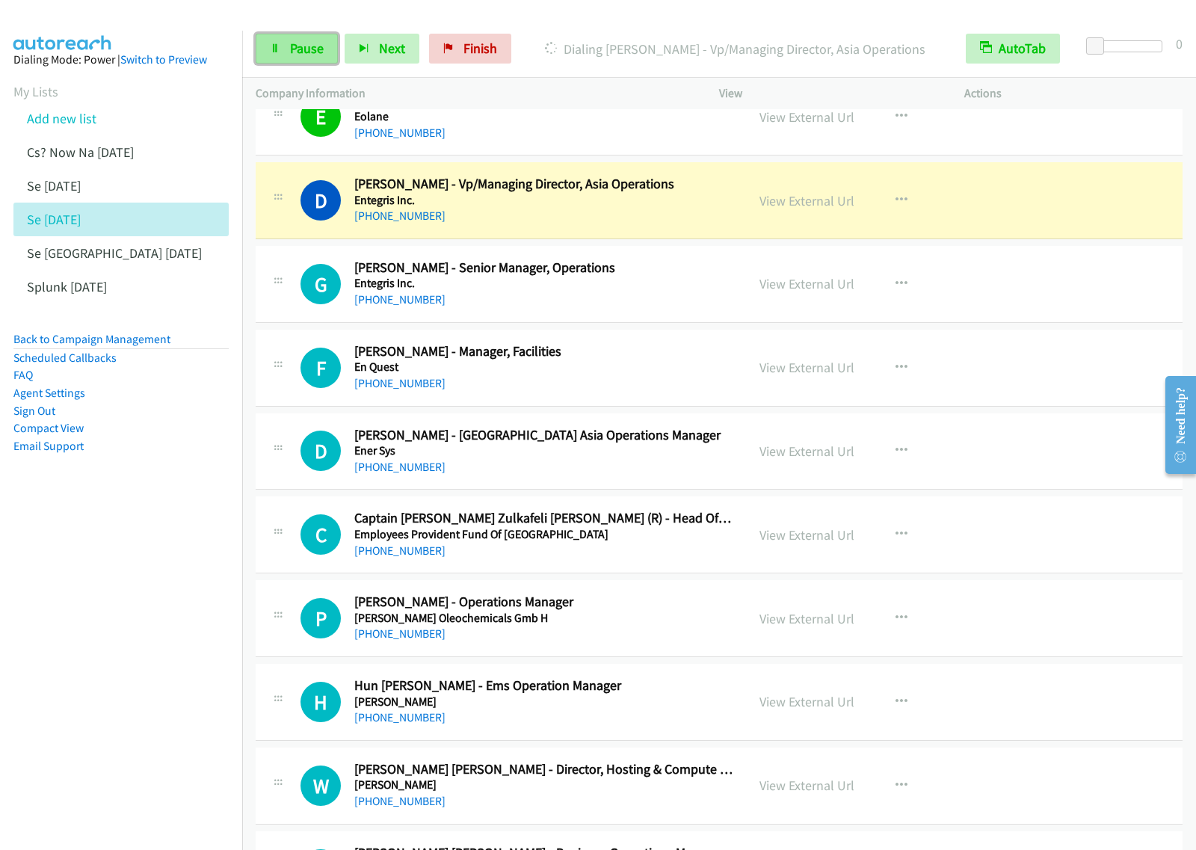
click at [297, 47] on span "Pause" at bounding box center [307, 48] width 34 height 17
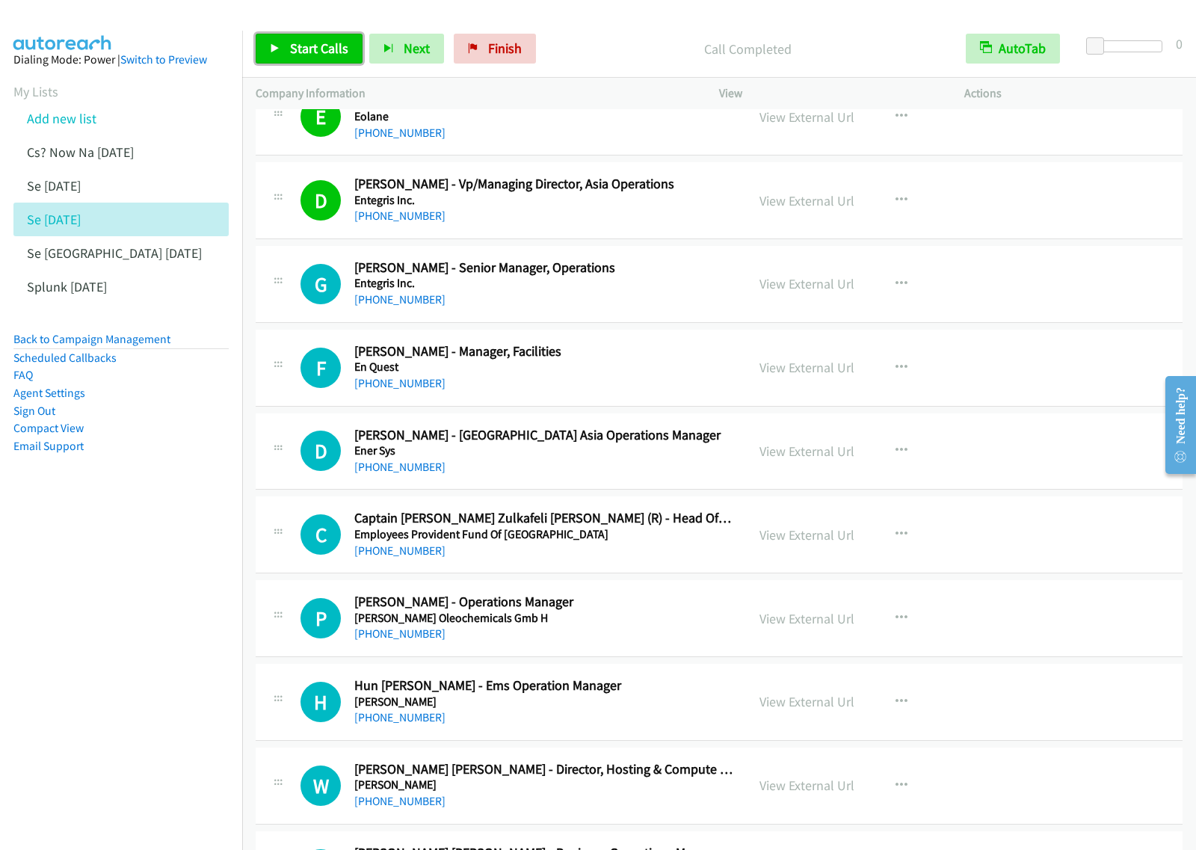
click at [316, 50] on span "Start Calls" at bounding box center [319, 48] width 58 height 17
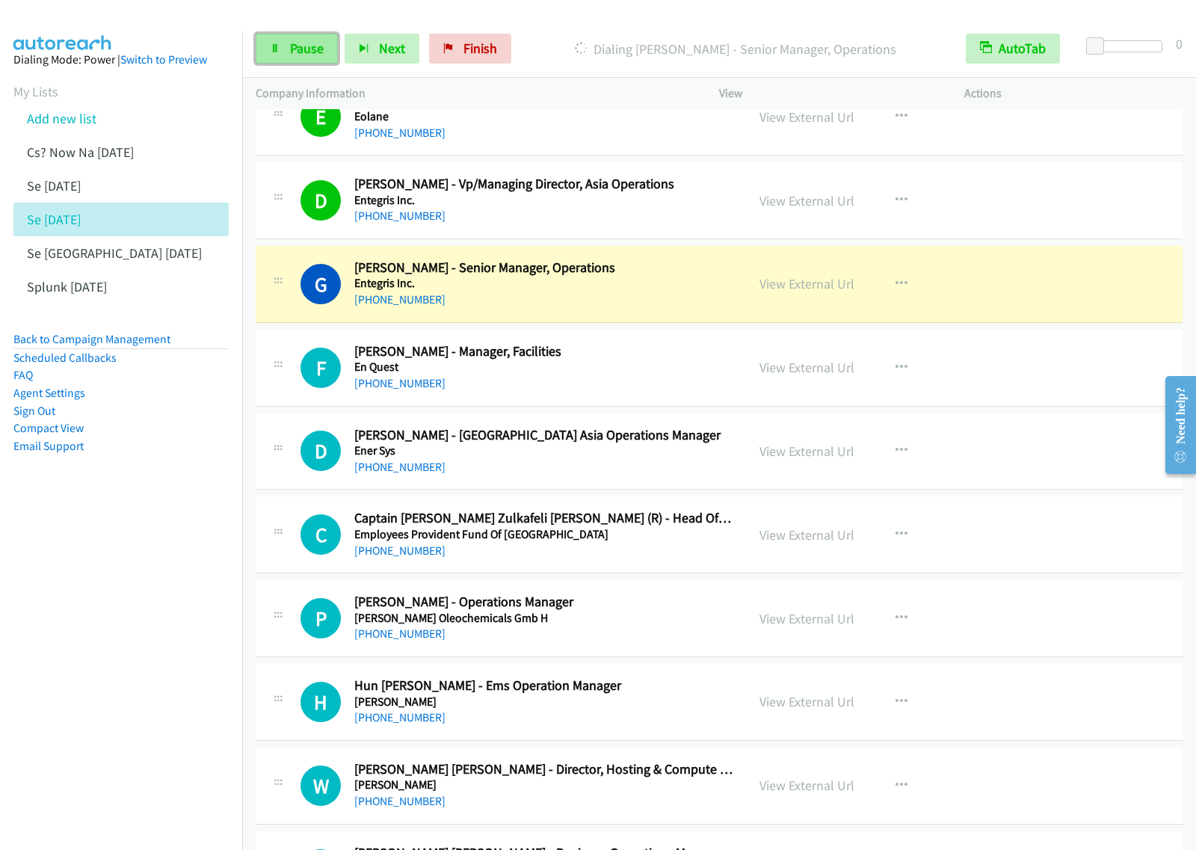
click at [330, 62] on link "Pause" at bounding box center [297, 49] width 82 height 30
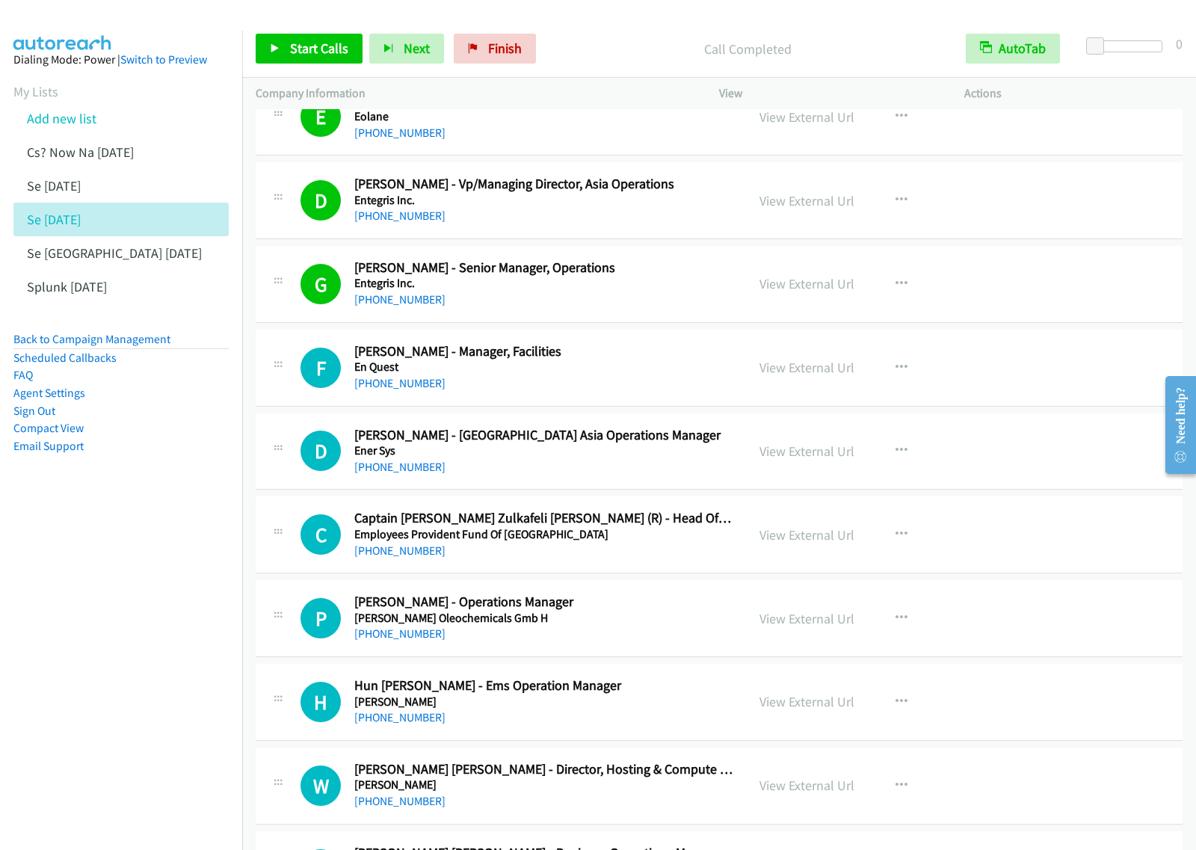
drag, startPoint x: 136, startPoint y: 603, endPoint x: 256, endPoint y: 544, distance: 134.1
click at [136, 603] on nav "Dialing Mode: Power | Switch to Preview My Lists Add new list Cs? Now Na Aug27 …" at bounding box center [121, 456] width 243 height 850
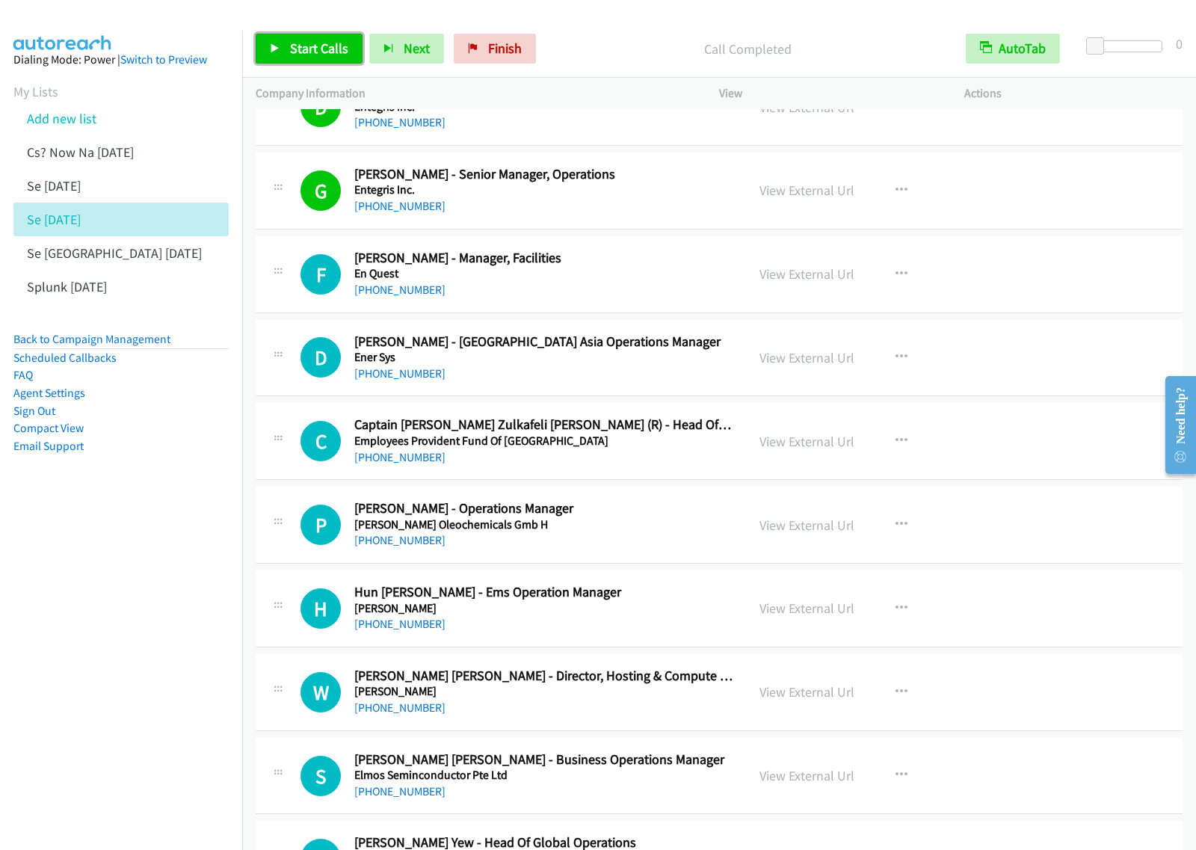
click at [333, 45] on span "Start Calls" at bounding box center [319, 48] width 58 height 17
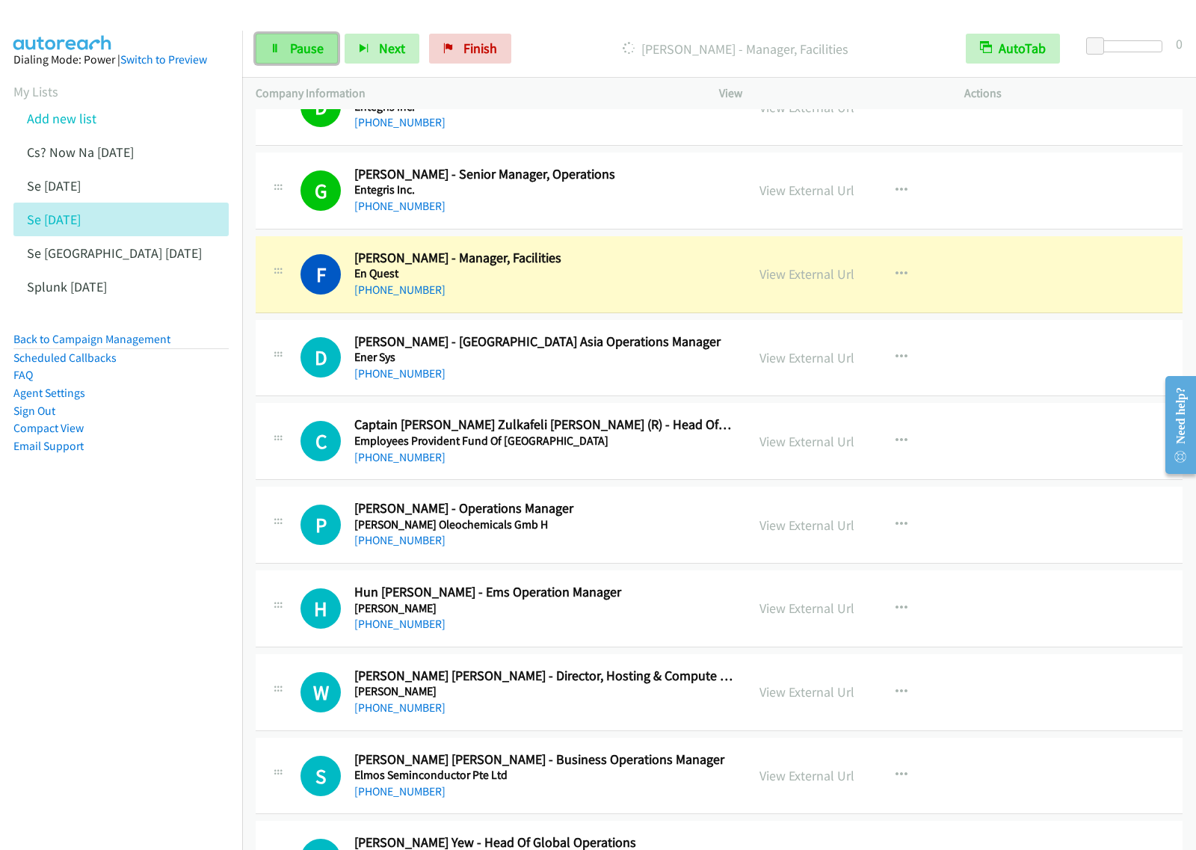
drag, startPoint x: 322, startPoint y: 52, endPoint x: 333, endPoint y: 51, distance: 10.6
click at [322, 52] on span "Pause" at bounding box center [307, 48] width 34 height 17
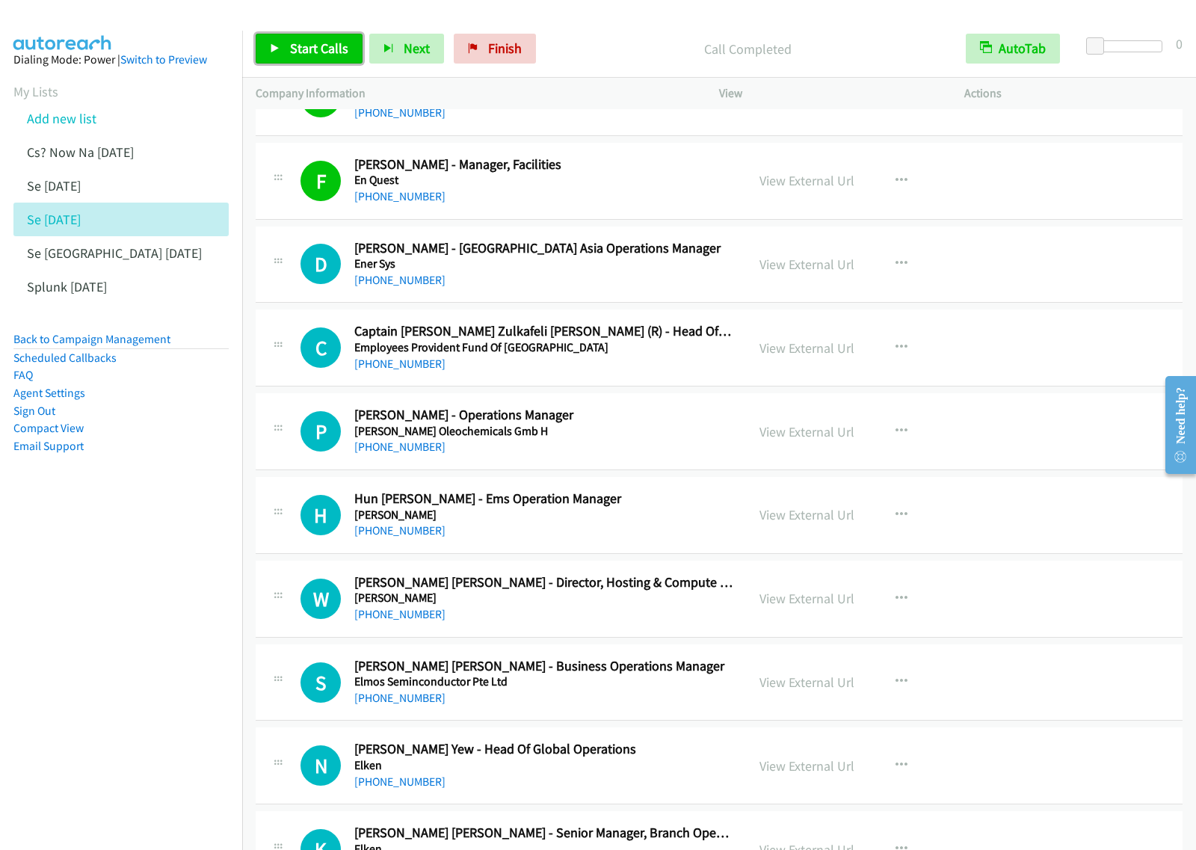
click at [288, 42] on link "Start Calls" at bounding box center [309, 49] width 107 height 30
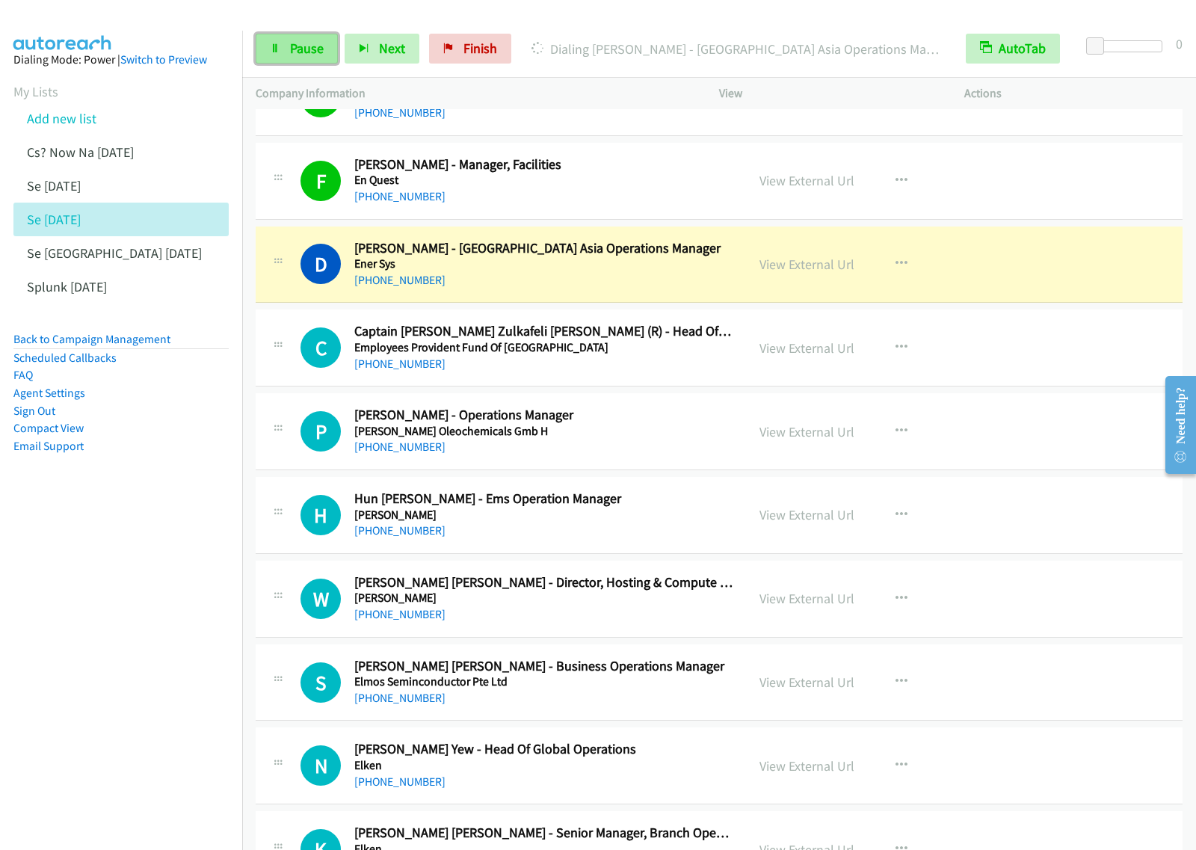
click at [318, 51] on span "Pause" at bounding box center [307, 48] width 34 height 17
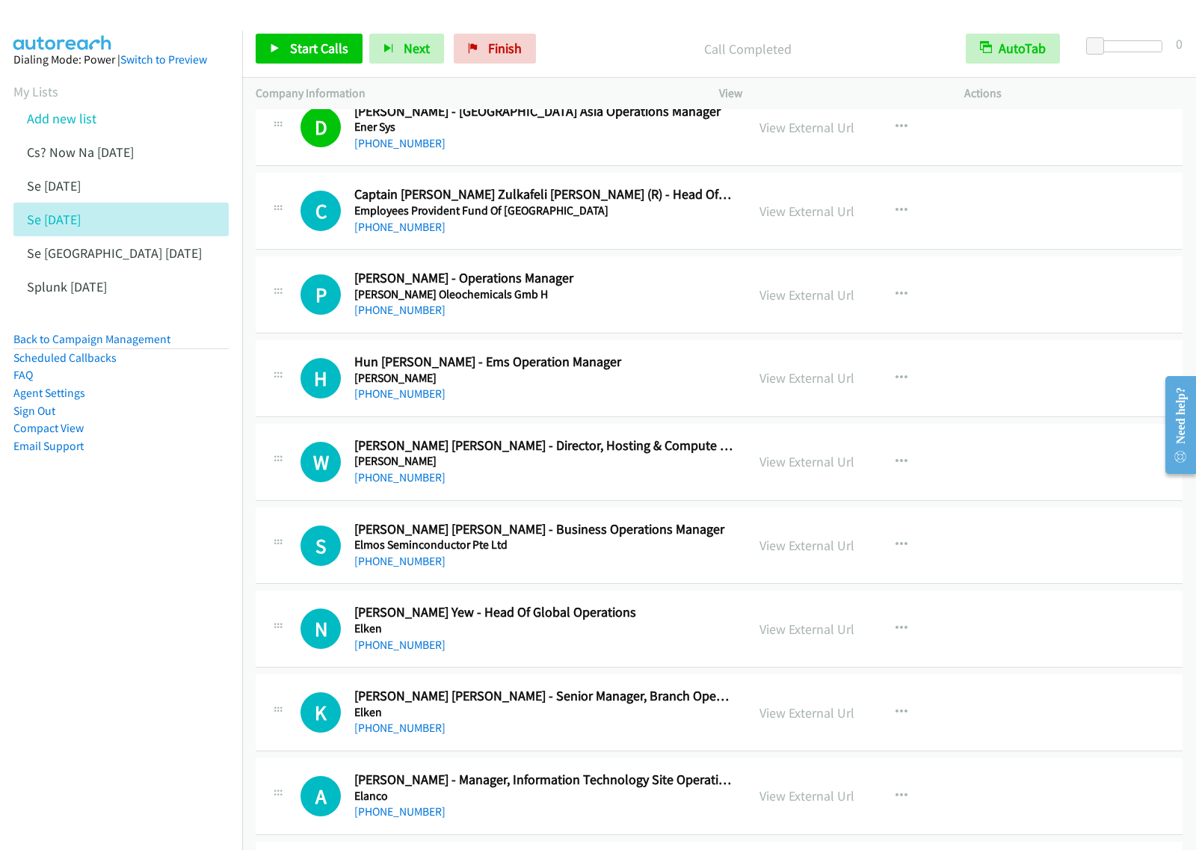
scroll to position [16541, 0]
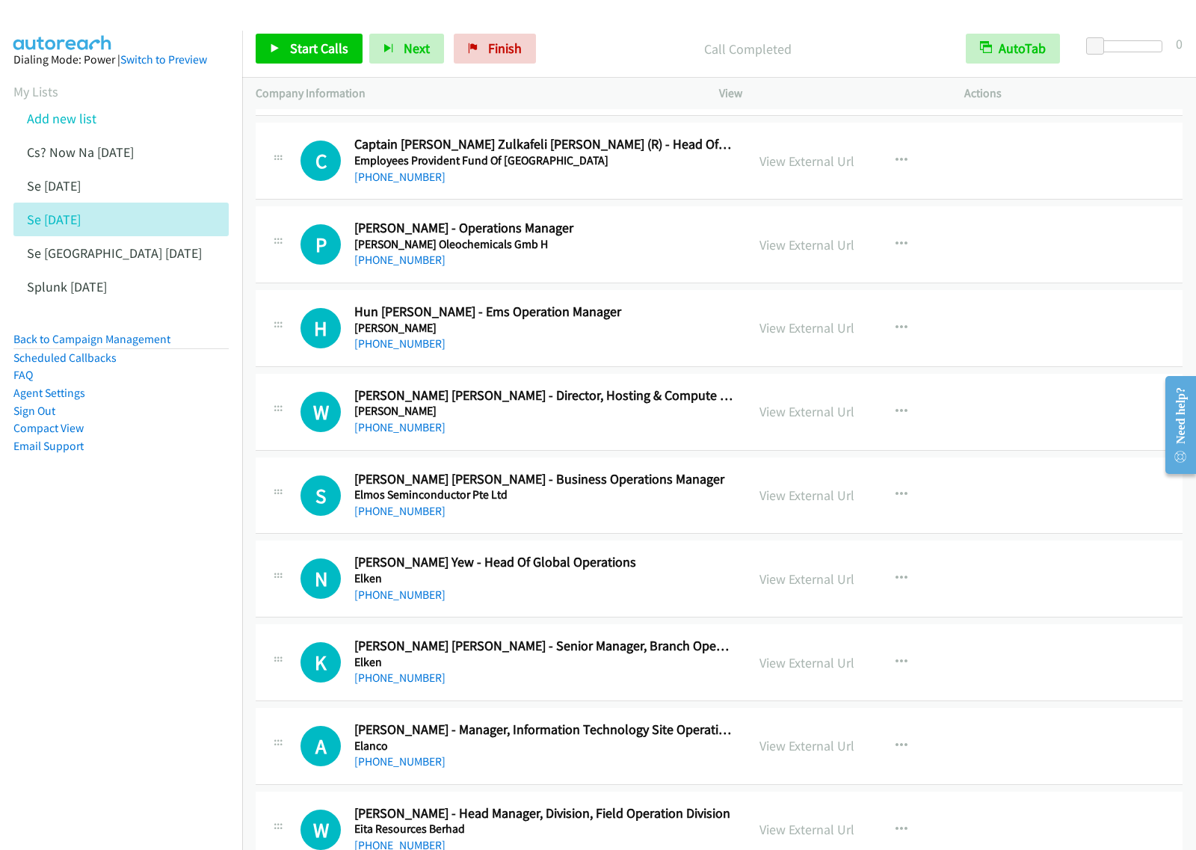
click at [714, 237] on h2 "Prakash Ramaya - Operations Manager" at bounding box center [543, 228] width 378 height 17
click at [905, 259] on button "button" at bounding box center [901, 245] width 40 height 30
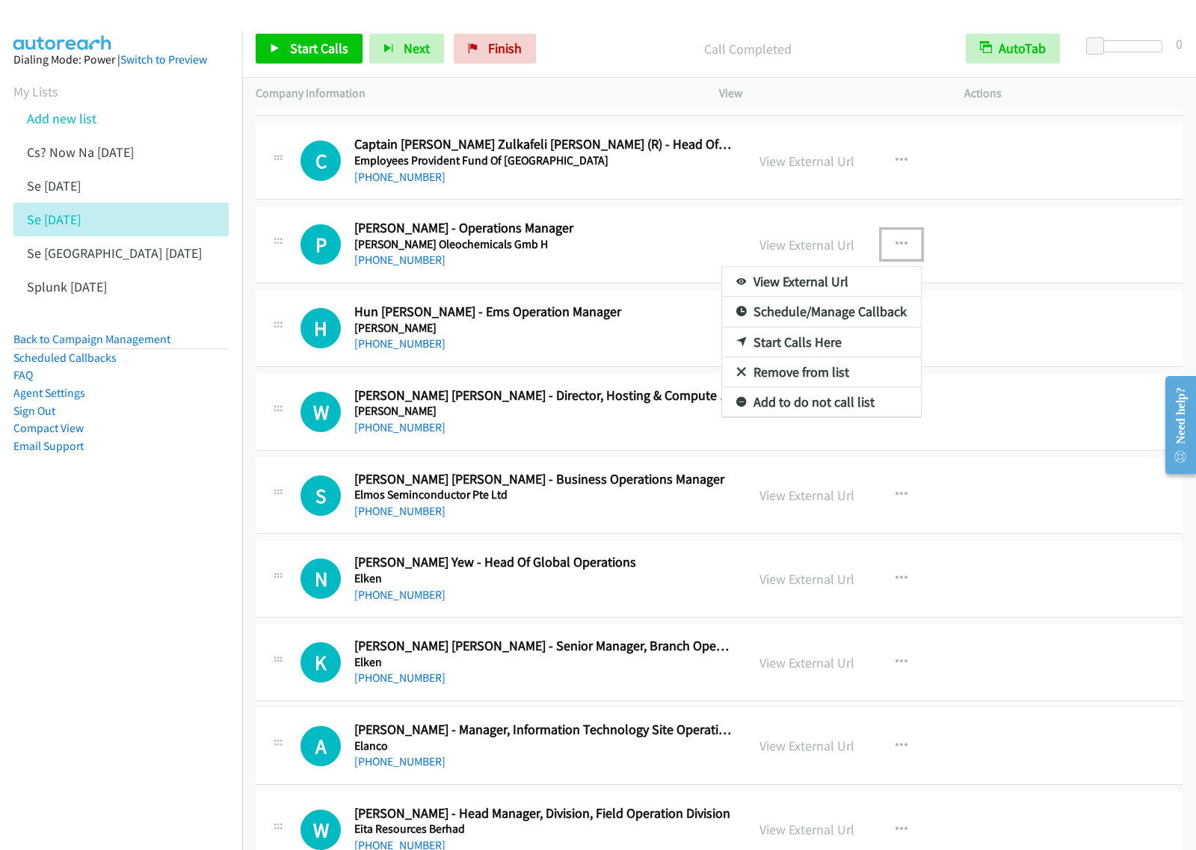
click at [828, 357] on link "Start Calls Here" at bounding box center [821, 342] width 199 height 30
click at [896, 250] on icon "button" at bounding box center [902, 244] width 12 height 12
click at [842, 357] on link "Start Calls Here" at bounding box center [821, 342] width 199 height 30
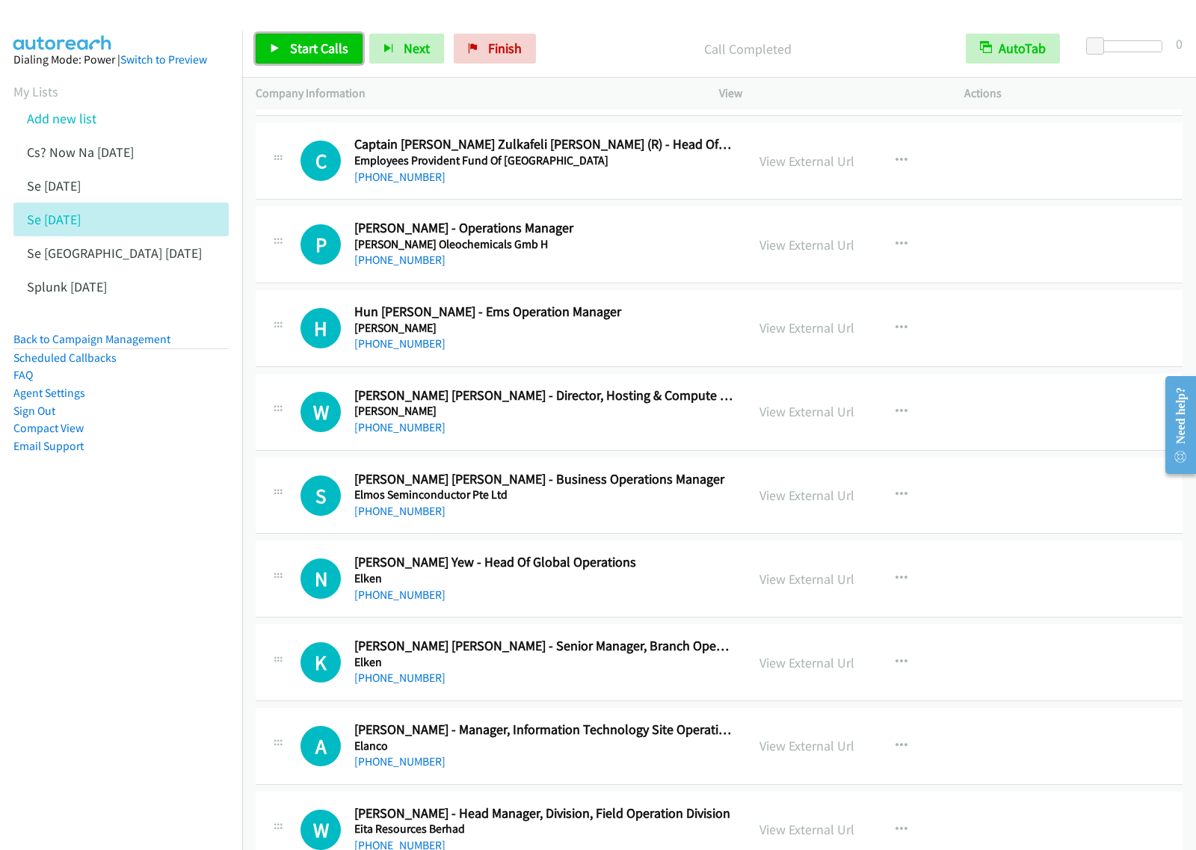
click at [315, 46] on span "Start Calls" at bounding box center [319, 48] width 58 height 17
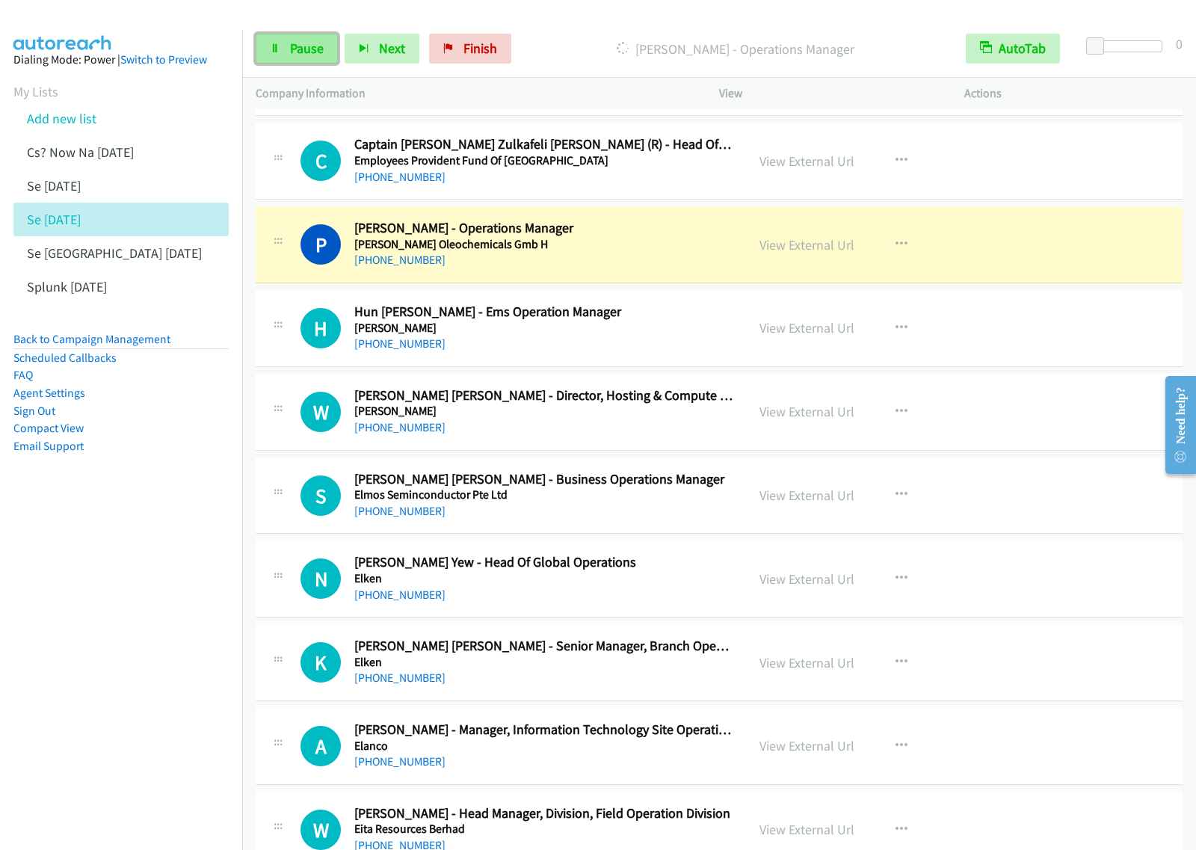
click at [283, 54] on link "Pause" at bounding box center [297, 49] width 82 height 30
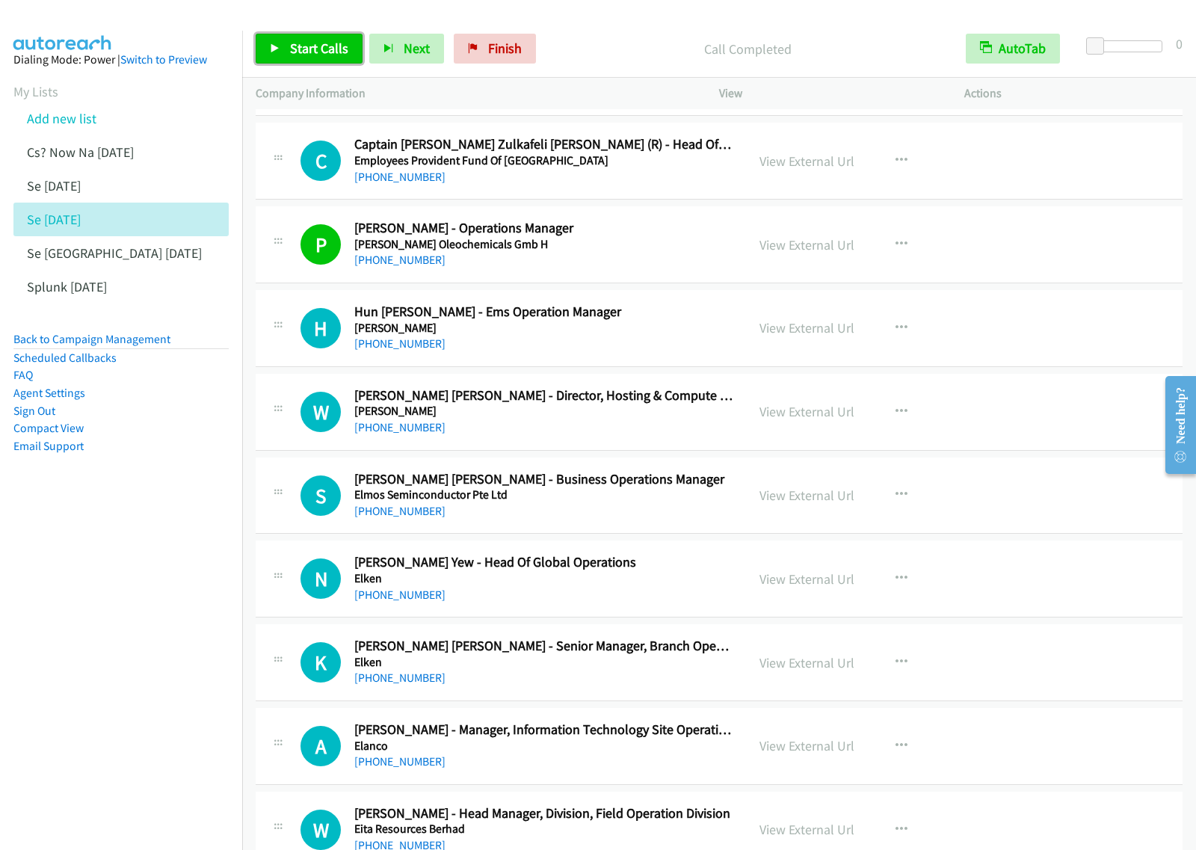
click at [327, 53] on span "Start Calls" at bounding box center [319, 48] width 58 height 17
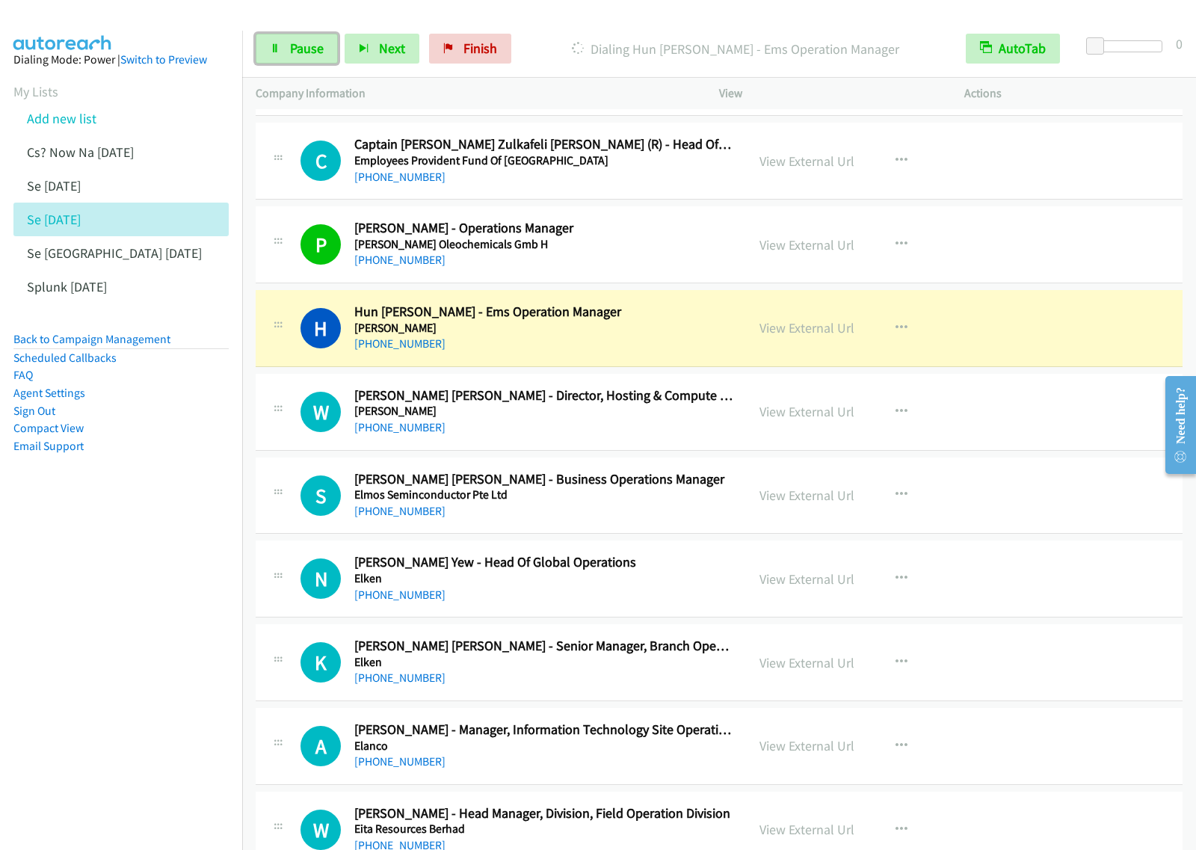
drag, startPoint x: 315, startPoint y: 43, endPoint x: 421, endPoint y: 28, distance: 106.5
click at [315, 43] on span "Pause" at bounding box center [307, 48] width 34 height 17
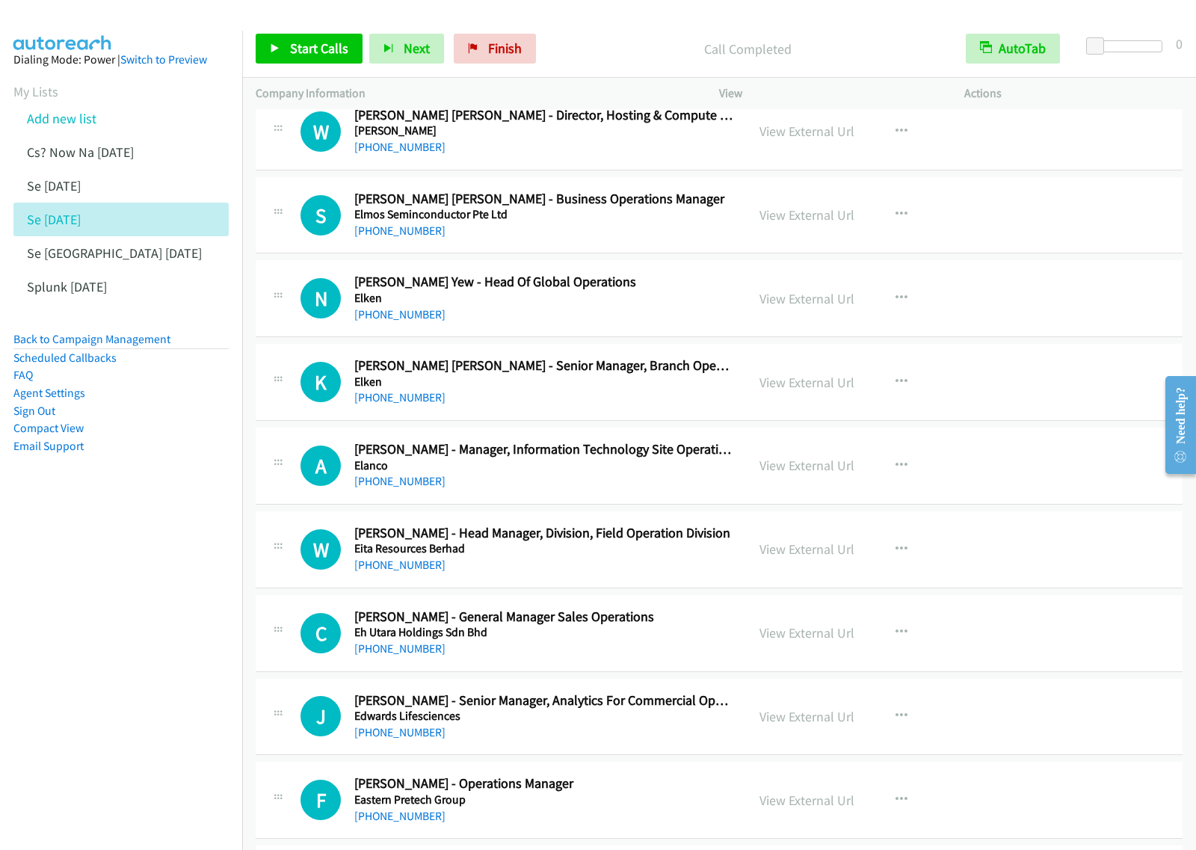
scroll to position [16915, 0]
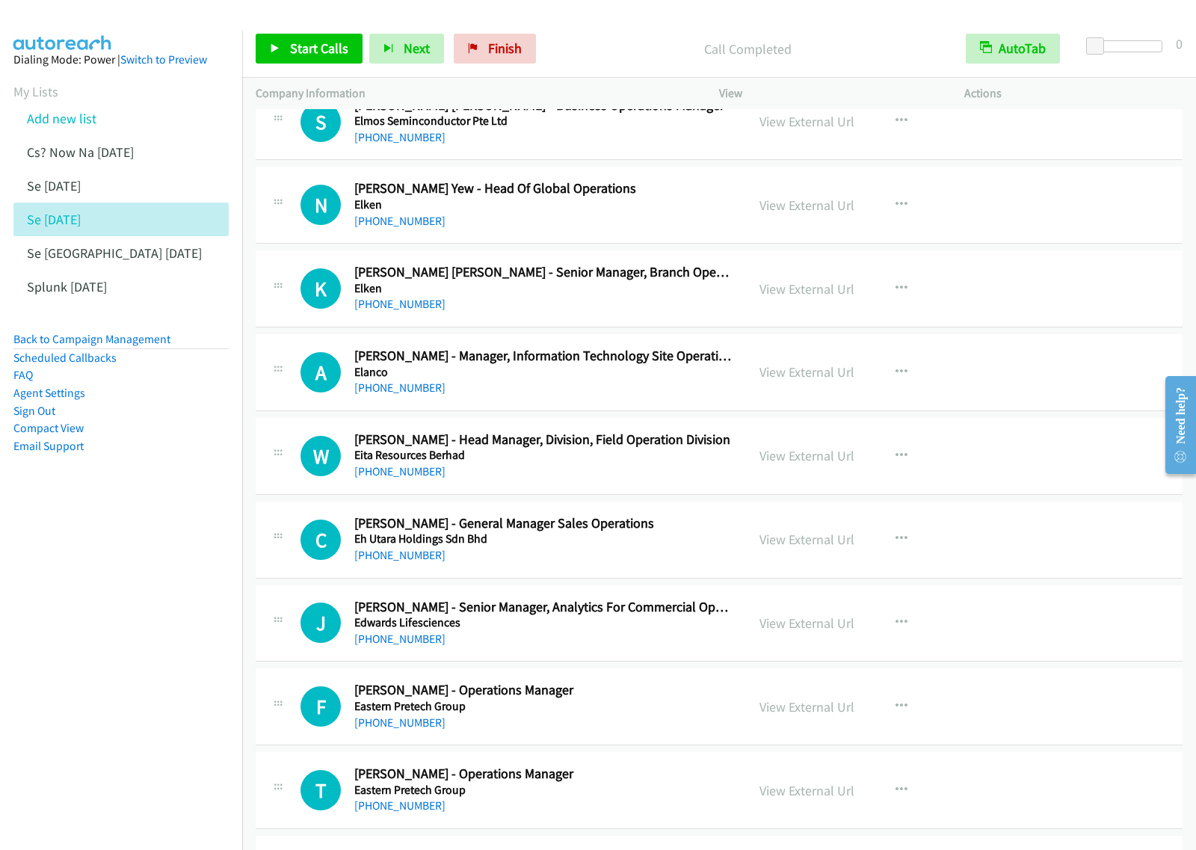
click at [667, 313] on div "+60 12-466 8864" at bounding box center [543, 304] width 378 height 18
click at [896, 378] on icon "button" at bounding box center [902, 372] width 12 height 12
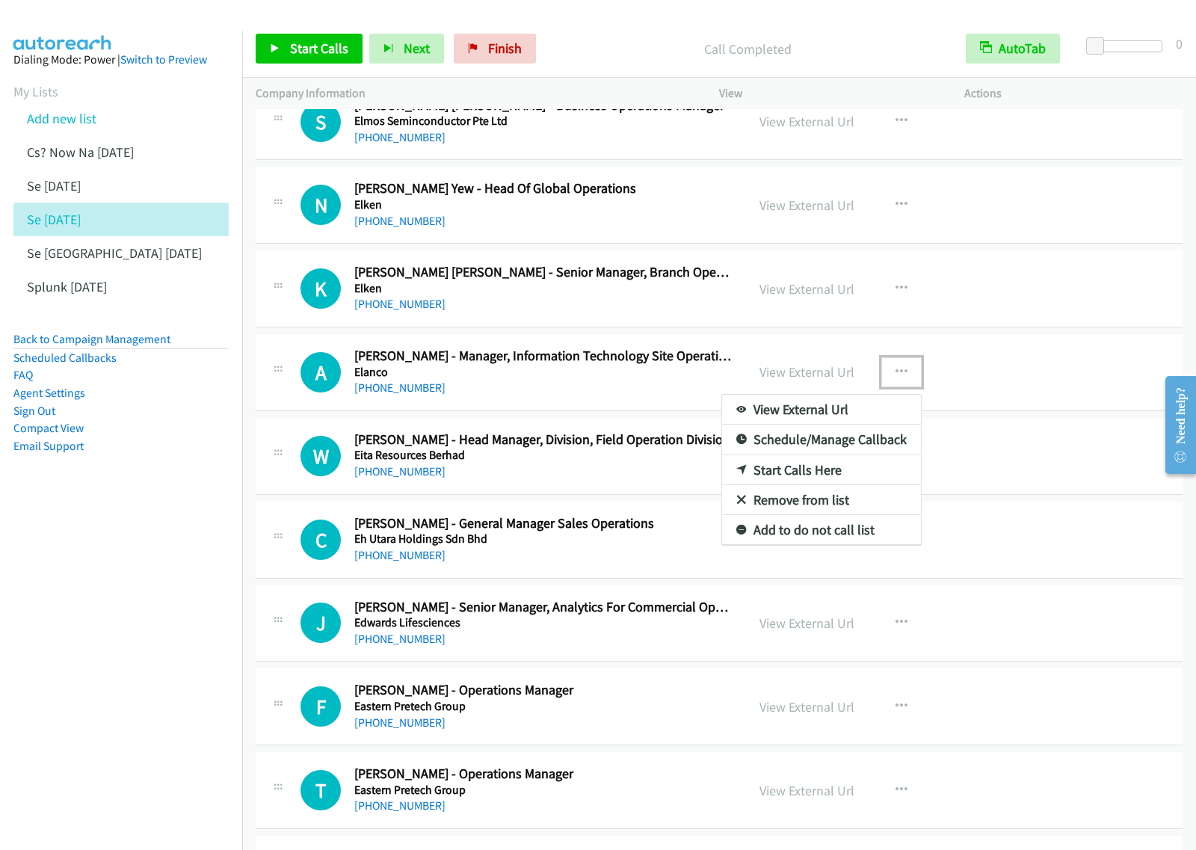
click at [817, 485] on link "Start Calls Here" at bounding box center [821, 470] width 199 height 30
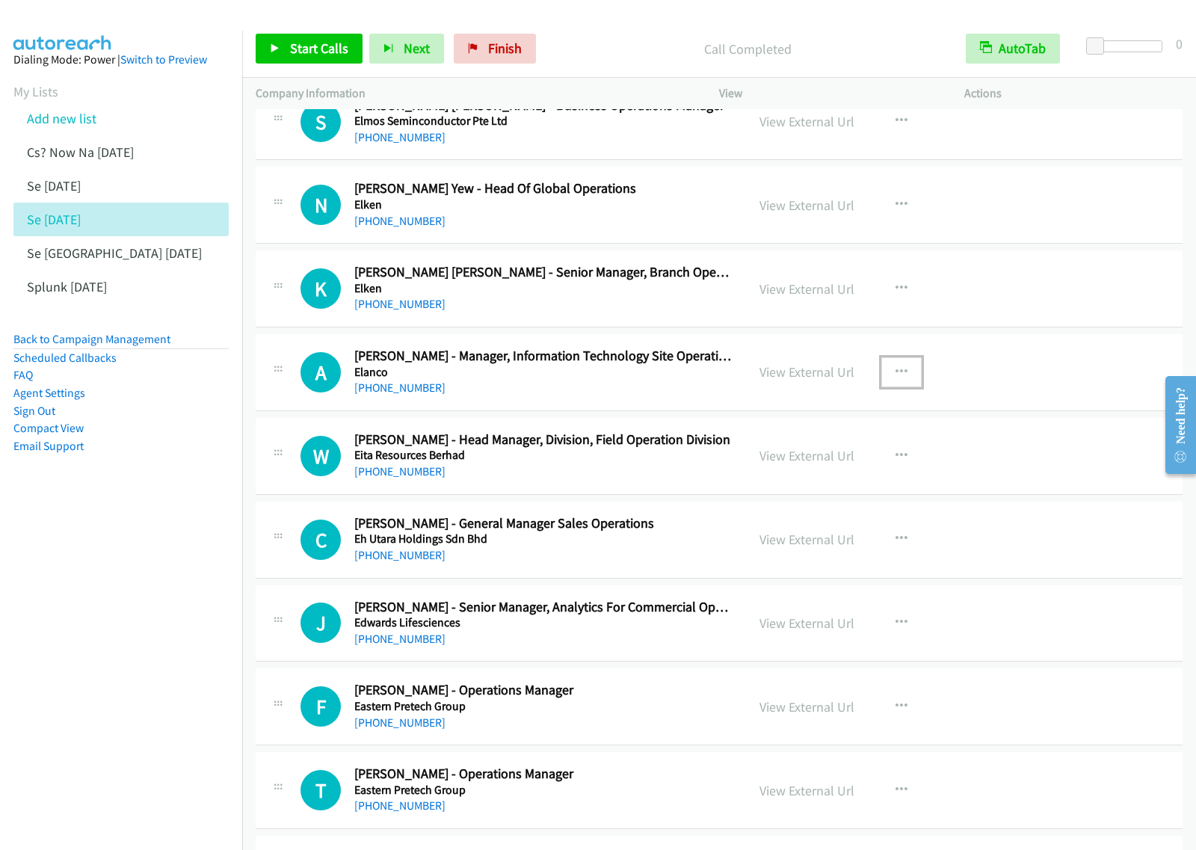
click at [898, 378] on icon "button" at bounding box center [902, 372] width 12 height 12
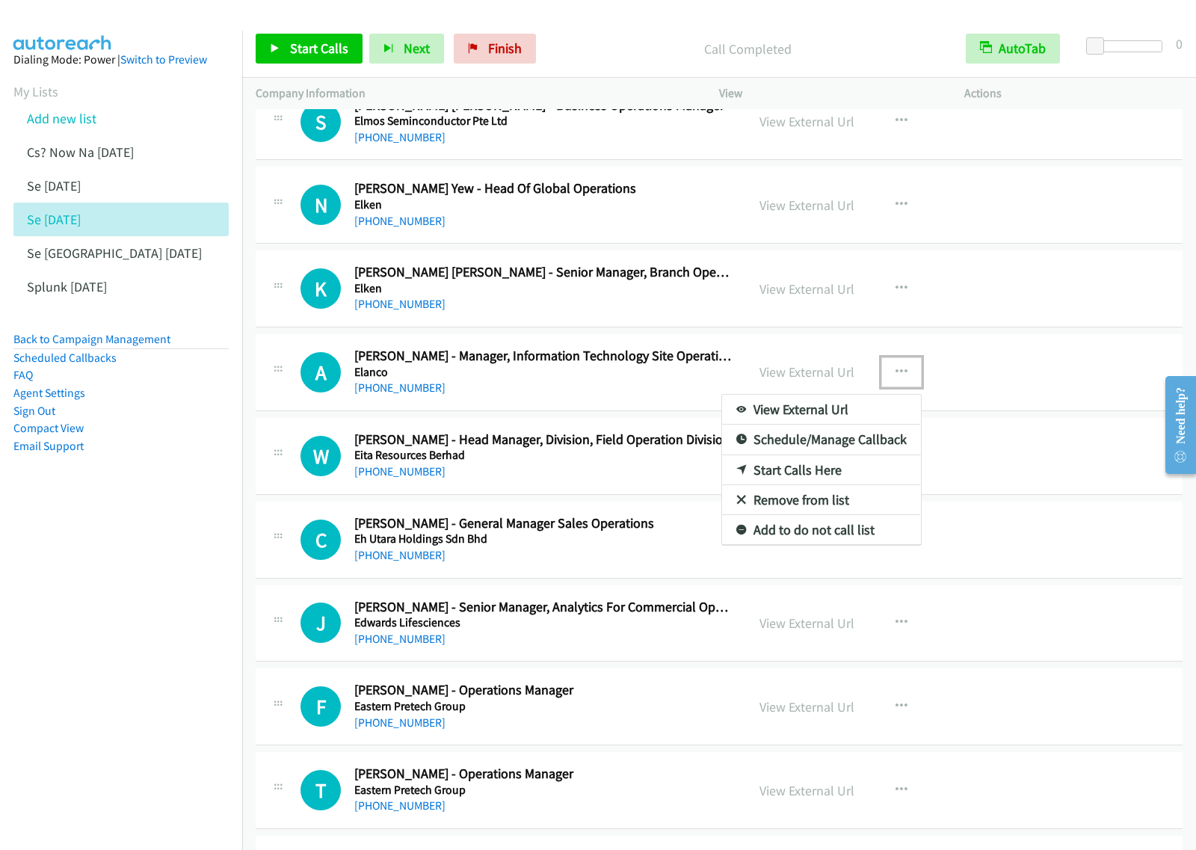
click at [858, 485] on link "Start Calls Here" at bounding box center [821, 470] width 199 height 30
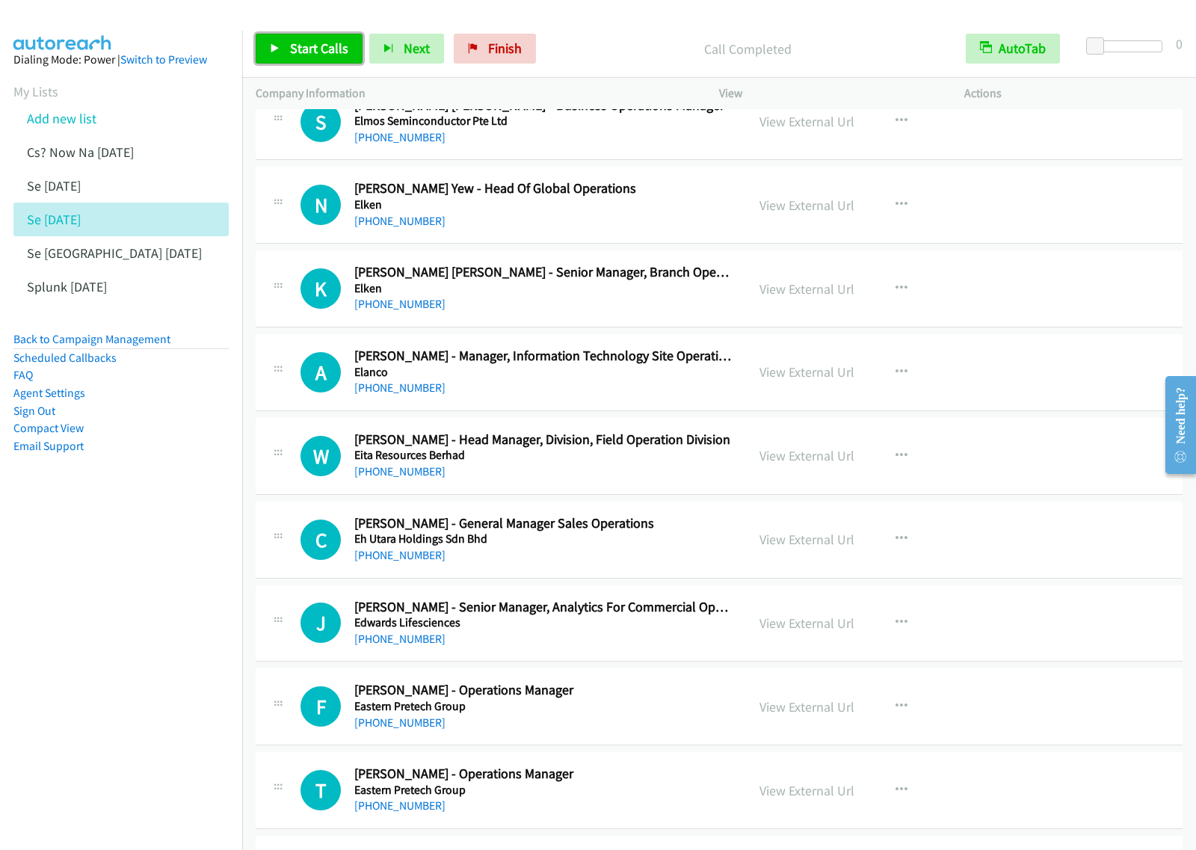
click at [292, 42] on span "Start Calls" at bounding box center [319, 48] width 58 height 17
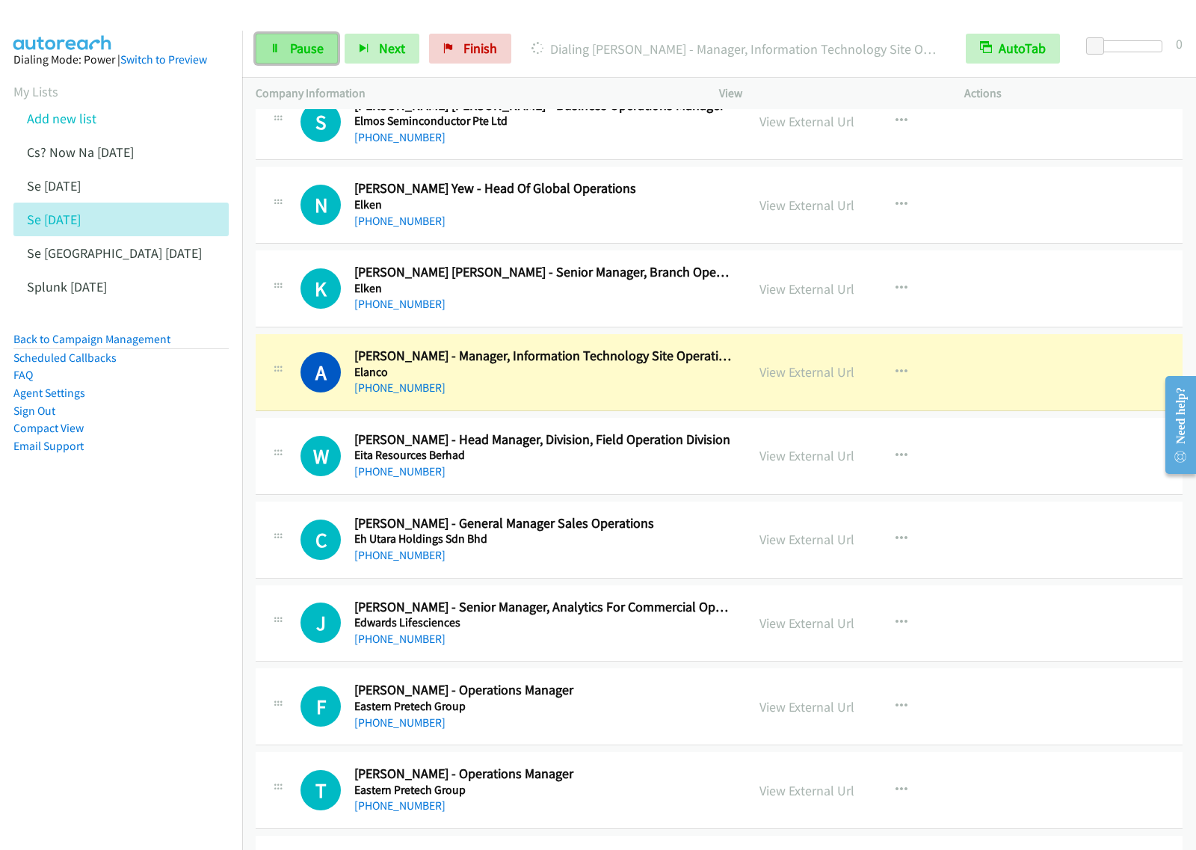
click at [315, 43] on span "Pause" at bounding box center [307, 48] width 34 height 17
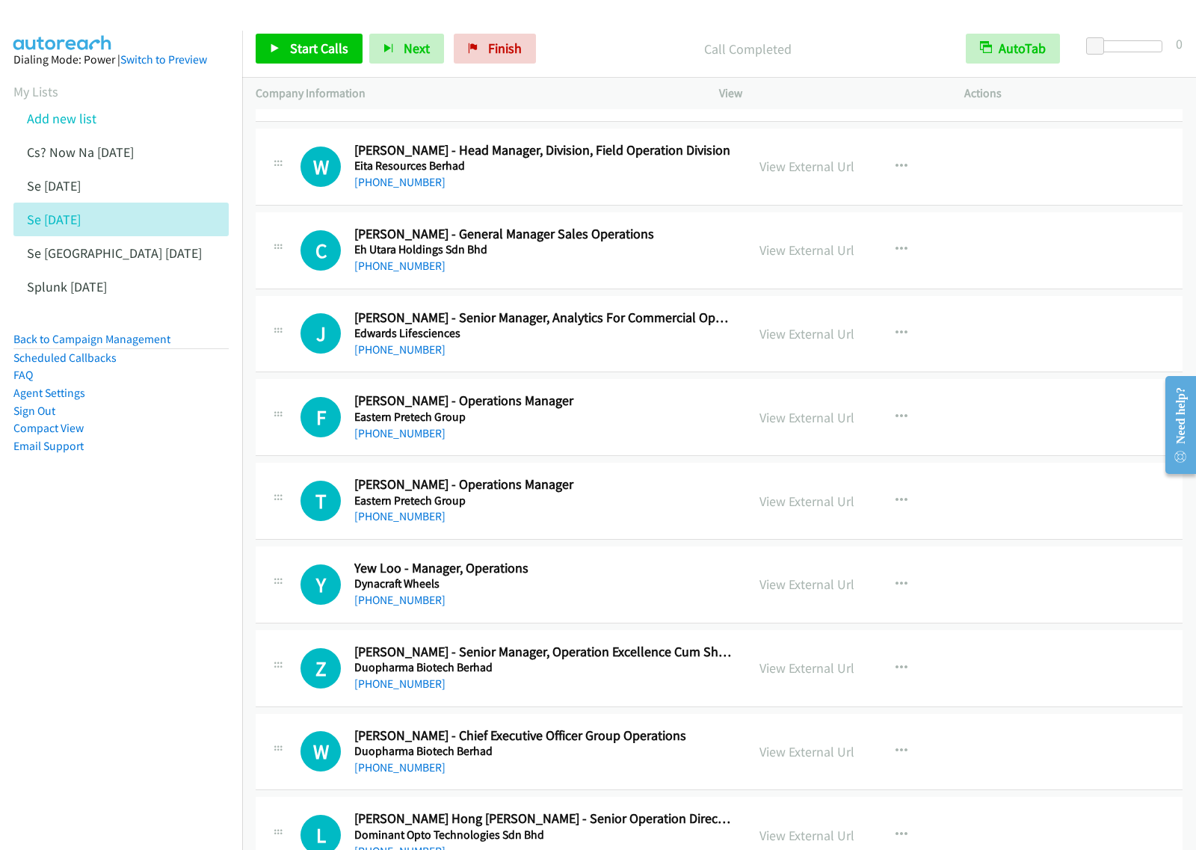
scroll to position [17289, 0]
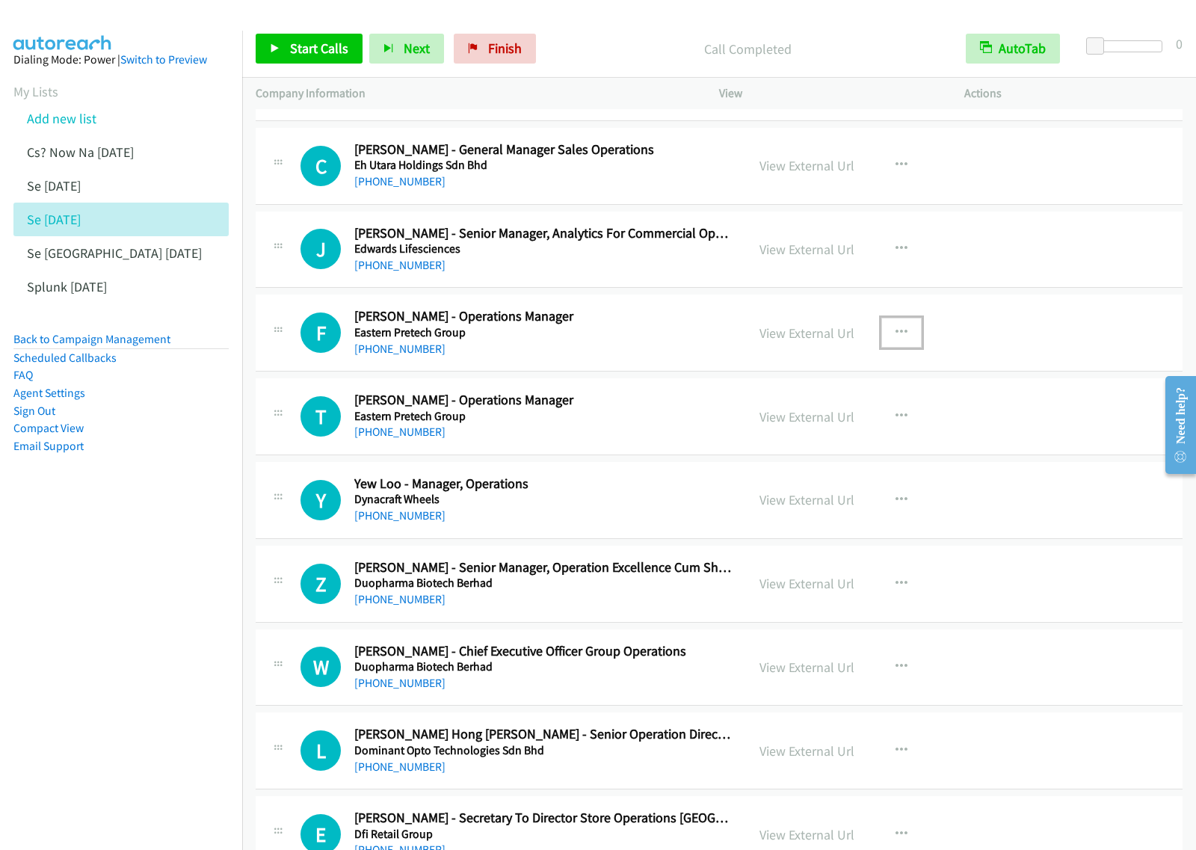
click at [896, 339] on icon "button" at bounding box center [902, 333] width 12 height 12
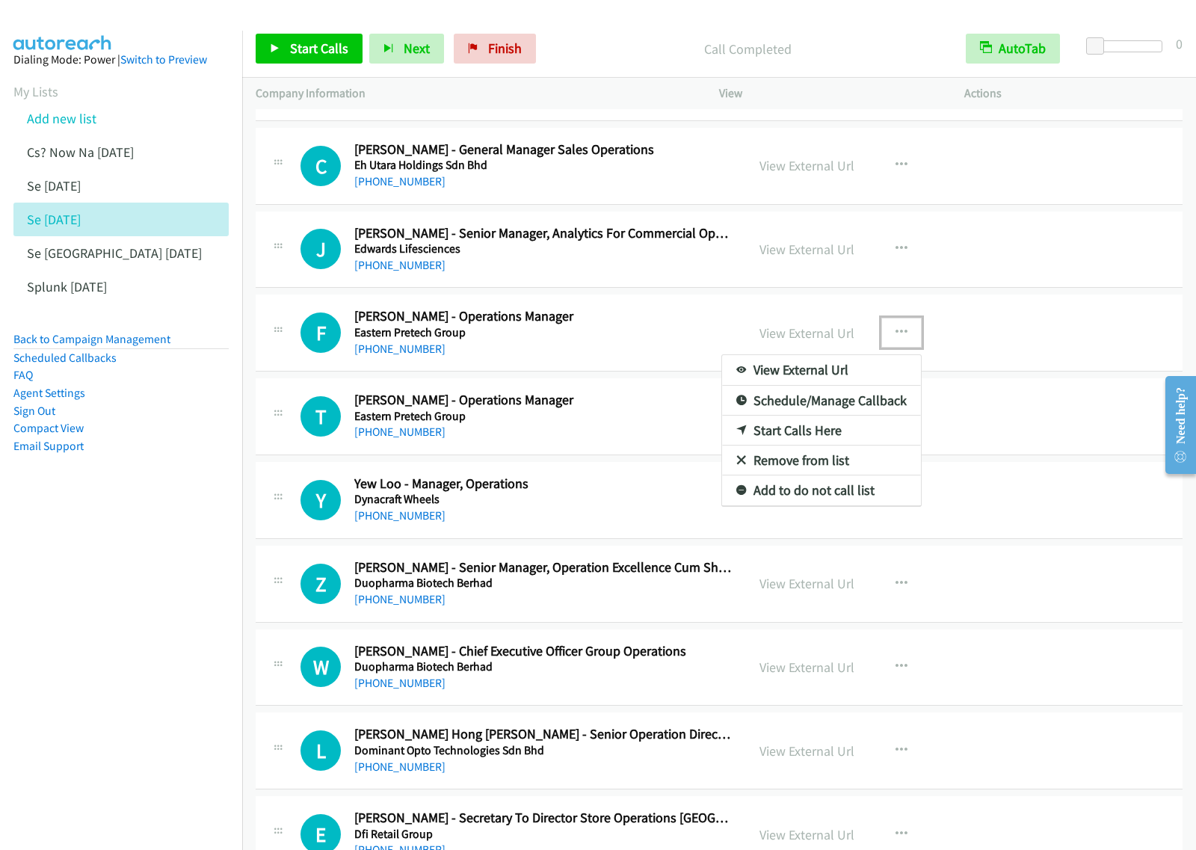
click at [843, 446] on link "Start Calls Here" at bounding box center [821, 431] width 199 height 30
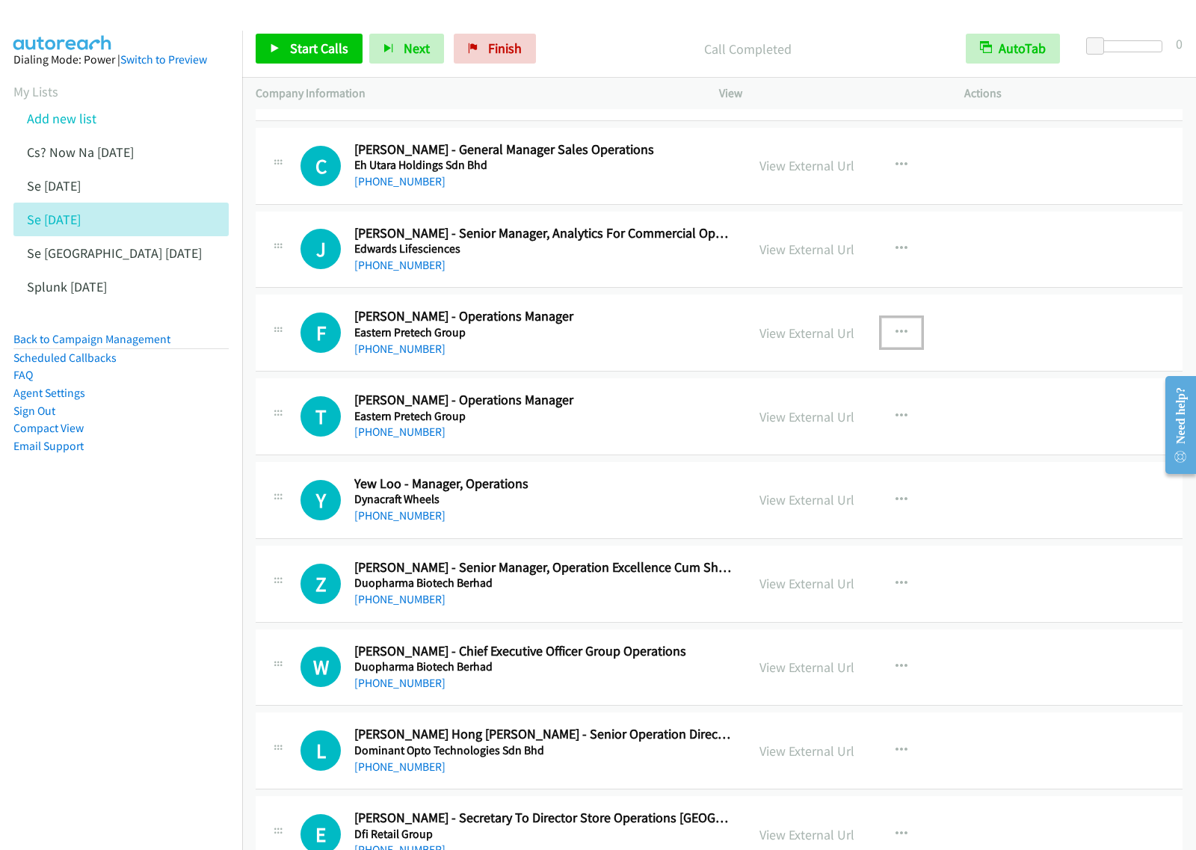
click at [896, 339] on icon "button" at bounding box center [902, 333] width 12 height 12
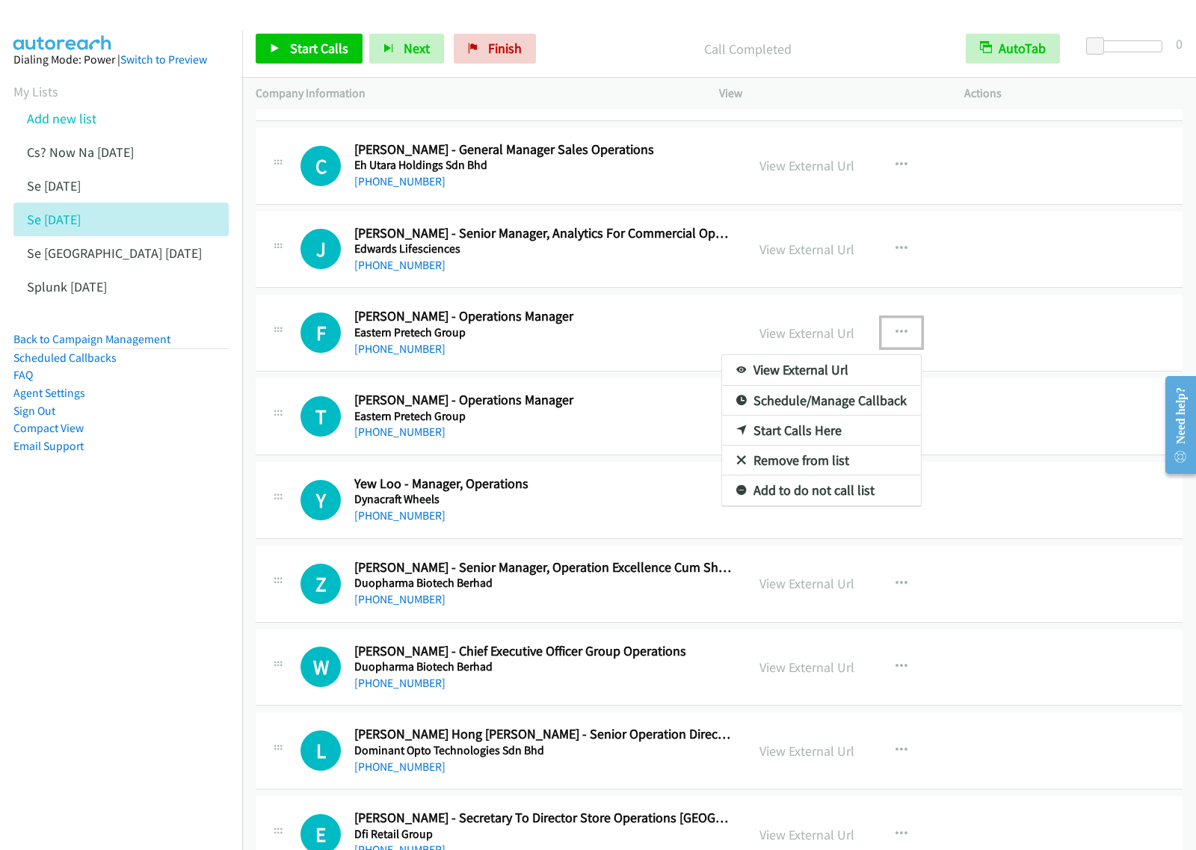
click at [831, 446] on link "Start Calls Here" at bounding box center [821, 431] width 199 height 30
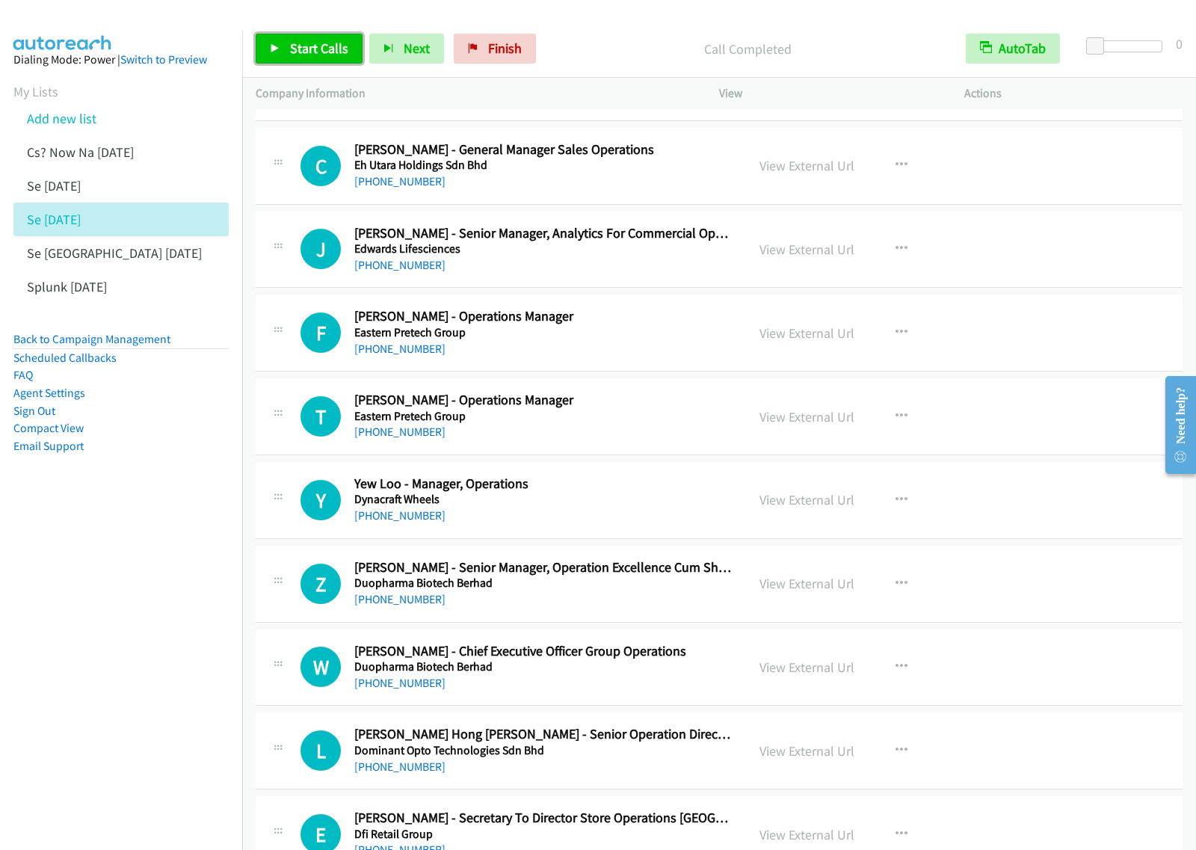
click at [286, 46] on link "Start Calls" at bounding box center [309, 49] width 107 height 30
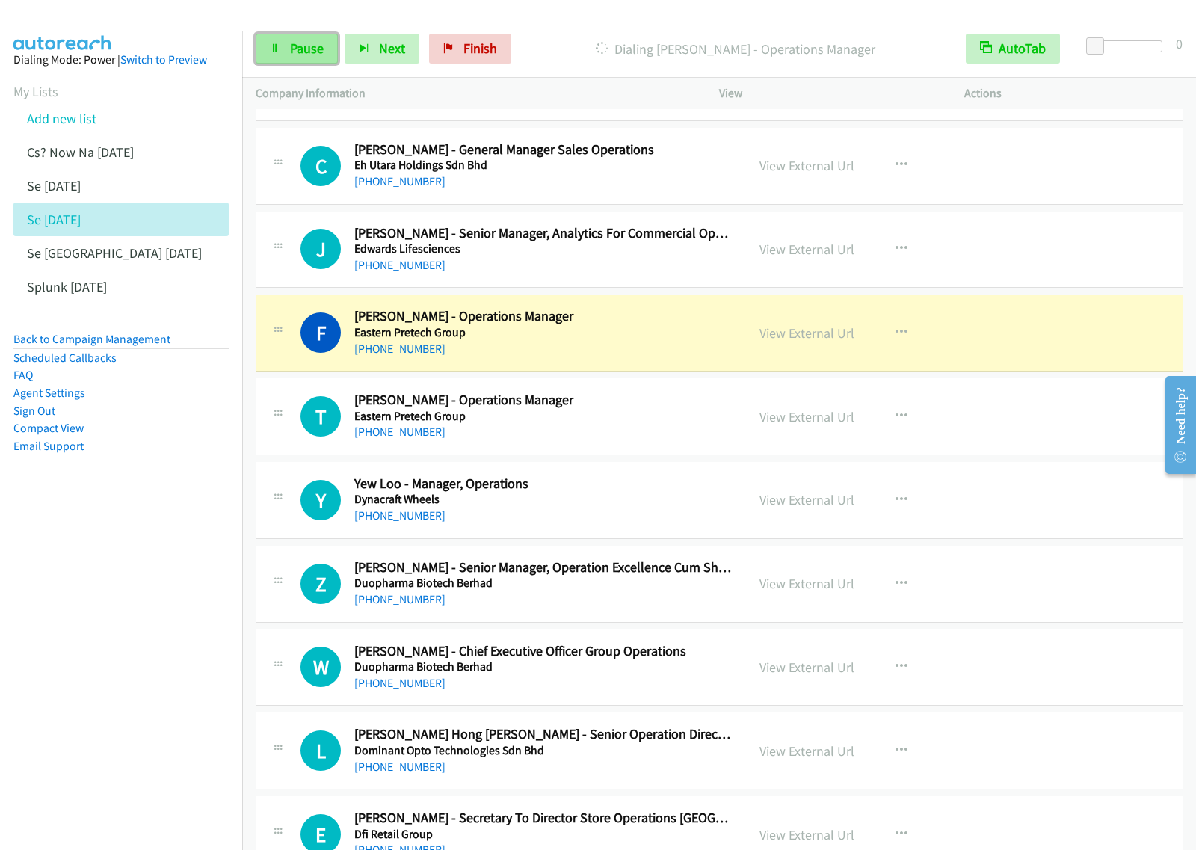
click at [300, 53] on span "Pause" at bounding box center [307, 48] width 34 height 17
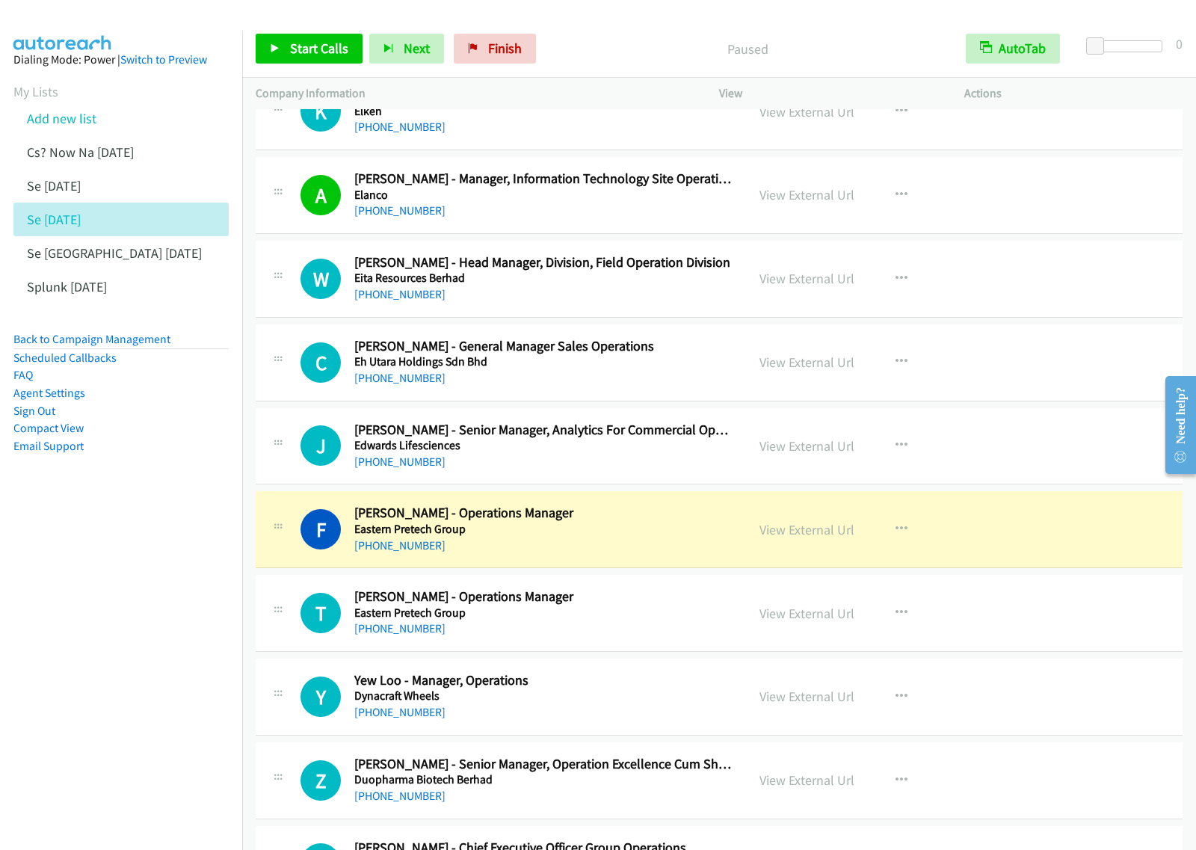
scroll to position [17065, 0]
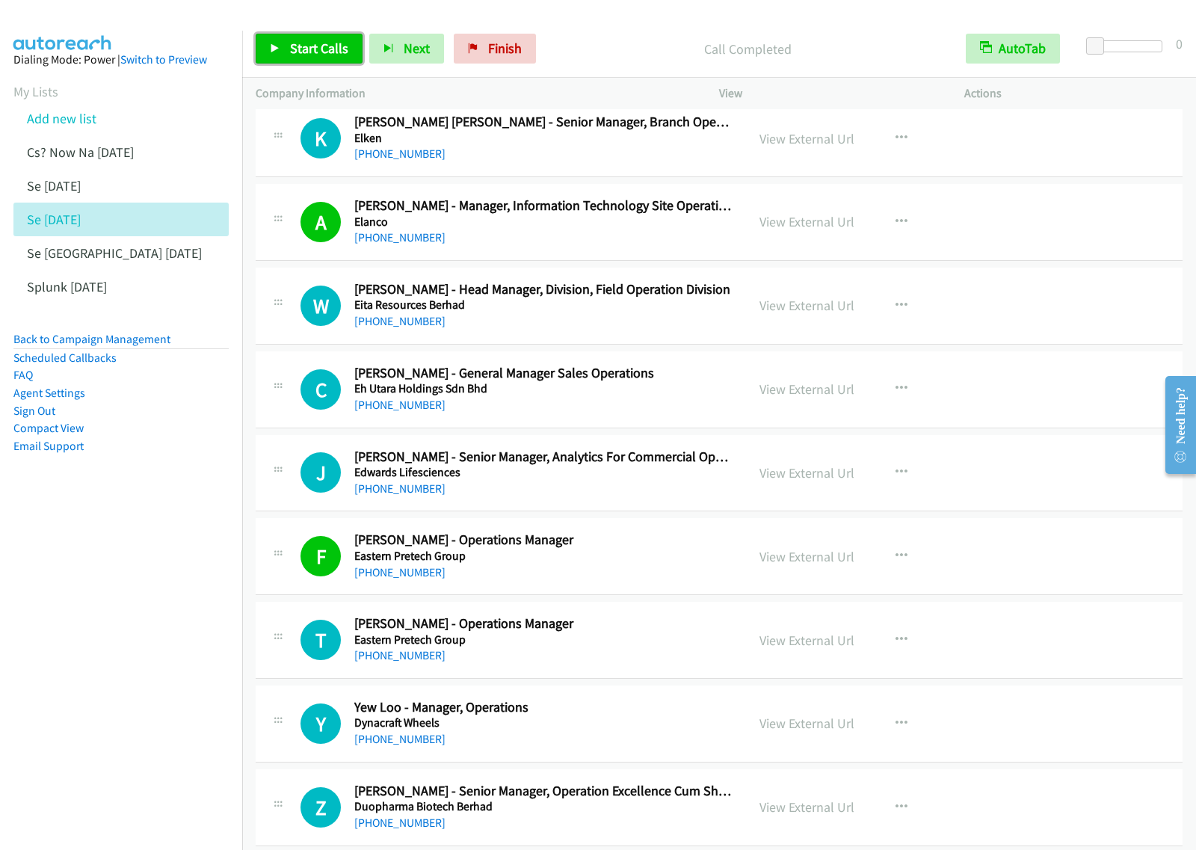
drag, startPoint x: 329, startPoint y: 58, endPoint x: 360, endPoint y: 73, distance: 34.1
click at [329, 58] on link "Start Calls" at bounding box center [309, 49] width 107 height 30
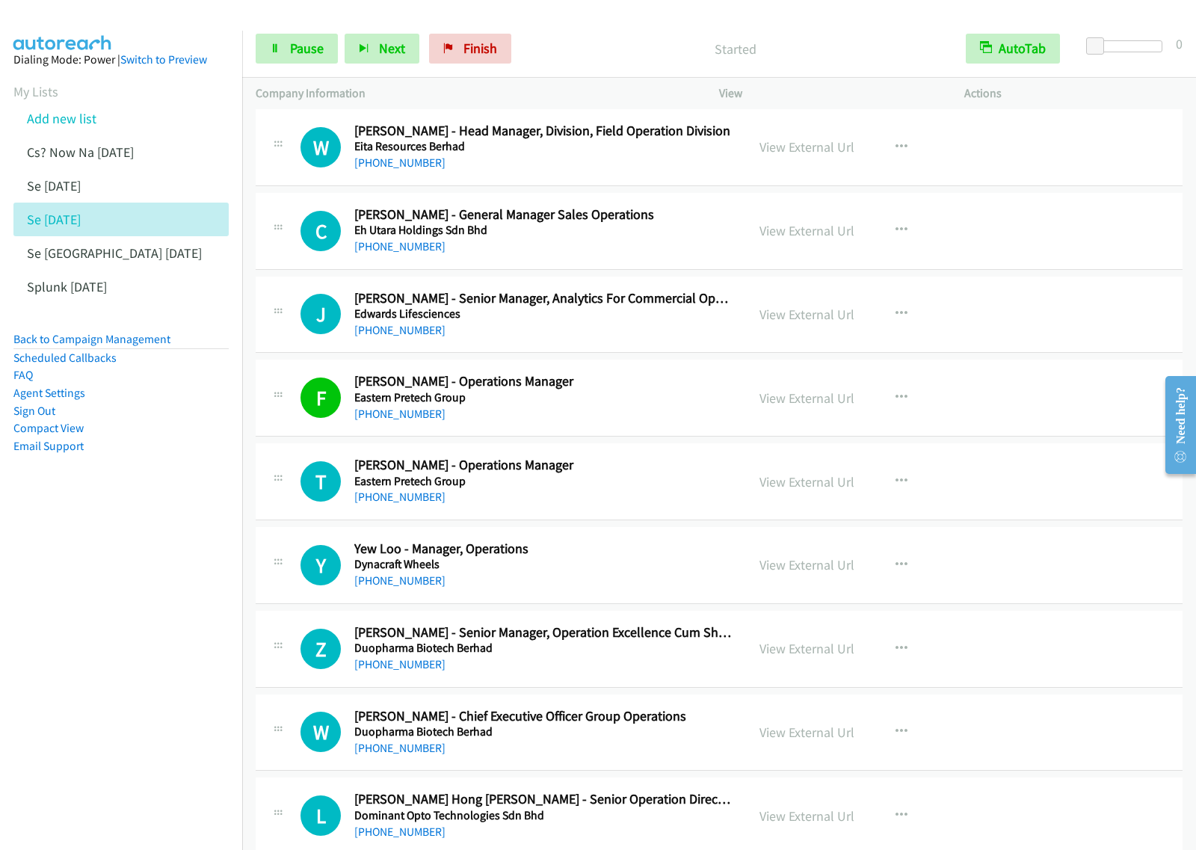
scroll to position [17252, 0]
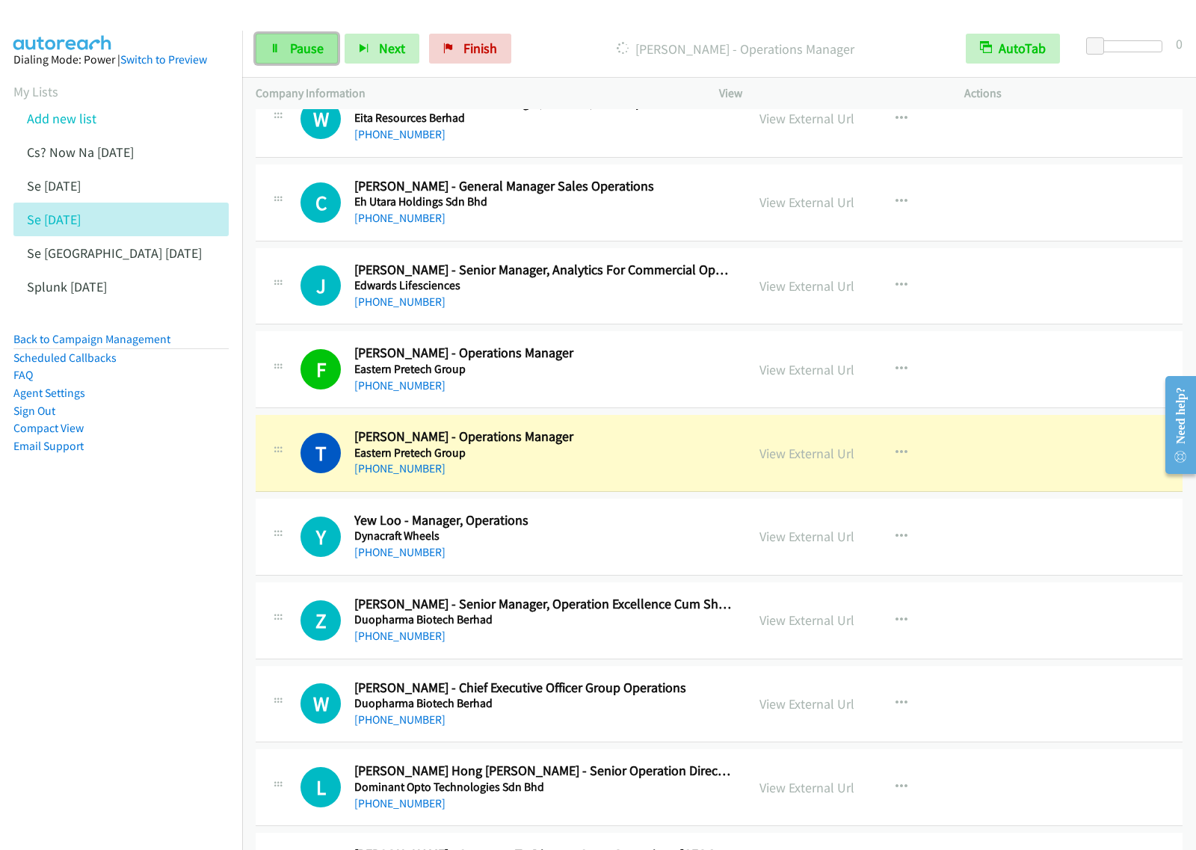
click at [303, 50] on span "Pause" at bounding box center [307, 48] width 34 height 17
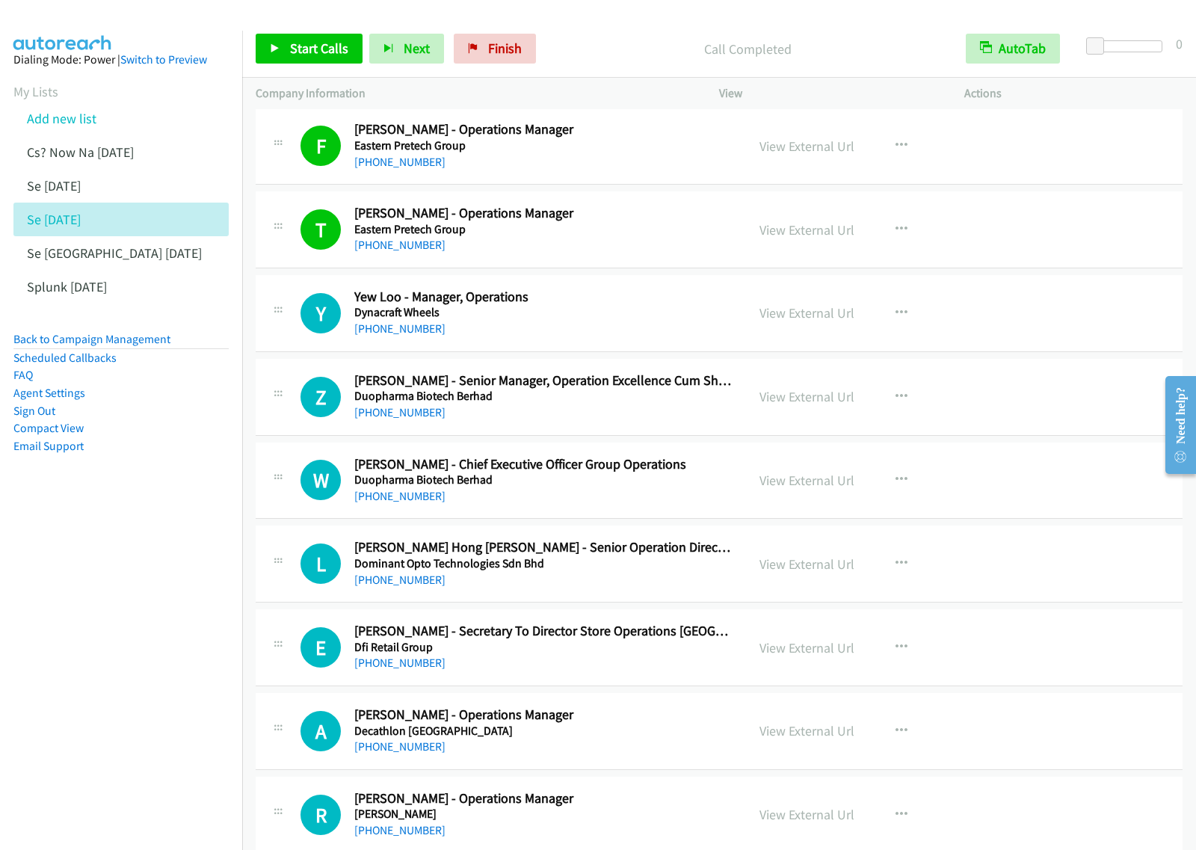
scroll to position [17532, 0]
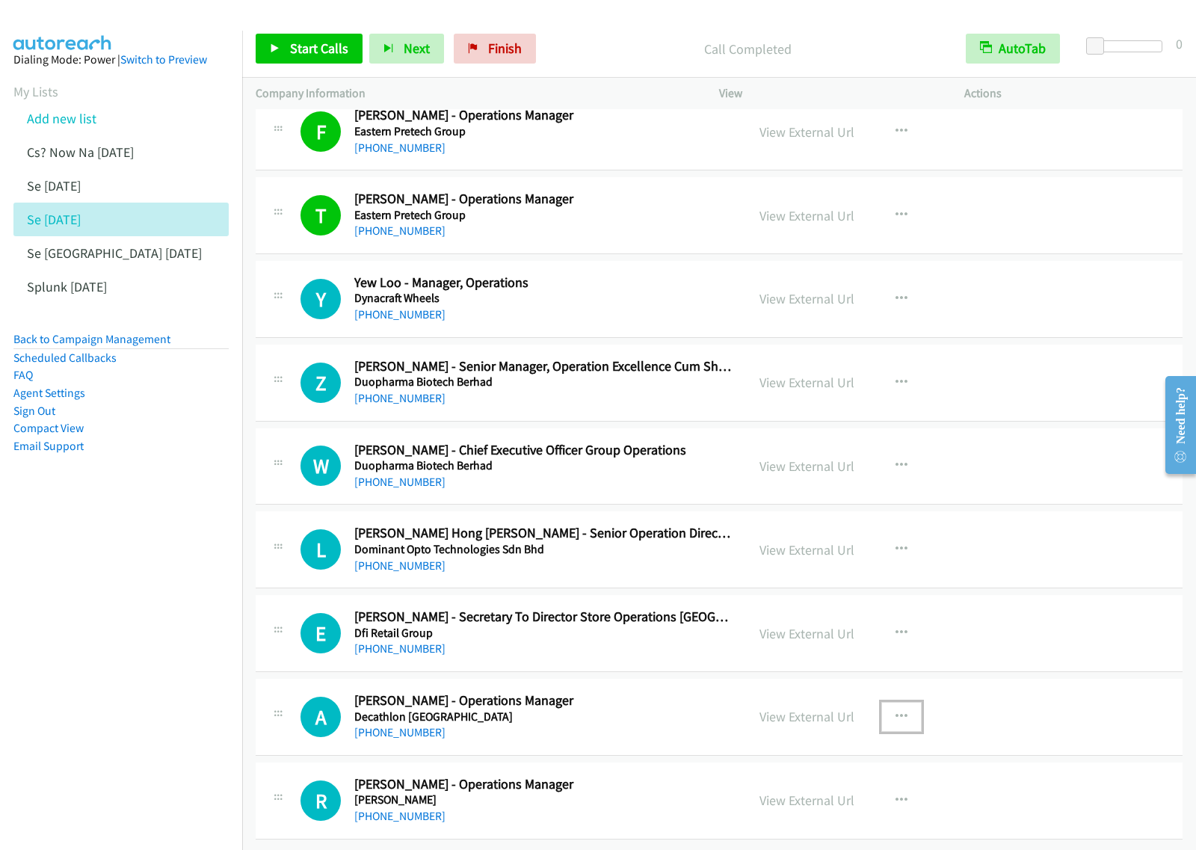
click at [901, 702] on button "button" at bounding box center [901, 717] width 40 height 30
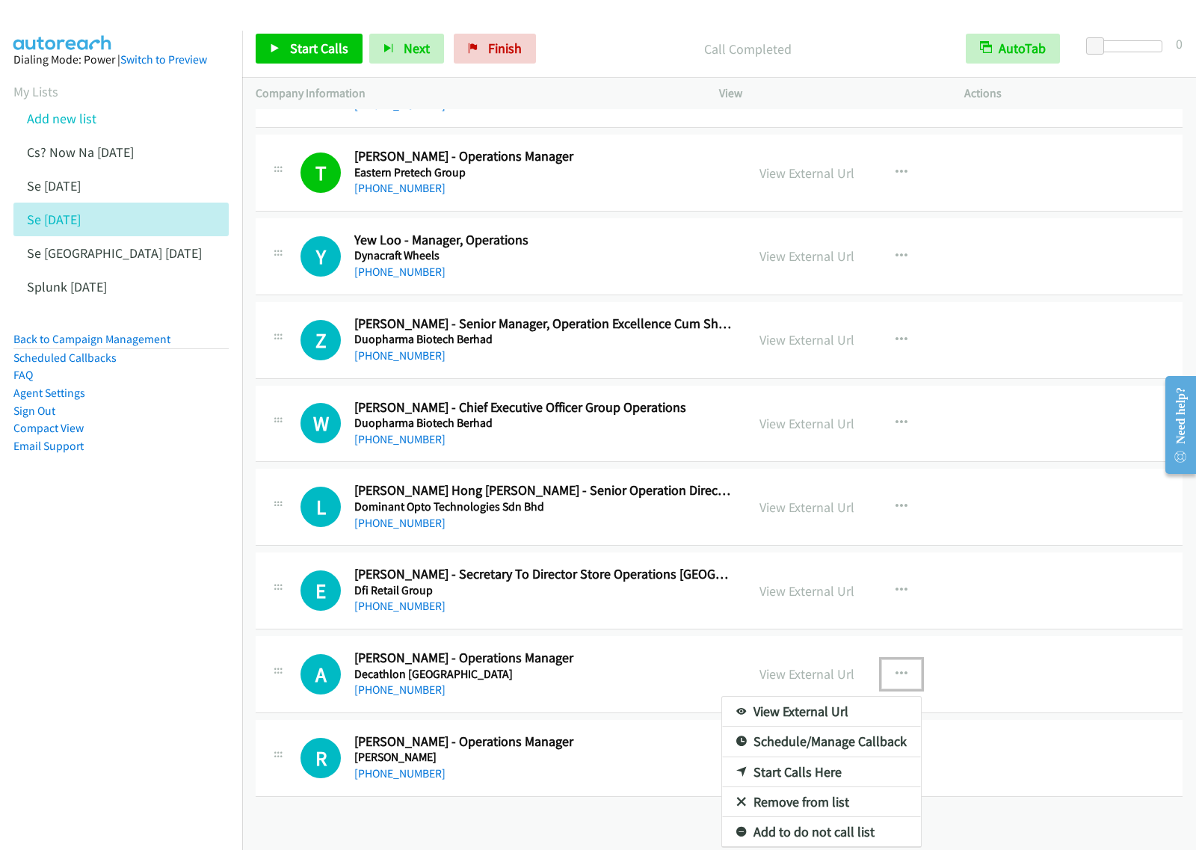
click at [839, 787] on link "Start Calls Here" at bounding box center [821, 772] width 199 height 30
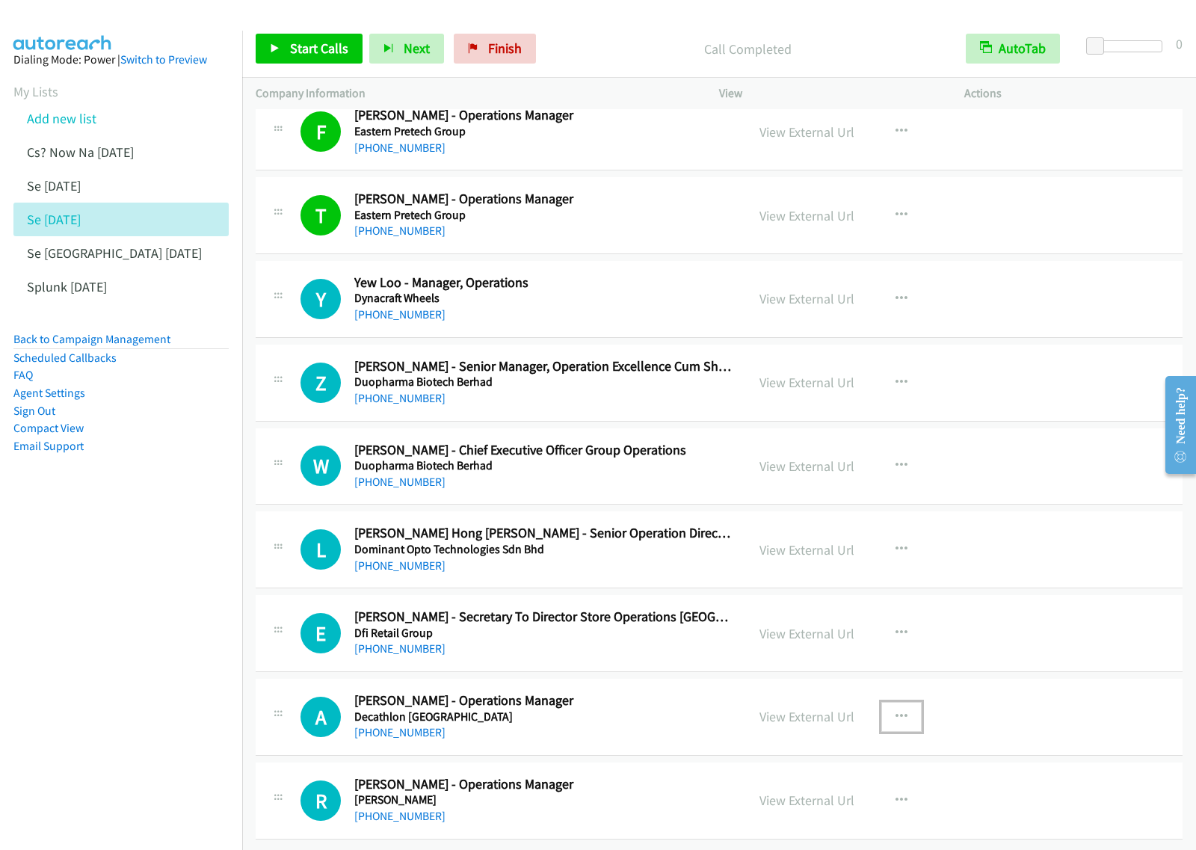
click at [897, 711] on icon "button" at bounding box center [902, 717] width 12 height 12
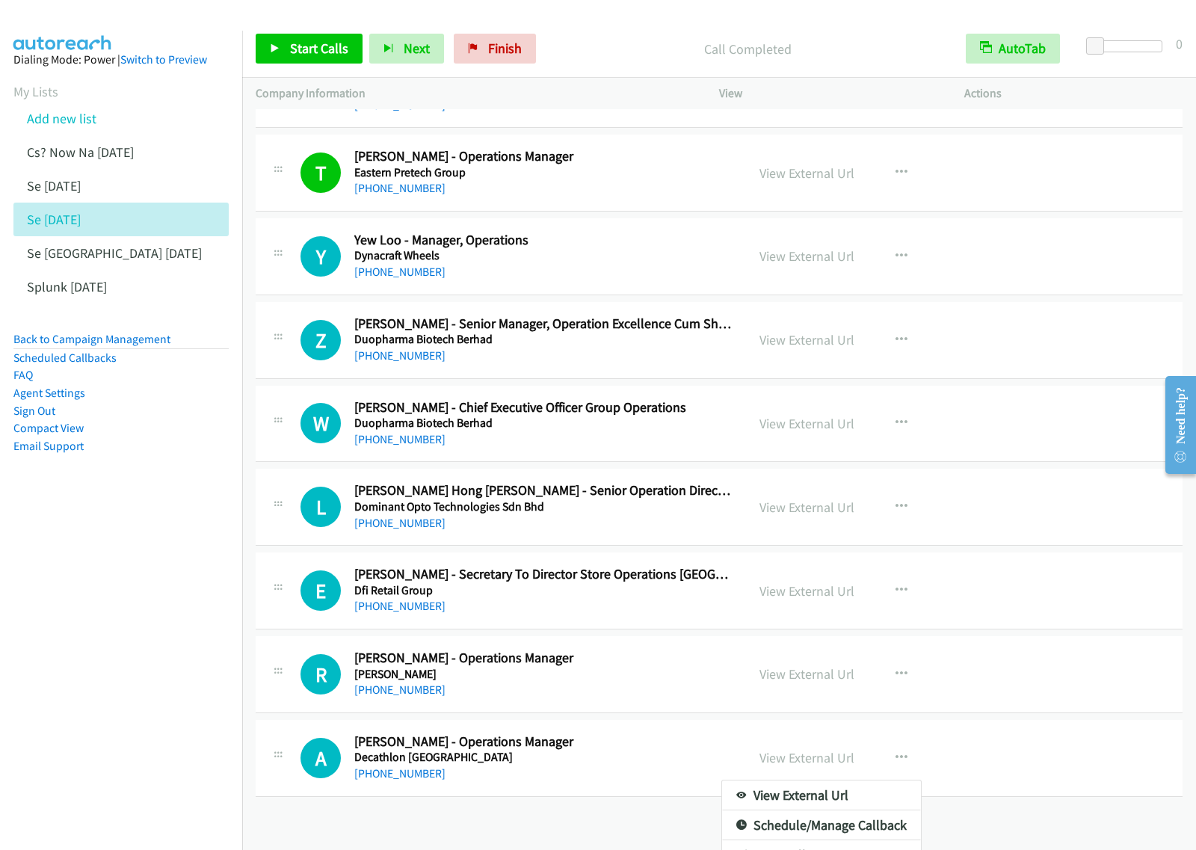
click at [629, 778] on div at bounding box center [598, 425] width 1196 height 850
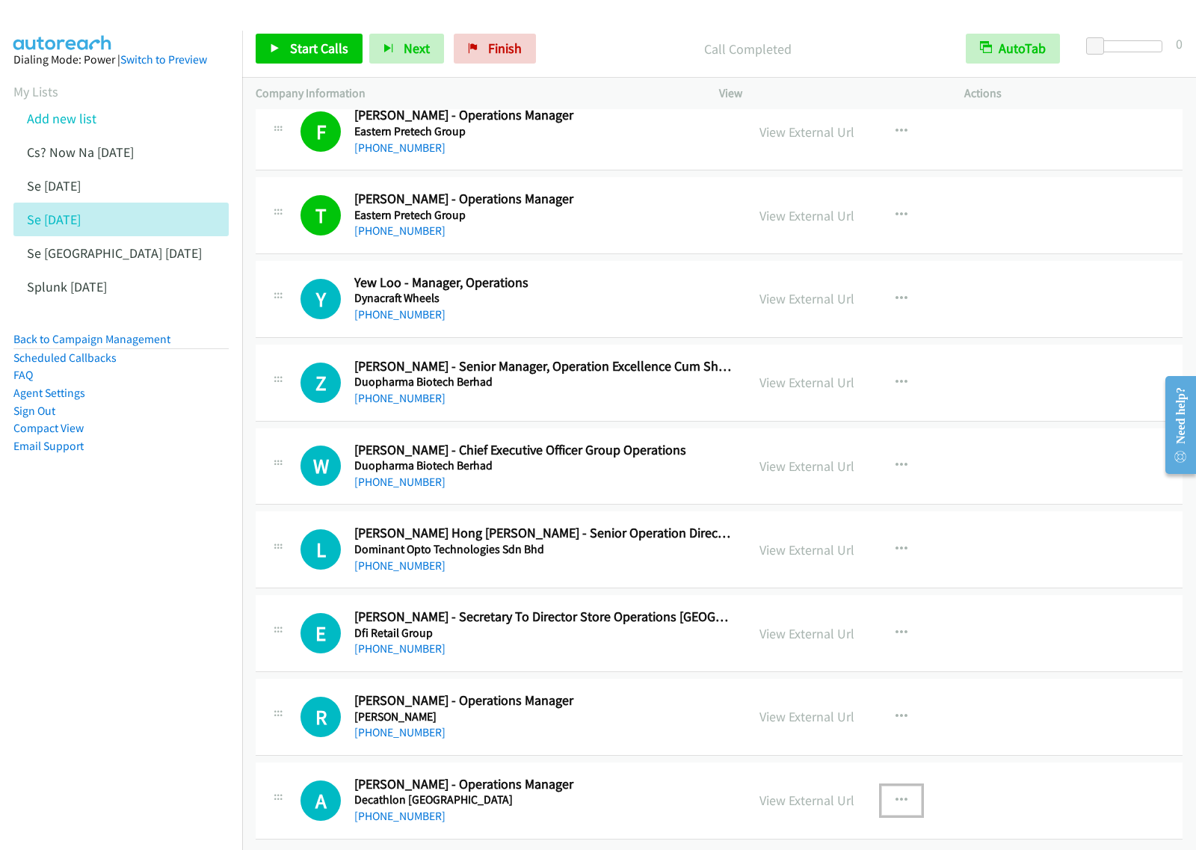
click at [896, 795] on icon "button" at bounding box center [902, 801] width 12 height 12
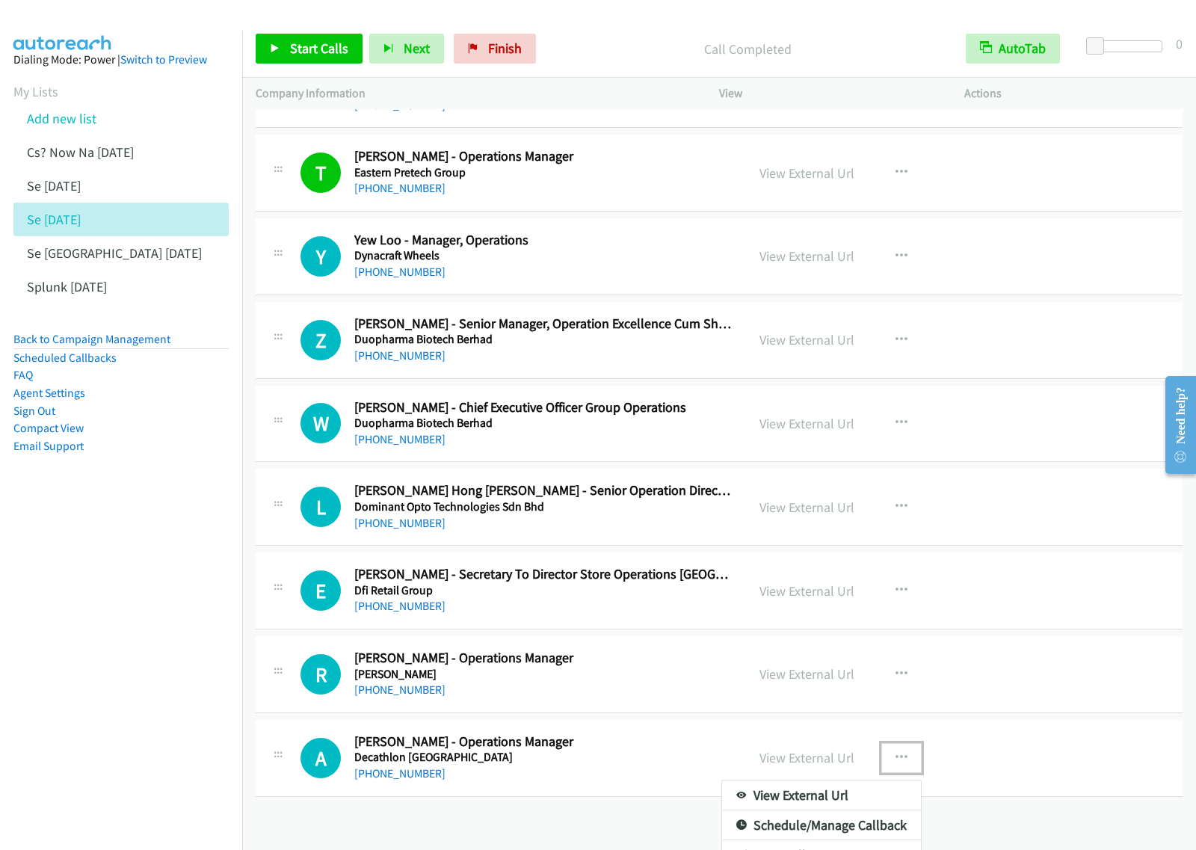
click at [810, 810] on link "View External Url" at bounding box center [821, 796] width 199 height 30
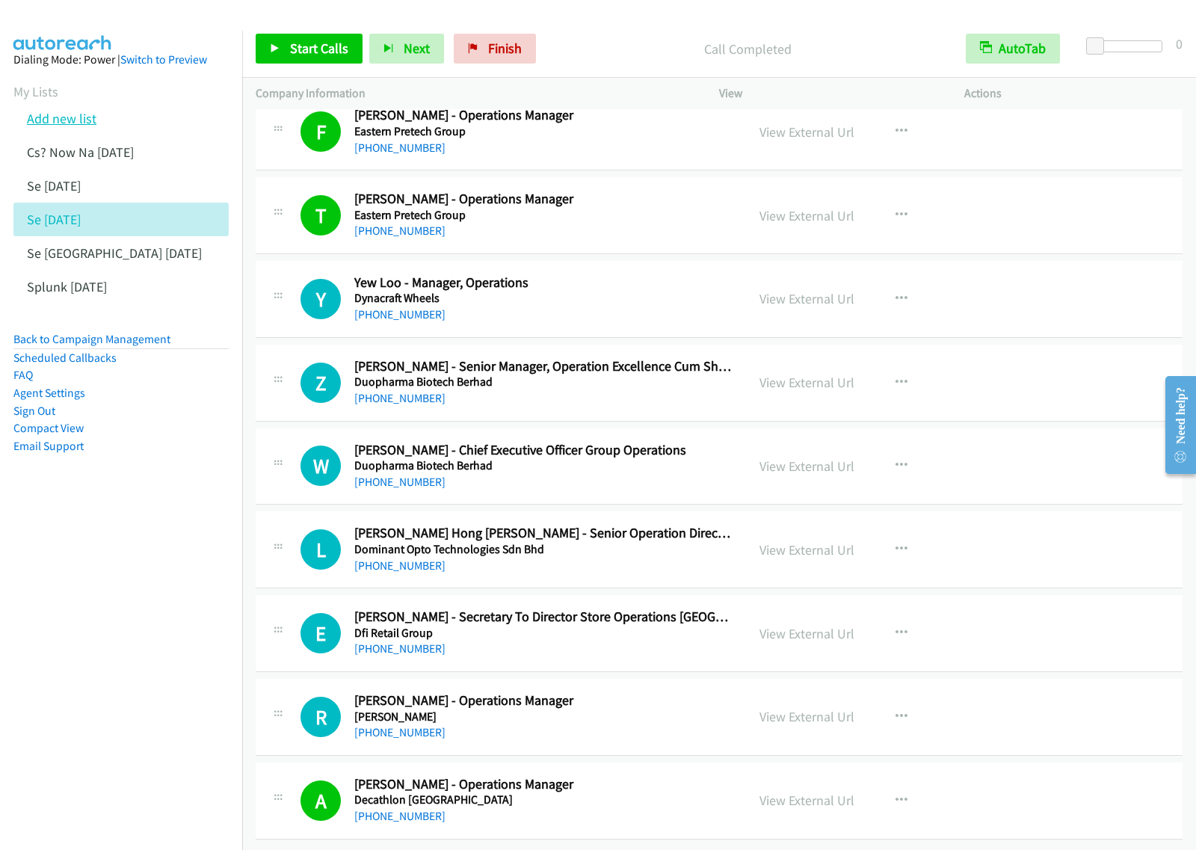
drag, startPoint x: 68, startPoint y: 114, endPoint x: 76, endPoint y: 118, distance: 9.0
click at [68, 114] on link "Add new list" at bounding box center [62, 118] width 70 height 17
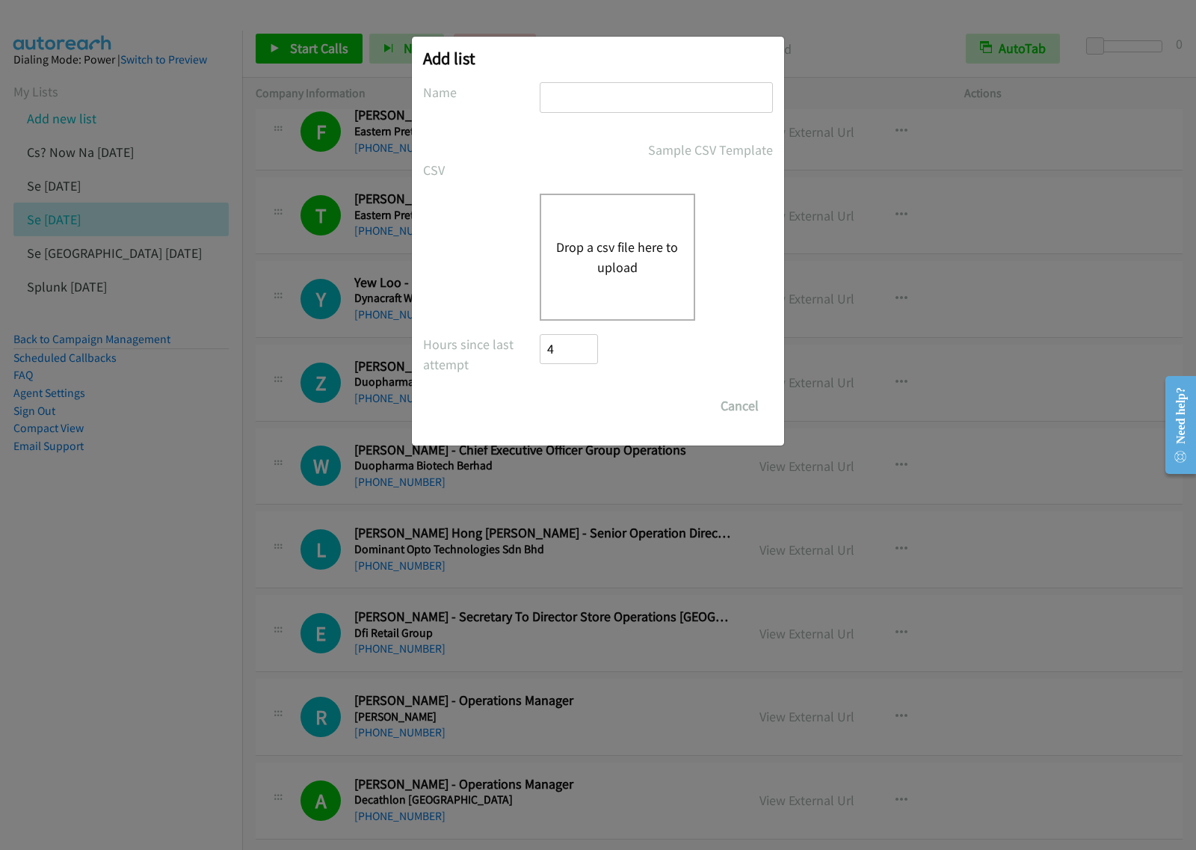
click at [591, 95] on input "text" at bounding box center [656, 97] width 233 height 31
type input "SE india aug28"
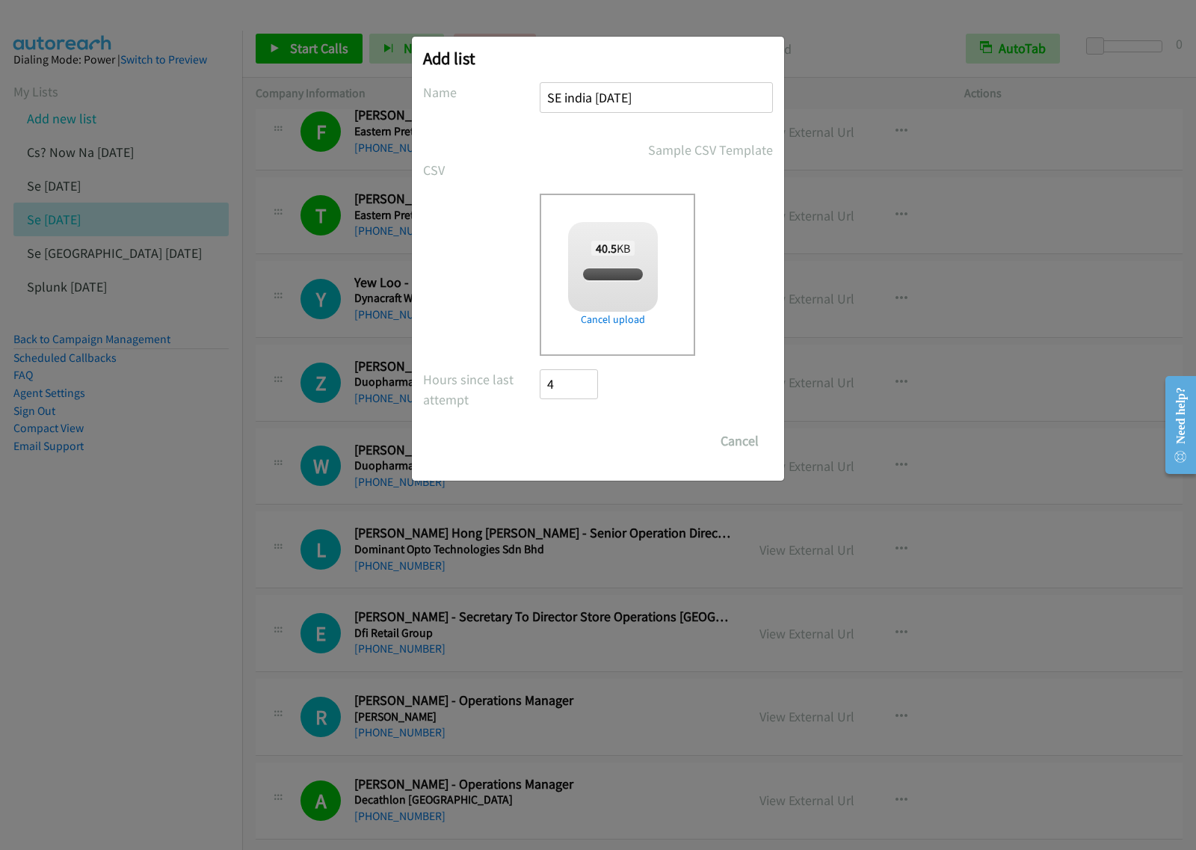
checkbox input "true"
click at [594, 438] on input "Save List" at bounding box center [579, 441] width 78 height 30
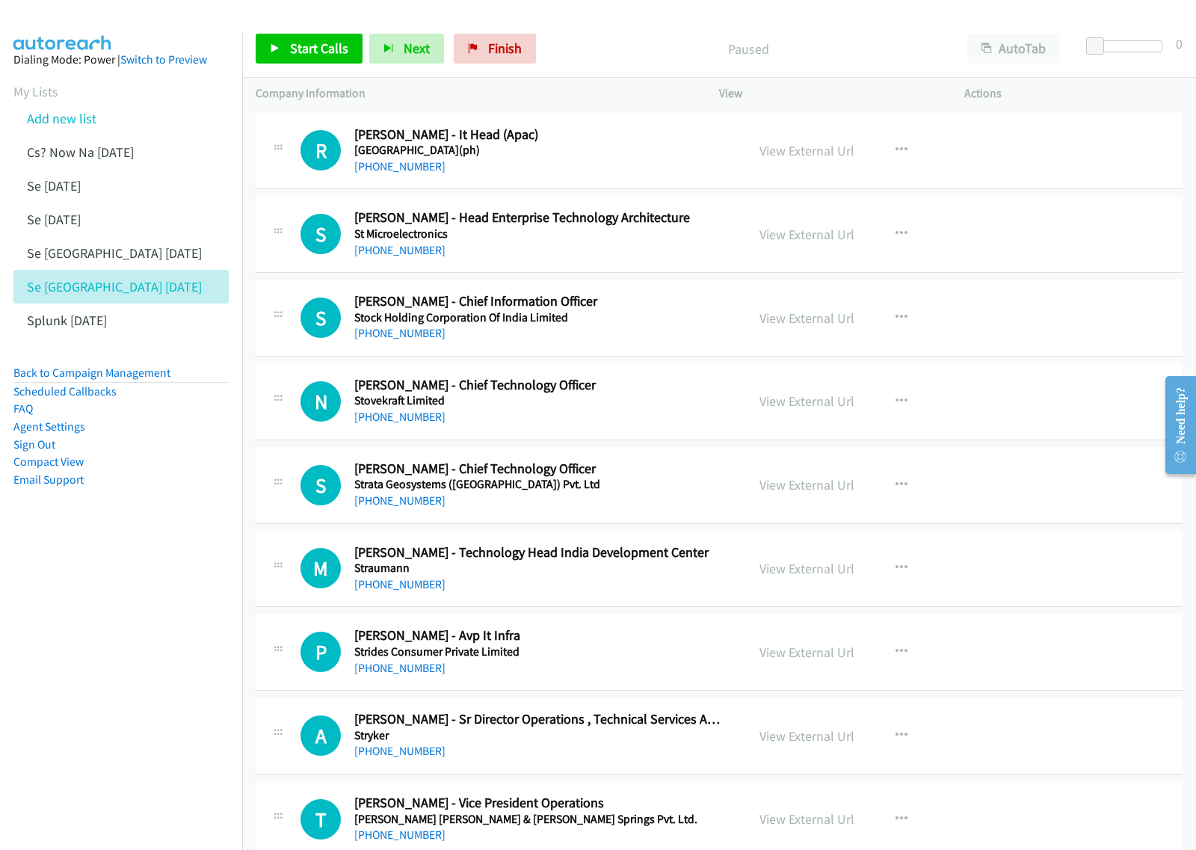
drag, startPoint x: 155, startPoint y: 640, endPoint x: 185, endPoint y: 612, distance: 41.8
click at [157, 634] on nav "Dialing Mode: Power | Switch to Preview My Lists Add new list Cs? Now Na [DATE]…" at bounding box center [121, 456] width 243 height 850
click at [1017, 56] on button "AutoTab" at bounding box center [1013, 49] width 93 height 30
click at [897, 150] on icon "button" at bounding box center [902, 150] width 12 height 12
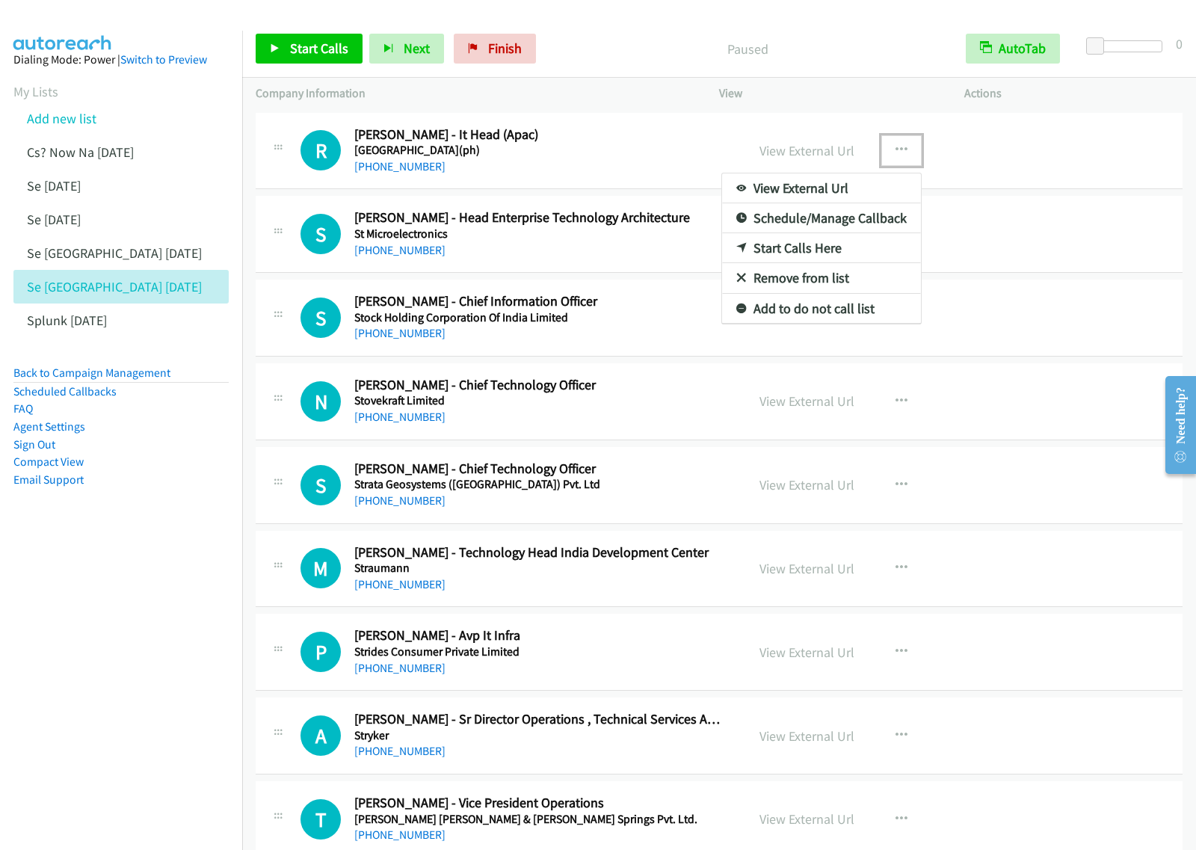
click at [857, 193] on link "View External Url" at bounding box center [821, 188] width 199 height 30
click at [883, 146] on button "button" at bounding box center [901, 150] width 40 height 30
click at [853, 244] on link "Start Calls Here" at bounding box center [821, 248] width 199 height 30
click at [896, 144] on icon "button" at bounding box center [902, 150] width 12 height 12
click at [849, 245] on link "Start Calls Here" at bounding box center [821, 248] width 199 height 30
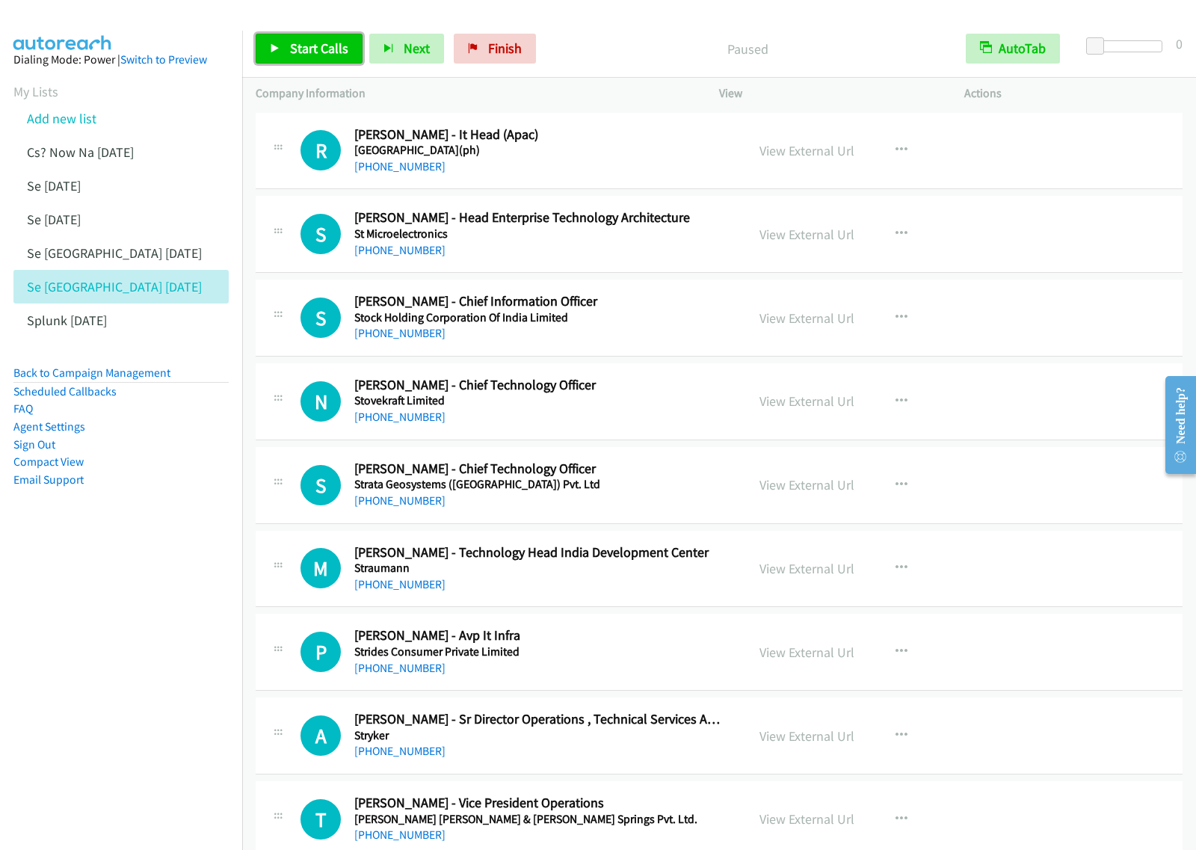
click at [324, 43] on span "Start Calls" at bounding box center [319, 48] width 58 height 17
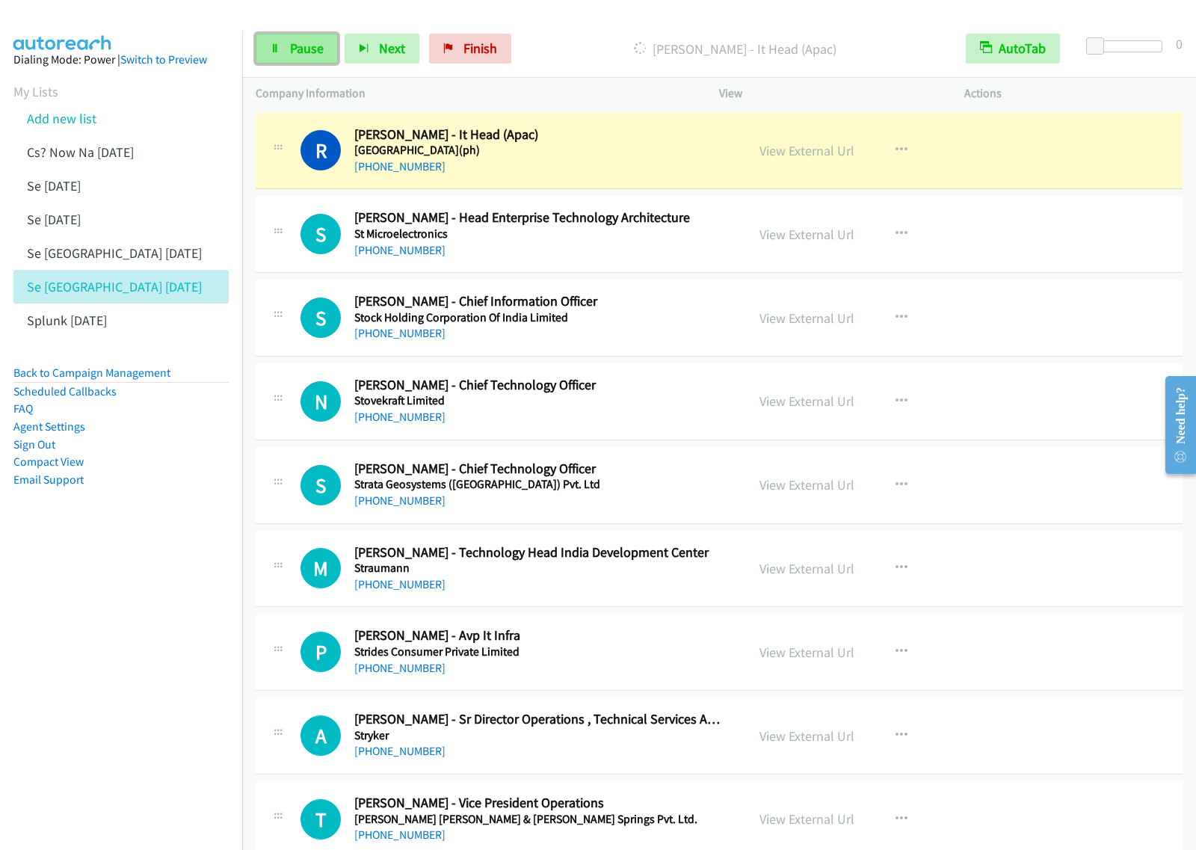
click at [285, 55] on link "Pause" at bounding box center [297, 49] width 82 height 30
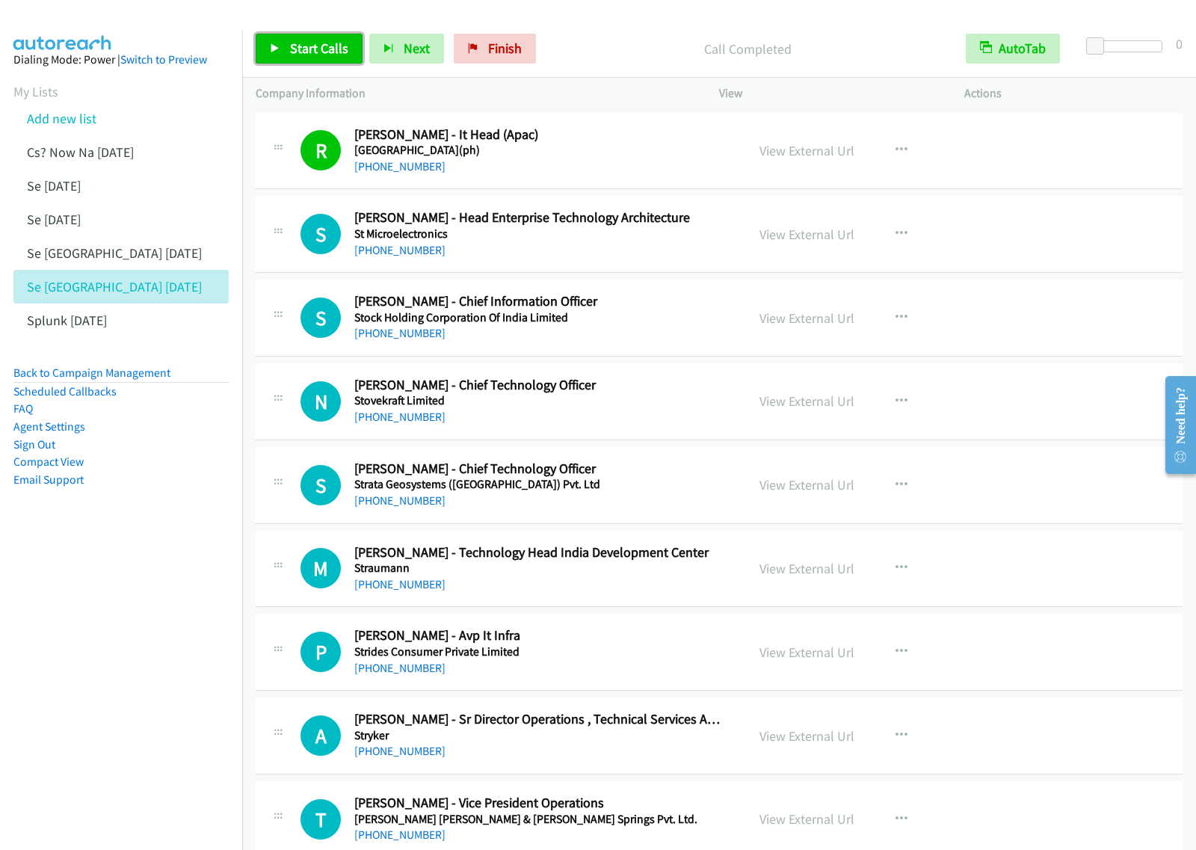
click at [335, 49] on span "Start Calls" at bounding box center [319, 48] width 58 height 17
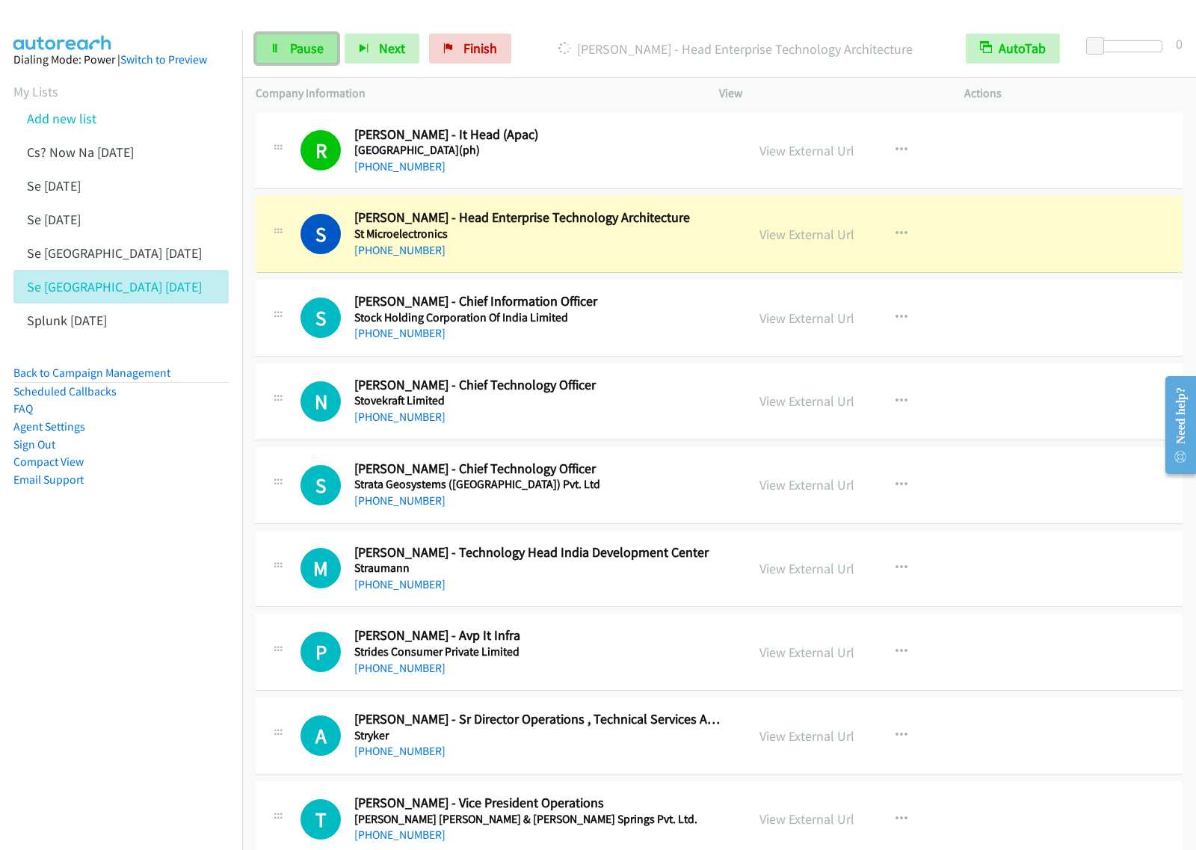
click at [300, 57] on span "Pause" at bounding box center [307, 48] width 34 height 17
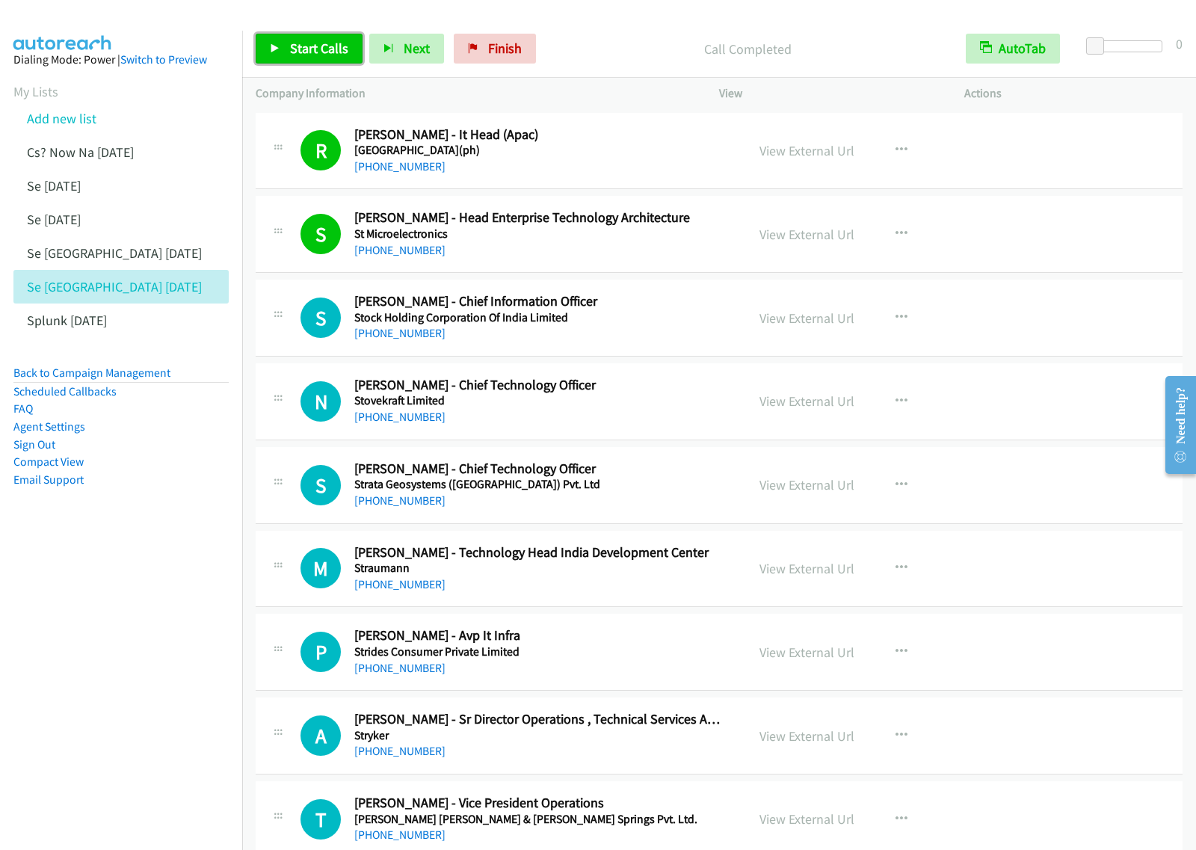
click at [330, 55] on span "Start Calls" at bounding box center [319, 48] width 58 height 17
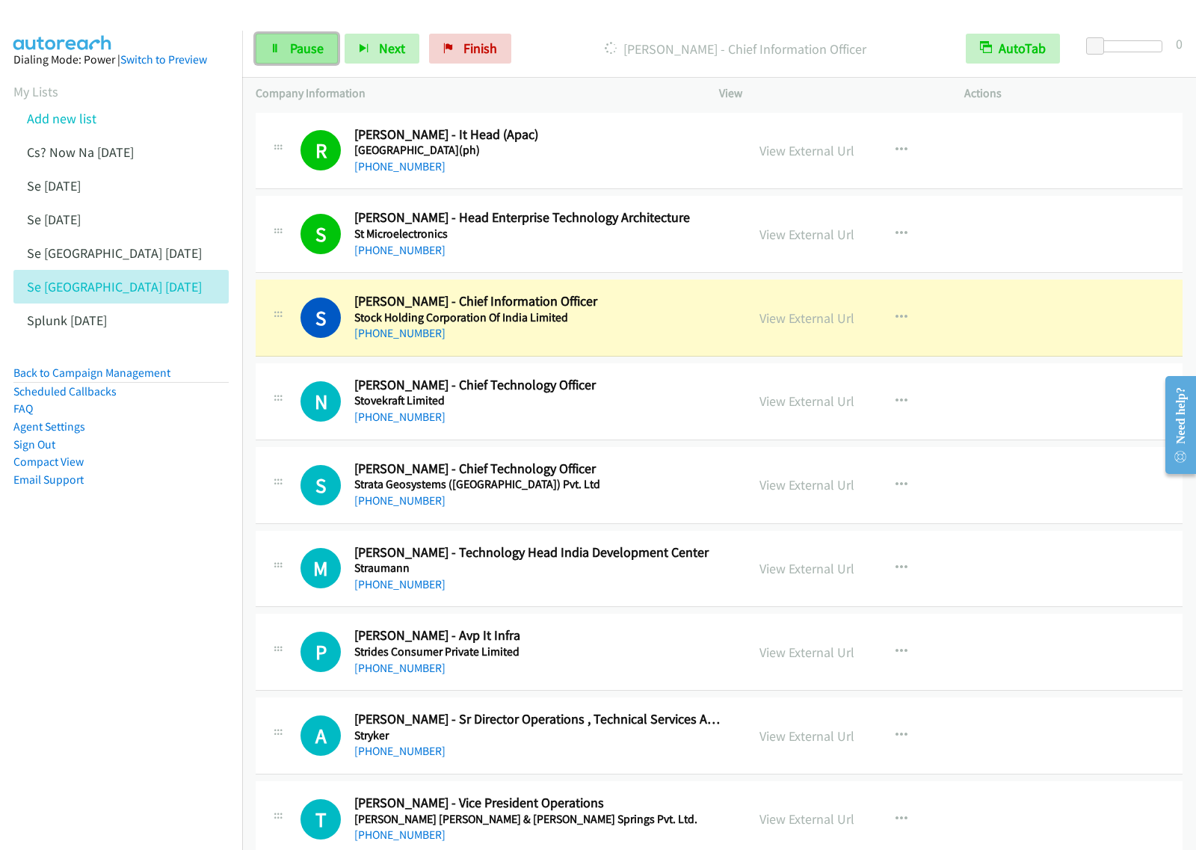
click at [313, 61] on link "Pause" at bounding box center [297, 49] width 82 height 30
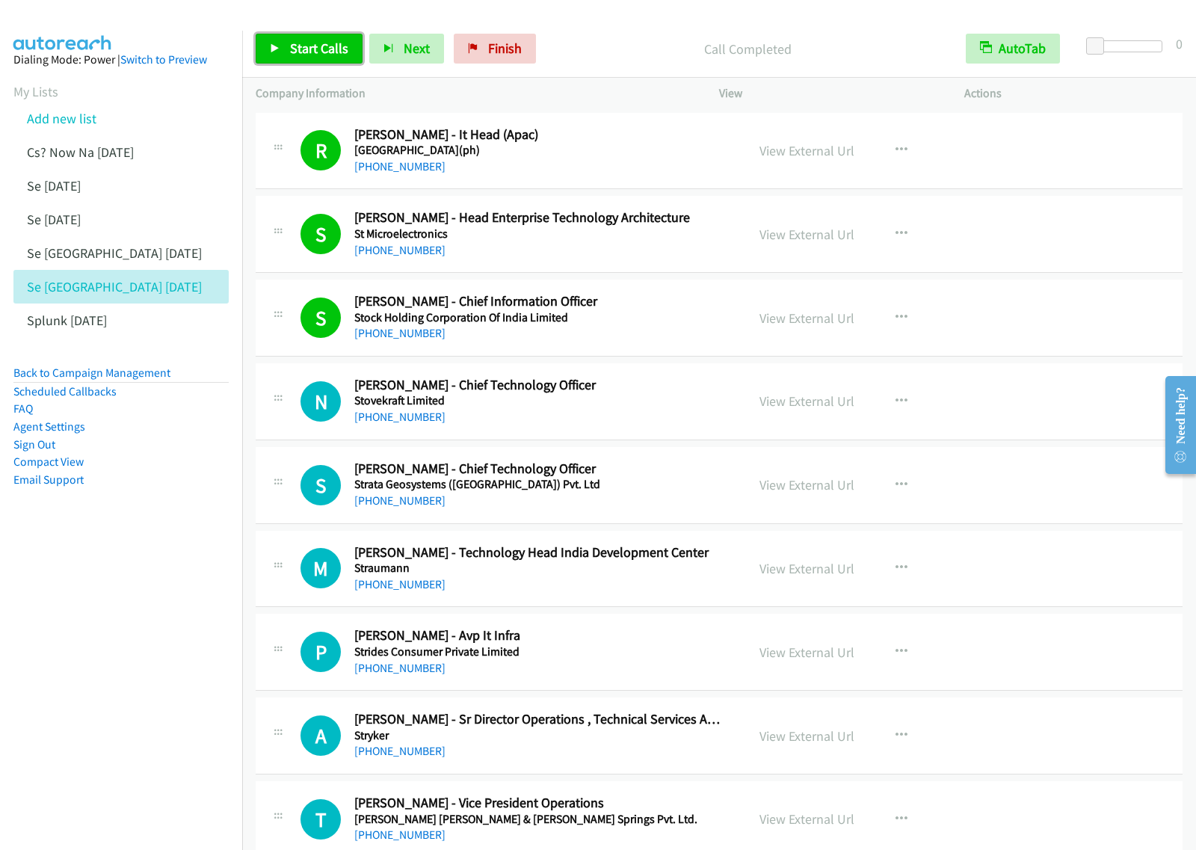
click at [318, 43] on span "Start Calls" at bounding box center [319, 48] width 58 height 17
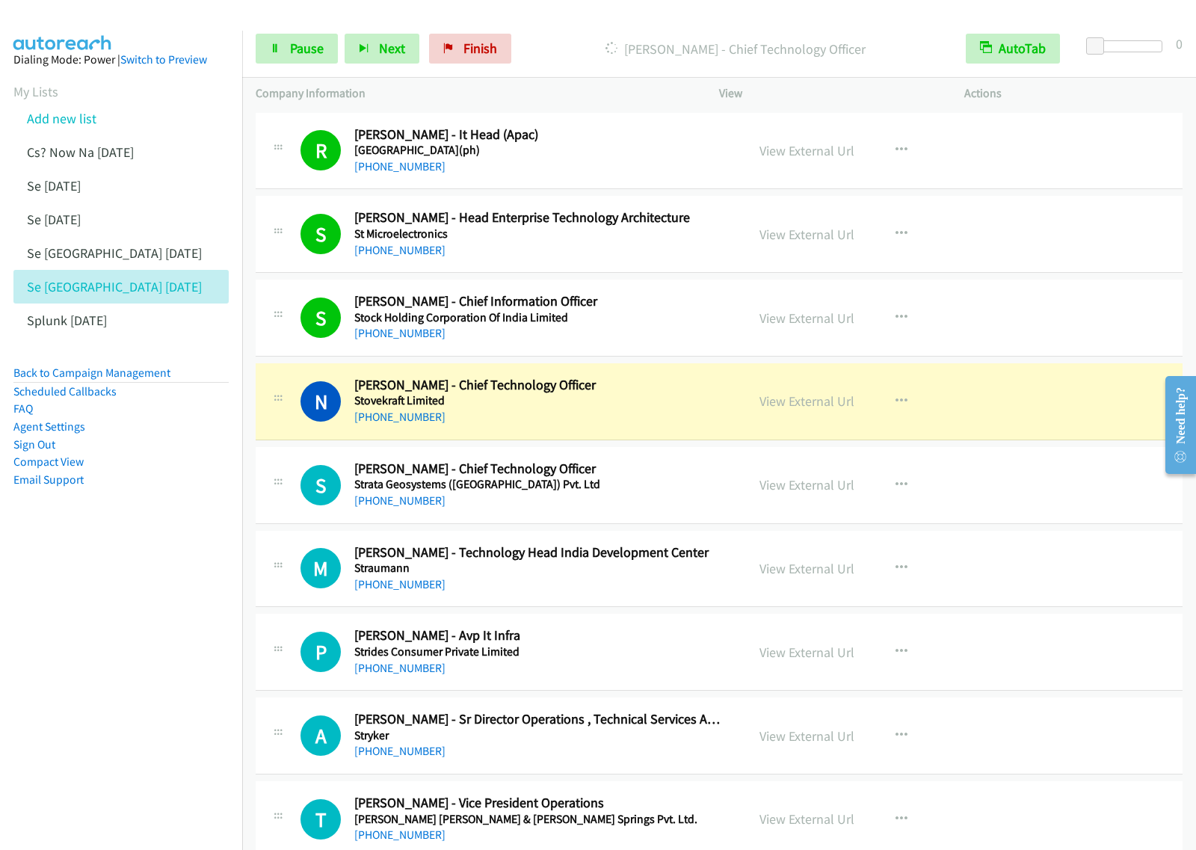
click at [307, 68] on div "Start Calls Pause Next Finish [PERSON_NAME] - Chief Technology Officer AutoTab …" at bounding box center [719, 49] width 954 height 58
click at [312, 64] on div "Start Calls Pause Next Finish [PERSON_NAME] - Chief Technology Officer AutoTab …" at bounding box center [719, 49] width 954 height 58
click at [314, 61] on link "Pause" at bounding box center [297, 49] width 82 height 30
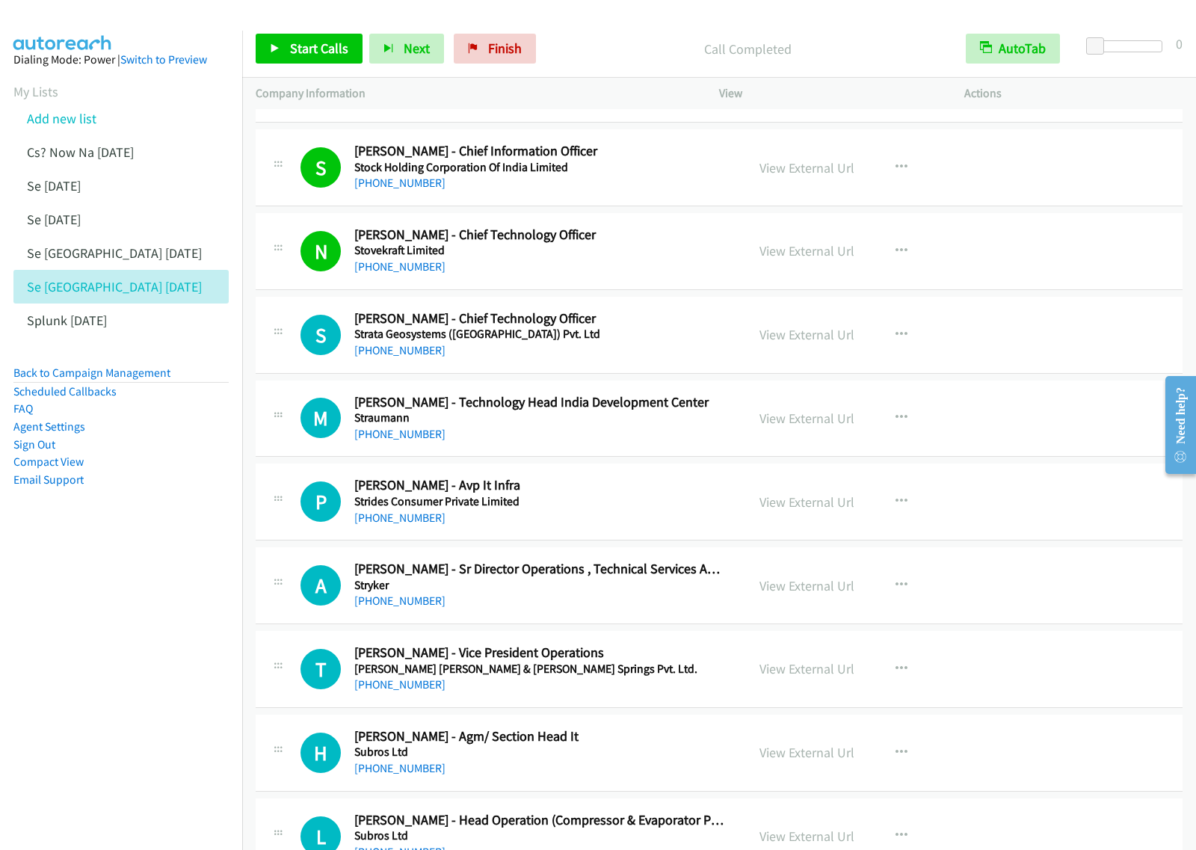
scroll to position [187, 0]
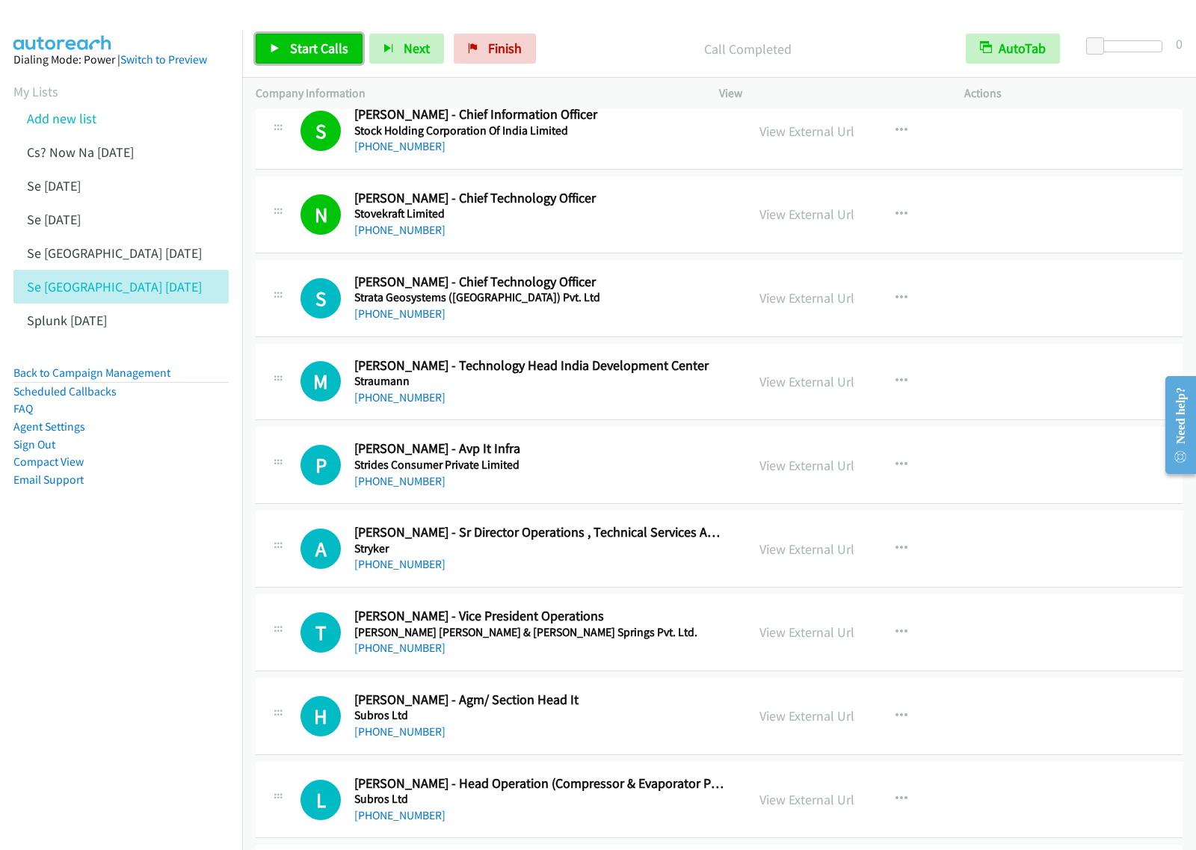
click at [304, 47] on span "Start Calls" at bounding box center [319, 48] width 58 height 17
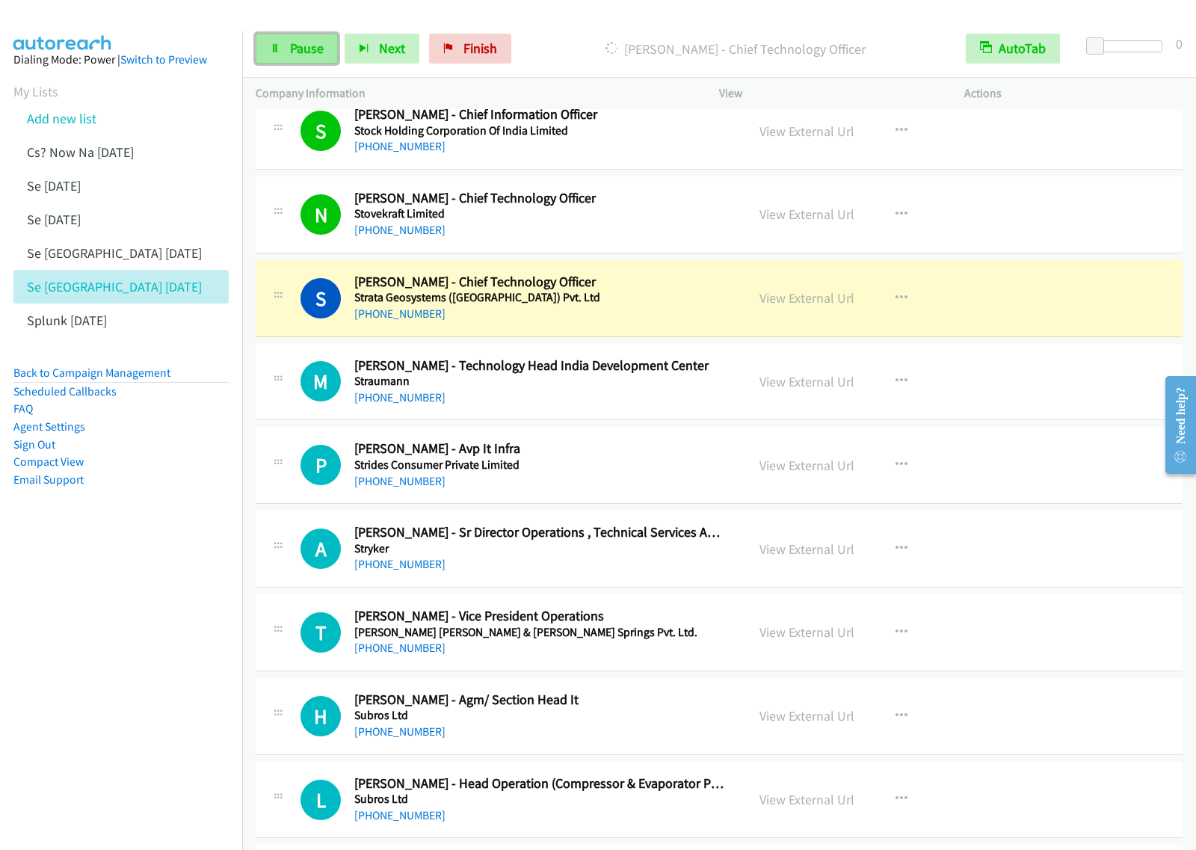
click at [286, 55] on link "Pause" at bounding box center [297, 49] width 82 height 30
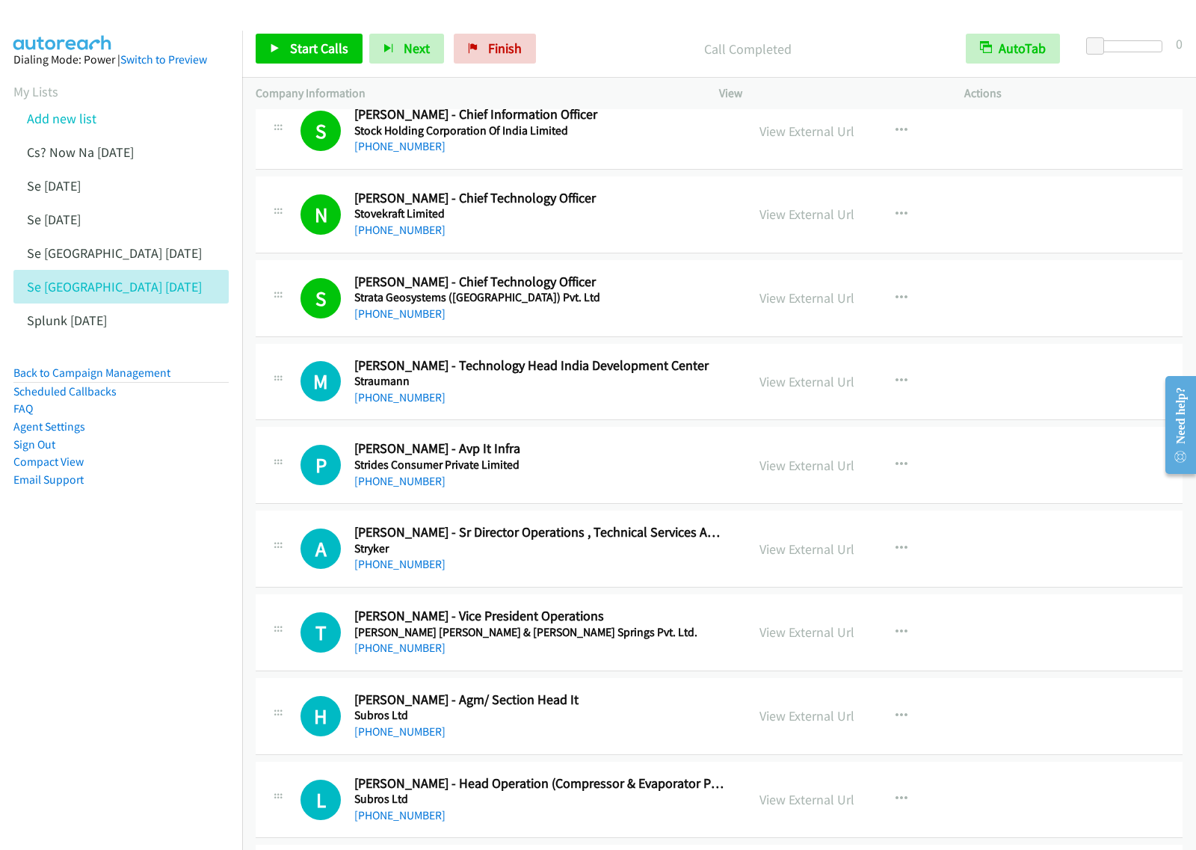
scroll to position [280, 0]
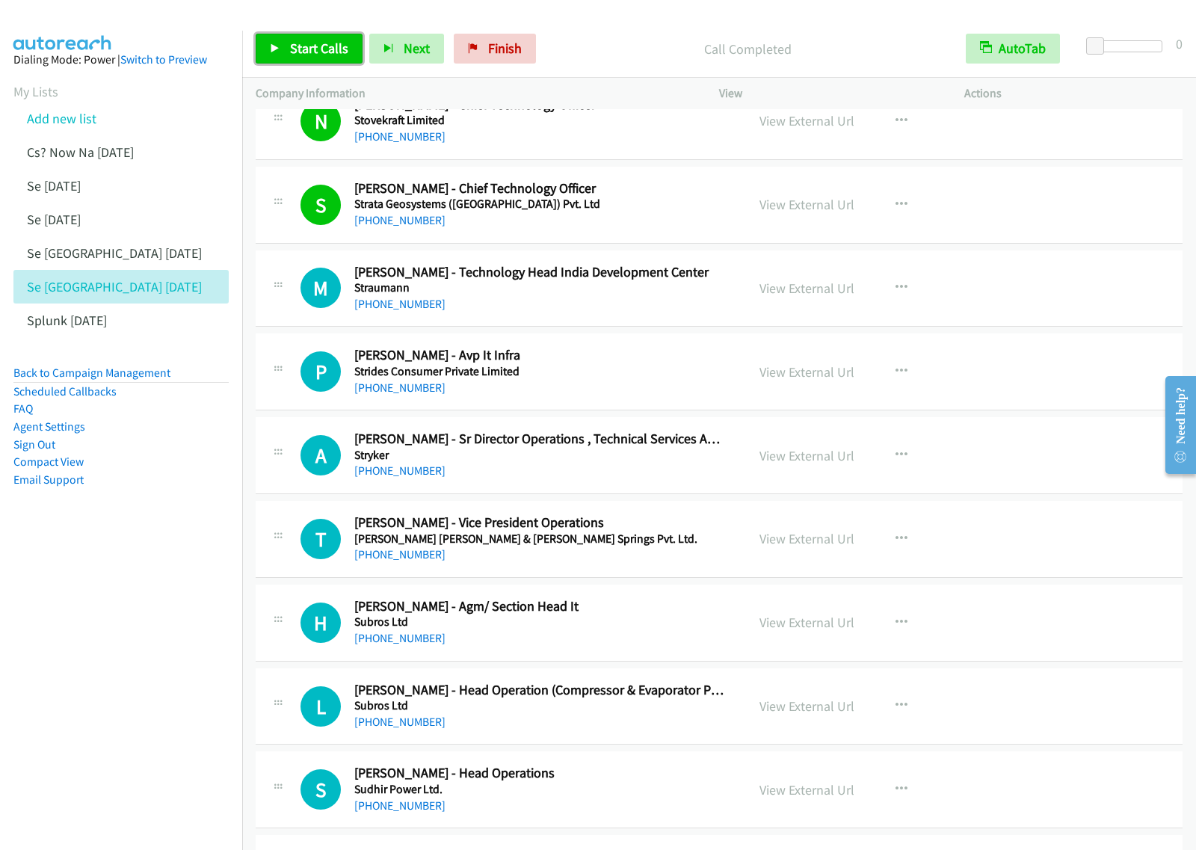
click at [333, 52] on span "Start Calls" at bounding box center [319, 48] width 58 height 17
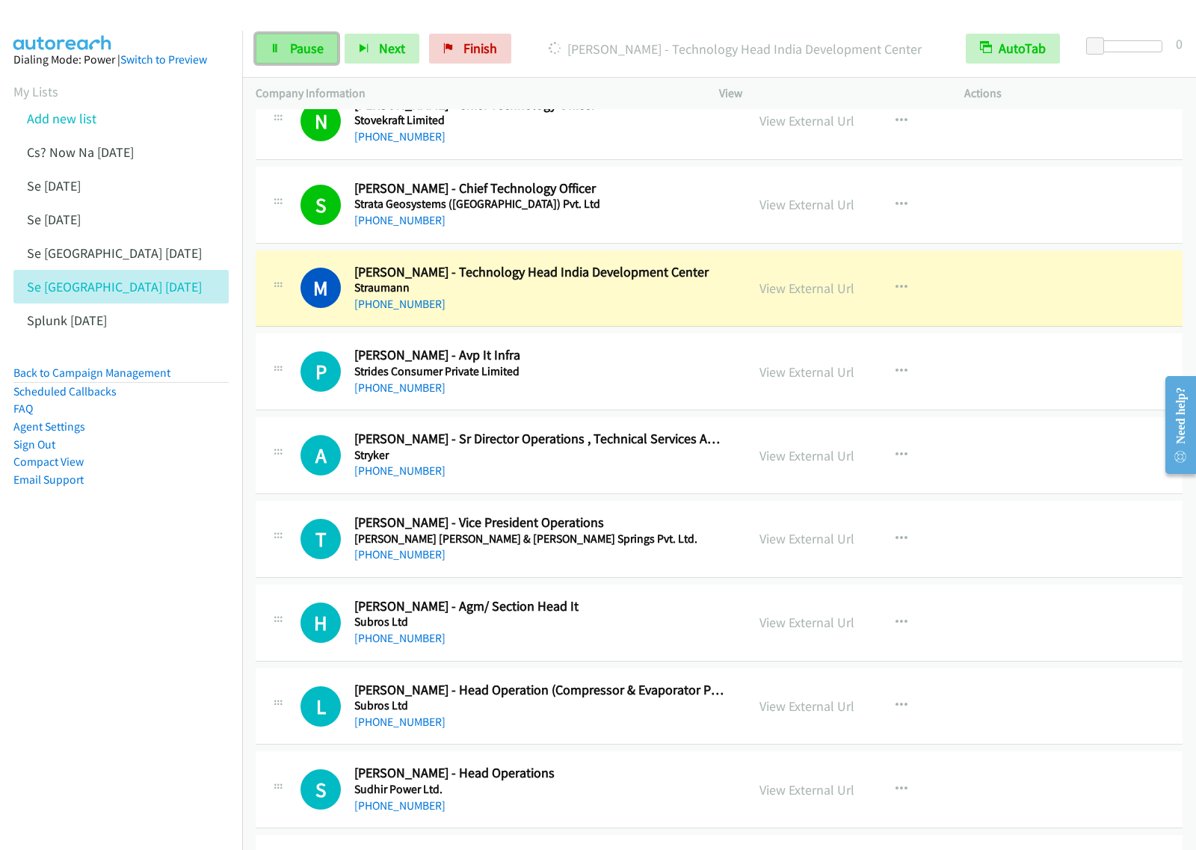
drag, startPoint x: 295, startPoint y: 54, endPoint x: 304, endPoint y: 58, distance: 10.0
click at [295, 53] on span "Pause" at bounding box center [307, 48] width 34 height 17
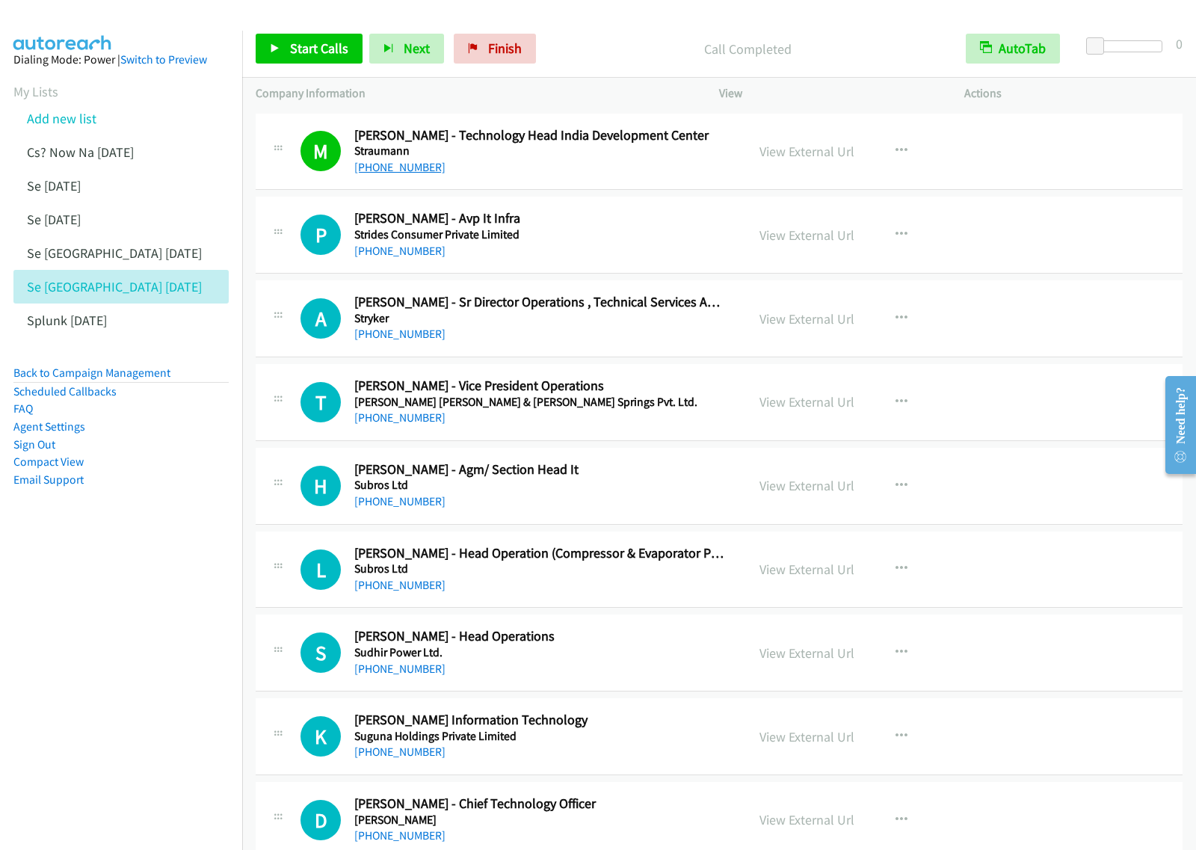
scroll to position [374, 0]
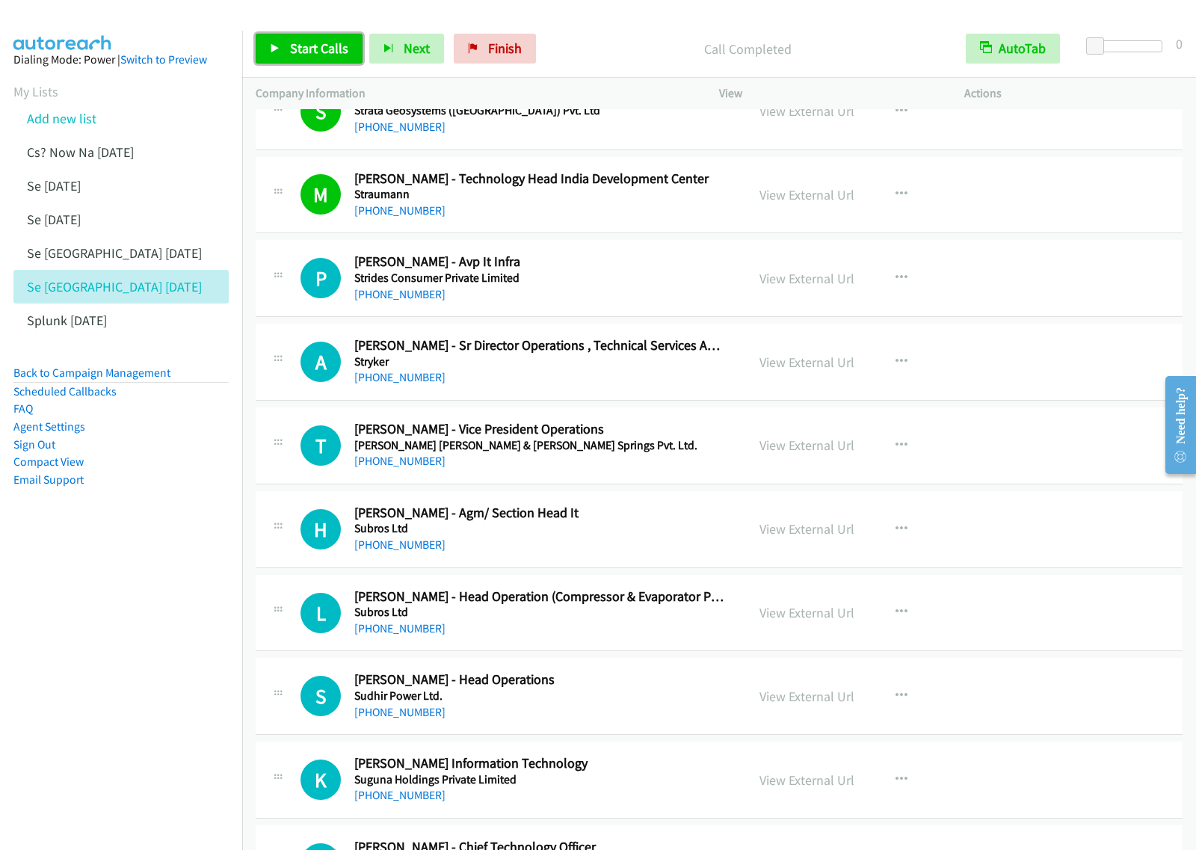
click at [319, 49] on span "Start Calls" at bounding box center [319, 48] width 58 height 17
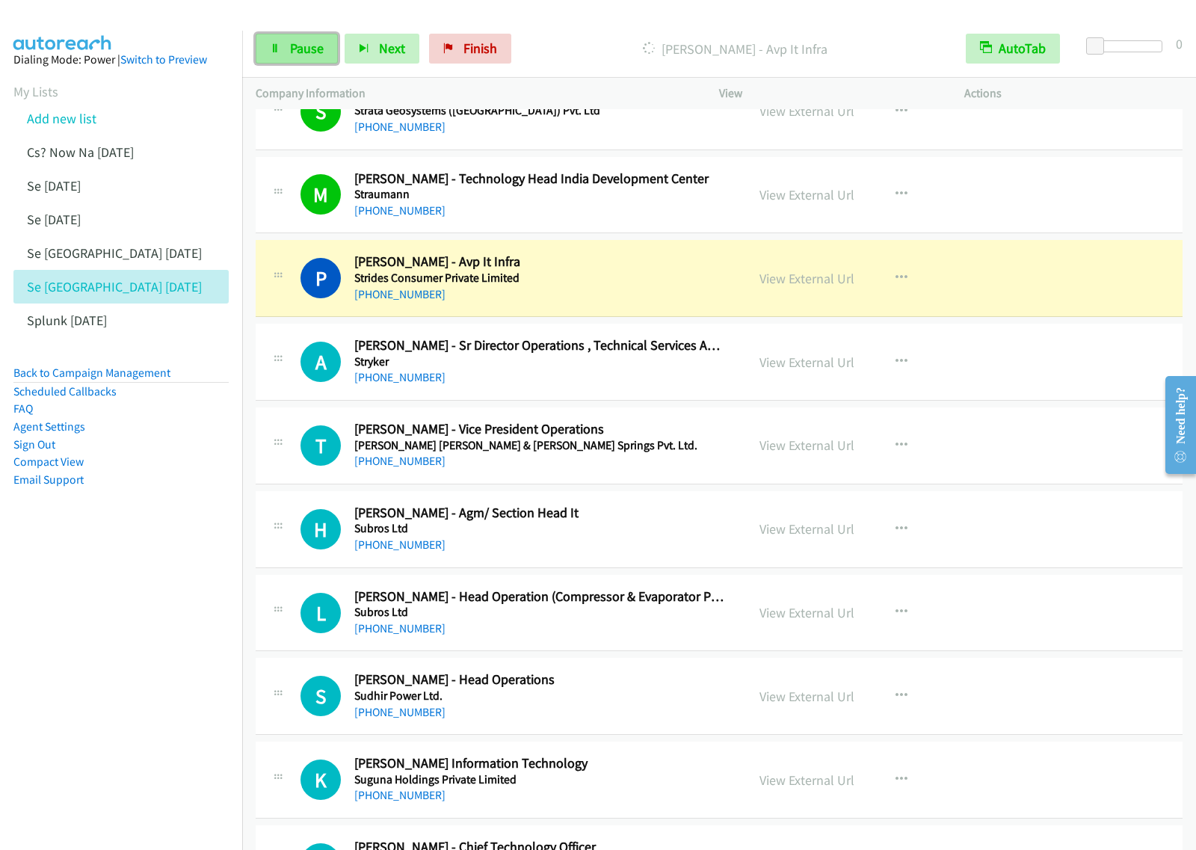
click at [300, 54] on span "Pause" at bounding box center [307, 48] width 34 height 17
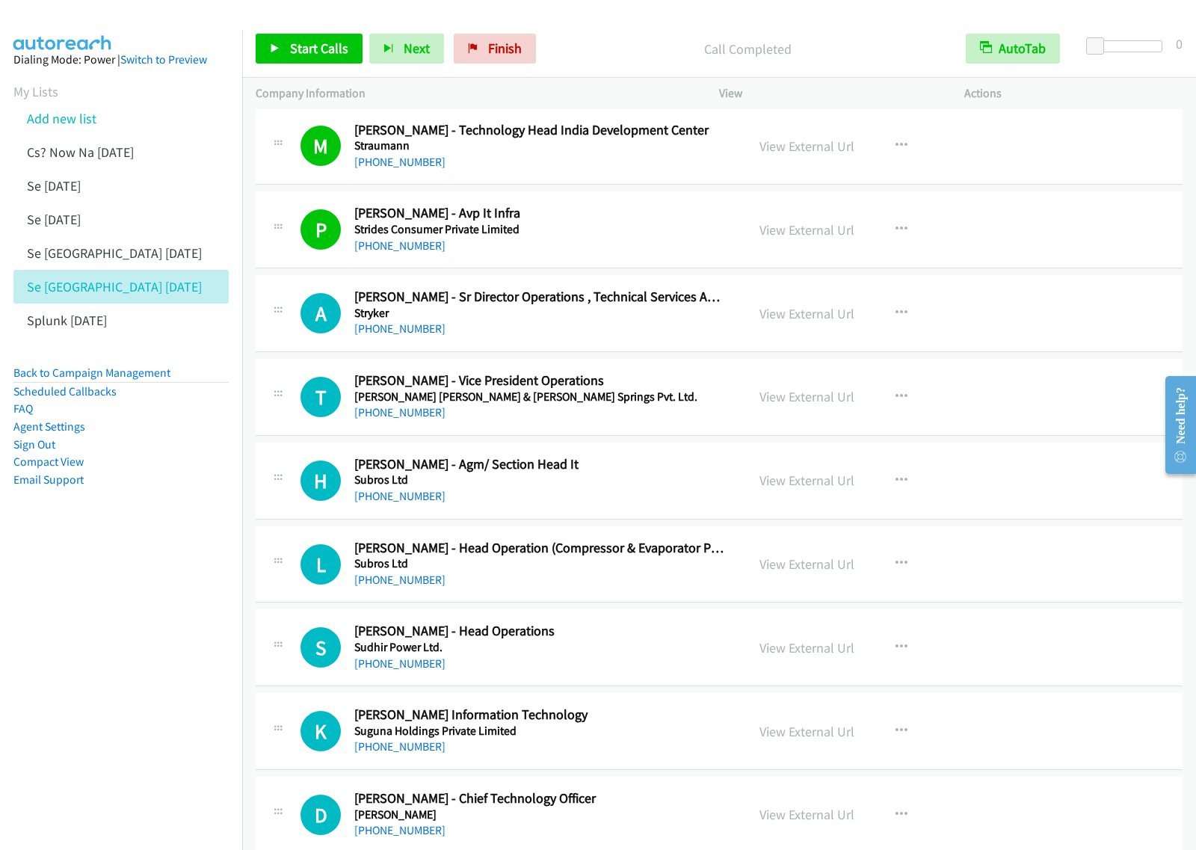
scroll to position [467, 0]
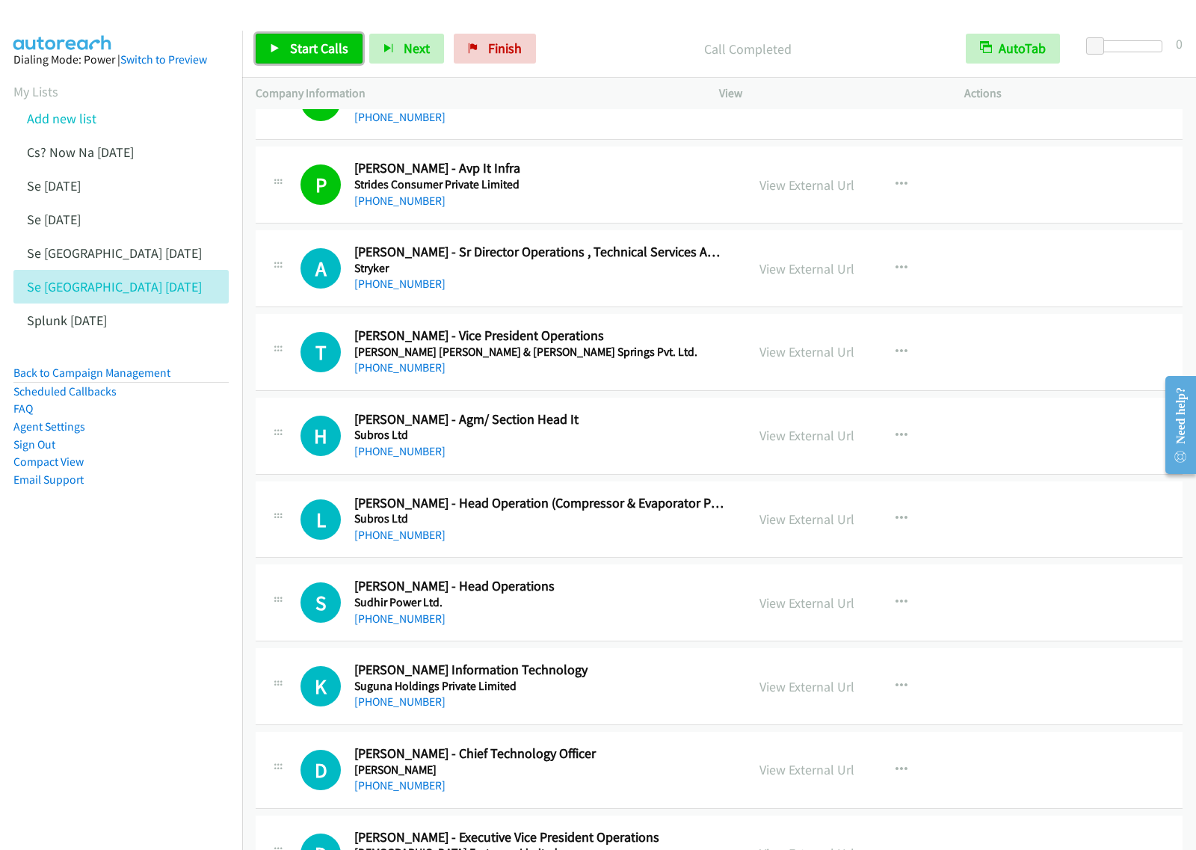
click at [309, 56] on span "Start Calls" at bounding box center [319, 48] width 58 height 17
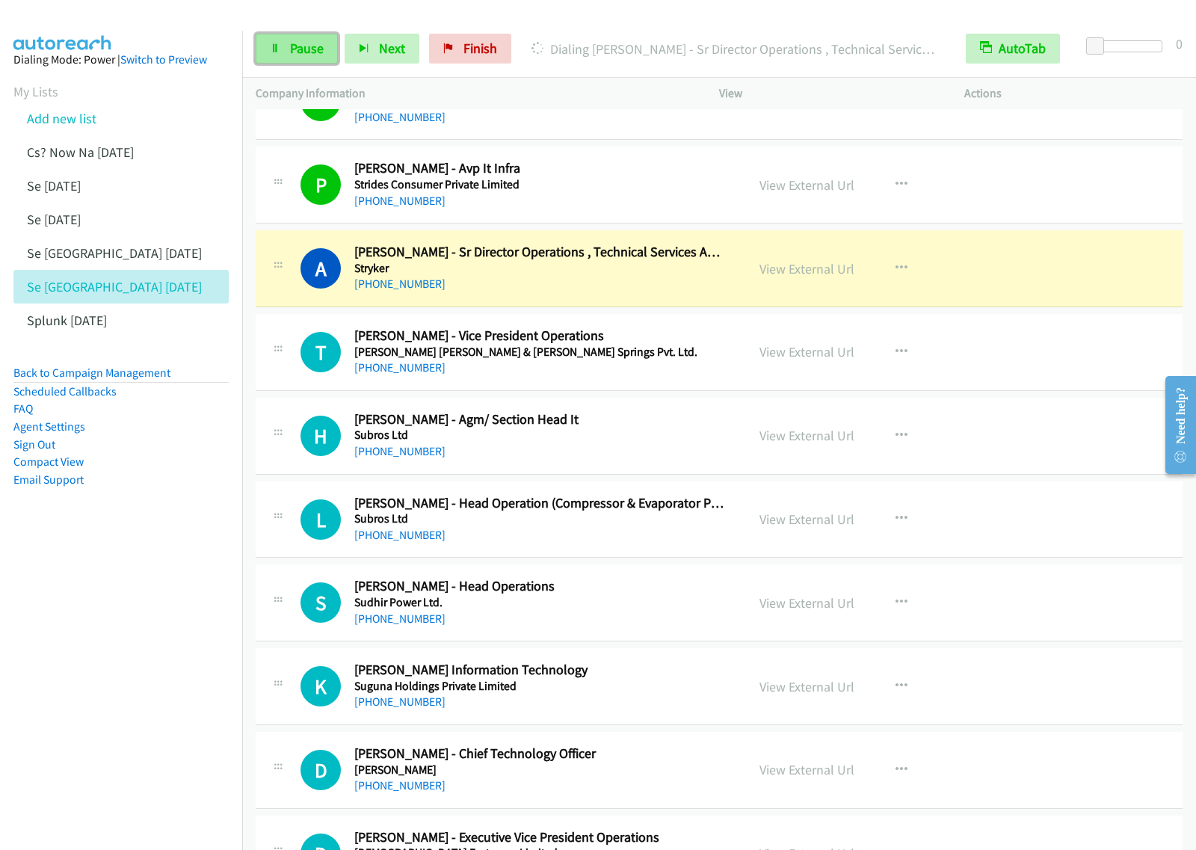
click at [315, 57] on span "Pause" at bounding box center [307, 48] width 34 height 17
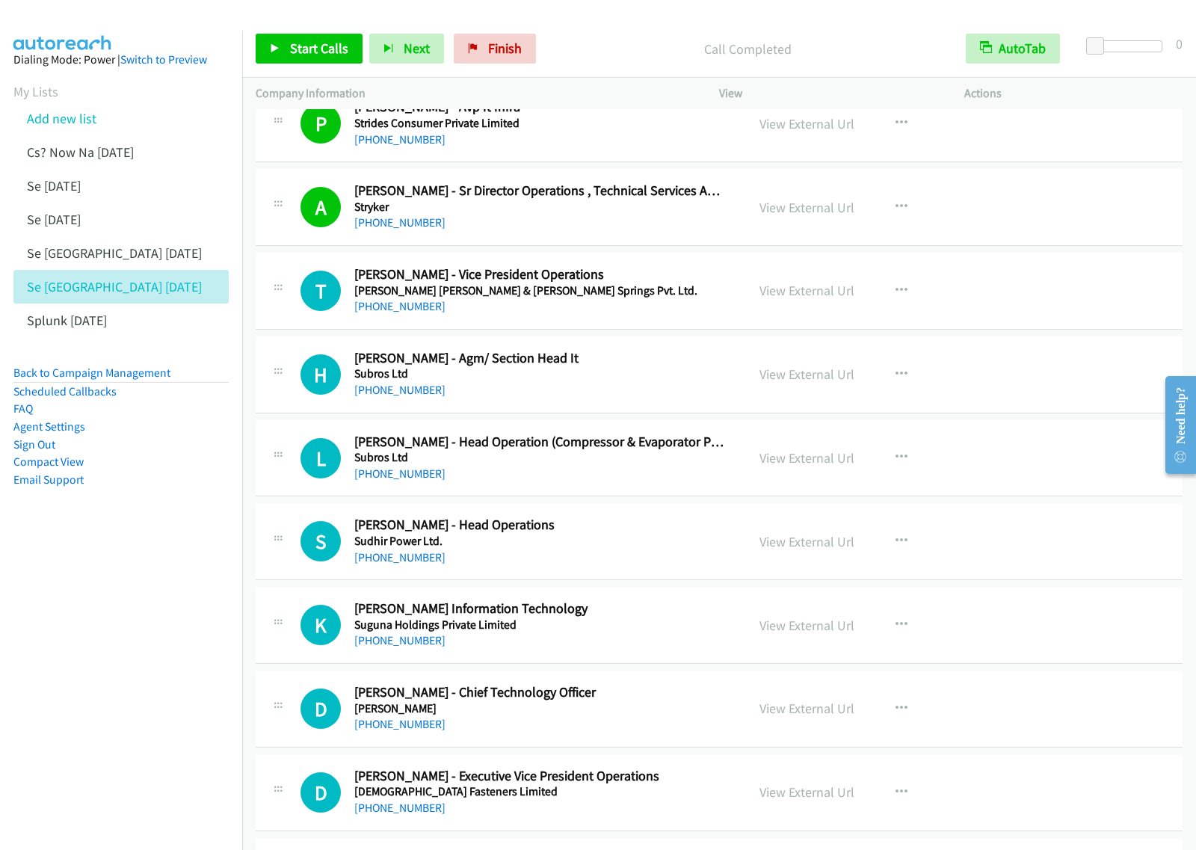
scroll to position [561, 0]
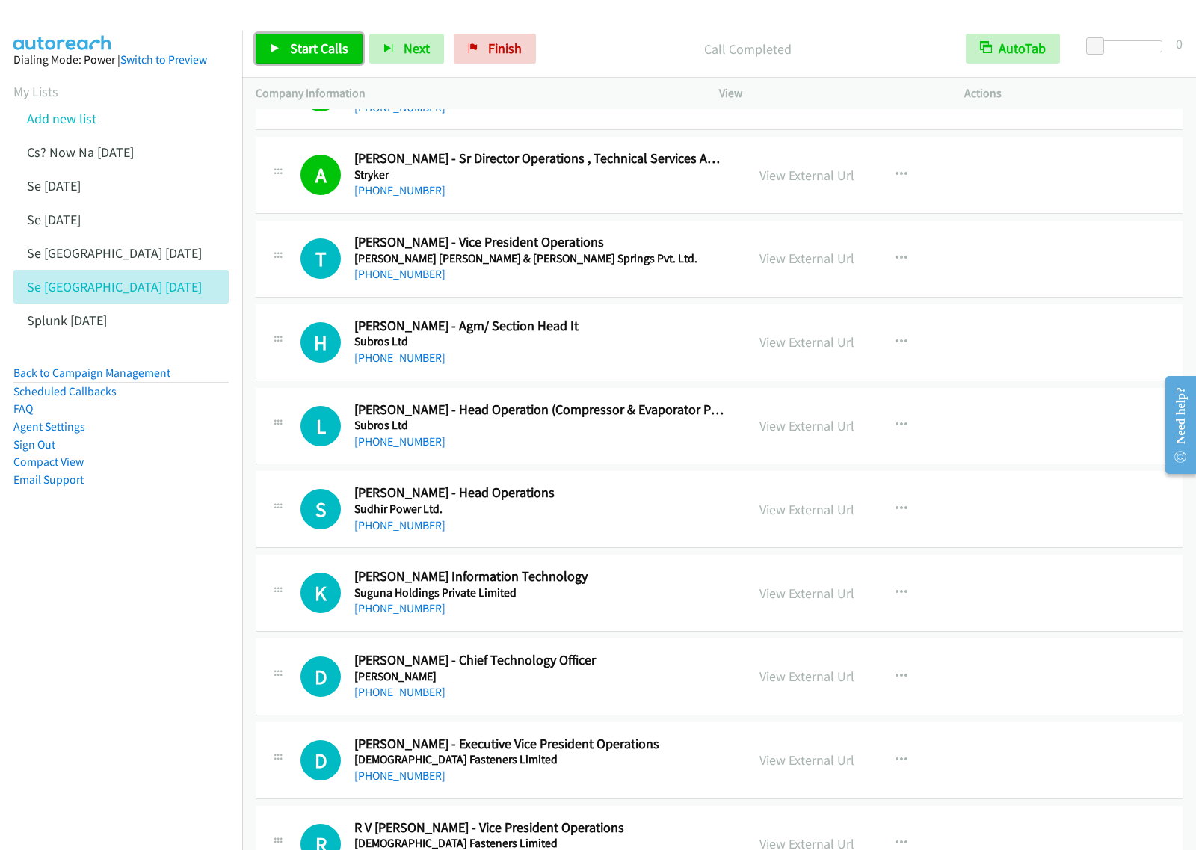
click at [318, 61] on link "Start Calls" at bounding box center [309, 49] width 107 height 30
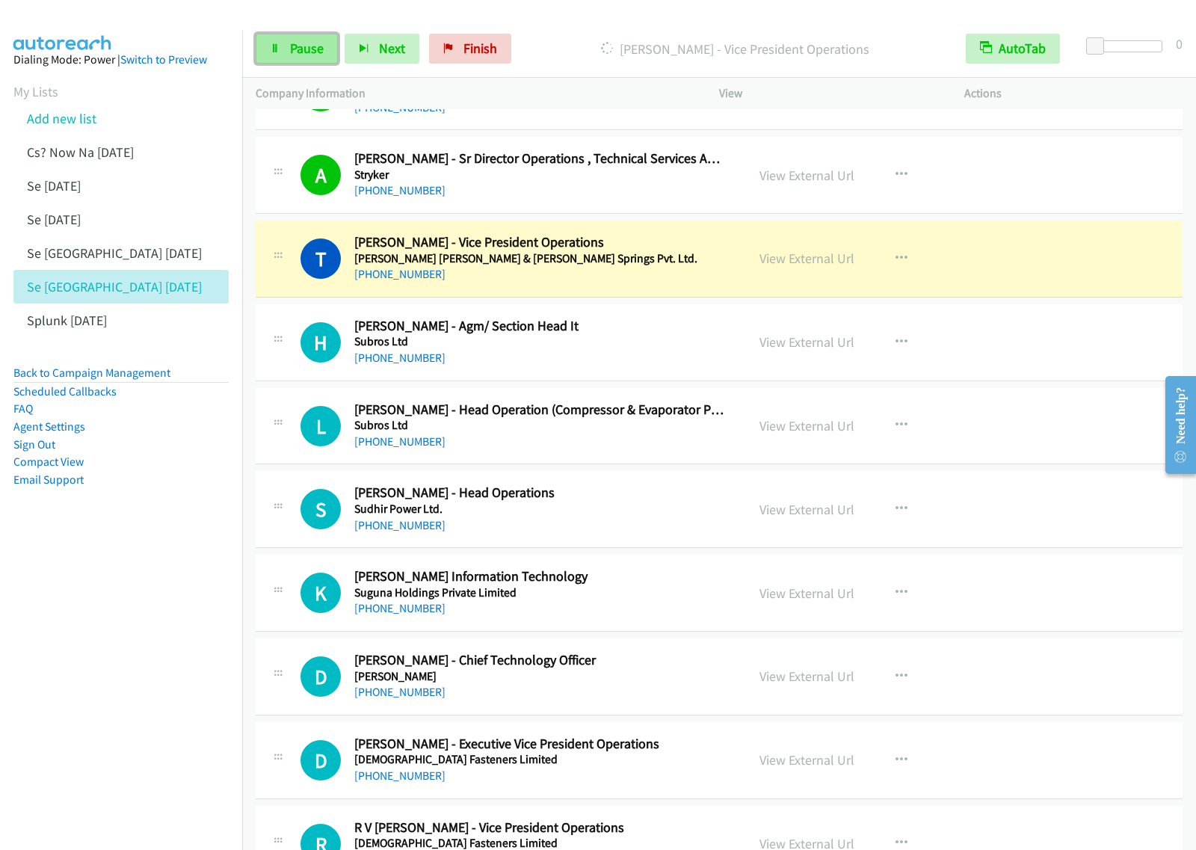
click at [307, 58] on link "Pause" at bounding box center [297, 49] width 82 height 30
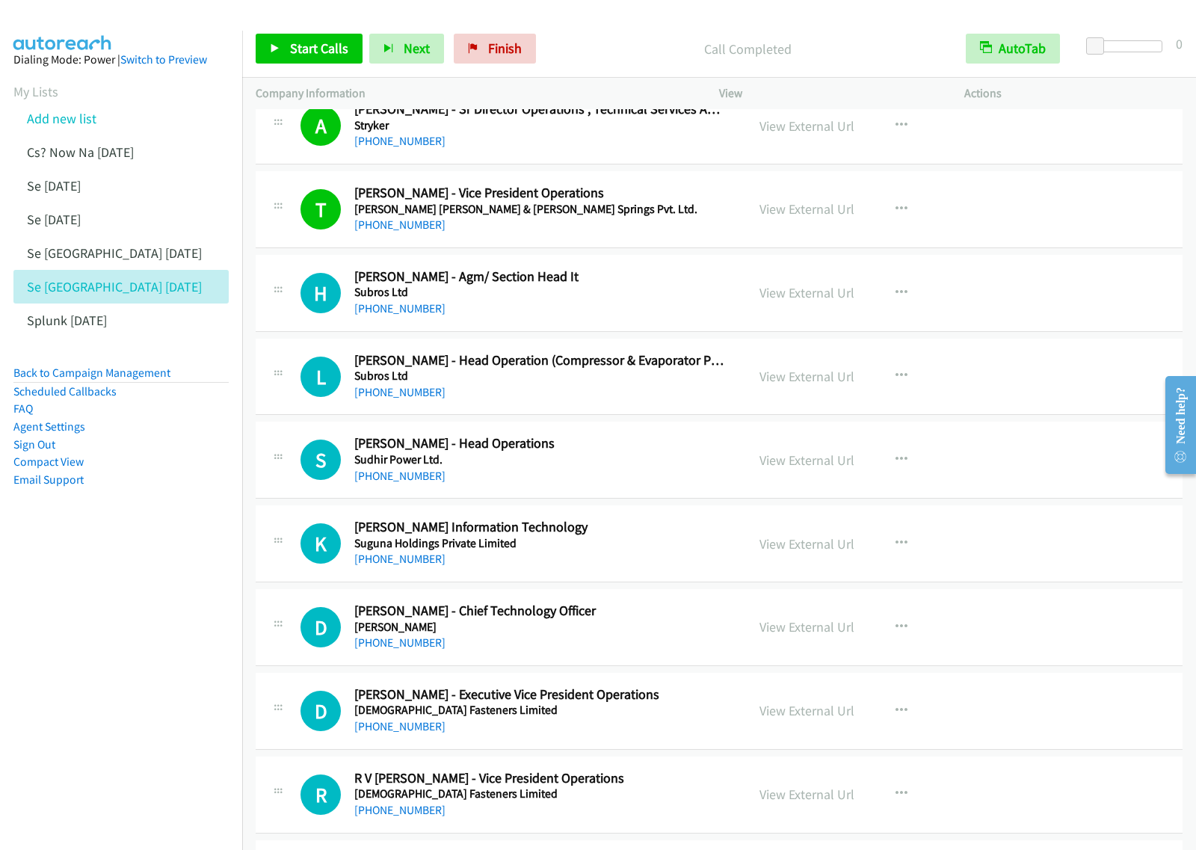
scroll to position [654, 0]
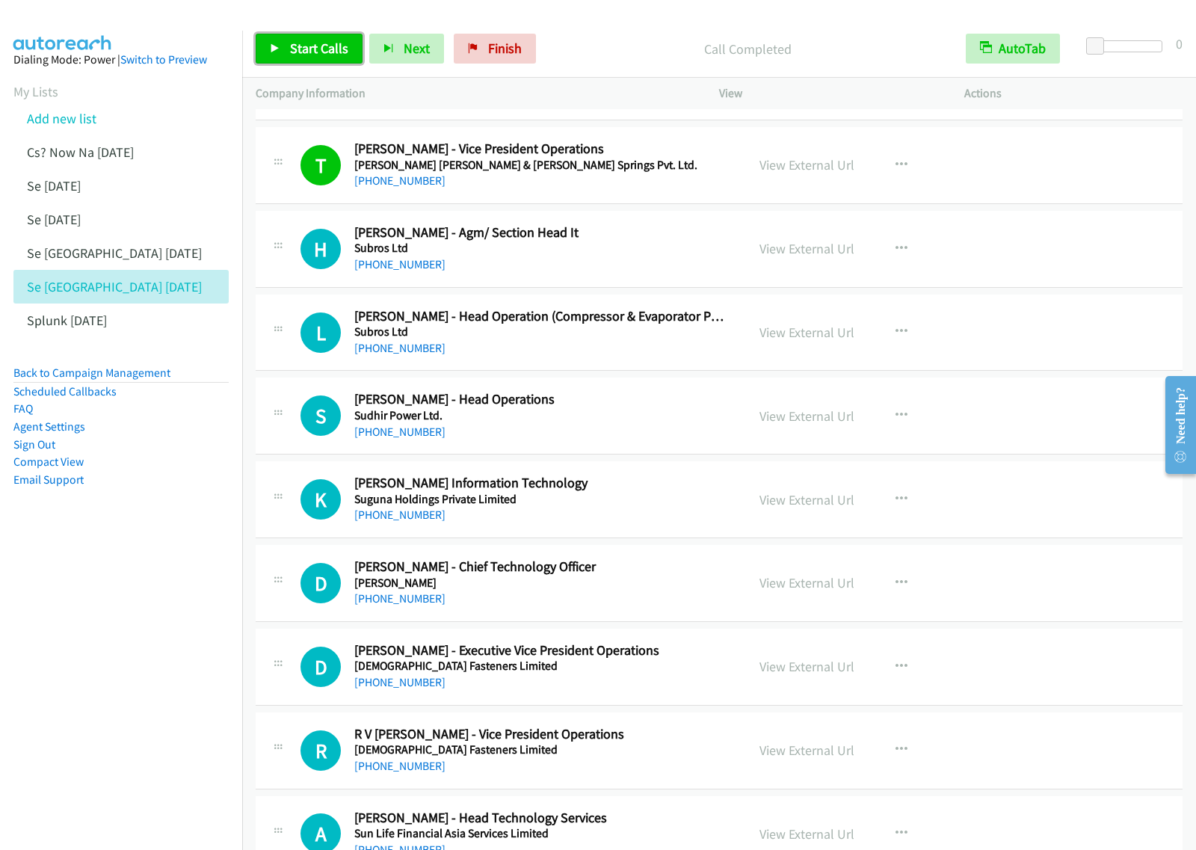
click at [333, 49] on span "Start Calls" at bounding box center [319, 48] width 58 height 17
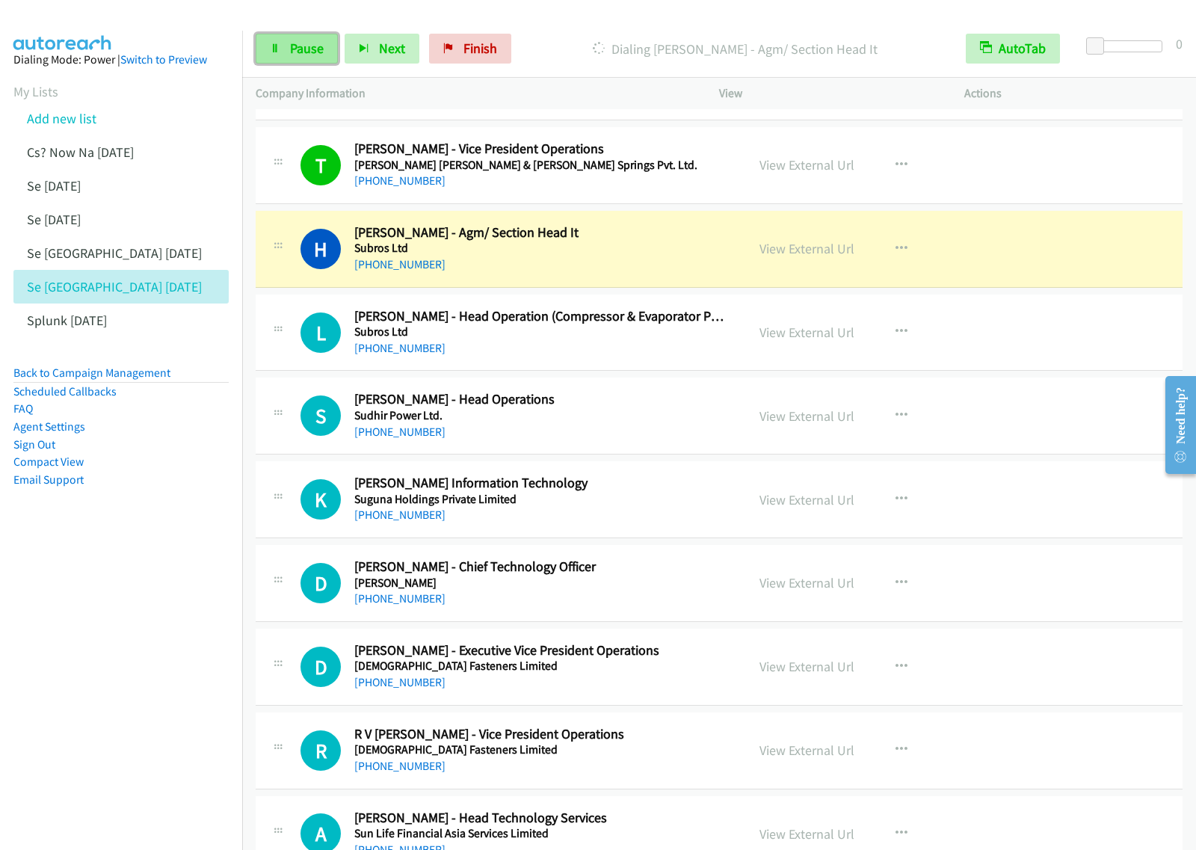
click at [315, 55] on span "Pause" at bounding box center [307, 48] width 34 height 17
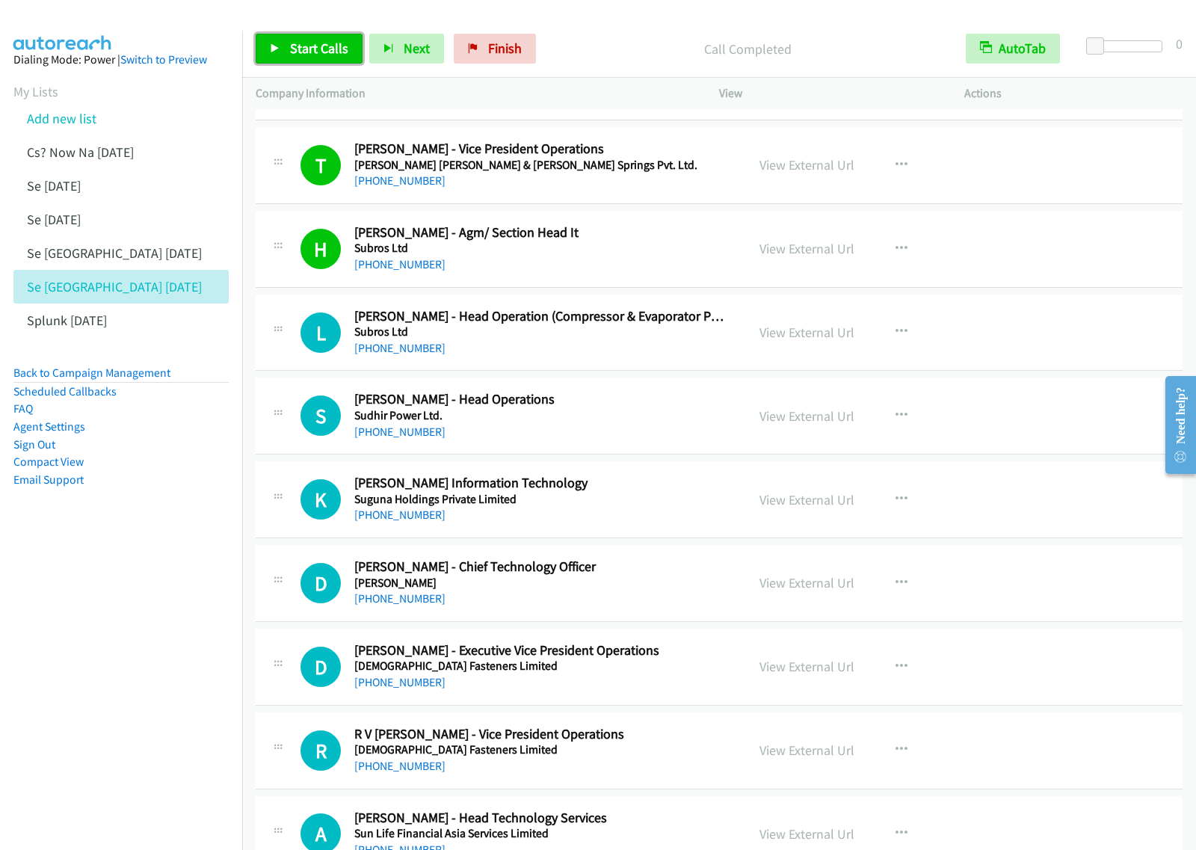
click at [321, 58] on link "Start Calls" at bounding box center [309, 49] width 107 height 30
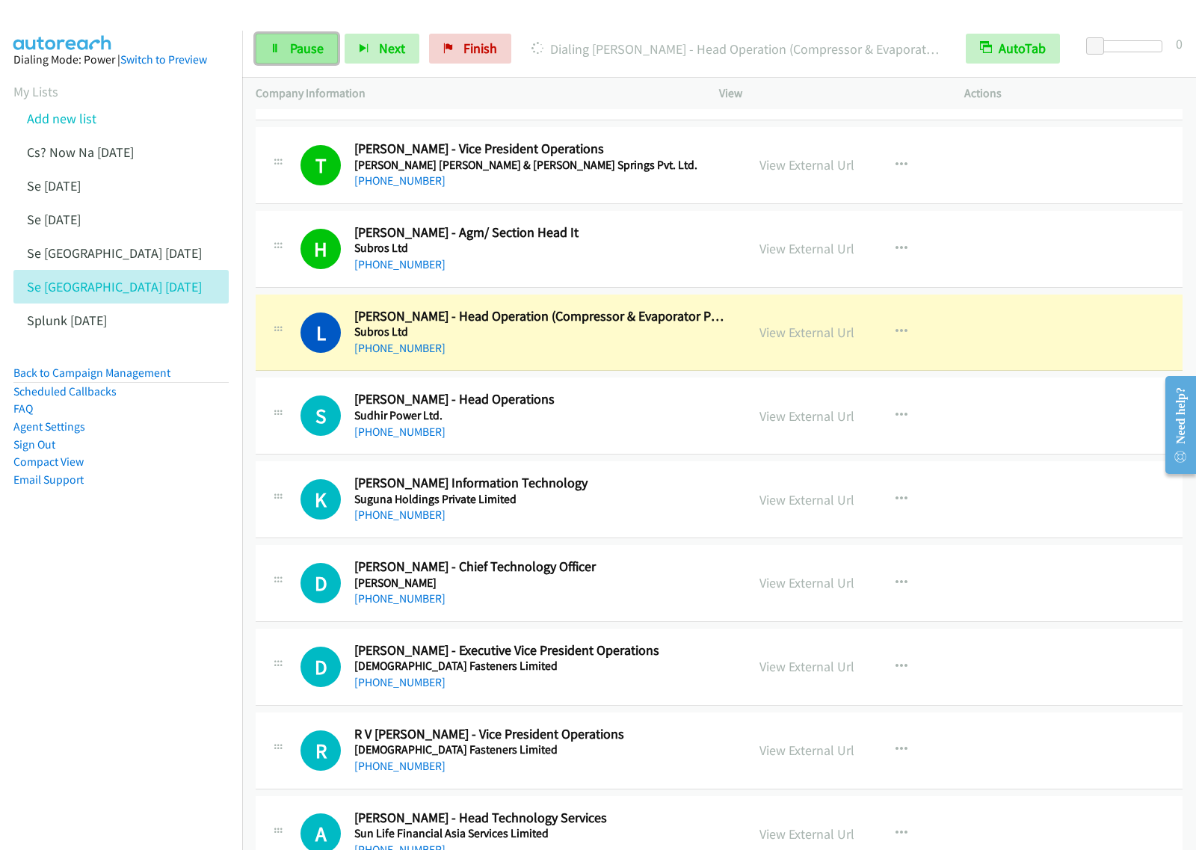
click at [315, 56] on span "Pause" at bounding box center [307, 48] width 34 height 17
click at [184, 539] on aside "Dialing Mode: Power | Switch to Preview My Lists Add new list Cs? Now Na [DATE]…" at bounding box center [121, 294] width 242 height 526
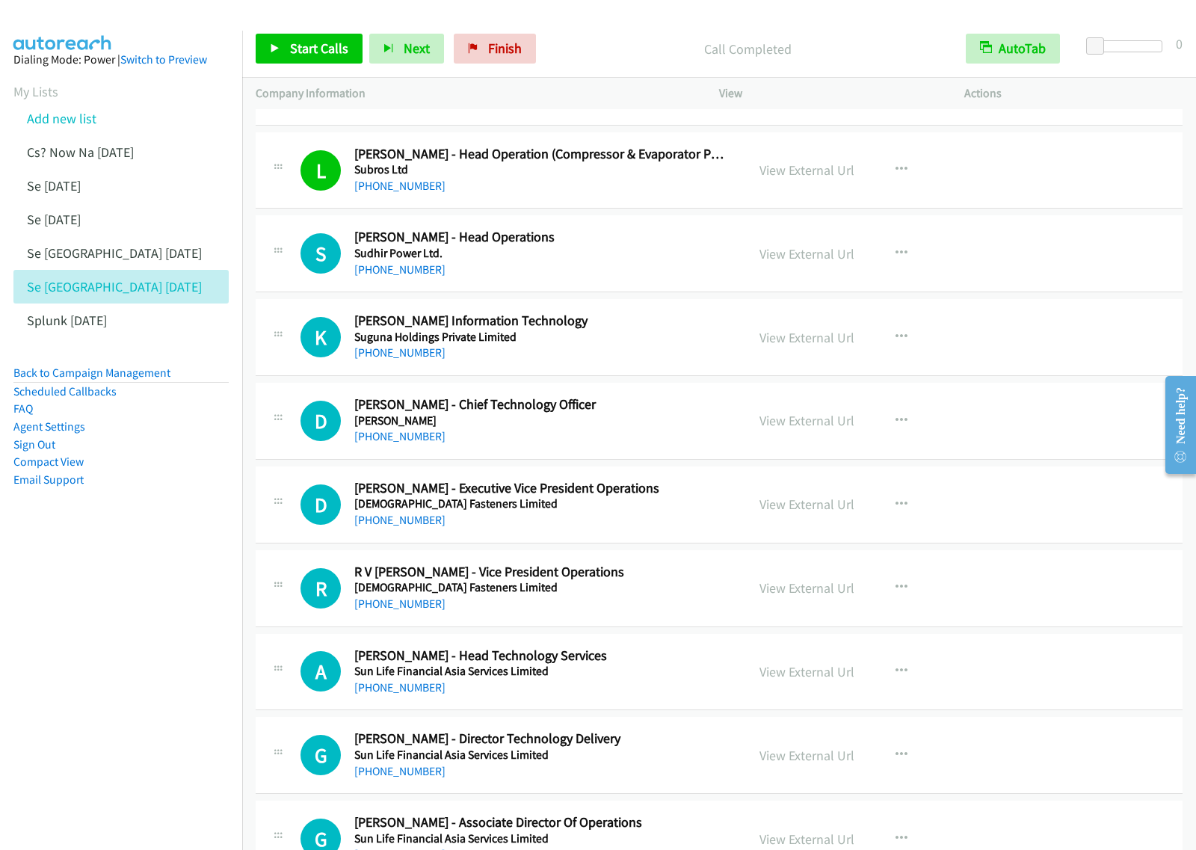
scroll to position [841, 0]
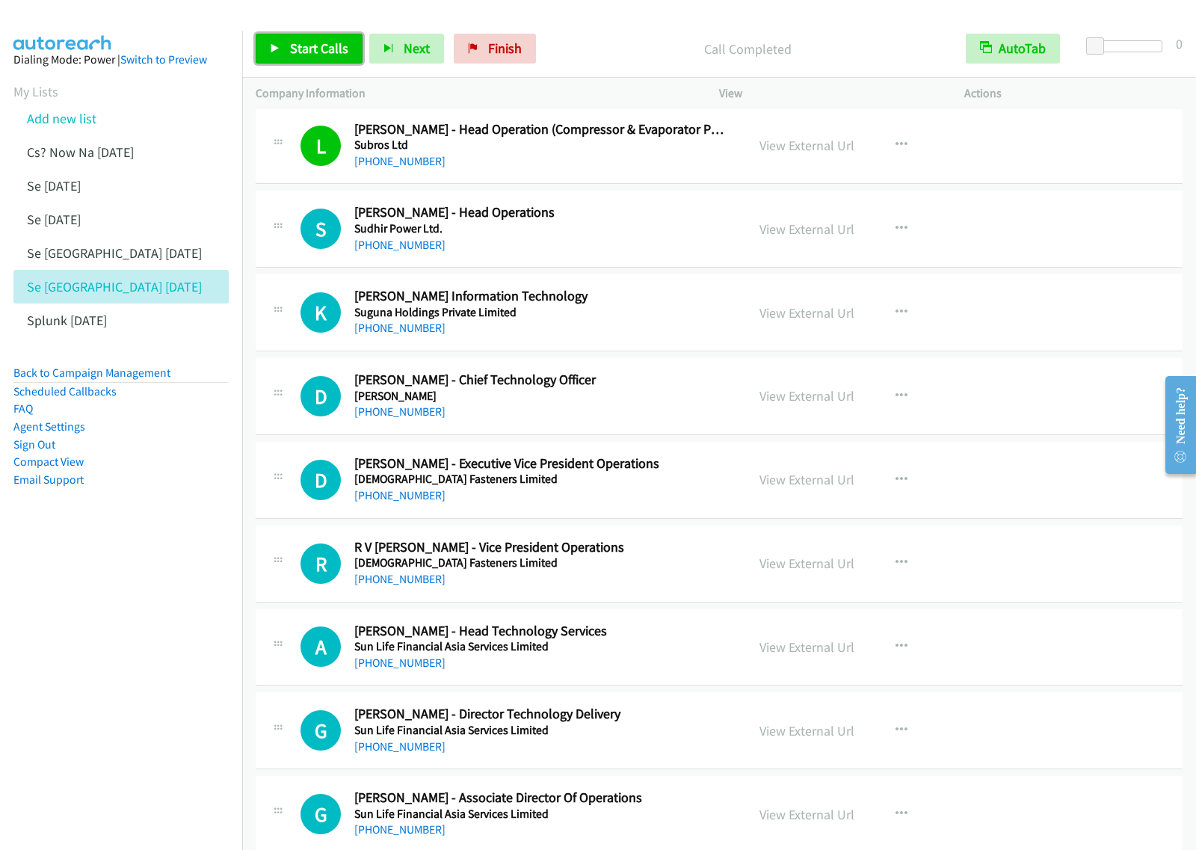
click at [318, 54] on span "Start Calls" at bounding box center [319, 48] width 58 height 17
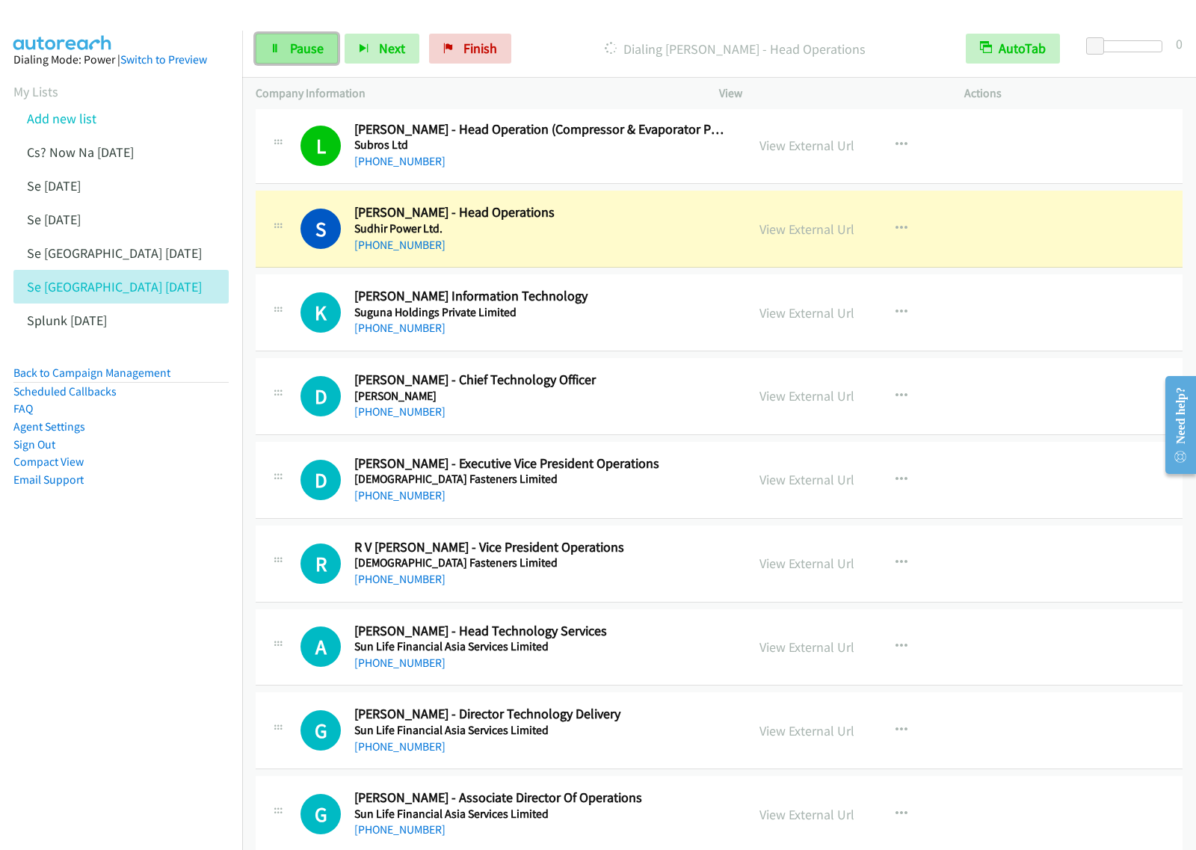
click at [271, 40] on link "Pause" at bounding box center [297, 49] width 82 height 30
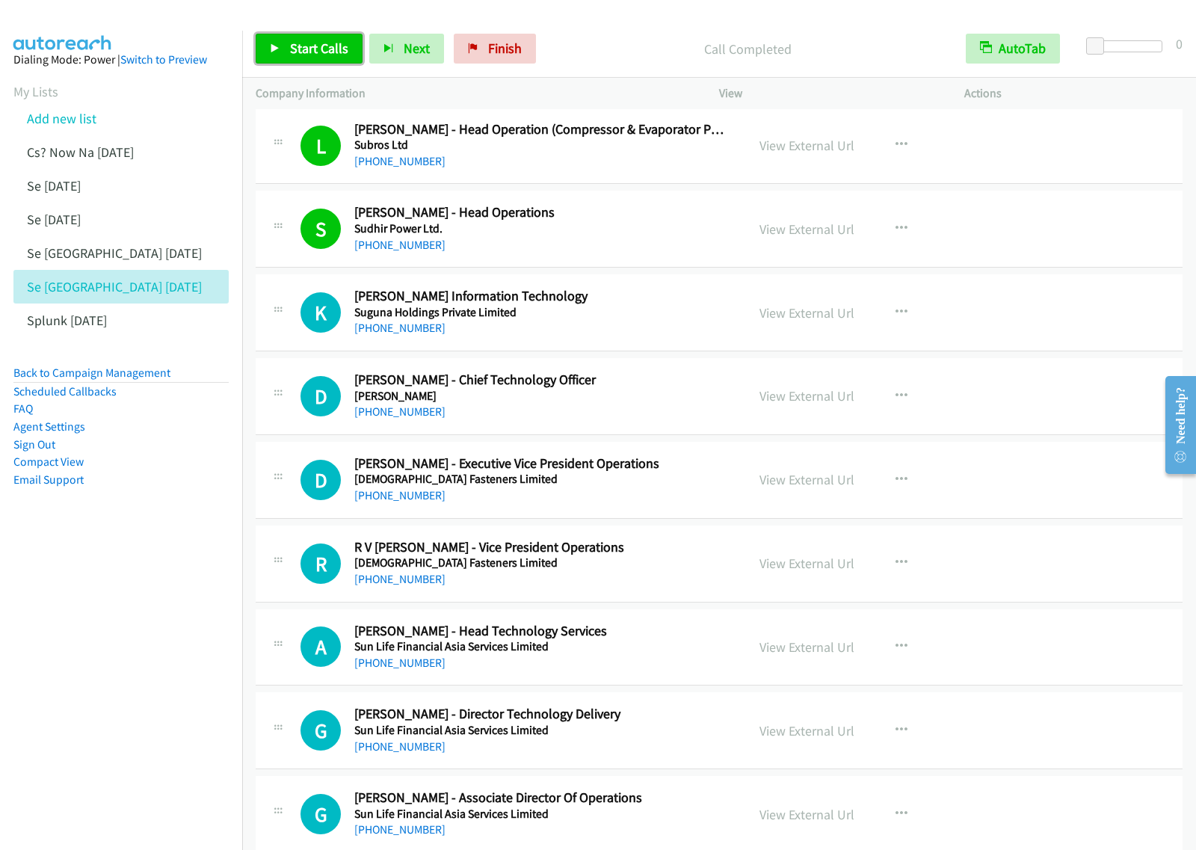
click at [323, 47] on span "Start Calls" at bounding box center [319, 48] width 58 height 17
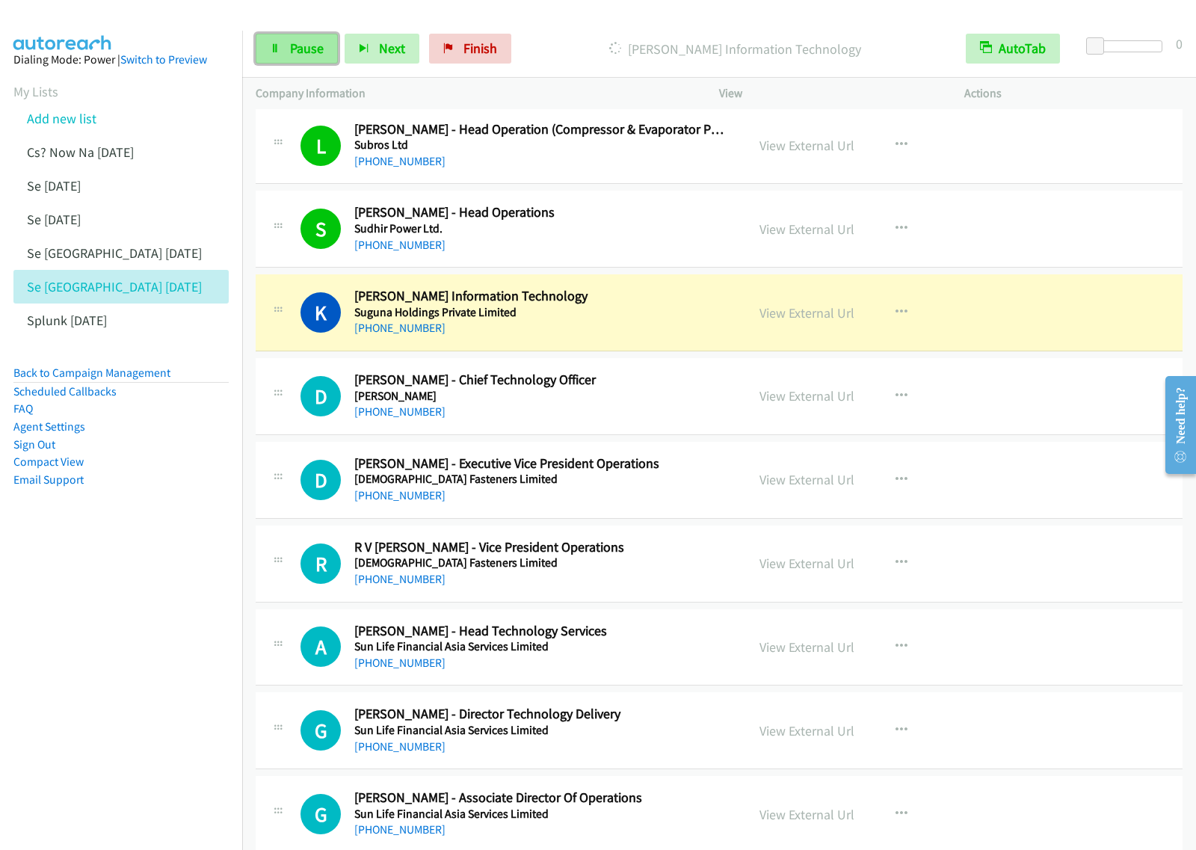
click at [301, 57] on span "Pause" at bounding box center [307, 48] width 34 height 17
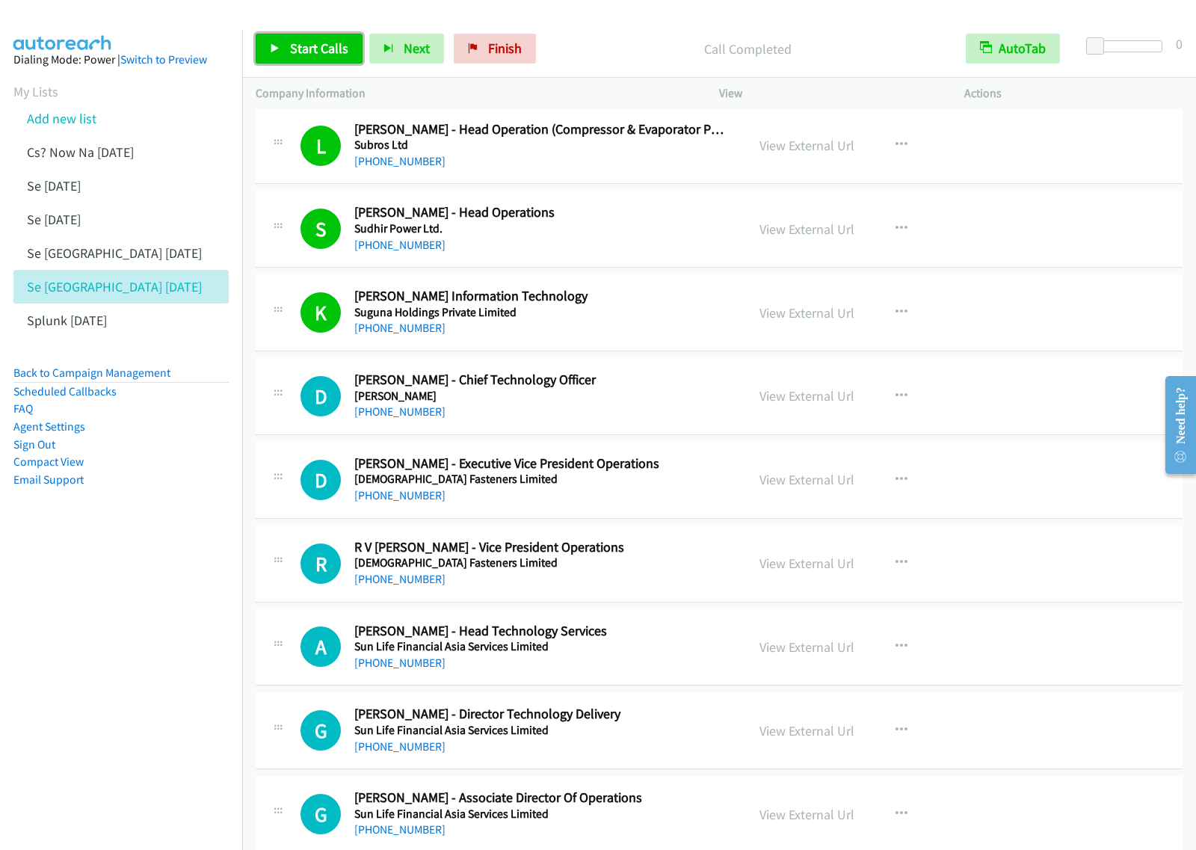
click at [318, 46] on span "Start Calls" at bounding box center [319, 48] width 58 height 17
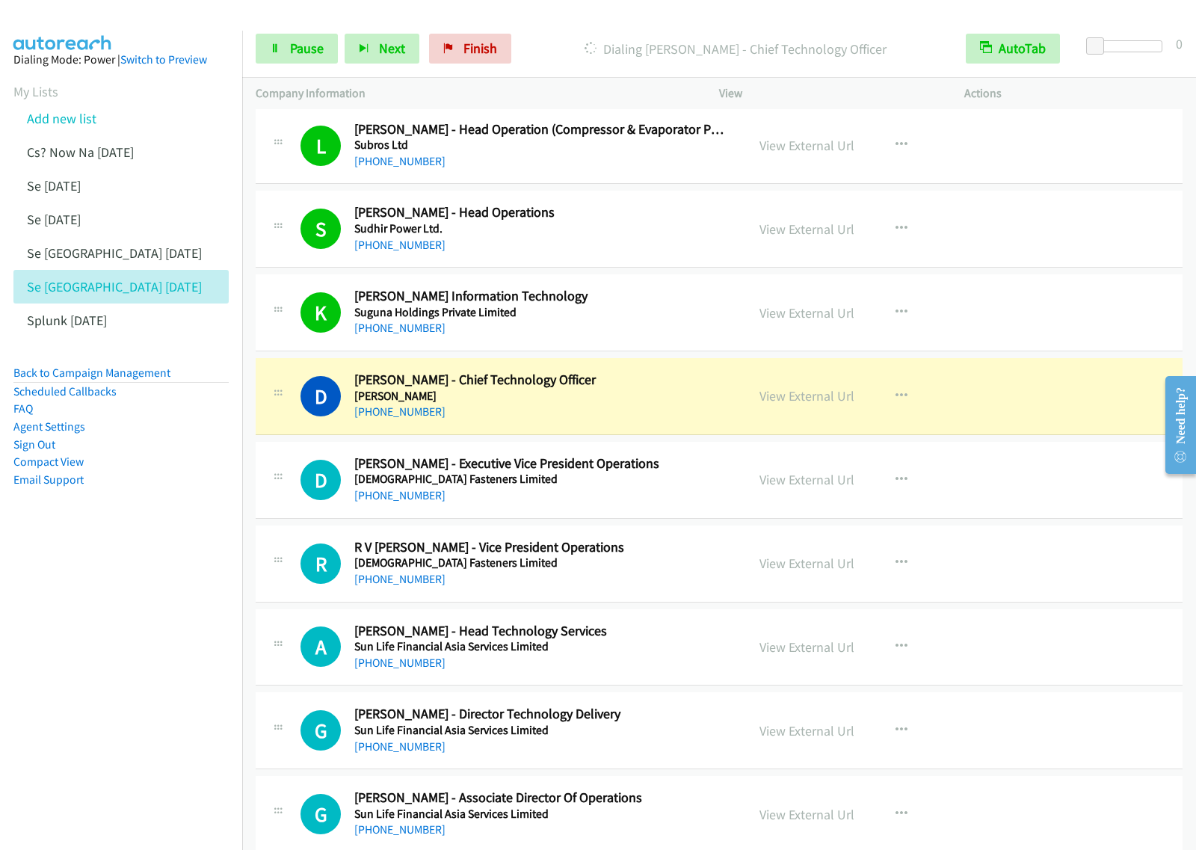
click at [313, 64] on div "Start Calls Pause Next Finish Dialing [PERSON_NAME] - Chief Technology Officer …" at bounding box center [719, 49] width 954 height 58
click at [309, 56] on span "Pause" at bounding box center [307, 48] width 34 height 17
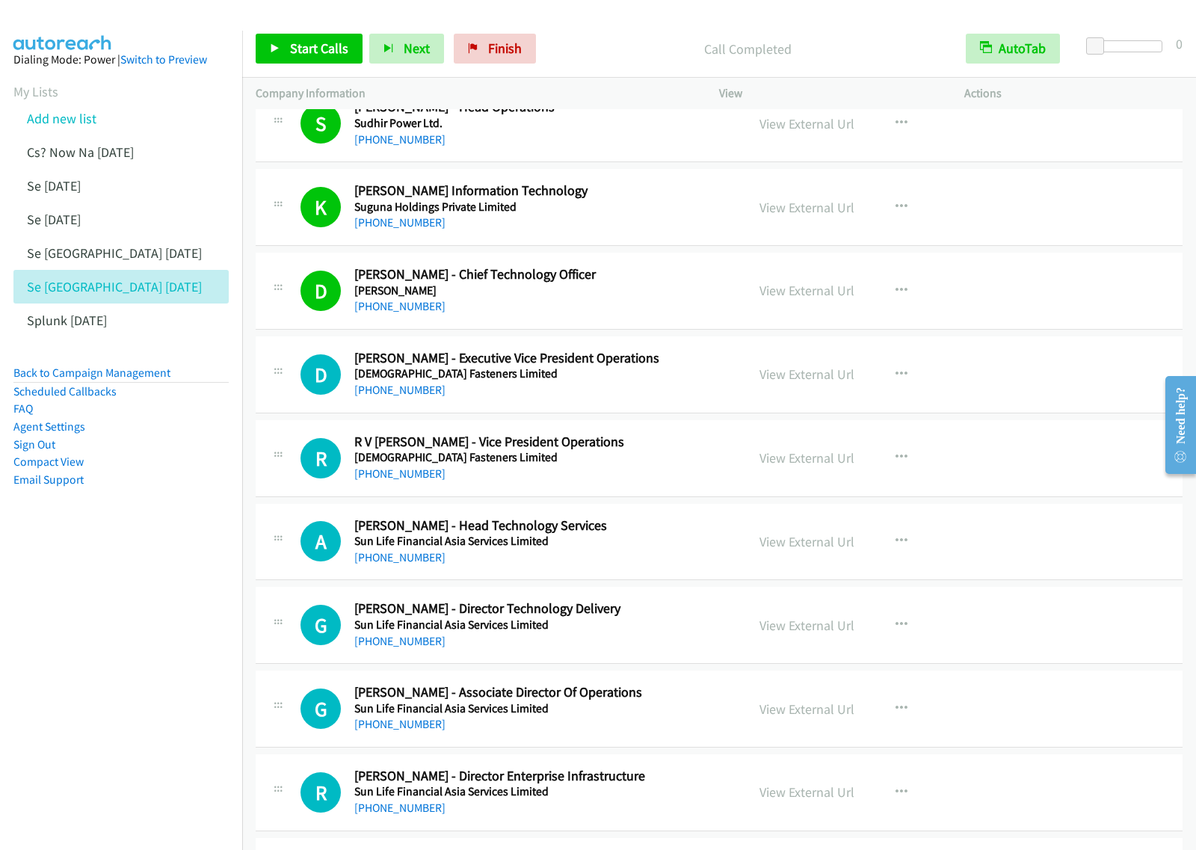
scroll to position [1028, 0]
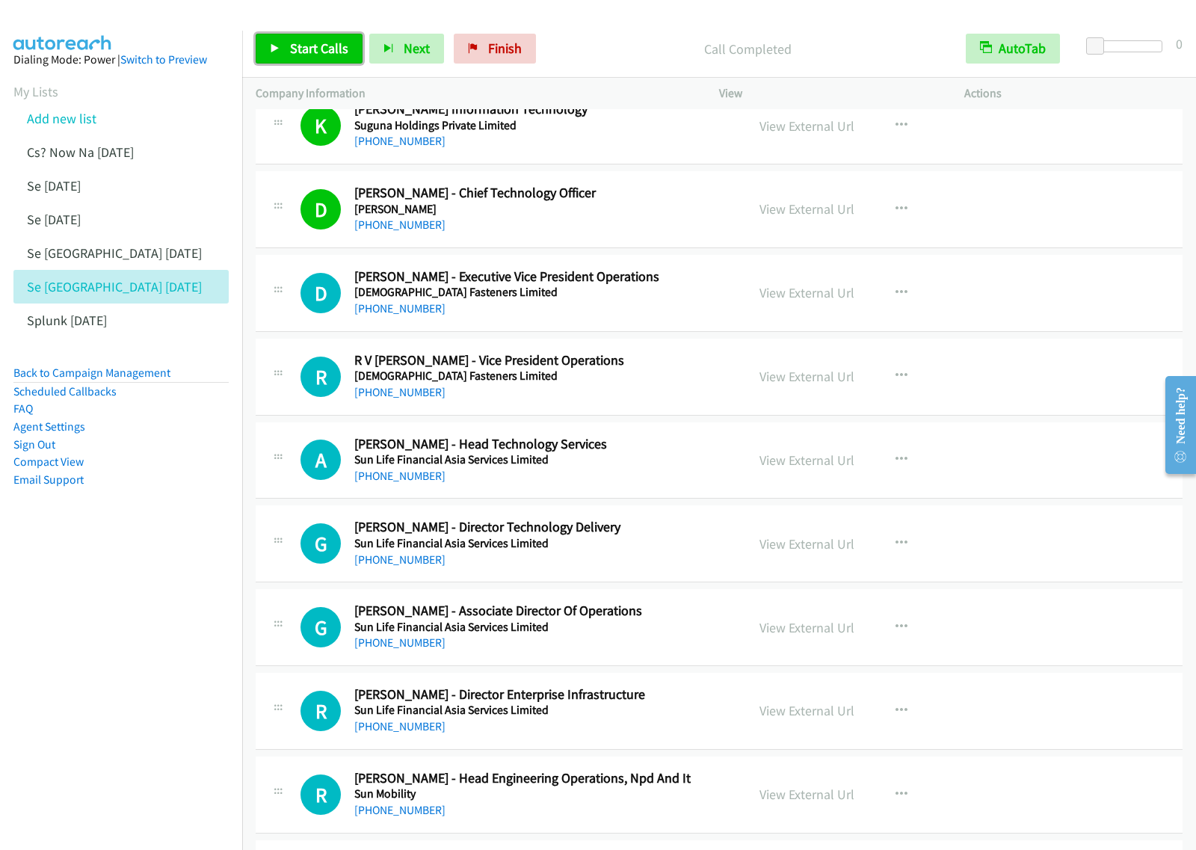
click at [316, 50] on span "Start Calls" at bounding box center [319, 48] width 58 height 17
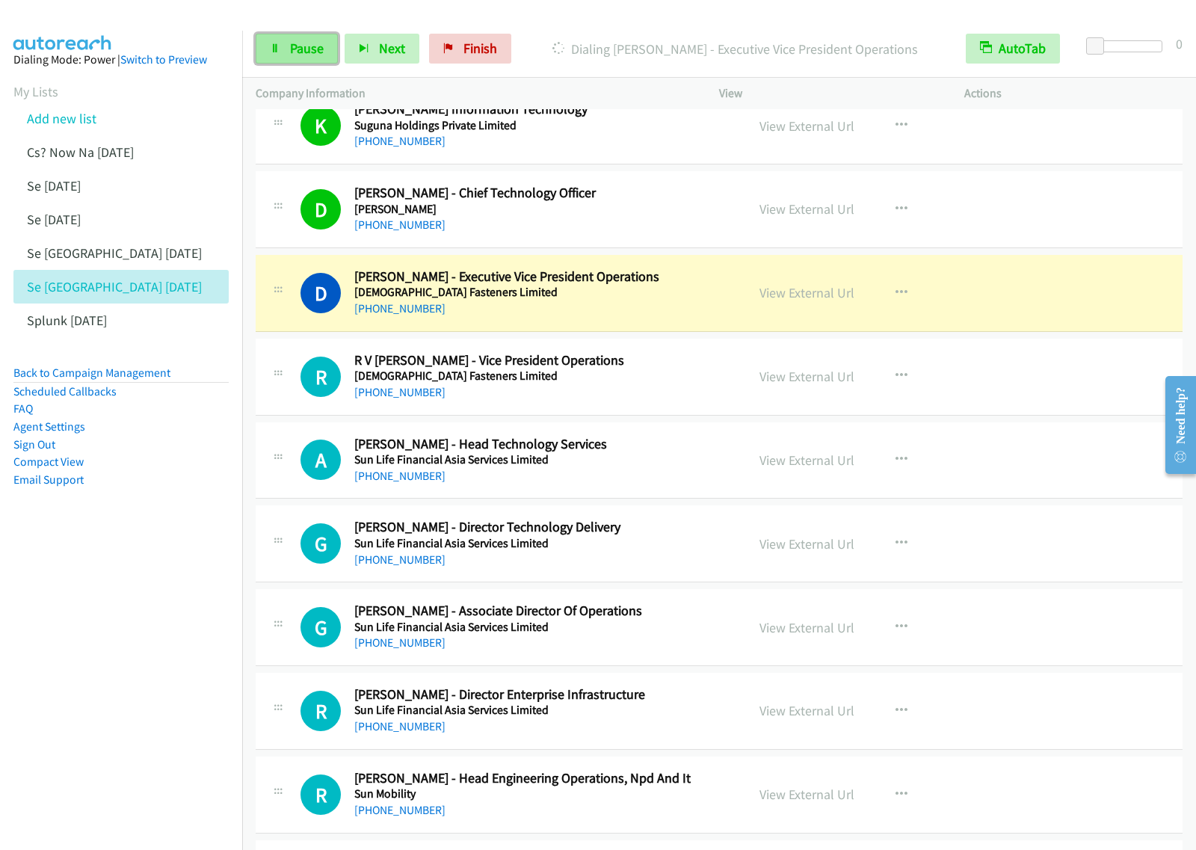
click at [282, 43] on link "Pause" at bounding box center [297, 49] width 82 height 30
